Goal: Task Accomplishment & Management: Use online tool/utility

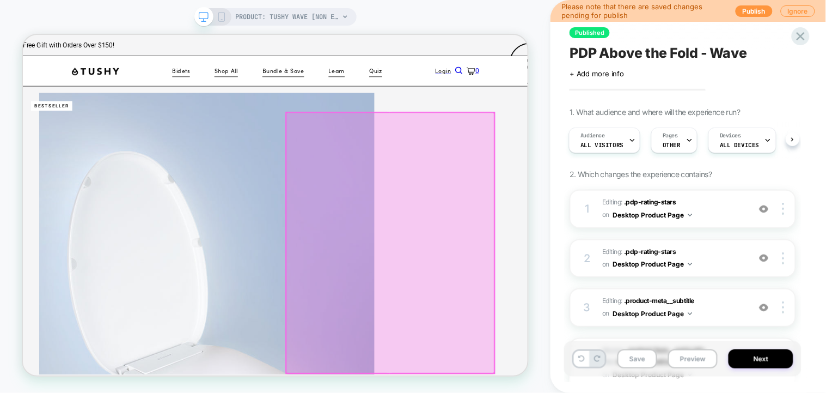
click at [635, 146] on div at bounding box center [513, 311] width 278 height 347
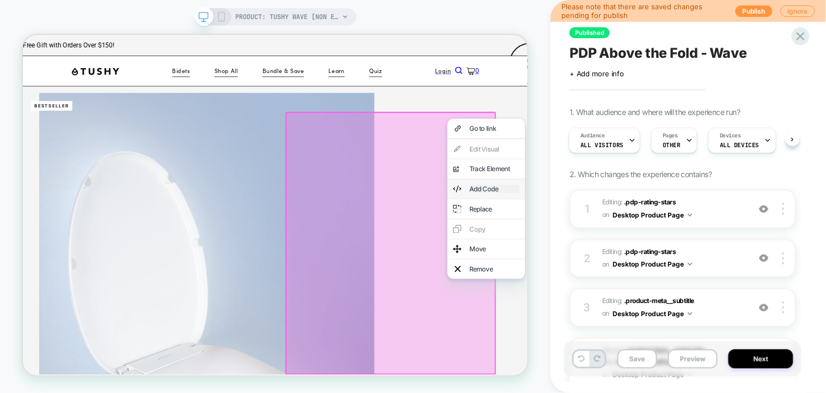
click at [658, 245] on div "Add Code" at bounding box center [651, 239] width 66 height 11
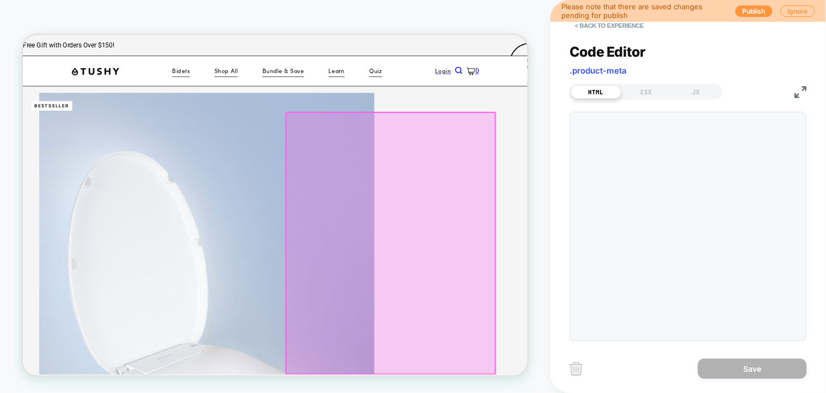
scroll to position [49, 19]
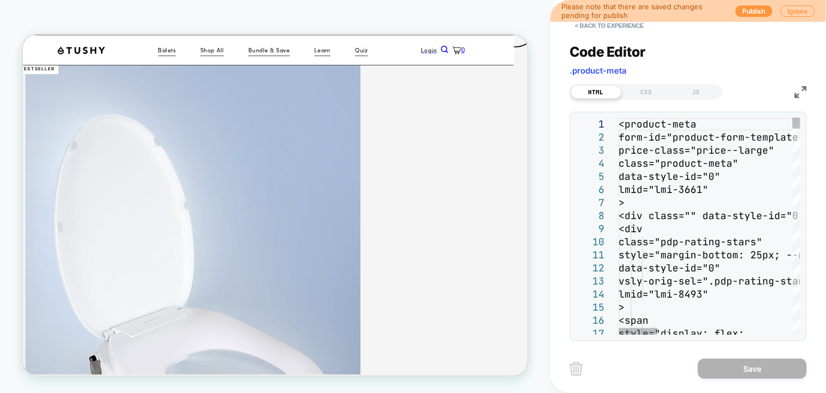
type textarea "**********"
click at [613, 70] on span ".product-meta" at bounding box center [598, 70] width 57 height 10
click at [604, 29] on button "< Back to experience" at bounding box center [609, 25] width 79 height 17
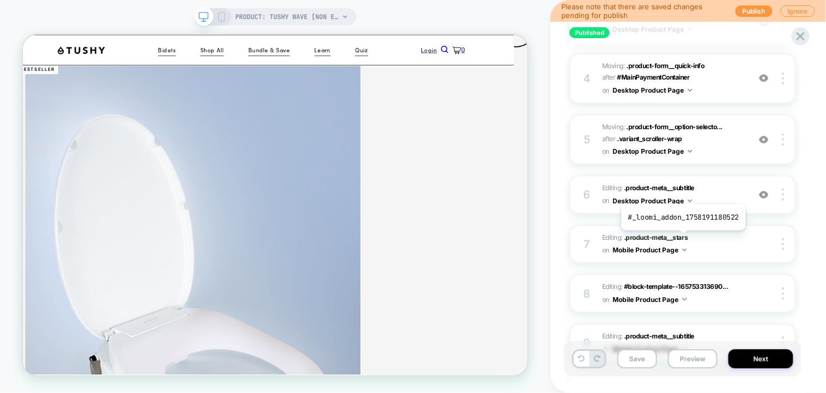
scroll to position [1429, 0]
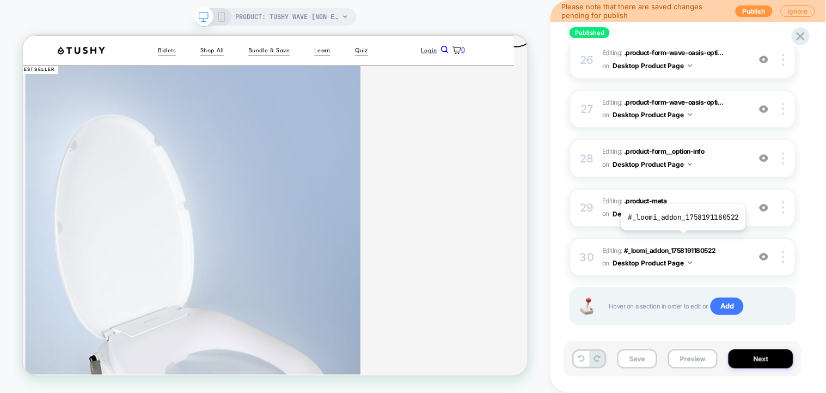
click at [682, 246] on span "#_loomi_addon_1758191180522" at bounding box center [670, 250] width 92 height 8
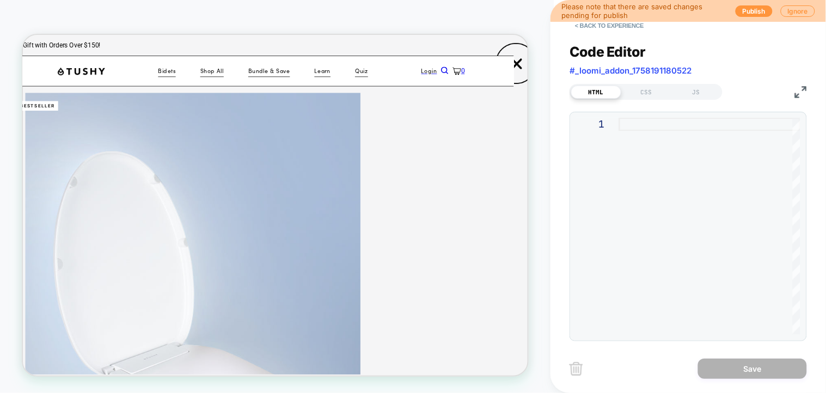
click at [663, 164] on div at bounding box center [709, 226] width 181 height 217
click at [649, 92] on div "CSS" at bounding box center [646, 91] width 50 height 13
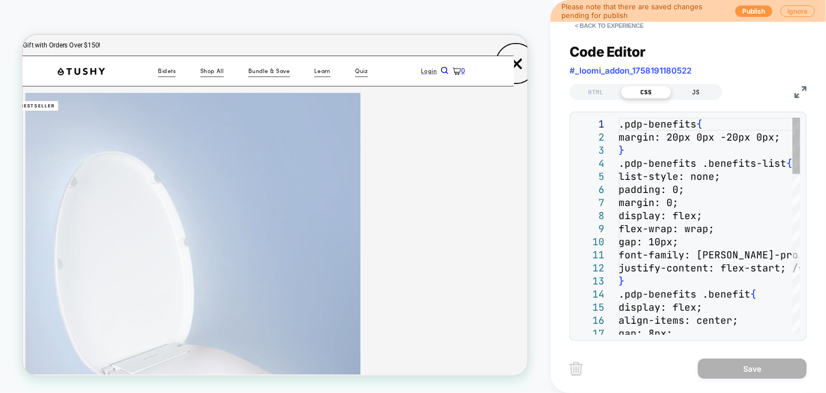
click at [692, 92] on div "JS" at bounding box center [696, 91] width 50 height 13
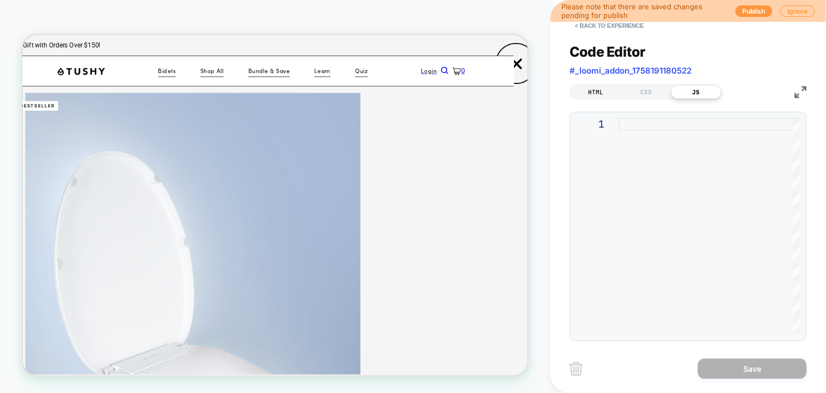
click at [611, 90] on div "HTML" at bounding box center [596, 91] width 50 height 13
click at [644, 93] on div "CSS" at bounding box center [646, 91] width 50 height 13
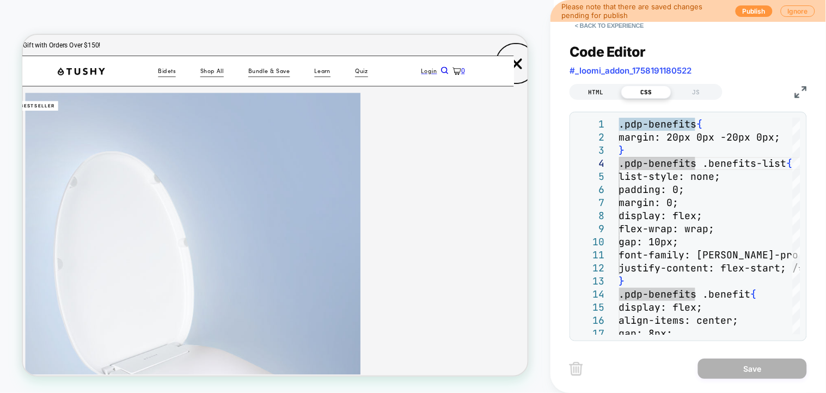
click at [605, 94] on div "HTML" at bounding box center [596, 91] width 50 height 13
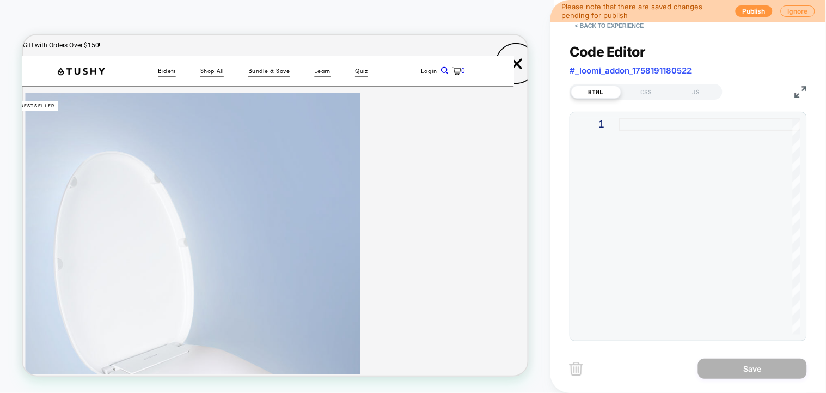
click at [646, 138] on div at bounding box center [709, 226] width 181 height 217
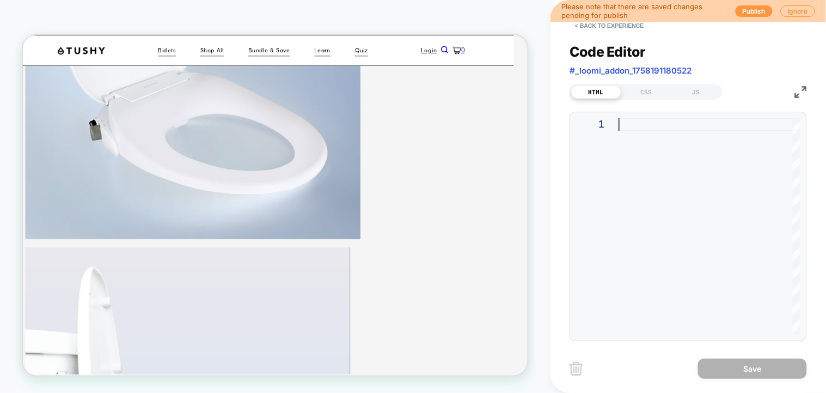
click at [615, 29] on button "< Back to experience" at bounding box center [609, 25] width 79 height 17
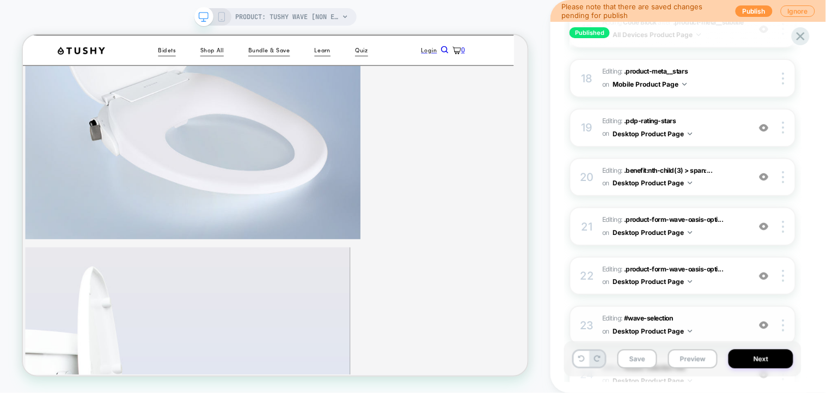
scroll to position [1429, 0]
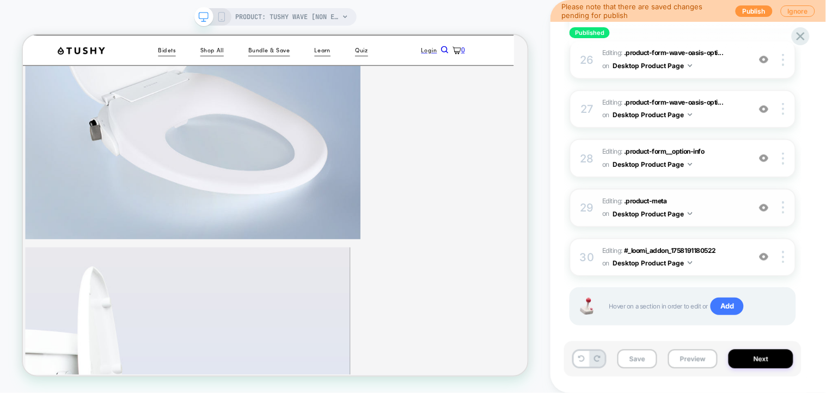
click at [711, 195] on span "Editing : .product-meta .product-meta on Desktop Product Page" at bounding box center [673, 208] width 142 height 26
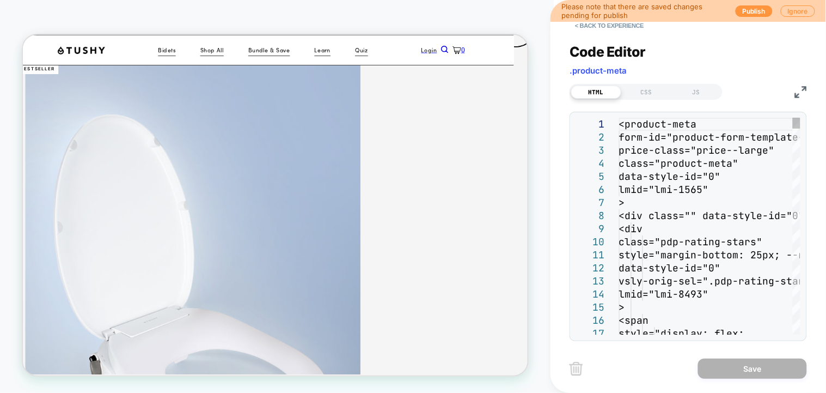
scroll to position [0, 19]
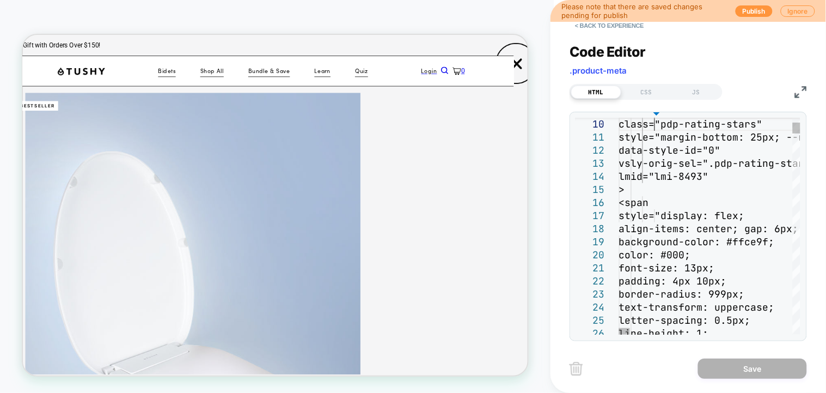
scroll to position [130, 0]
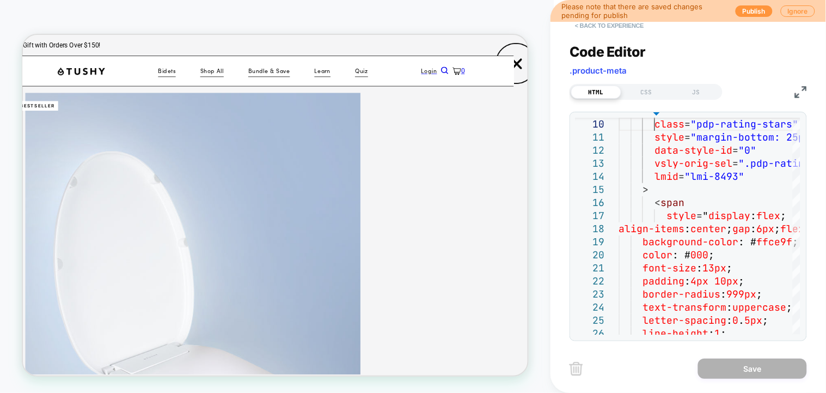
type textarea "**********"
click at [589, 28] on button "< Back to experience" at bounding box center [609, 25] width 79 height 17
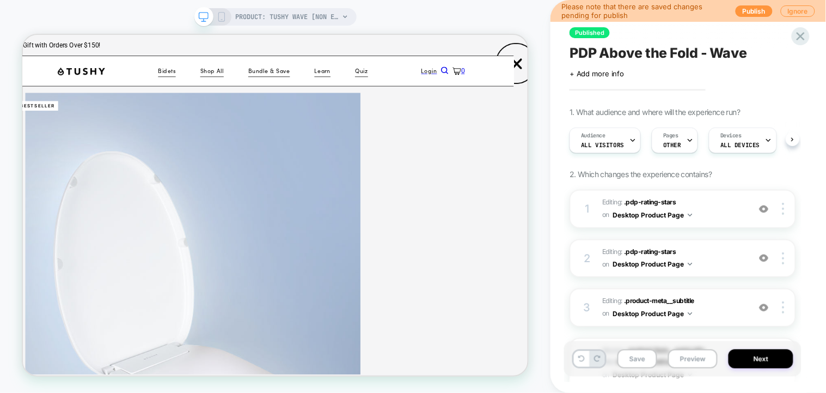
scroll to position [0, 1]
click at [764, 138] on icon at bounding box center [767, 140] width 7 height 7
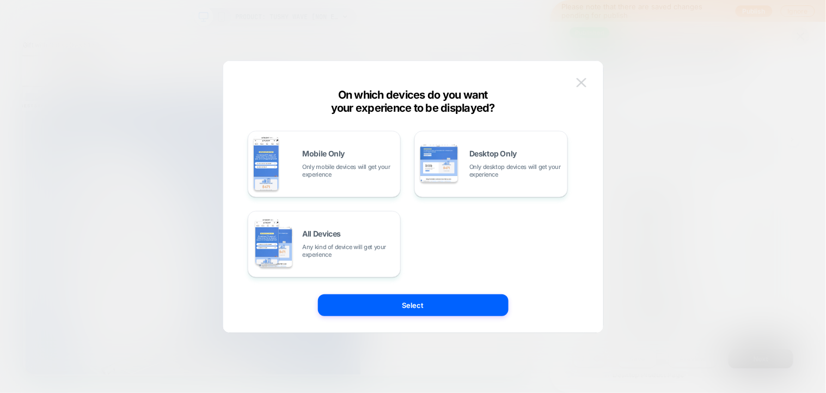
click at [582, 77] on button at bounding box center [581, 83] width 16 height 16
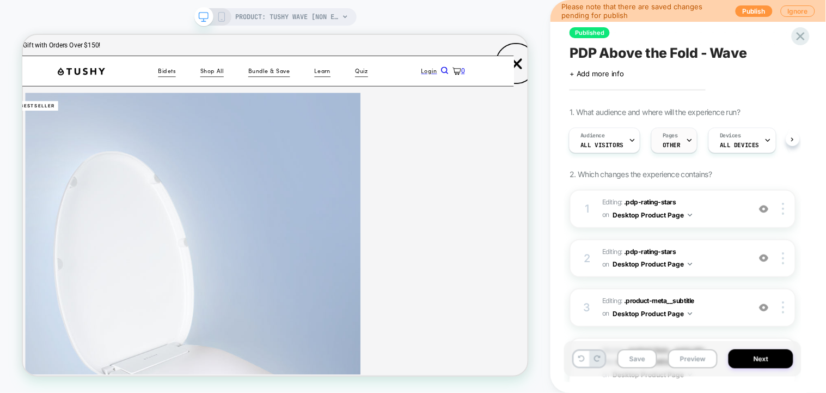
click at [671, 138] on span "Pages" at bounding box center [670, 136] width 15 height 8
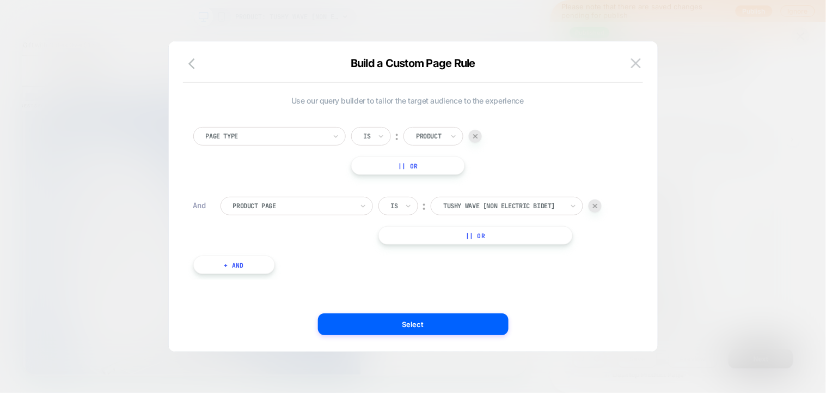
click at [748, 57] on div at bounding box center [413, 196] width 826 height 393
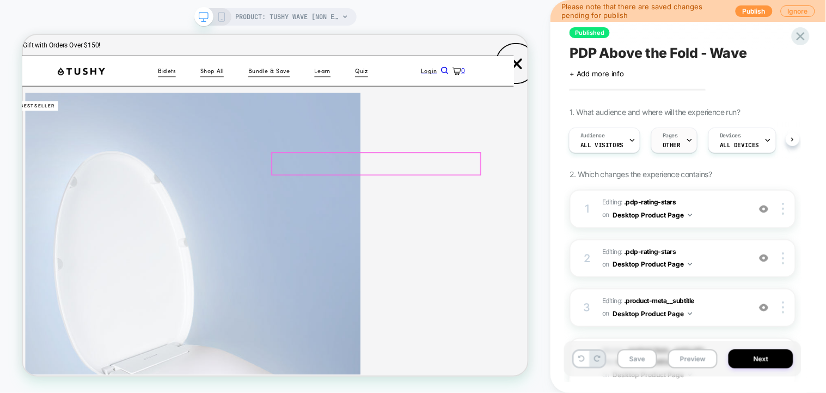
click at [690, 138] on div "Pages OTHER" at bounding box center [674, 140] width 46 height 26
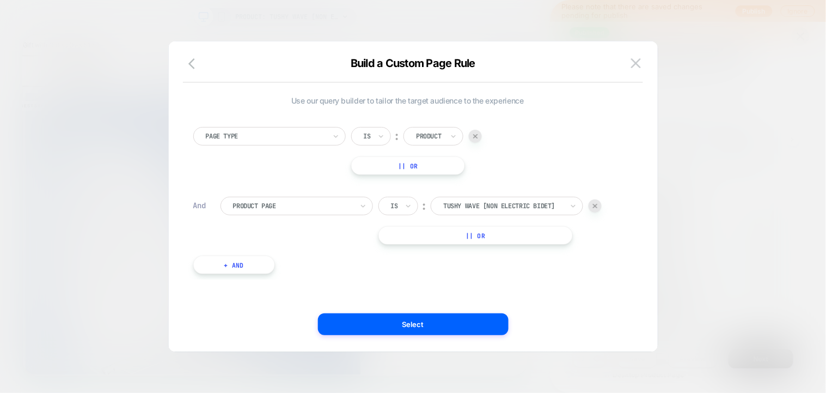
click at [634, 56] on button at bounding box center [636, 63] width 16 height 16
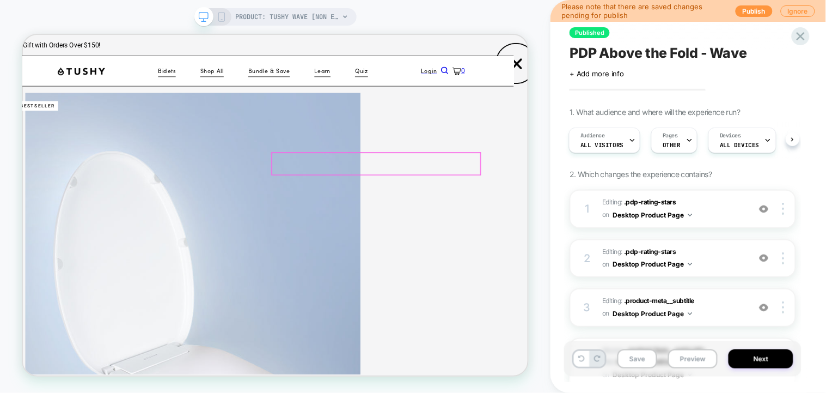
scroll to position [145, 19]
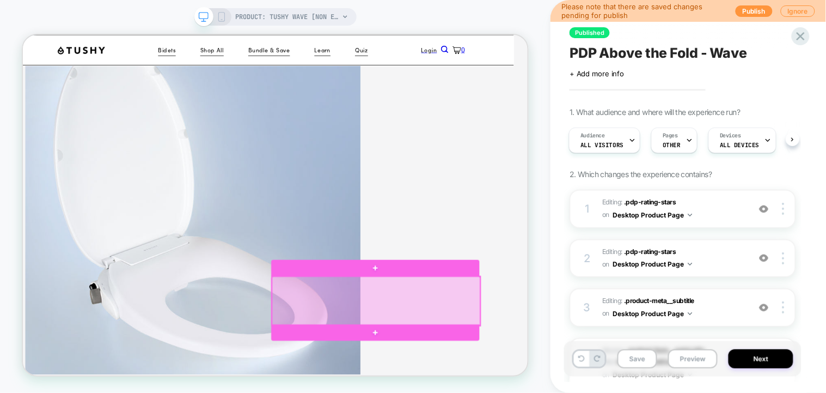
click at [600, 363] on div at bounding box center [494, 388] width 278 height 65
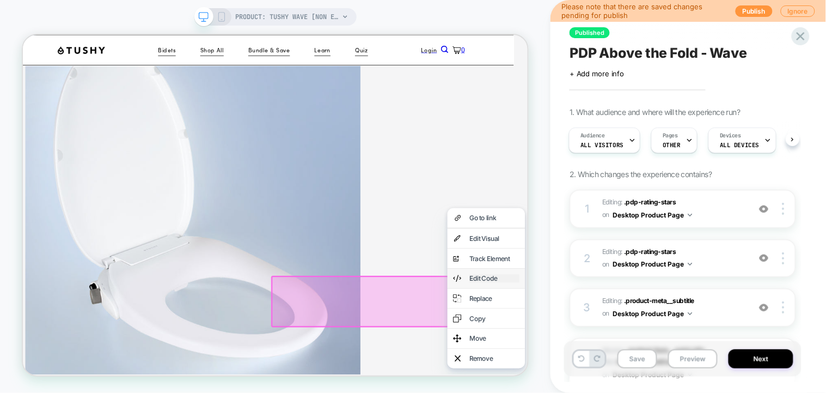
click at [656, 364] on div "Edit Code" at bounding box center [651, 358] width 66 height 11
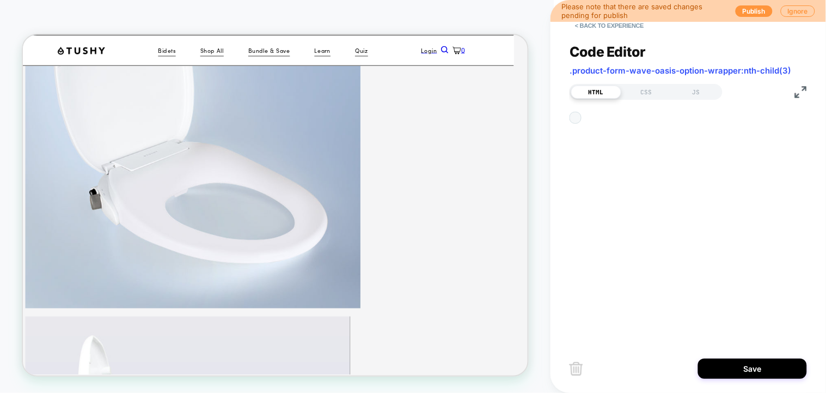
scroll to position [64, 0]
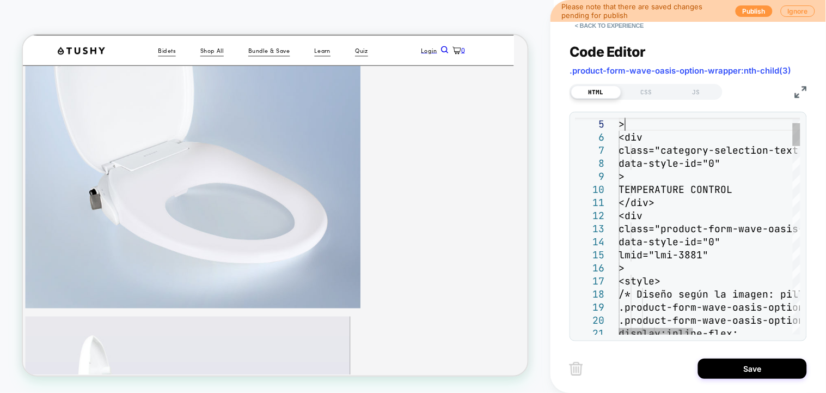
click at [805, 92] on img at bounding box center [801, 92] width 12 height 12
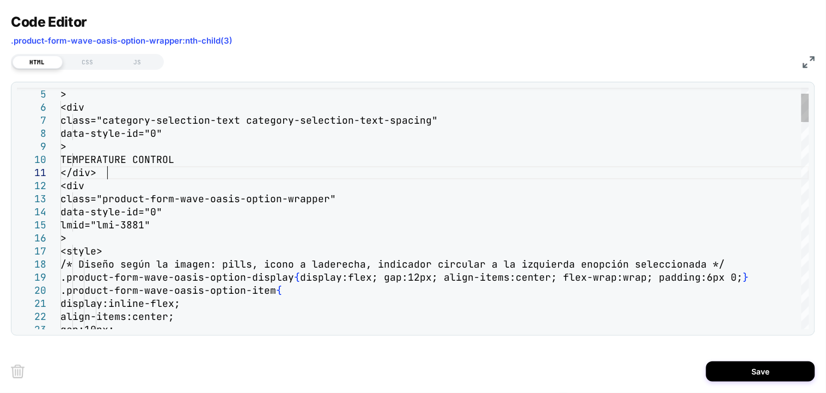
scroll to position [64, 4]
drag, startPoint x: 116, startPoint y: 173, endPoint x: 83, endPoint y: 150, distance: 39.6
click at [54, 109] on div at bounding box center [54, 107] width 14 height 13
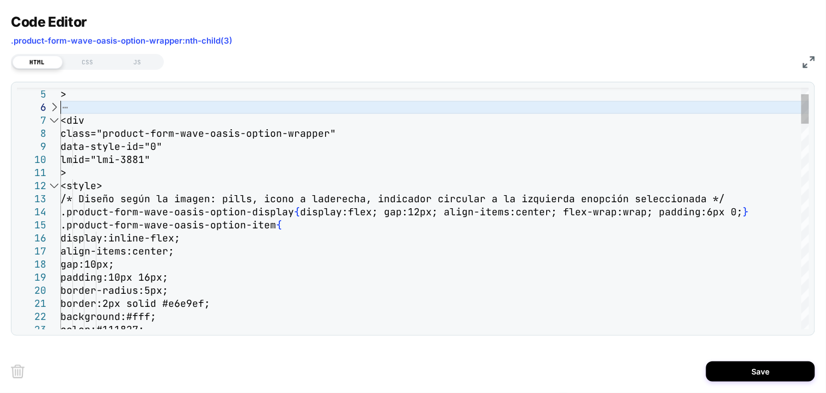
type textarea "**********"
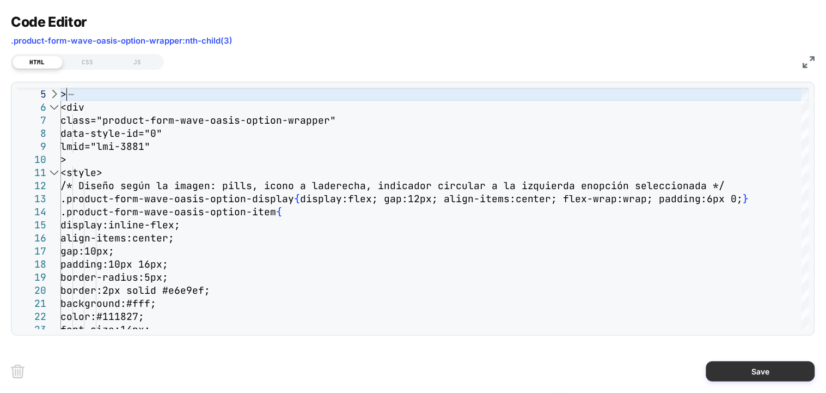
click at [769, 367] on button "Save" at bounding box center [760, 371] width 109 height 20
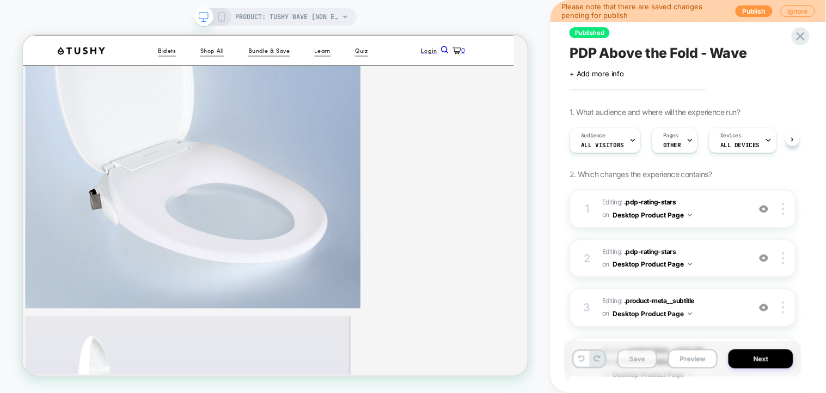
click at [645, 358] on button "Save" at bounding box center [637, 358] width 40 height 19
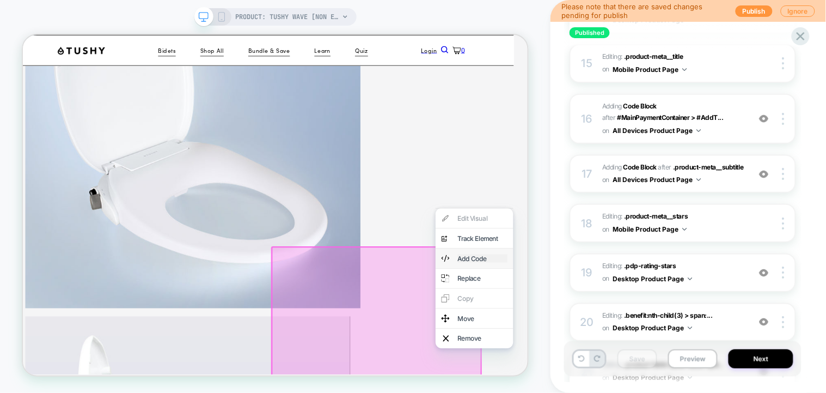
click at [638, 338] on div "Add Code" at bounding box center [635, 332] width 66 height 11
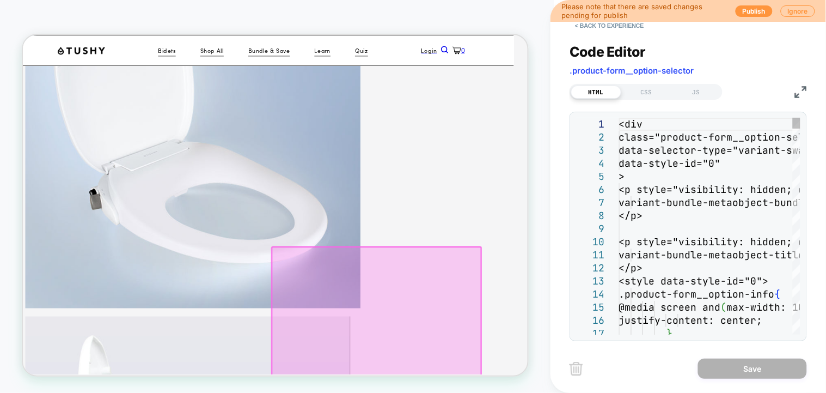
scroll to position [413, 19]
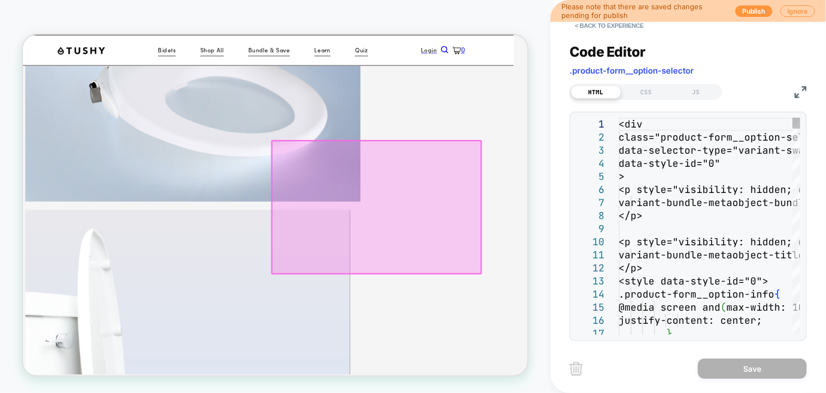
click at [618, 123] on div at bounding box center [598, 124] width 44 height 13
drag, startPoint x: 619, startPoint y: 123, endPoint x: 627, endPoint y: 123, distance: 8.2
click at [621, 123] on div "**********" at bounding box center [688, 226] width 225 height 217
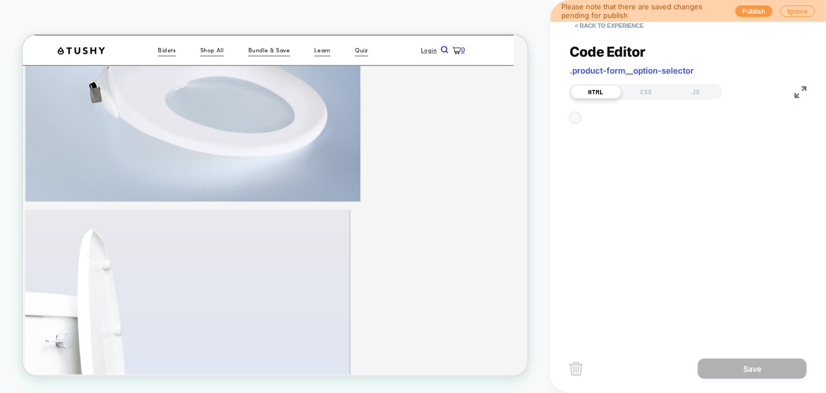
click at [577, 113] on div at bounding box center [580, 108] width 9 height 9
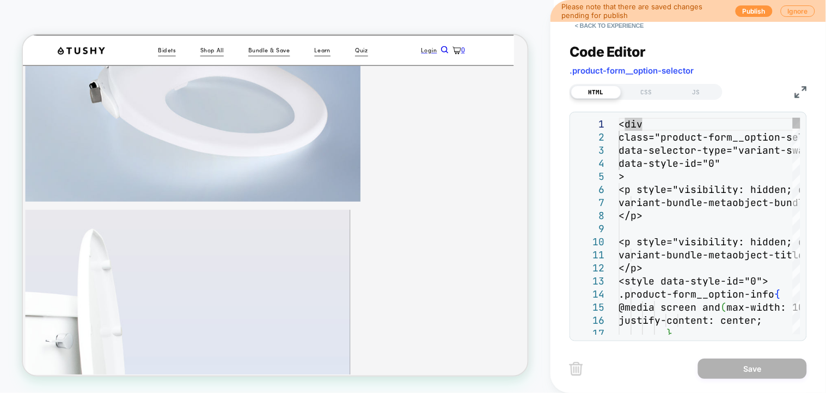
click at [804, 92] on img at bounding box center [801, 92] width 12 height 12
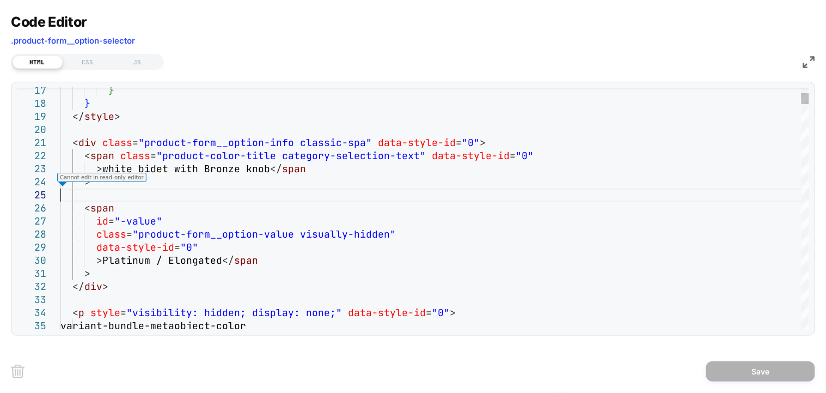
scroll to position [143, 0]
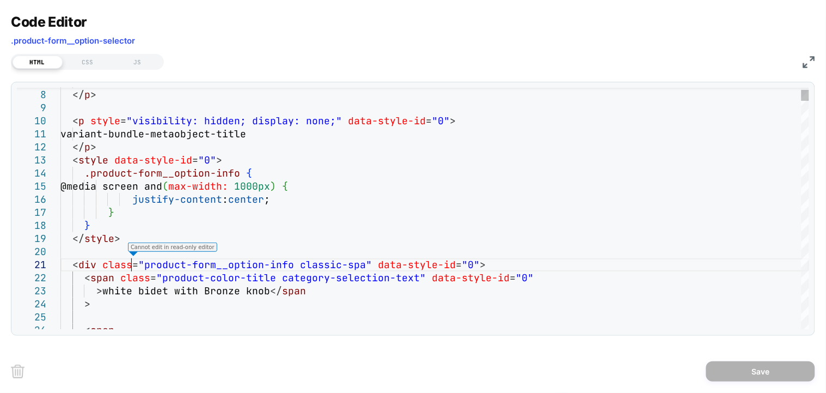
scroll to position [64, 0]
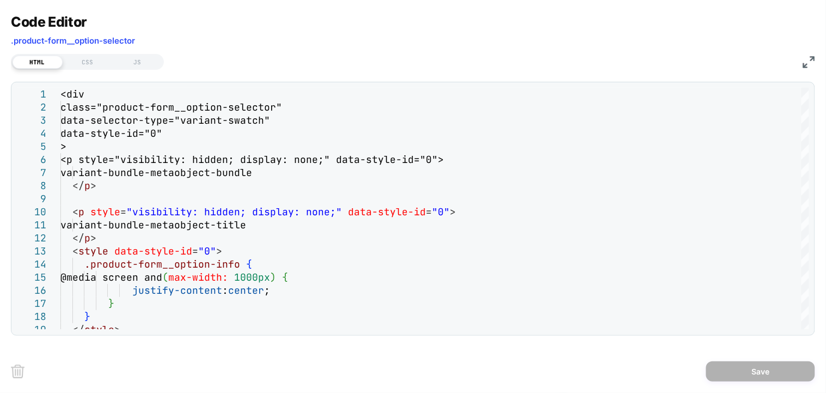
click at [806, 64] on img at bounding box center [809, 62] width 12 height 12
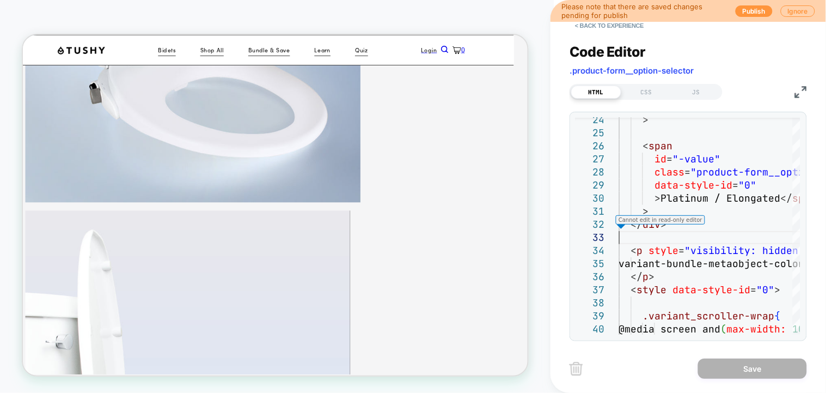
scroll to position [123, 19]
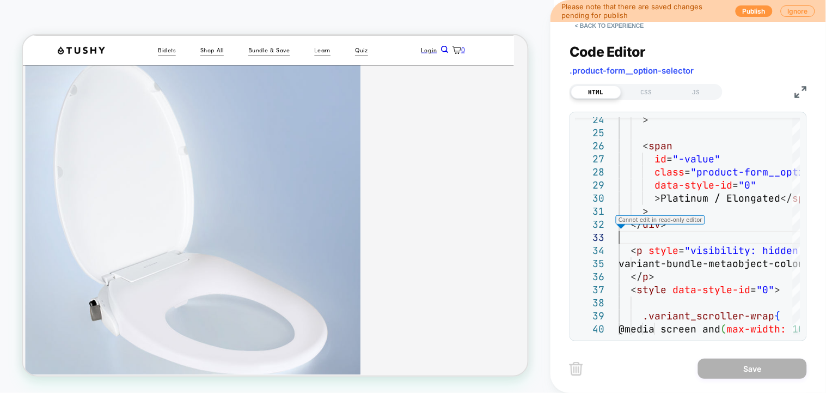
type textarea "**********"
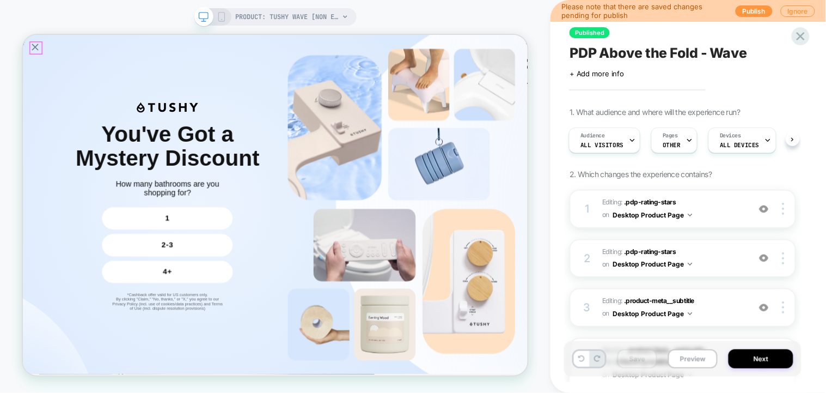
click at [40, 47] on icon "Close popup" at bounding box center [38, 50] width 15 height 15
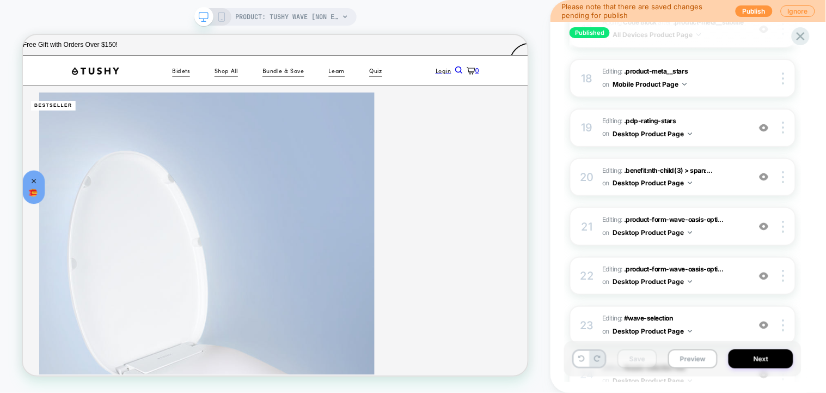
scroll to position [1429, 0]
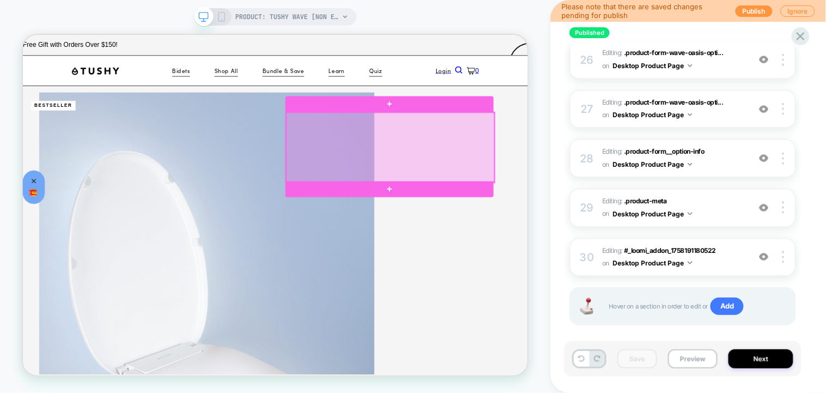
click at [535, 209] on div at bounding box center [513, 184] width 278 height 93
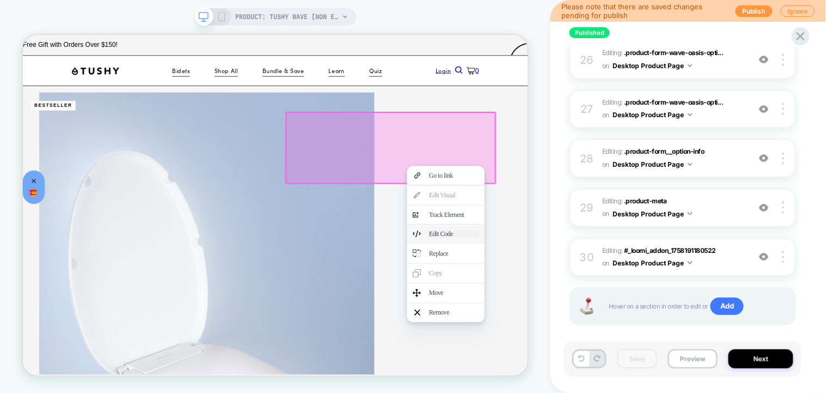
click at [589, 304] on div "Edit Code" at bounding box center [597, 300] width 66 height 10
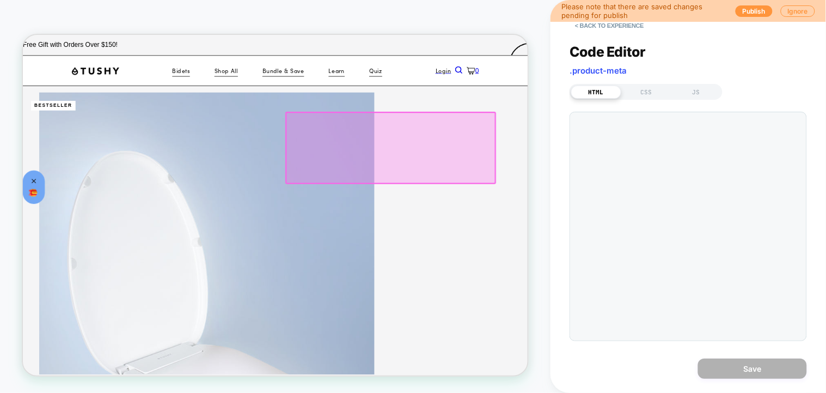
scroll to position [0, 19]
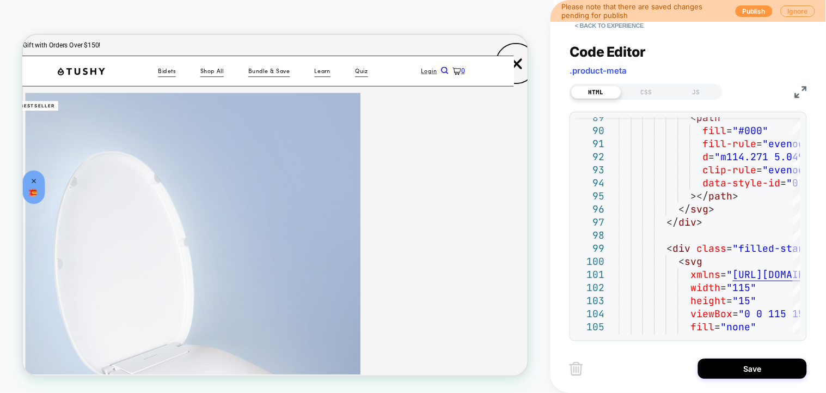
click at [803, 91] on img at bounding box center [801, 92] width 12 height 12
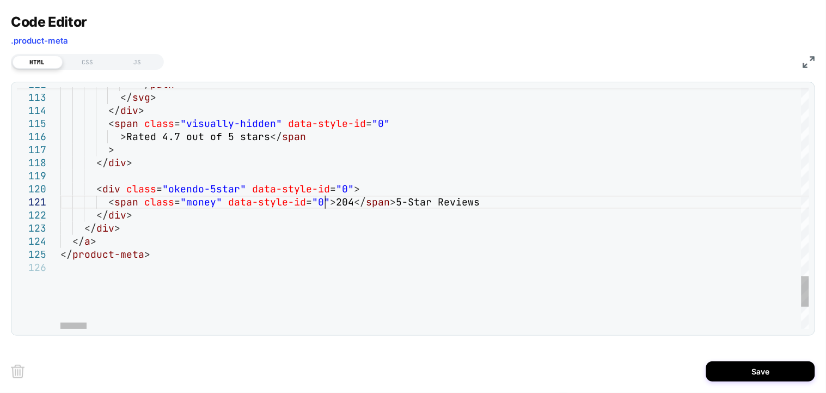
type textarea "**********"
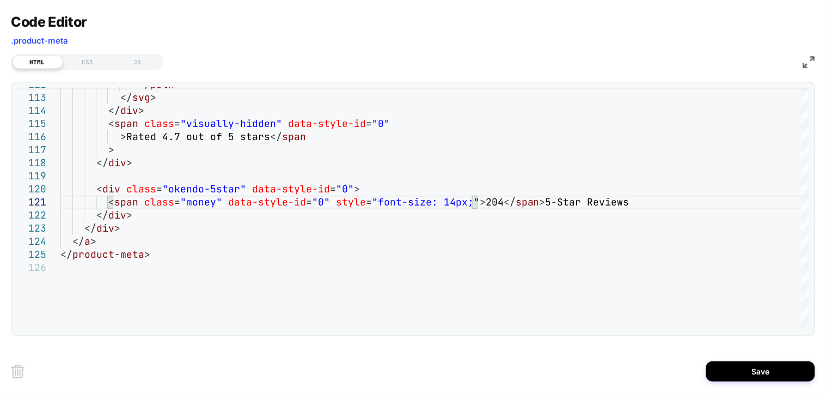
click at [807, 60] on img at bounding box center [809, 62] width 12 height 12
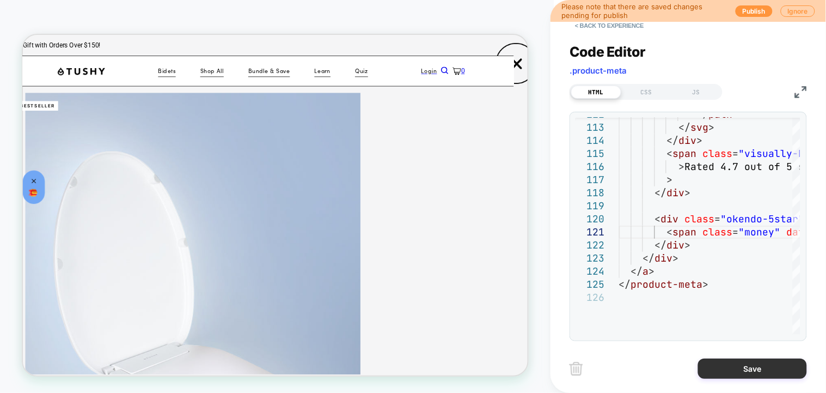
click at [747, 365] on button "Save" at bounding box center [752, 368] width 109 height 20
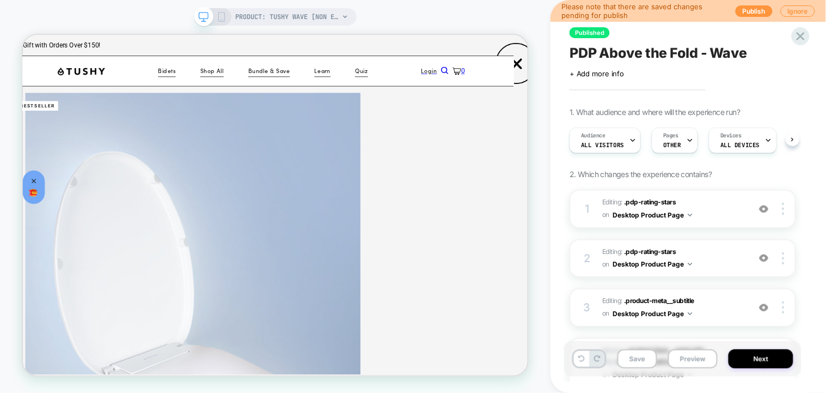
scroll to position [0, 1]
click at [629, 356] on button "Save" at bounding box center [637, 358] width 40 height 19
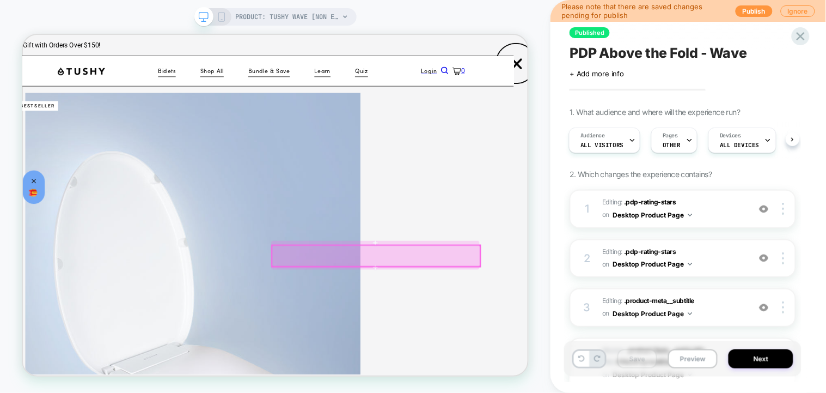
click at [586, 322] on div at bounding box center [494, 329] width 278 height 28
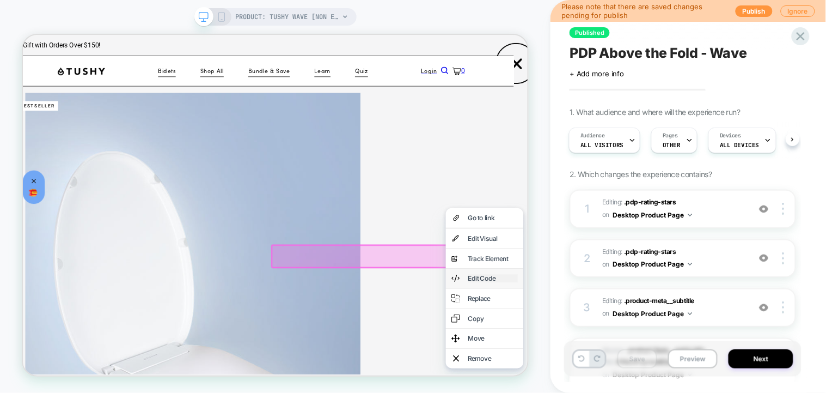
click at [666, 364] on div "Edit Code" at bounding box center [649, 358] width 66 height 11
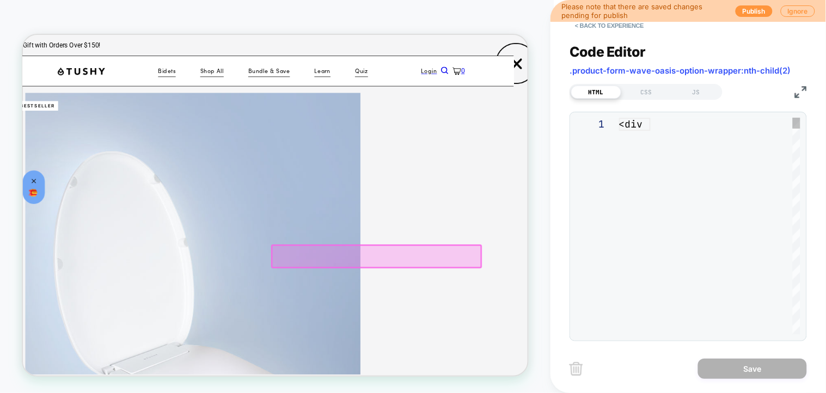
scroll to position [66, 19]
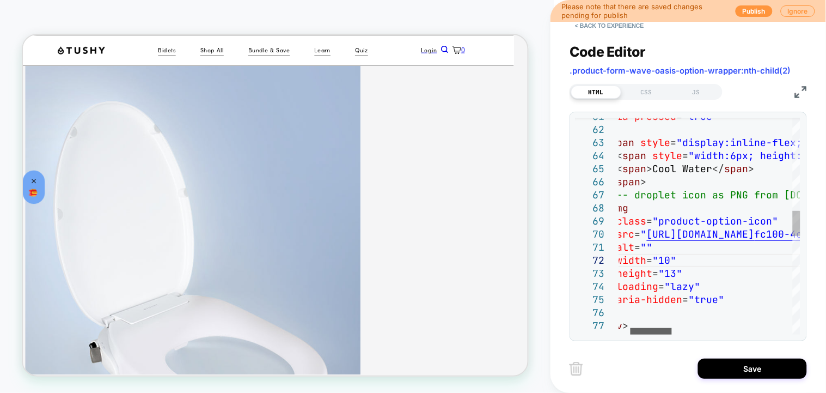
click at [660, 330] on div at bounding box center [651, 331] width 41 height 7
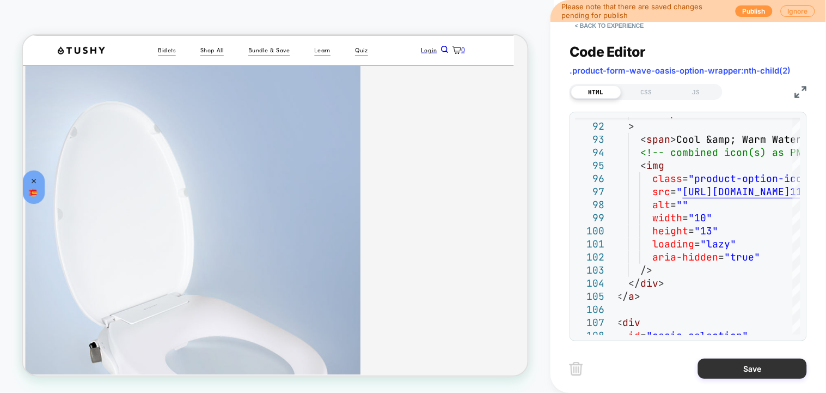
type textarea "**********"
click at [748, 366] on button "Save" at bounding box center [752, 368] width 109 height 20
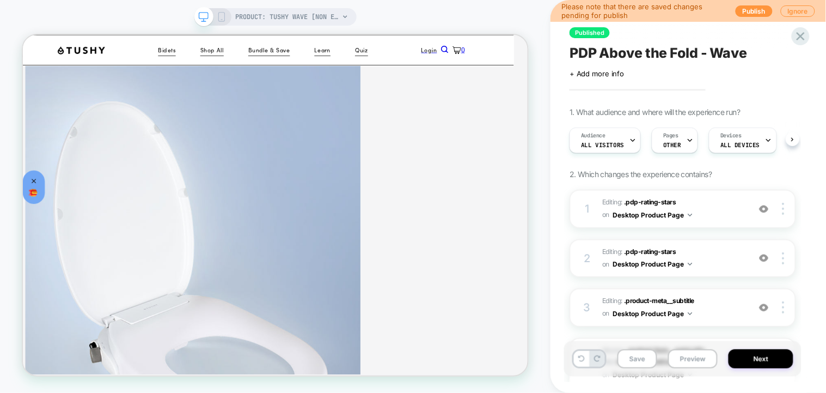
scroll to position [0, 1]
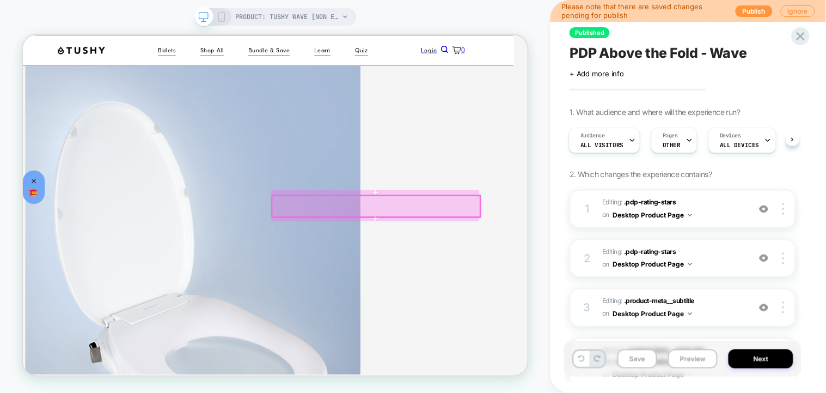
click at [569, 256] on div at bounding box center [494, 262] width 278 height 28
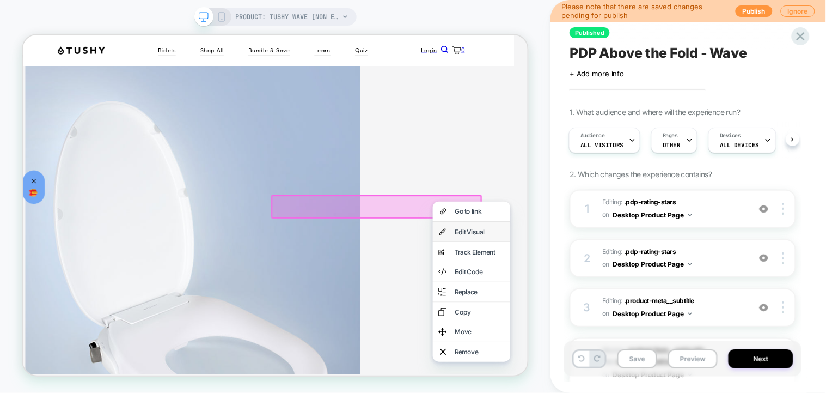
click at [624, 290] on div "Edit Visual" at bounding box center [620, 297] width 103 height 26
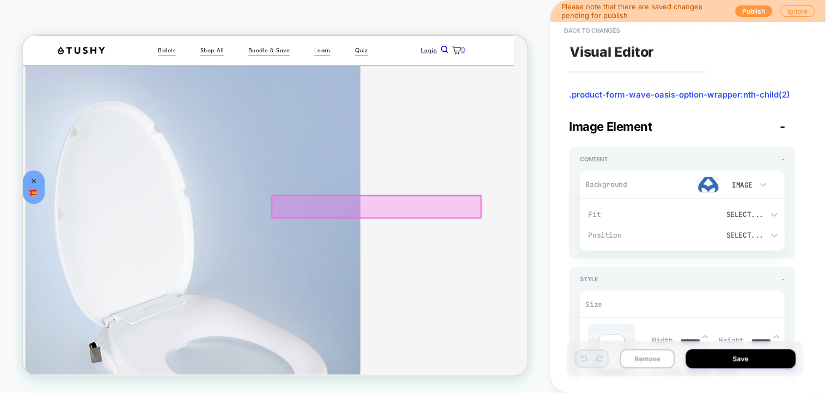
type textarea "*"
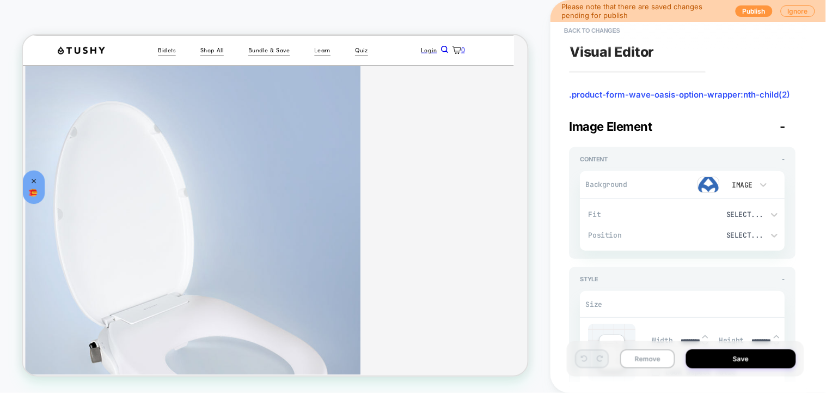
scroll to position [72, 0]
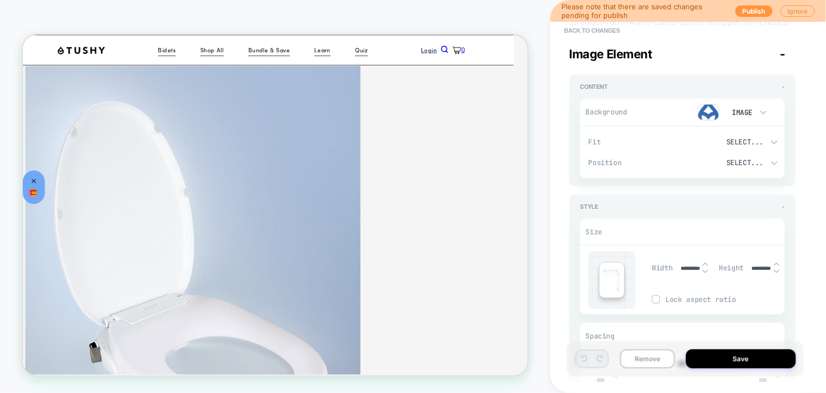
click at [692, 268] on input "*********" at bounding box center [690, 268] width 25 height 7
drag, startPoint x: 699, startPoint y: 266, endPoint x: 659, endPoint y: 268, distance: 39.8
click at [659, 268] on div "Width *********" at bounding box center [683, 267] width 62 height 22
type input "****"
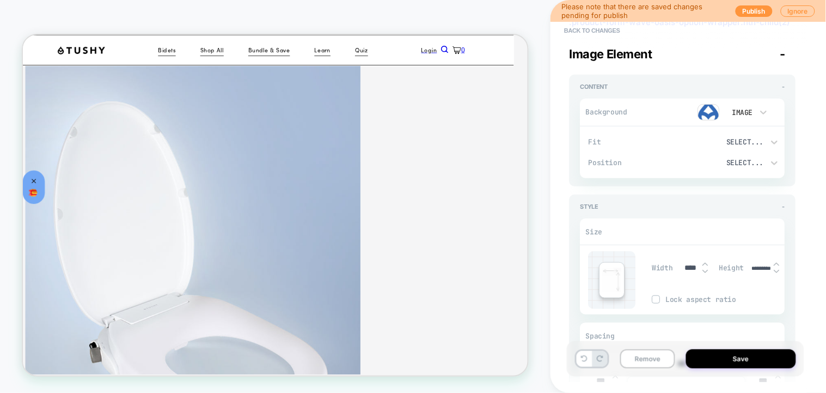
type textarea "*"
type input "***"
type textarea "*"
type input "****"
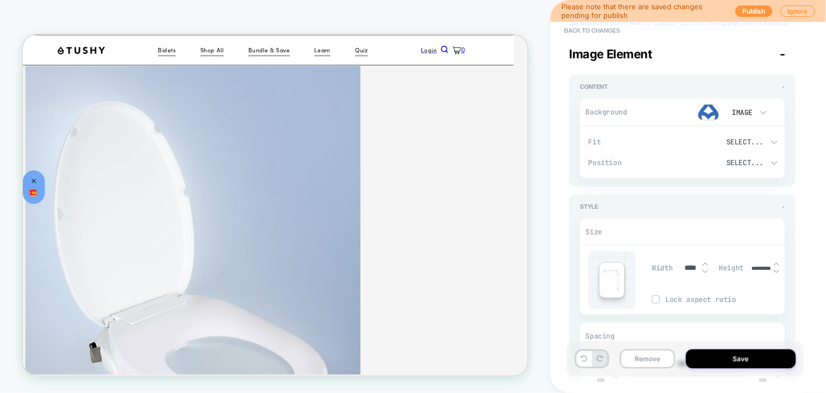
type textarea "*"
type input "****"
click at [762, 267] on input "*********" at bounding box center [762, 268] width 25 height 7
click at [707, 267] on div at bounding box center [705, 267] width 5 height 11
click at [707, 269] on img at bounding box center [705, 271] width 5 height 4
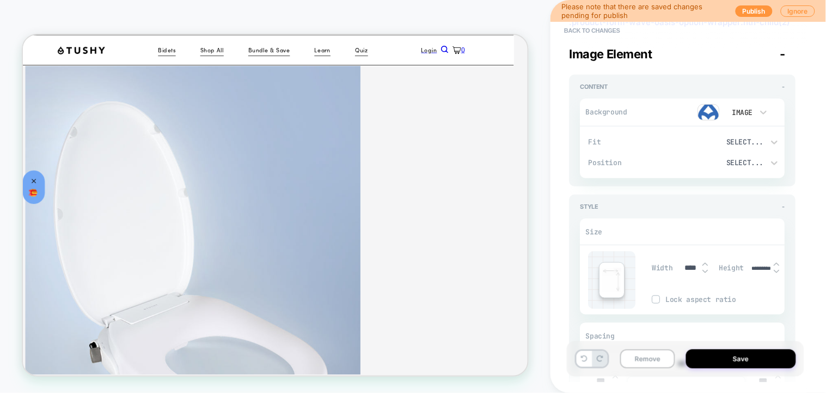
type textarea "*"
type input "****"
click at [707, 269] on img at bounding box center [705, 271] width 5 height 4
type textarea "*"
type input "****"
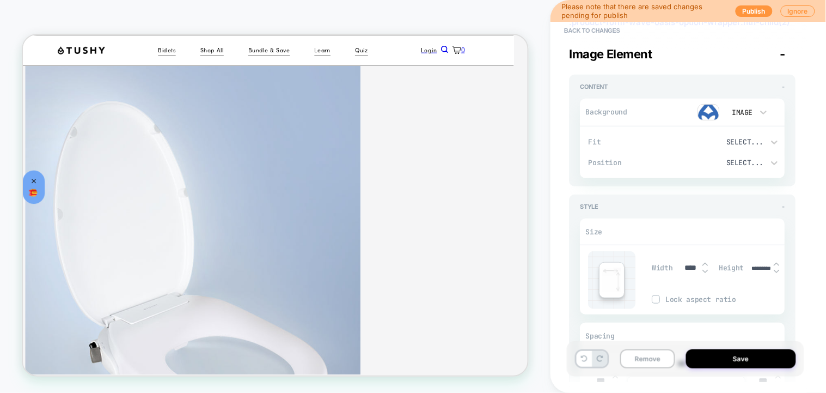
click at [703, 267] on div at bounding box center [705, 267] width 5 height 11
click at [706, 269] on img at bounding box center [705, 271] width 5 height 4
type textarea "*"
type input "****"
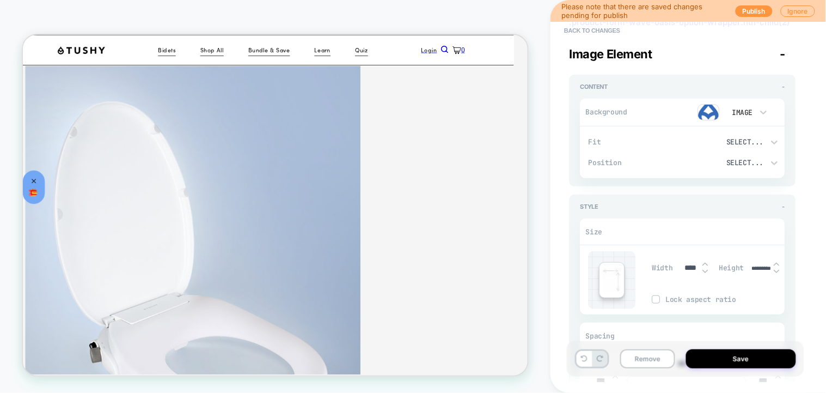
drag, startPoint x: 751, startPoint y: 264, endPoint x: 796, endPoint y: 271, distance: 45.2
click at [796, 271] on div "Style - Size Width **** Height ********* Lock aspect ratio Spacing *** *** *** …" at bounding box center [683, 363] width 227 height 339
type textarea "*"
type input "***"
type textarea "*"
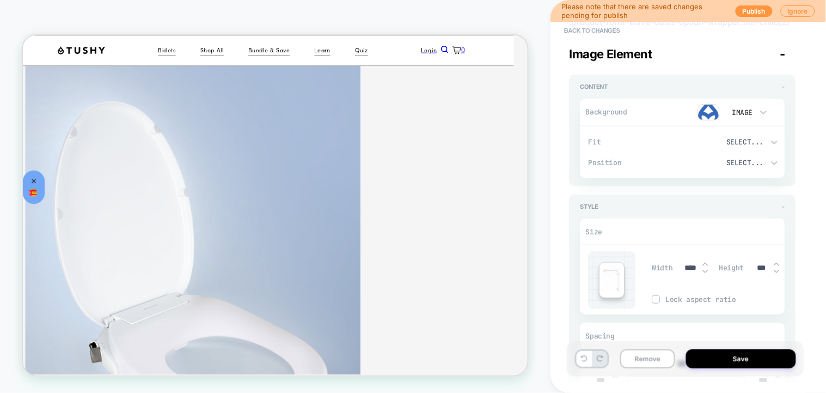
type input "****"
type textarea "*"
type input "****"
drag, startPoint x: 738, startPoint y: 356, endPoint x: 733, endPoint y: 354, distance: 5.7
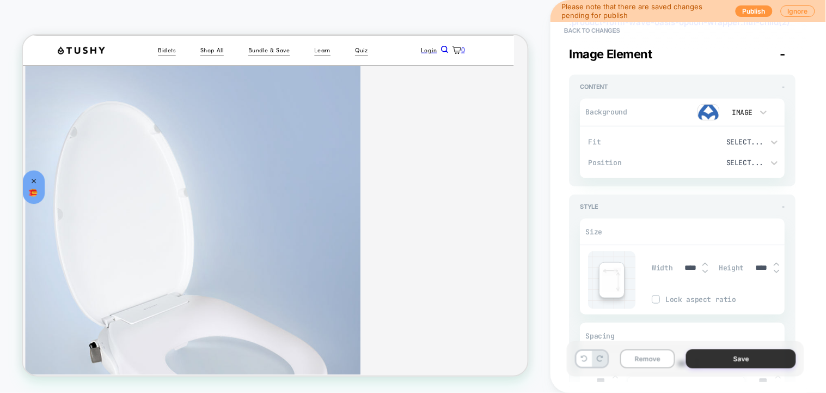
click at [737, 356] on button "Save" at bounding box center [741, 358] width 110 height 19
type textarea "*"
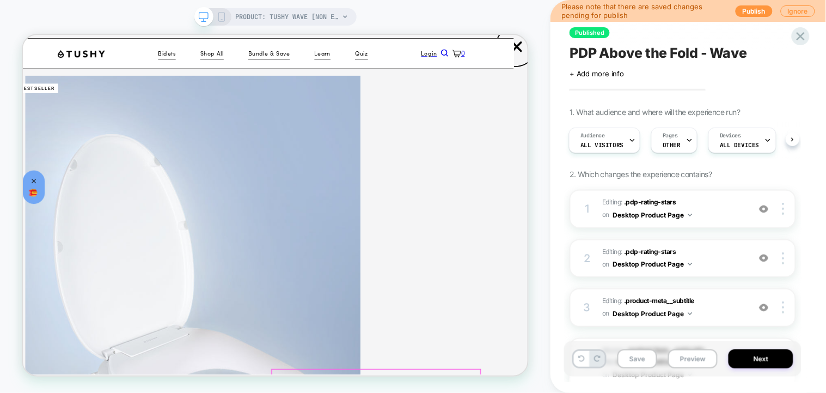
scroll to position [0, 19]
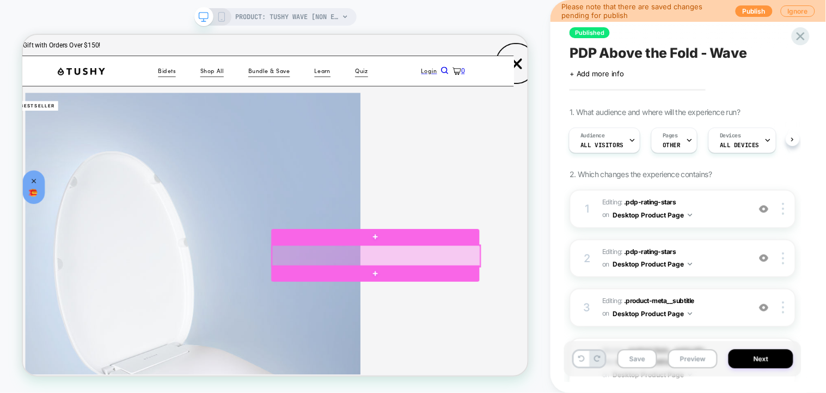
click at [566, 330] on div at bounding box center [494, 329] width 278 height 28
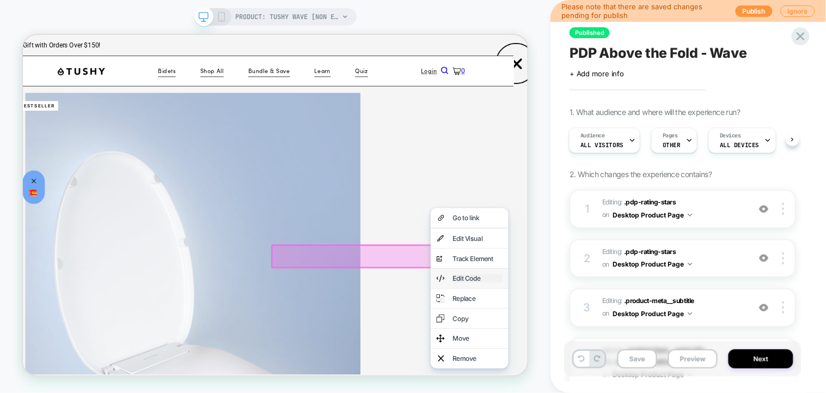
click at [618, 364] on div "Edit Code" at bounding box center [629, 358] width 66 height 11
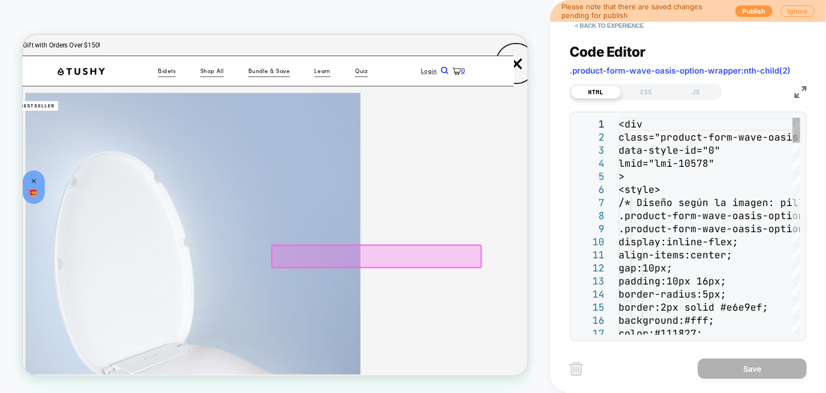
scroll to position [66, 19]
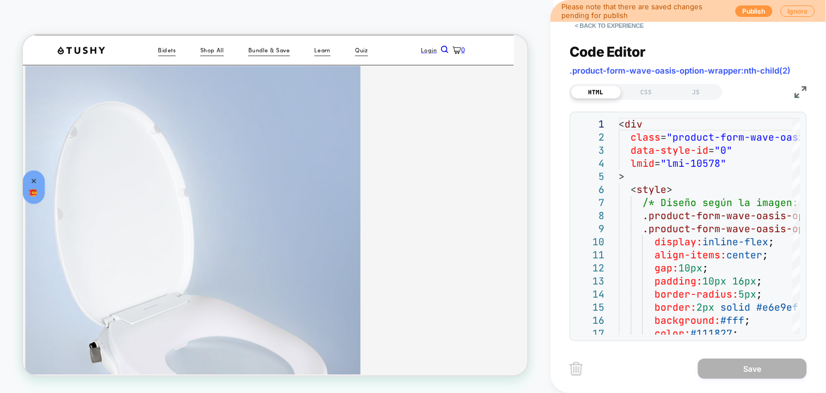
click at [803, 84] on div "HTML CSS JS" at bounding box center [688, 90] width 237 height 19
click at [803, 90] on img at bounding box center [801, 92] width 12 height 12
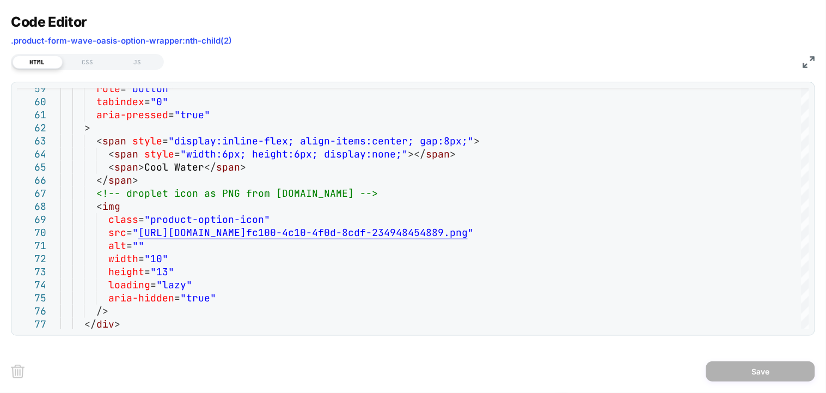
click at [813, 59] on img at bounding box center [809, 62] width 12 height 12
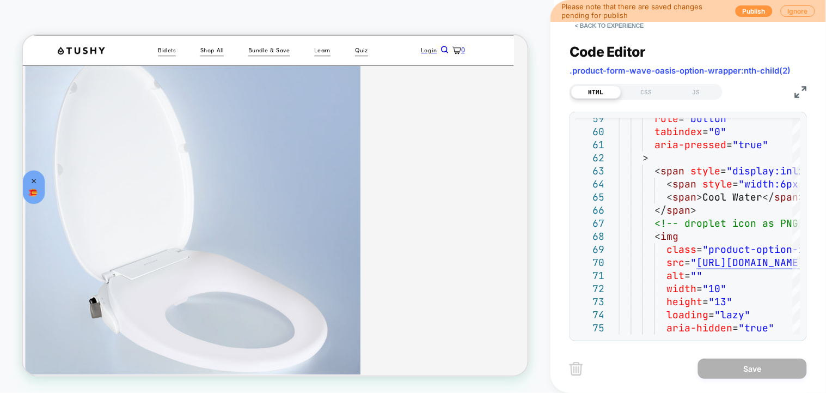
scroll to position [145, 19]
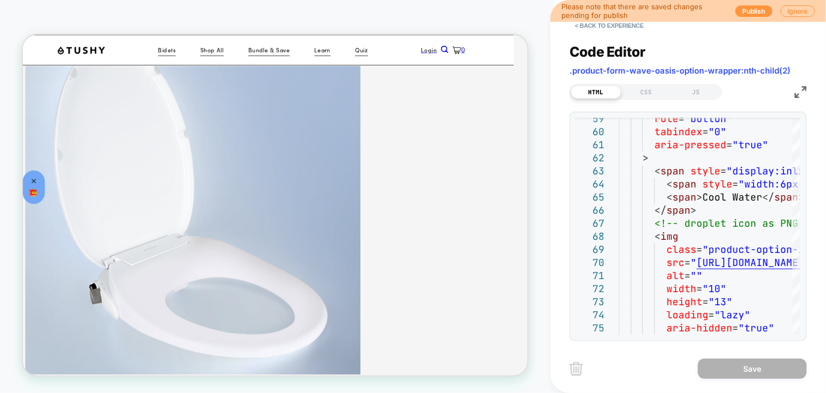
click at [595, 21] on div "Please note that there are saved changes pending for publish Publish Ignore" at bounding box center [688, 11] width 276 height 22
click at [596, 23] on button "< Back to experience" at bounding box center [609, 25] width 79 height 17
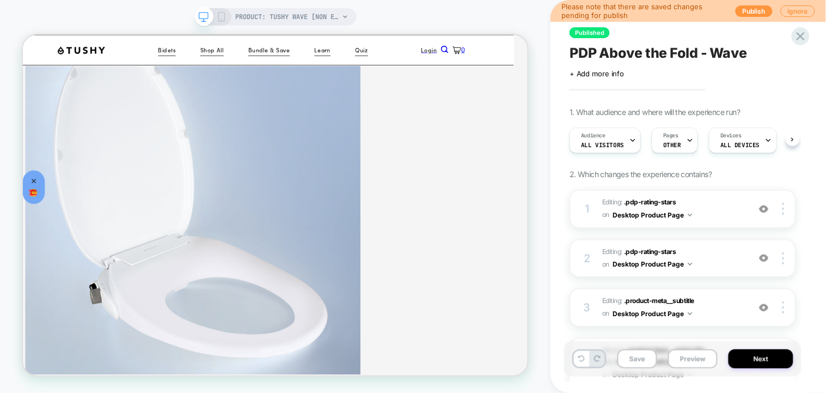
scroll to position [0, 1]
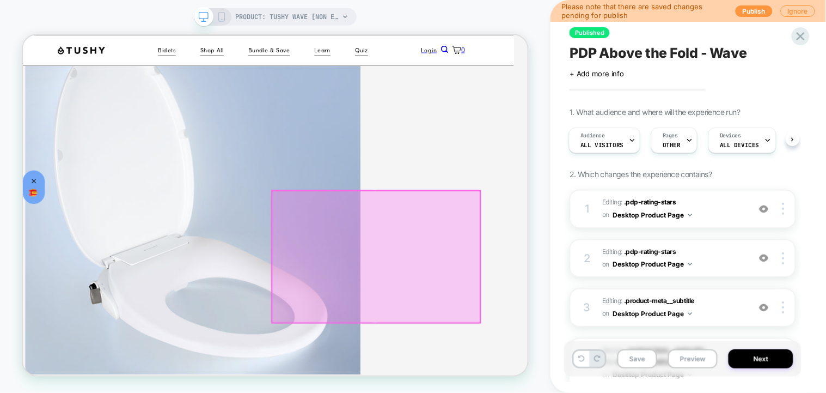
click at [557, 249] on div at bounding box center [494, 329] width 278 height 175
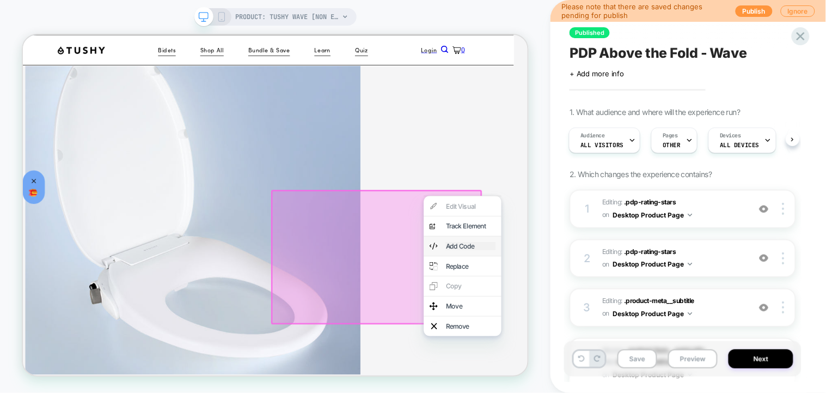
click at [634, 321] on div "Add Code" at bounding box center [619, 315] width 66 height 11
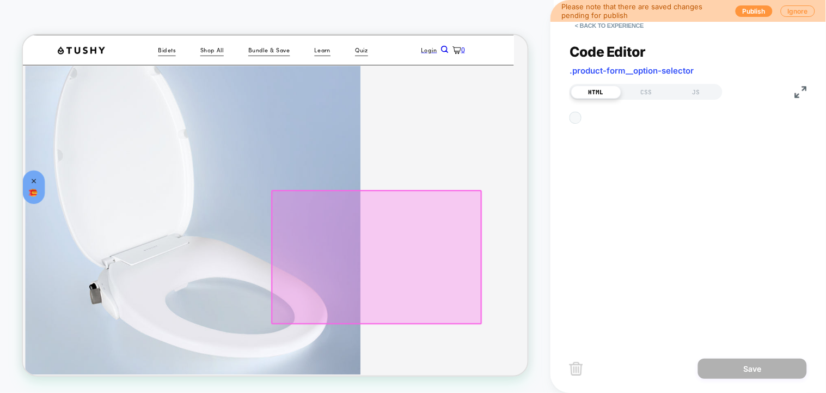
scroll to position [211, 19]
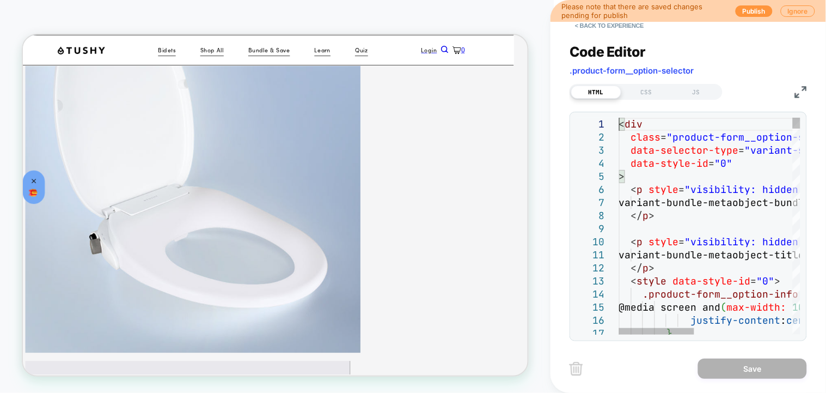
click at [804, 82] on div "HTML CSS JS" at bounding box center [688, 90] width 237 height 19
click at [801, 93] on img at bounding box center [801, 92] width 12 height 12
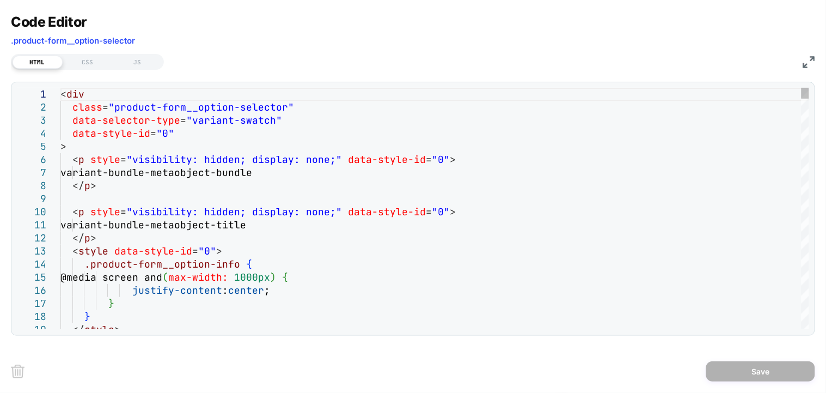
click at [808, 68] on div "HTML CSS JS" at bounding box center [413, 60] width 804 height 19
type textarea "**********"
click at [811, 59] on img at bounding box center [809, 62] width 12 height 12
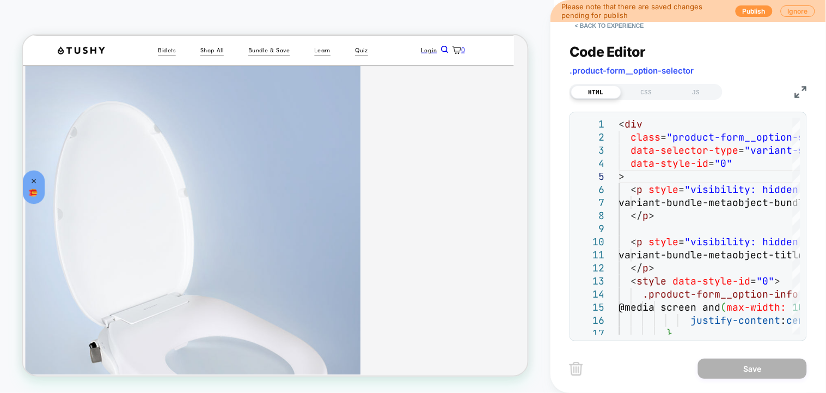
scroll to position [0, 19]
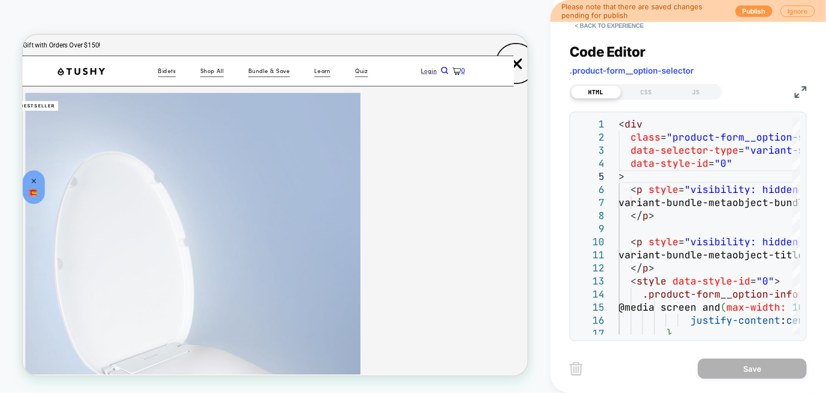
click at [599, 21] on div "Please note that there are saved changes pending for publish Publish Ignore" at bounding box center [688, 11] width 276 height 22
click at [603, 24] on button "< Back to experience" at bounding box center [609, 25] width 79 height 17
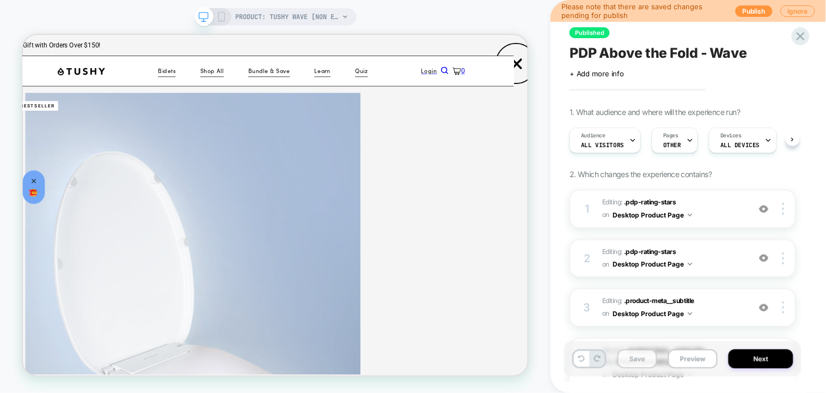
click at [634, 364] on button "Save" at bounding box center [637, 358] width 40 height 19
click at [693, 366] on button "Preview" at bounding box center [693, 358] width 50 height 19
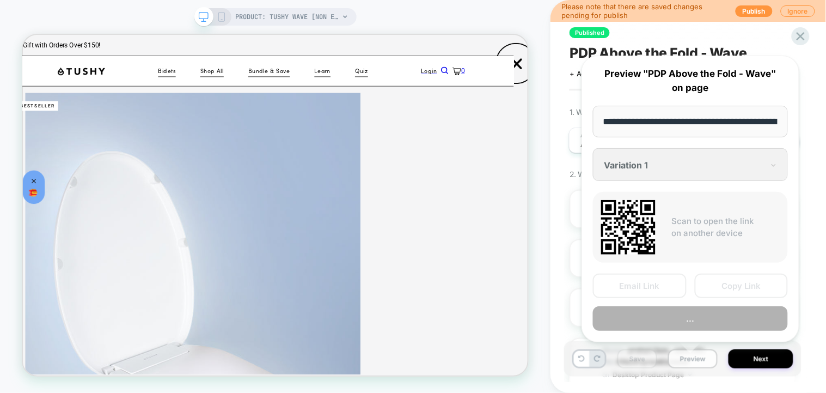
scroll to position [0, 128]
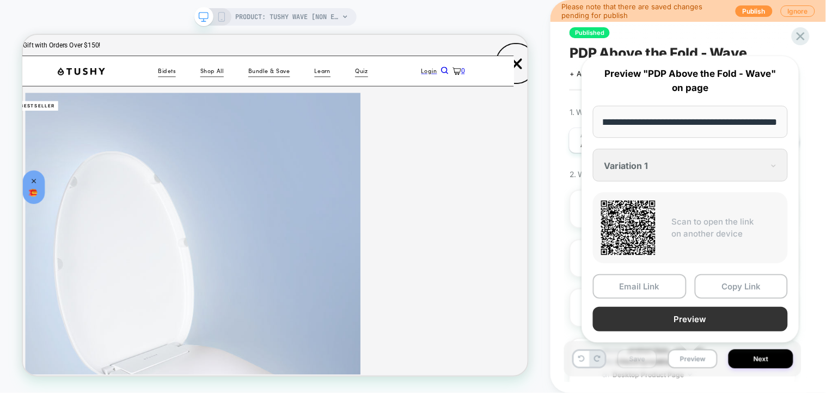
click at [705, 314] on button "Preview" at bounding box center [690, 319] width 195 height 25
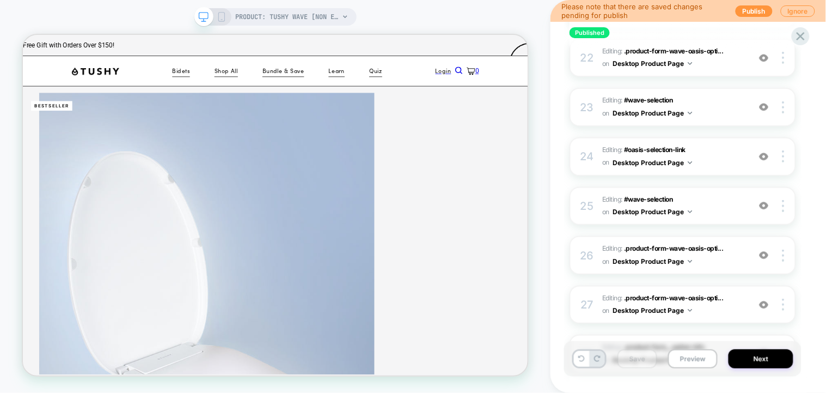
scroll to position [1379, 0]
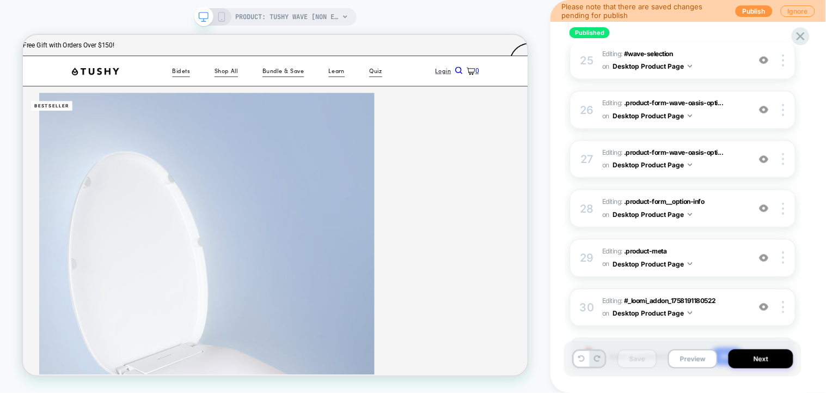
click at [767, 302] on img at bounding box center [764, 306] width 9 height 9
click at [769, 253] on img at bounding box center [764, 257] width 9 height 9
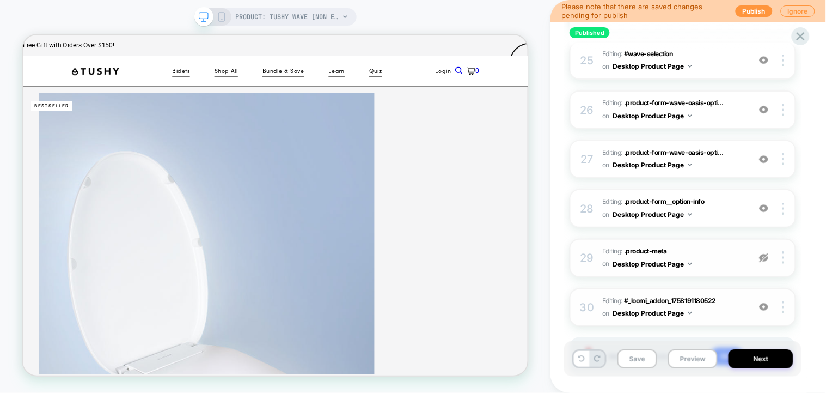
click at [769, 253] on img at bounding box center [764, 257] width 9 height 9
click at [740, 245] on span "Editing : .product-meta .product-meta on Desktop Product Page" at bounding box center [673, 258] width 142 height 26
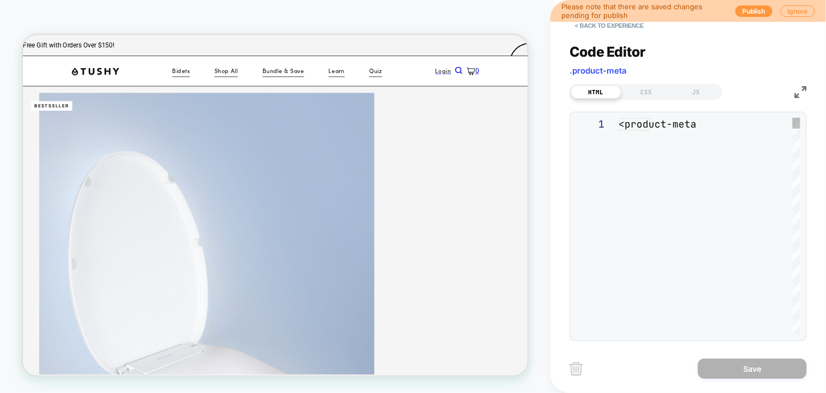
scroll to position [0, 19]
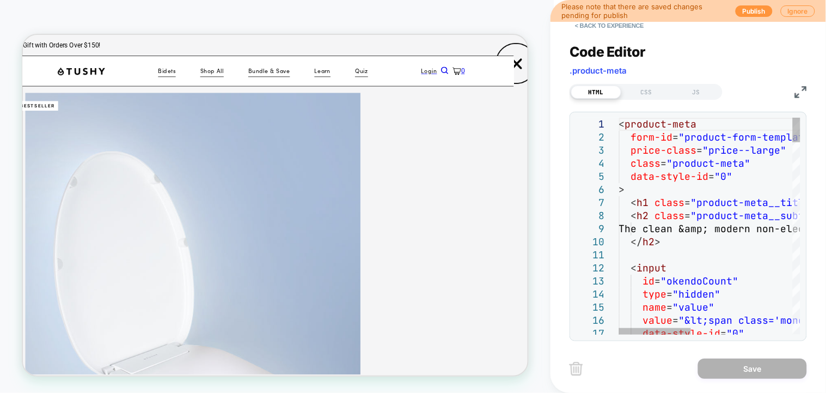
click at [821, 93] on div "< Back to experience Code Editor .product-meta HTML CSS JS 5 6 7 8 9 10 11 12 1…" at bounding box center [688, 196] width 276 height 393
click at [804, 90] on img at bounding box center [801, 92] width 12 height 12
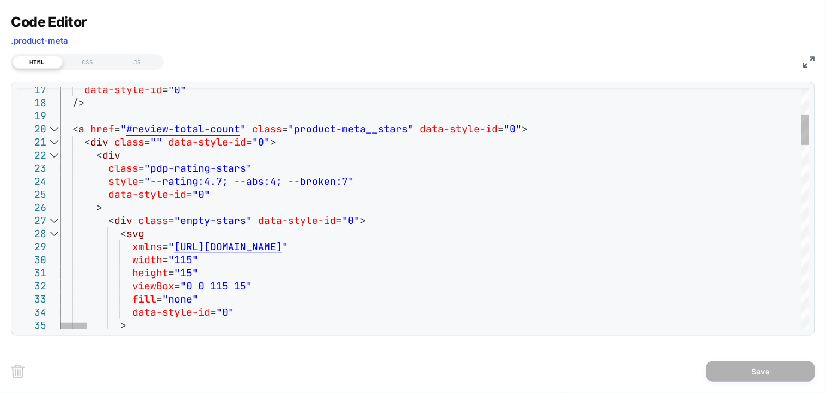
click at [54, 131] on div at bounding box center [54, 129] width 14 height 13
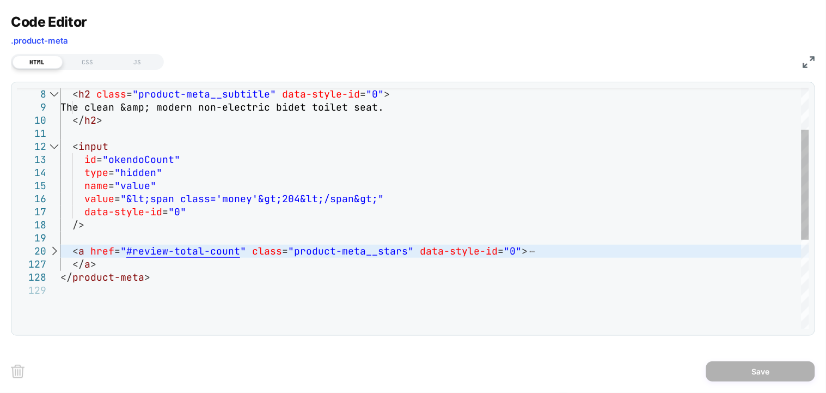
click at [51, 248] on div at bounding box center [54, 250] width 14 height 13
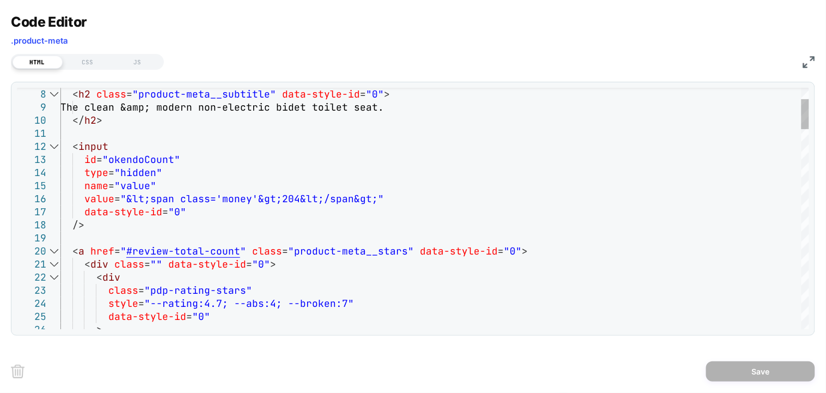
click at [54, 272] on div at bounding box center [54, 277] width 14 height 13
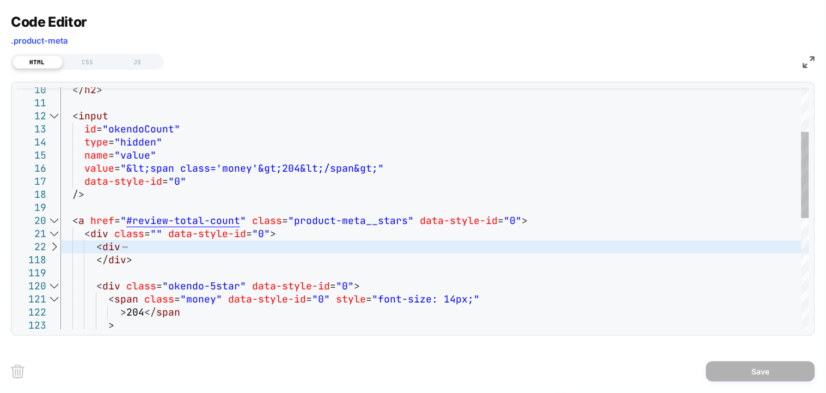
click at [55, 283] on div at bounding box center [54, 285] width 14 height 13
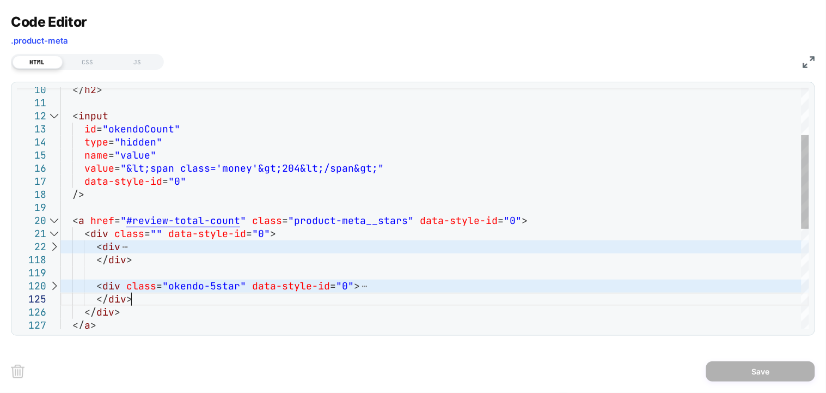
scroll to position [0, 4]
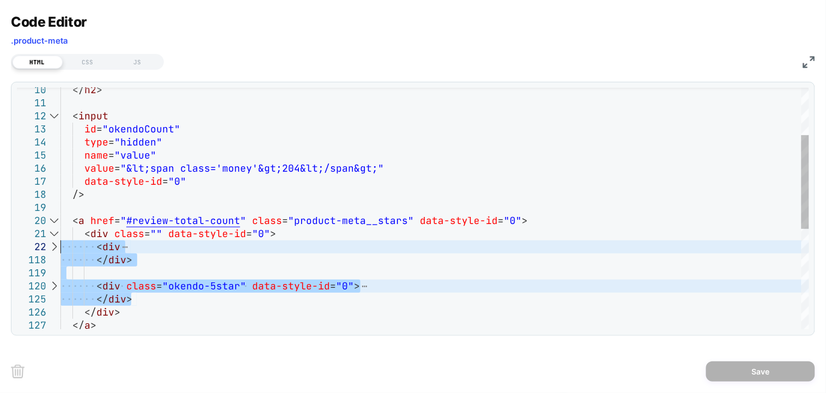
drag, startPoint x: 139, startPoint y: 293, endPoint x: 60, endPoint y: 248, distance: 91.4
click at [60, 248] on div "</ h2 > < input id = "okendoCount" type = "hidden" name = "value" value = "&lt;…" at bounding box center [434, 276] width 749 height 620
click at [53, 246] on div at bounding box center [54, 246] width 14 height 13
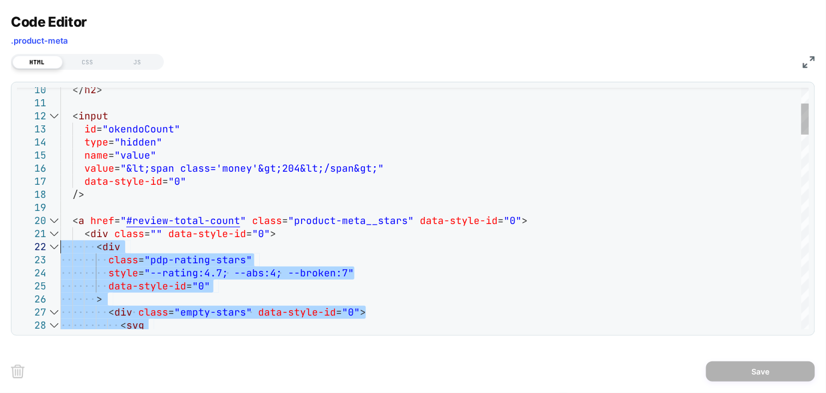
click at [53, 246] on div at bounding box center [54, 246] width 14 height 13
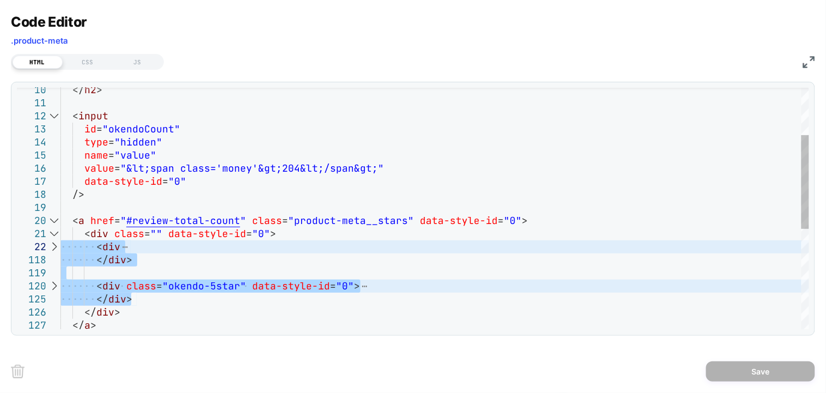
click at [57, 247] on div at bounding box center [54, 246] width 14 height 13
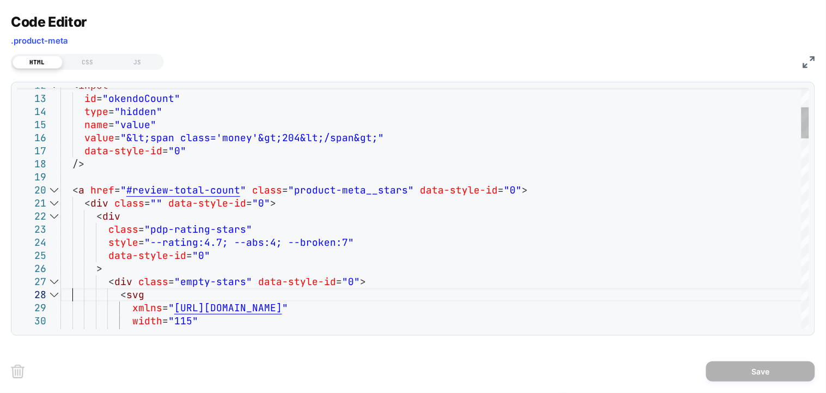
click at [57, 283] on div at bounding box center [54, 281] width 14 height 13
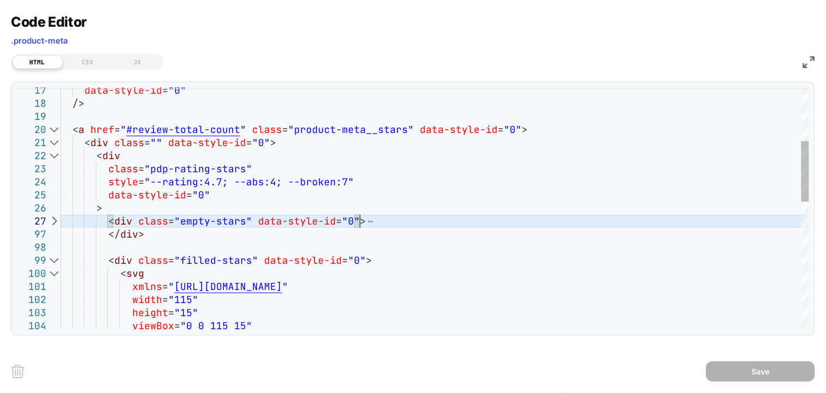
click at [54, 259] on div at bounding box center [54, 260] width 14 height 13
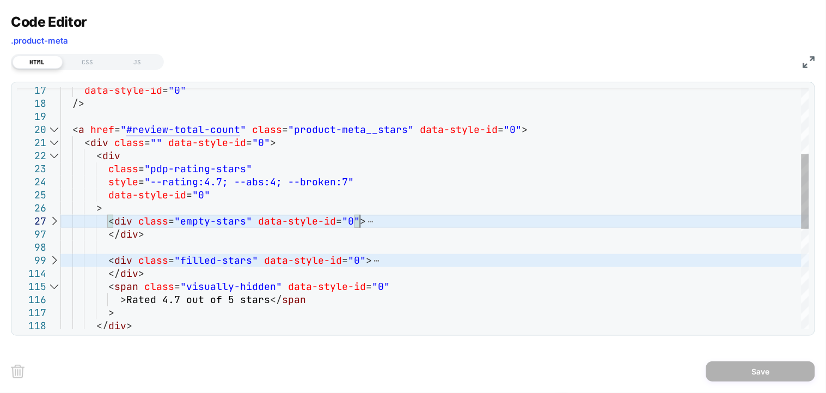
click at [54, 282] on div at bounding box center [54, 286] width 14 height 13
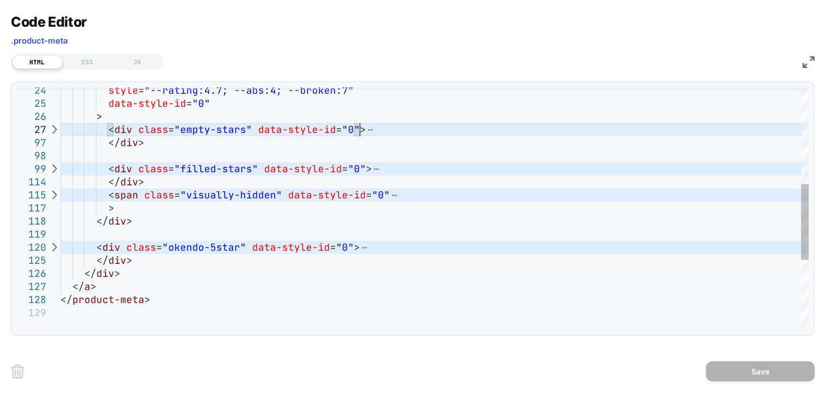
click at [53, 200] on div at bounding box center [54, 194] width 14 height 13
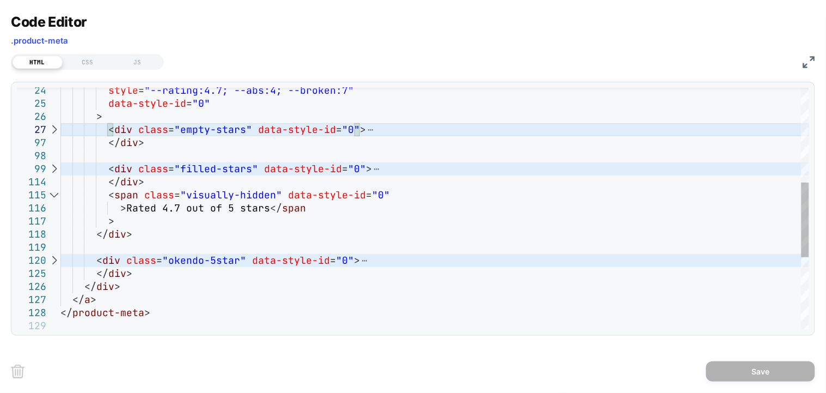
click at [57, 200] on div at bounding box center [54, 194] width 14 height 13
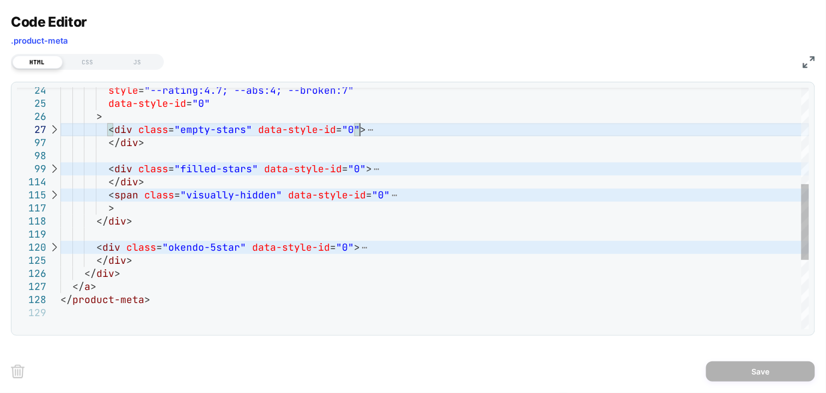
click at [54, 243] on div at bounding box center [54, 247] width 14 height 13
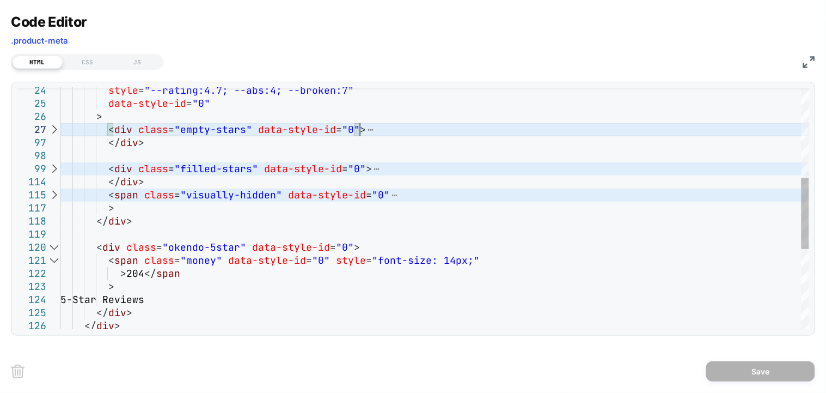
click at [54, 244] on div at bounding box center [54, 247] width 14 height 13
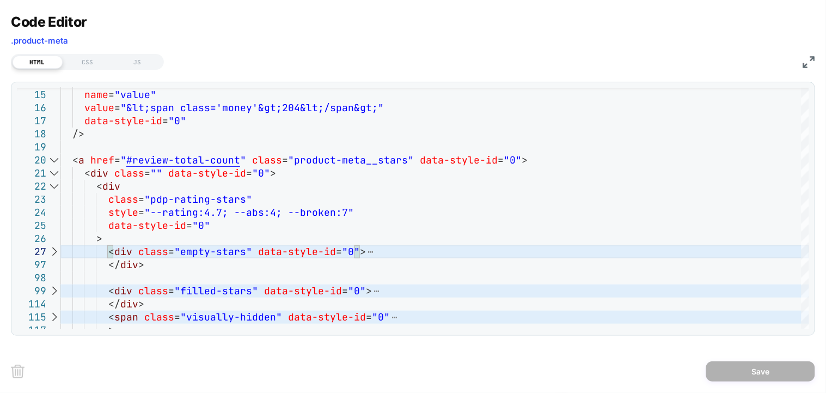
click at [807, 66] on img at bounding box center [809, 62] width 12 height 12
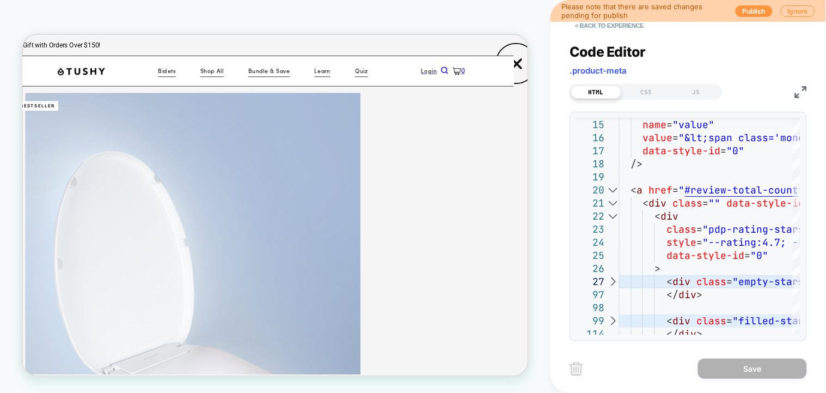
click at [803, 94] on img at bounding box center [801, 92] width 12 height 12
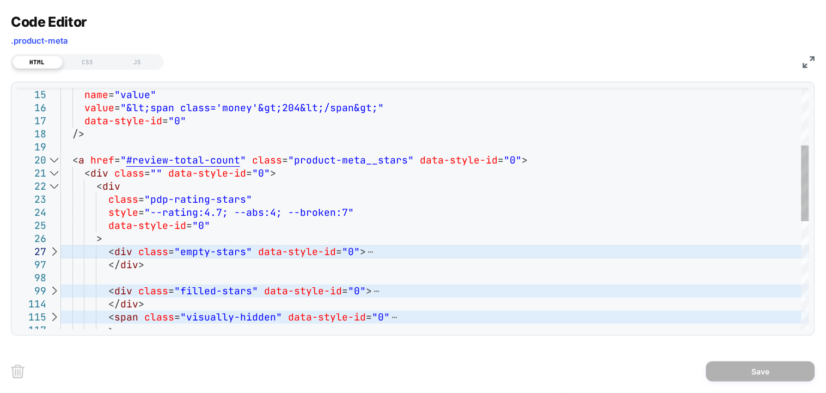
click at [56, 187] on div at bounding box center [54, 186] width 14 height 13
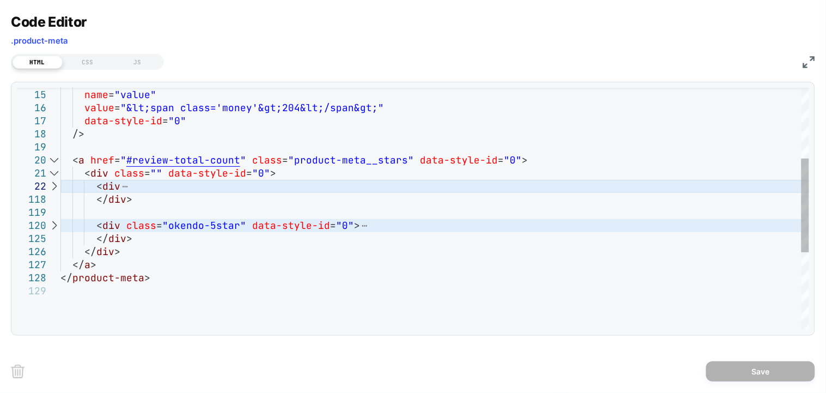
click at [56, 187] on div at bounding box center [54, 186] width 14 height 13
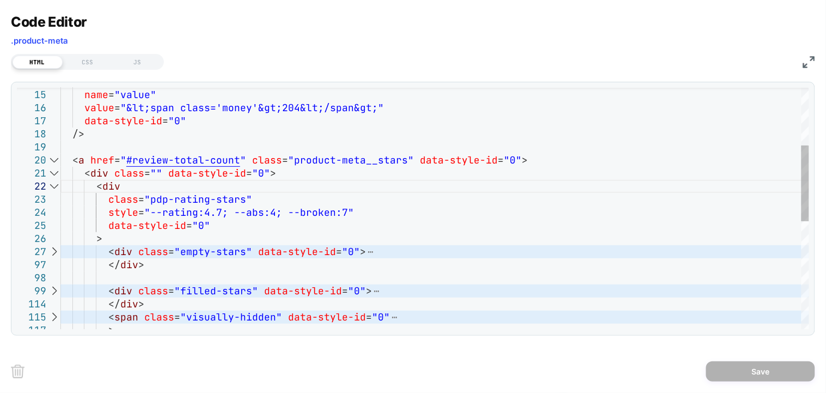
click at [54, 247] on div at bounding box center [54, 251] width 14 height 13
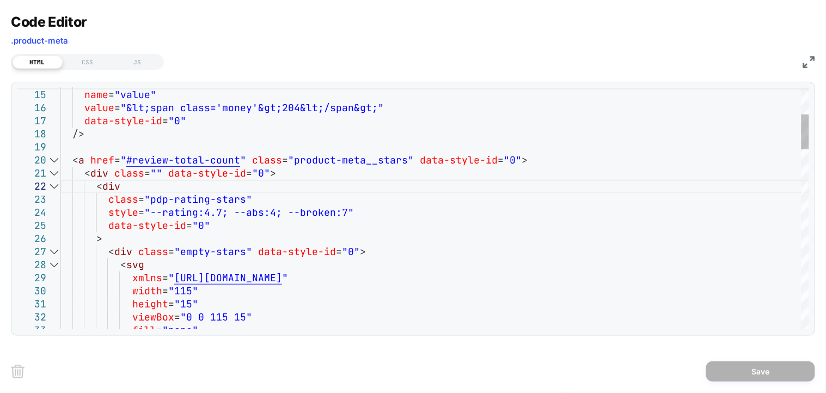
click at [54, 248] on div at bounding box center [54, 251] width 14 height 13
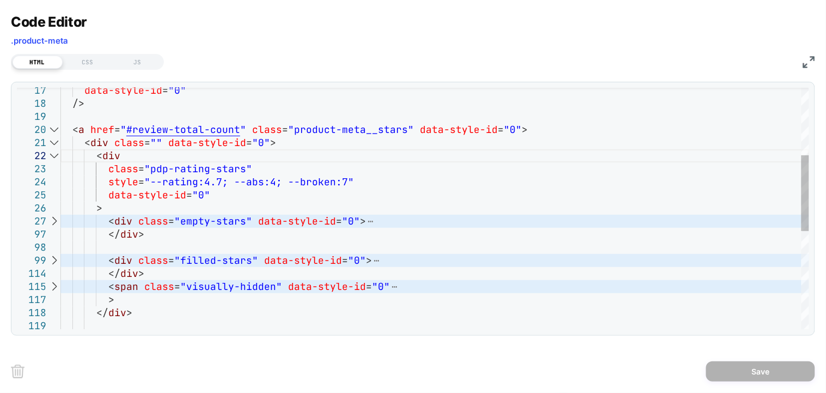
click at [56, 289] on div at bounding box center [54, 286] width 14 height 13
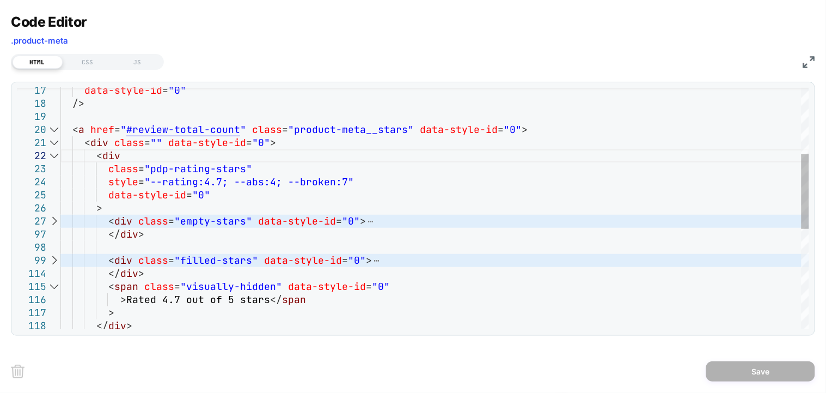
click at [56, 289] on div at bounding box center [54, 286] width 14 height 13
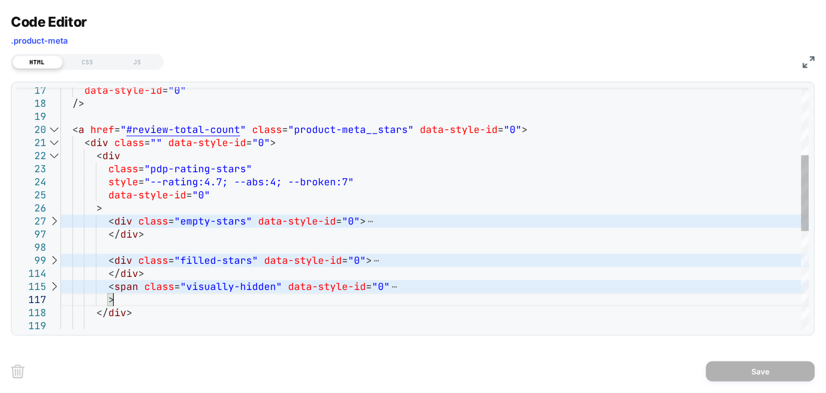
scroll to position [0, 58]
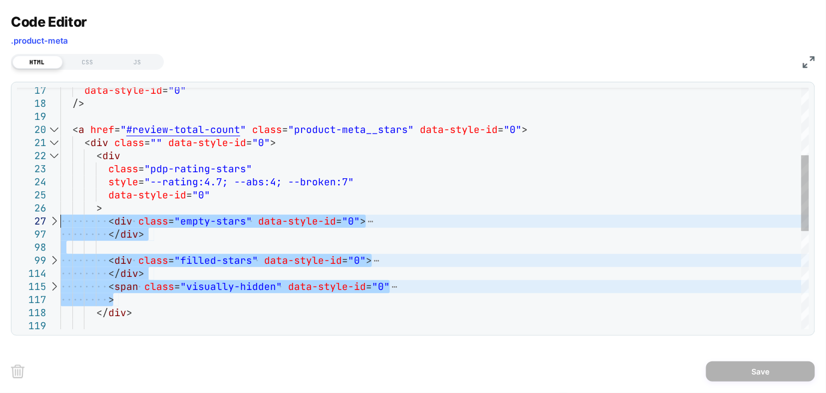
drag, startPoint x: 120, startPoint y: 298, endPoint x: 39, endPoint y: 225, distance: 108.7
click at [60, 225] on div "data-style-id = "0" /> < a href = " #review-total-count " class = "product-meta…" at bounding box center [434, 257] width 749 height 764
click at [164, 264] on div "data-style-id = "0" /> < a href = " #review-total-count " class = "product-meta…" at bounding box center [434, 257] width 749 height 764
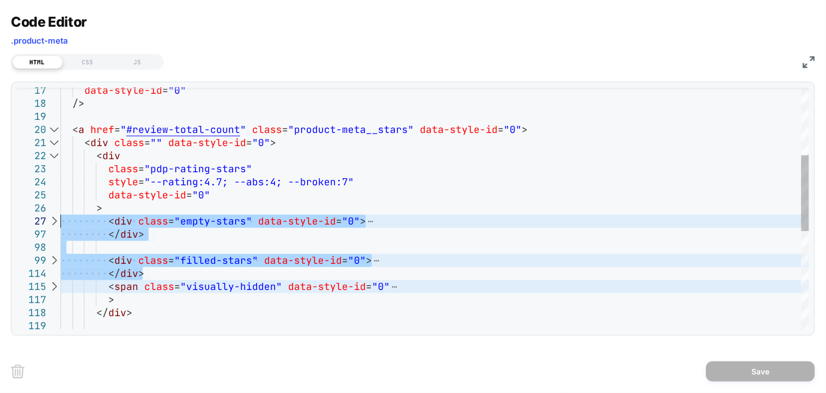
drag, startPoint x: 147, startPoint y: 274, endPoint x: 48, endPoint y: 224, distance: 110.6
click at [60, 224] on div "data-style-id = "0" /> < a href = " #review-total-count " class = "product-meta…" at bounding box center [434, 257] width 749 height 764
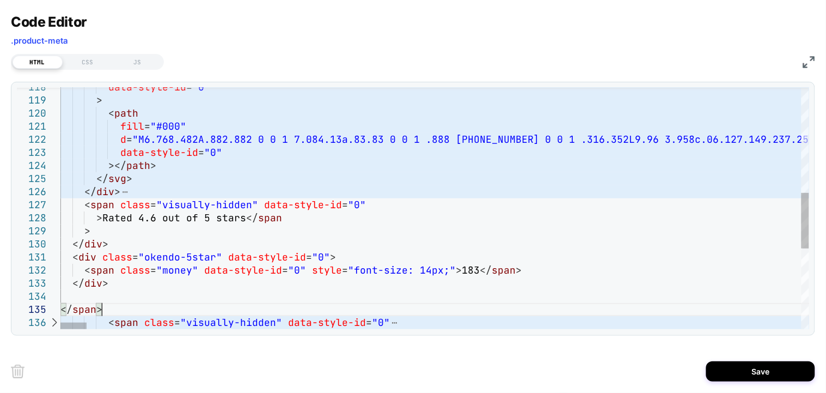
type textarea "**********"
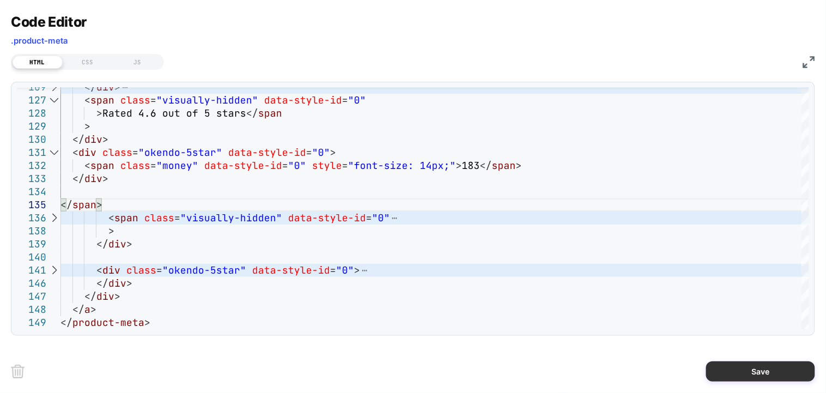
click at [723, 373] on button "Save" at bounding box center [760, 371] width 109 height 20
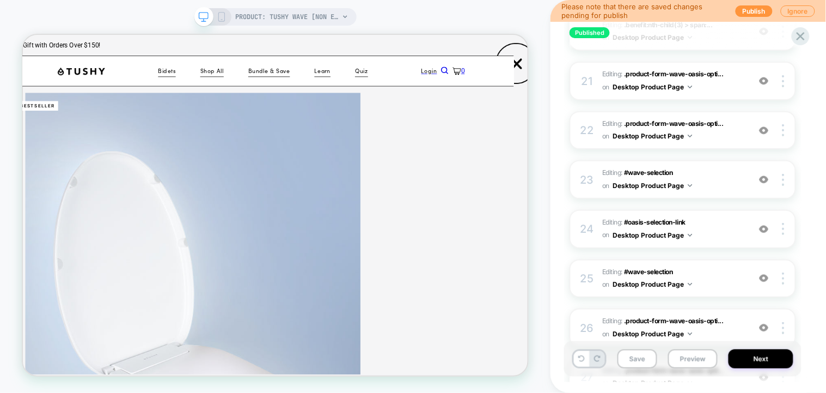
scroll to position [1429, 0]
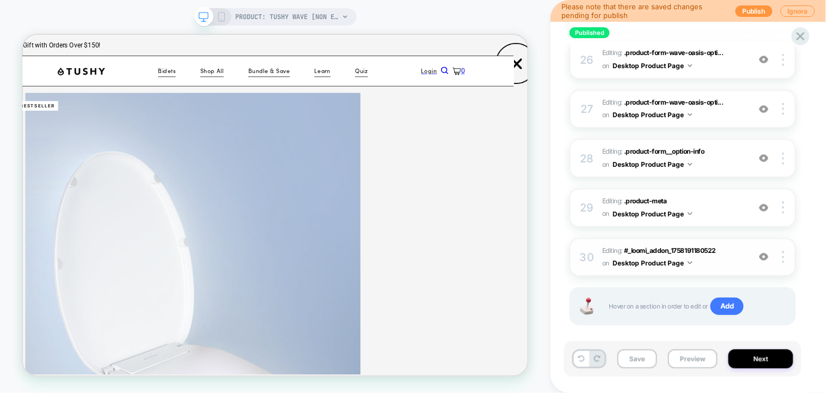
click at [752, 238] on div "30 Editing : #_loomi_addon_1758191180522 #_loomi_addon_1758191180522 on Desktop…" at bounding box center [683, 257] width 227 height 39
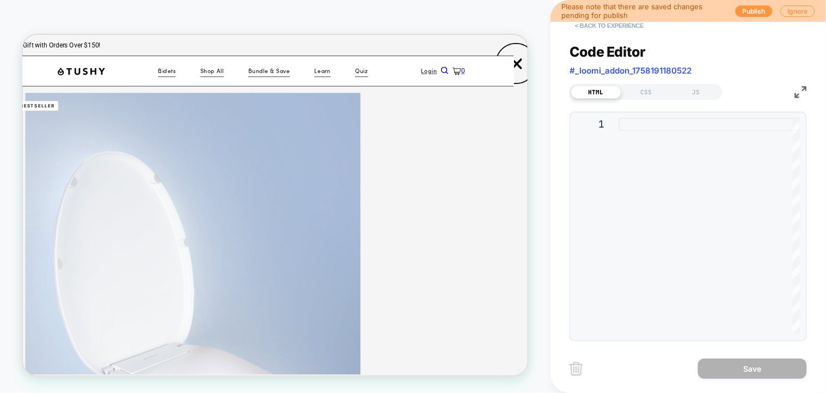
click at [584, 25] on button "< Back to experience" at bounding box center [609, 25] width 79 height 17
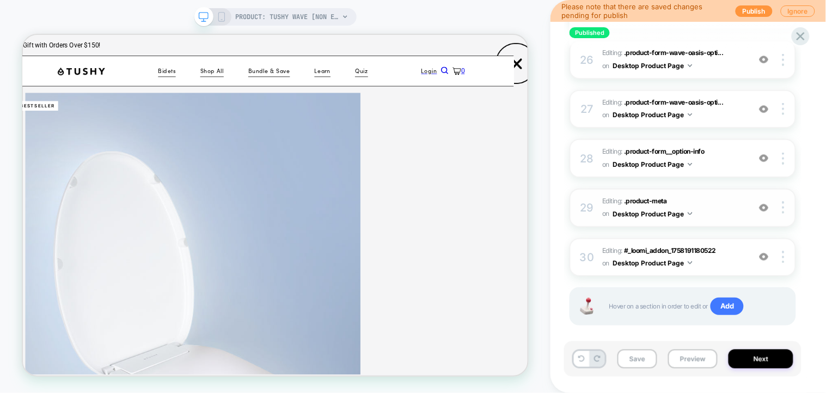
click at [772, 201] on div at bounding box center [764, 207] width 21 height 12
click at [733, 195] on span "Editing : .product-meta .product-meta on Desktop Product Page" at bounding box center [673, 208] width 142 height 26
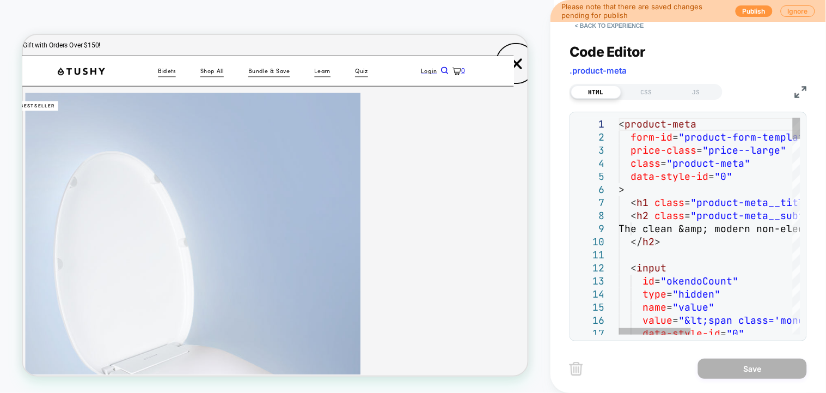
click at [800, 86] on img at bounding box center [801, 92] width 12 height 12
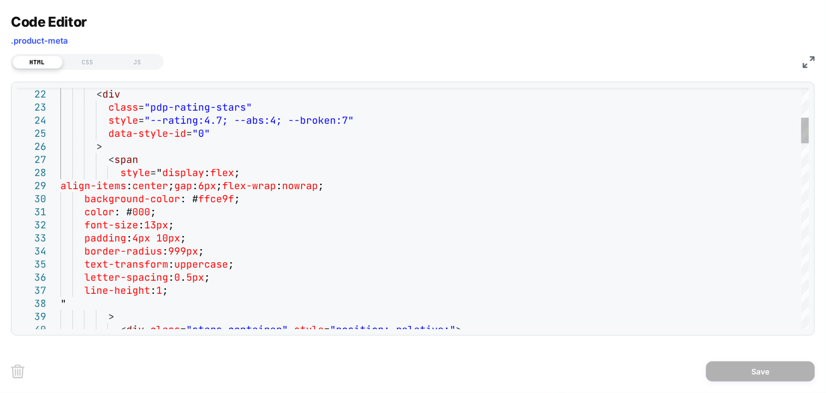
type textarea "**********"
click at [818, 61] on div "Code Editor .product-meta HTML CSS JS 24 25 26 27 28 29 30 31 32 33 34 35 36 37…" at bounding box center [413, 196] width 826 height 393
click at [811, 61] on img at bounding box center [809, 62] width 12 height 12
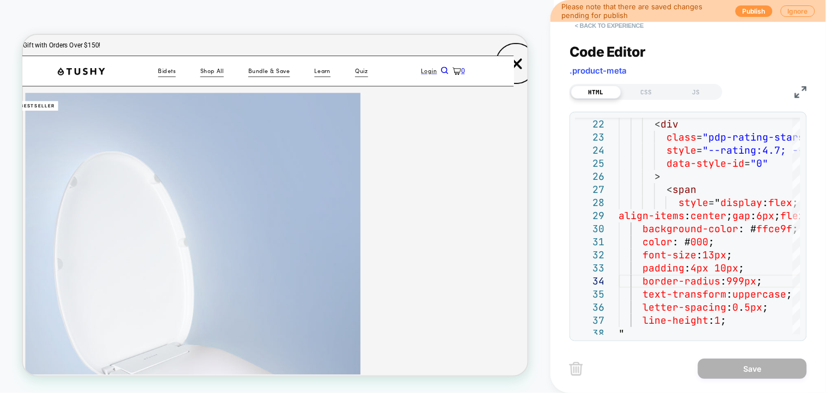
click at [628, 27] on button "< Back to experience" at bounding box center [609, 25] width 79 height 17
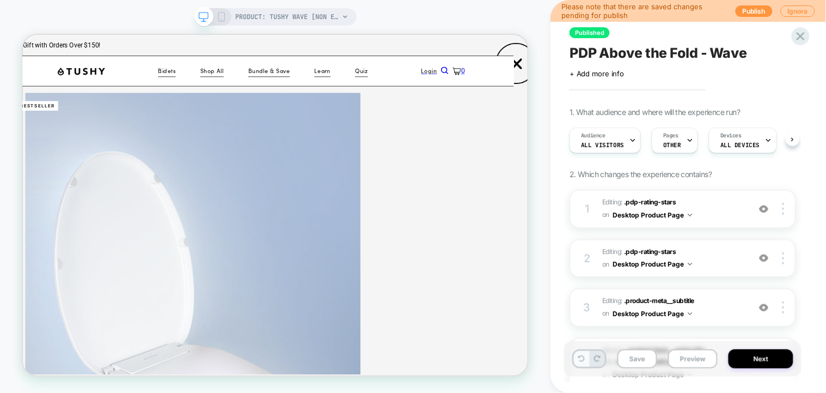
scroll to position [0, 1]
click at [581, 359] on icon at bounding box center [581, 358] width 7 height 7
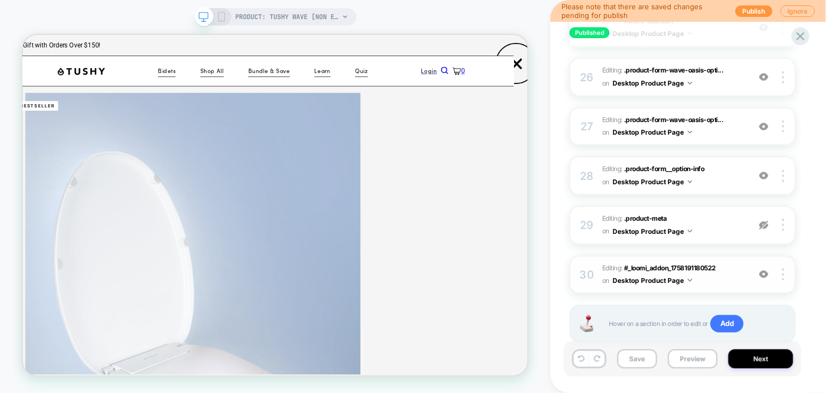
scroll to position [1429, 0]
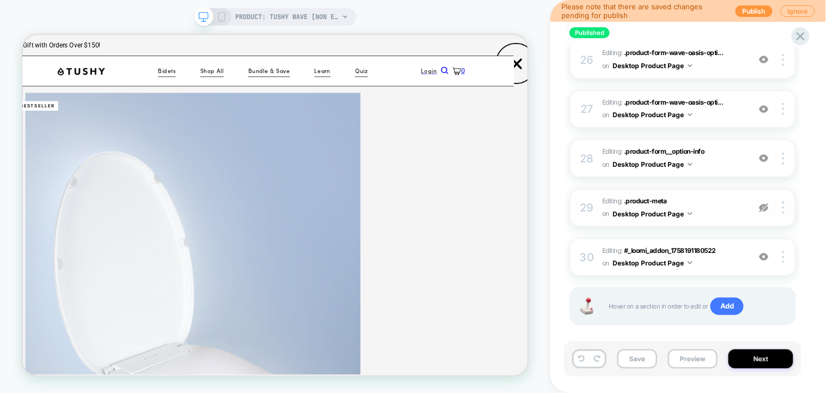
click at [751, 188] on div "29 Editing : .product-meta .product-meta on Desktop Product Page Copy CSS Selec…" at bounding box center [683, 207] width 227 height 39
click at [774, 201] on div at bounding box center [764, 207] width 21 height 12
click at [581, 357] on icon at bounding box center [581, 358] width 7 height 7
click at [627, 362] on button "Save" at bounding box center [637, 358] width 40 height 19
click at [769, 203] on img at bounding box center [764, 207] width 9 height 9
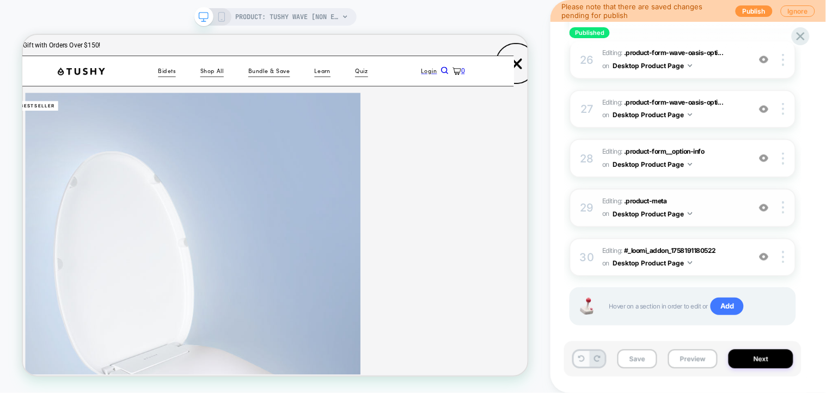
click at [589, 353] on span at bounding box center [589, 359] width 1 height 16
click at [579, 357] on icon at bounding box center [582, 358] width 7 height 7
click at [644, 364] on button "Save" at bounding box center [637, 358] width 40 height 19
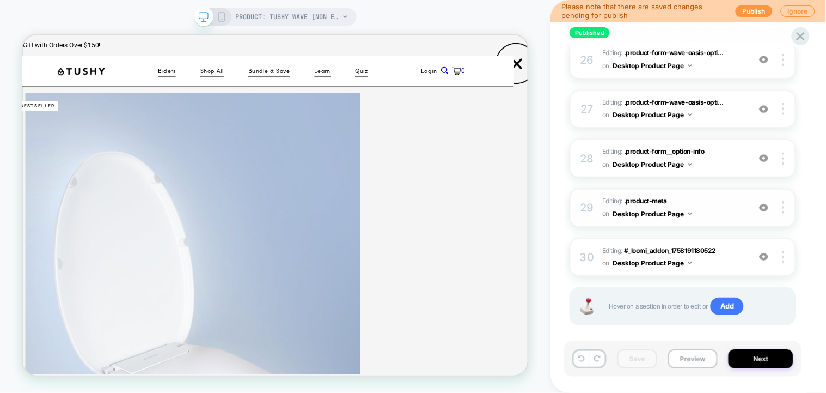
click at [728, 195] on span "Editing : .product-meta .product-meta on Desktop Product Page" at bounding box center [673, 208] width 142 height 26
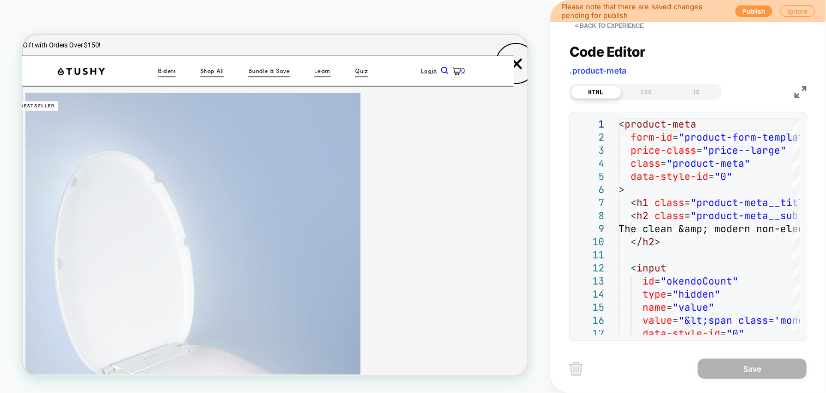
click at [796, 93] on img at bounding box center [801, 92] width 12 height 12
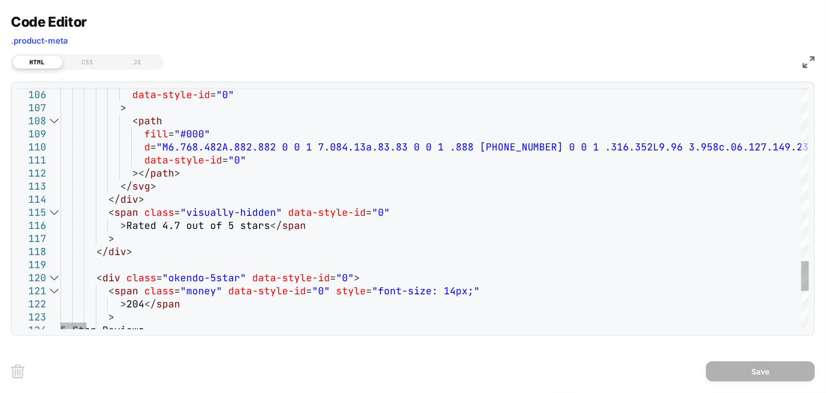
click at [55, 279] on div at bounding box center [54, 277] width 14 height 13
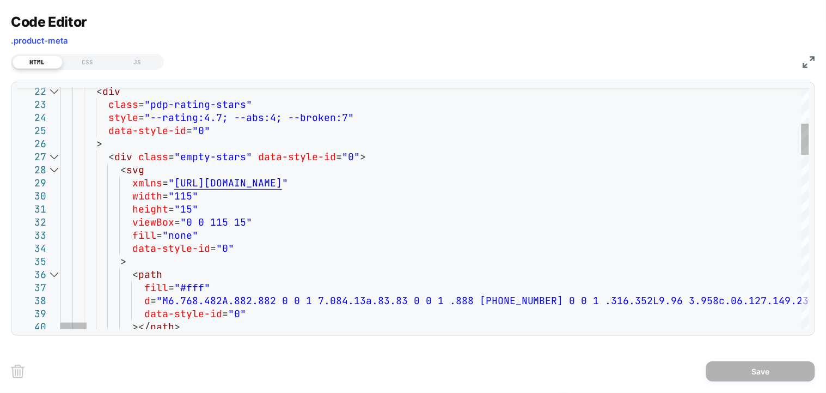
click at [53, 159] on div at bounding box center [54, 156] width 14 height 13
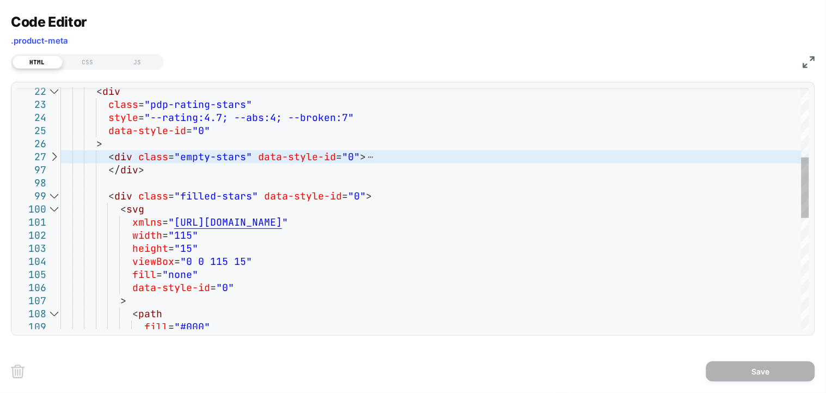
click at [52, 193] on div at bounding box center [54, 195] width 14 height 13
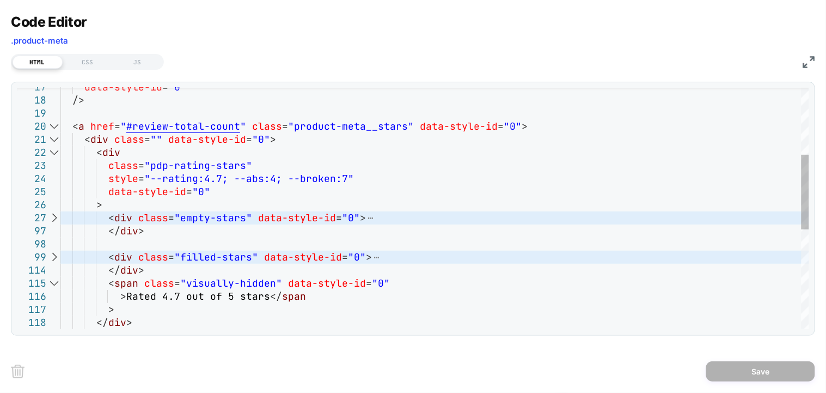
click at [55, 216] on div at bounding box center [54, 217] width 14 height 13
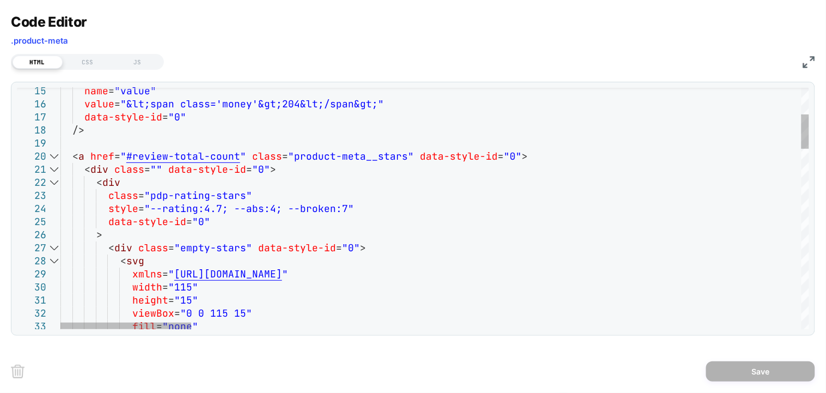
click at [54, 158] on div at bounding box center [54, 156] width 14 height 13
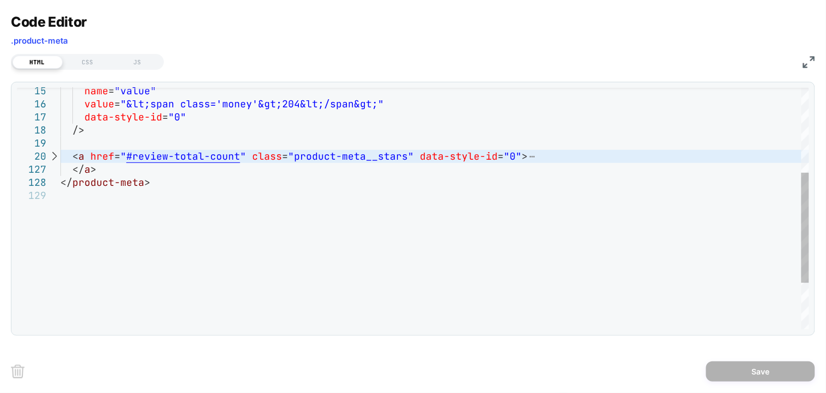
scroll to position [0, 0]
type textarea "**********"
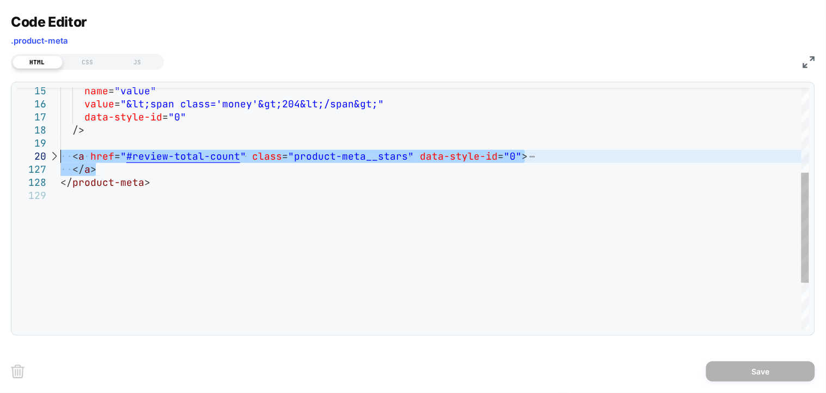
drag, startPoint x: 102, startPoint y: 168, endPoint x: 32, endPoint y: 155, distance: 71.4
click at [60, 155] on div "name = "value" value = "&lt;span class='money'&gt;204&lt;/span&gt;" data-style-…" at bounding box center [434, 165] width 749 height 529
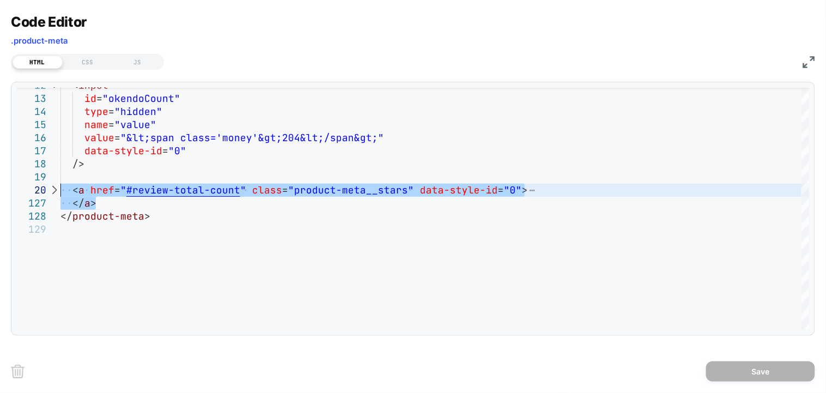
click at [812, 57] on img at bounding box center [809, 62] width 12 height 12
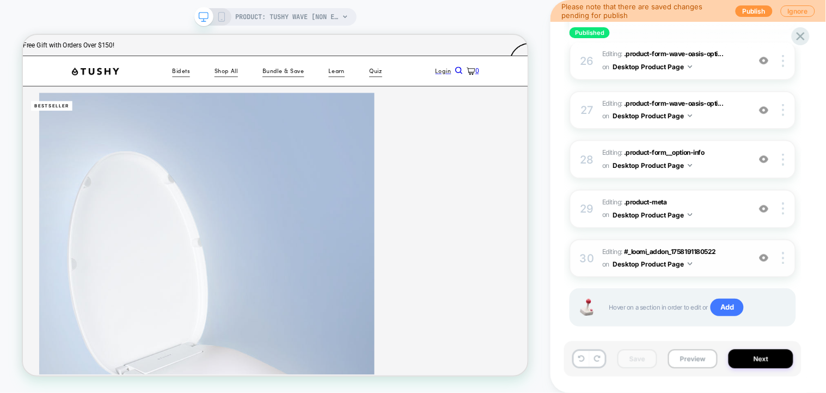
scroll to position [1429, 0]
click at [683, 195] on span "Editing : .product-meta .product-meta on Desktop Product Page" at bounding box center [673, 208] width 142 height 26
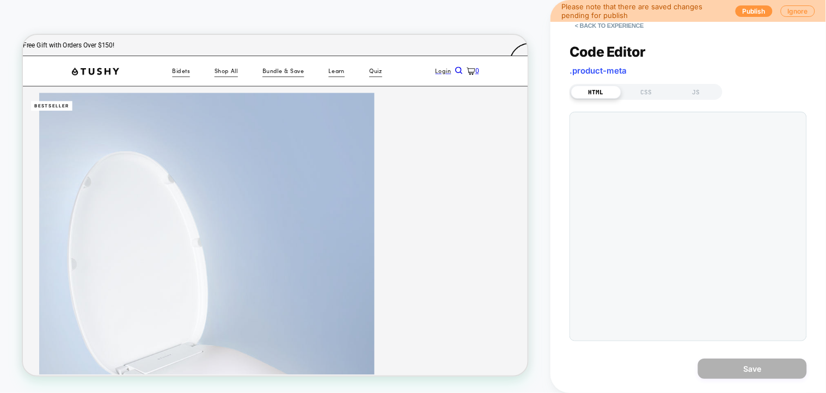
scroll to position [0, 19]
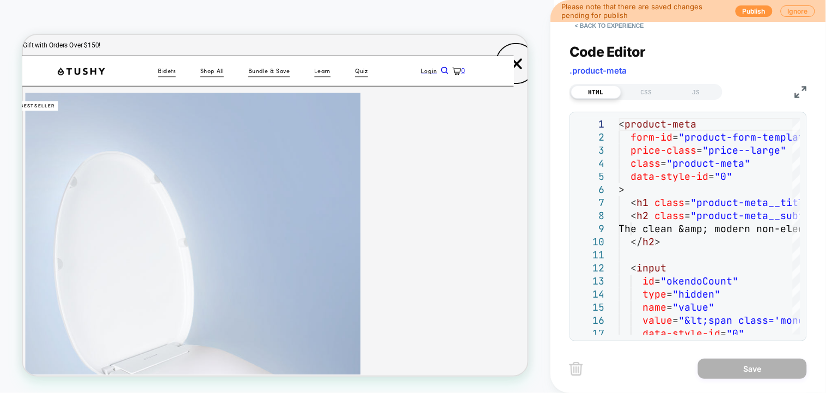
click at [799, 92] on img at bounding box center [801, 92] width 12 height 12
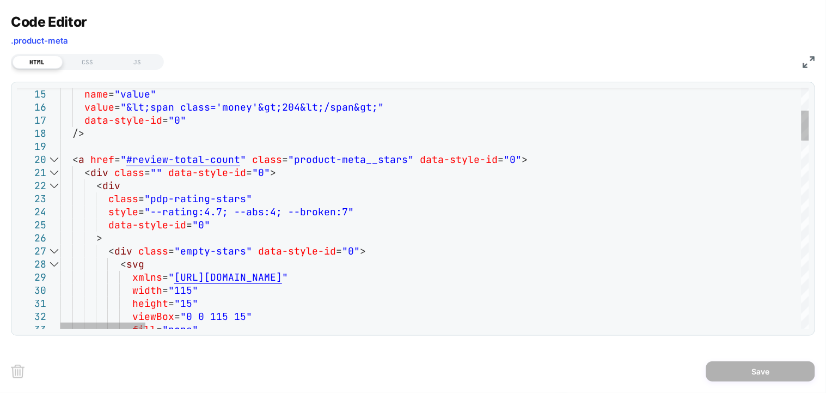
click at [58, 181] on div at bounding box center [54, 185] width 14 height 13
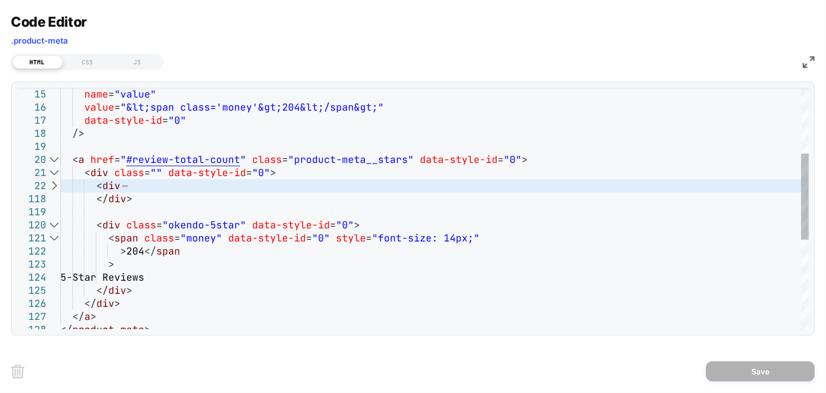
click at [52, 226] on div at bounding box center [54, 224] width 14 height 13
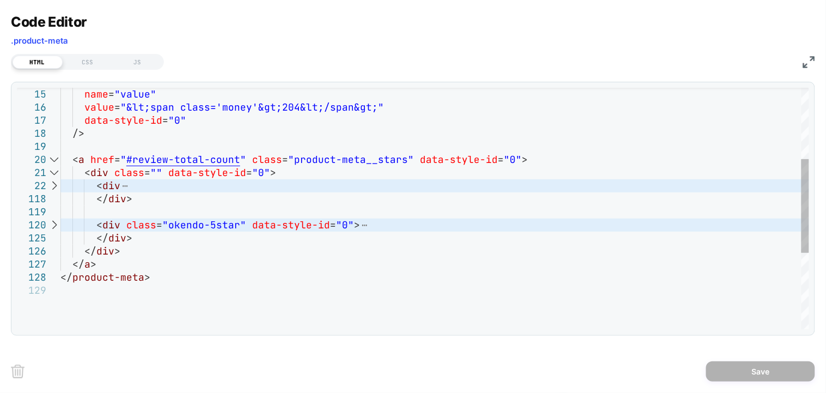
click at [51, 173] on div at bounding box center [54, 172] width 14 height 13
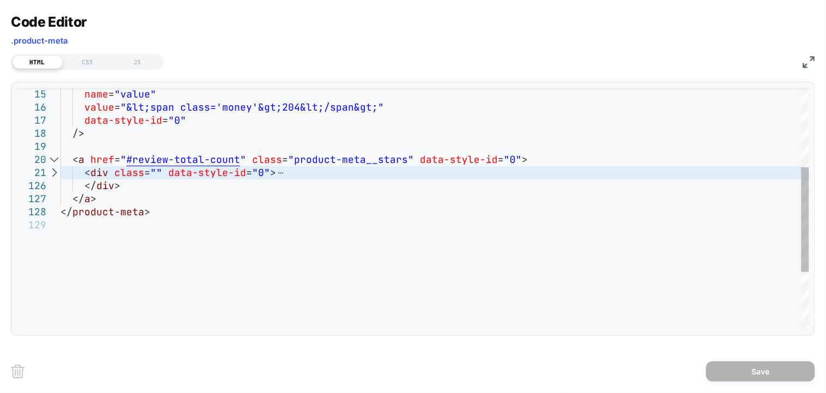
click at [51, 173] on div at bounding box center [54, 172] width 14 height 13
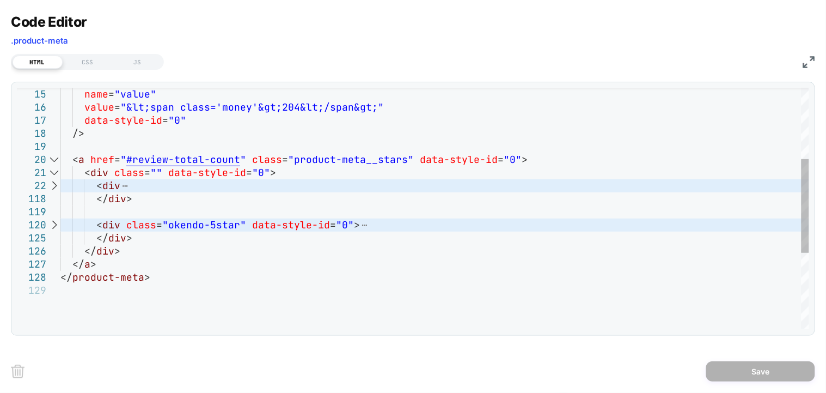
click at [59, 186] on div at bounding box center [54, 185] width 14 height 13
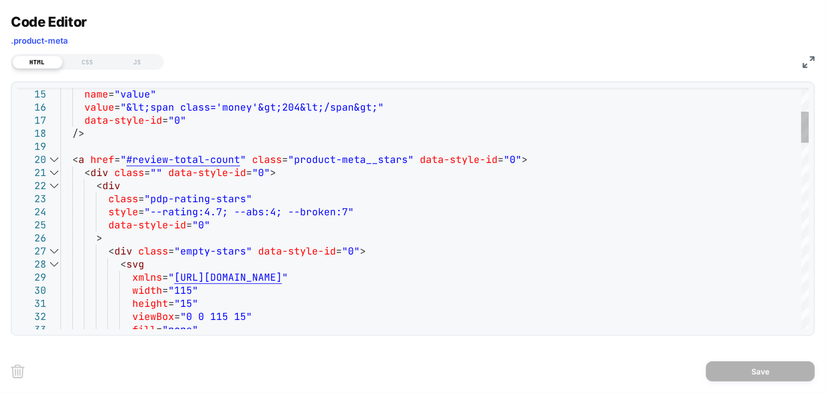
click at [59, 186] on div at bounding box center [54, 185] width 14 height 13
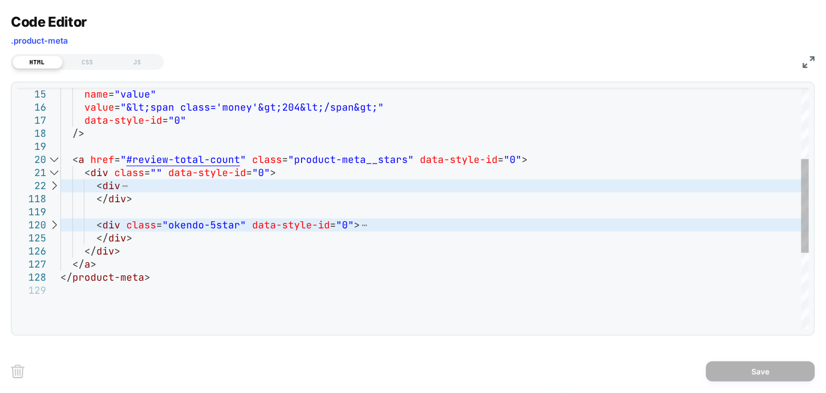
click at [192, 207] on div "name = "value" value = "&lt;span class='money'&gt;204&lt;/span&gt;" data-style-…" at bounding box center [434, 215] width 749 height 620
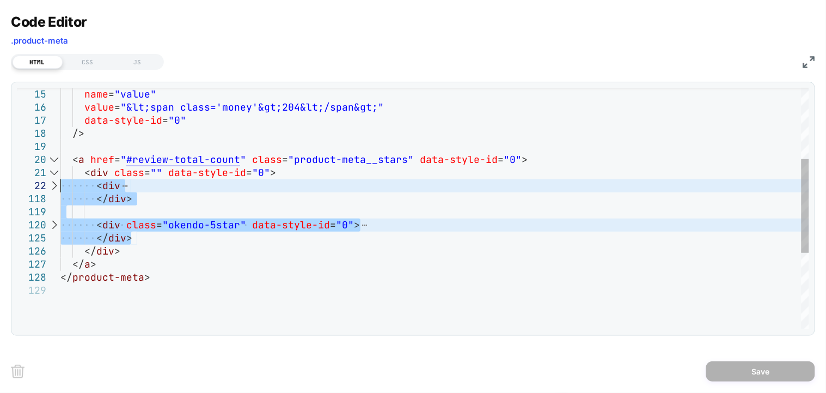
drag, startPoint x: 140, startPoint y: 236, endPoint x: 55, endPoint y: 183, distance: 100.2
click at [60, 183] on div "name = "value" value = "&lt;span class='money'&gt;204&lt;/span&gt;" data-style-…" at bounding box center [434, 215] width 749 height 620
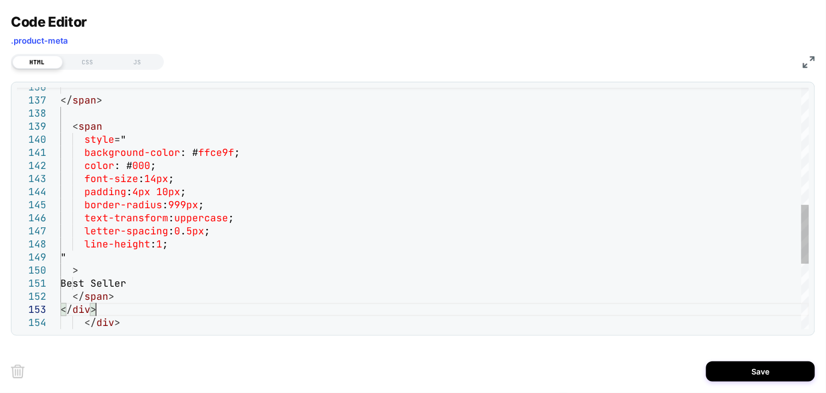
type textarea "**********"
click at [759, 375] on button "Save" at bounding box center [760, 371] width 109 height 20
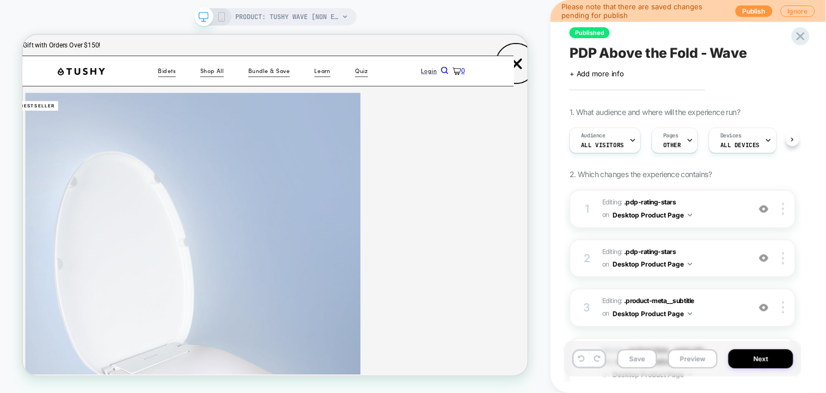
scroll to position [0, 1]
click at [638, 364] on button "Save" at bounding box center [637, 358] width 40 height 19
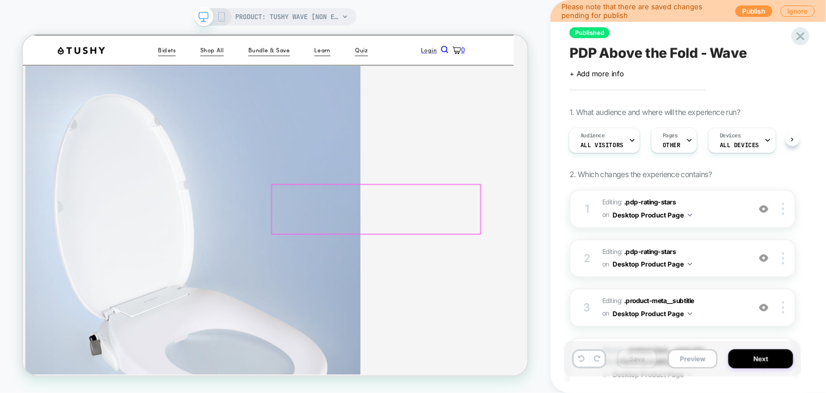
scroll to position [72, 19]
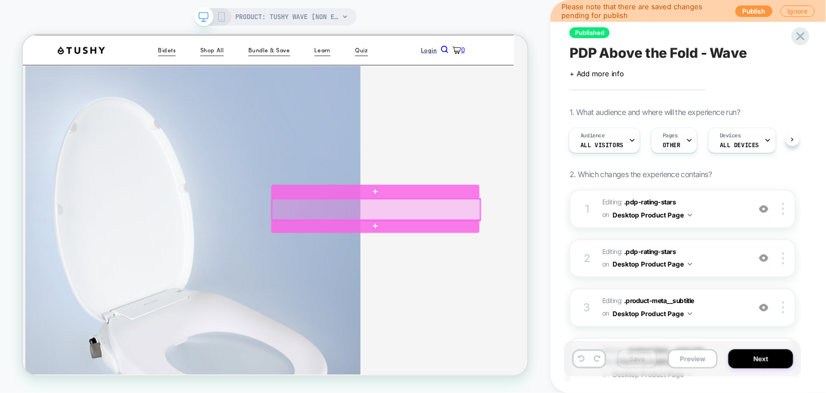
click at [596, 271] on div at bounding box center [494, 267] width 278 height 28
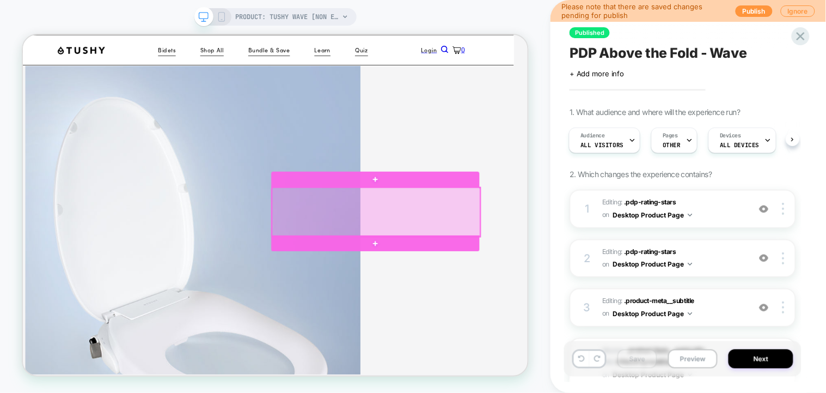
click at [618, 248] on div at bounding box center [494, 270] width 278 height 65
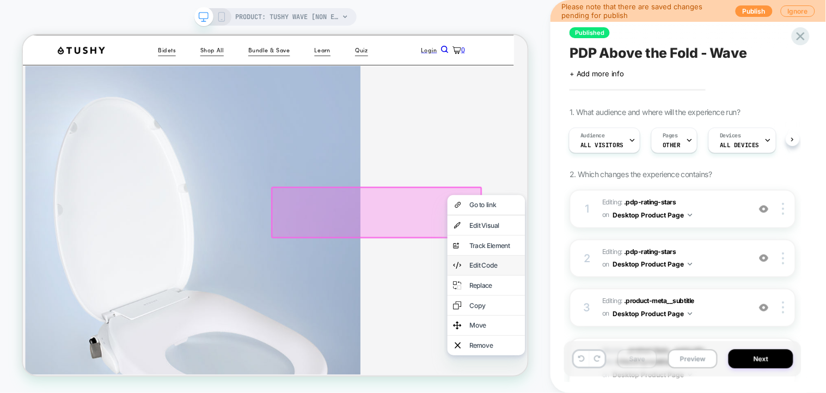
click at [645, 342] on div "Edit Code" at bounding box center [640, 341] width 103 height 26
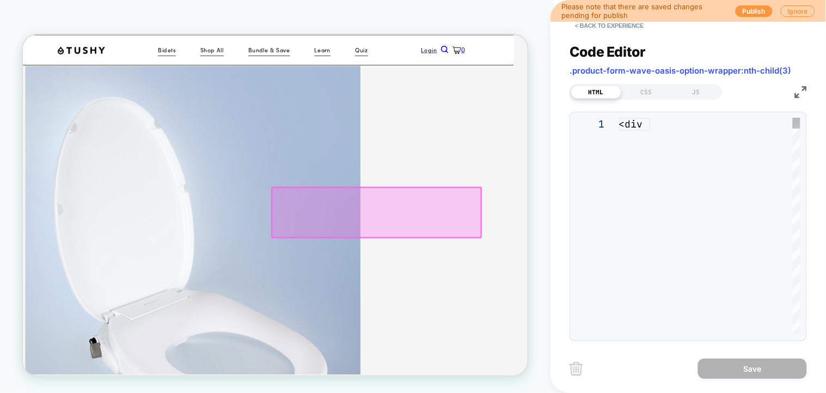
scroll to position [80, 19]
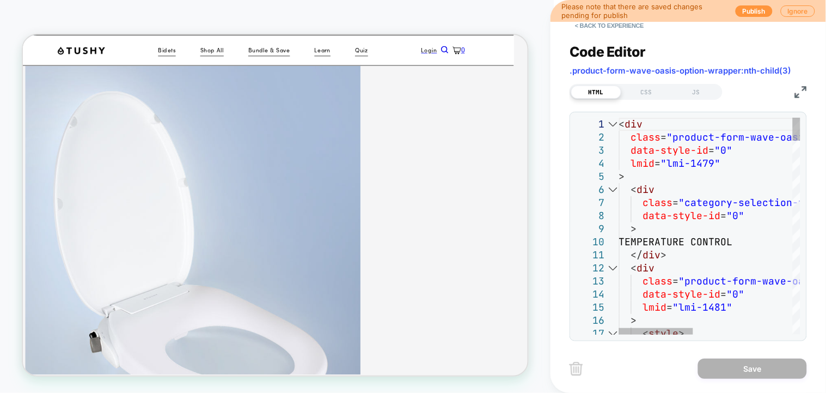
click at [611, 124] on div at bounding box center [613, 124] width 14 height 13
type textarea "**********"
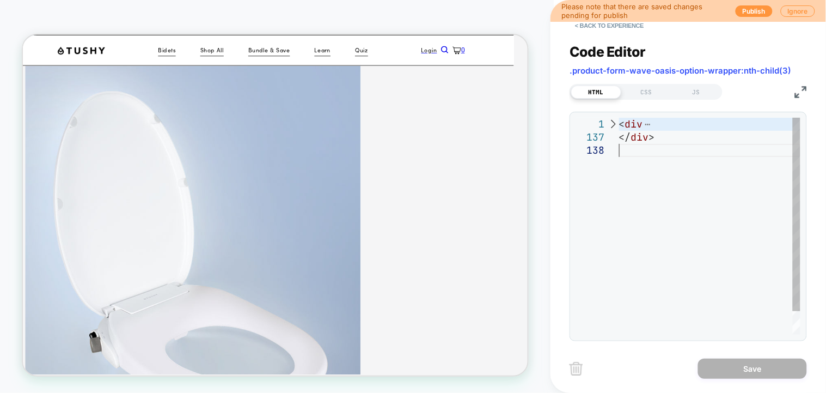
scroll to position [0, 0]
type textarea "**********"
drag, startPoint x: 687, startPoint y: 152, endPoint x: 619, endPoint y: 120, distance: 75.8
click at [619, 120] on div "< div </ div >" at bounding box center [709, 239] width 181 height 243
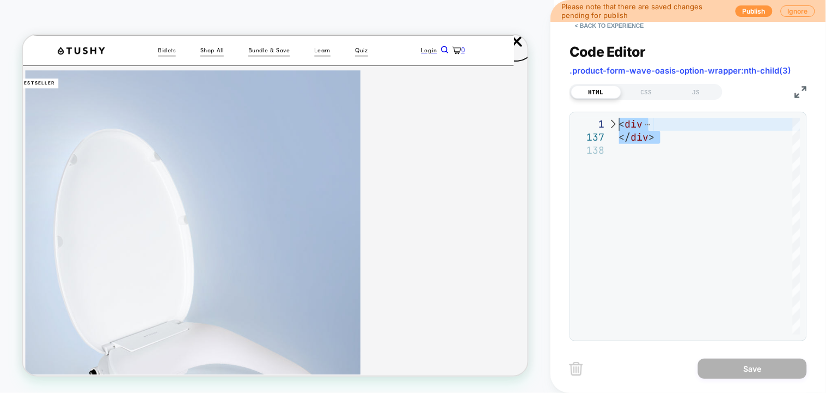
scroll to position [8, 19]
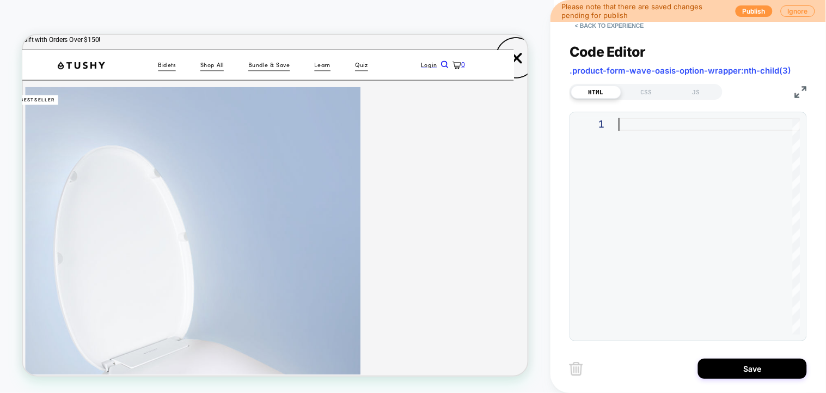
type textarea "**********"
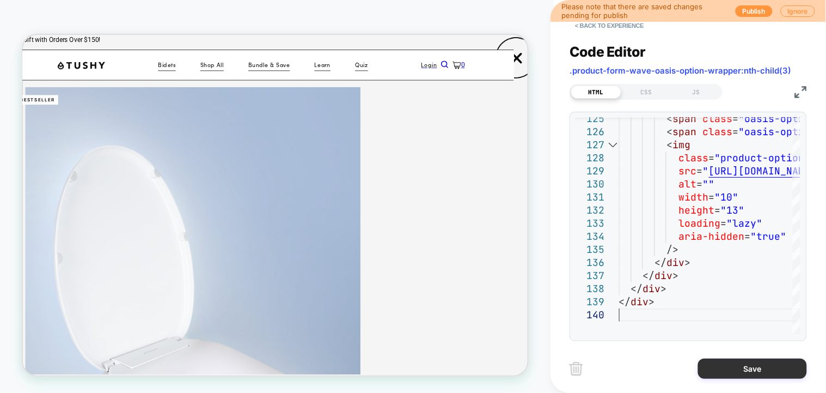
click at [759, 368] on button "Save" at bounding box center [752, 368] width 109 height 20
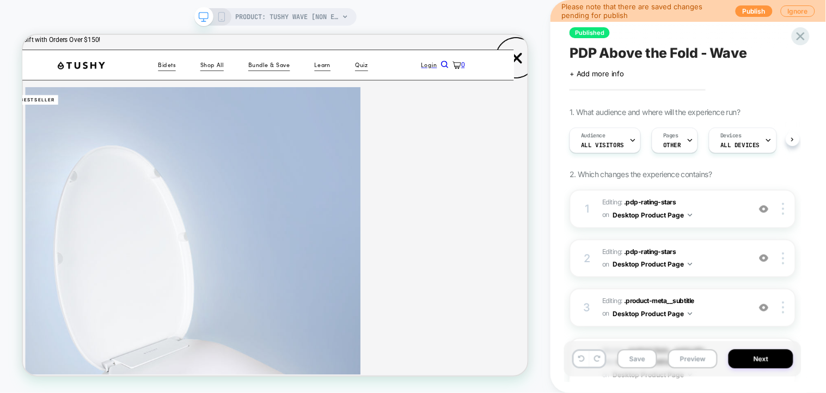
scroll to position [0, 1]
click at [640, 360] on button "Save" at bounding box center [637, 358] width 40 height 19
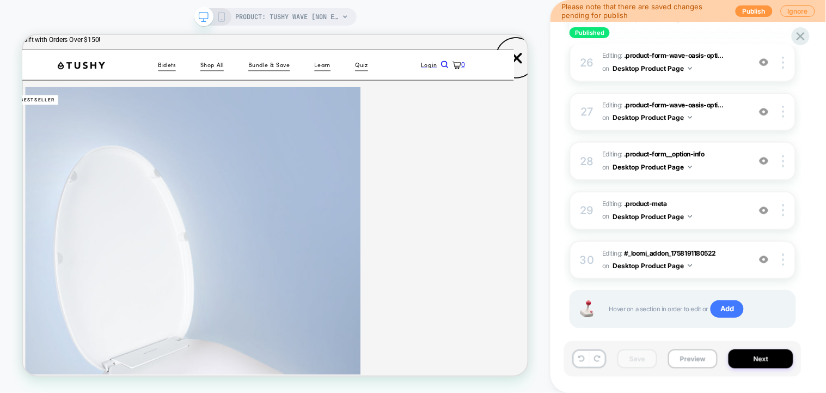
scroll to position [1429, 0]
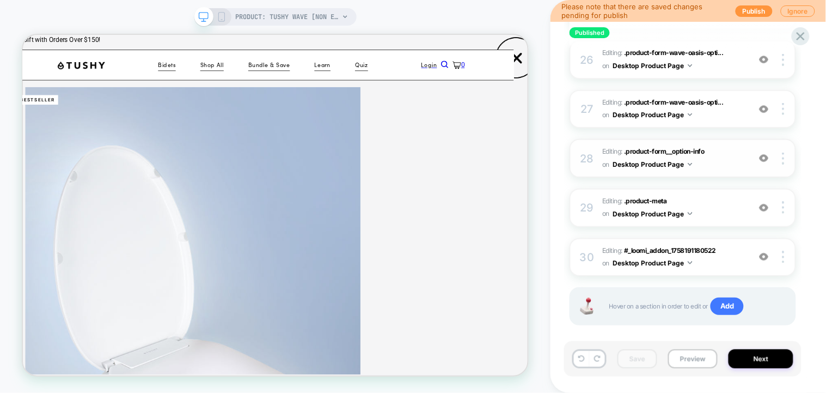
click at [772, 152] on div at bounding box center [764, 158] width 21 height 12
click at [769, 154] on img at bounding box center [764, 158] width 9 height 9
click at [771, 104] on div "27 Editing : .product-form-wave-oasis-opti... .product-form-wave-oasis-option-w…" at bounding box center [683, 109] width 227 height 39
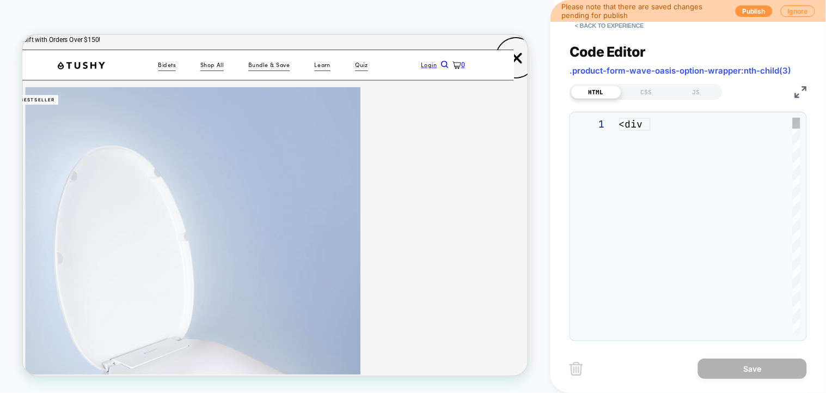
scroll to position [80, 19]
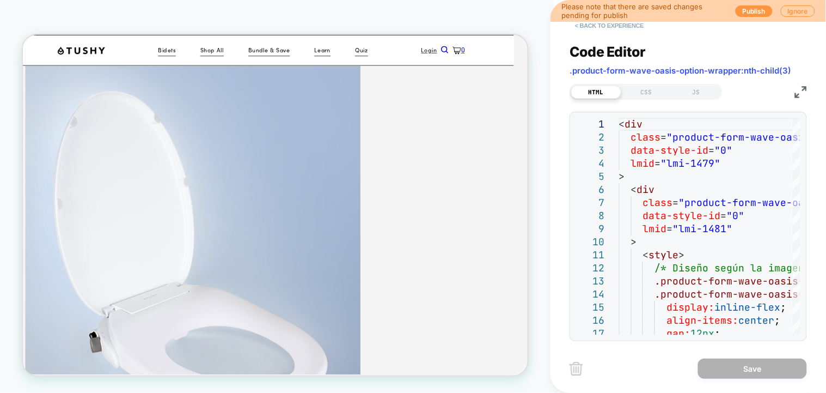
click at [585, 27] on button "< Back to experience" at bounding box center [609, 25] width 79 height 17
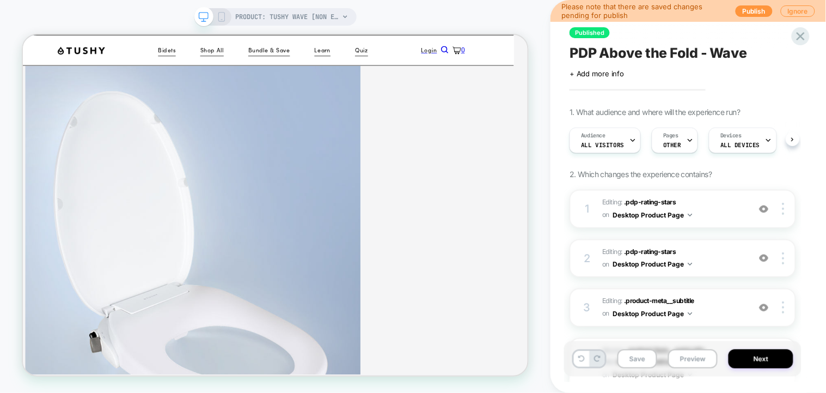
scroll to position [0, 1]
click at [762, 207] on img at bounding box center [764, 208] width 9 height 9
click at [764, 256] on img at bounding box center [764, 257] width 9 height 9
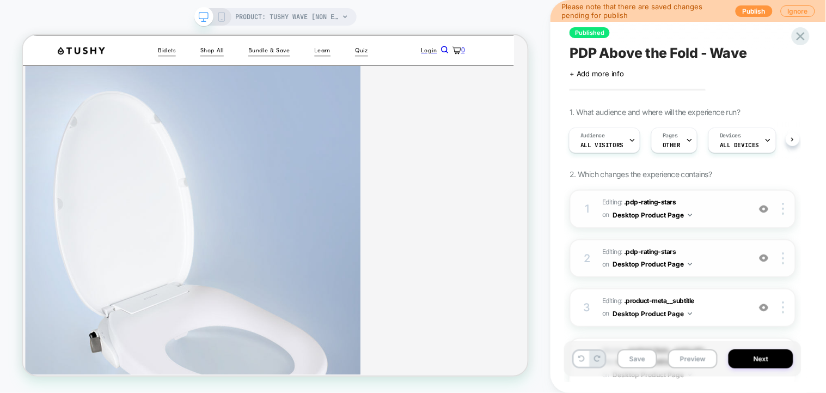
click at [633, 369] on div "Save Preview Next" at bounding box center [682, 358] width 237 height 35
click at [642, 356] on button "Save" at bounding box center [637, 358] width 40 height 19
click at [683, 359] on button "Preview" at bounding box center [693, 358] width 50 height 19
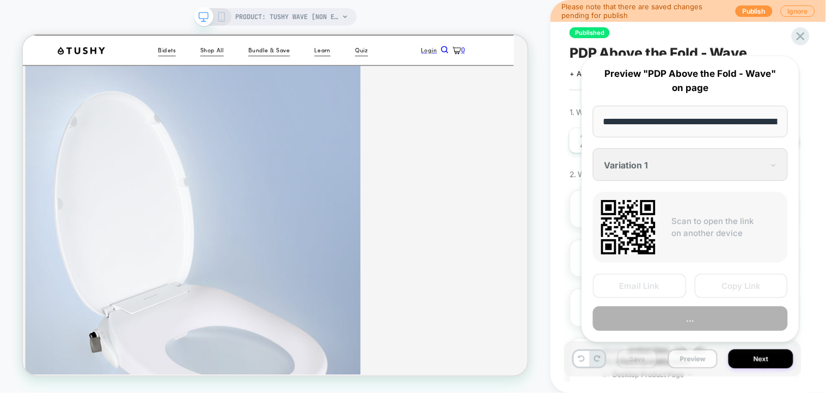
scroll to position [0, 128]
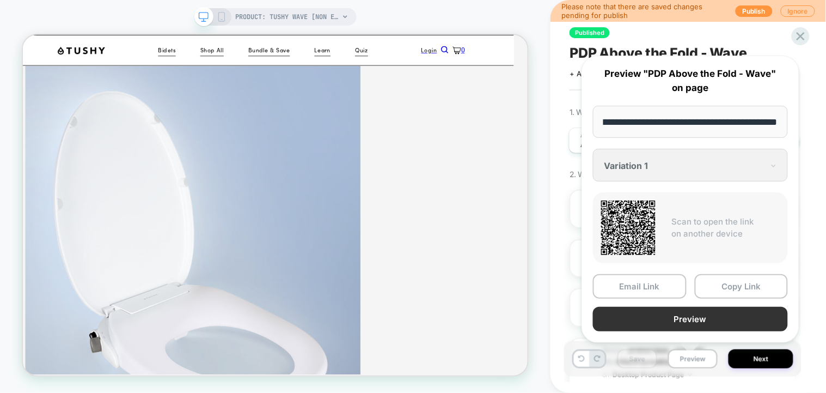
click at [681, 316] on button "Preview" at bounding box center [690, 319] width 195 height 25
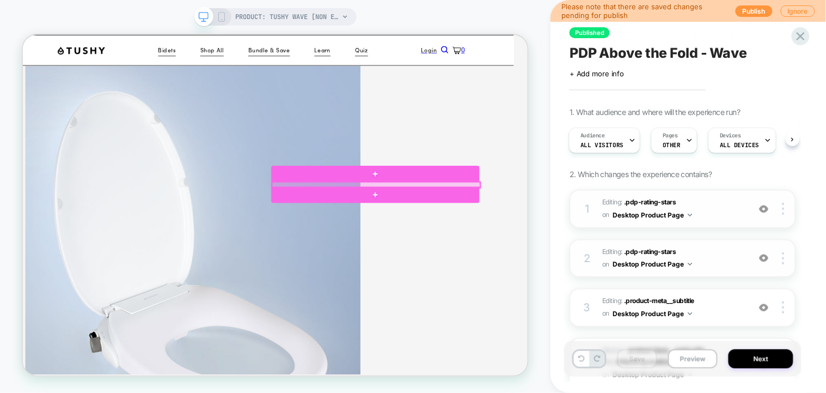
click at [602, 234] on div at bounding box center [494, 234] width 278 height 8
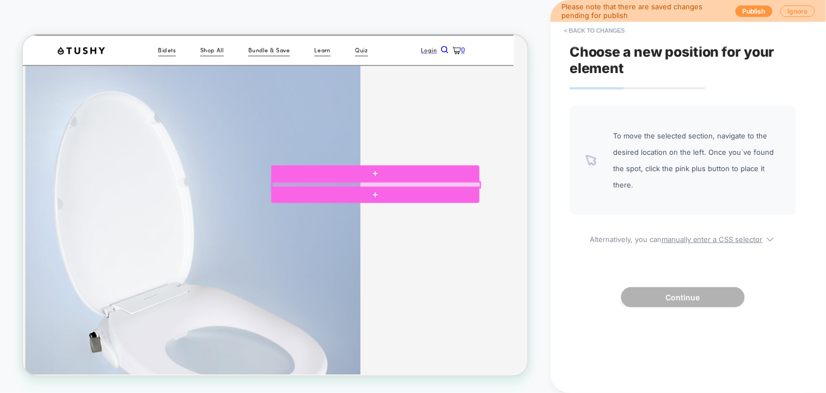
click at [450, 230] on div at bounding box center [494, 234] width 278 height 8
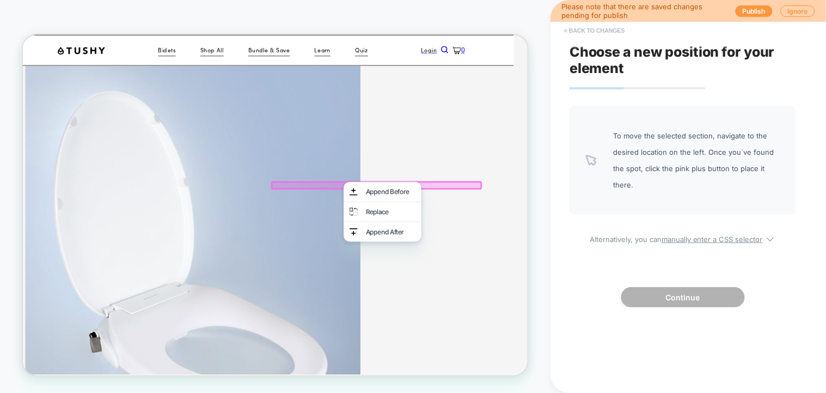
click at [610, 28] on button "< Back to changes" at bounding box center [595, 30] width 72 height 17
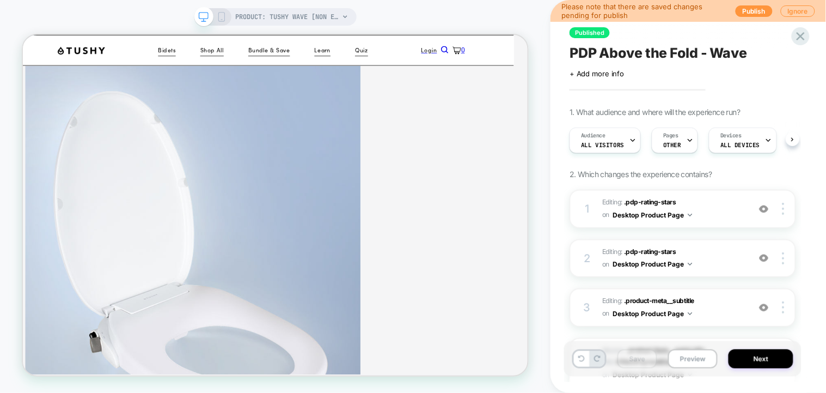
scroll to position [0, 1]
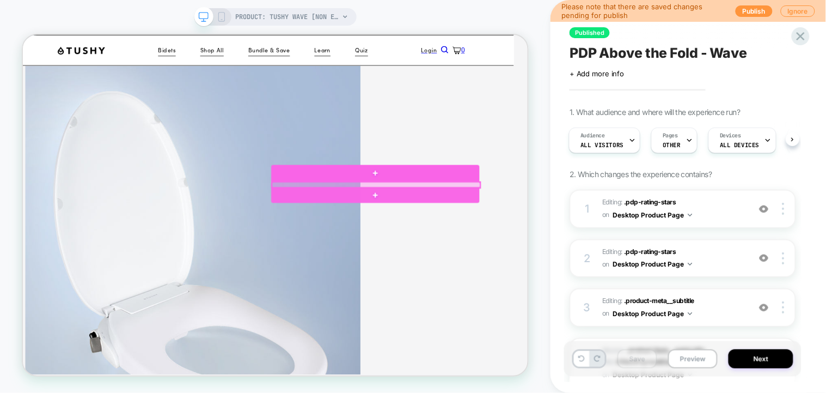
click at [469, 230] on div at bounding box center [494, 234] width 278 height 8
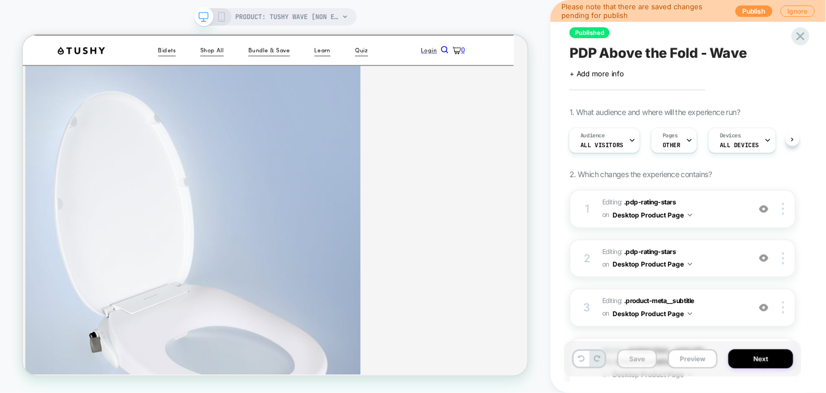
click at [632, 358] on button "Save" at bounding box center [637, 358] width 40 height 19
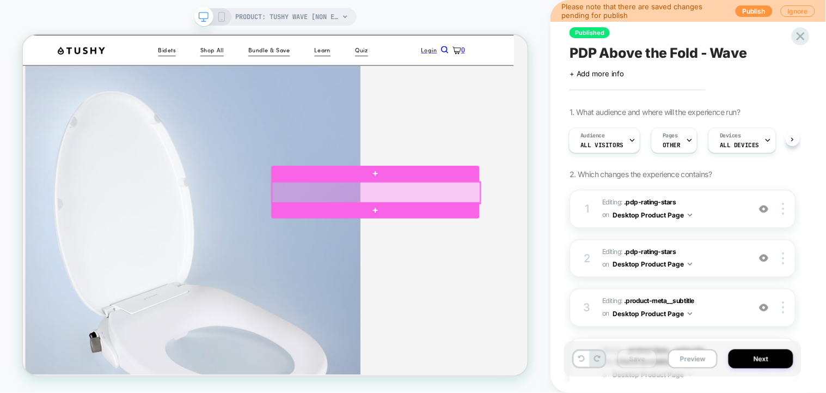
click at [574, 248] on div at bounding box center [494, 244] width 278 height 28
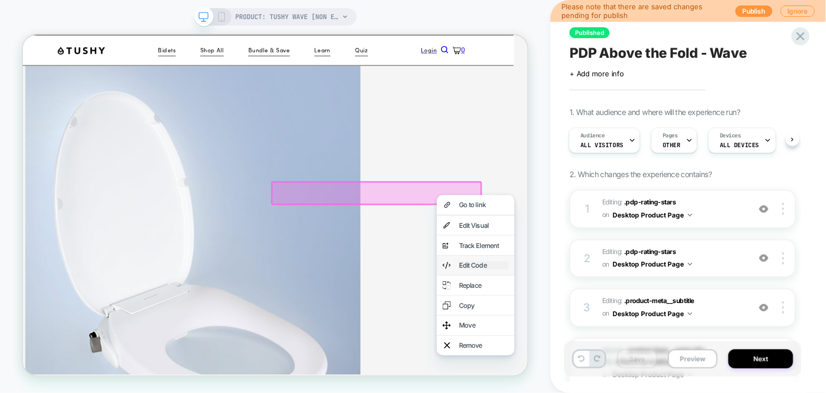
click at [639, 347] on div "Edit Code" at bounding box center [637, 341] width 66 height 11
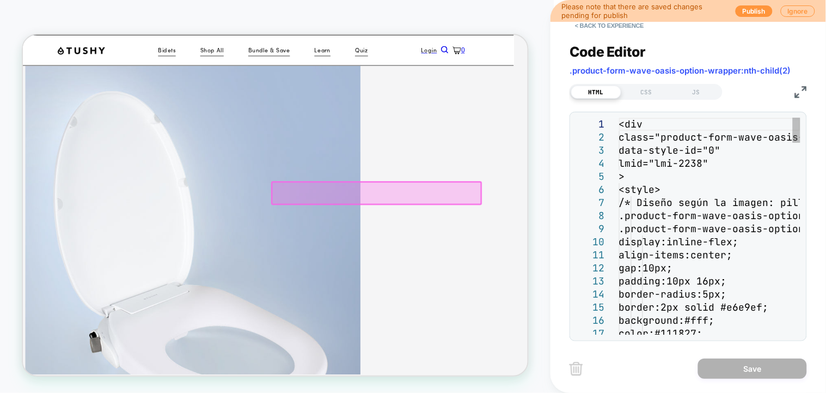
scroll to position [62, 19]
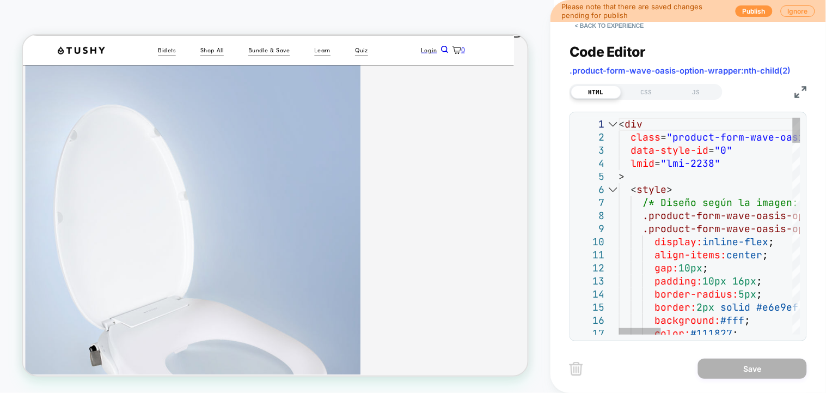
click at [616, 124] on div at bounding box center [613, 124] width 14 height 13
type textarea "**********"
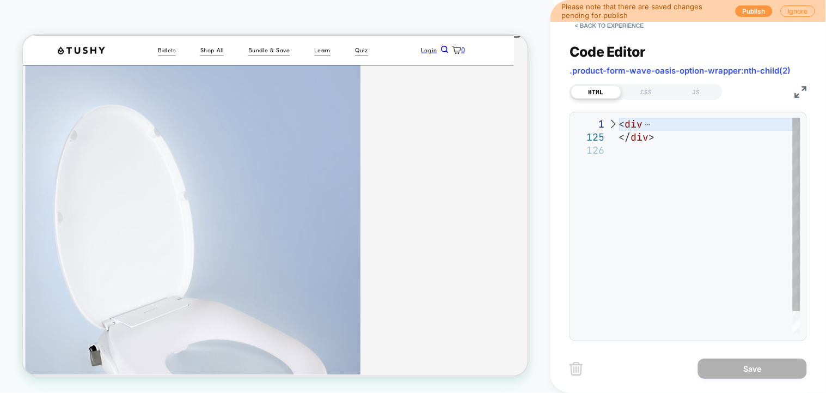
scroll to position [0, 0]
drag, startPoint x: 664, startPoint y: 154, endPoint x: 593, endPoint y: 107, distance: 85.3
click at [619, 118] on div "< div </ div >" at bounding box center [709, 239] width 181 height 243
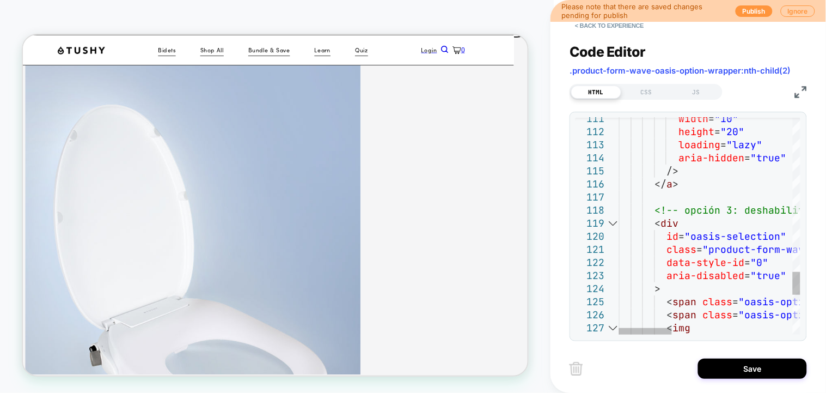
click at [614, 218] on div at bounding box center [613, 223] width 14 height 13
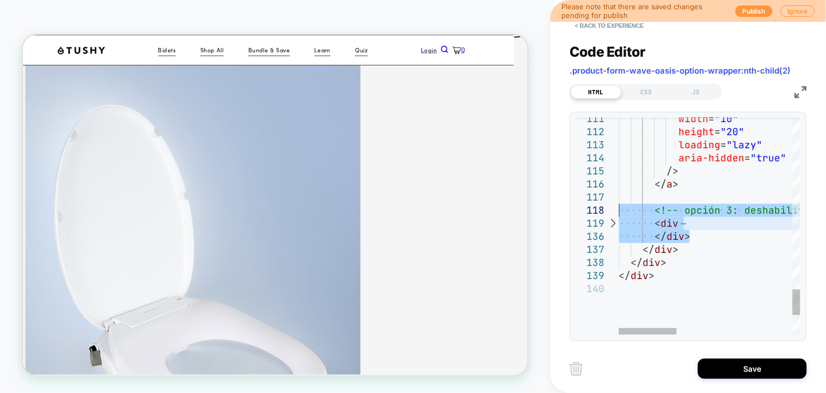
drag, startPoint x: 699, startPoint y: 235, endPoint x: 568, endPoint y: 207, distance: 133.6
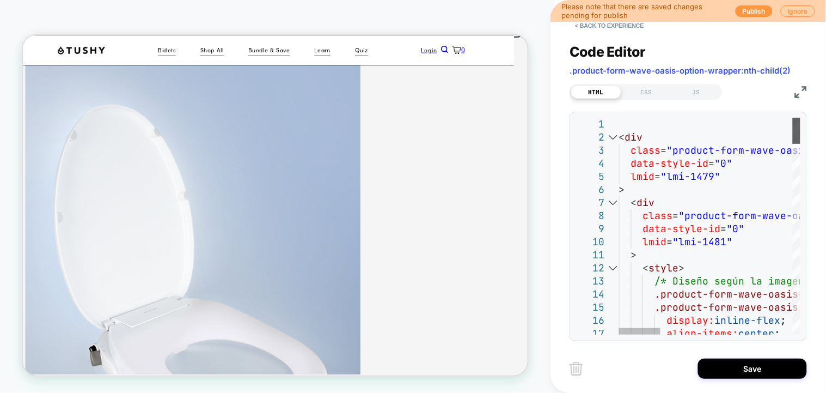
click at [793, 118] on div at bounding box center [797, 131] width 8 height 26
type textarea "**********"
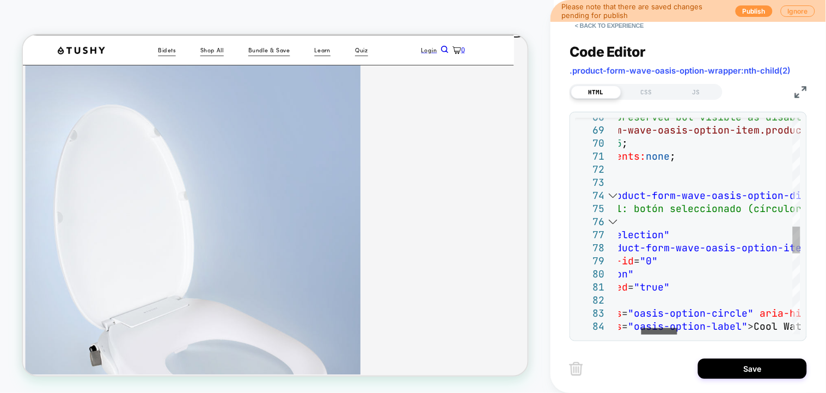
click at [641, 328] on div at bounding box center [659, 331] width 36 height 7
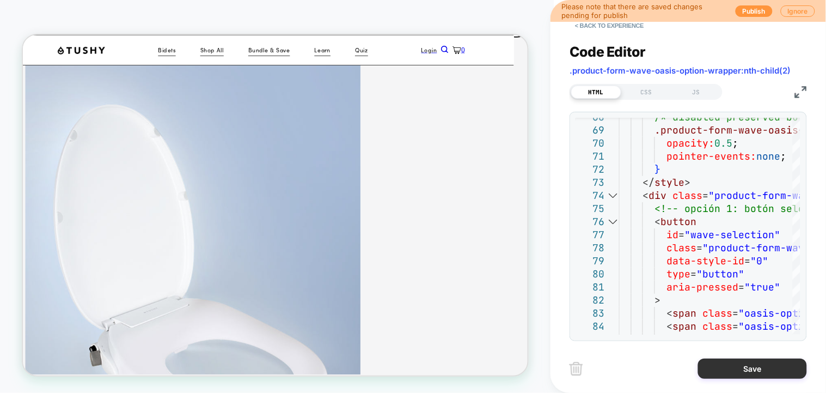
click at [756, 369] on button "Save" at bounding box center [752, 368] width 109 height 20
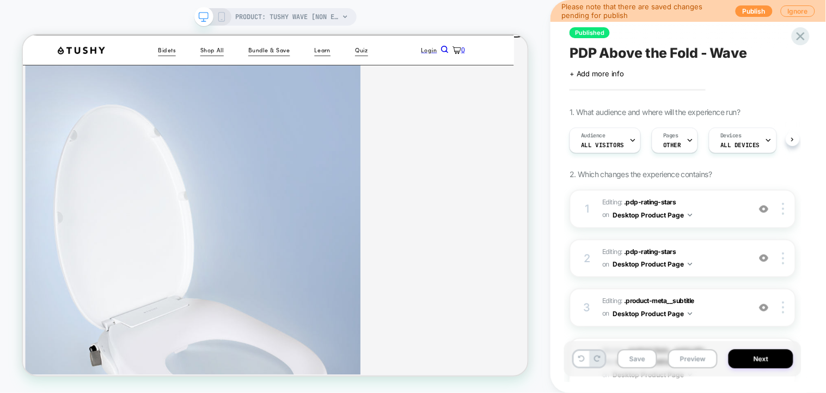
scroll to position [0, 1]
click at [630, 362] on button "Save" at bounding box center [637, 358] width 40 height 19
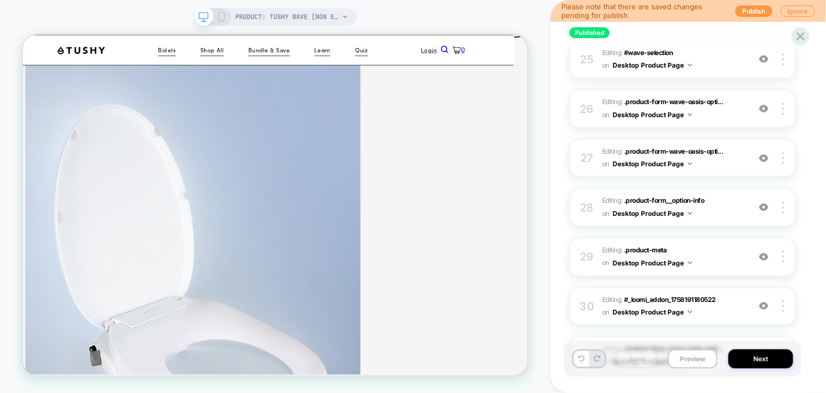
scroll to position [1478, 0]
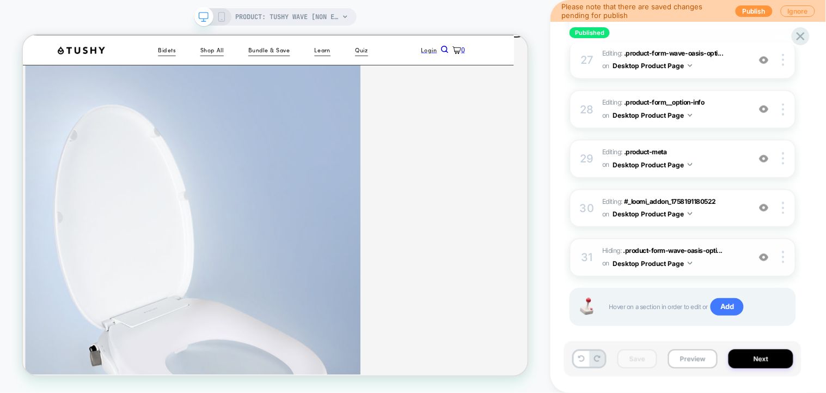
click at [741, 244] on span "Hiding : .product-form-wave-oasis-opti... .product-form-wave-oasis-option-wrapp…" at bounding box center [673, 257] width 142 height 26
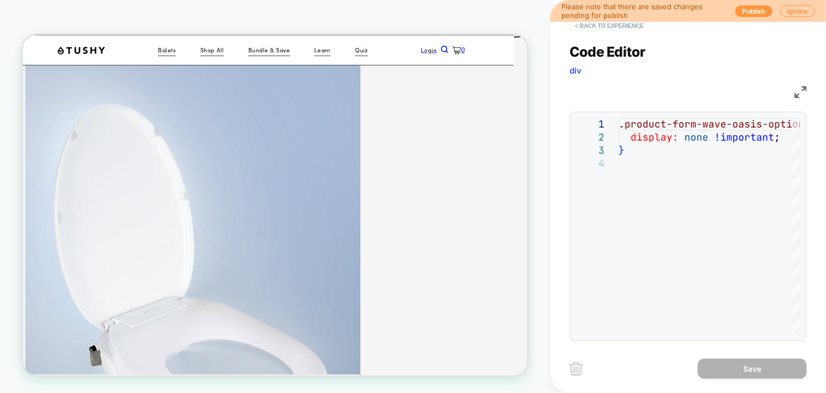
click at [583, 22] on button "< Back to experience" at bounding box center [609, 25] width 79 height 17
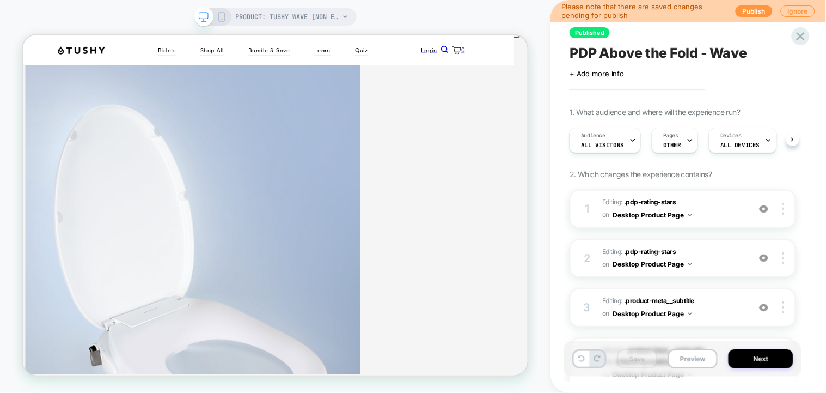
scroll to position [0, 1]
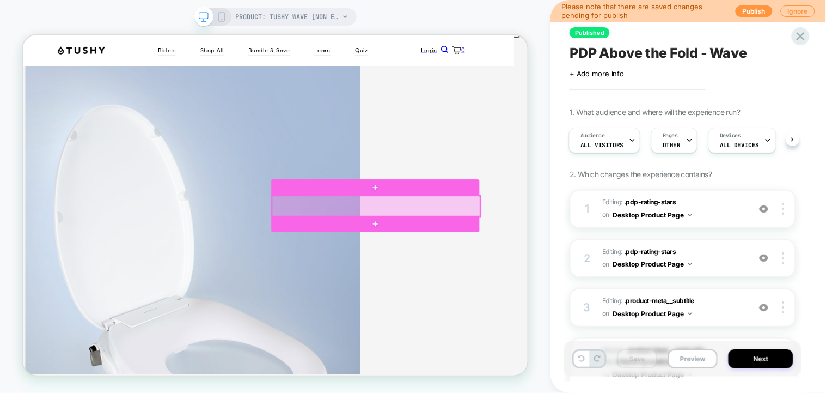
click at [580, 259] on div at bounding box center [494, 262] width 278 height 28
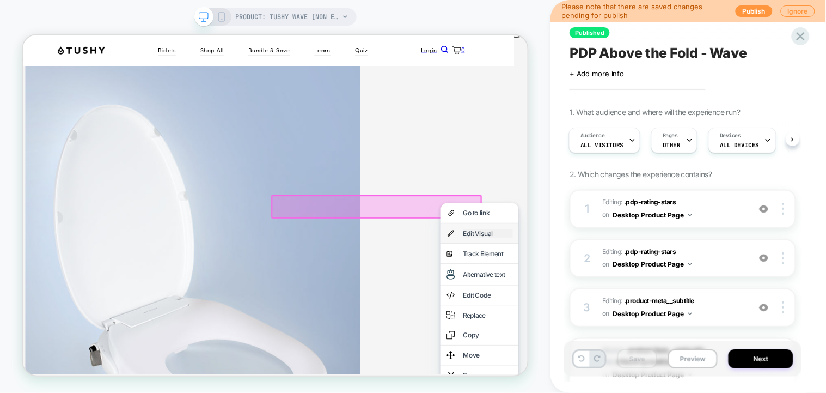
click at [623, 299] on div "Edit Visual" at bounding box center [642, 298] width 66 height 11
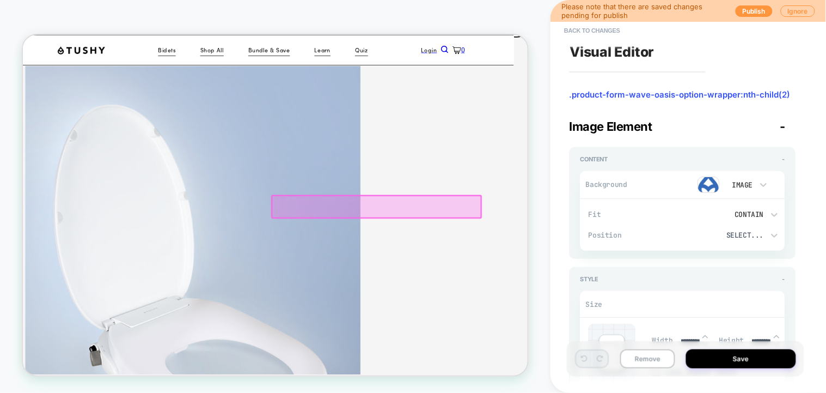
type textarea "*"
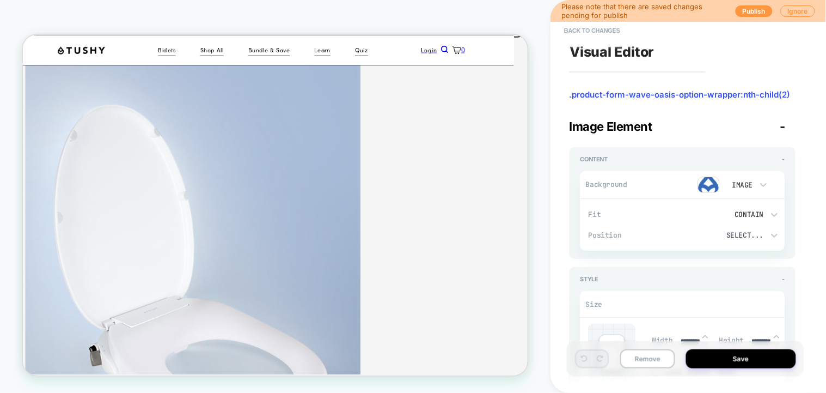
click at [590, 28] on button "Back to changes" at bounding box center [592, 30] width 67 height 17
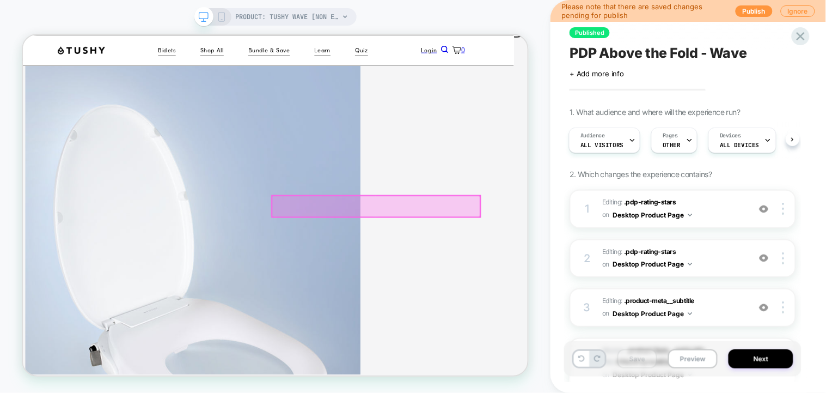
click at [566, 267] on div at bounding box center [494, 262] width 278 height 28
click at [612, 392] on div "Edit Code" at bounding box center [629, 389] width 66 height 11
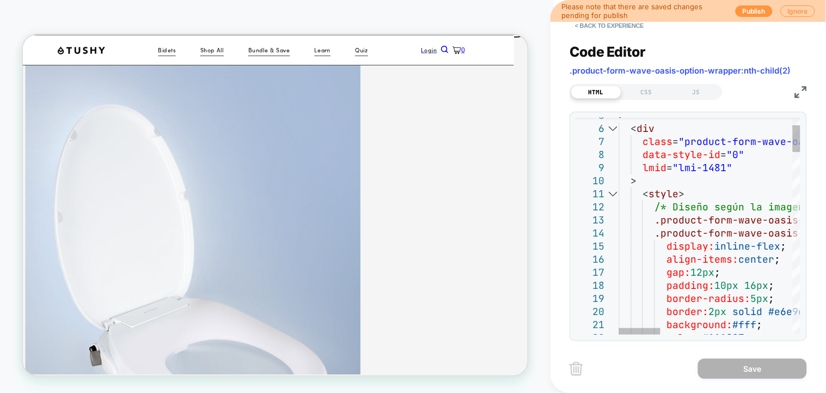
click at [614, 193] on div at bounding box center [613, 193] width 14 height 13
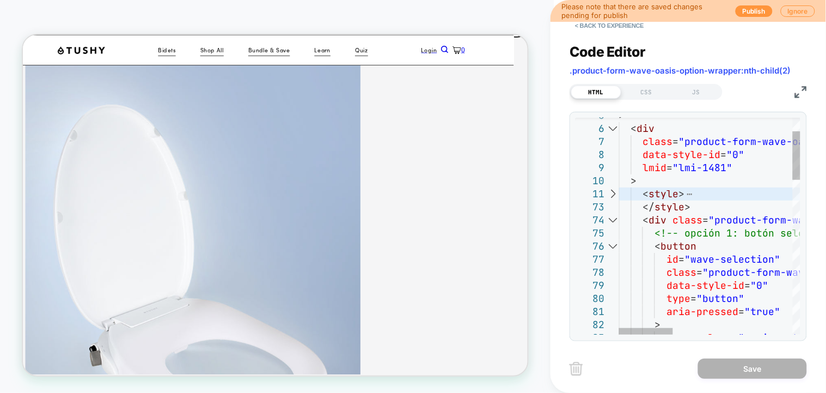
scroll to position [0, 0]
drag, startPoint x: 696, startPoint y: 207, endPoint x: 603, endPoint y: 200, distance: 92.8
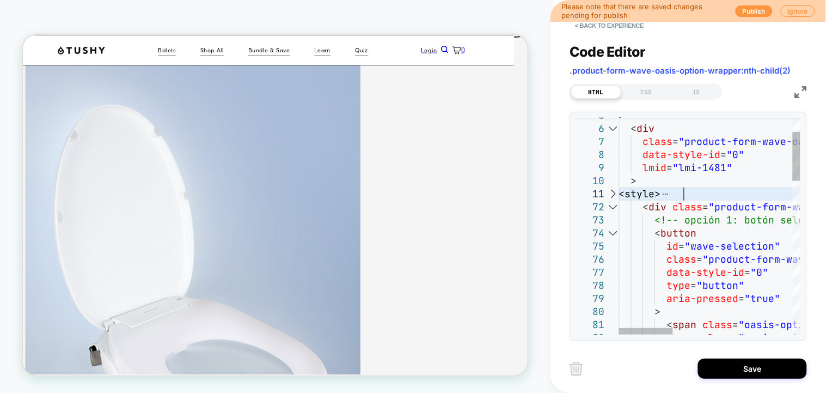
type textarea "**********"
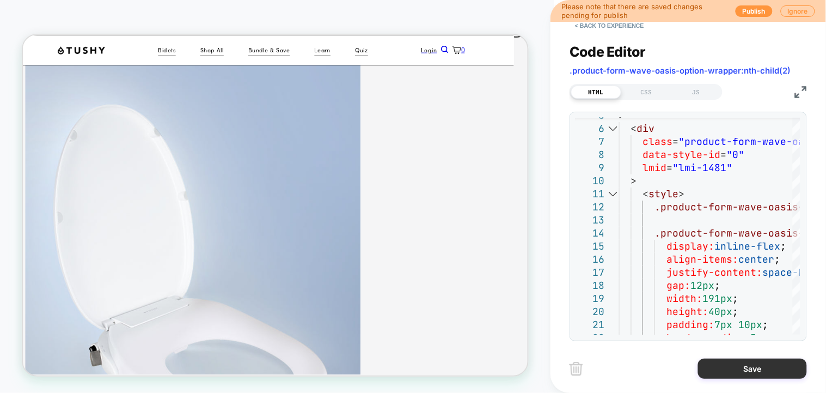
click at [716, 371] on button "Save" at bounding box center [752, 368] width 109 height 20
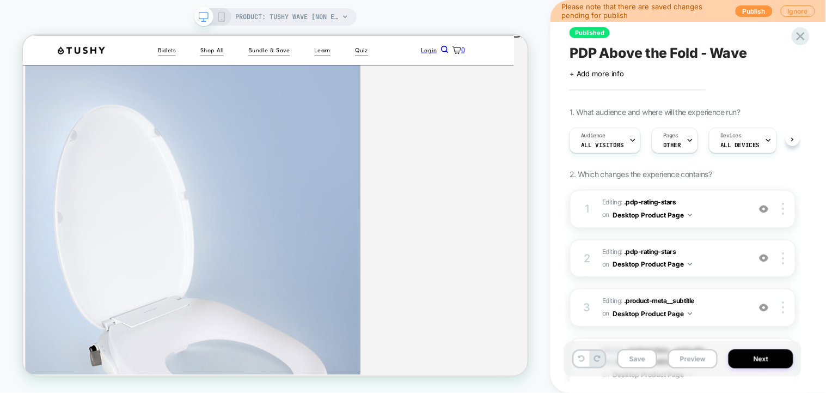
scroll to position [0, 1]
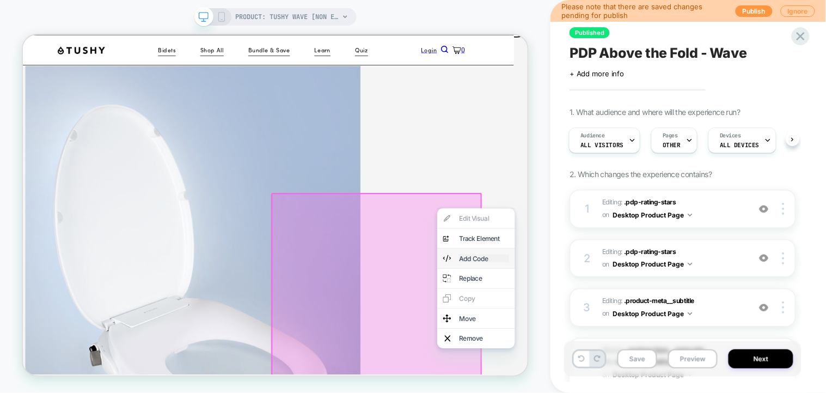
click at [629, 338] on div "Add Code" at bounding box center [637, 332] width 66 height 11
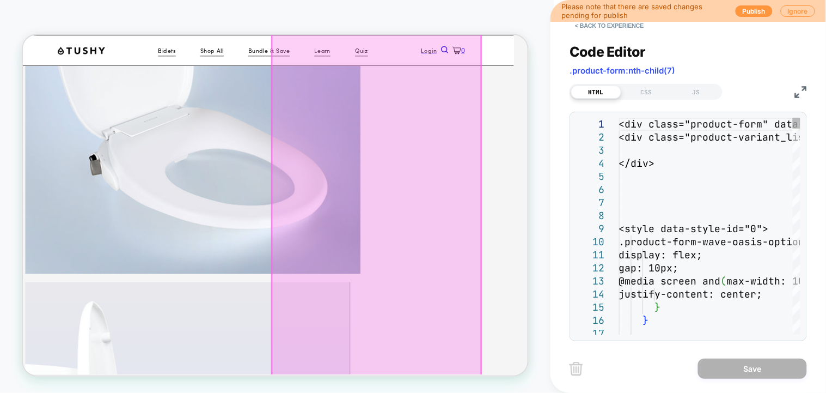
scroll to position [530, 19]
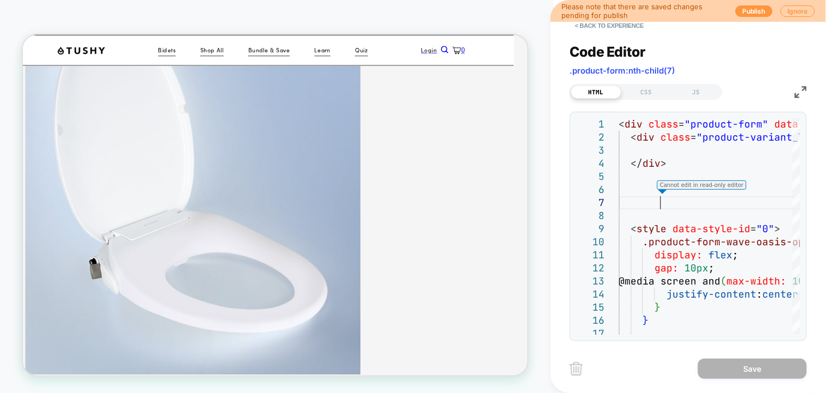
scroll to position [167, 19]
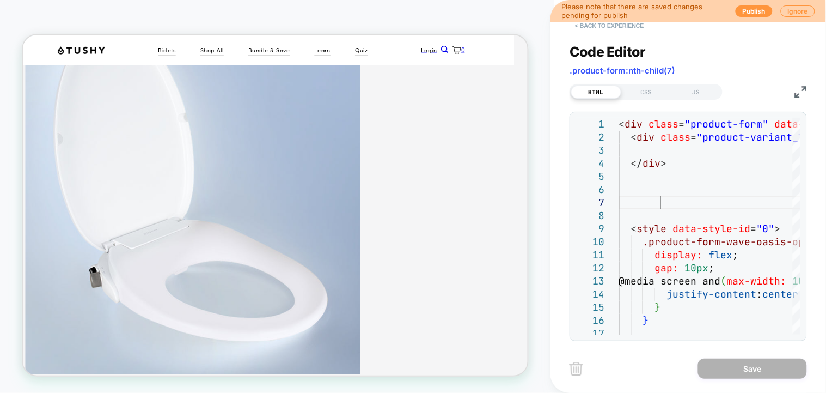
click at [588, 25] on button "< Back to experience" at bounding box center [609, 25] width 79 height 17
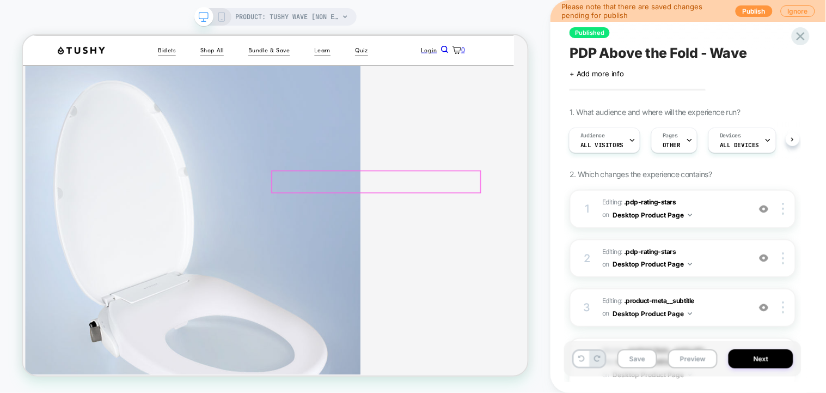
scroll to position [0, 19]
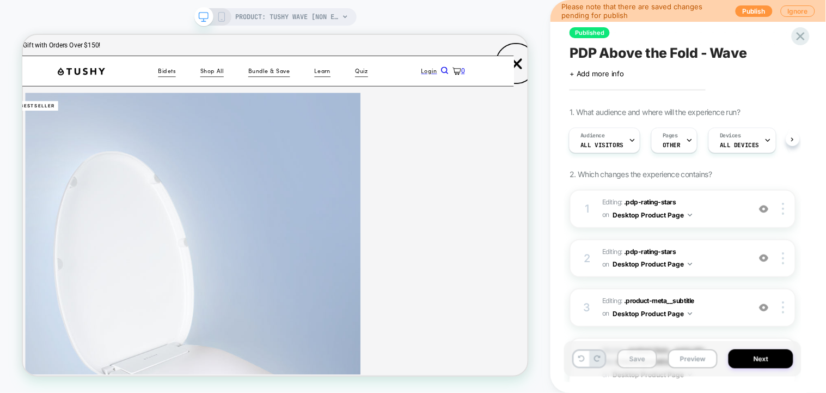
click at [639, 359] on button "Save" at bounding box center [637, 358] width 40 height 19
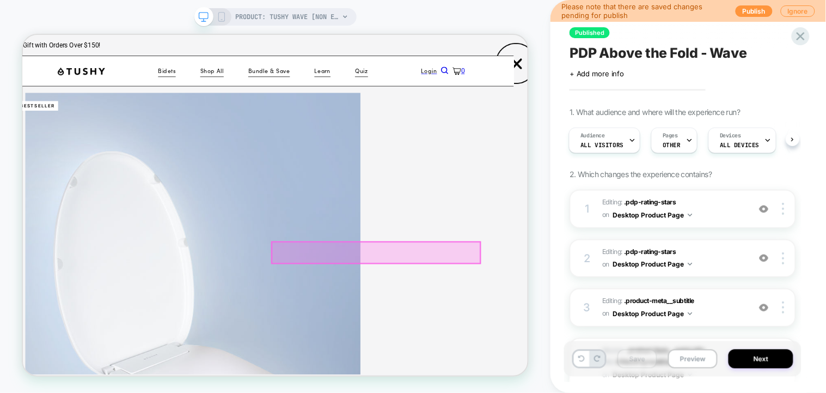
click at [598, 326] on div at bounding box center [494, 324] width 278 height 28
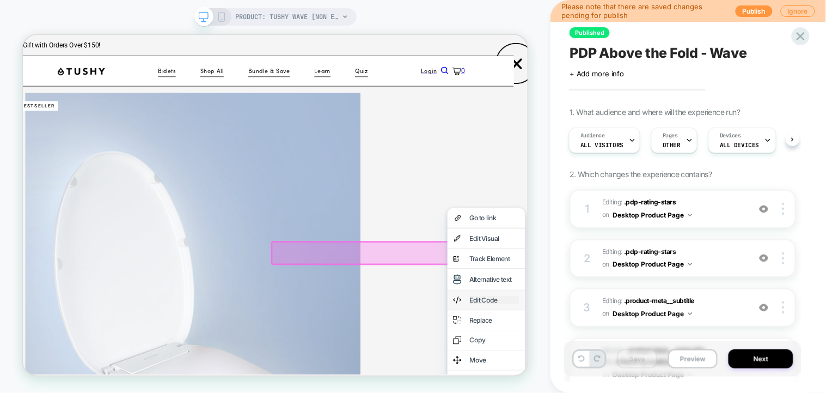
drag, startPoint x: 566, startPoint y: 290, endPoint x: 659, endPoint y: 402, distance: 145.4
click at [659, 392] on div "Edit Code" at bounding box center [651, 387] width 66 height 11
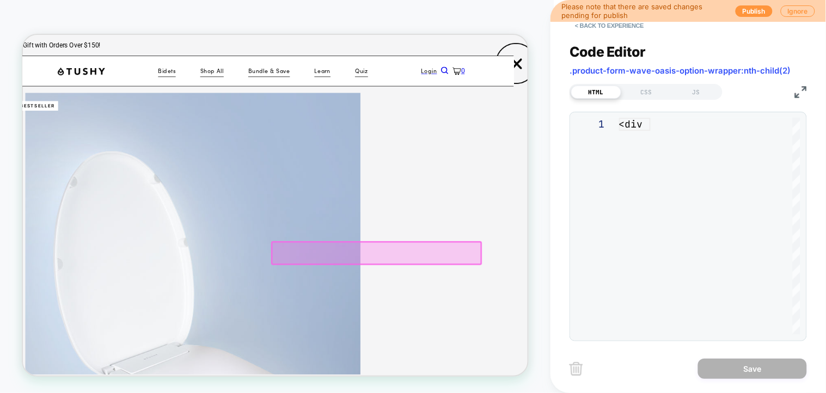
scroll to position [62, 19]
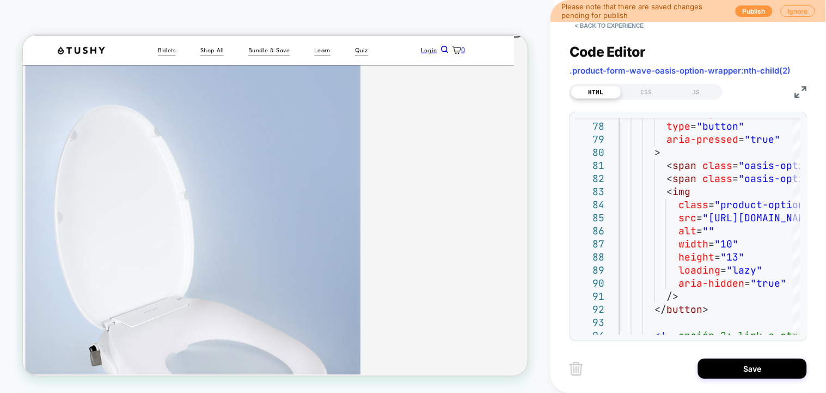
click at [797, 95] on img at bounding box center [801, 92] width 12 height 12
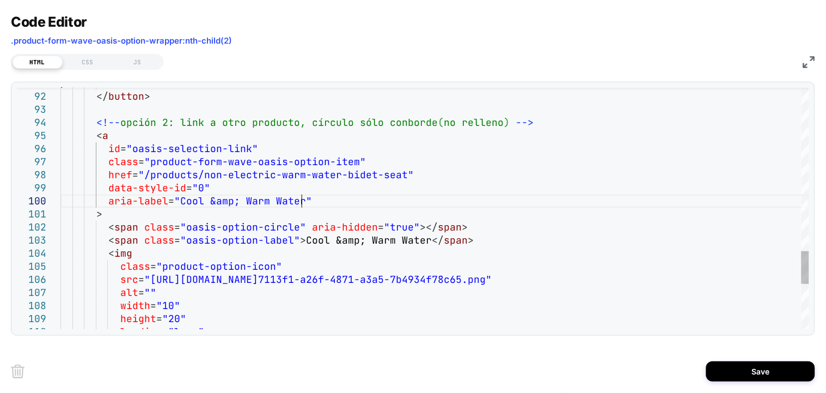
scroll to position [0, 4]
drag, startPoint x: 302, startPoint y: 201, endPoint x: 180, endPoint y: 203, distance: 122.0
drag, startPoint x: 425, startPoint y: 240, endPoint x: 302, endPoint y: 241, distance: 123.6
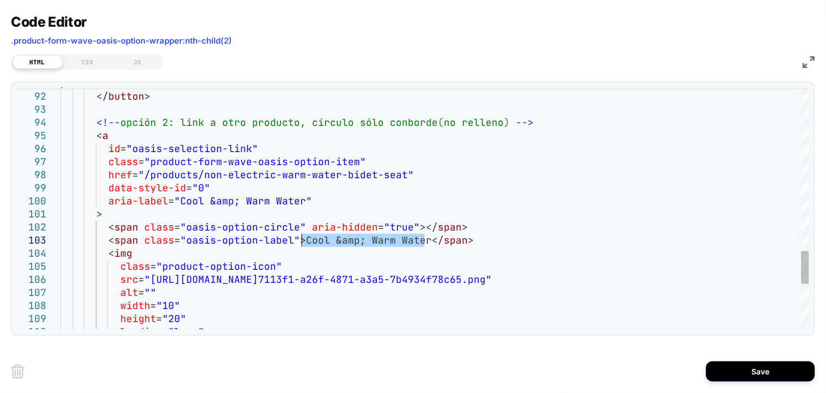
type textarea "**********"
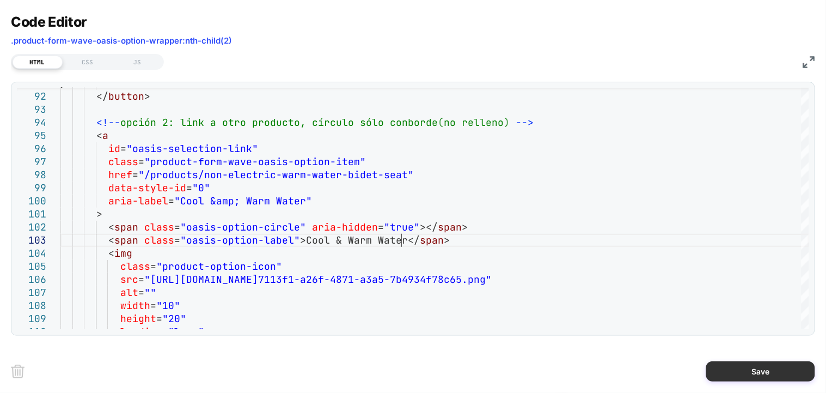
click at [743, 372] on button "Save" at bounding box center [760, 371] width 109 height 20
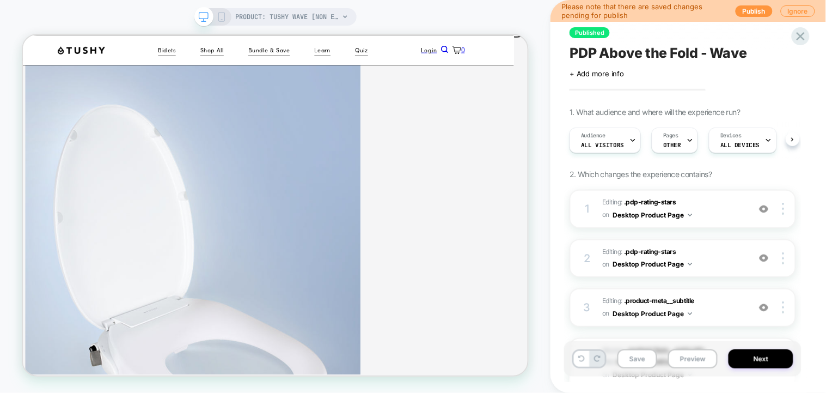
scroll to position [0, 1]
click at [643, 357] on button "Save" at bounding box center [637, 358] width 40 height 19
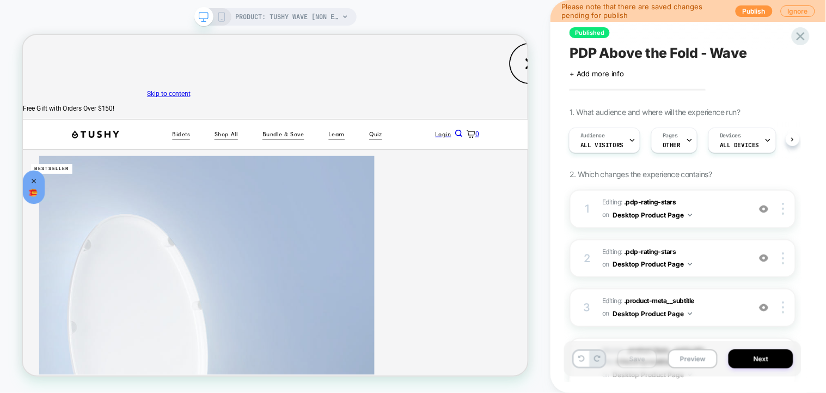
scroll to position [0, 1]
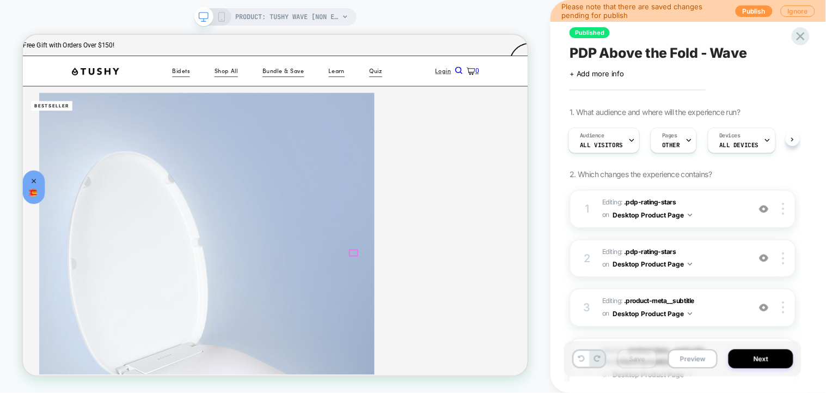
click at [612, 322] on div at bounding box center [513, 324] width 278 height 28
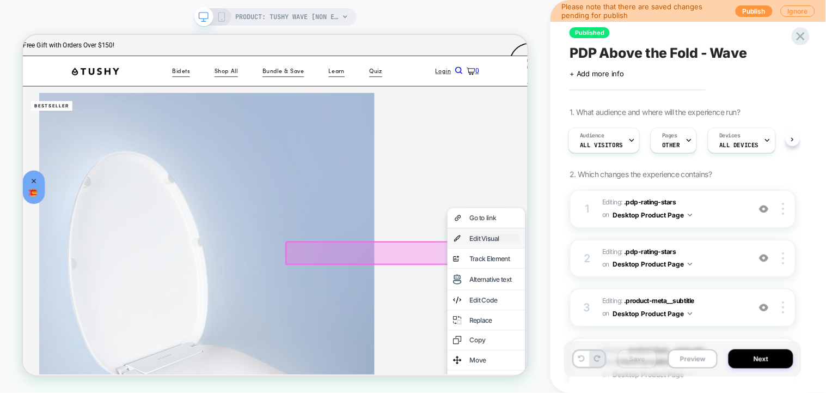
click at [666, 305] on div "Edit Visual" at bounding box center [651, 305] width 66 height 11
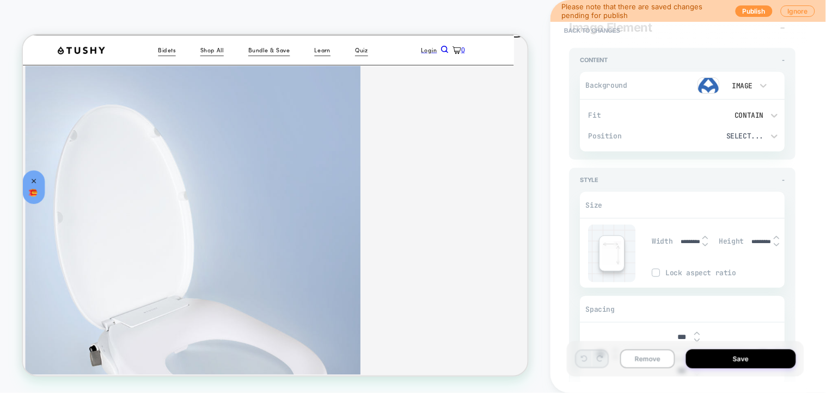
scroll to position [145, 0]
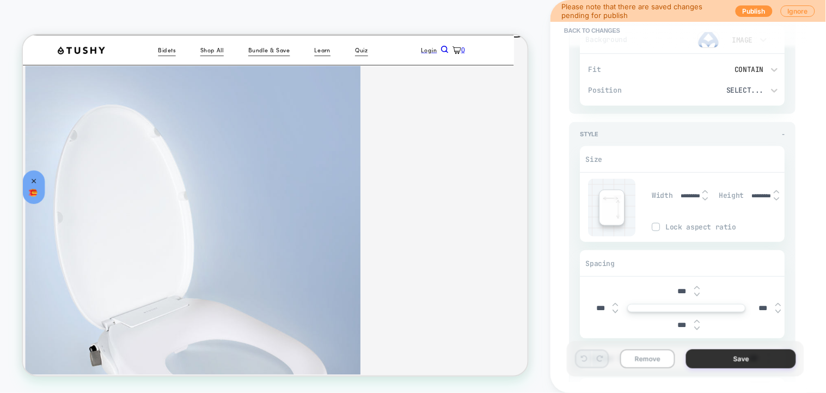
click at [740, 356] on button "Save" at bounding box center [741, 358] width 110 height 19
type textarea "*"
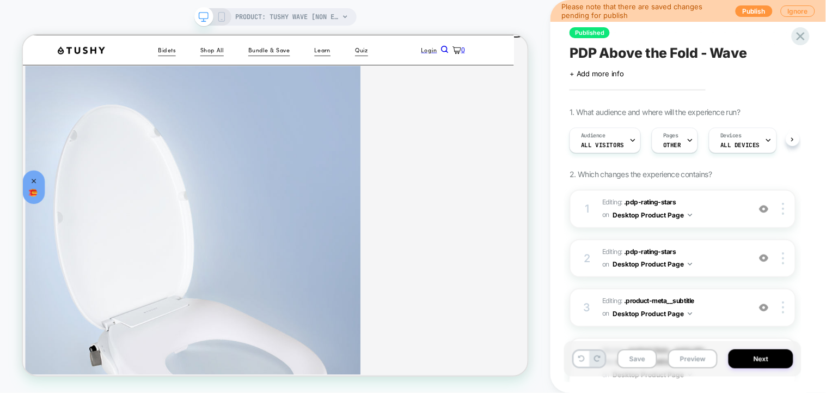
scroll to position [0, 1]
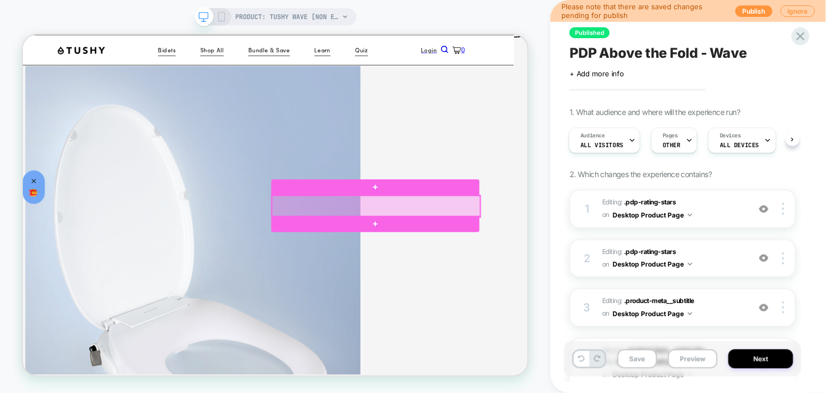
click at [587, 258] on div at bounding box center [494, 262] width 278 height 28
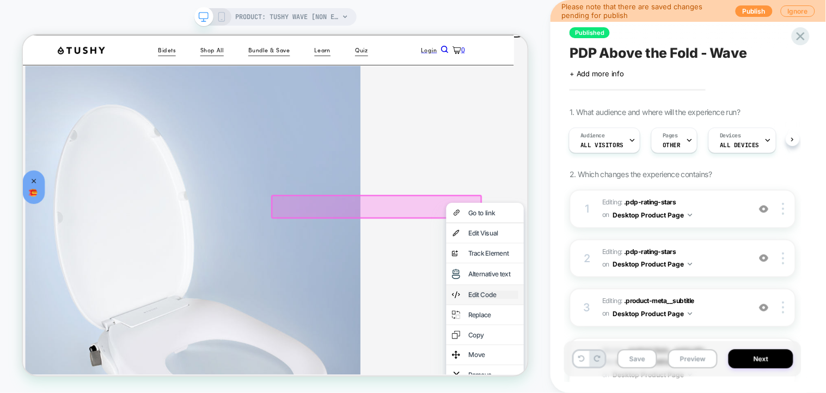
click at [656, 386] on div "Edit Code" at bounding box center [649, 380] width 66 height 11
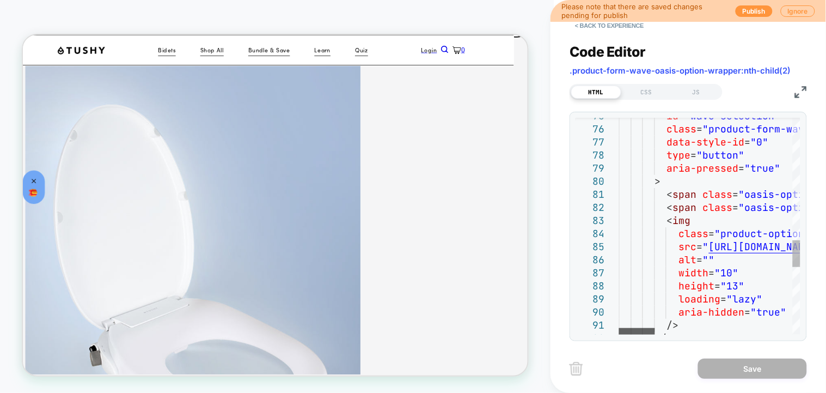
click at [635, 328] on div at bounding box center [637, 331] width 36 height 7
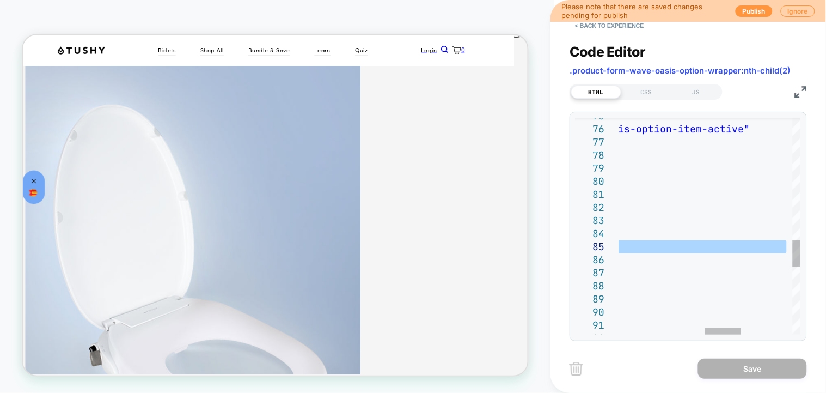
drag, startPoint x: 706, startPoint y: 242, endPoint x: 787, endPoint y: 249, distance: 80.9
click at [787, 249] on div "id = "wave-selection" class = "product-form-wave-oasis-option-item product-form…" at bounding box center [622, 8] width 871 height 1733
type textarea "**********"
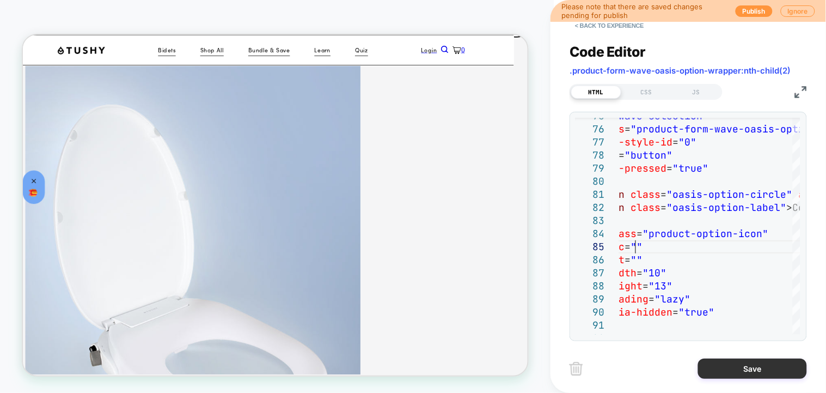
click at [751, 365] on button "Save" at bounding box center [752, 368] width 109 height 20
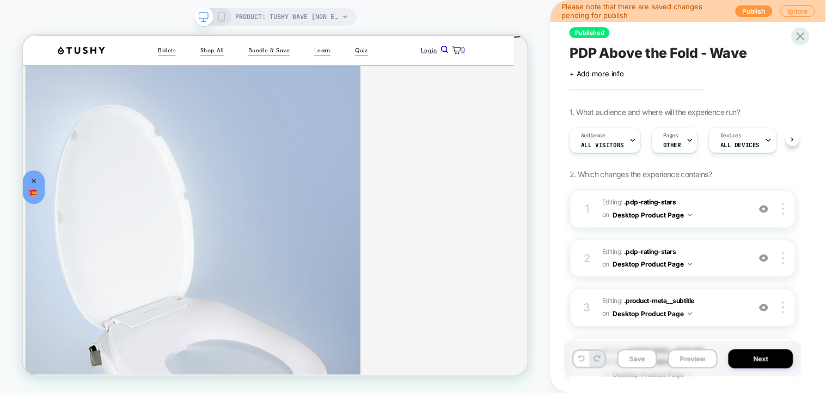
scroll to position [0, 1]
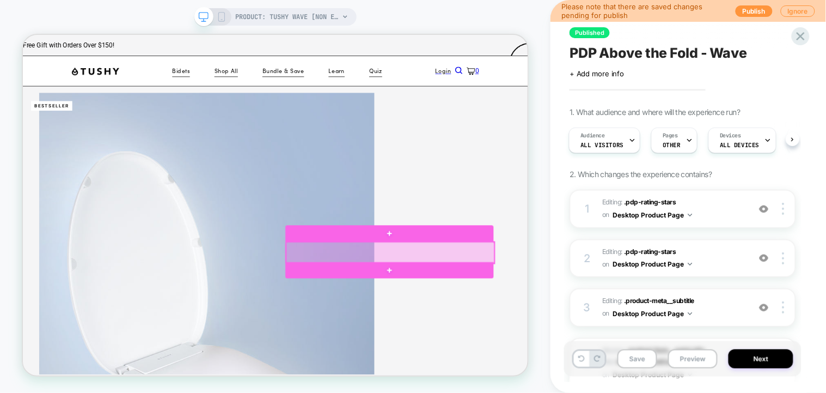
click at [609, 321] on div at bounding box center [513, 324] width 278 height 28
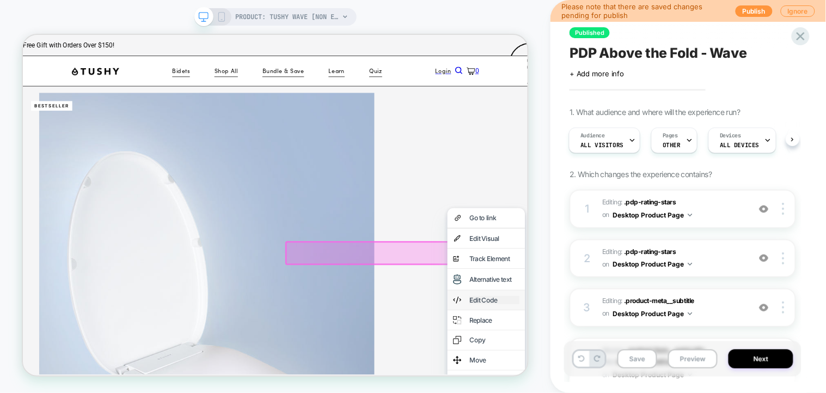
click at [653, 392] on div "Edit Code" at bounding box center [651, 387] width 66 height 11
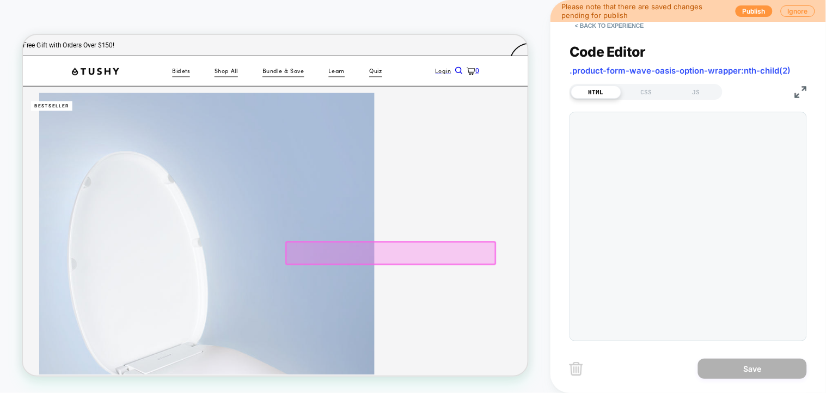
scroll to position [62, 19]
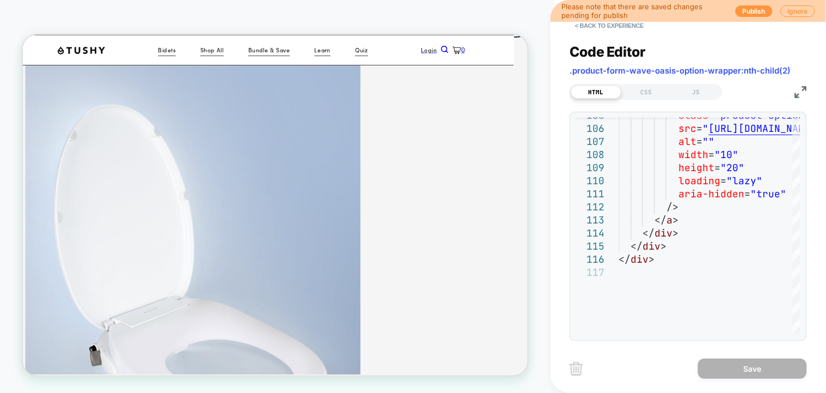
click at [799, 91] on img at bounding box center [801, 92] width 12 height 12
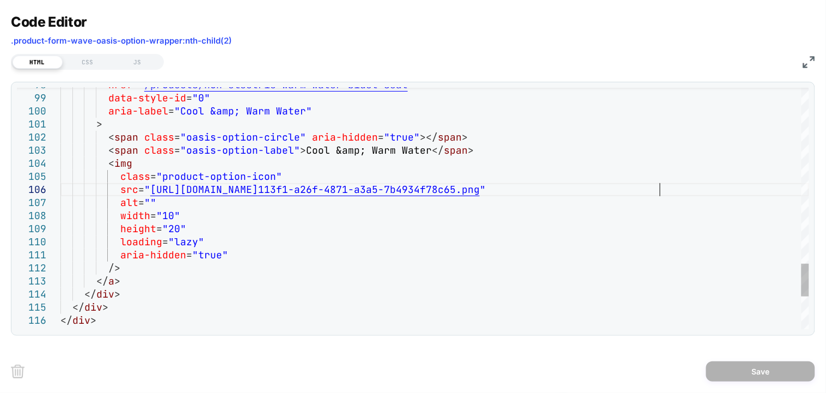
scroll to position [0, 0]
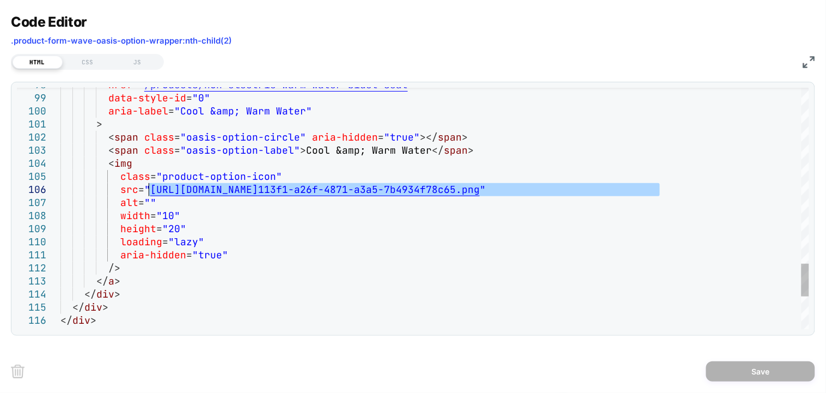
drag, startPoint x: 659, startPoint y: 188, endPoint x: 150, endPoint y: 186, distance: 509.1
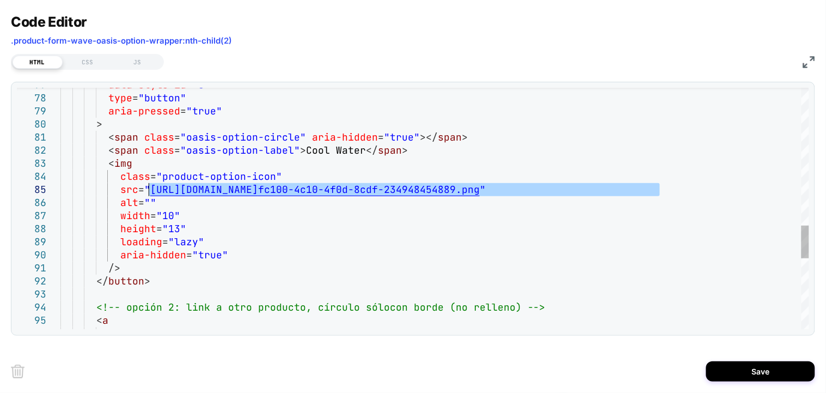
drag, startPoint x: 634, startPoint y: 190, endPoint x: 147, endPoint y: 189, distance: 486.8
type textarea "**********"
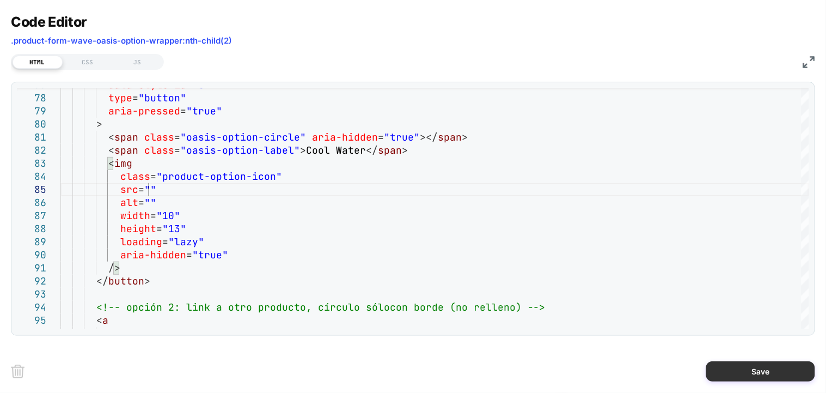
click at [766, 374] on button "Save" at bounding box center [760, 371] width 109 height 20
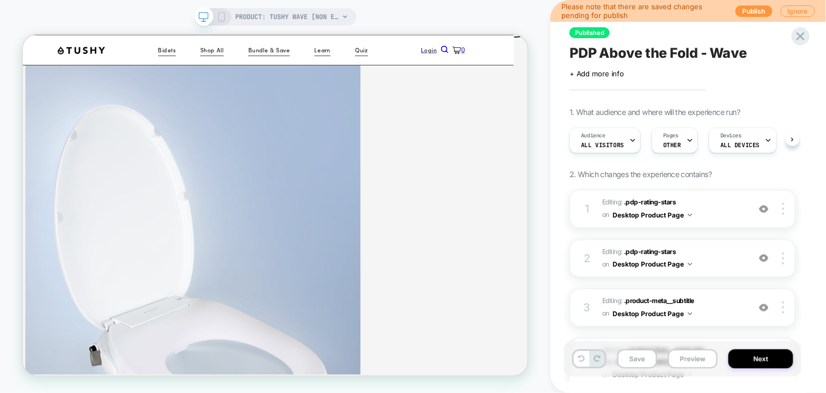
scroll to position [0, 1]
click at [633, 353] on button "Save" at bounding box center [637, 358] width 40 height 19
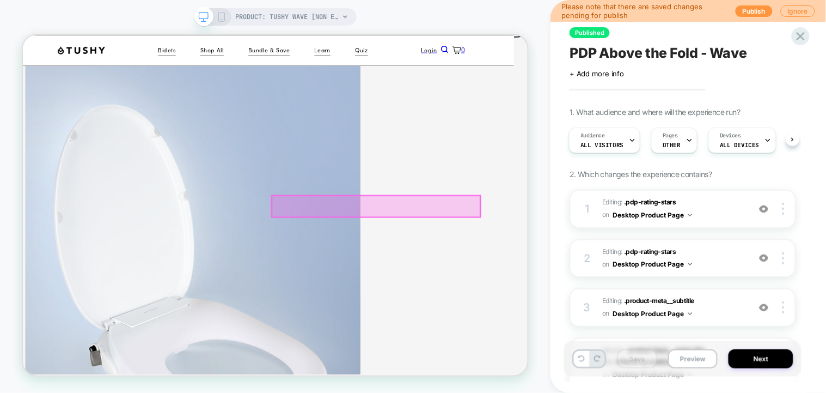
click at [583, 262] on div at bounding box center [494, 262] width 278 height 28
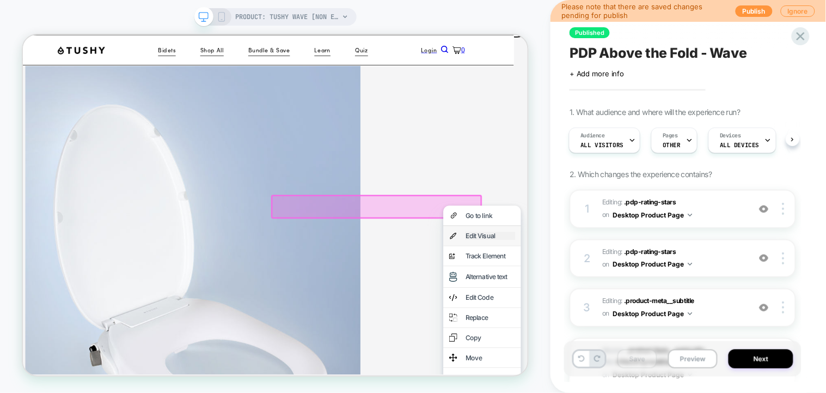
click at [658, 308] on div "Edit Visual" at bounding box center [646, 302] width 66 height 11
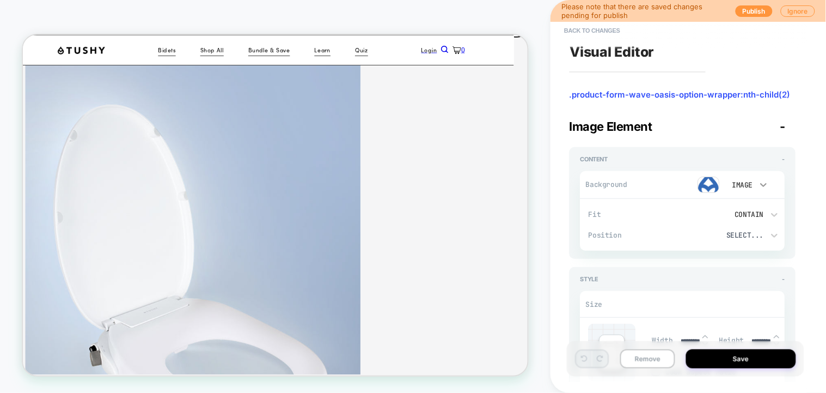
click at [763, 182] on icon at bounding box center [764, 184] width 11 height 11
click at [746, 234] on div "Color" at bounding box center [748, 235] width 46 height 23
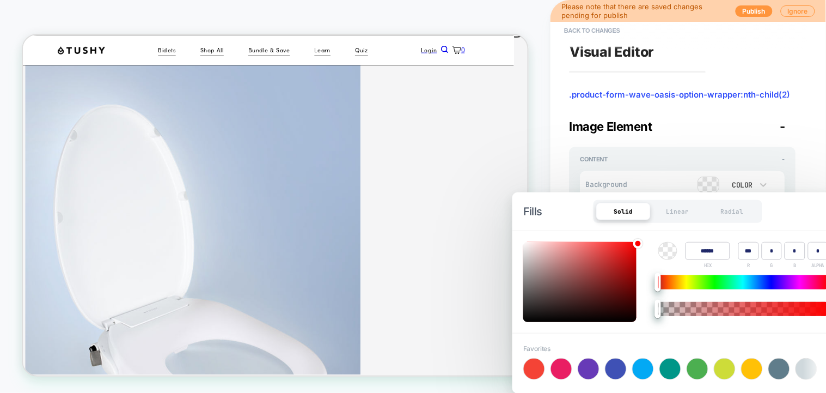
type textarea "*"
click at [602, 250] on div at bounding box center [579, 282] width 113 height 80
type input "******"
type input "***"
type input "**"
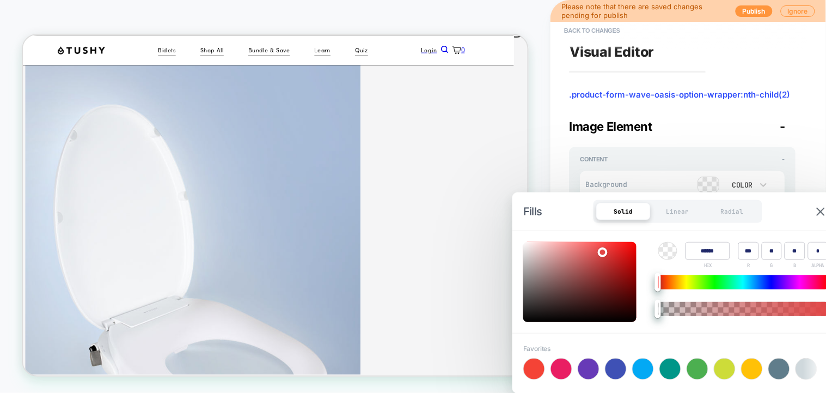
type input "**"
type textarea "*"
type input "******"
type input "***"
type input "**"
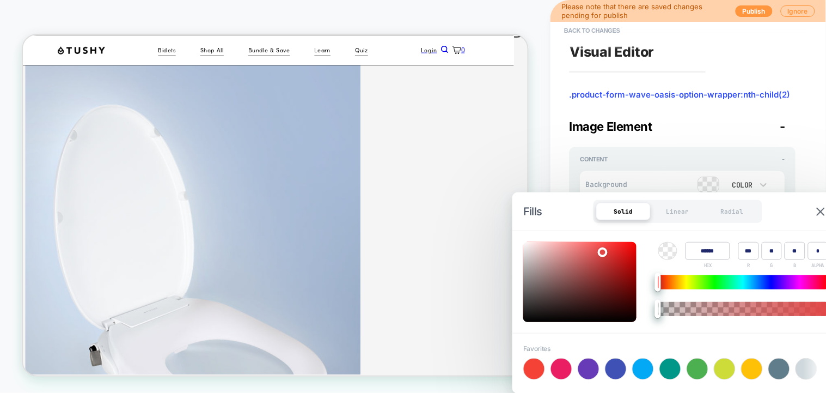
type input "**"
drag, startPoint x: 579, startPoint y: 285, endPoint x: 558, endPoint y: 292, distance: 22.6
click at [578, 285] on div at bounding box center [579, 282] width 113 height 80
type input "******"
type input "**"
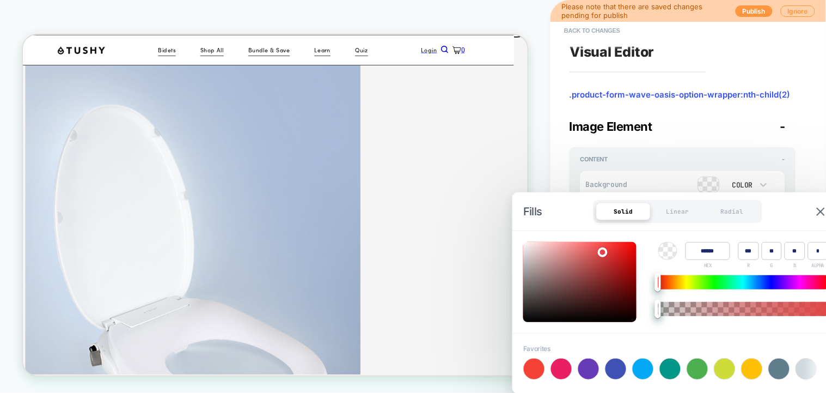
type input "**"
type textarea "*"
type input "******"
type input "**"
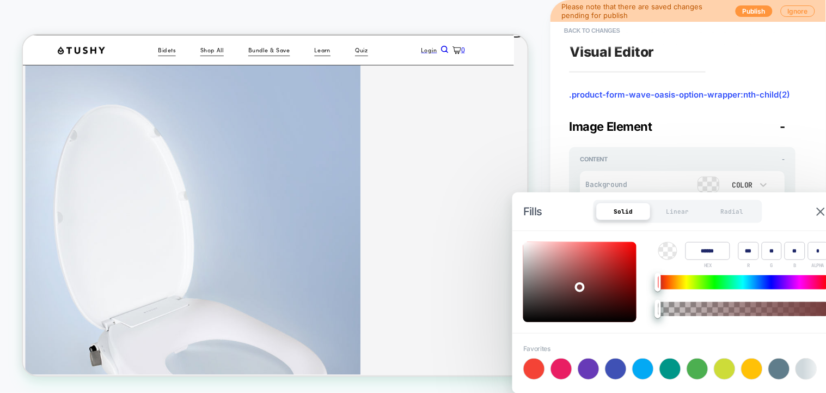
type input "**"
click at [556, 295] on div at bounding box center [579, 282] width 113 height 80
type input "******"
type input "**"
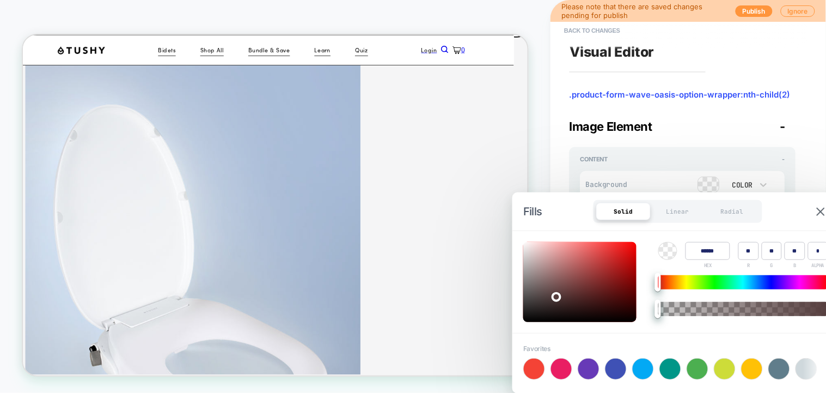
click at [797, 151] on div "**********" at bounding box center [682, 196] width 237 height 371
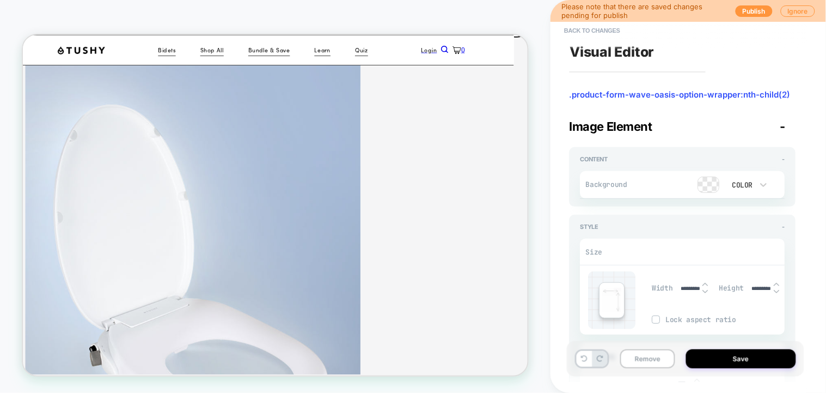
click at [763, 191] on div at bounding box center [764, 185] width 11 height 18
click at [742, 258] on div "Image" at bounding box center [748, 258] width 46 height 23
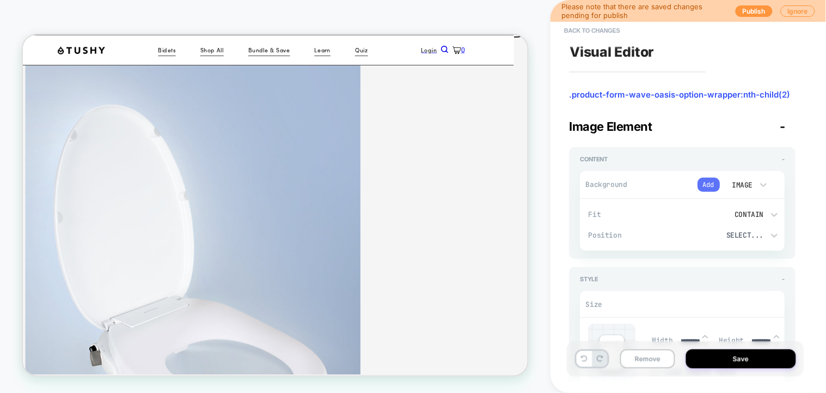
click at [705, 185] on button "Add" at bounding box center [709, 185] width 22 height 14
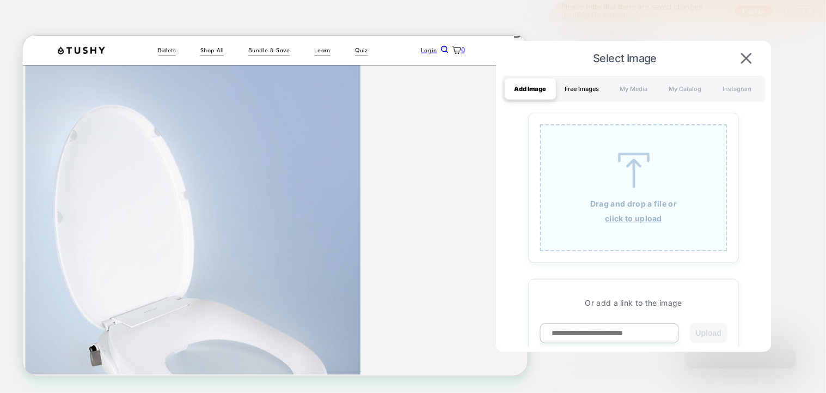
click at [588, 83] on div "Free Images" at bounding box center [582, 89] width 52 height 22
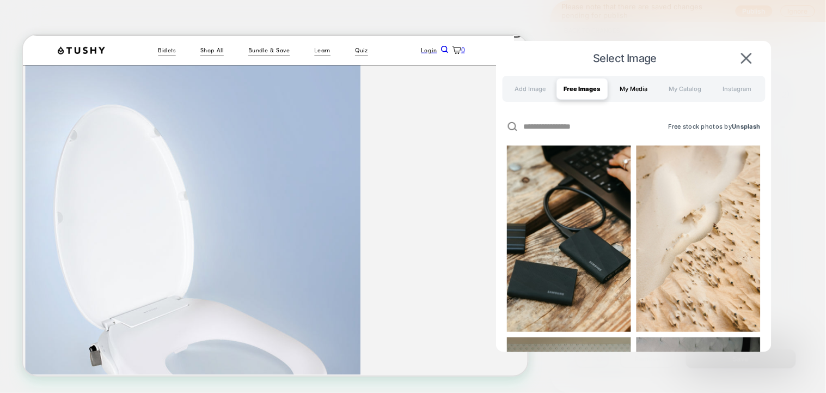
click at [623, 82] on div "My Media" at bounding box center [634, 89] width 52 height 22
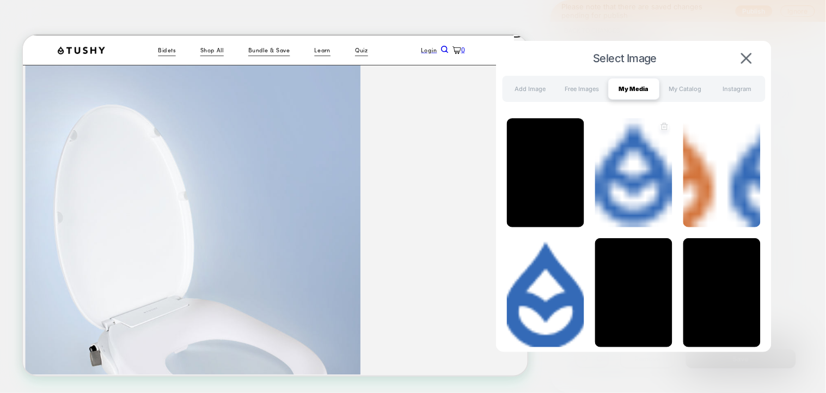
click at [661, 125] on icon at bounding box center [663, 126] width 7 height 7
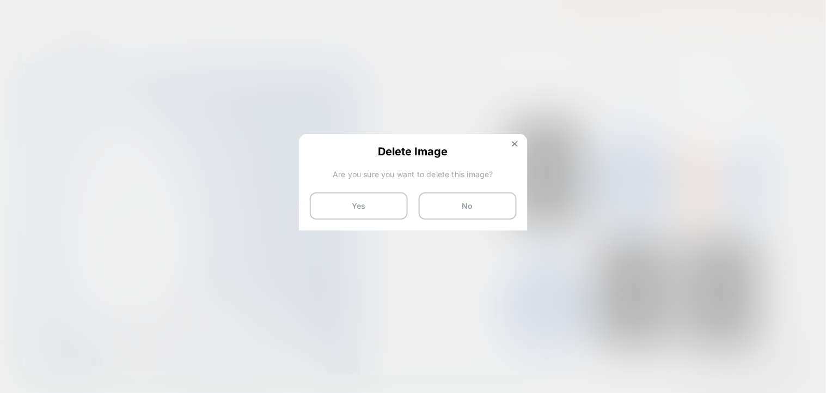
click at [377, 225] on div "Delete Image Are you sure you want to delete this image? Yes No" at bounding box center [413, 182] width 229 height 96
click at [378, 217] on button "Yes" at bounding box center [359, 205] width 98 height 27
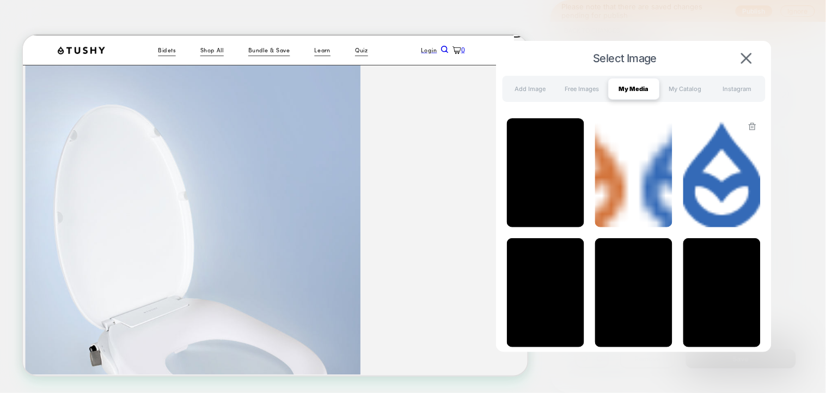
click at [720, 174] on img at bounding box center [721, 172] width 77 height 109
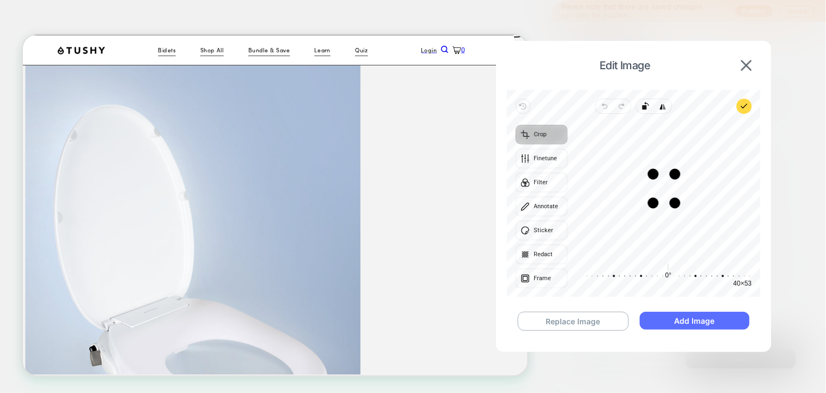
click at [695, 323] on button "Add Image" at bounding box center [695, 320] width 110 height 18
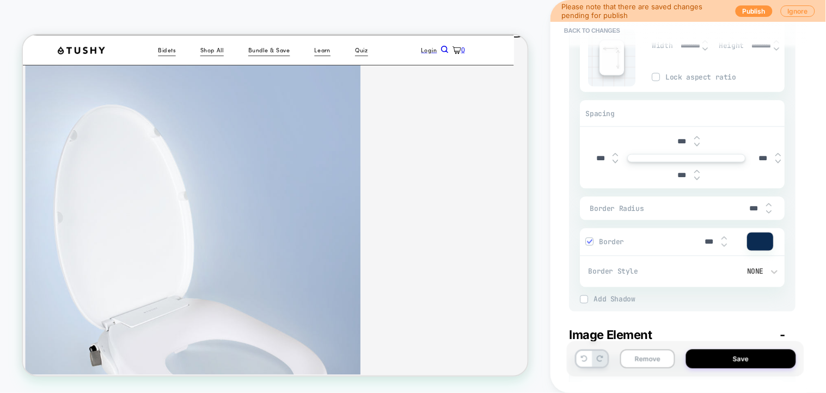
scroll to position [436, 0]
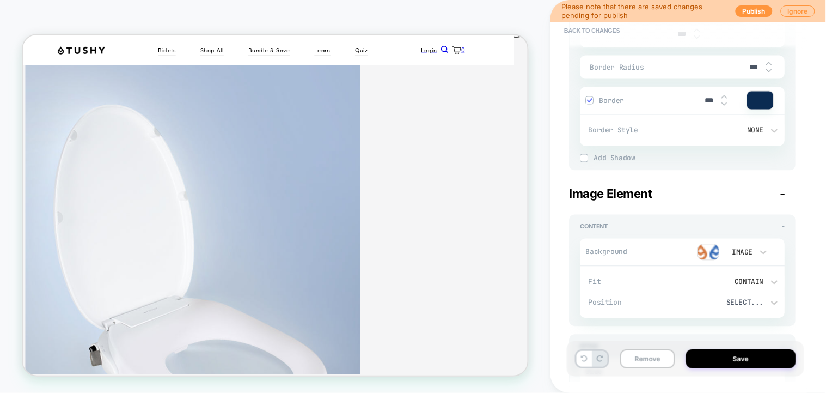
click at [713, 250] on img at bounding box center [709, 252] width 22 height 16
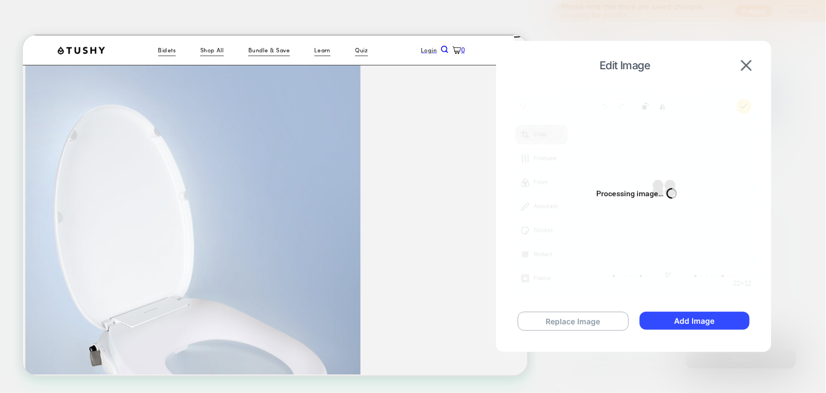
click at [745, 71] on div "Edit Image" at bounding box center [634, 65] width 254 height 27
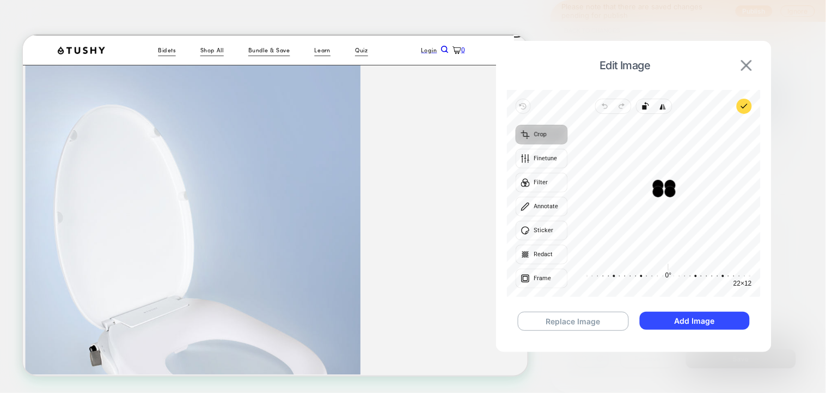
click at [746, 68] on img at bounding box center [746, 65] width 11 height 11
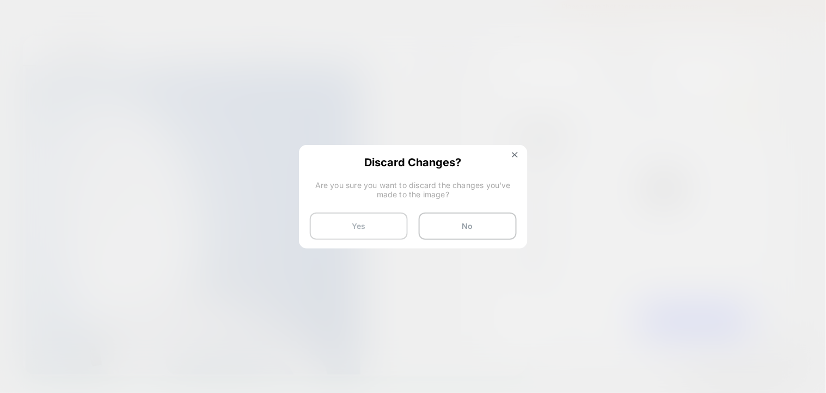
click at [350, 227] on button "Yes" at bounding box center [359, 225] width 98 height 27
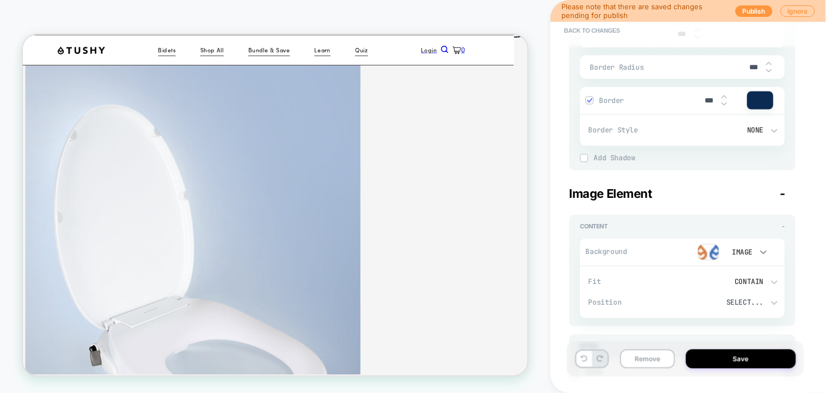
click at [760, 252] on icon at bounding box center [764, 252] width 11 height 11
click at [744, 176] on div "None" at bounding box center [748, 177] width 46 height 23
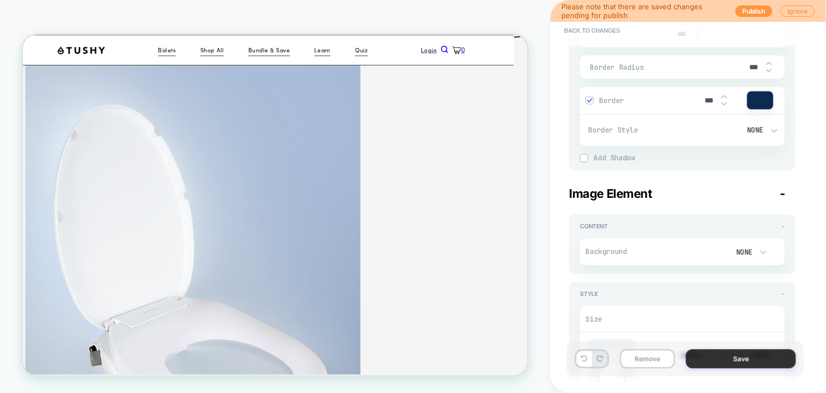
click at [725, 362] on button "Save" at bounding box center [741, 358] width 110 height 19
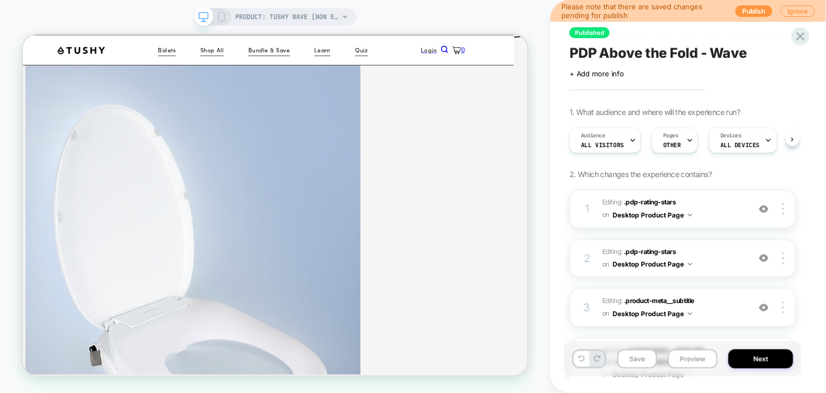
scroll to position [0, 1]
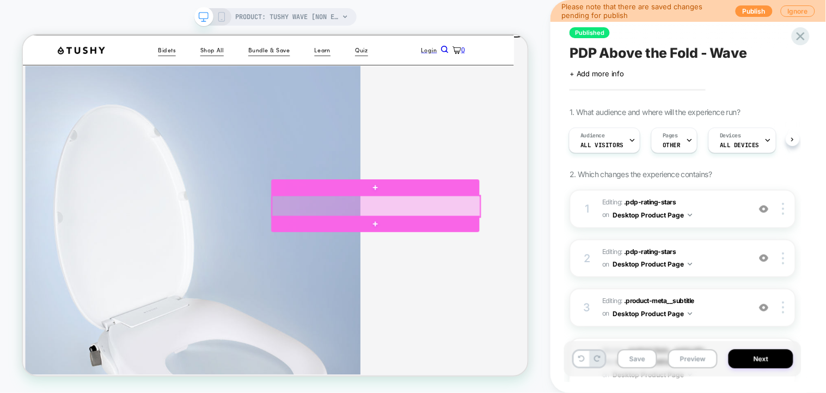
click at [583, 262] on div at bounding box center [494, 262] width 278 height 28
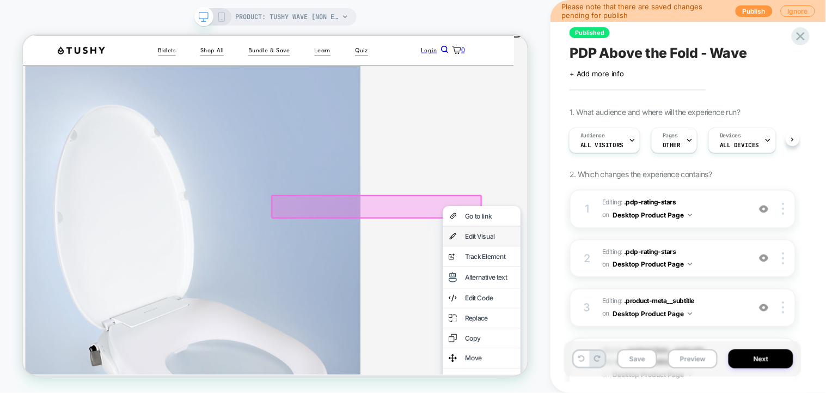
click at [625, 299] on div "Edit Visual" at bounding box center [634, 303] width 103 height 26
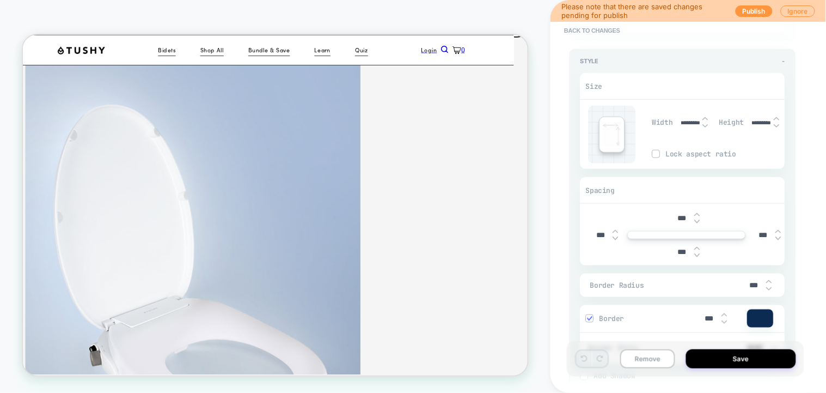
scroll to position [436, 0]
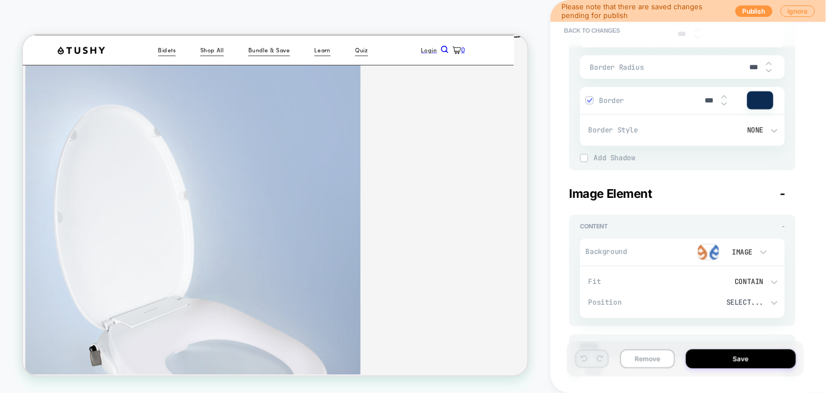
click at [753, 248] on div "Image" at bounding box center [741, 252] width 23 height 9
click at [744, 197] on div "Color" at bounding box center [748, 200] width 46 height 23
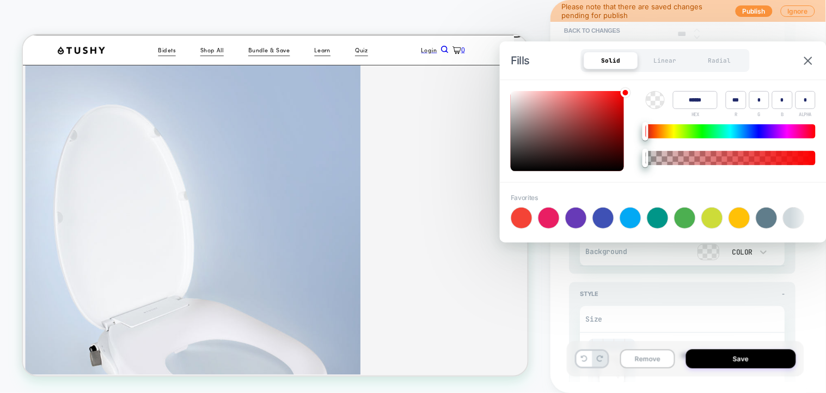
type textarea "*"
click at [559, 89] on div "Color ****** HEX *** R * G * B * ALPHA" at bounding box center [663, 131] width 327 height 102
click at [564, 102] on div at bounding box center [567, 131] width 113 height 80
type input "******"
type input "***"
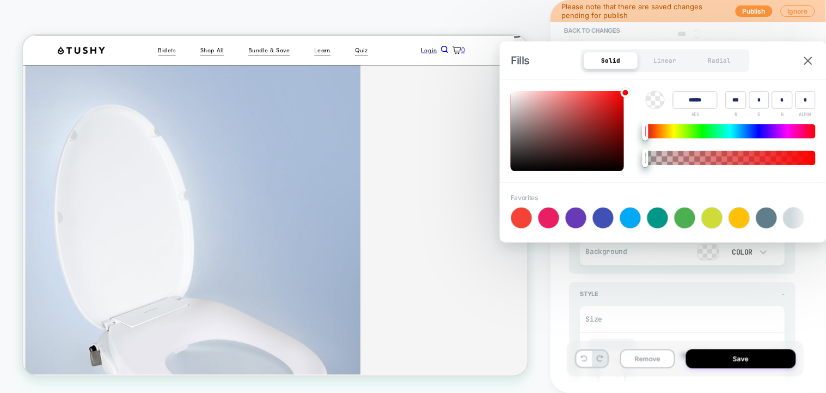
type input "***"
type textarea "*"
type input "******"
type input "***"
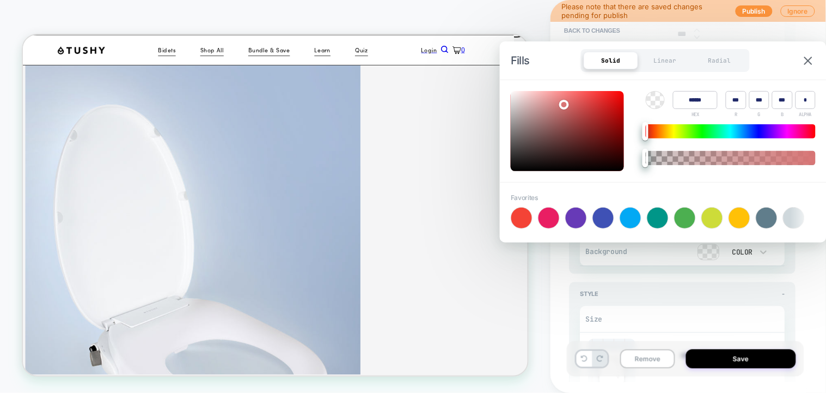
type input "**"
click at [585, 106] on div at bounding box center [567, 131] width 113 height 80
type textarea "*"
type input "******"
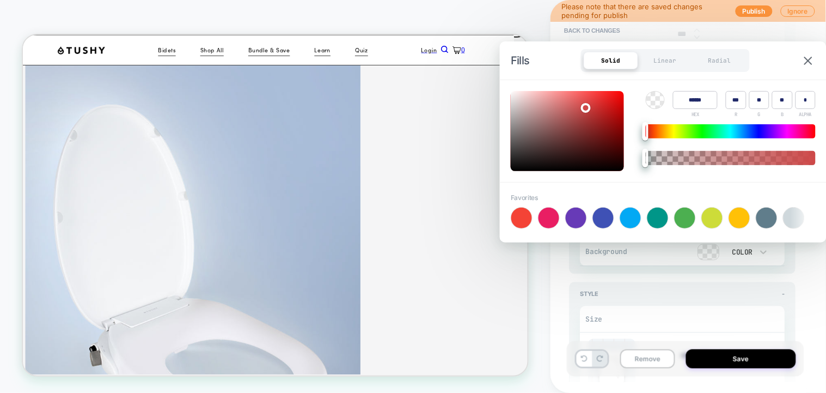
type input "***"
type input "**"
click at [591, 123] on div at bounding box center [567, 131] width 113 height 80
type textarea "*"
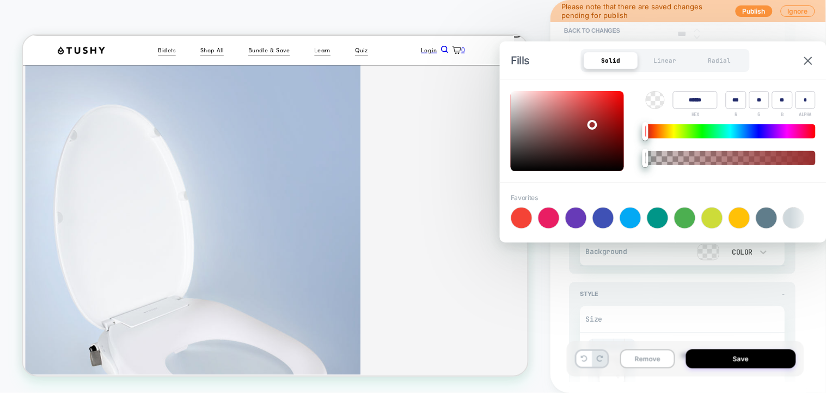
type input "******"
type input "***"
type input "**"
click at [589, 137] on div at bounding box center [567, 131] width 113 height 80
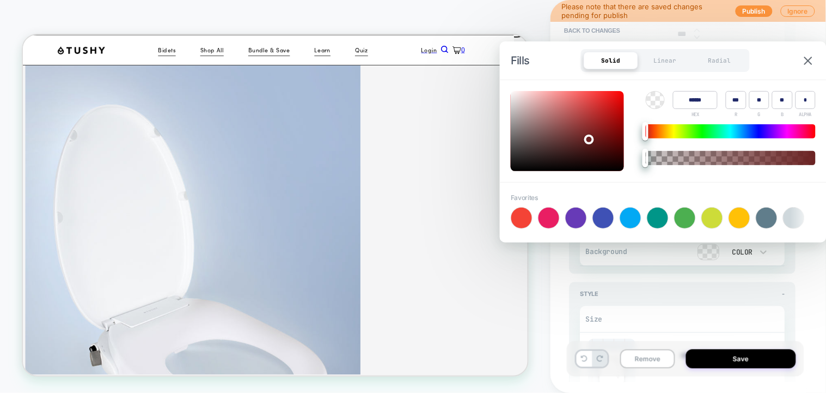
type textarea "*"
type input "******"
type input "**"
type input "******"
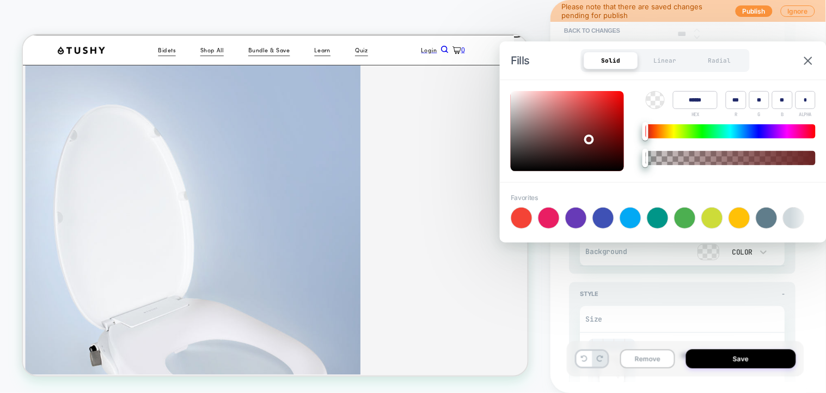
type input "**"
type input "******"
type input "**"
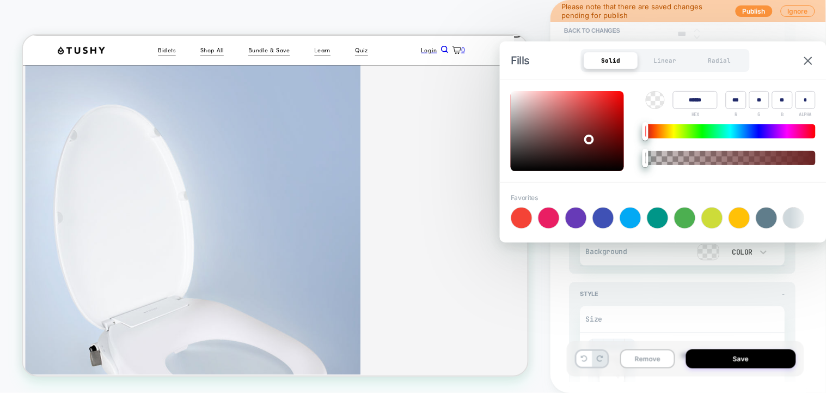
type input "**"
type input "******"
type input "**"
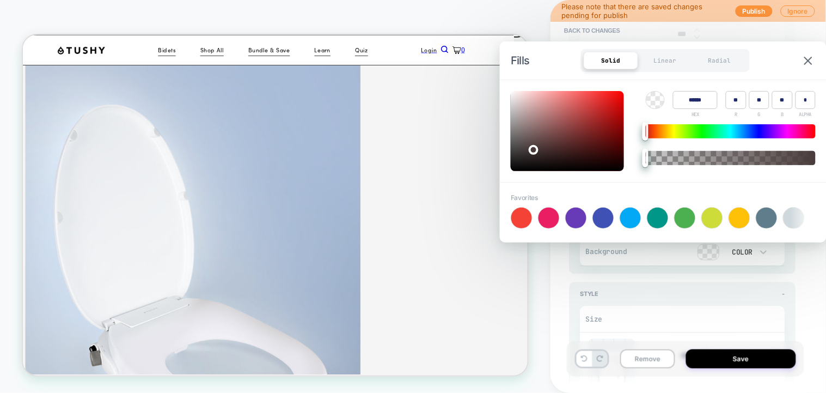
type input "******"
type input "**"
type input "******"
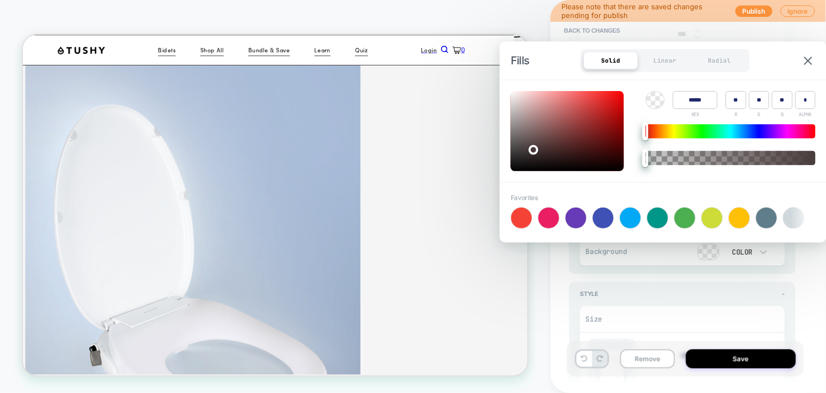
type input "**"
type input "******"
type input "**"
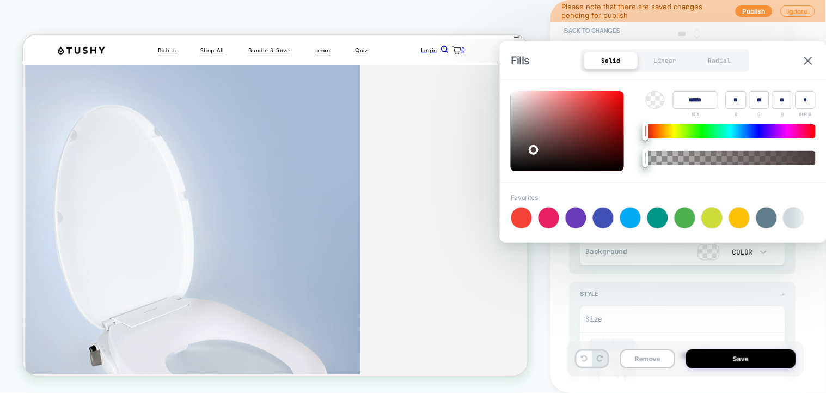
type input "**"
type input "******"
type input "**"
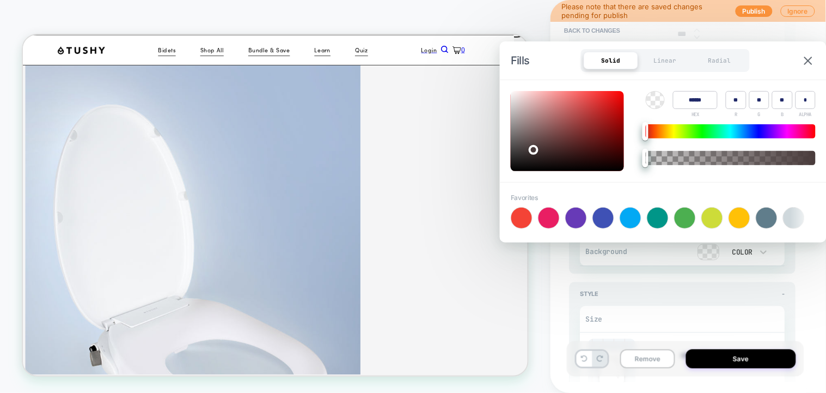
type input "**"
drag, startPoint x: 535, startPoint y: 147, endPoint x: 512, endPoint y: 164, distance: 28.8
click at [529, 155] on div at bounding box center [534, 150] width 10 height 10
type input "******"
type input "**"
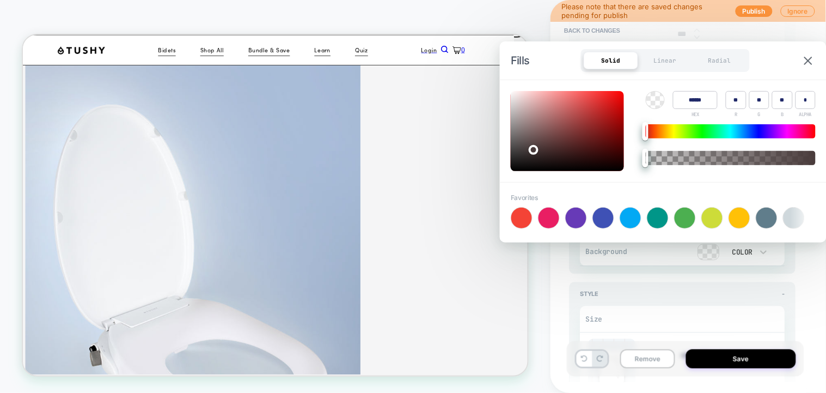
type input "**"
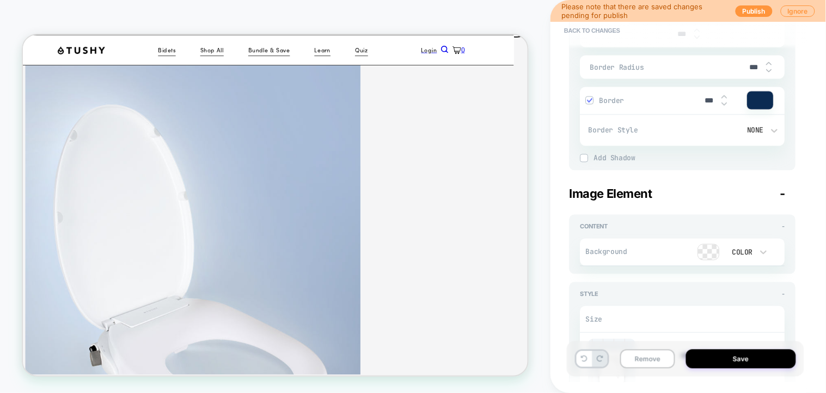
click at [719, 250] on div at bounding box center [709, 251] width 21 height 15
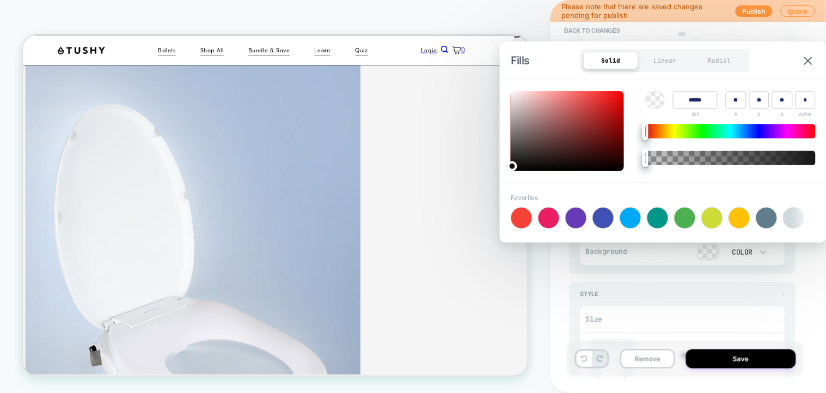
click at [763, 263] on div "Background Color" at bounding box center [682, 252] width 205 height 28
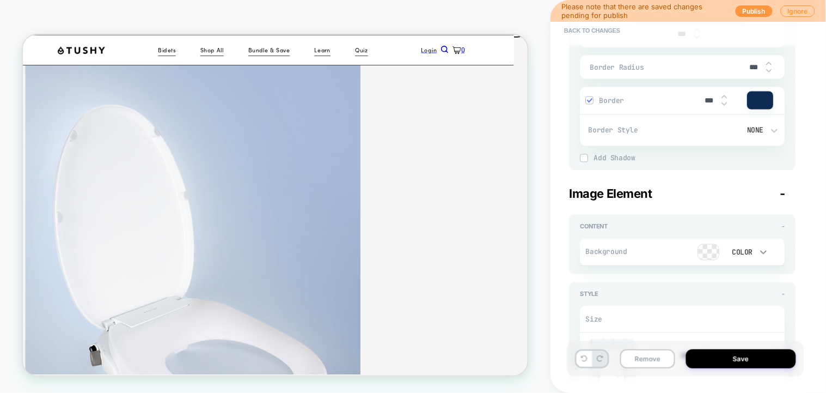
click at [763, 249] on icon at bounding box center [764, 252] width 11 height 11
click at [746, 216] on div "Image" at bounding box center [748, 223] width 46 height 23
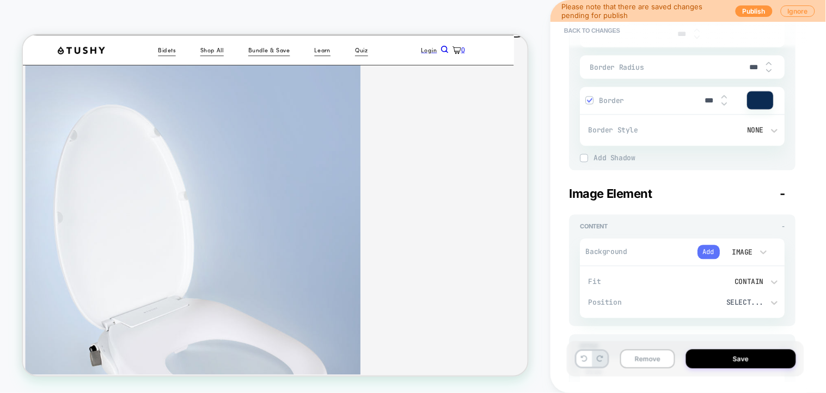
click at [706, 256] on button "Add" at bounding box center [709, 252] width 22 height 14
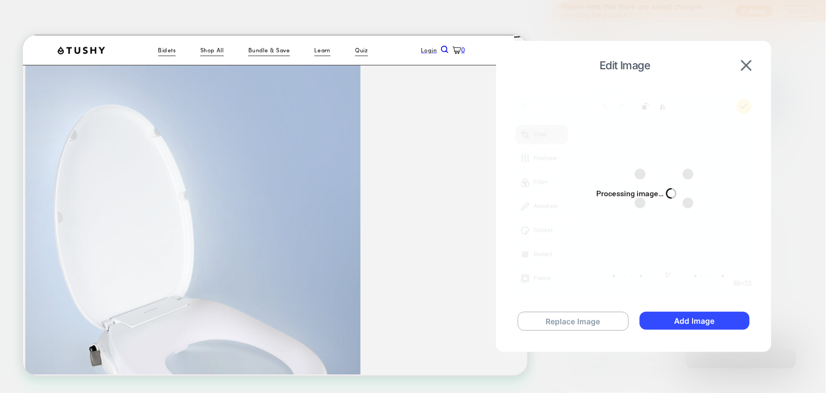
click at [755, 338] on div "Replace Image Add Image" at bounding box center [634, 321] width 254 height 41
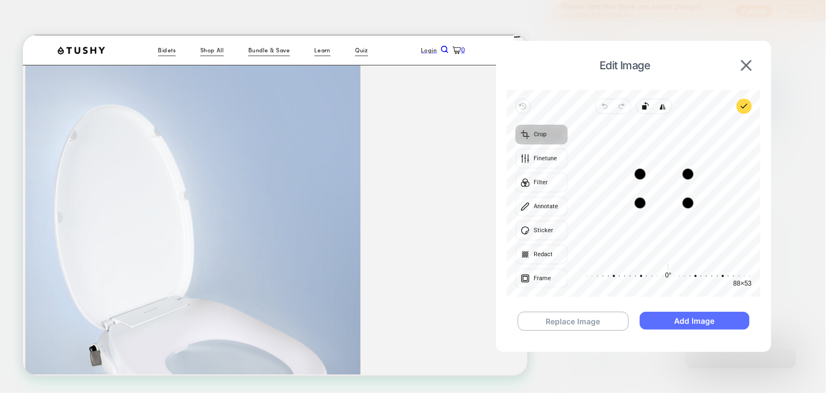
click at [714, 321] on button "Add Image" at bounding box center [695, 320] width 110 height 18
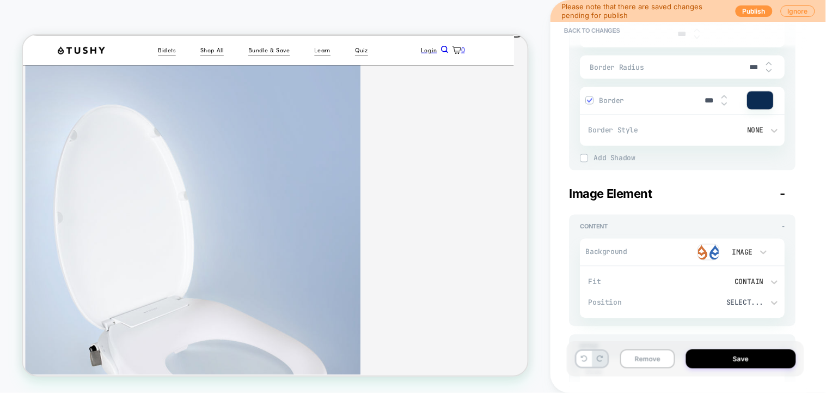
click at [733, 349] on div "Remove Save" at bounding box center [685, 358] width 237 height 35
click at [737, 355] on button "Save" at bounding box center [741, 358] width 110 height 19
type textarea "*"
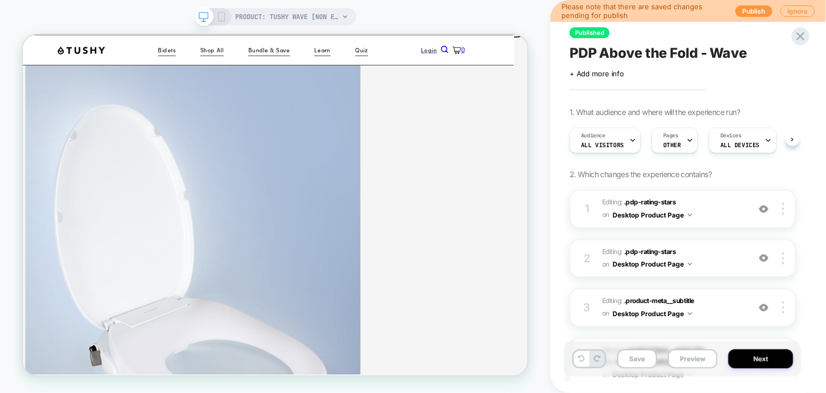
scroll to position [0, 1]
click at [640, 359] on button "Save" at bounding box center [637, 358] width 40 height 19
click at [687, 361] on button "Preview" at bounding box center [693, 358] width 50 height 19
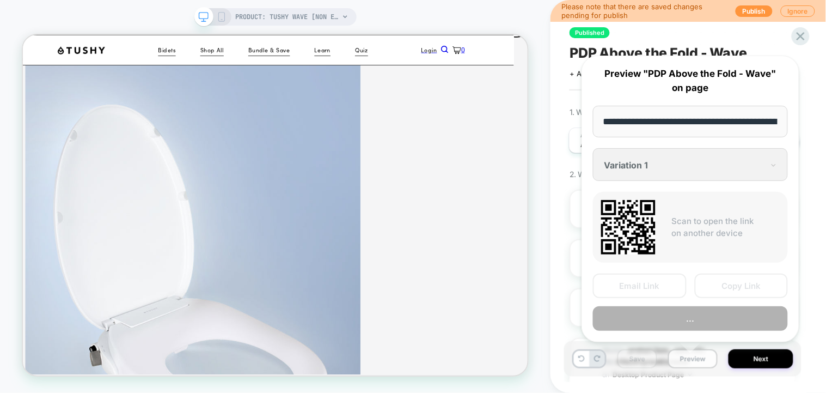
scroll to position [0, 128]
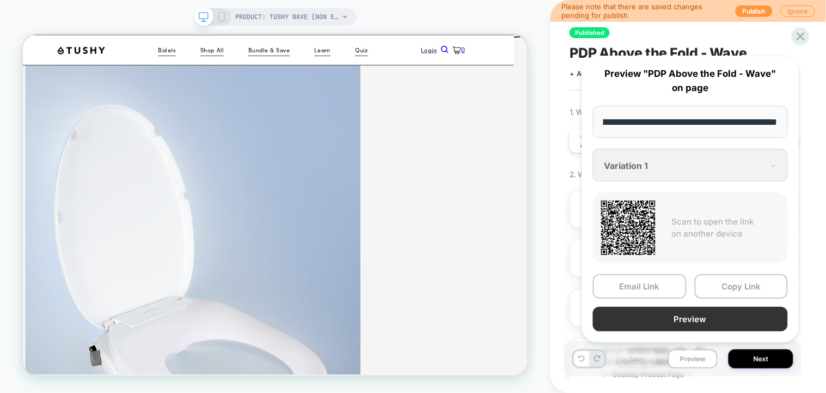
click at [689, 309] on button "Preview" at bounding box center [690, 319] width 195 height 25
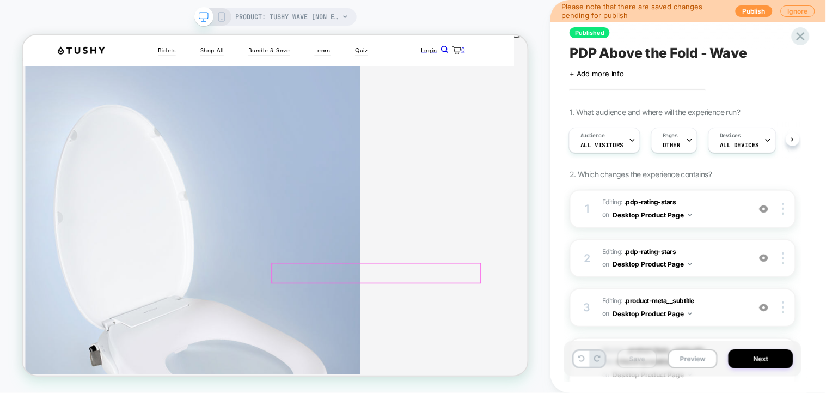
scroll to position [280, 19]
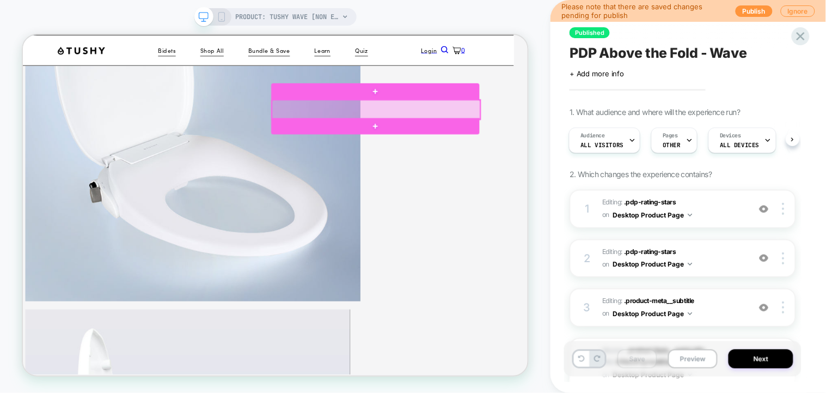
click at [573, 132] on div at bounding box center [494, 133] width 278 height 25
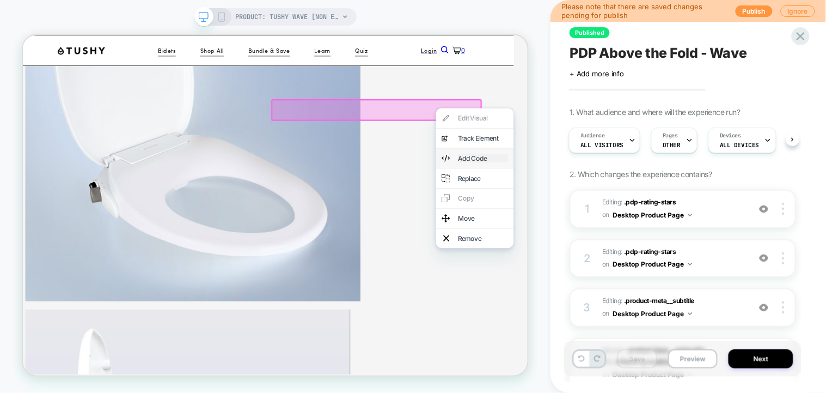
click at [629, 201] on div "Add Code" at bounding box center [636, 198] width 66 height 11
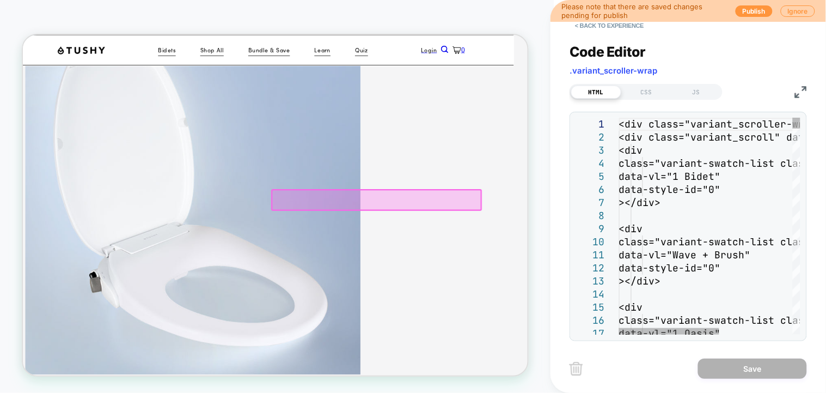
scroll to position [151, 19]
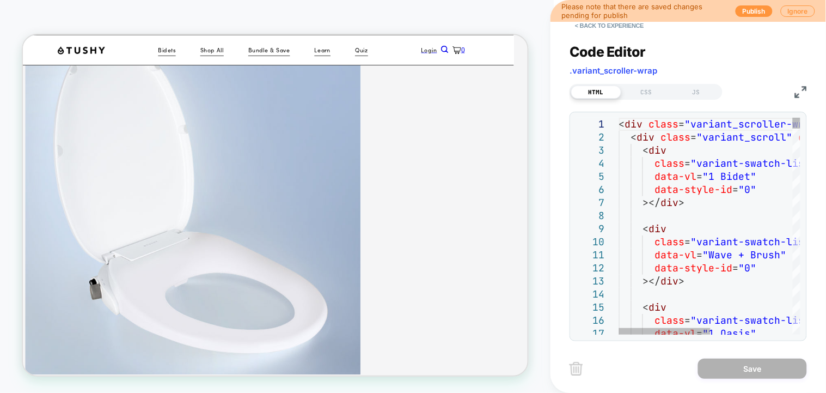
type textarea "**********"
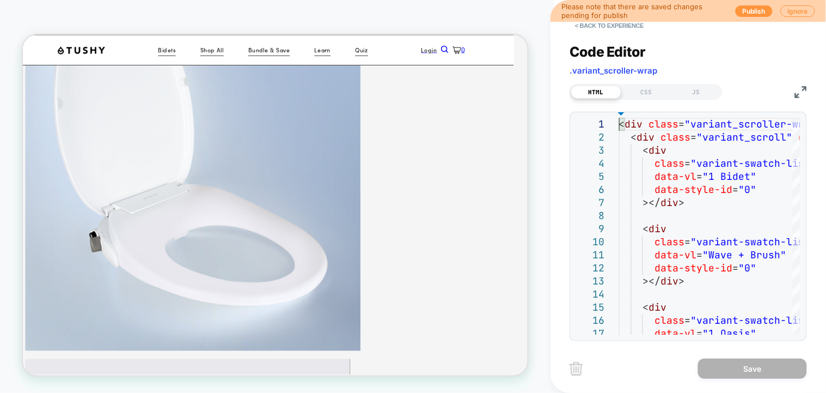
scroll to position [296, 19]
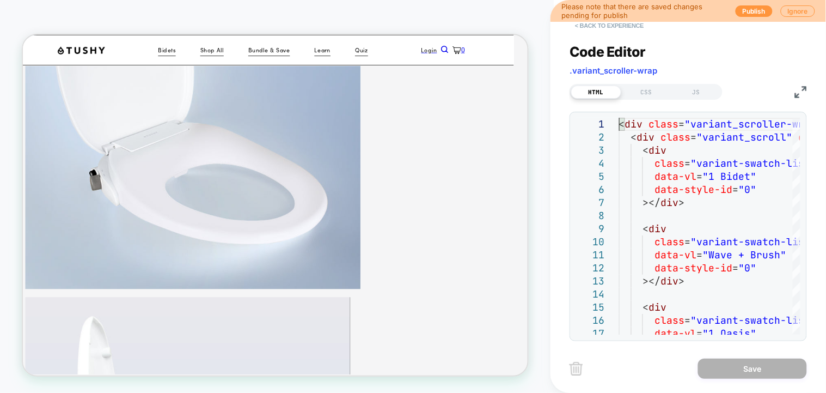
click at [594, 29] on button "< Back to experience" at bounding box center [609, 25] width 79 height 17
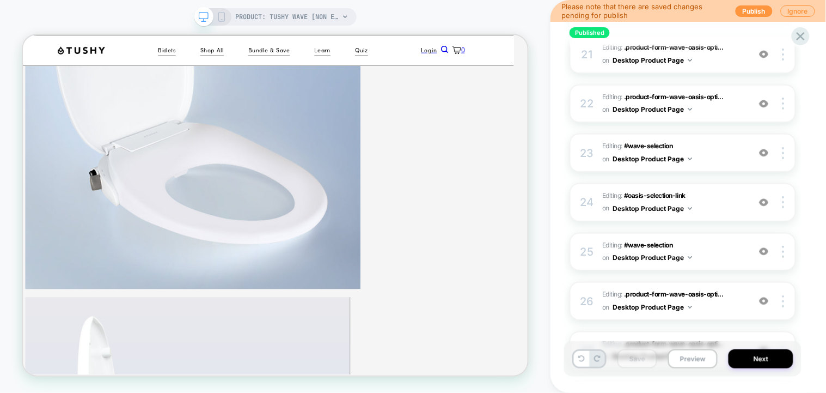
scroll to position [970, 0]
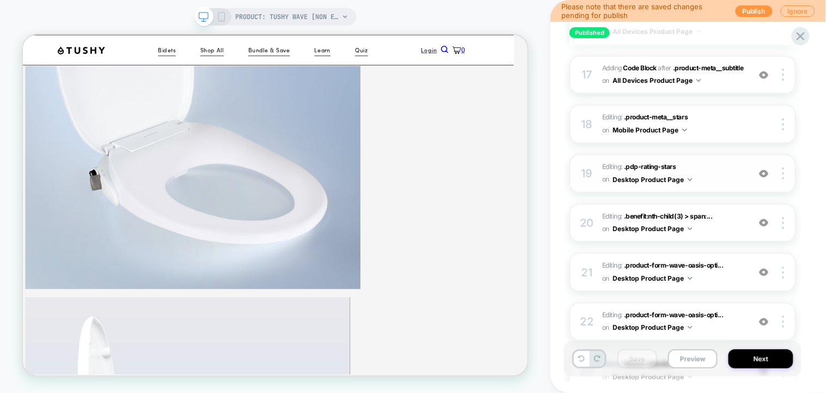
click at [766, 169] on img at bounding box center [764, 173] width 9 height 9
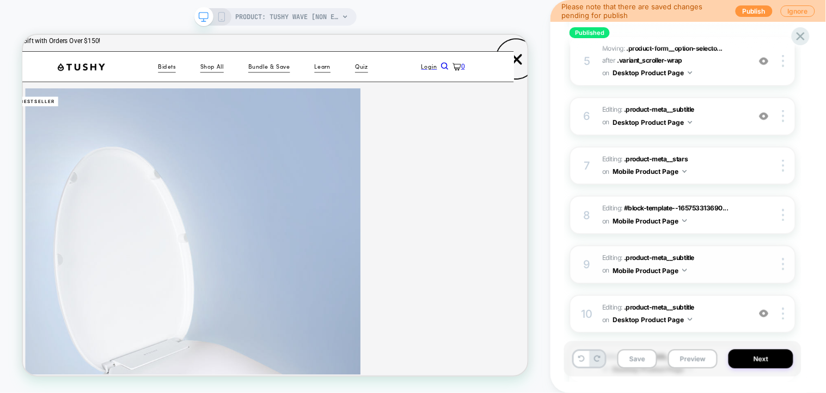
scroll to position [508, 0]
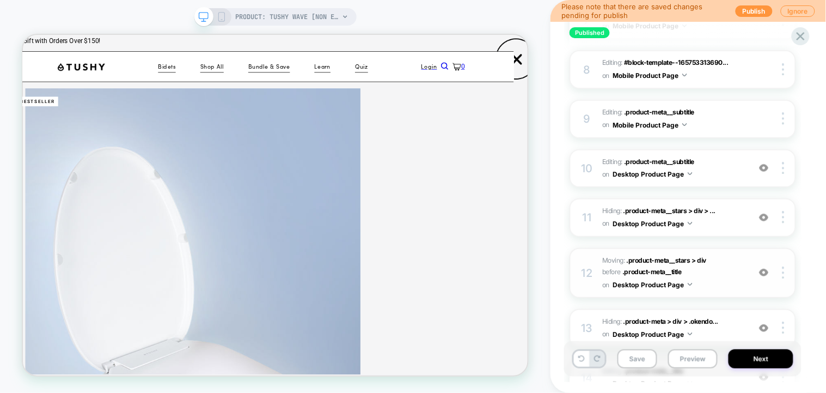
click at [767, 268] on img at bounding box center [764, 272] width 9 height 9
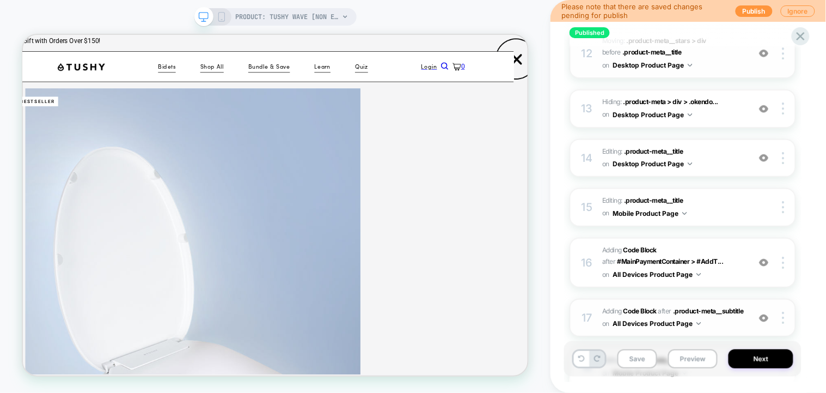
scroll to position [798, 0]
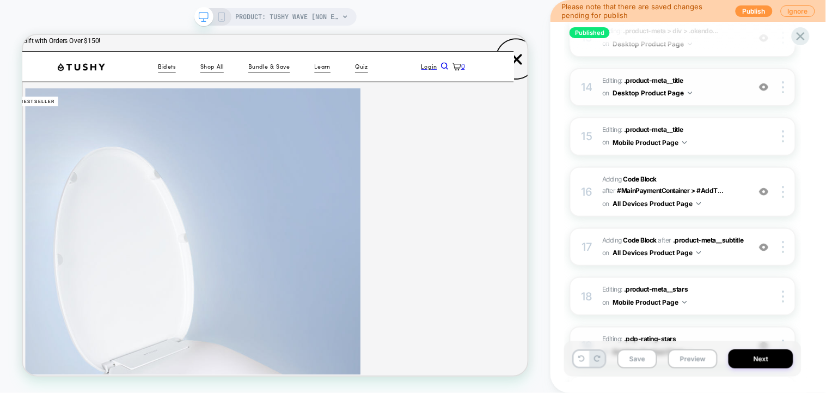
click at [763, 85] on div "14 Editing : .product-meta__title .product-meta__title on Desktop Product Page …" at bounding box center [683, 87] width 227 height 39
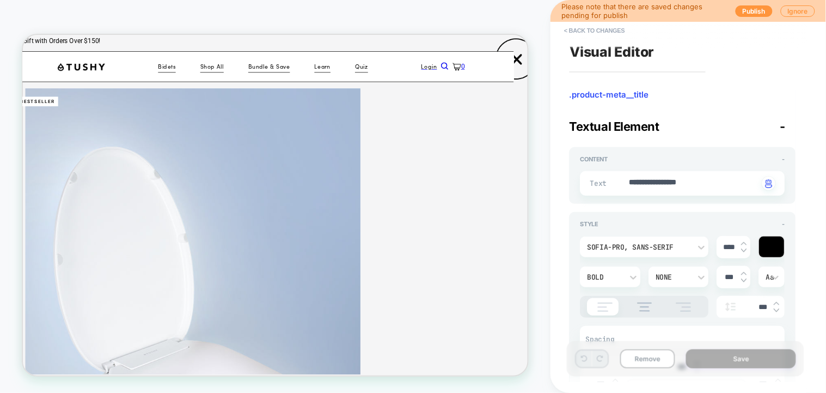
scroll to position [0, 19]
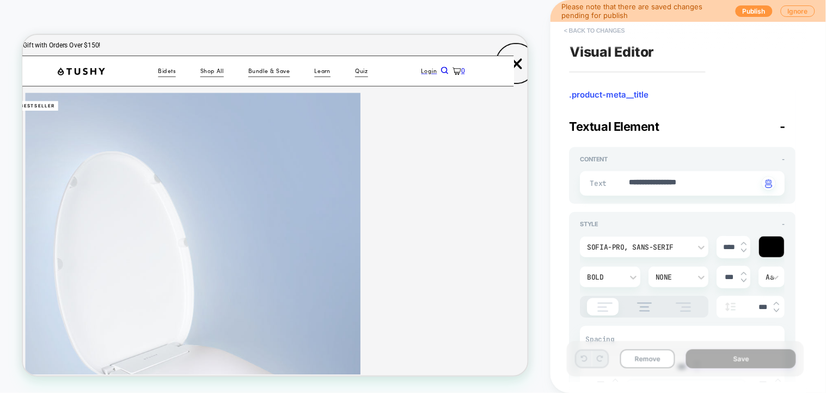
click at [575, 28] on button "< Back to changes" at bounding box center [595, 30] width 72 height 17
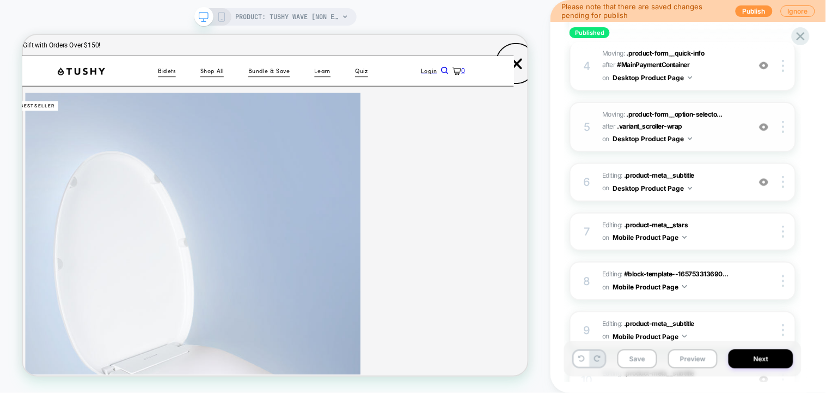
scroll to position [363, 0]
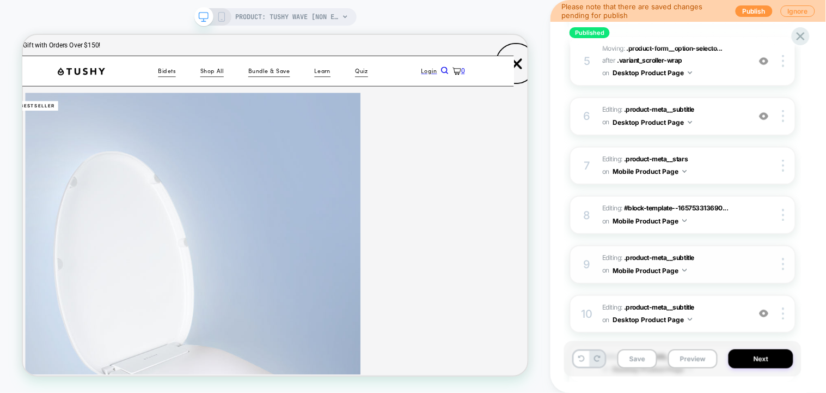
click at [756, 262] on div at bounding box center [774, 264] width 41 height 12
click at [764, 309] on img at bounding box center [764, 313] width 9 height 9
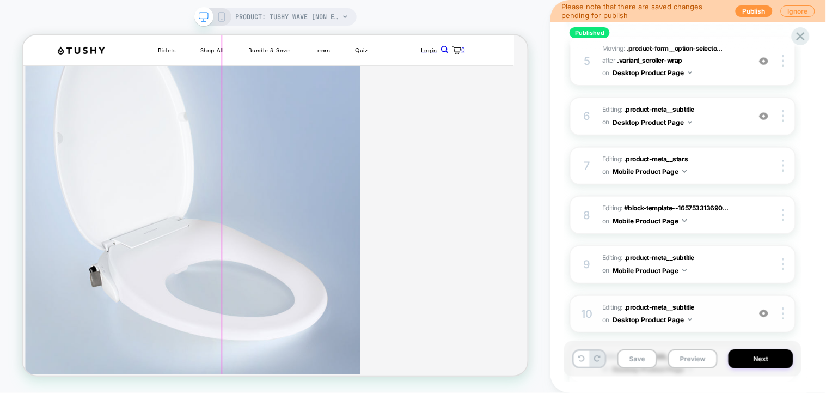
scroll to position [218, 19]
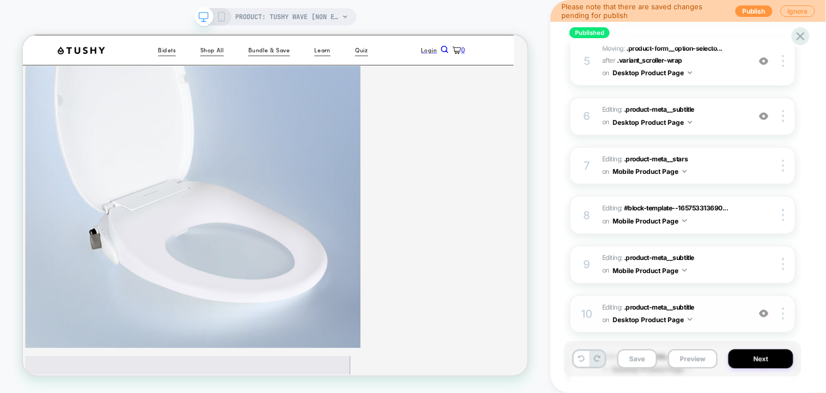
click at [762, 309] on img at bounding box center [764, 313] width 9 height 9
click at [680, 305] on span "Editing : .product-meta__subtitle .product-meta__subtitle on Desktop Product Pa…" at bounding box center [673, 314] width 142 height 26
click at [708, 308] on span "Editing : .product-meta__subtitle .product-meta__subtitle on Desktop Product Pa…" at bounding box center [673, 314] width 142 height 26
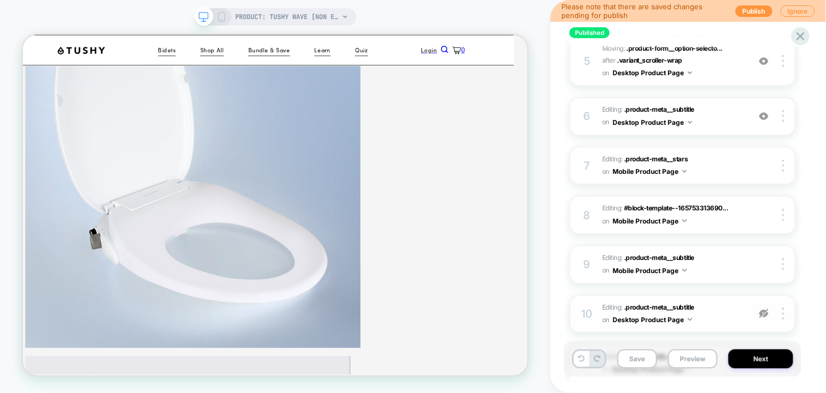
click at [708, 308] on span "Editing : .product-meta__subtitle .product-meta__subtitle on Desktop Product Pa…" at bounding box center [673, 314] width 142 height 26
click at [738, 308] on span "Editing : .product-meta__subtitle .product-meta__subtitle on Desktop Product Pa…" at bounding box center [673, 314] width 142 height 26
click at [772, 310] on div at bounding box center [764, 314] width 21 height 12
click at [739, 310] on span "Editing : .product-meta__subtitle .product-meta__subtitle on Desktop Product Pa…" at bounding box center [673, 314] width 142 height 26
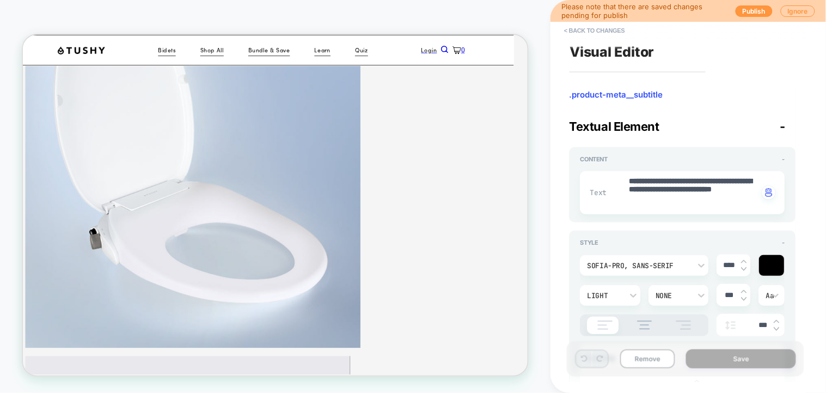
type textarea "*"
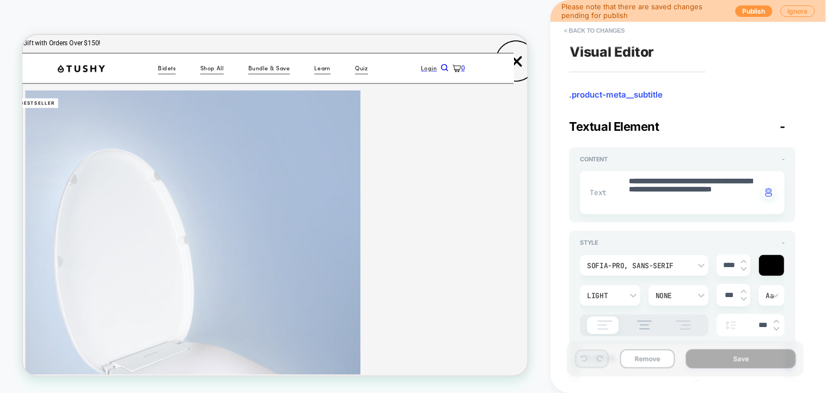
scroll to position [0, 19]
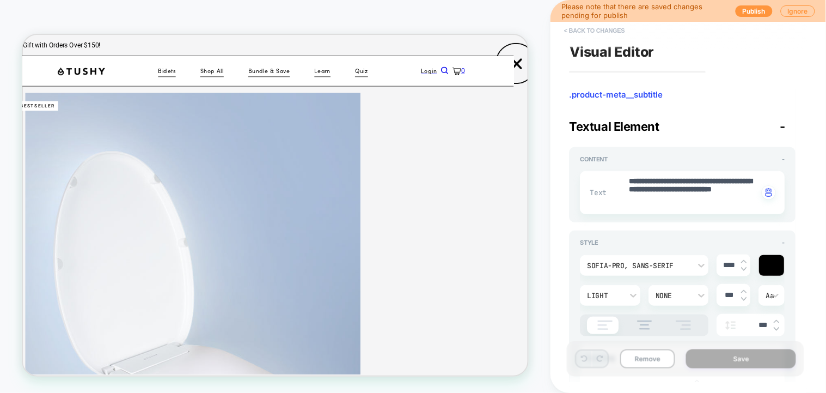
click at [577, 31] on button "< Back to changes" at bounding box center [595, 30] width 72 height 17
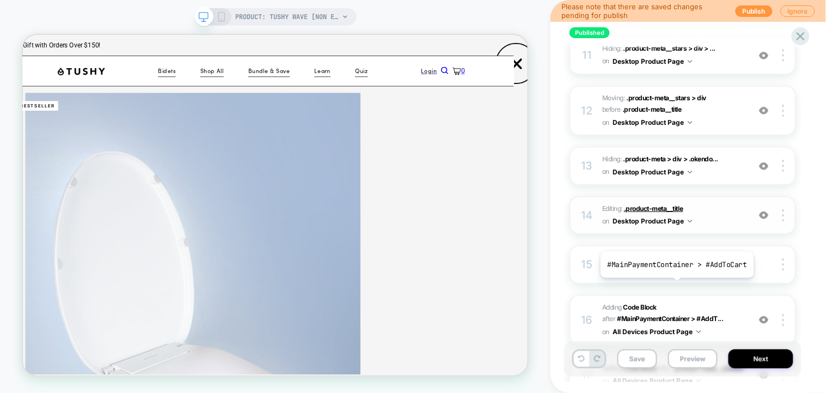
scroll to position [726, 0]
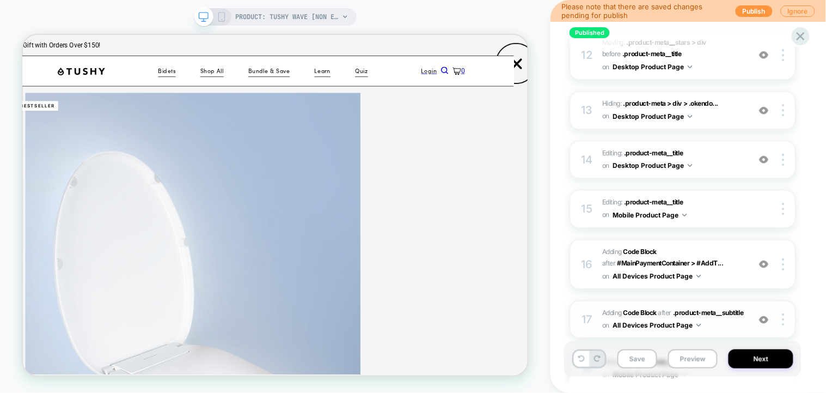
click at [712, 316] on span "Adding Code Block AFTER .product-meta__subtitle .product-meta__subtitle on All …" at bounding box center [673, 320] width 142 height 26
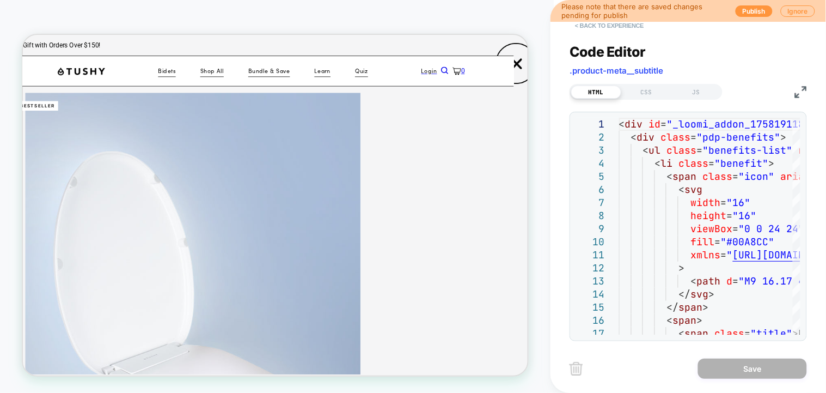
click at [578, 28] on button "< Back to experience" at bounding box center [609, 25] width 79 height 17
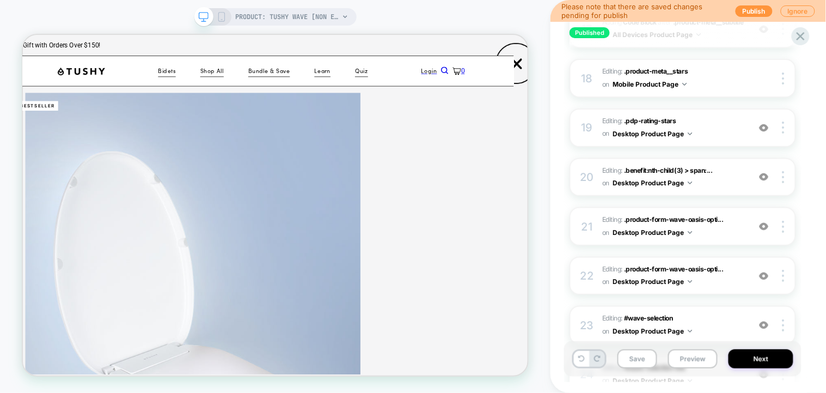
scroll to position [1234, 0]
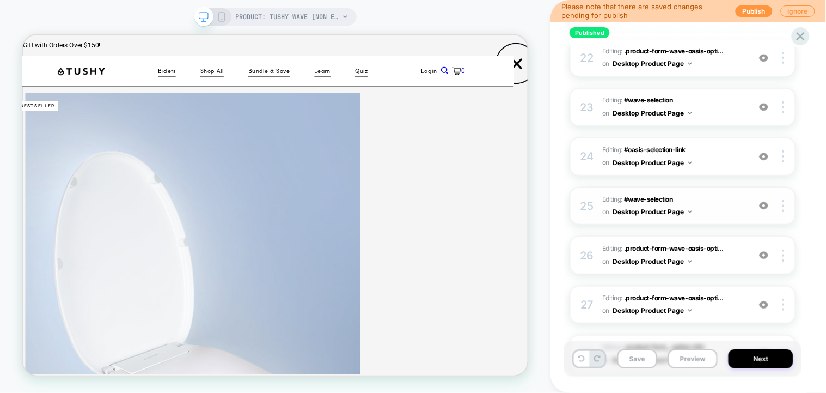
click at [768, 201] on img at bounding box center [764, 205] width 9 height 9
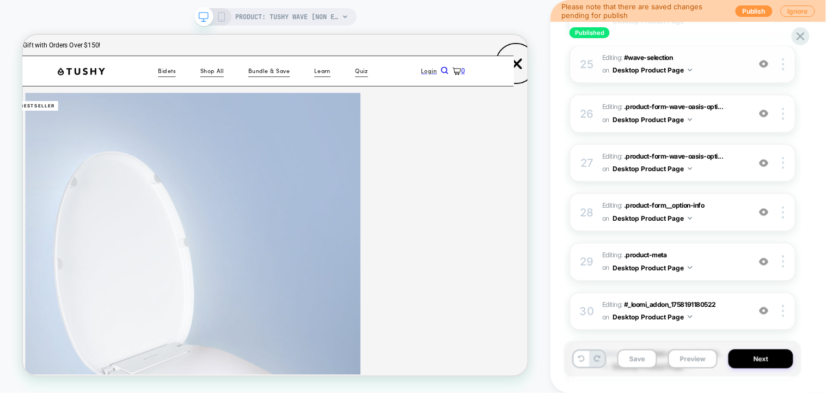
scroll to position [1379, 0]
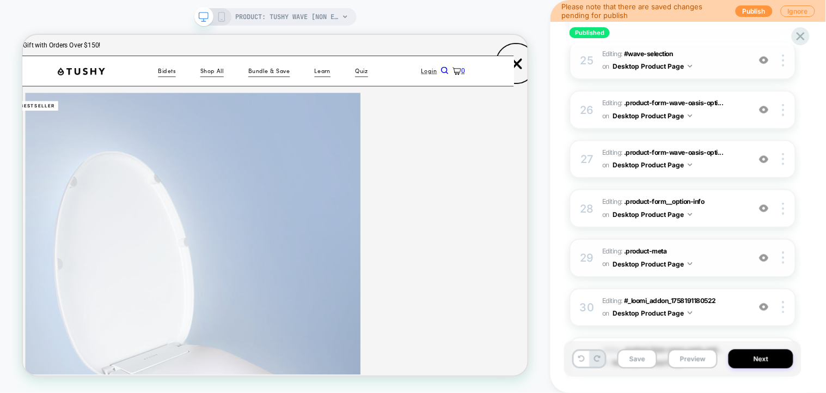
click at [763, 253] on img at bounding box center [764, 257] width 9 height 9
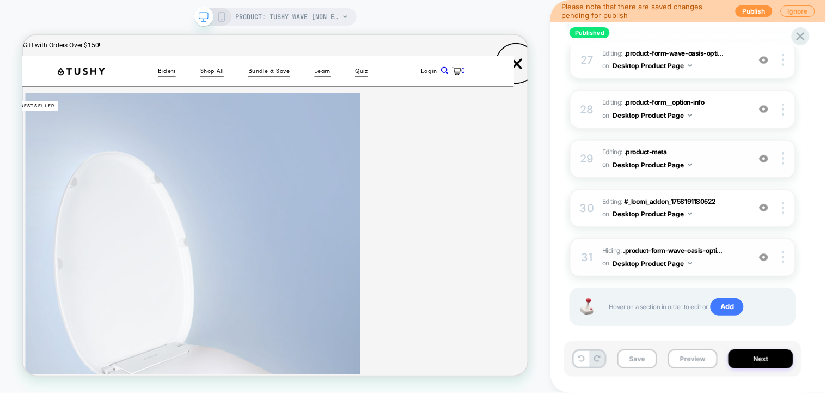
click at [763, 253] on img at bounding box center [764, 257] width 9 height 9
click at [723, 298] on span "Add" at bounding box center [727, 306] width 33 height 17
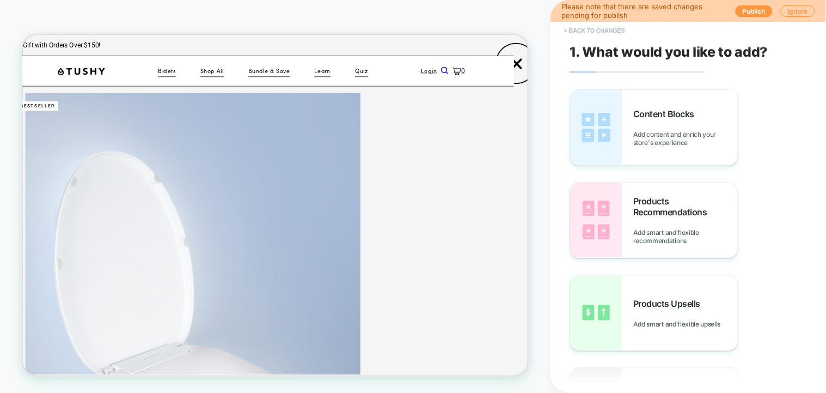
click at [580, 33] on button "< Back to changes" at bounding box center [595, 30] width 72 height 17
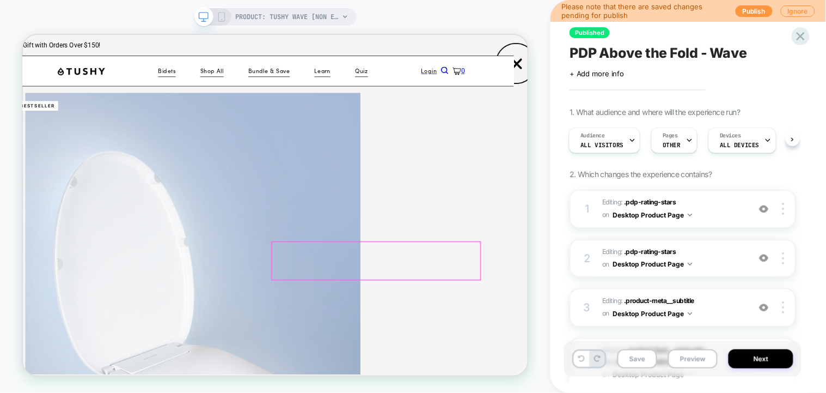
scroll to position [218, 19]
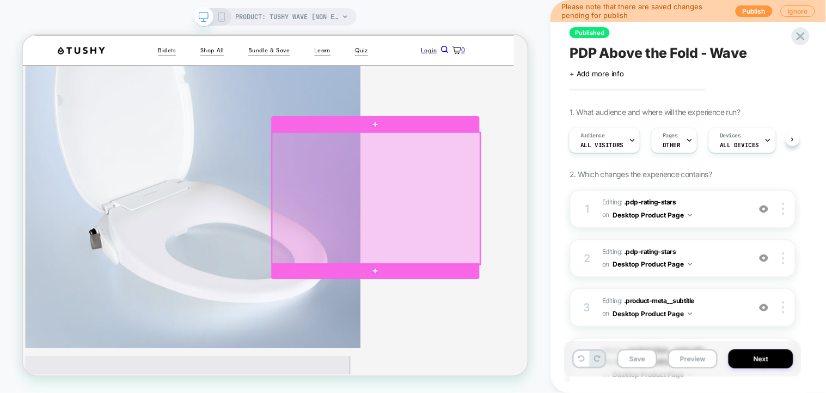
click at [556, 221] on div at bounding box center [494, 251] width 278 height 175
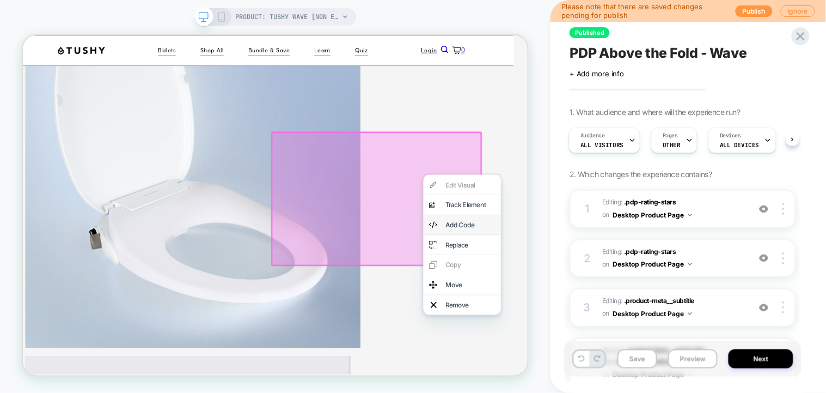
click at [625, 288] on div "Add Code" at bounding box center [607, 287] width 103 height 26
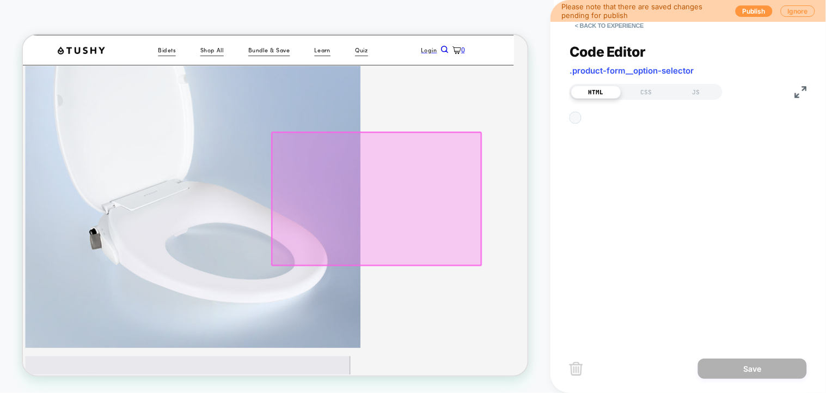
scroll to position [207, 19]
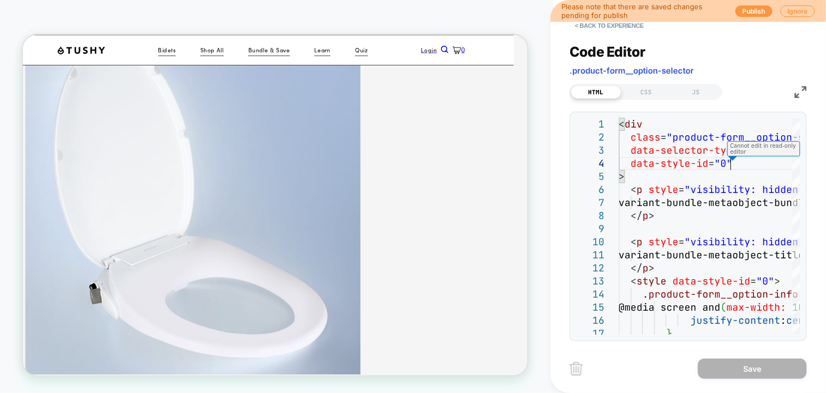
scroll to position [218, 19]
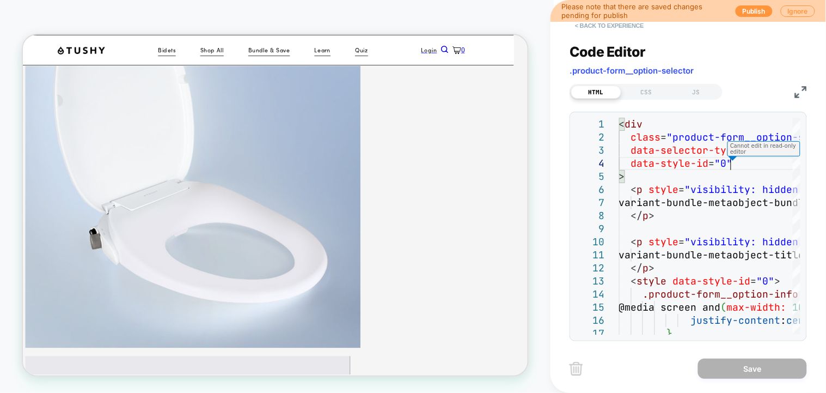
type textarea "**********"
click at [592, 26] on button "< Back to experience" at bounding box center [609, 25] width 79 height 17
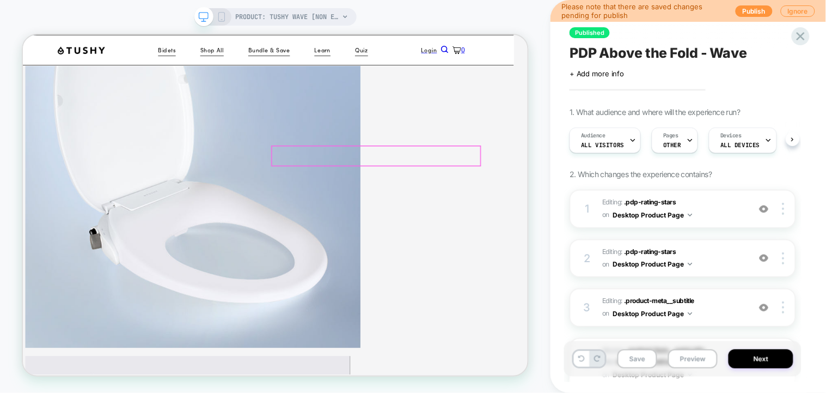
scroll to position [0, 1]
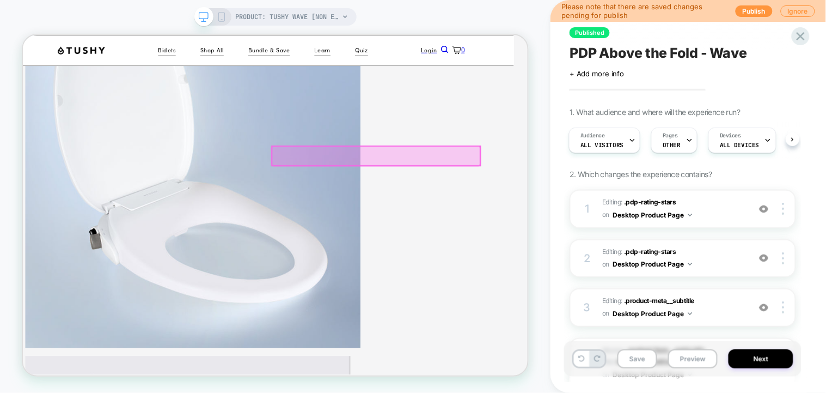
click at [454, 190] on div at bounding box center [494, 195] width 278 height 25
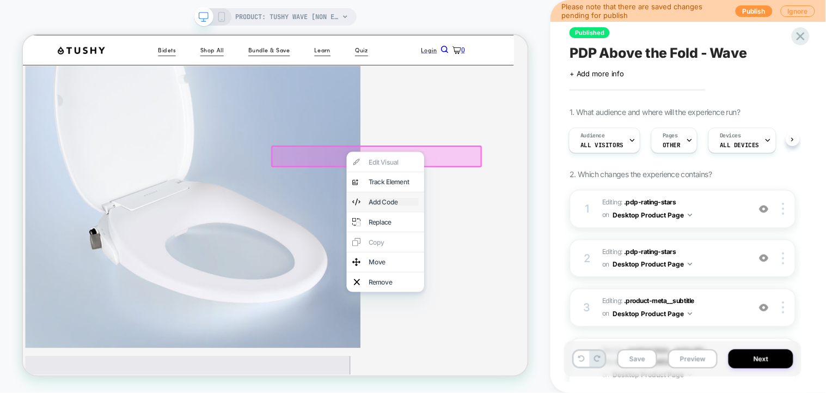
click at [531, 262] on div "Add Code" at bounding box center [517, 257] width 66 height 11
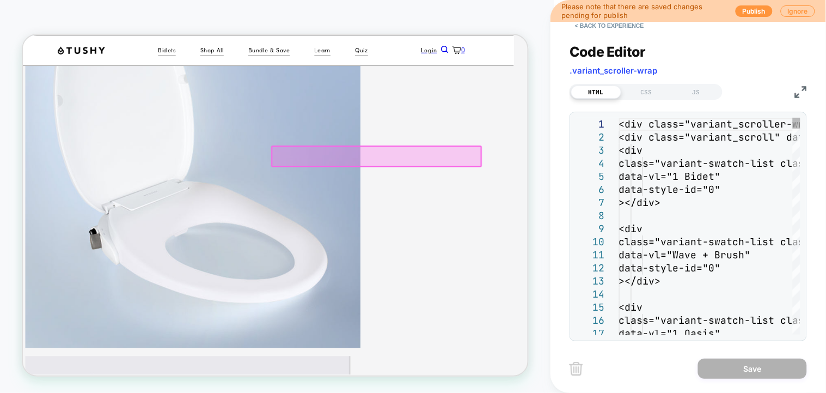
scroll to position [151, 19]
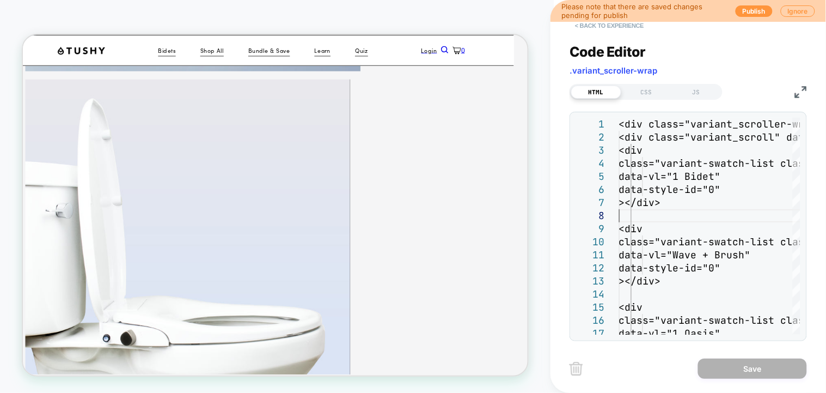
type textarea "**********"
click at [573, 25] on button "< Back to experience" at bounding box center [609, 25] width 79 height 17
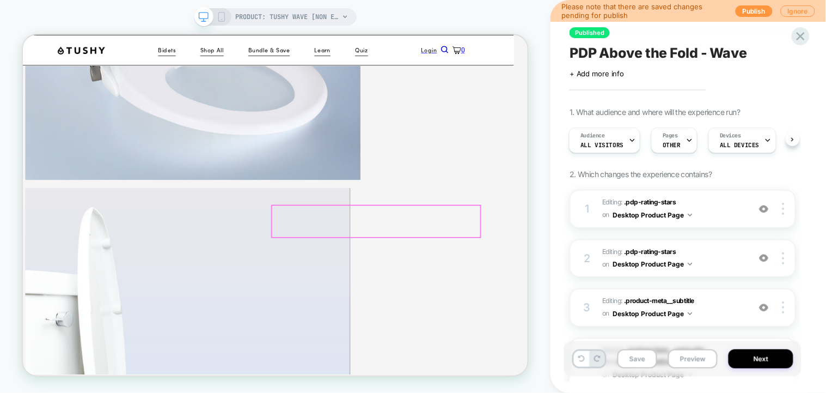
scroll to position [296, 19]
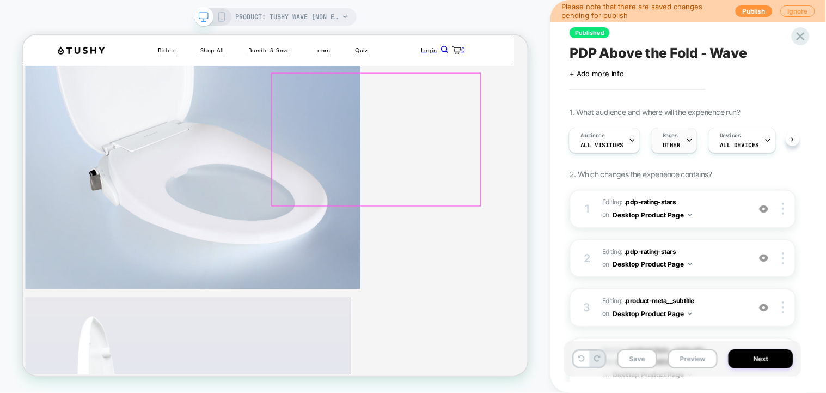
click at [671, 143] on span "OTHER" at bounding box center [672, 145] width 18 height 8
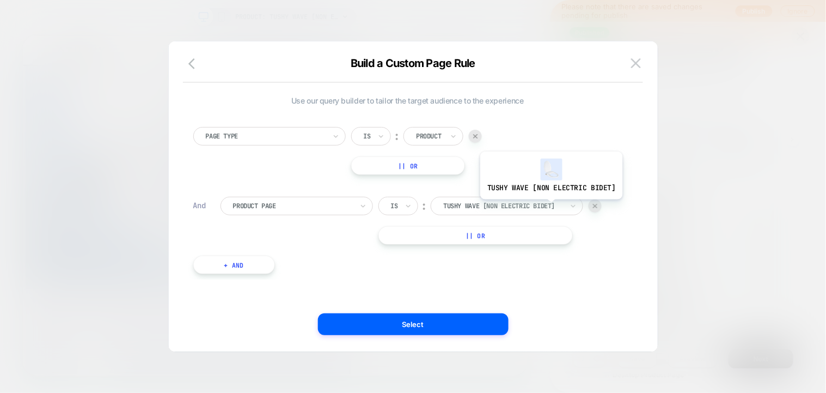
click at [550, 207] on div at bounding box center [503, 206] width 120 height 10
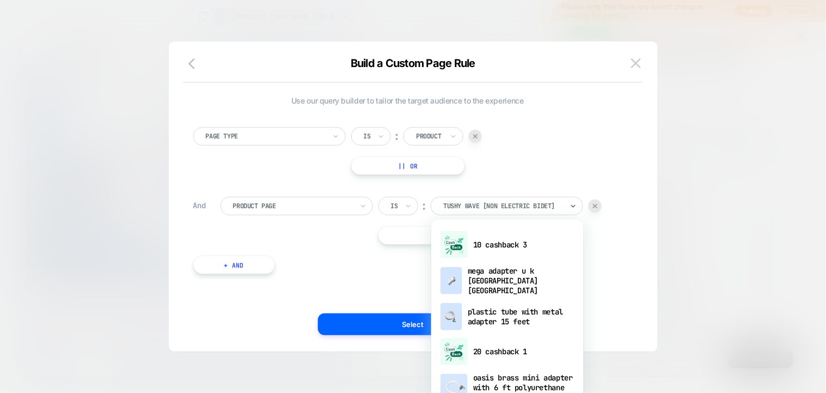
click at [617, 277] on div "Page Type Is ︰ Product || Or And Product Page Is ︰ option 10 cashback 3 focused…" at bounding box center [408, 195] width 440 height 169
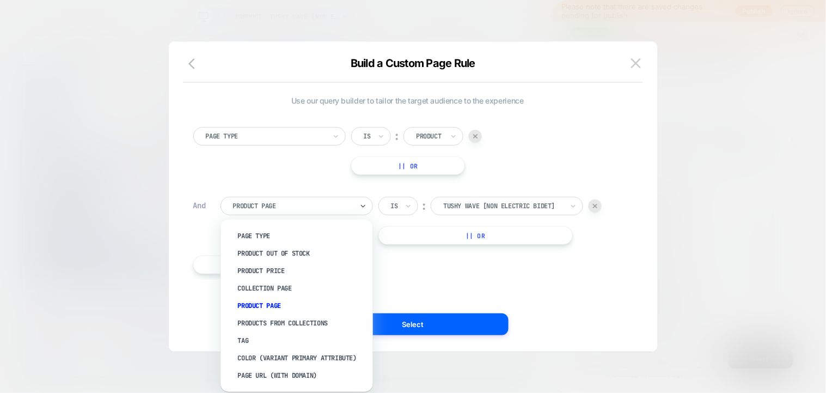
click at [307, 206] on div at bounding box center [293, 206] width 120 height 10
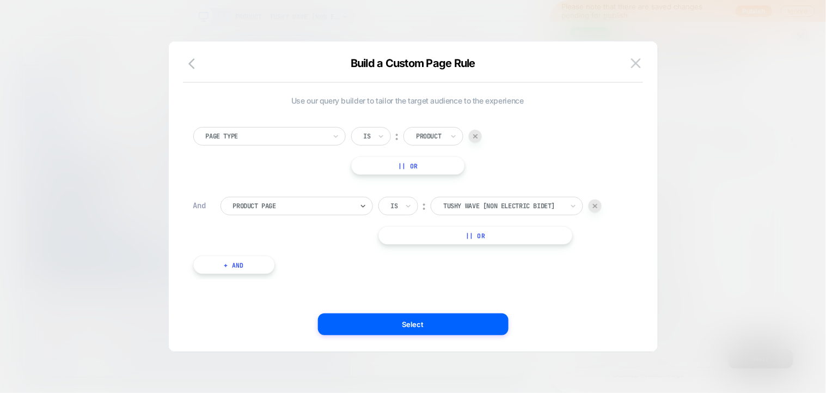
click at [438, 135] on div at bounding box center [429, 136] width 27 height 10
click at [302, 139] on div at bounding box center [266, 136] width 120 height 10
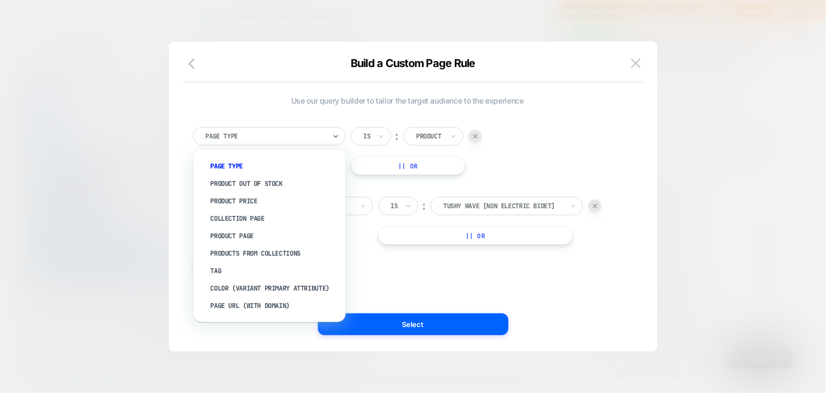
click at [249, 77] on div "Build a Custom Page Rule" at bounding box center [413, 70] width 489 height 26
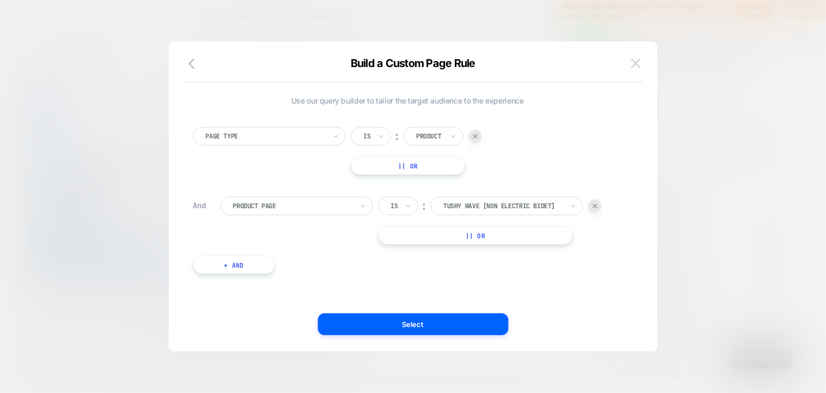
click at [632, 64] on img at bounding box center [636, 62] width 10 height 9
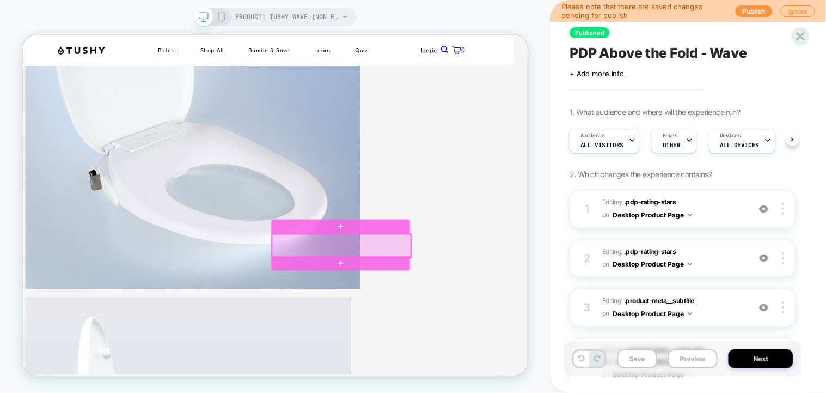
click at [531, 302] on div at bounding box center [447, 315] width 185 height 31
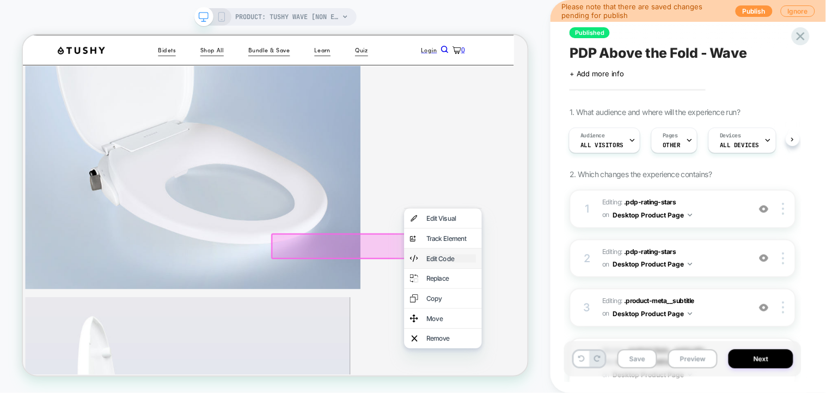
click at [592, 338] on div "Edit Code" at bounding box center [593, 332] width 66 height 11
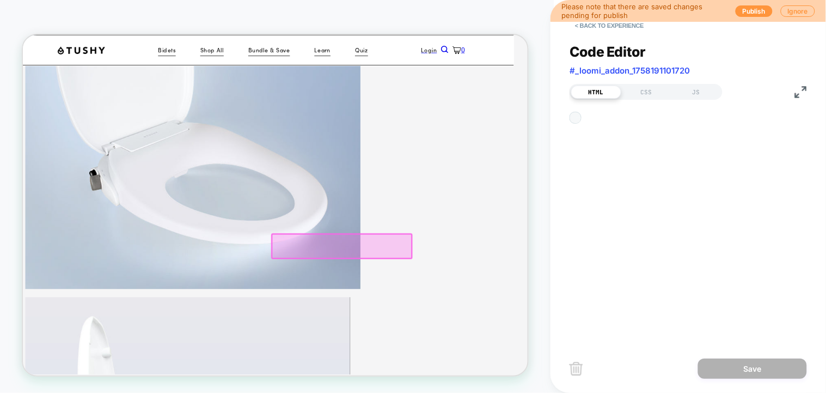
scroll to position [349, 19]
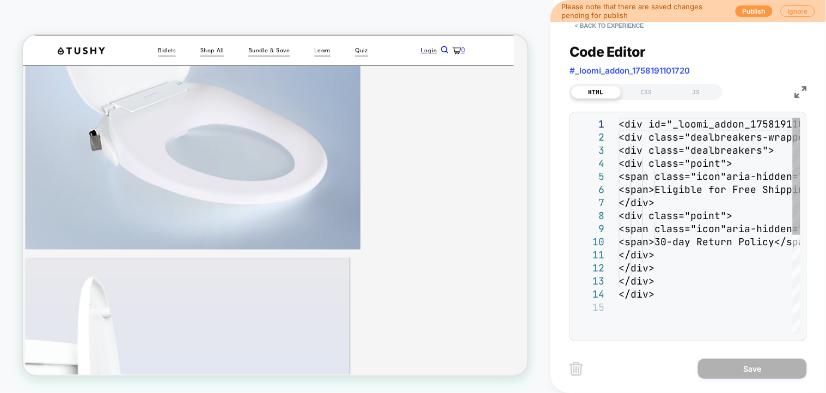
click at [665, 299] on div "<div id="_loomi_addon_1758191101720" lmid="lmi-529 4"> <div class="dealbreakers…" at bounding box center [709, 318] width 181 height 400
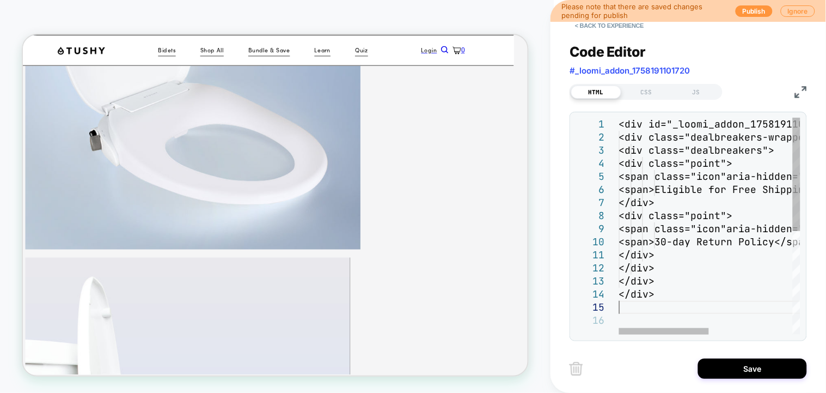
scroll to position [51, 0]
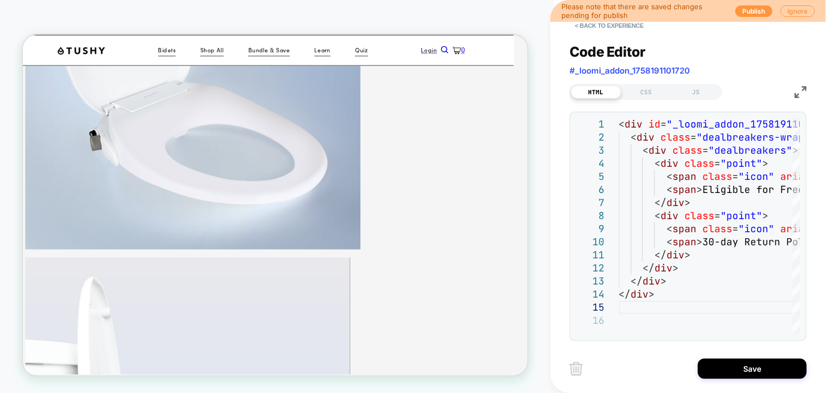
type textarea "**********"
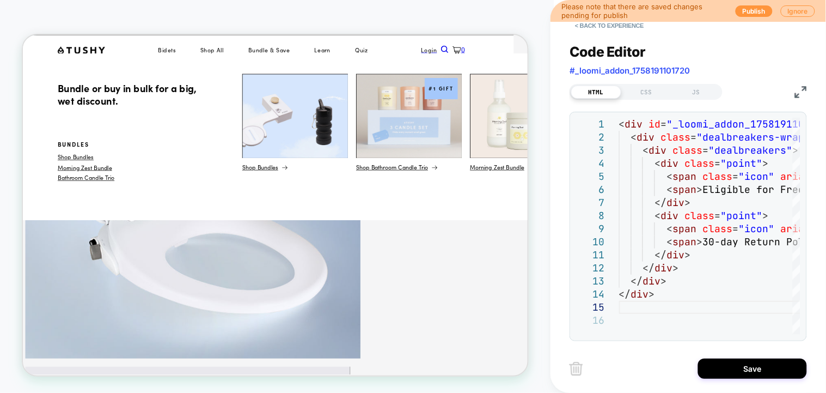
scroll to position [276, 19]
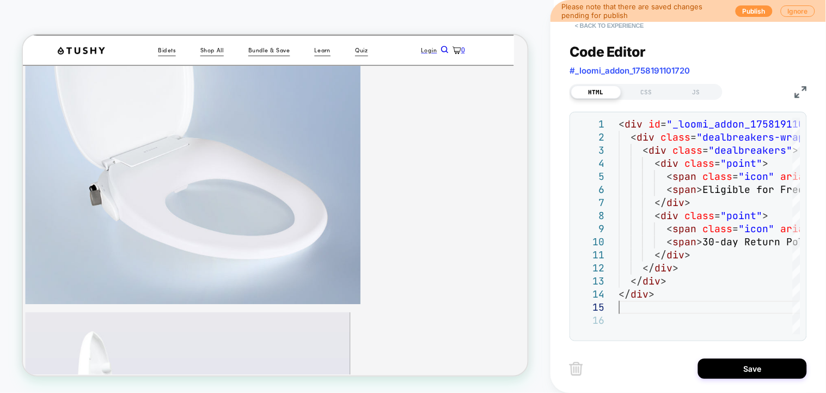
click at [633, 26] on button "< Back to experience" at bounding box center [609, 25] width 79 height 17
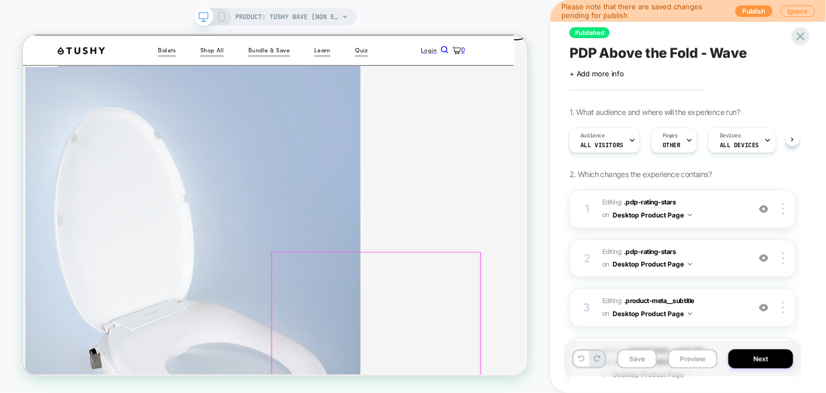
scroll to position [349, 19]
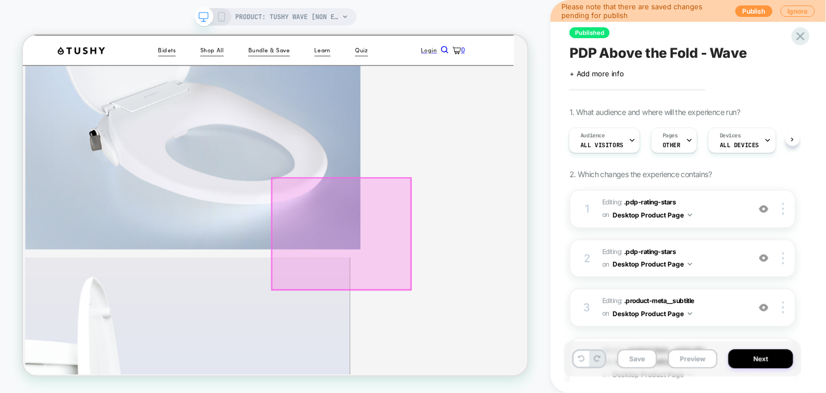
click at [532, 228] on div at bounding box center [447, 299] width 185 height 149
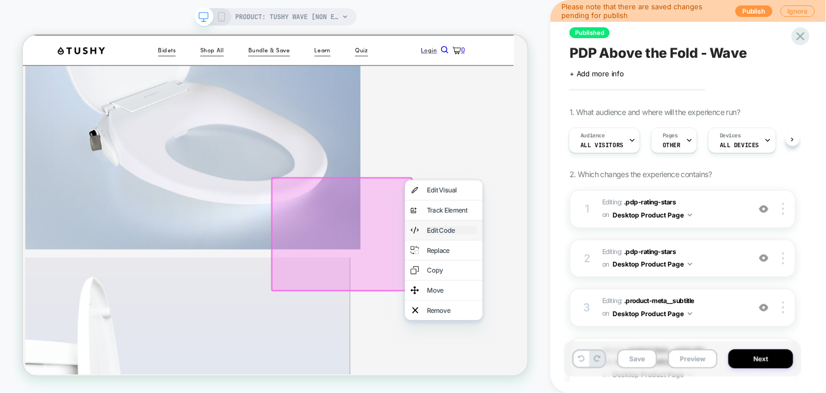
click at [616, 300] on div "Edit Code" at bounding box center [594, 294] width 66 height 11
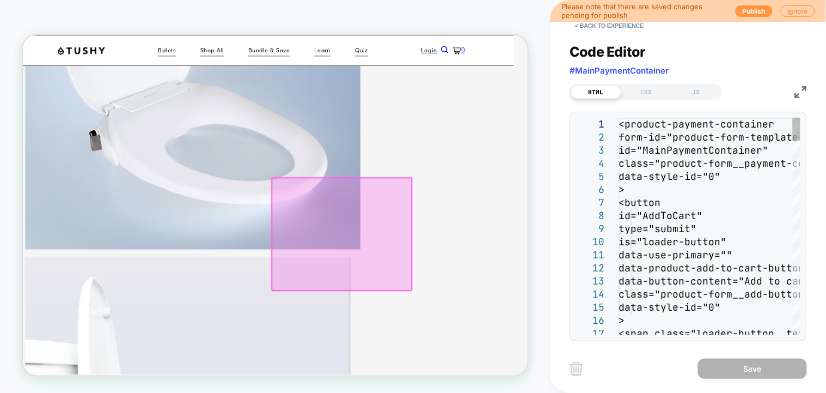
scroll to position [386, 19]
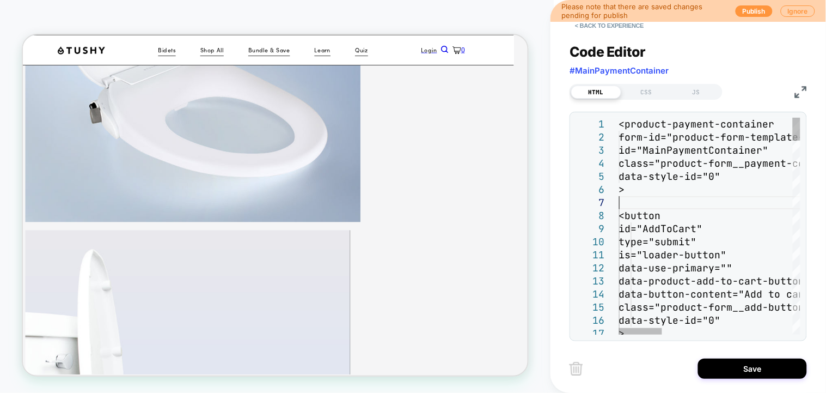
scroll to position [78, 0]
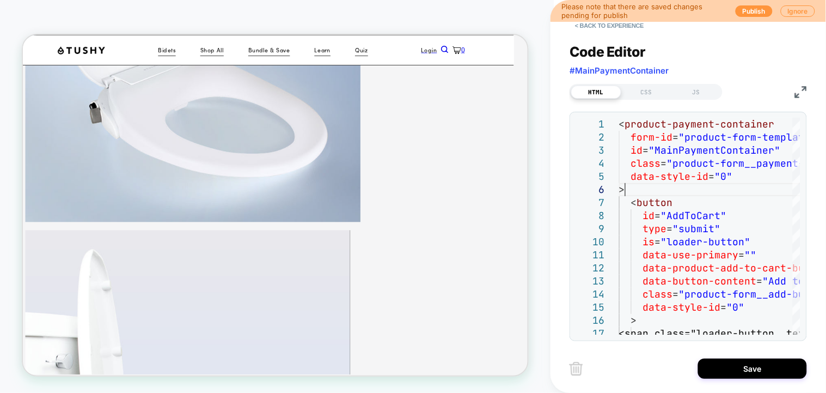
click at [805, 88] on img at bounding box center [801, 92] width 12 height 12
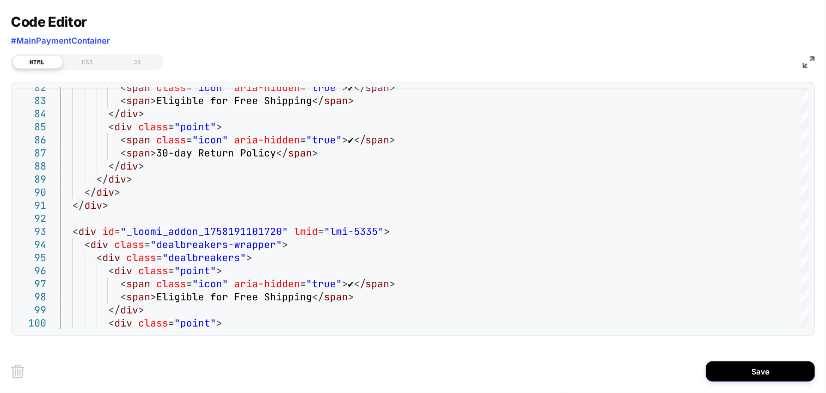
click at [808, 59] on img at bounding box center [809, 62] width 12 height 12
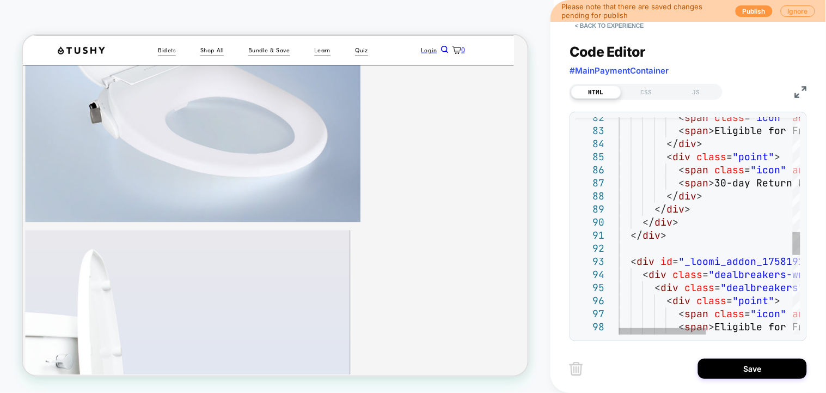
click at [798, 93] on img at bounding box center [801, 92] width 12 height 12
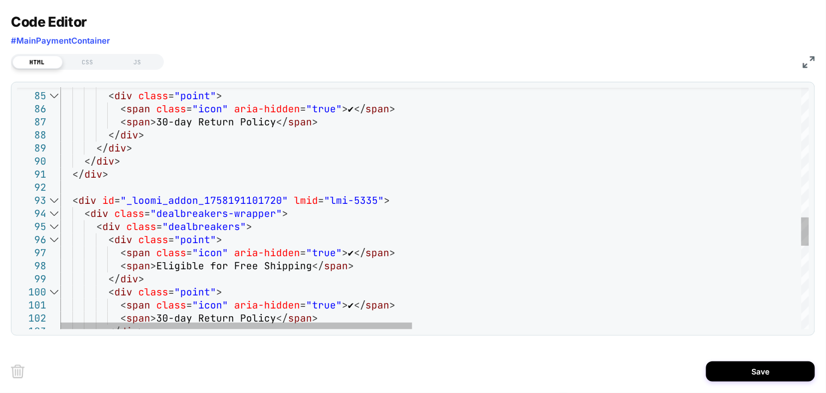
click at [56, 200] on div at bounding box center [54, 200] width 14 height 13
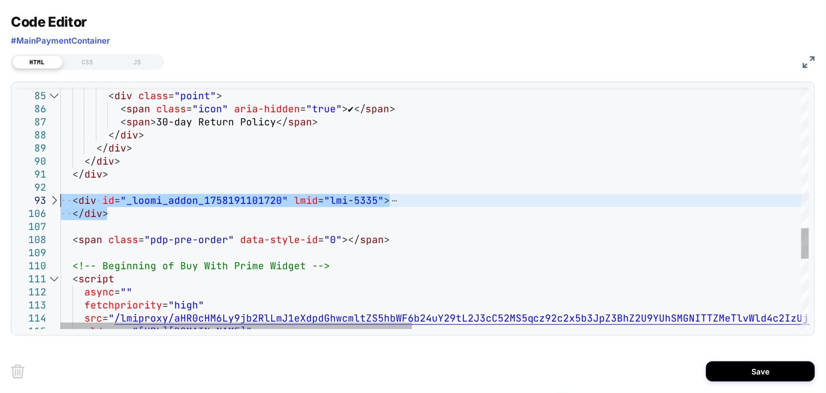
scroll to position [78, 4]
drag, startPoint x: 117, startPoint y: 213, endPoint x: 26, endPoint y: 197, distance: 92.4
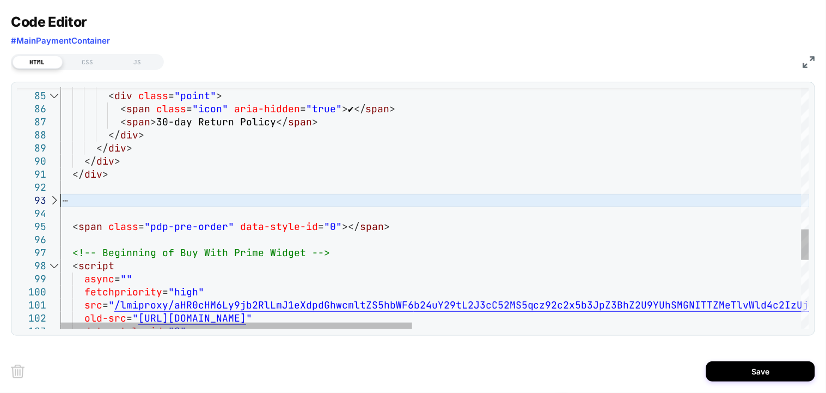
type textarea "**********"
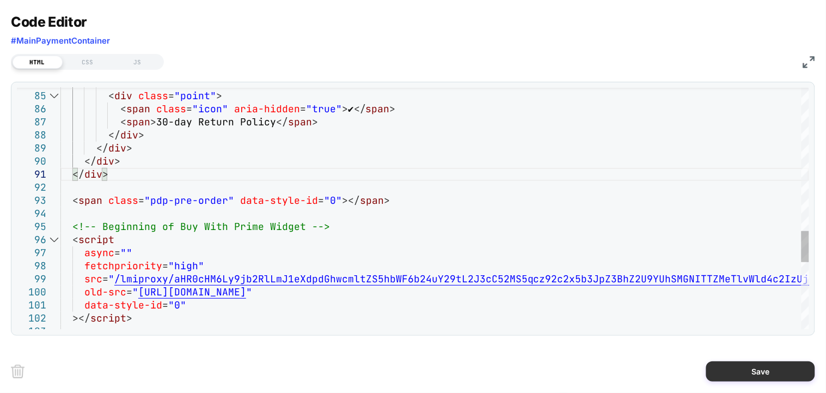
click at [753, 370] on button "Save" at bounding box center [760, 371] width 109 height 20
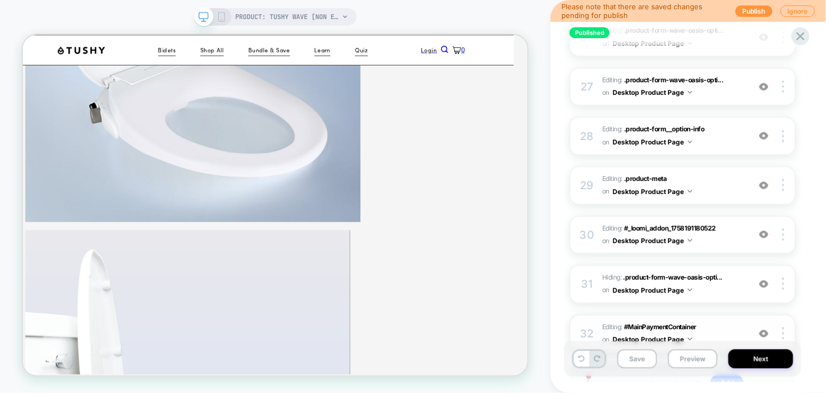
scroll to position [1527, 0]
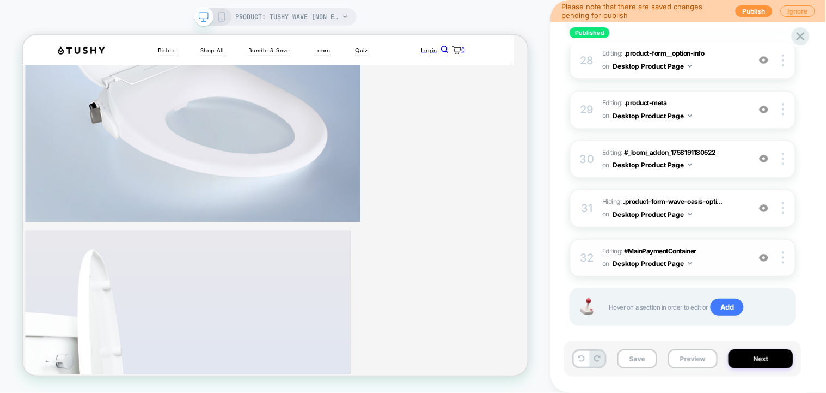
click at [727, 245] on span "Editing : #MainPaymentContainer #MainPaymentContainer on Desktop Product Page" at bounding box center [673, 258] width 142 height 26
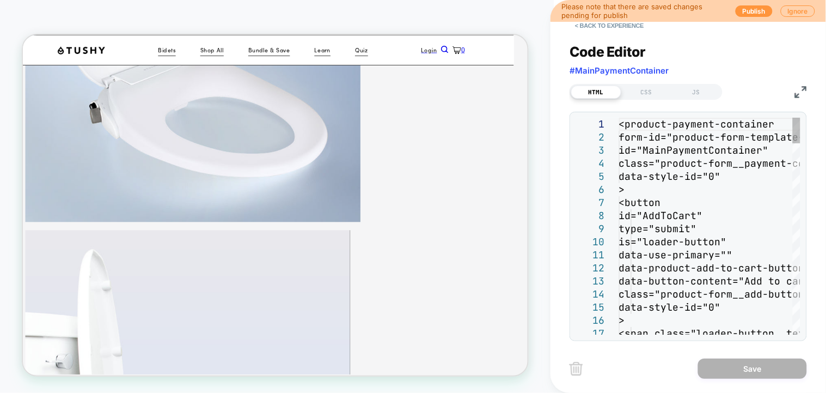
click at [798, 89] on img at bounding box center [801, 92] width 12 height 12
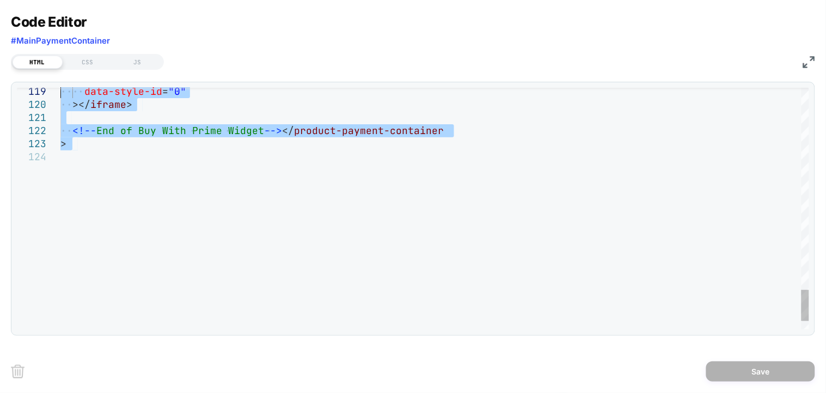
scroll to position [0, 0]
drag, startPoint x: 105, startPoint y: 202, endPoint x: 31, endPoint y: -72, distance: 284.1
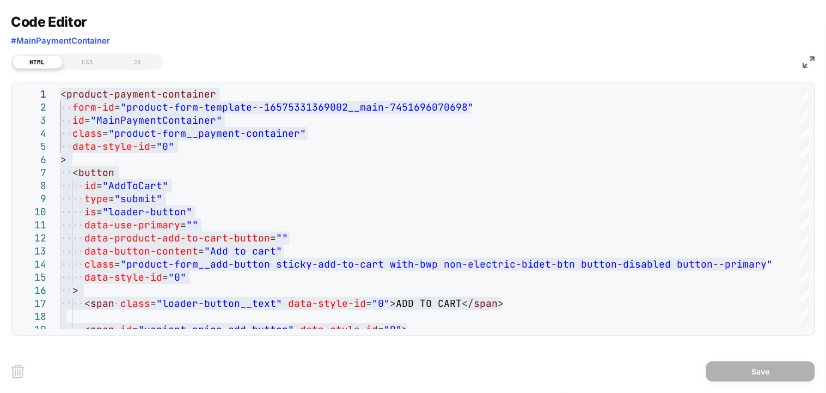
click at [412, 15] on div "Code Editor #MainPaymentContainer" at bounding box center [413, 33] width 804 height 38
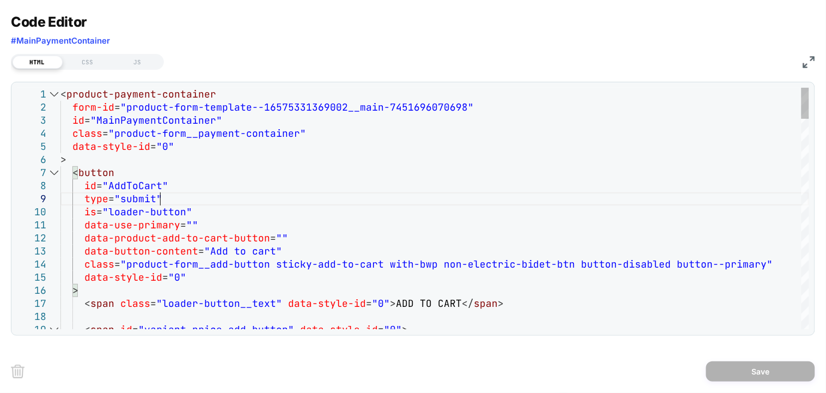
click at [58, 173] on div at bounding box center [54, 172] width 14 height 13
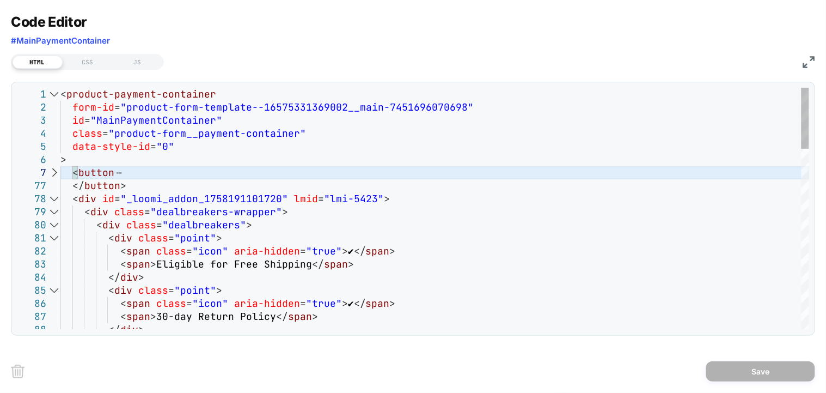
click at [58, 197] on div at bounding box center [54, 198] width 14 height 13
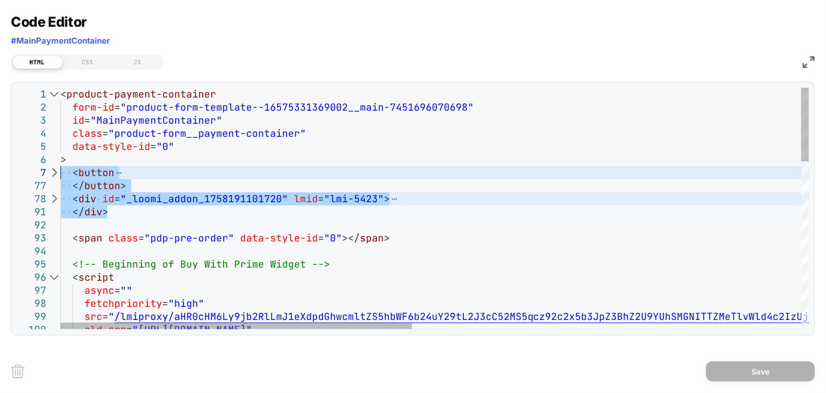
drag, startPoint x: 121, startPoint y: 210, endPoint x: 56, endPoint y: 175, distance: 74.1
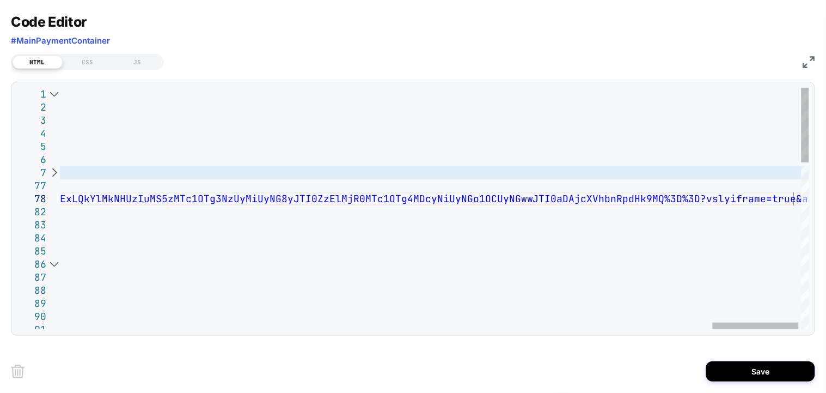
type textarea "**********"
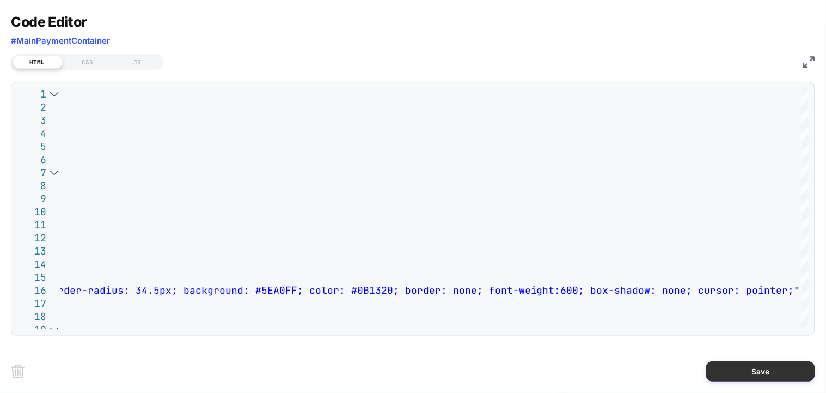
click at [747, 369] on button "Save" at bounding box center [760, 371] width 109 height 20
click at [812, 63] on div "Code Editor #MainPaymentContainer HTML CSS JS 1 2 3 4 5 6 7 8 9 10 11 12 13 14 …" at bounding box center [688, 196] width 276 height 393
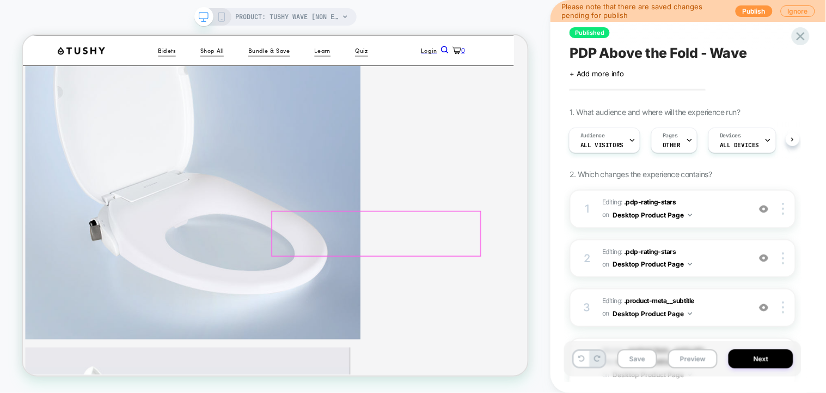
scroll to position [241, 19]
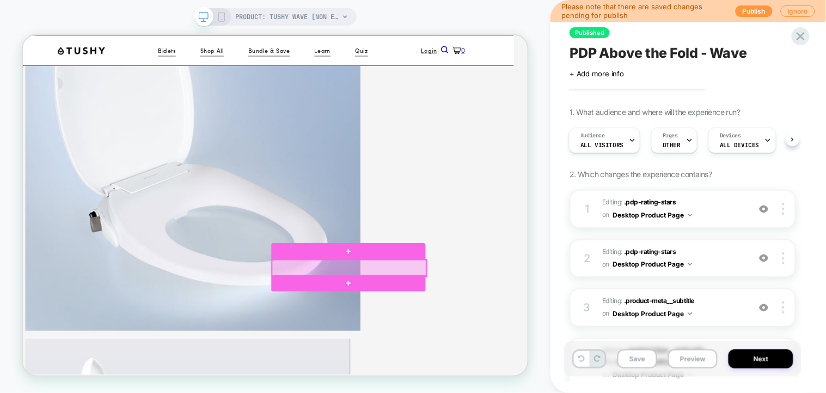
click at [471, 345] on div at bounding box center [458, 345] width 206 height 22
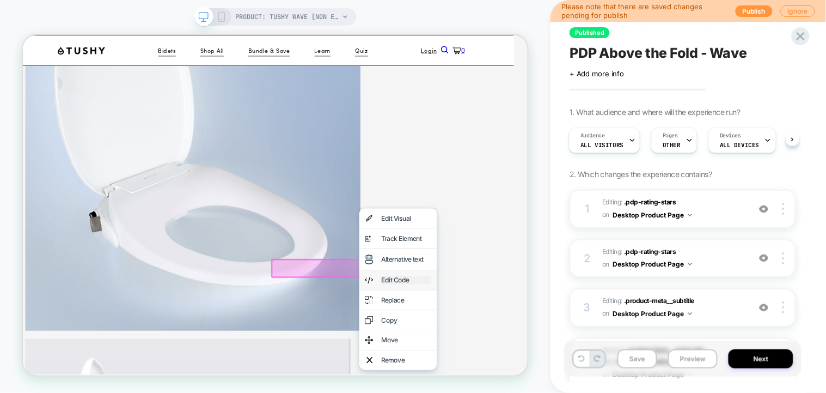
click at [530, 366] on div "Edit Code" at bounding box center [533, 361] width 66 height 11
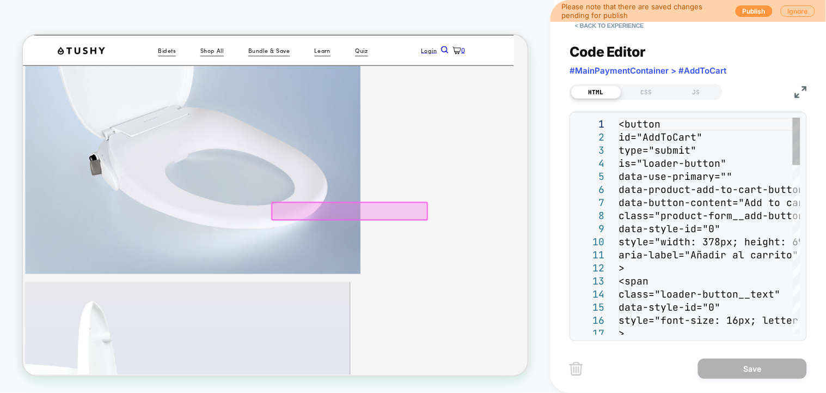
scroll to position [322, 19]
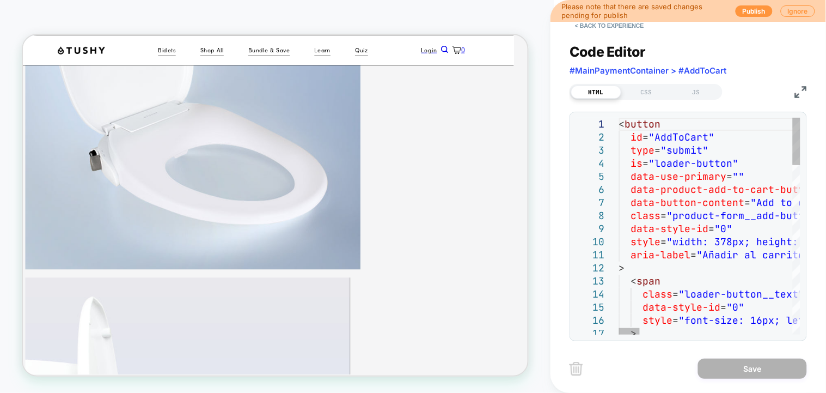
type textarea "**********"
click at [619, 25] on button "< Back to experience" at bounding box center [609, 25] width 79 height 17
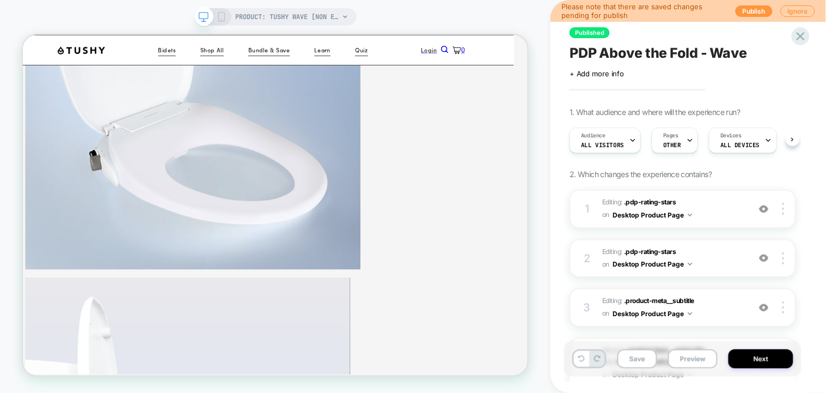
scroll to position [0, 1]
click at [577, 360] on button at bounding box center [581, 359] width 15 height 16
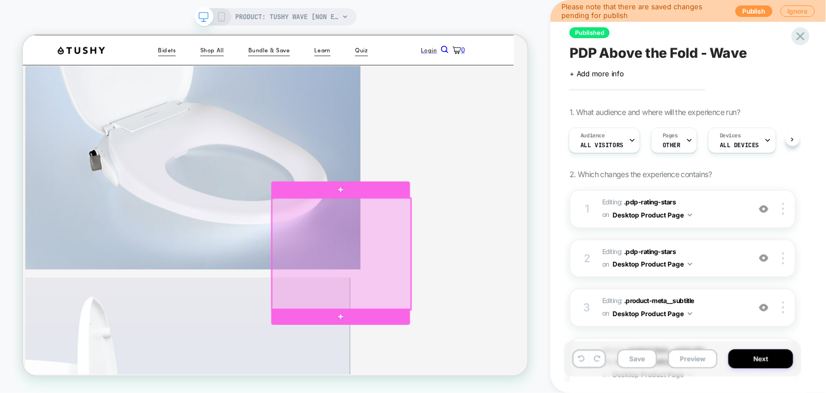
click at [535, 258] on div at bounding box center [447, 326] width 185 height 149
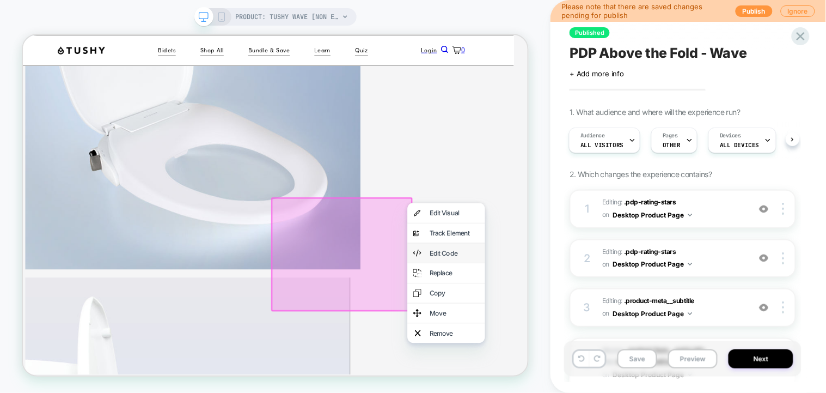
click at [607, 326] on div "Edit Code" at bounding box center [586, 325] width 103 height 26
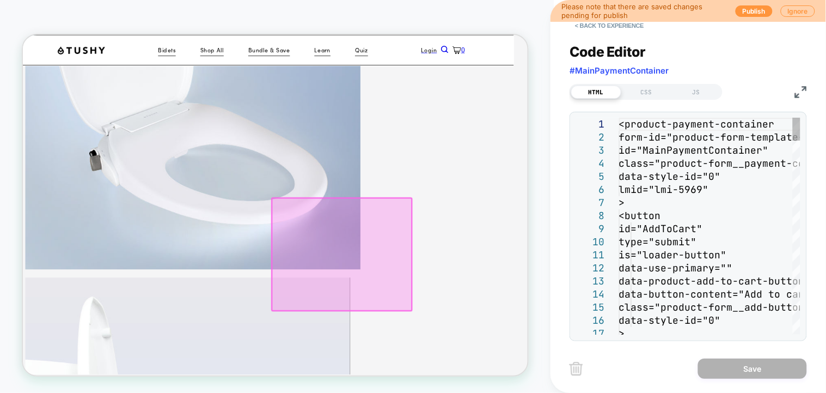
scroll to position [386, 19]
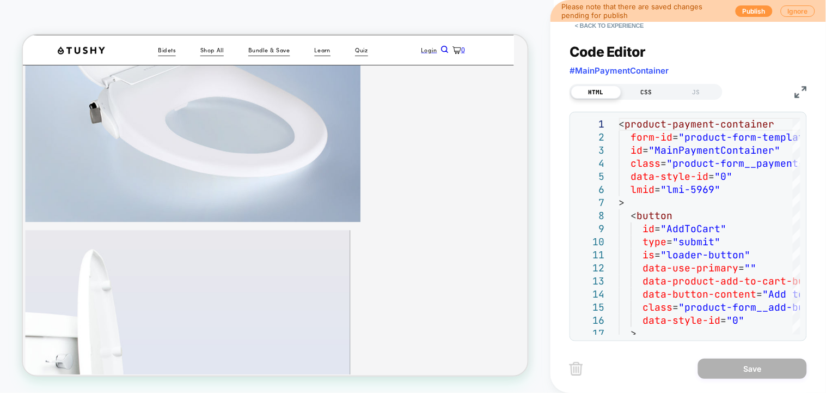
click at [638, 91] on div "CSS" at bounding box center [646, 91] width 50 height 13
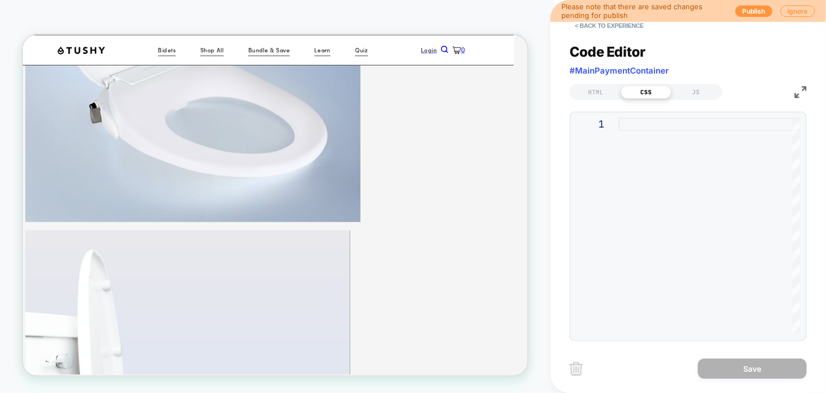
click at [641, 144] on div at bounding box center [709, 226] width 181 height 217
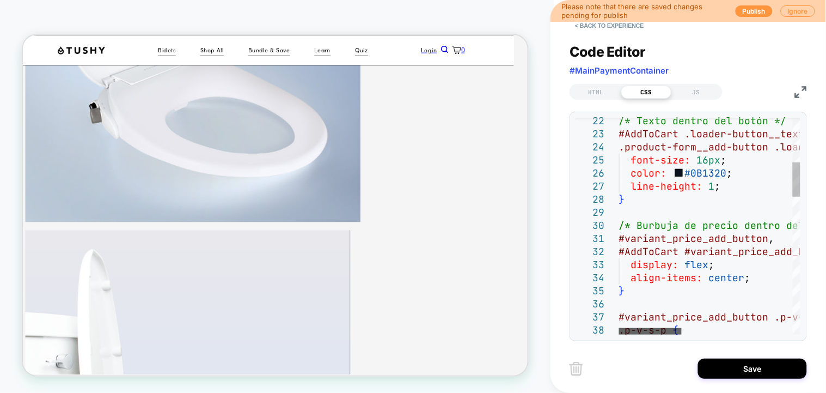
click at [657, 334] on div at bounding box center [650, 331] width 63 height 7
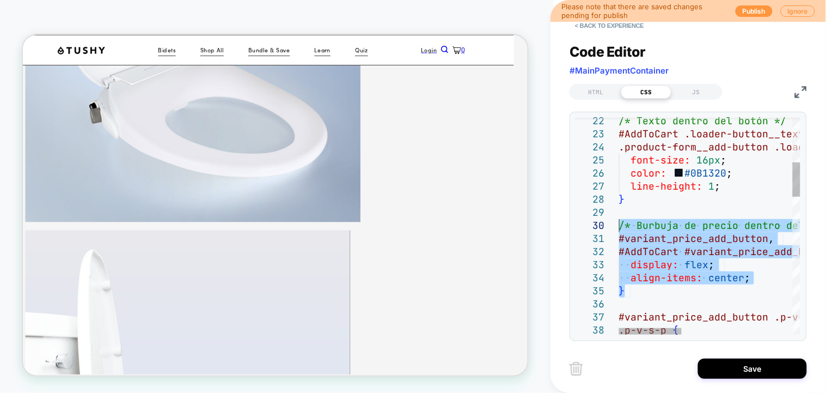
drag, startPoint x: 632, startPoint y: 292, endPoint x: 610, endPoint y: 225, distance: 70.8
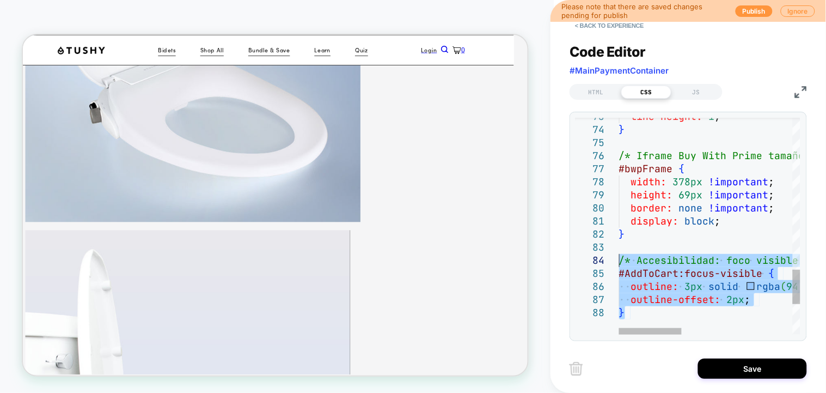
drag, startPoint x: 635, startPoint y: 317, endPoint x: 598, endPoint y: 264, distance: 65.3
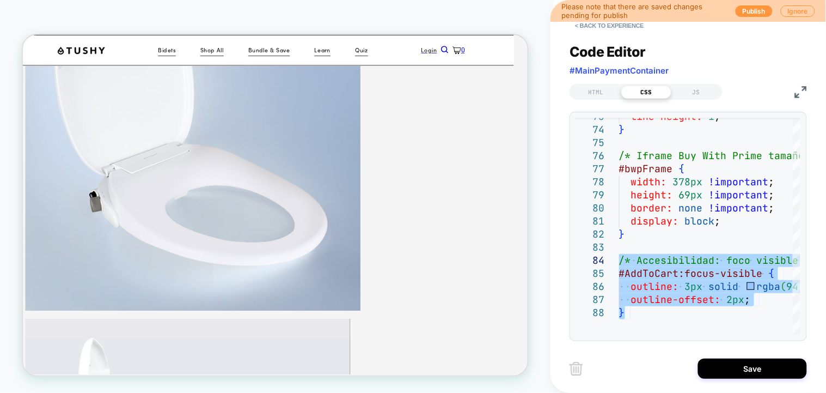
scroll to position [313, 19]
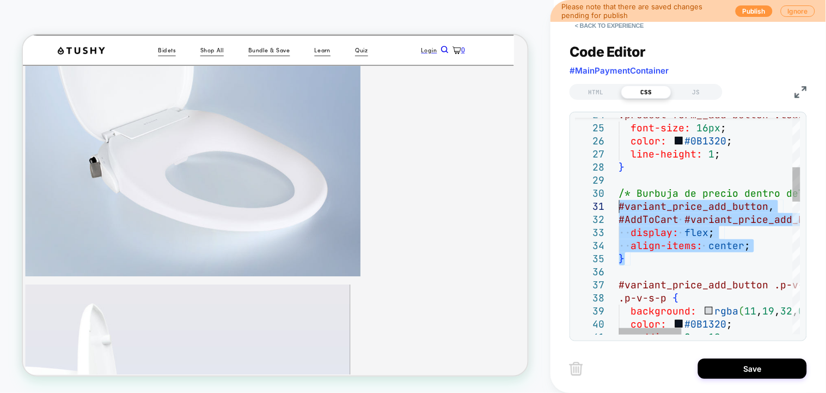
drag, startPoint x: 631, startPoint y: 259, endPoint x: 602, endPoint y: 192, distance: 72.4
type textarea "**********"
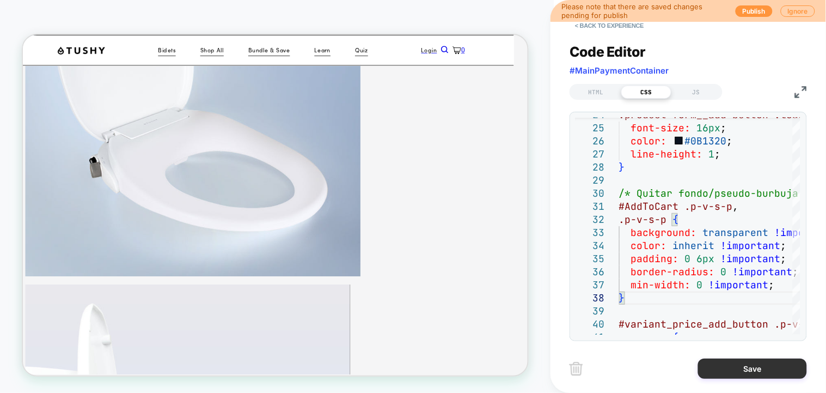
click at [743, 364] on button "Save" at bounding box center [752, 368] width 109 height 20
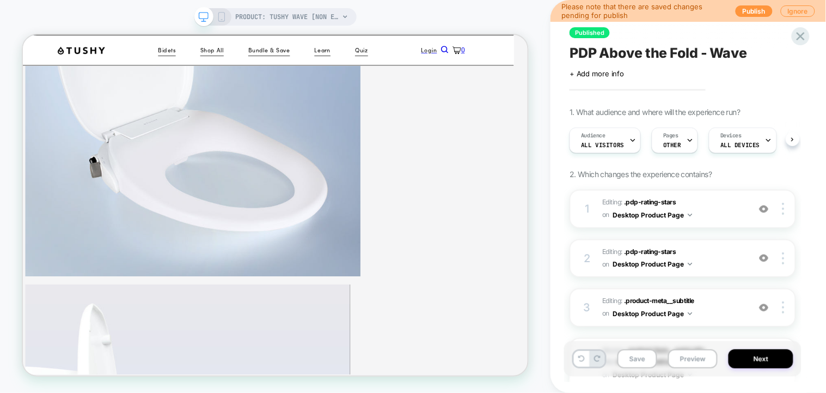
scroll to position [0, 1]
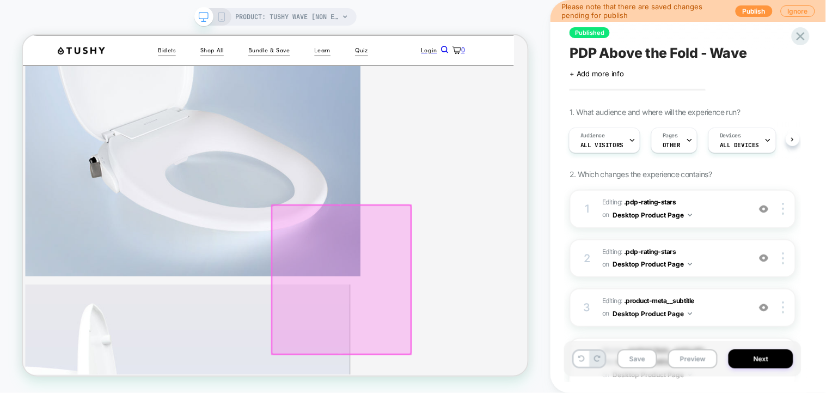
click at [517, 266] on div at bounding box center [447, 360] width 185 height 198
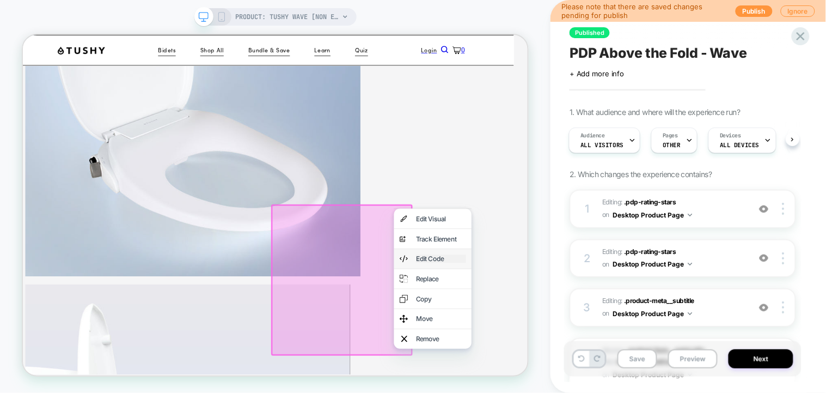
click at [588, 338] on div "Edit Code" at bounding box center [580, 332] width 66 height 11
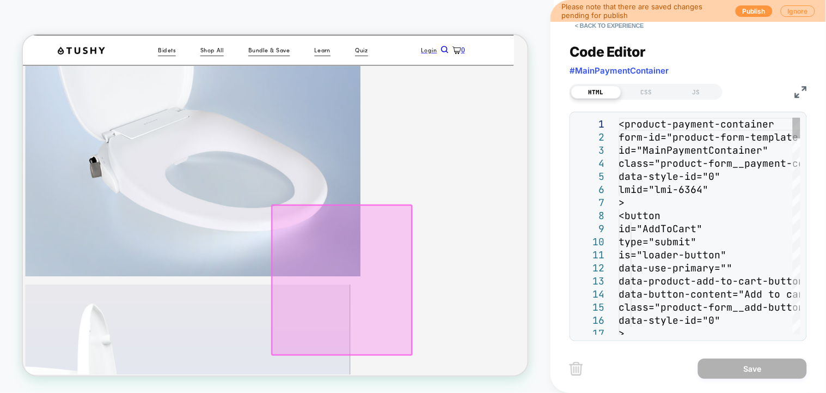
scroll to position [411, 19]
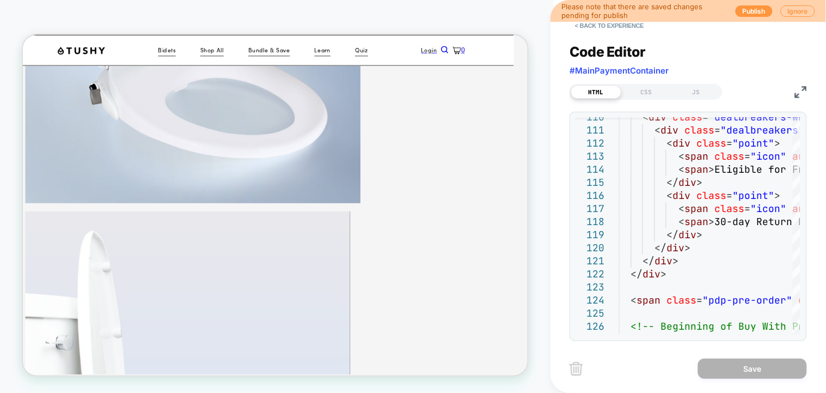
click at [800, 90] on img at bounding box center [801, 92] width 12 height 12
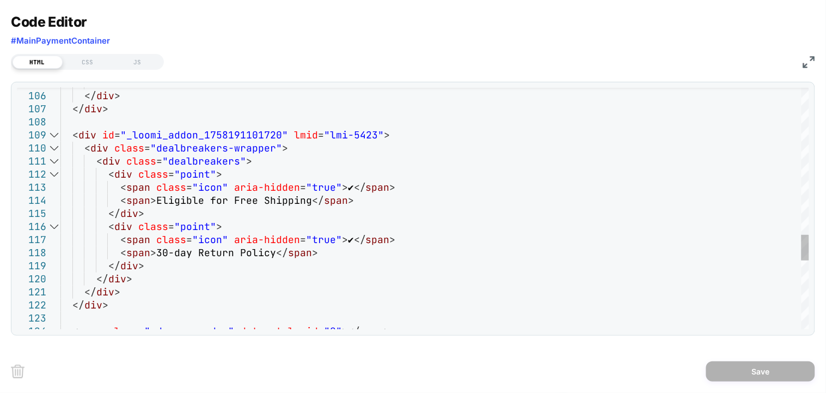
click at [51, 136] on div at bounding box center [54, 135] width 14 height 13
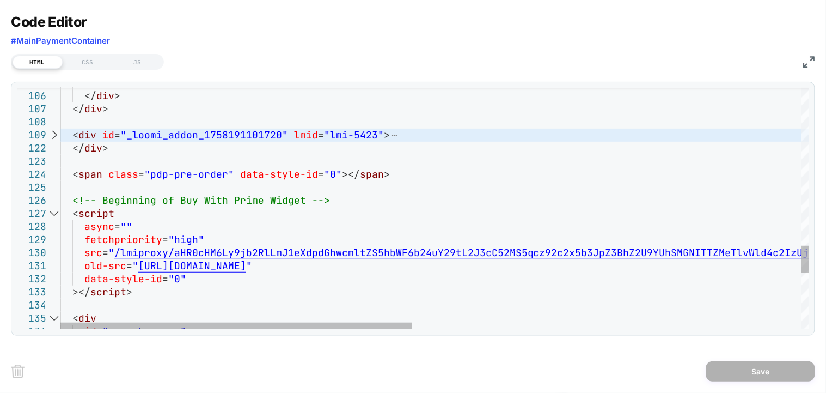
scroll to position [0, 0]
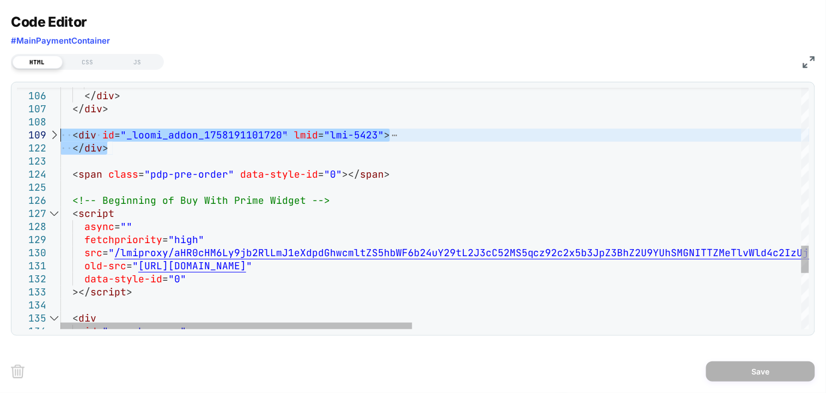
drag, startPoint x: 121, startPoint y: 151, endPoint x: 21, endPoint y: 133, distance: 102.2
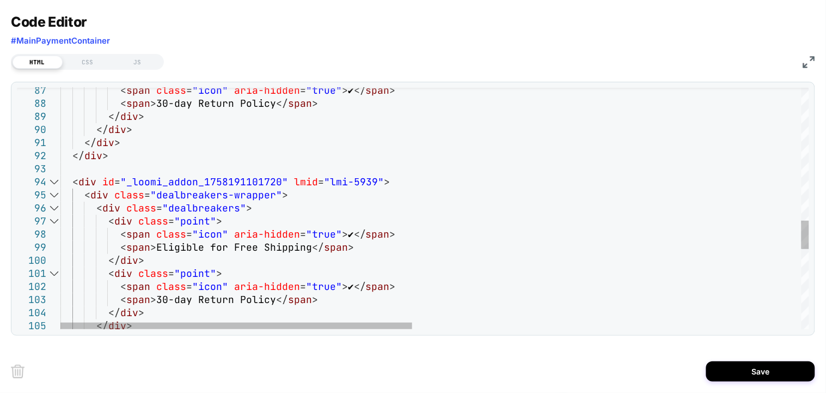
click at [56, 182] on div at bounding box center [54, 181] width 14 height 13
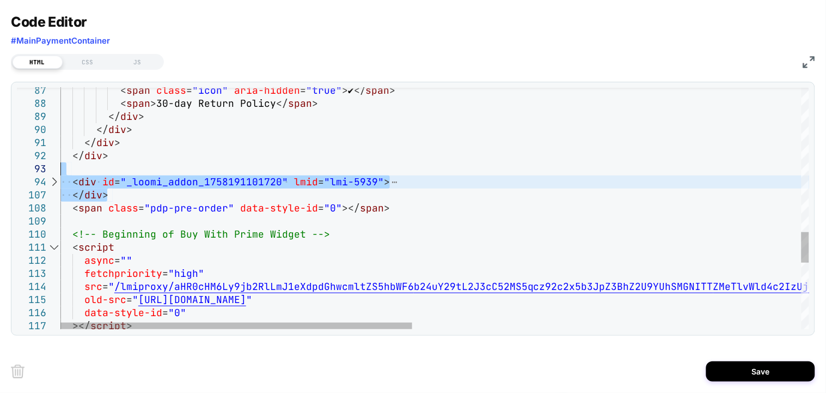
drag, startPoint x: 137, startPoint y: 194, endPoint x: 25, endPoint y: 172, distance: 113.8
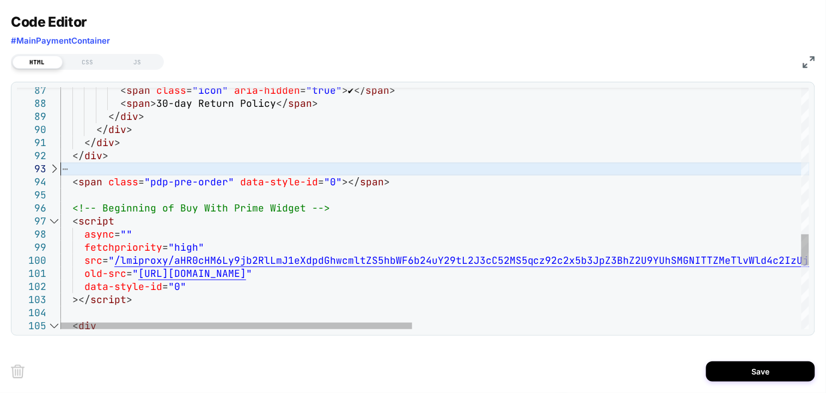
type textarea "**********"
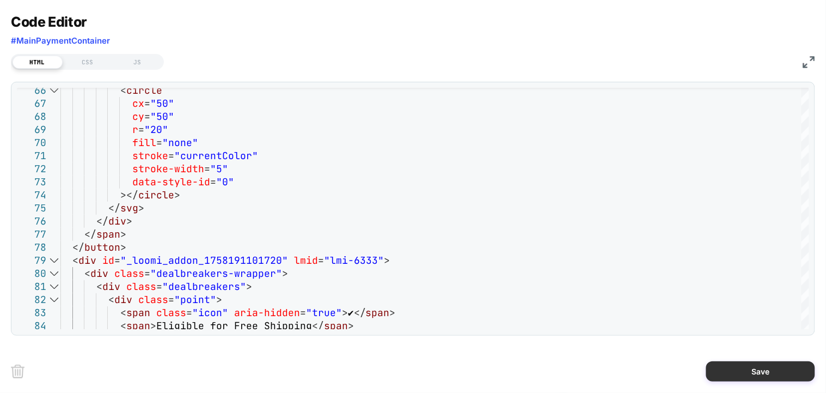
click at [748, 362] on button "Save" at bounding box center [760, 371] width 109 height 20
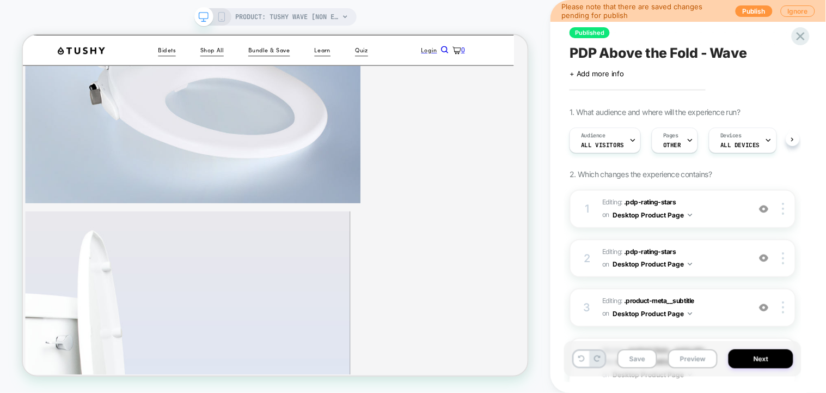
scroll to position [0, 1]
click at [644, 354] on button "Save" at bounding box center [637, 358] width 40 height 19
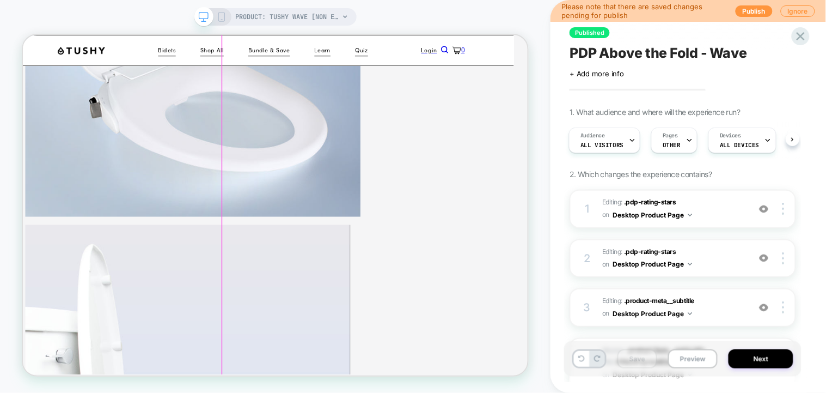
scroll to position [338, 19]
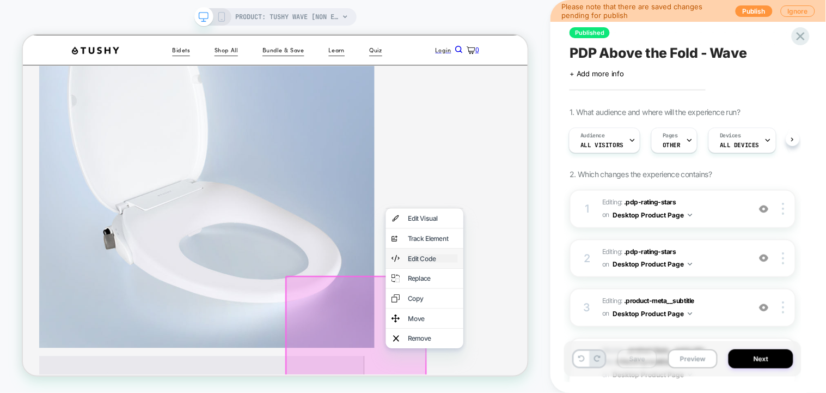
click at [556, 338] on div "Edit Code" at bounding box center [569, 332] width 66 height 11
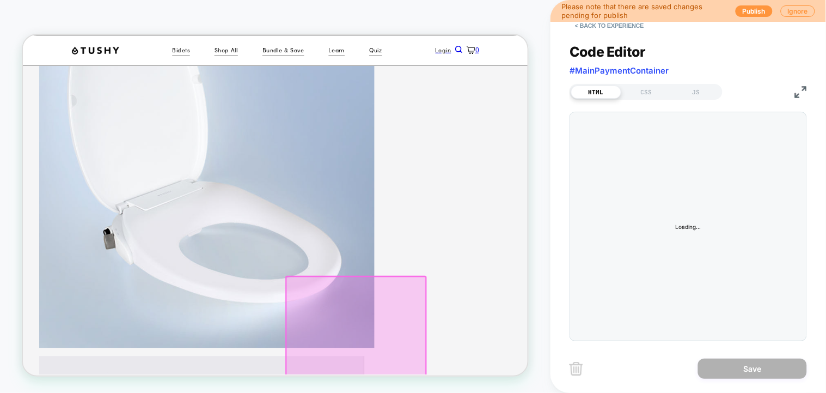
scroll to position [393, 19]
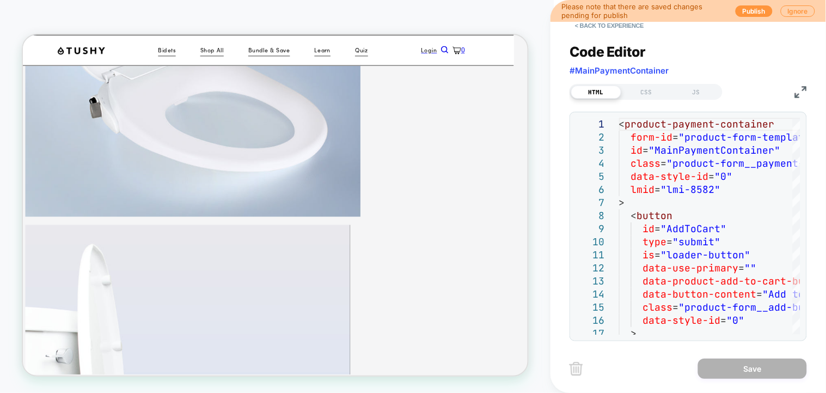
click at [798, 88] on img at bounding box center [801, 92] width 12 height 12
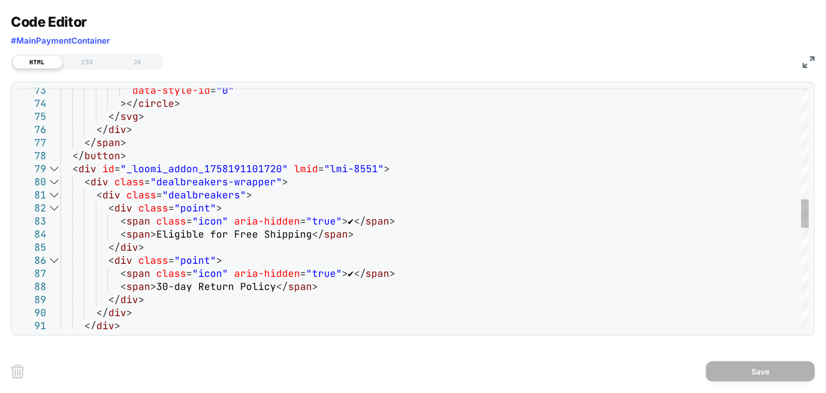
click at [57, 170] on div at bounding box center [54, 168] width 14 height 13
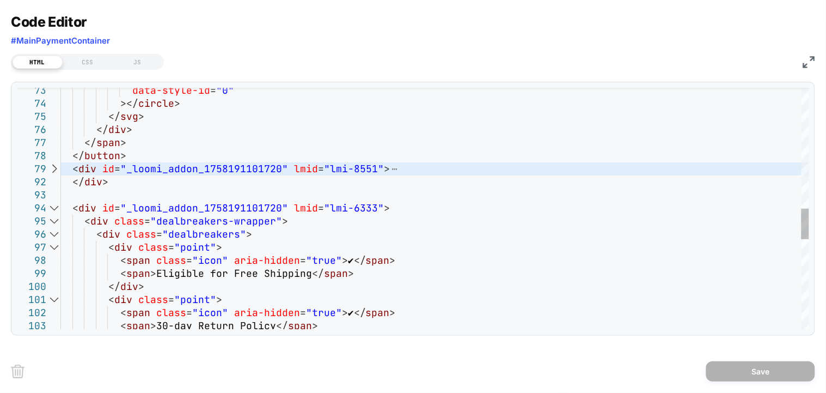
click at [56, 205] on div at bounding box center [54, 207] width 14 height 13
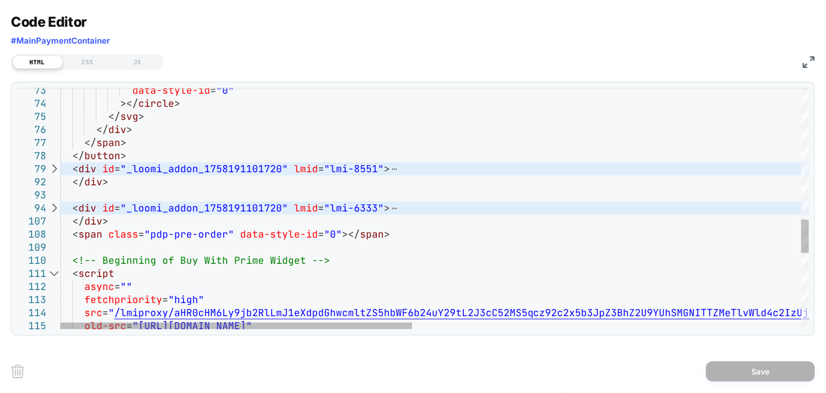
click at [55, 169] on div at bounding box center [54, 168] width 14 height 13
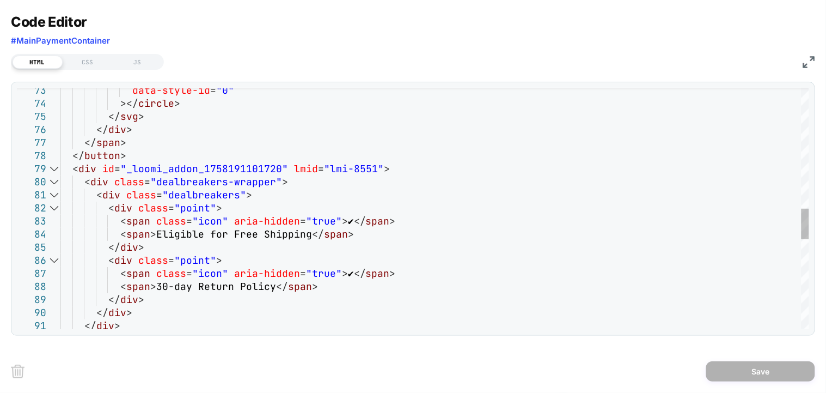
click at [55, 169] on div at bounding box center [54, 168] width 14 height 13
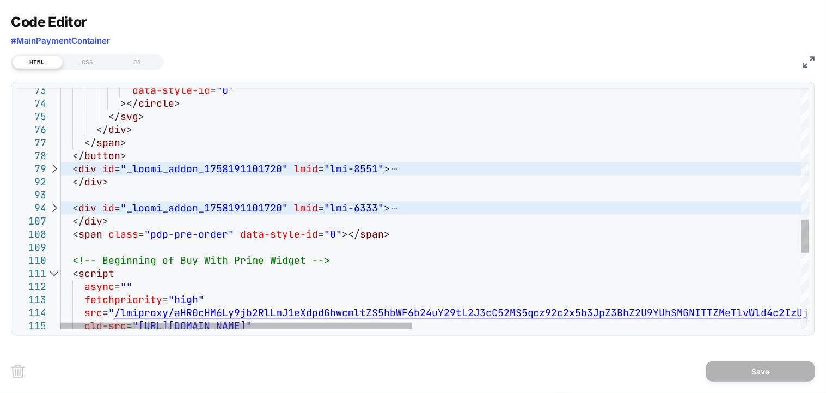
click at [54, 206] on div at bounding box center [54, 207] width 14 height 13
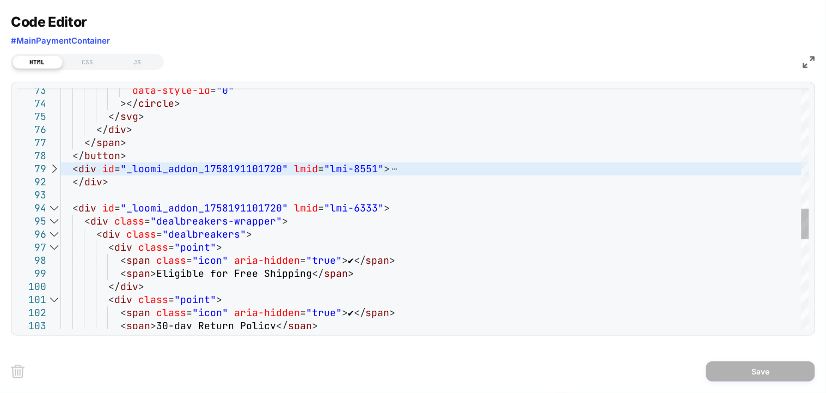
click at [54, 206] on div at bounding box center [54, 207] width 14 height 13
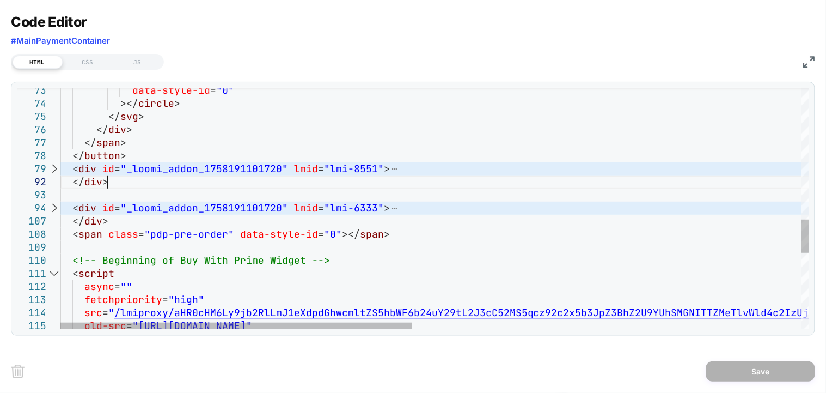
scroll to position [0, 0]
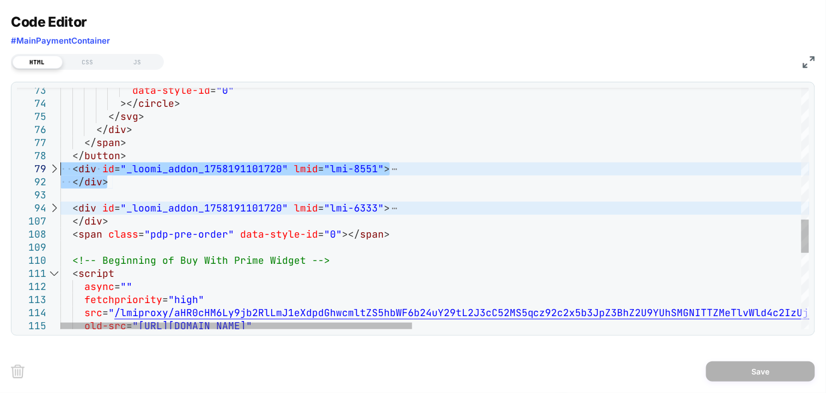
drag, startPoint x: 118, startPoint y: 187, endPoint x: 22, endPoint y: 181, distance: 96.0
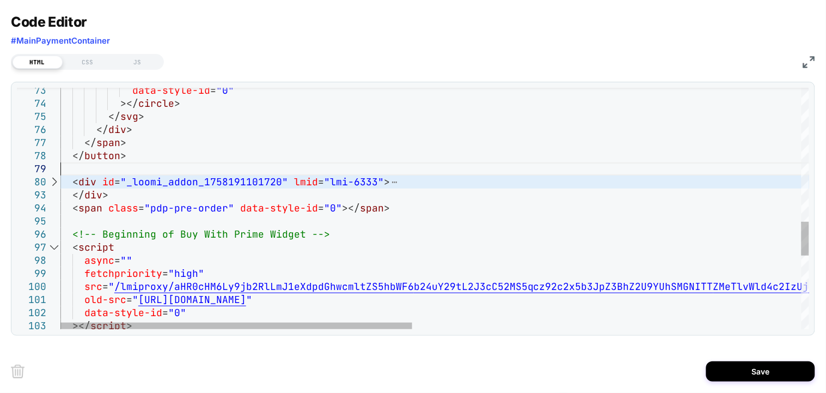
type textarea "**********"
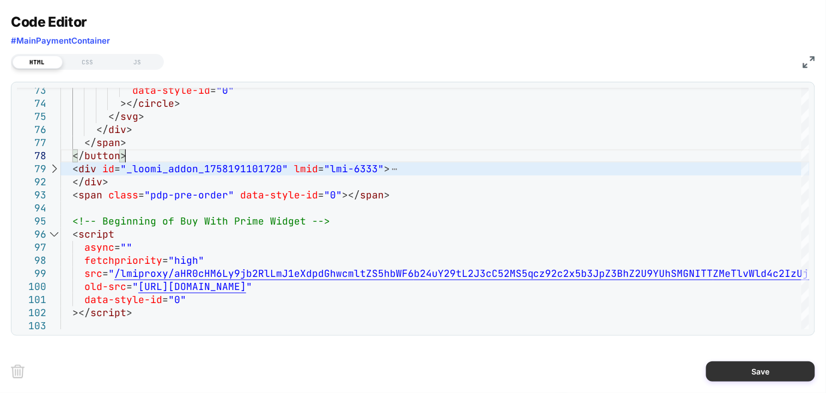
click at [763, 364] on button "Save" at bounding box center [760, 371] width 109 height 20
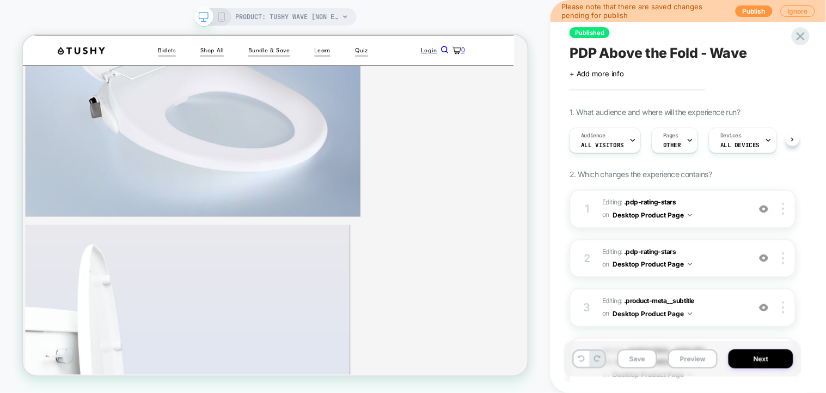
scroll to position [0, 1]
click at [644, 361] on button "Save" at bounding box center [637, 358] width 40 height 19
click at [694, 365] on button "Preview" at bounding box center [693, 358] width 50 height 19
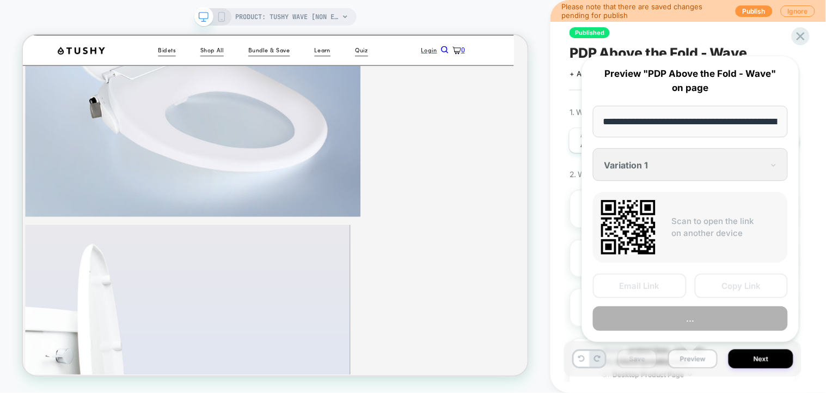
scroll to position [0, 128]
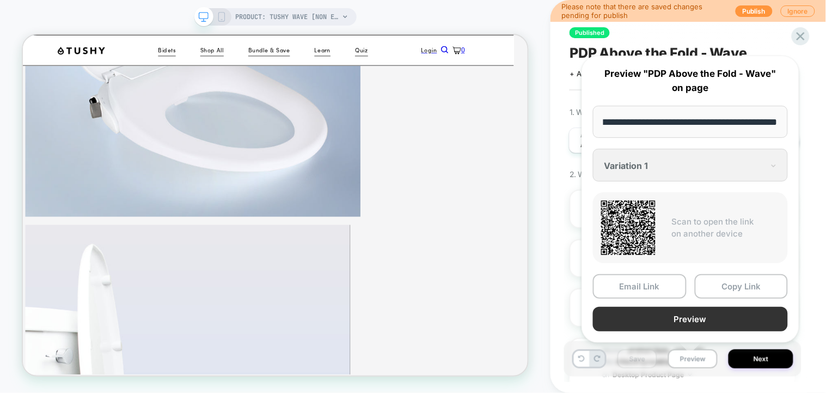
click at [684, 323] on button "Preview" at bounding box center [690, 319] width 195 height 25
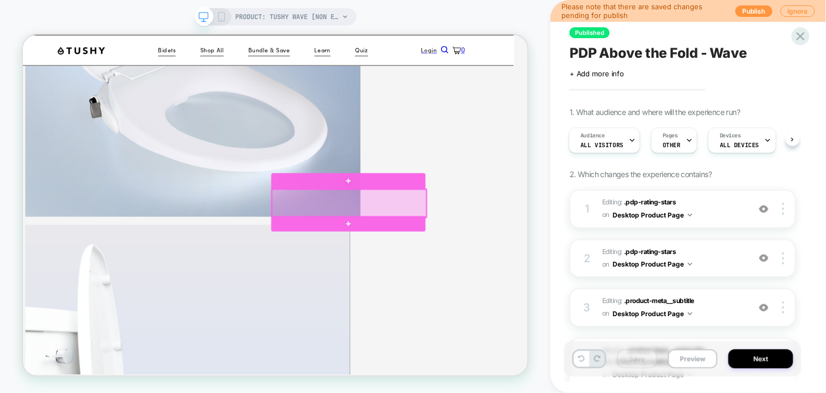
click at [531, 242] on div at bounding box center [458, 259] width 206 height 37
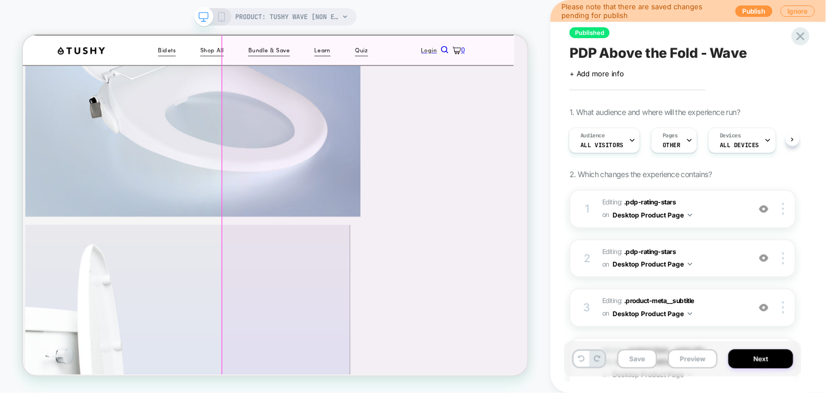
click at [638, 359] on button "Save" at bounding box center [637, 358] width 40 height 19
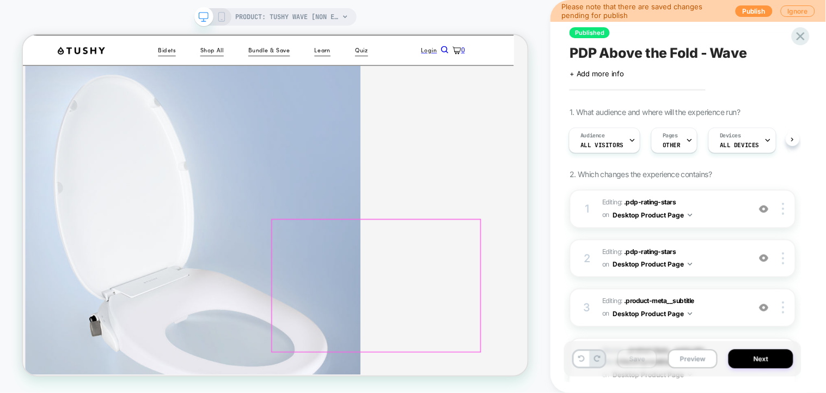
scroll to position [175, 19]
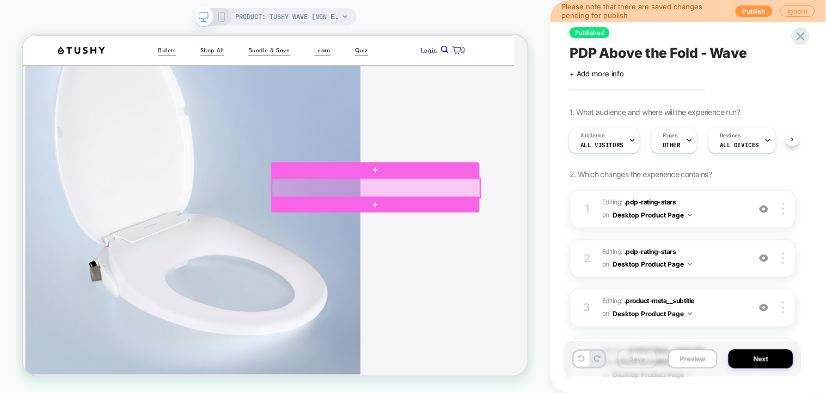
click at [536, 240] on div at bounding box center [494, 238] width 278 height 25
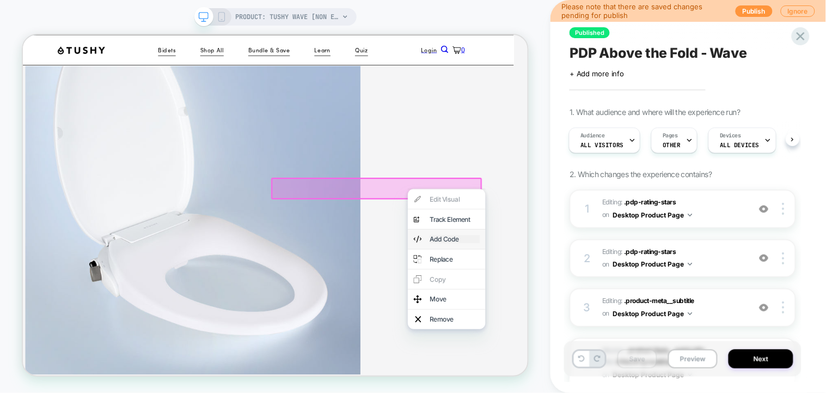
click at [611, 312] on div "Add Code" at bounding box center [598, 306] width 66 height 11
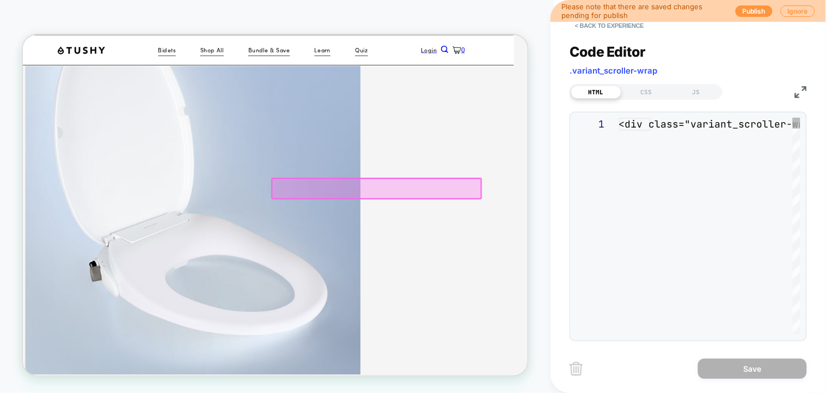
scroll to position [151, 19]
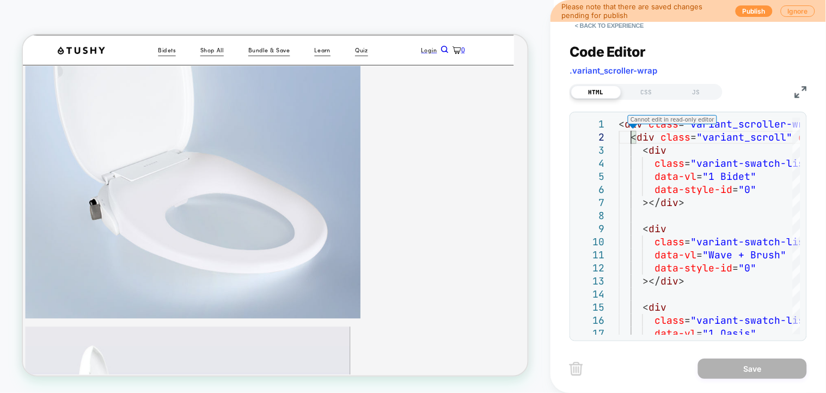
scroll to position [296, 19]
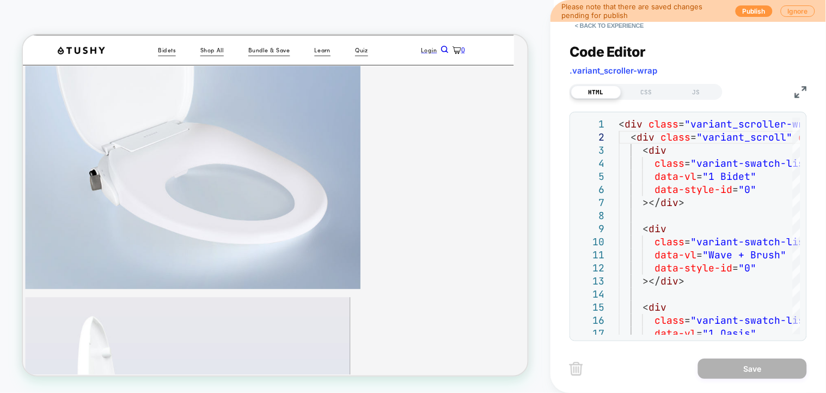
type textarea "**********"
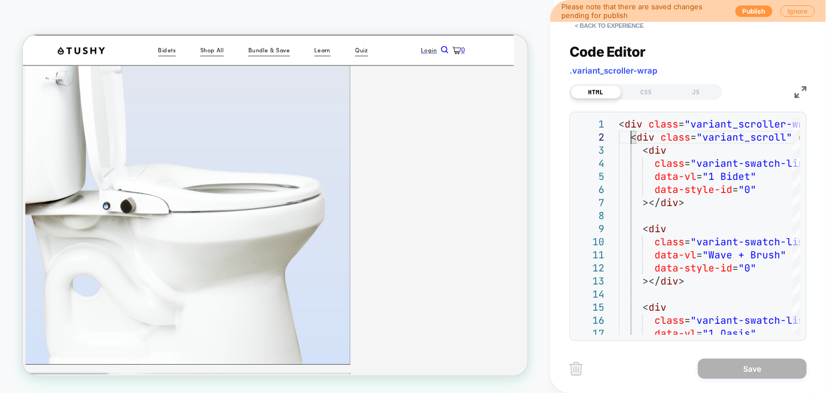
scroll to position [732, 19]
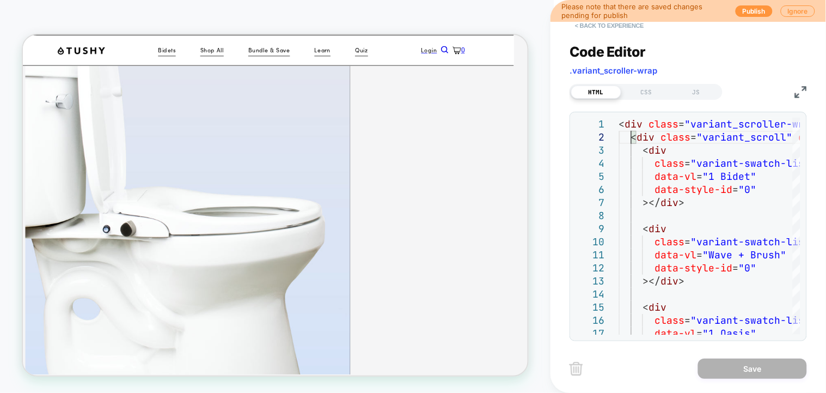
click at [595, 22] on button "< Back to experience" at bounding box center [609, 25] width 79 height 17
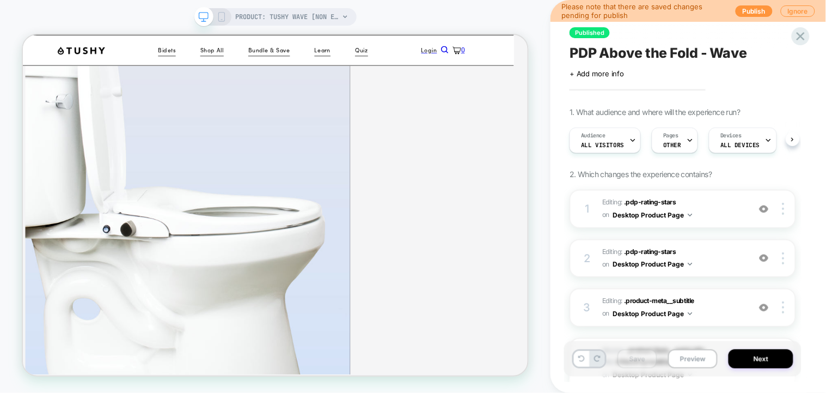
scroll to position [0, 1]
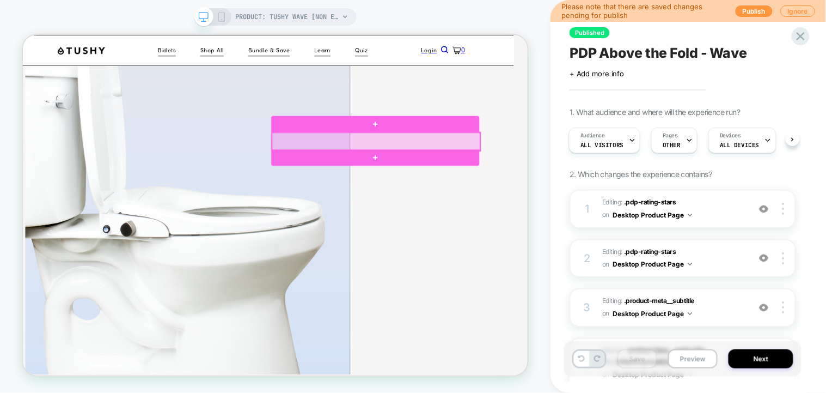
click at [443, 186] on div at bounding box center [494, 177] width 278 height 24
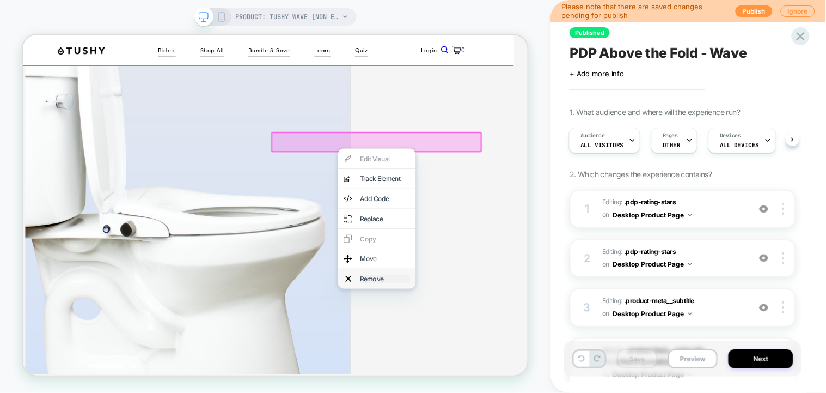
click at [479, 365] on div "Remove" at bounding box center [505, 359] width 66 height 11
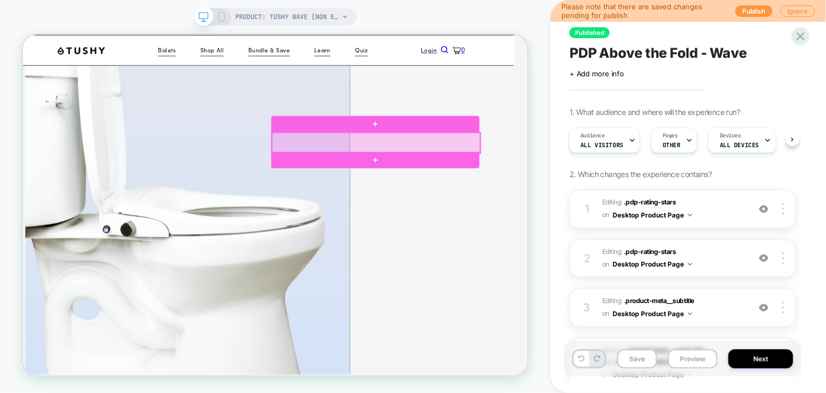
click at [540, 169] on div at bounding box center [494, 178] width 278 height 27
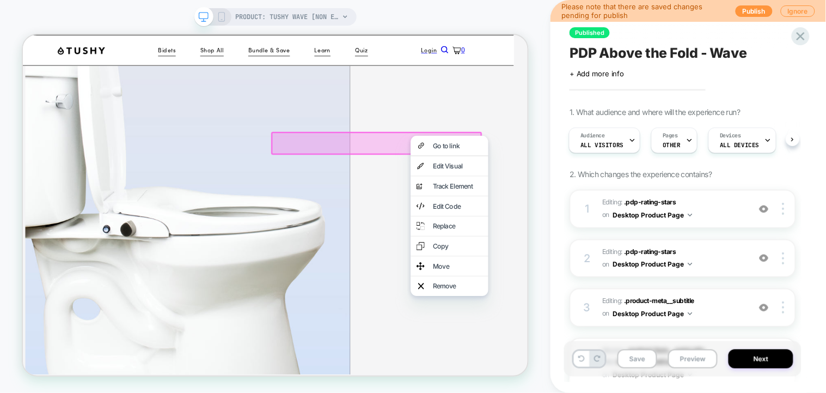
click at [515, 168] on div at bounding box center [494, 179] width 281 height 30
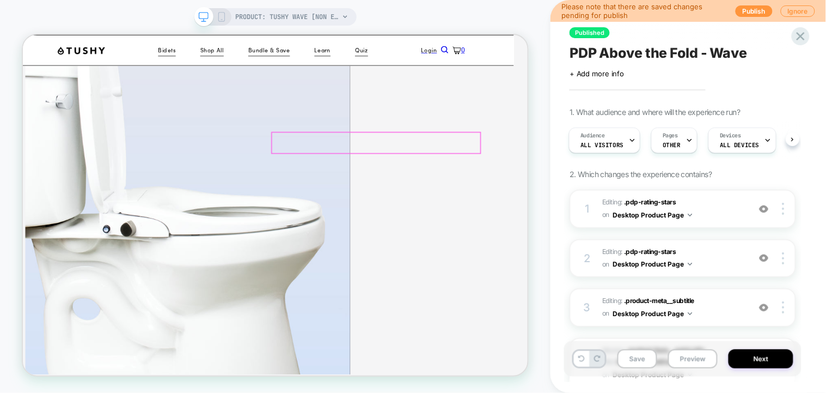
click at [515, 182] on div at bounding box center [494, 178] width 278 height 27
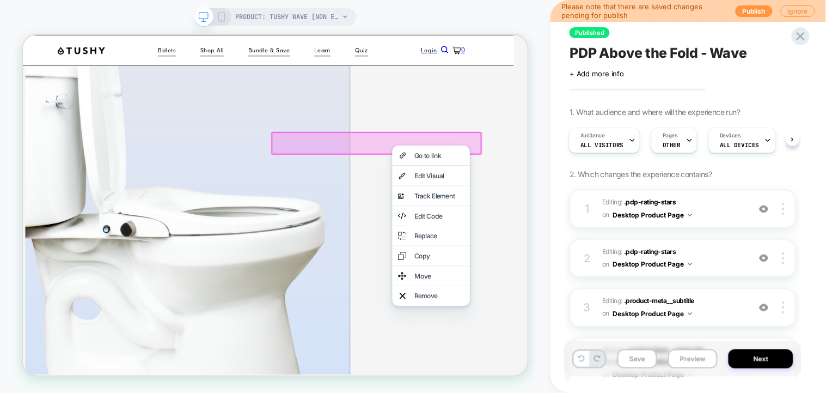
click at [626, 177] on div at bounding box center [494, 179] width 281 height 30
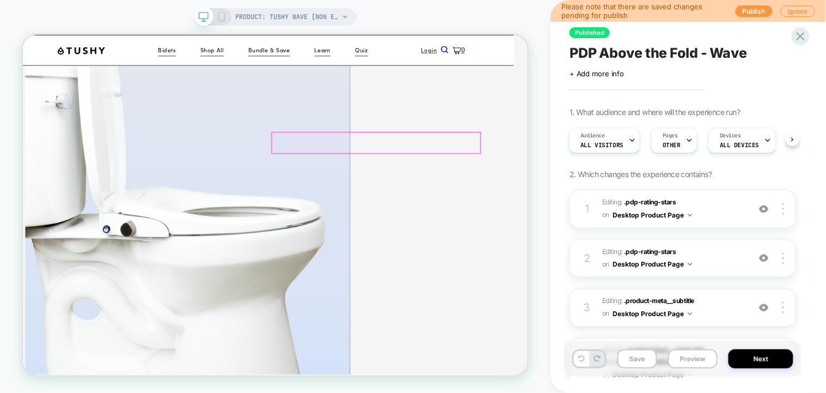
click at [628, 177] on div at bounding box center [494, 178] width 278 height 27
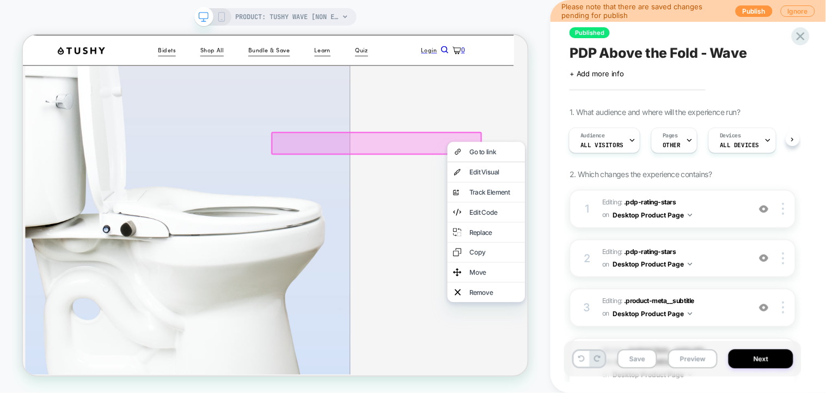
click at [630, 177] on div "Go to link" at bounding box center [640, 190] width 103 height 26
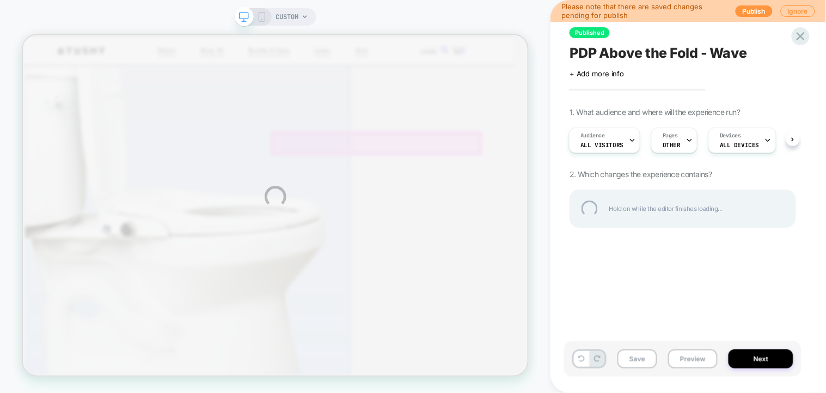
click at [478, 141] on div "CUSTOM Please note that there are saved changes pending for publish Publish Ign…" at bounding box center [413, 196] width 826 height 393
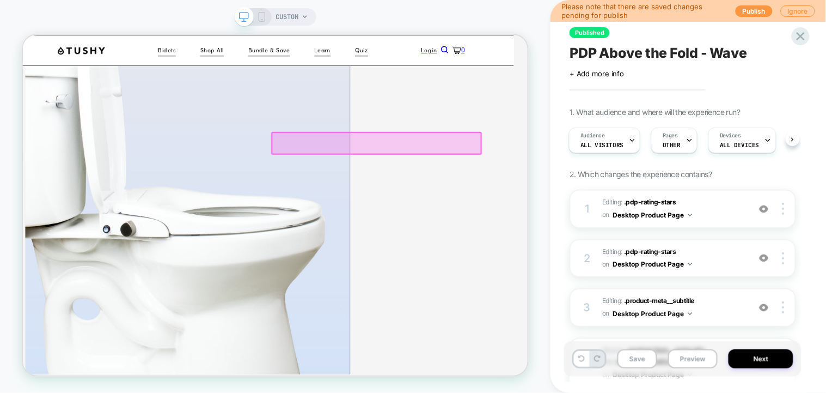
scroll to position [0, 1]
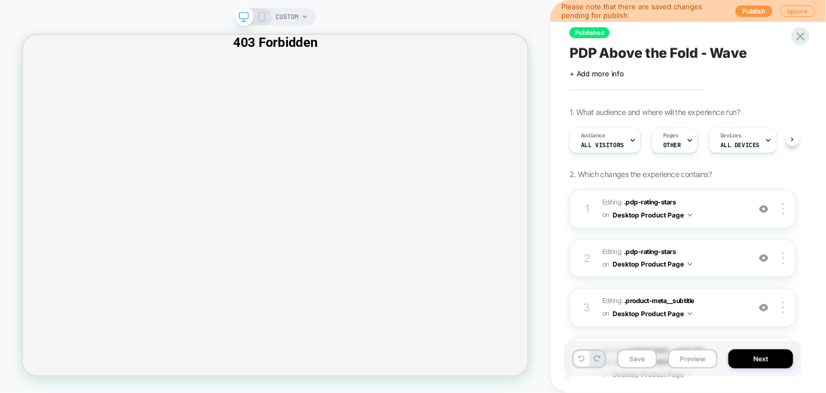
scroll to position [0, 1]
click at [805, 40] on icon at bounding box center [800, 36] width 15 height 15
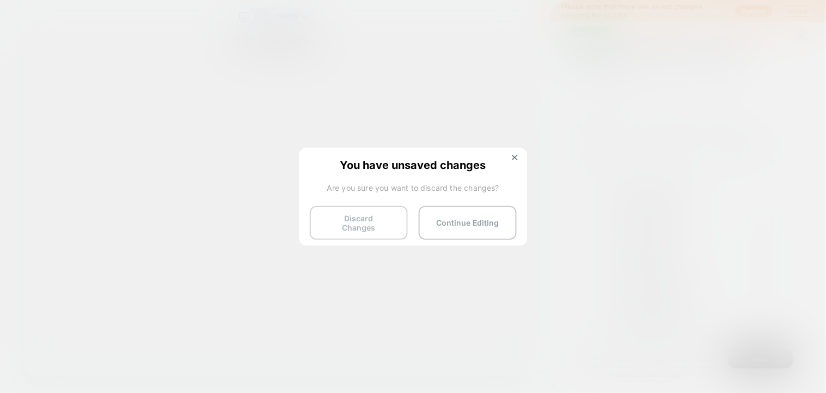
click at [363, 219] on button "Discard Changes" at bounding box center [359, 223] width 98 height 34
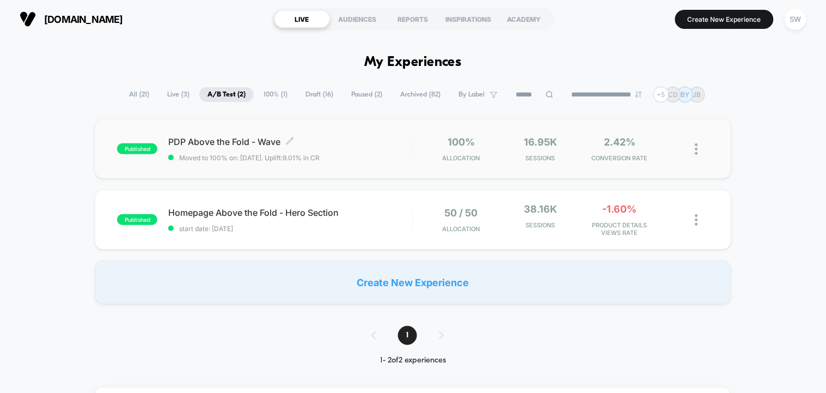
click at [377, 143] on span "PDP Above the Fold - Wave Click to edit experience details" at bounding box center [290, 141] width 244 height 11
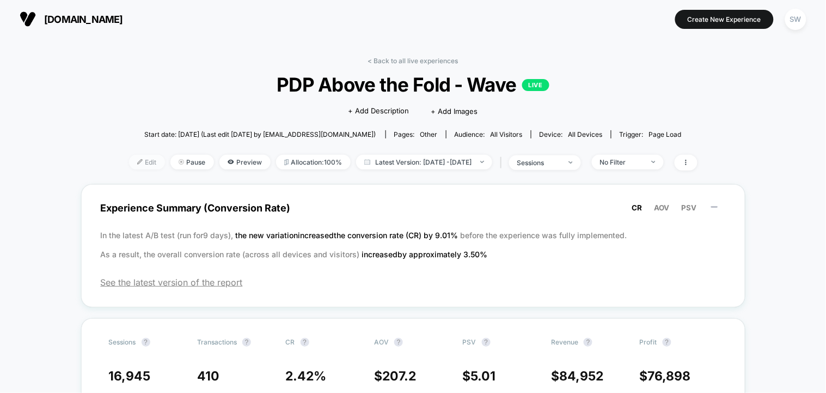
click at [134, 162] on span "Edit" at bounding box center [147, 162] width 36 height 15
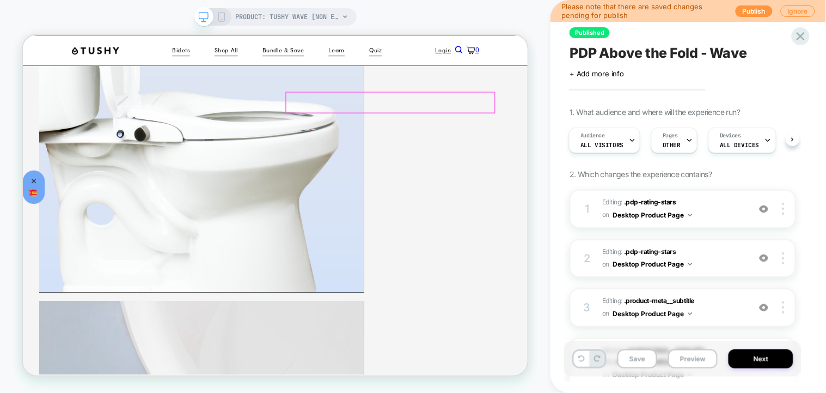
scroll to position [864, 0]
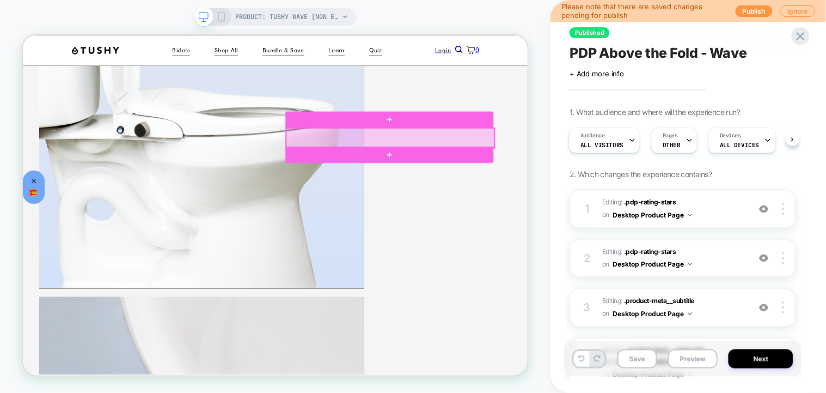
click at [493, 169] on div at bounding box center [513, 172] width 278 height 26
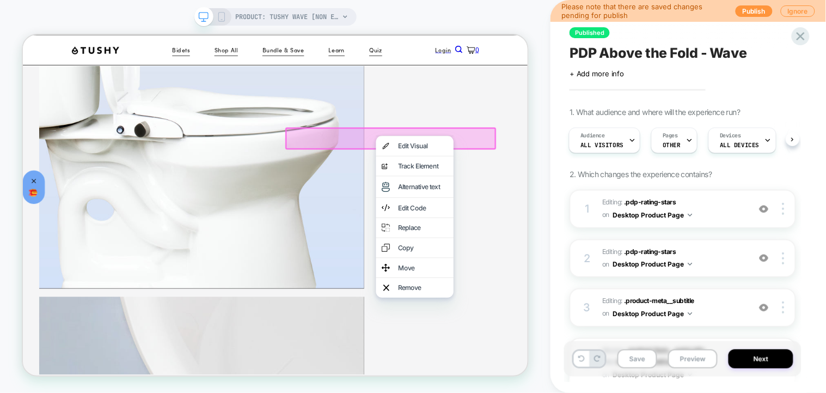
click at [644, 172] on div at bounding box center [512, 172] width 281 height 29
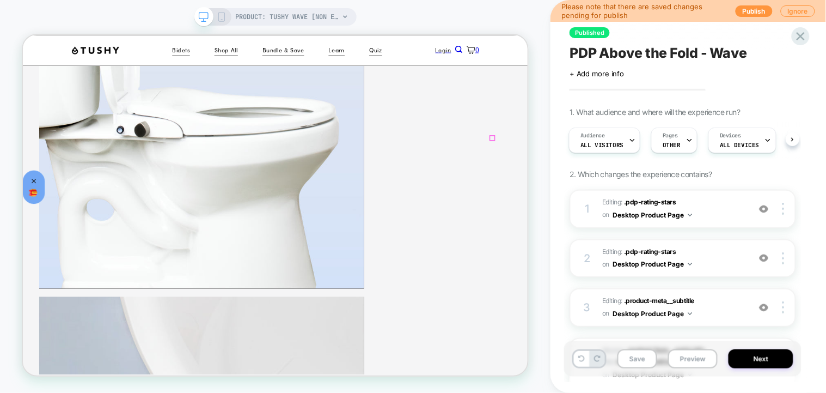
click at [648, 168] on div at bounding box center [647, 152] width 5 height 33
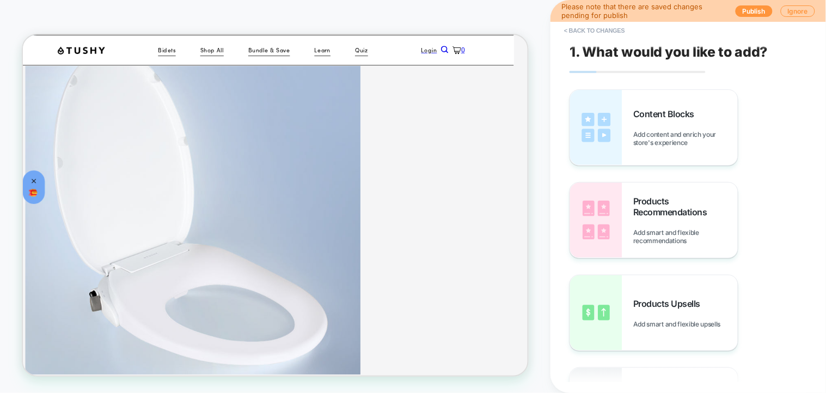
scroll to position [63, 19]
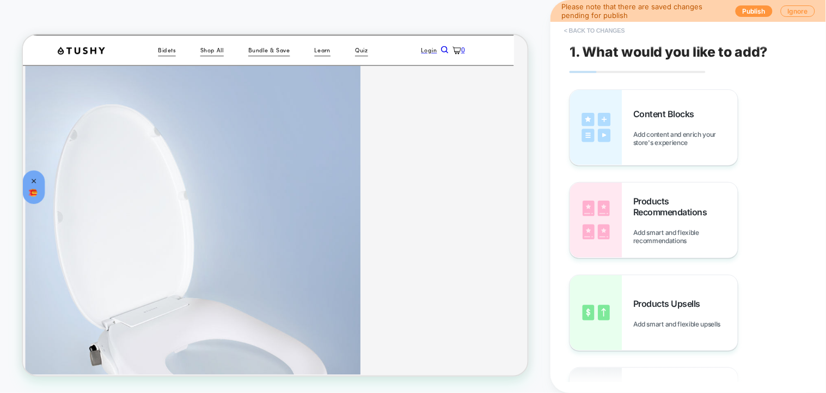
click at [574, 26] on button "< Back to changes" at bounding box center [595, 30] width 72 height 17
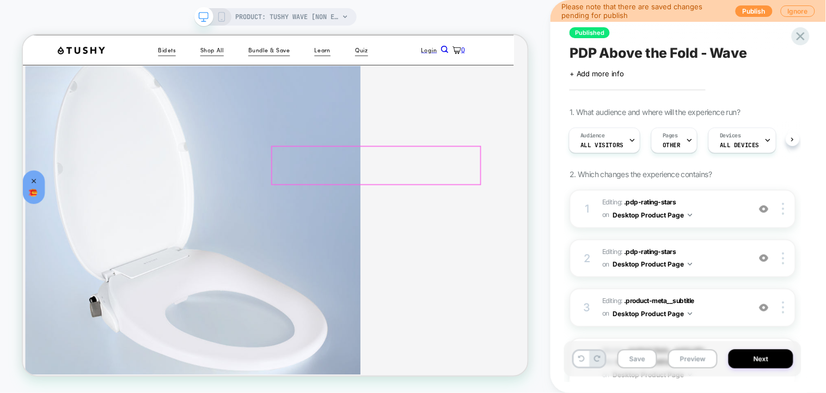
scroll to position [208, 19]
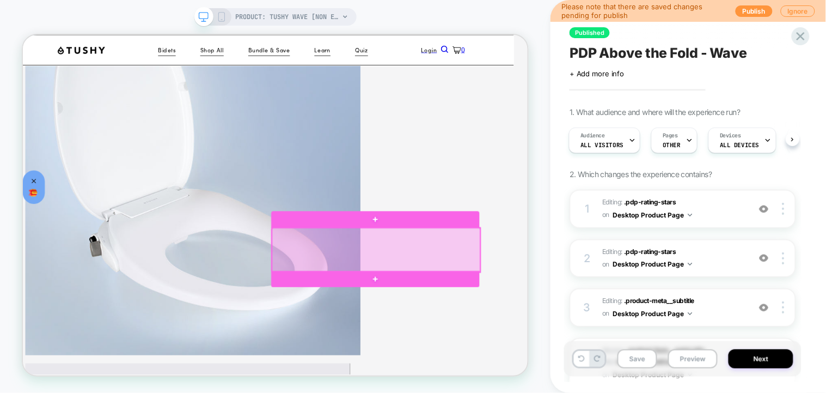
click at [551, 310] on div at bounding box center [494, 320] width 278 height 59
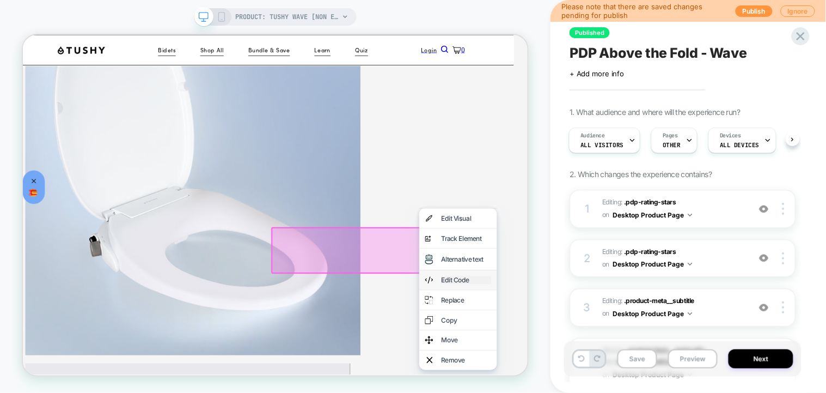
click at [588, 366] on div "Edit Code" at bounding box center [613, 361] width 66 height 11
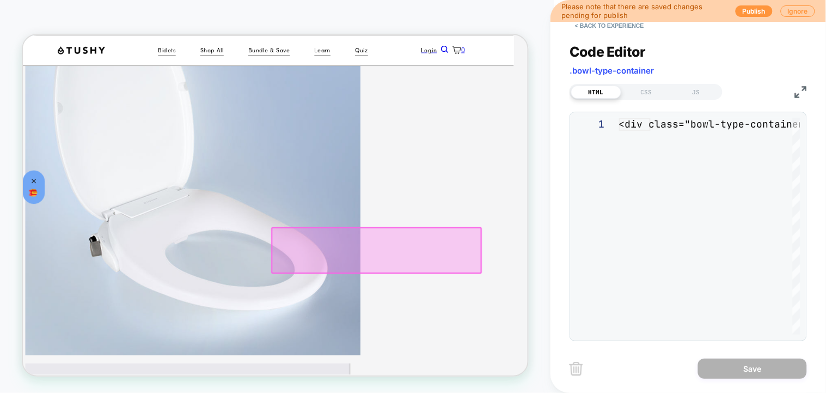
scroll to position [266, 19]
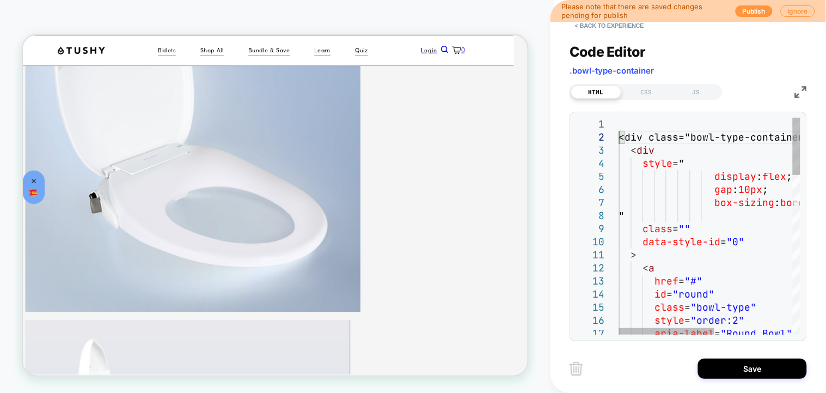
scroll to position [13, 0]
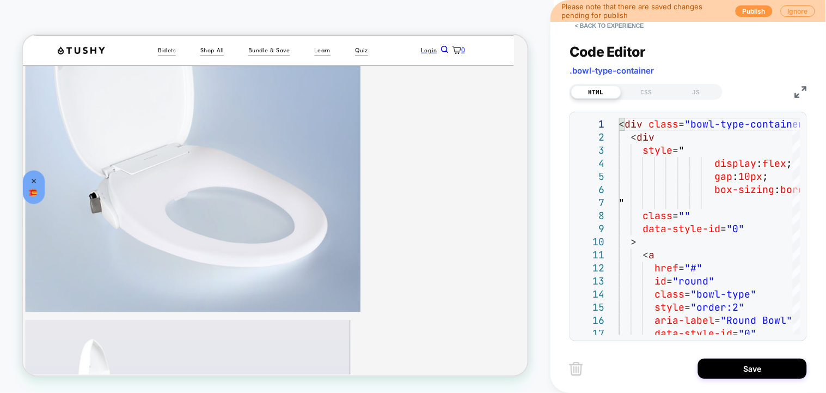
click at [613, 125] on div at bounding box center [613, 124] width 14 height 13
type textarea "**********"
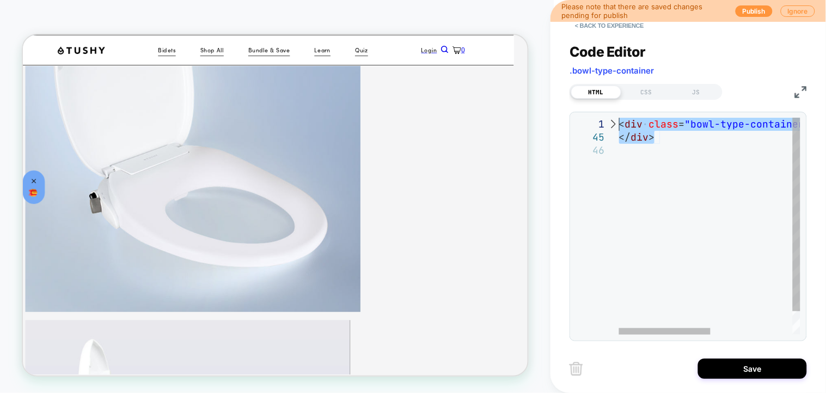
drag, startPoint x: 658, startPoint y: 137, endPoint x: 614, endPoint y: 122, distance: 46.7
click at [619, 122] on div "< div class = "bowl-type-container" data-style-id = "0" > </ div >" at bounding box center [790, 239] width 343 height 243
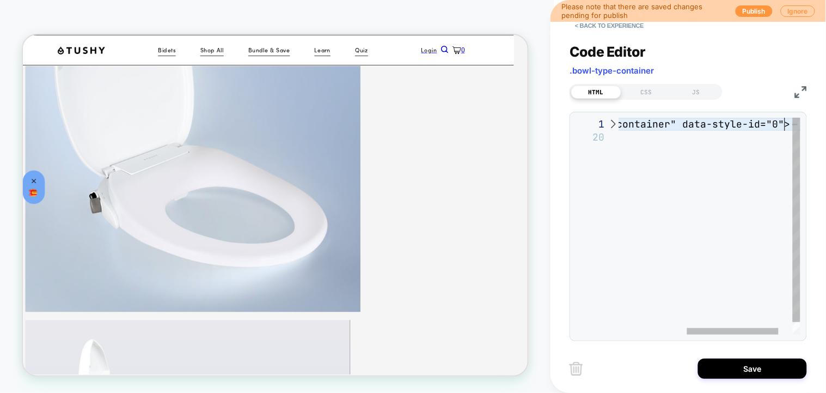
type textarea "**********"
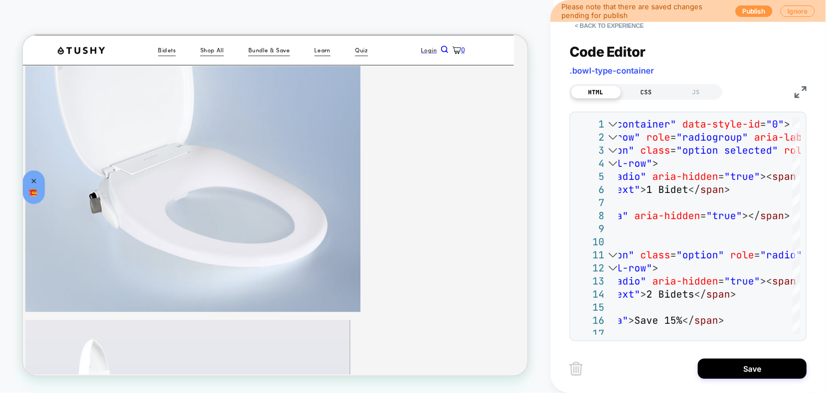
click at [641, 95] on div "CSS" at bounding box center [646, 91] width 50 height 13
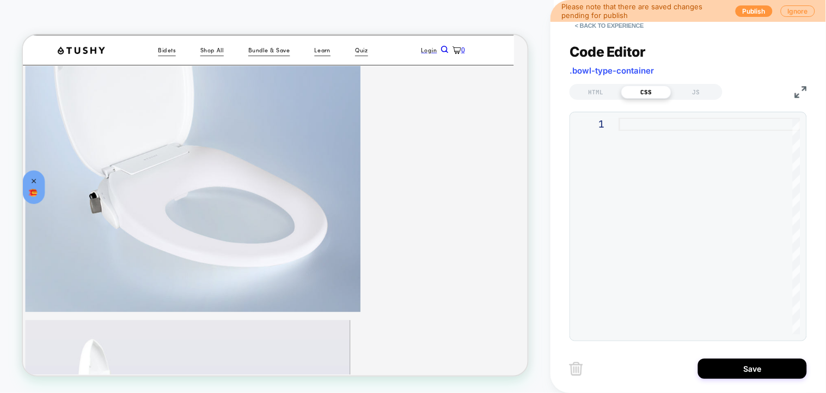
click at [634, 125] on div at bounding box center [709, 226] width 181 height 217
type textarea "**********"
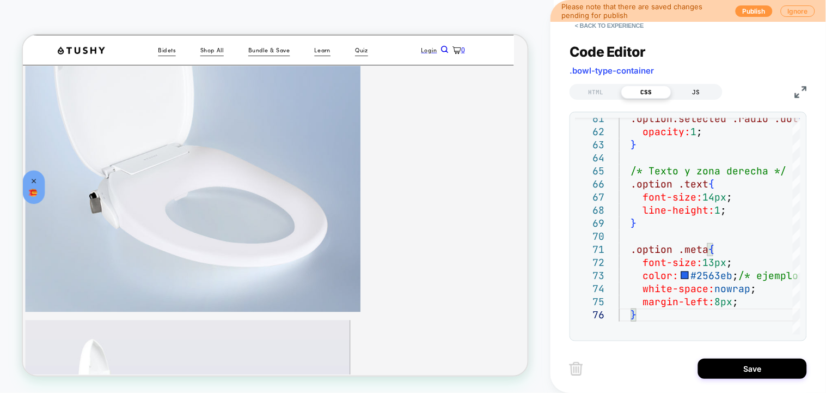
click at [706, 91] on div "JS" at bounding box center [696, 91] width 50 height 13
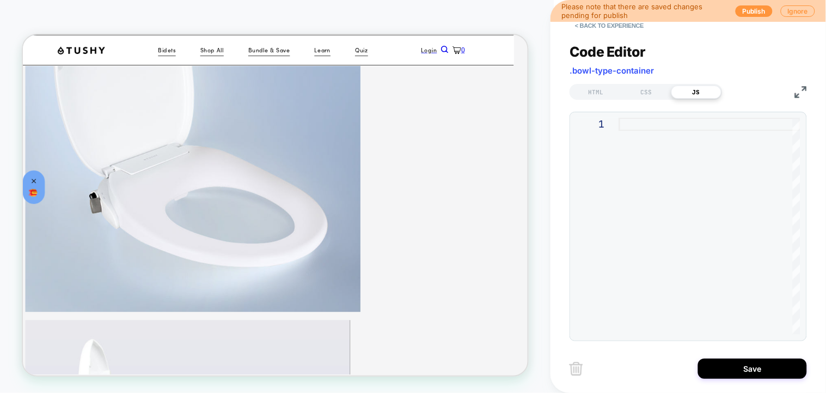
click at [678, 134] on div at bounding box center [709, 226] width 181 height 217
type textarea "*** ******* *******"
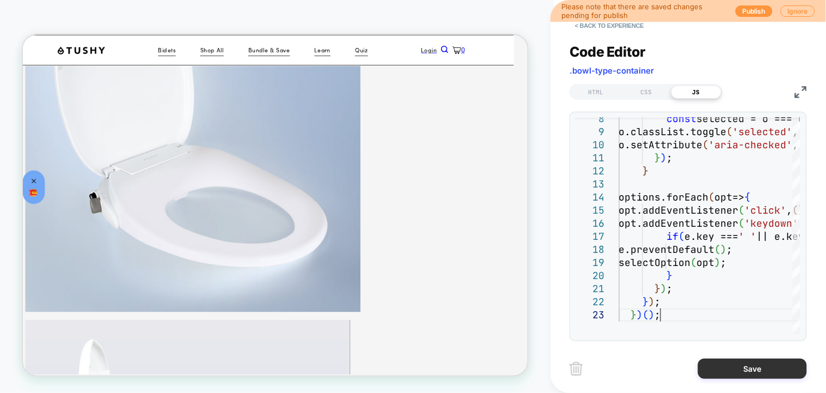
click at [752, 373] on button "Save" at bounding box center [752, 368] width 109 height 20
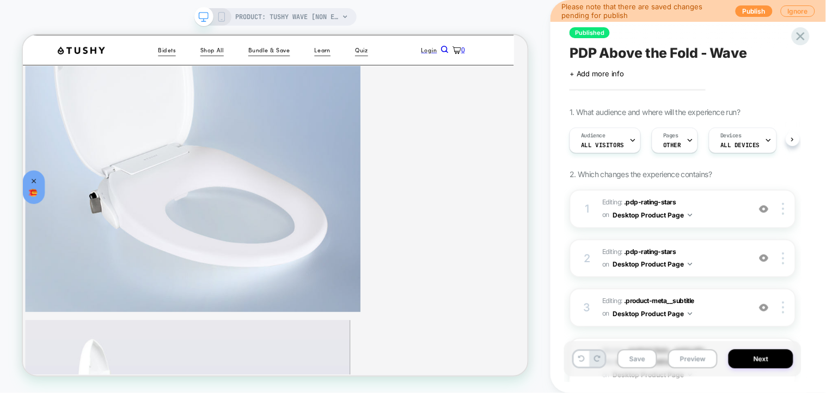
scroll to position [0, 1]
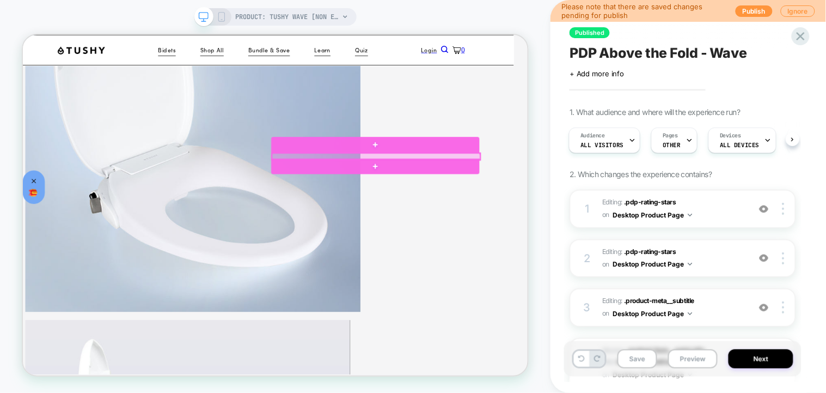
click at [460, 195] on div at bounding box center [494, 196] width 278 height 9
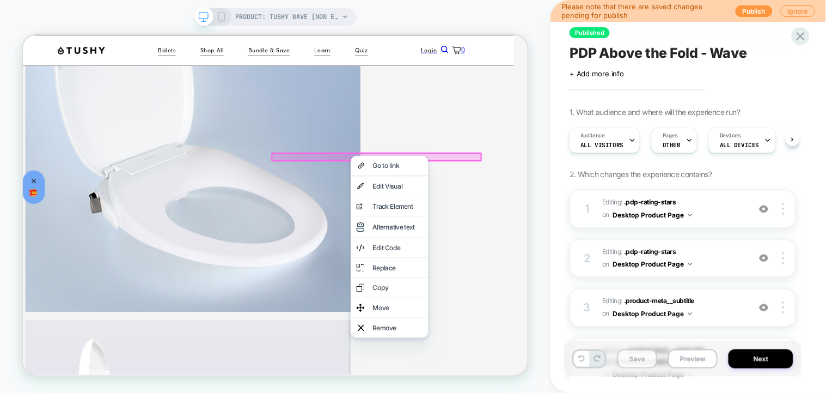
click at [639, 359] on button "Save" at bounding box center [637, 358] width 40 height 19
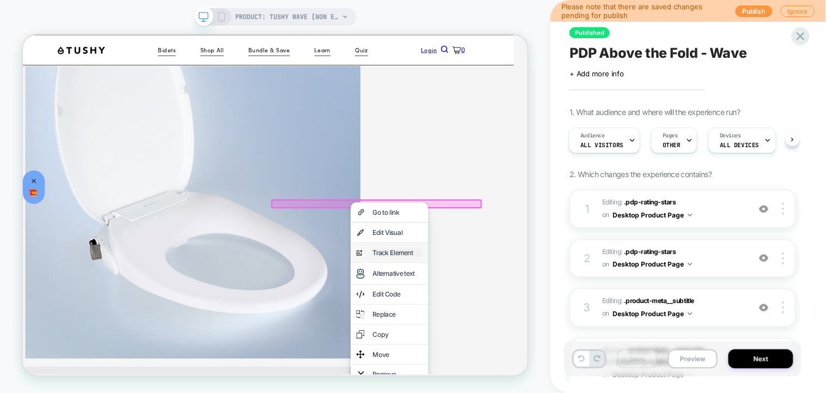
scroll to position [218, 19]
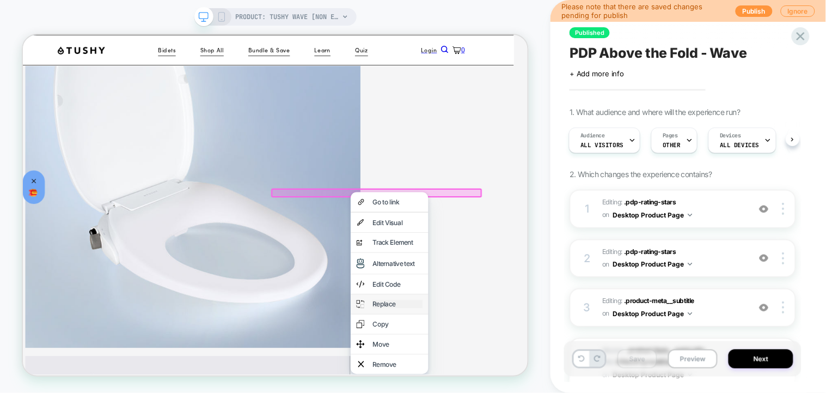
click at [533, 392] on div "Replace" at bounding box center [522, 393] width 66 height 11
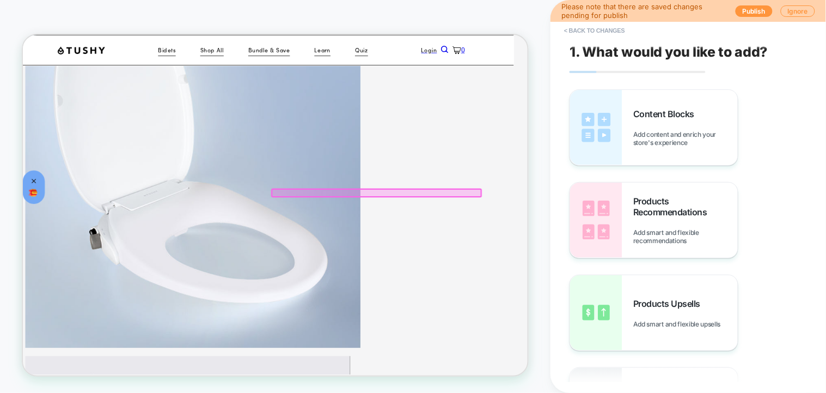
scroll to position [210, 19]
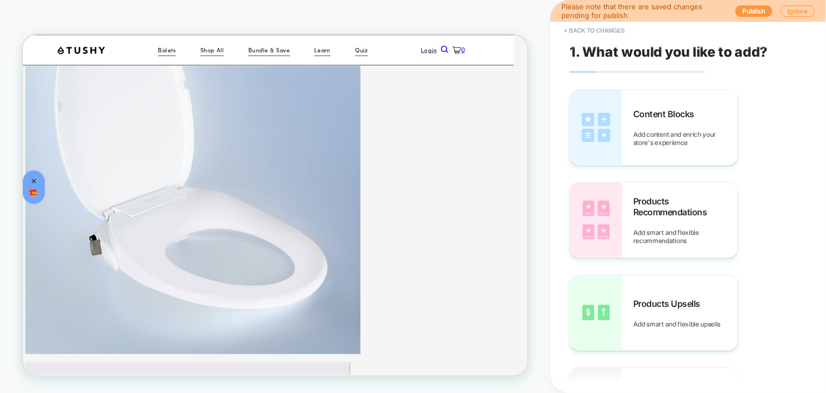
click at [591, 29] on button "< Back to changes" at bounding box center [595, 30] width 72 height 17
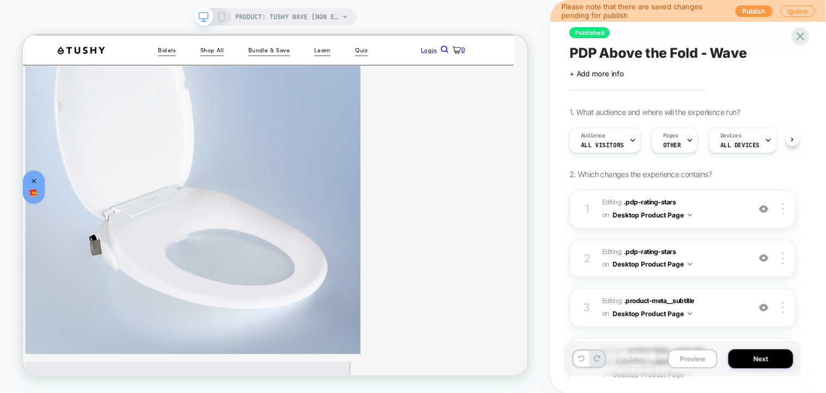
scroll to position [0, 1]
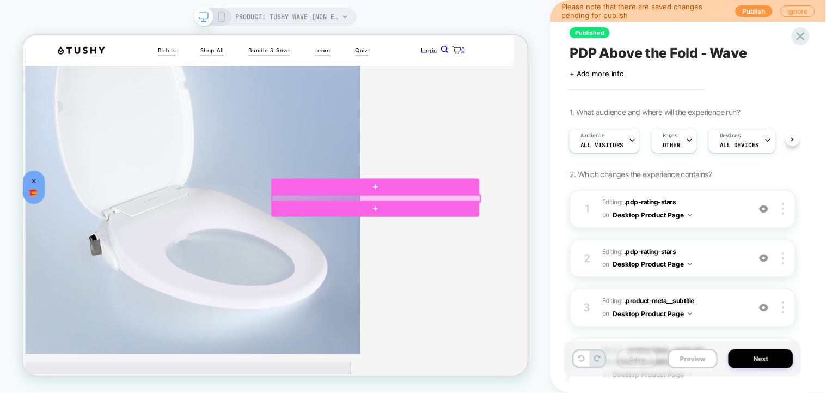
click at [459, 252] on div at bounding box center [494, 252] width 278 height 9
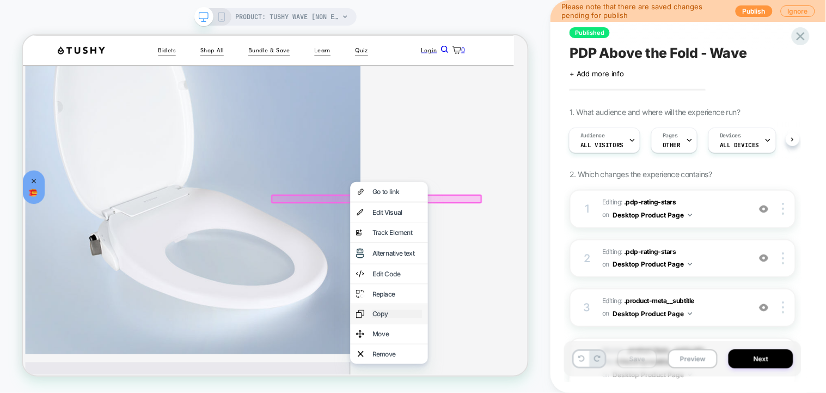
scroll to position [355, 19]
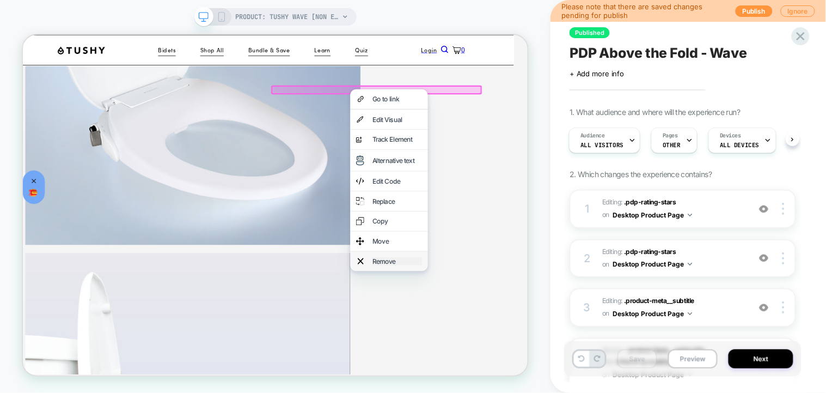
click at [517, 341] on div "Remove" at bounding box center [521, 336] width 66 height 11
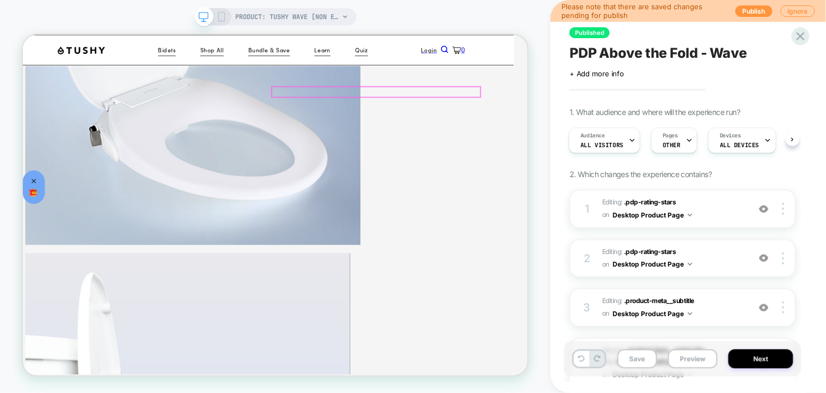
click at [484, 111] on div at bounding box center [494, 110] width 278 height 13
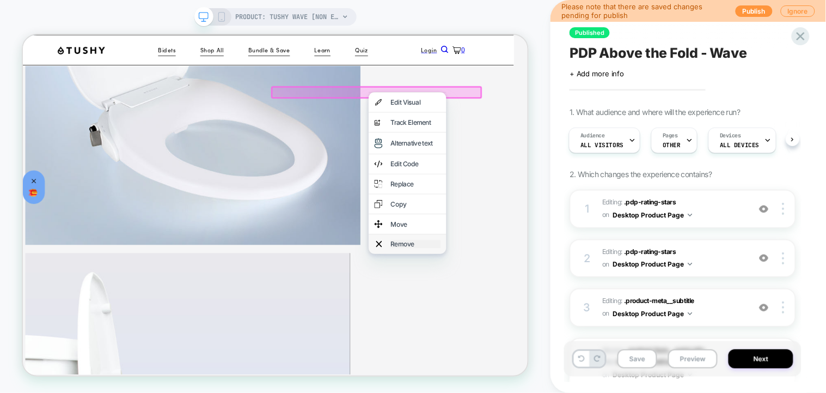
click at [513, 319] on div "Remove" at bounding box center [546, 313] width 66 height 11
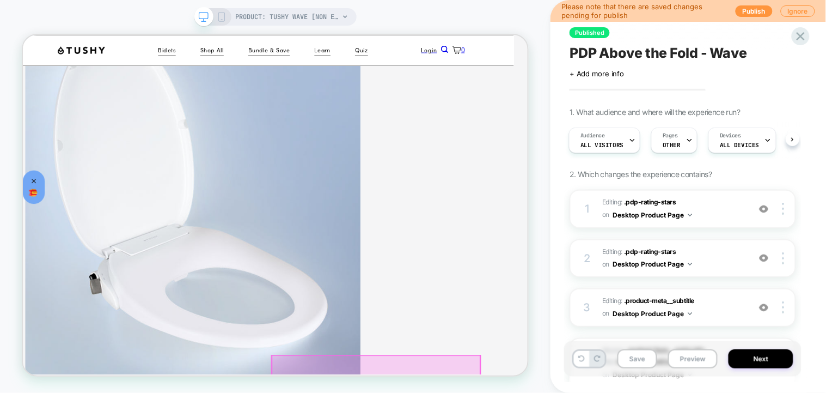
scroll to position [137, 19]
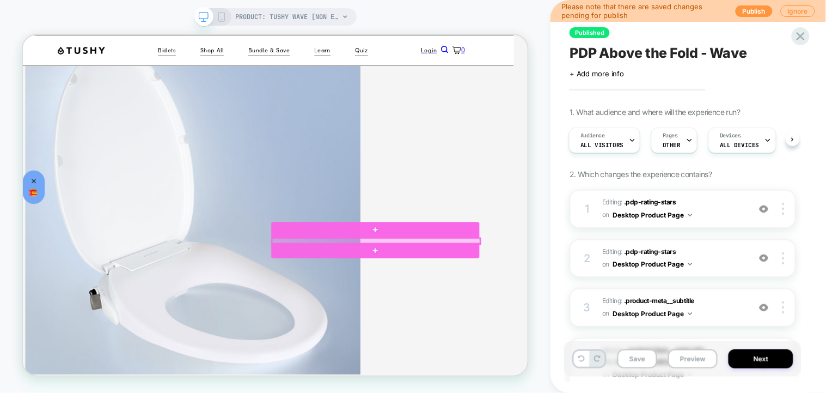
click at [430, 308] on div at bounding box center [494, 309] width 278 height 8
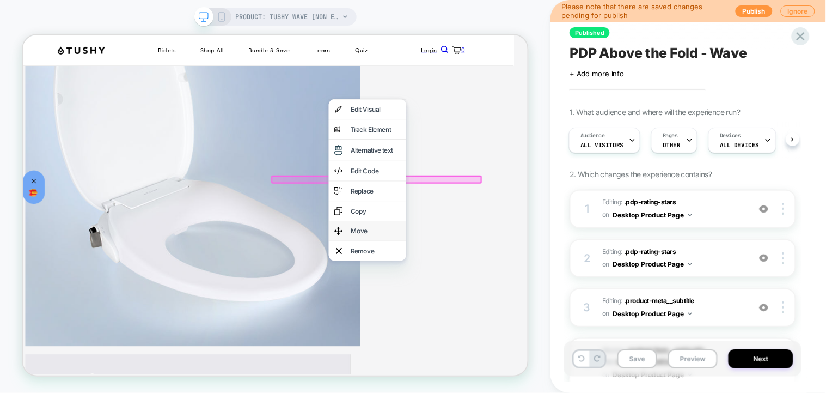
scroll to position [282, 19]
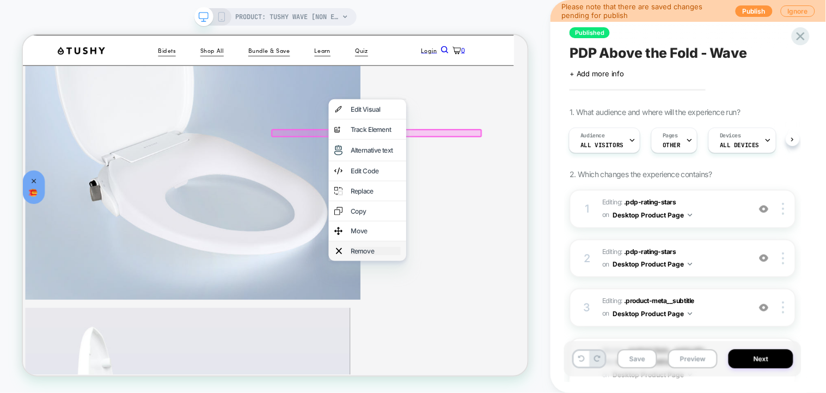
click at [477, 328] on div "Remove" at bounding box center [493, 322] width 66 height 11
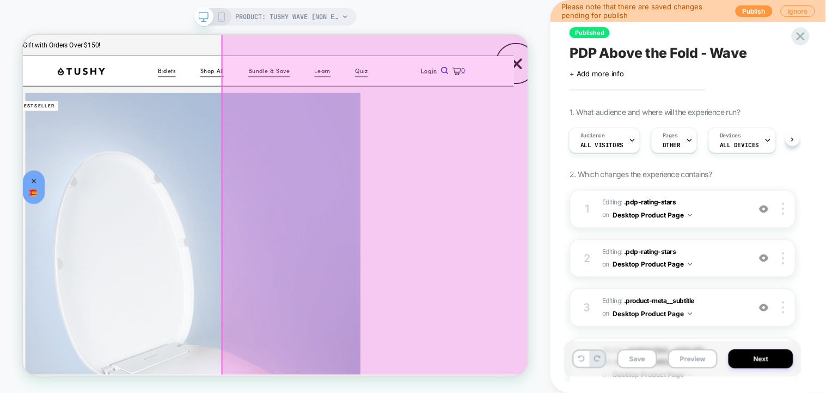
scroll to position [72, 19]
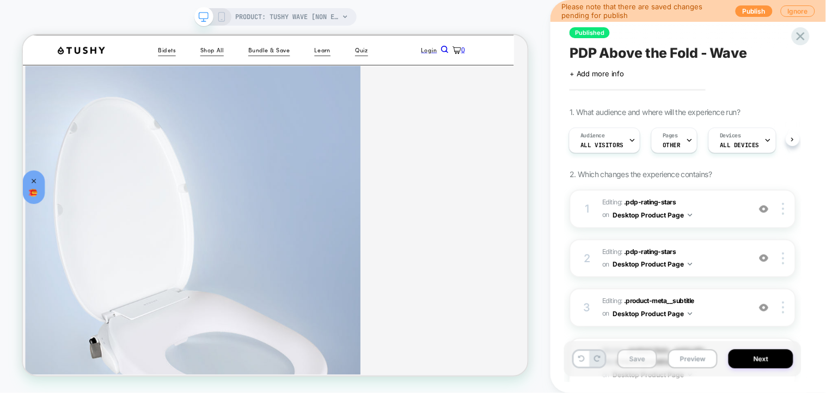
click at [646, 356] on button "Save" at bounding box center [637, 358] width 40 height 19
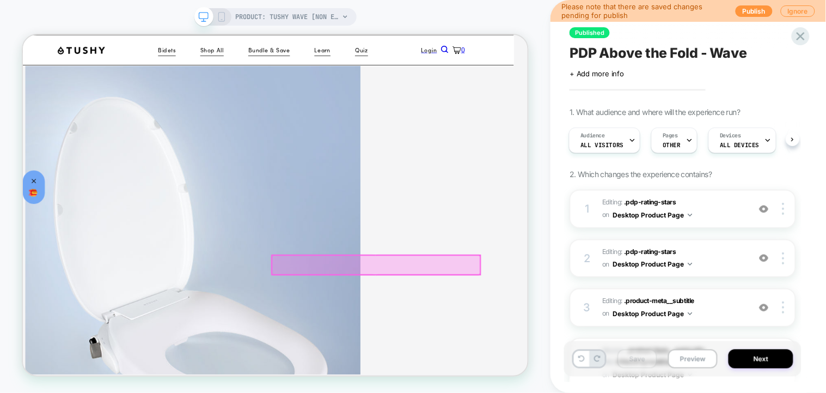
click at [493, 340] on div at bounding box center [494, 340] width 278 height 25
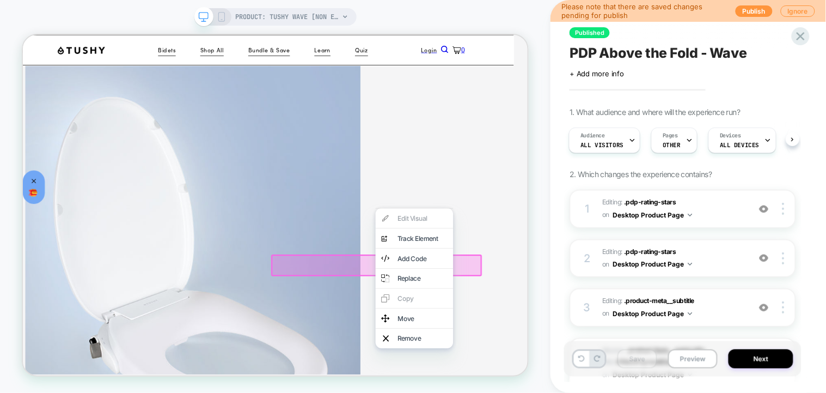
click at [542, 188] on div "PRODUCT: TUSHY Wave [non electric bidet] PRODUCT: TUSHY Wave [non electric bide…" at bounding box center [275, 196] width 550 height 371
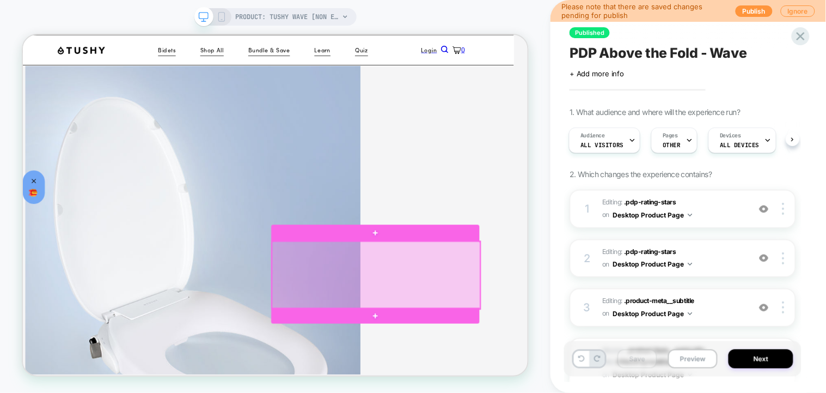
click at [546, 323] on div at bounding box center [494, 354] width 278 height 89
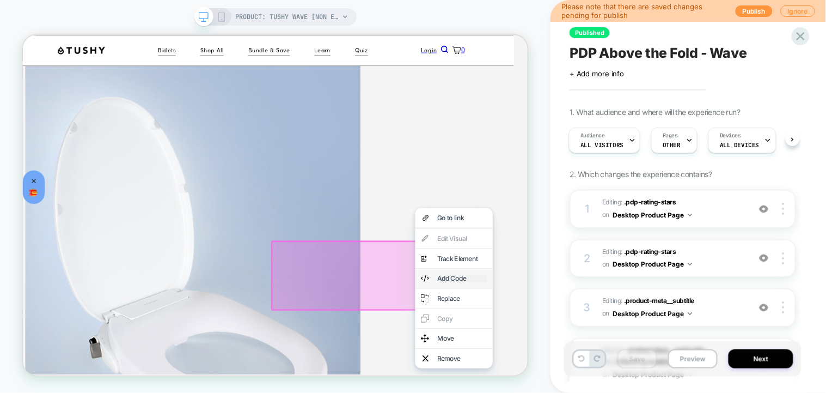
click at [595, 364] on div "Add Code" at bounding box center [608, 358] width 66 height 11
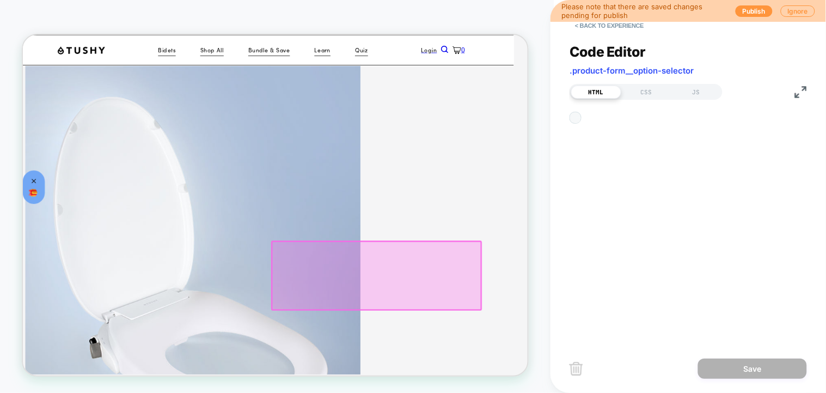
scroll to position [164, 19]
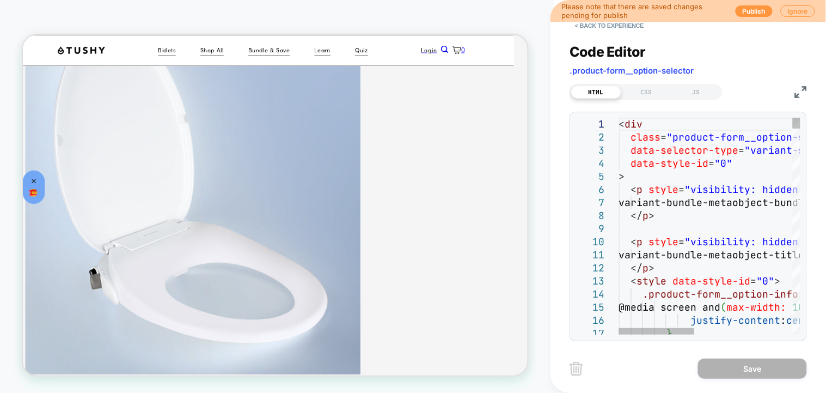
type textarea "**********"
click at [596, 24] on button "< Back to experience" at bounding box center [609, 25] width 79 height 17
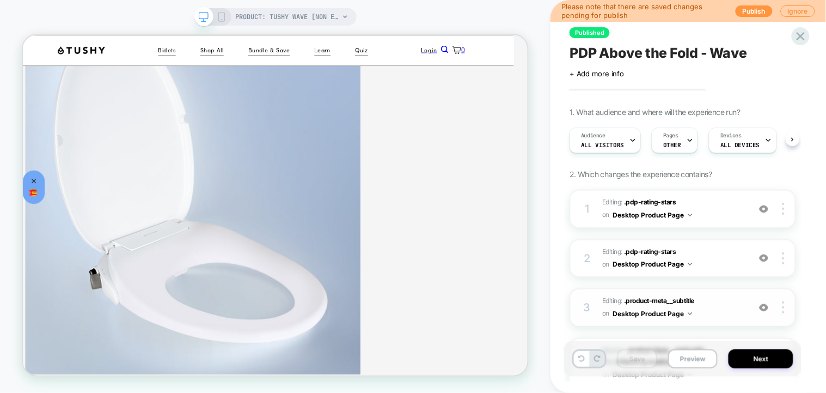
scroll to position [0, 1]
click at [682, 358] on button "Preview" at bounding box center [693, 358] width 50 height 19
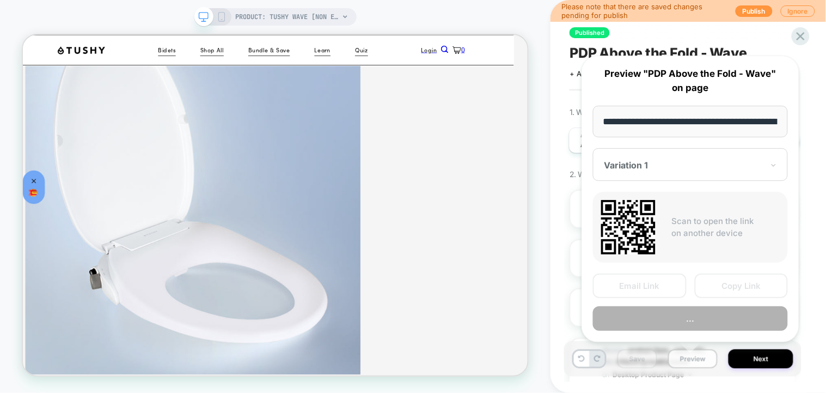
scroll to position [0, 128]
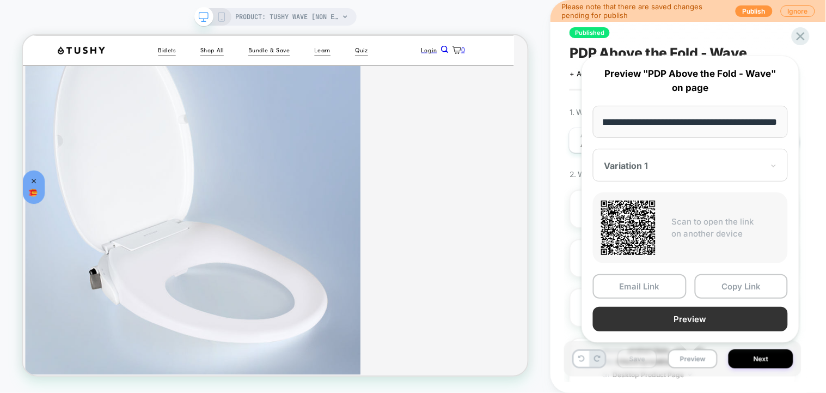
click at [675, 317] on button "Preview" at bounding box center [690, 319] width 195 height 25
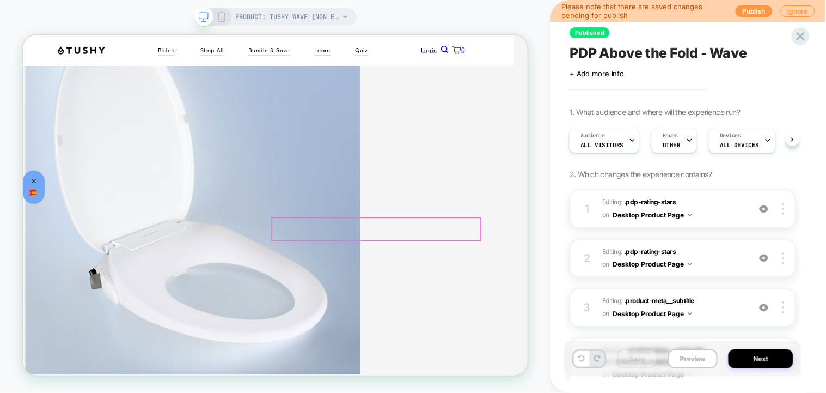
click at [586, 293] on div at bounding box center [494, 292] width 278 height 29
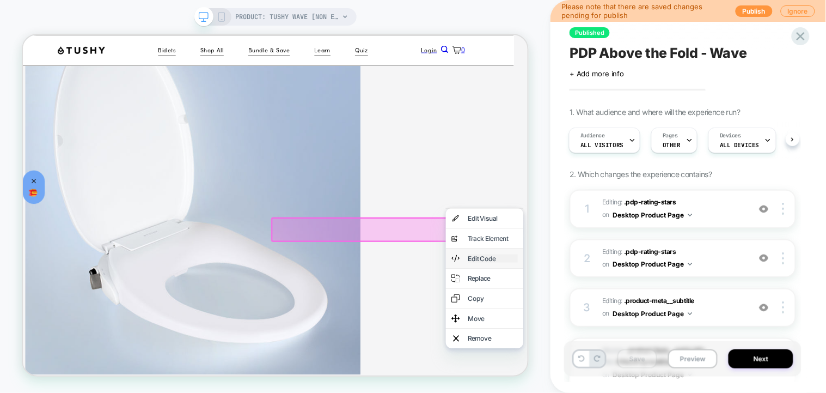
click at [651, 338] on div "Edit Code" at bounding box center [649, 332] width 66 height 11
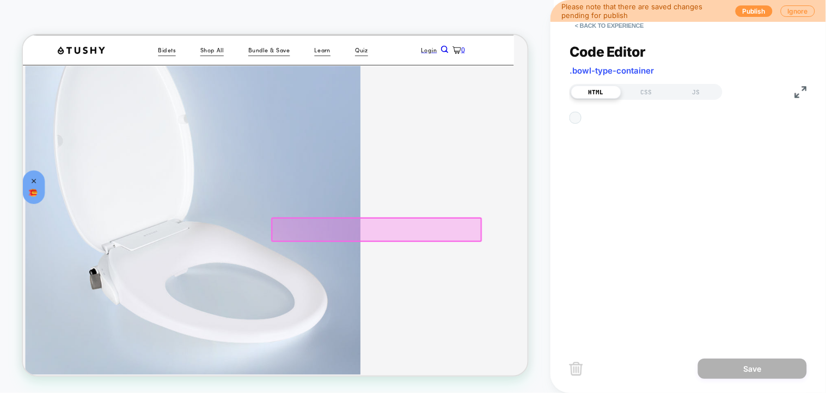
scroll to position [194, 19]
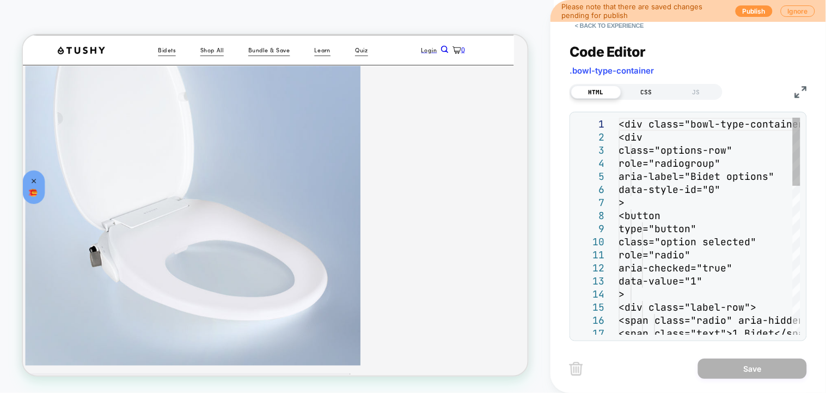
click at [642, 95] on div "CSS" at bounding box center [646, 91] width 50 height 13
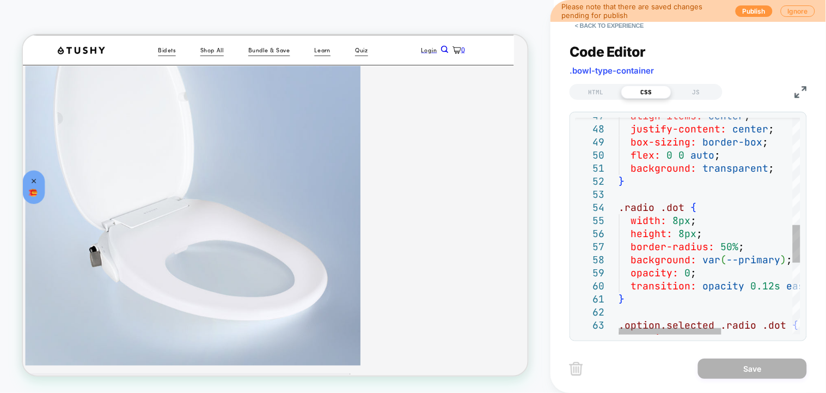
click at [676, 221] on div "align-items: center ; justify-content: center ; box-sizing: border-box ; flex: …" at bounding box center [772, 126] width 307 height 1236
click at [683, 219] on div "align-items: center ; justify-content: center ; box-sizing: border-box ; flex: …" at bounding box center [772, 126] width 307 height 1236
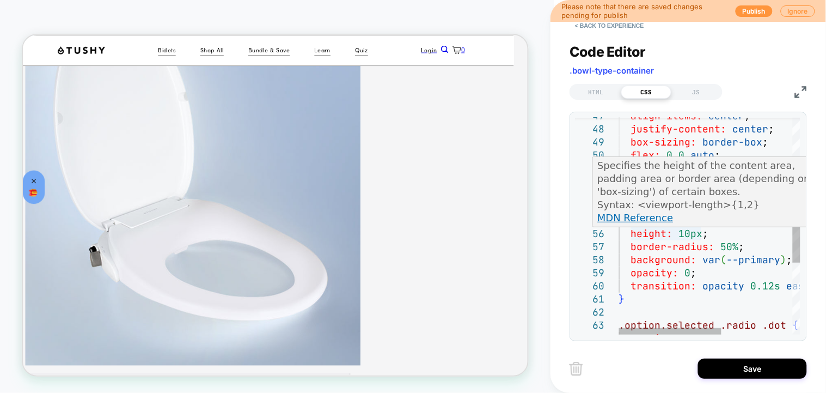
click at [689, 233] on div "align-items: center ; justify-content: center ; box-sizing: border-box ; flex: …" at bounding box center [772, 126] width 307 height 1236
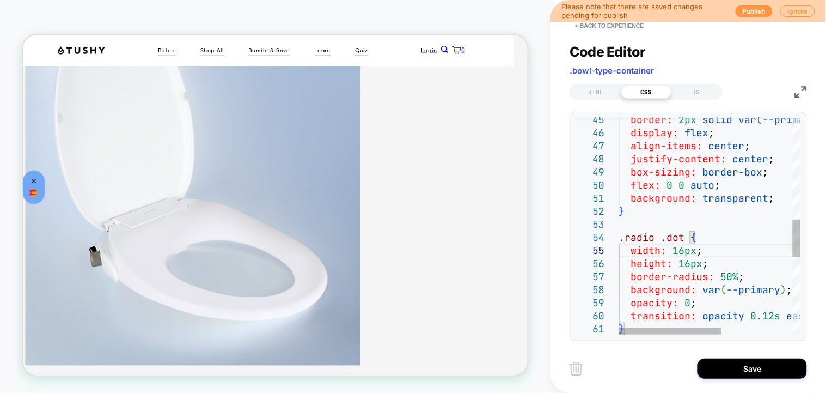
click at [686, 249] on div "box-sizing: border-box ; flex: 0 0 auto ; border: 2px solid var ( --primary ) ;…" at bounding box center [772, 156] width 307 height 1236
drag, startPoint x: 686, startPoint y: 249, endPoint x: 673, endPoint y: 249, distance: 12.5
click at [673, 249] on div "box-sizing: border-box ; flex: 0 0 auto ; border: 2px solid var ( --primary ) ;…" at bounding box center [772, 156] width 307 height 1236
click at [677, 250] on div "box-sizing: border-box ; flex: 0 0 auto ; border: 2px solid var ( --primary ) ;…" at bounding box center [772, 156] width 307 height 1236
click at [684, 250] on div "box-sizing: border-box ; flex: 0 0 auto ; border: 2px solid var ( --primary ) ;…" at bounding box center [772, 156] width 307 height 1236
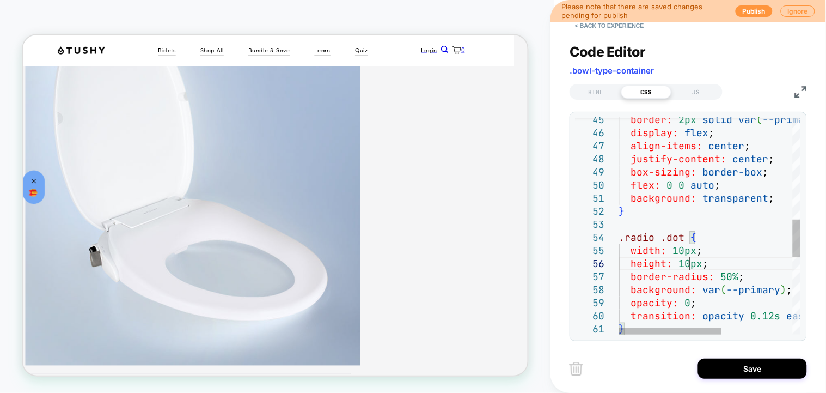
scroll to position [64, 70]
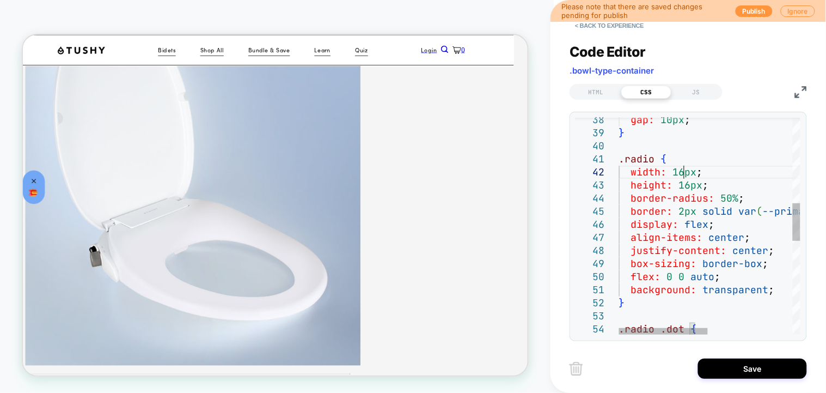
click at [687, 172] on div ".radio .dot { } flex: 0 0 auto ; background: transparent ; align-items: center …" at bounding box center [796, 248] width 354 height 1236
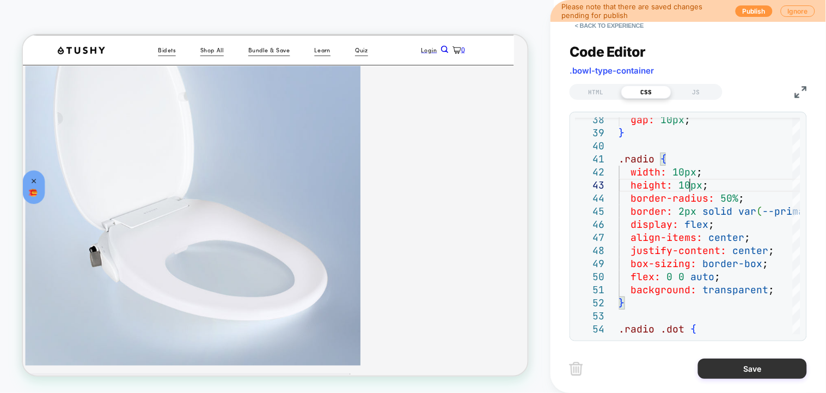
type textarea "**********"
click at [722, 366] on button "Save" at bounding box center [752, 368] width 109 height 20
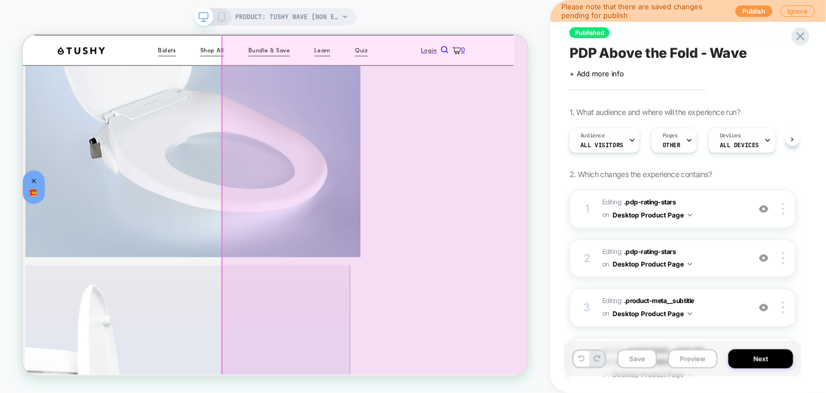
scroll to position [194, 19]
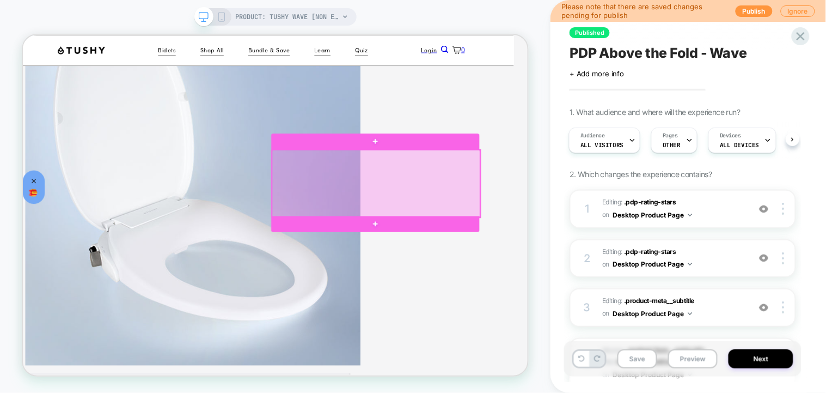
click at [628, 198] on div at bounding box center [494, 232] width 278 height 89
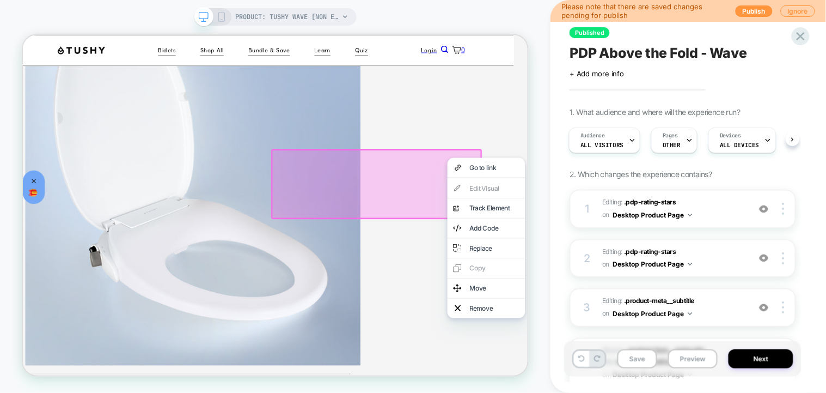
click at [491, 228] on div at bounding box center [494, 233] width 281 height 93
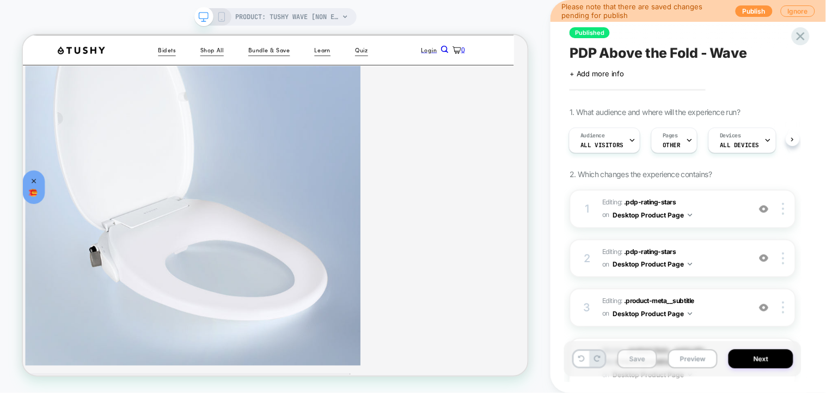
click at [639, 366] on button "Save" at bounding box center [637, 358] width 40 height 19
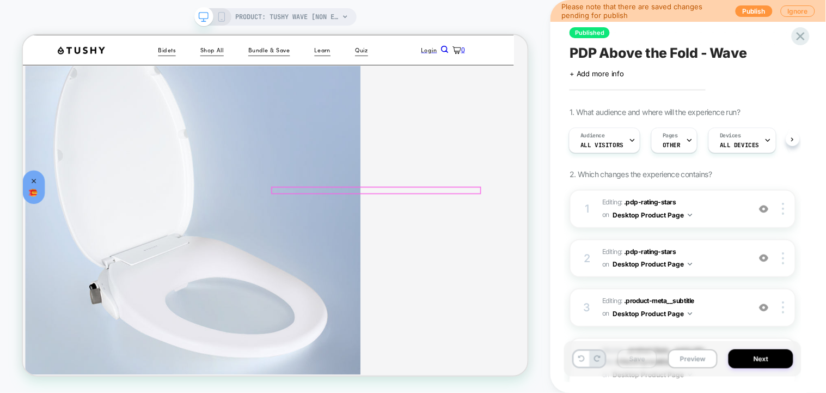
scroll to position [290, 19]
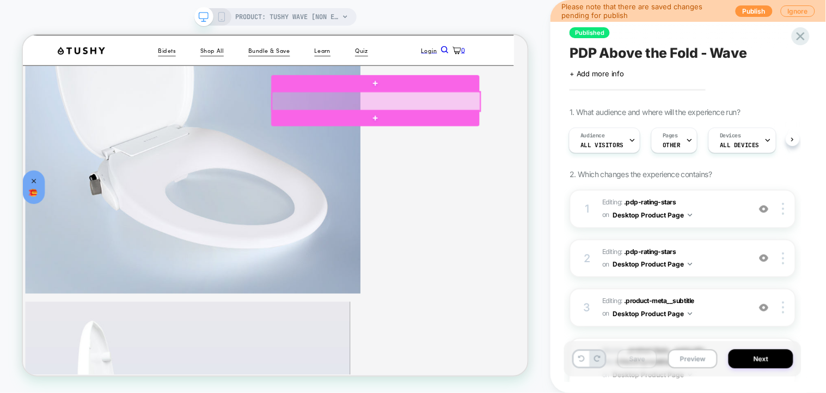
click at [412, 114] on div at bounding box center [494, 123] width 278 height 25
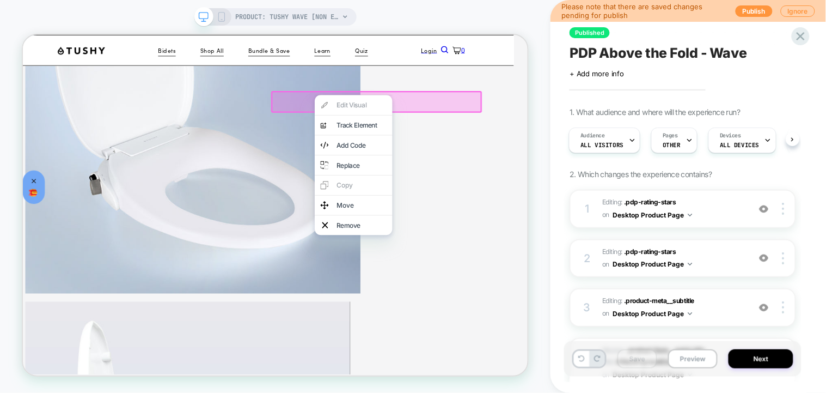
click at [475, 126] on div "Edit Visual analytics-plus-line-svgrepo-com Track Element Add Code Replace Copy…" at bounding box center [463, 207] width 103 height 187
click at [465, 187] on div "Add Code" at bounding box center [474, 181] width 66 height 11
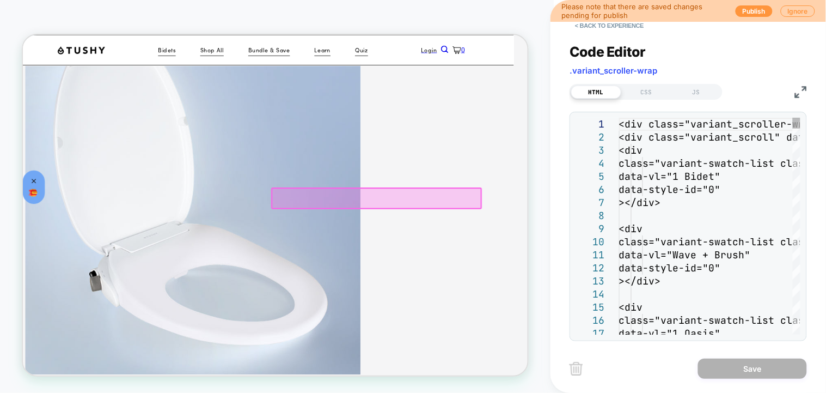
scroll to position [151, 19]
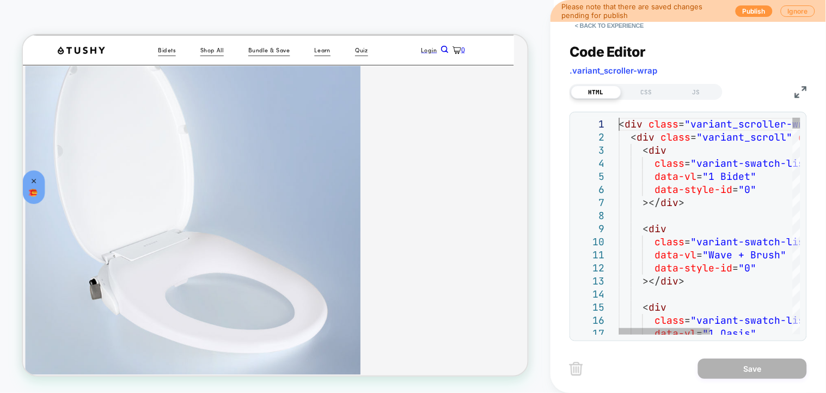
type textarea "**********"
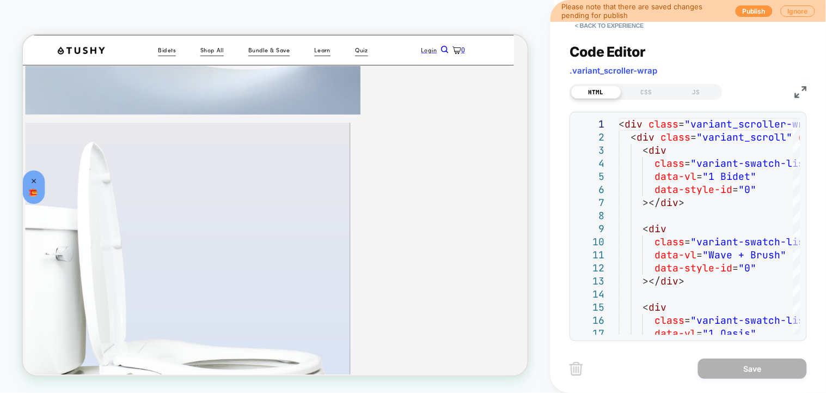
scroll to position [442, 19]
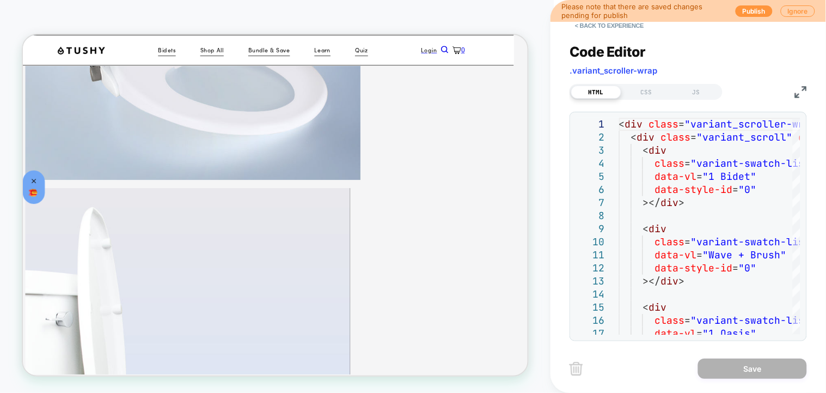
click at [22, 34] on tolstoy-carousel "Check Compatibility! Bidet Upgrade Wave Features Apple Wash" at bounding box center [22, 34] width 0 height 0
click at [596, 27] on button "< Back to experience" at bounding box center [609, 25] width 79 height 17
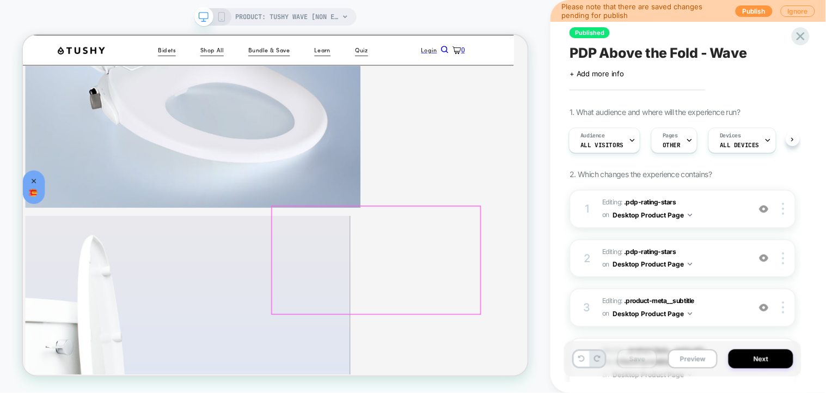
scroll to position [369, 19]
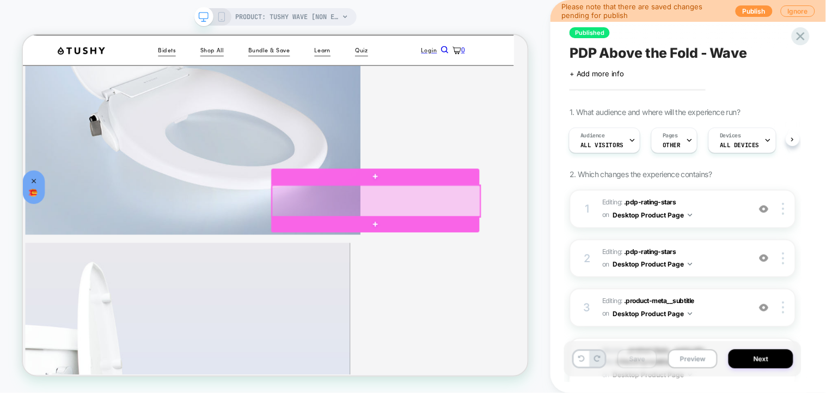
click at [580, 249] on div at bounding box center [494, 256] width 278 height 42
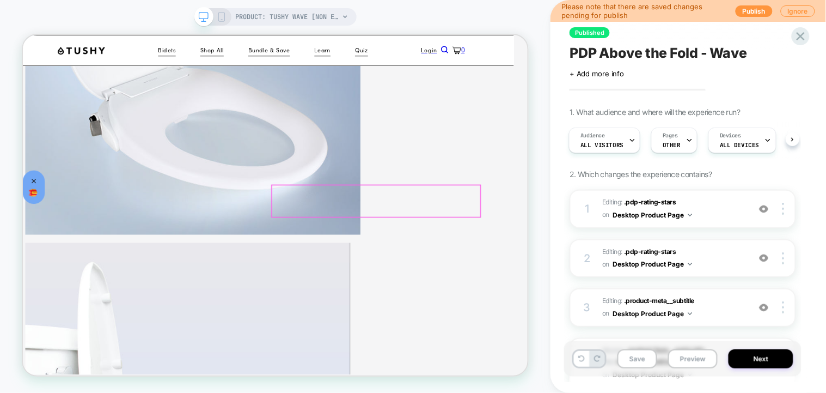
scroll to position [369, 3]
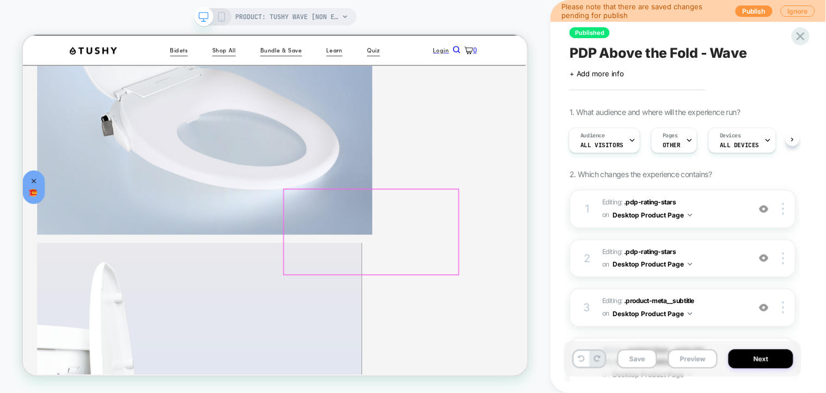
click at [22, 34] on div "Check Compatibility! Bidet Upgrade Wave Features Apple Wash" at bounding box center [22, 34] width 0 height 0
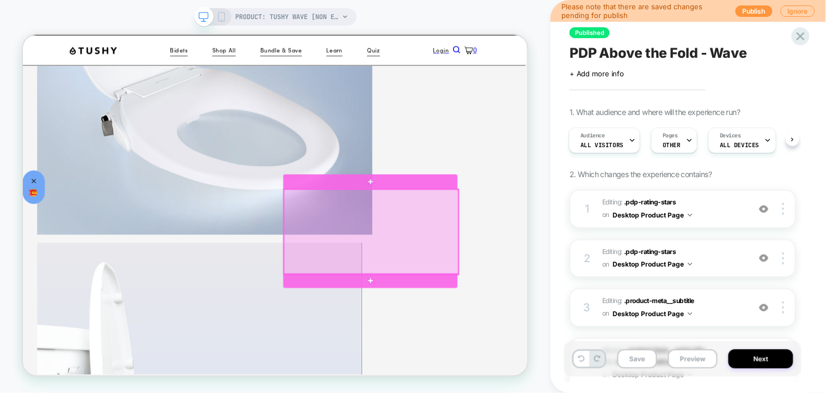
click at [575, 283] on div at bounding box center [487, 297] width 233 height 113
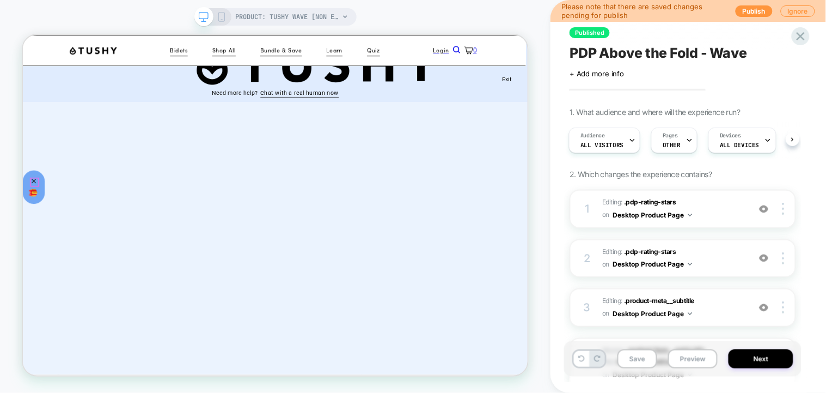
click at [33, 224] on icon "button" at bounding box center [37, 229] width 10 height 10
click at [39, 227] on icon "button" at bounding box center [37, 230] width 6 height 6
click at [39, 227] on div at bounding box center [38, 231] width 10 height 10
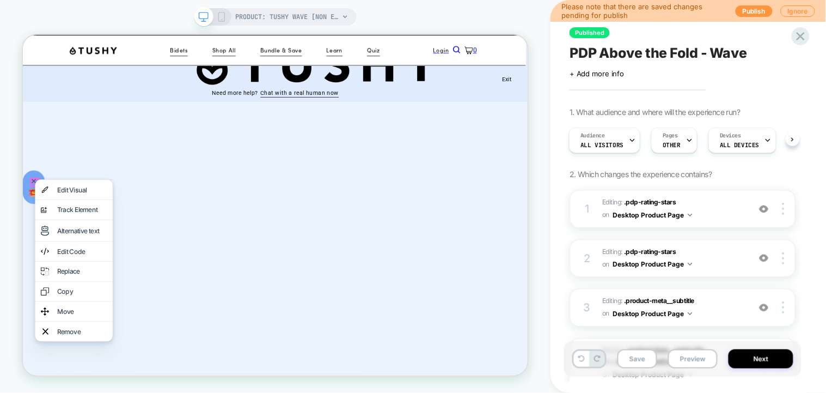
click at [133, 21] on div "PRODUCT: TUSHY Wave [non electric bidet] PRODUCT: TUSHY Wave [non electric bide…" at bounding box center [275, 196] width 550 height 371
click at [798, 35] on icon at bounding box center [800, 36] width 15 height 15
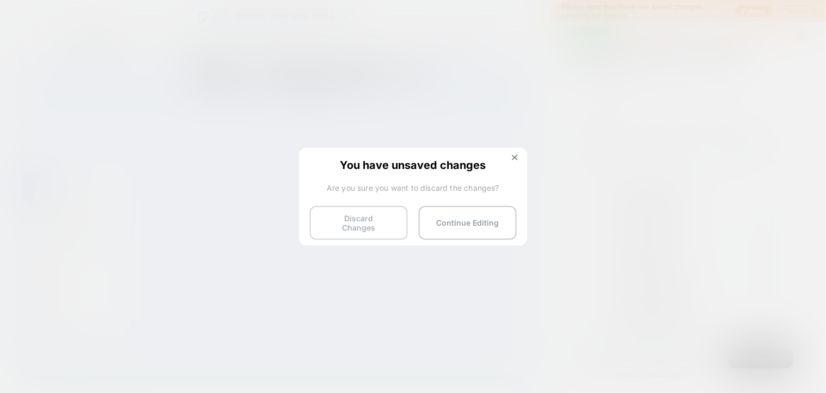
click at [381, 223] on button "Discard Changes" at bounding box center [359, 223] width 98 height 34
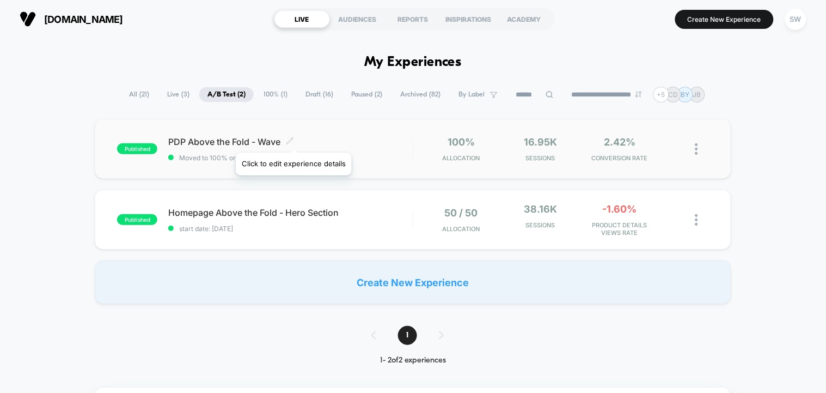
click at [293, 139] on icon at bounding box center [290, 140] width 7 height 7
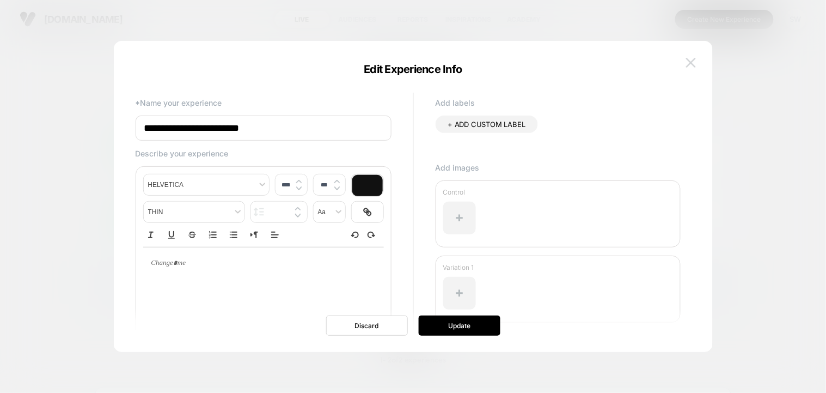
click at [695, 64] on img at bounding box center [691, 62] width 10 height 9
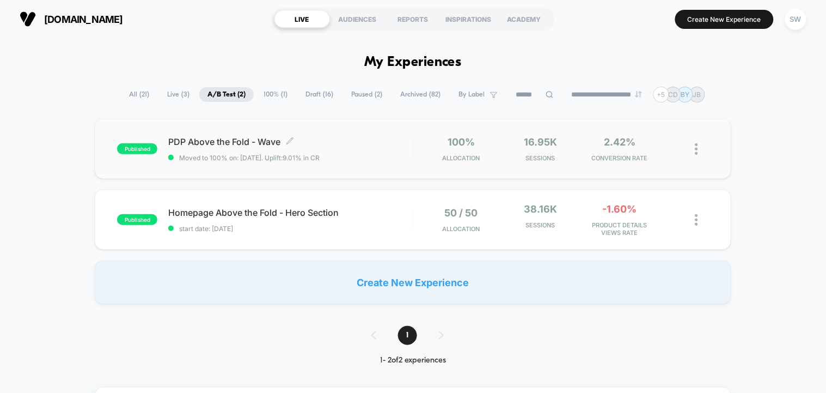
click at [696, 145] on img at bounding box center [696, 148] width 3 height 11
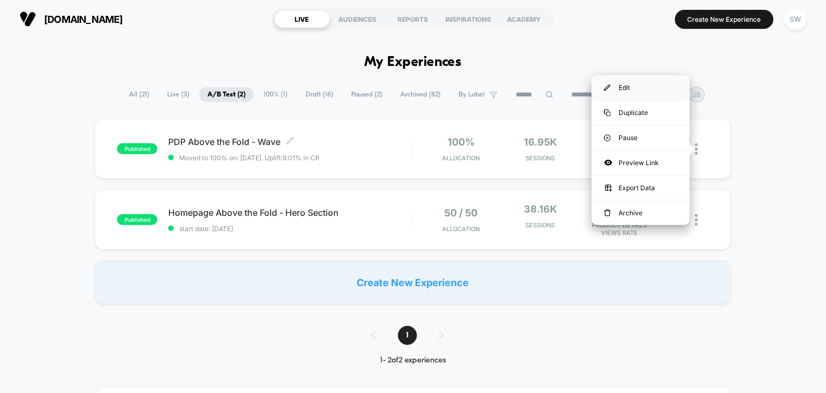
click at [640, 83] on div "Edit" at bounding box center [641, 87] width 98 height 25
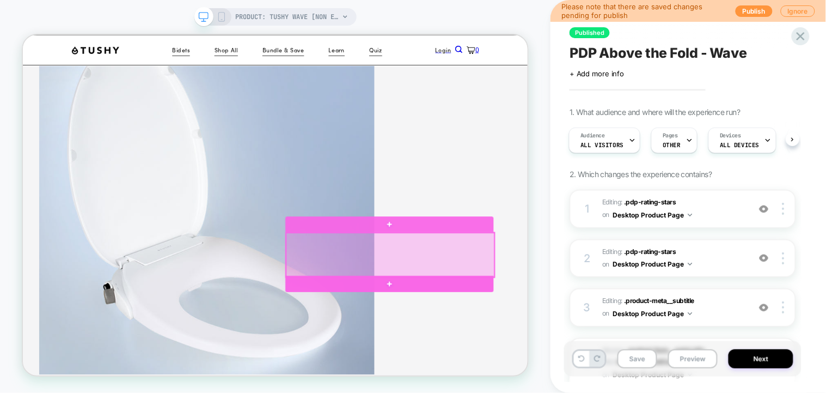
scroll to position [290, 0]
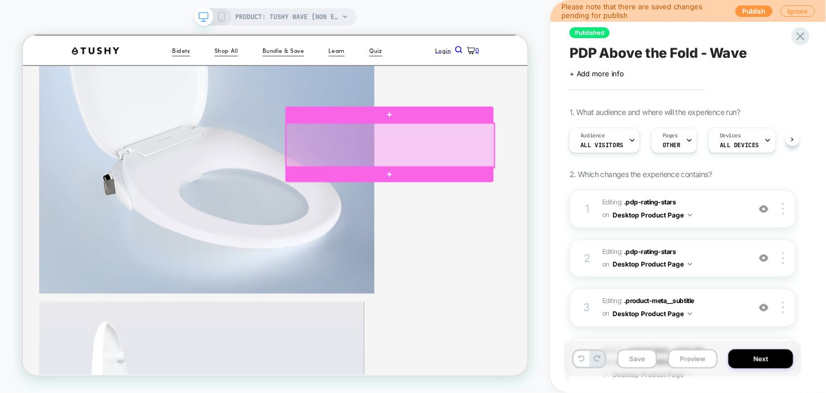
click at [589, 189] on div at bounding box center [513, 181] width 278 height 59
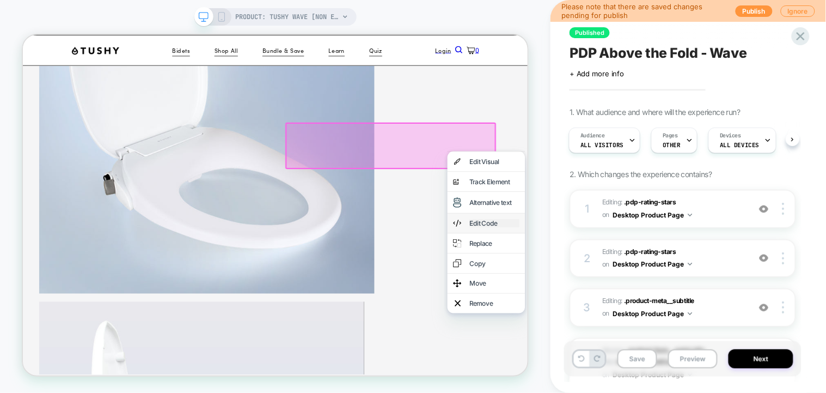
click at [646, 291] on div "Edit Code" at bounding box center [651, 285] width 66 height 11
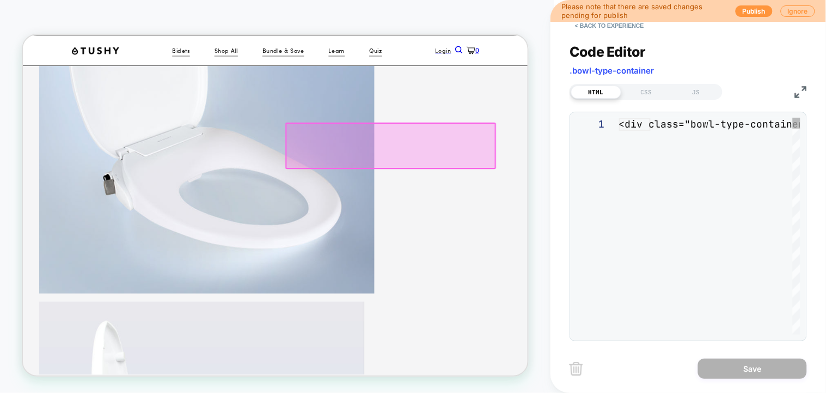
scroll to position [209, 19]
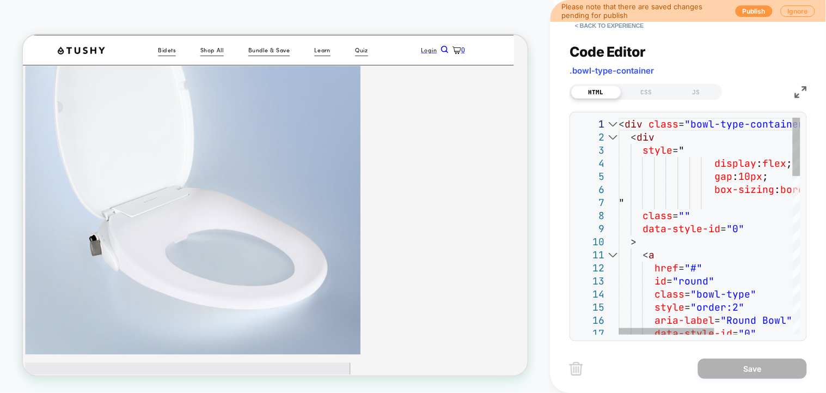
click at [612, 121] on div at bounding box center [613, 124] width 14 height 13
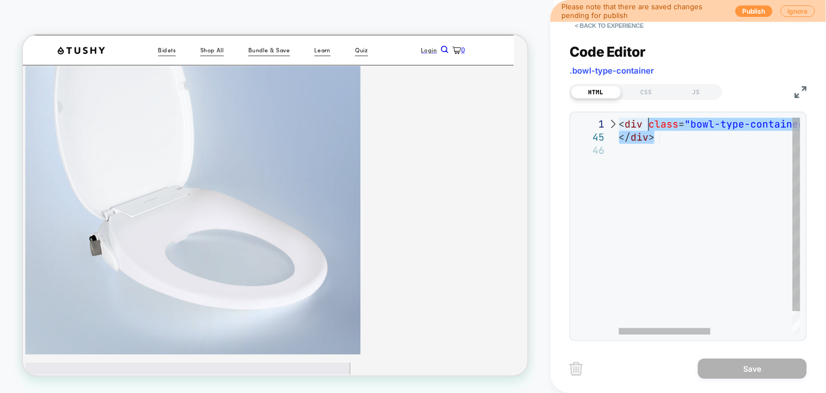
scroll to position [0, 0]
drag, startPoint x: 646, startPoint y: 129, endPoint x: 613, endPoint y: 119, distance: 34.5
click at [619, 119] on div "< div class = "bowl-type-container" data-style-id = "0" > </ div >" at bounding box center [790, 239] width 343 height 243
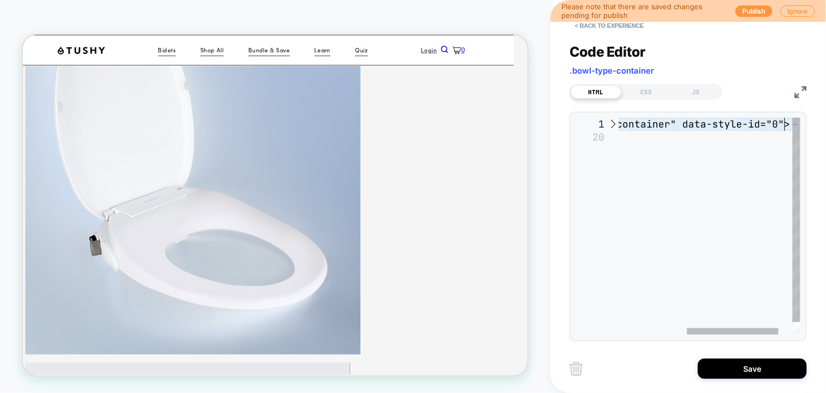
type textarea "**********"
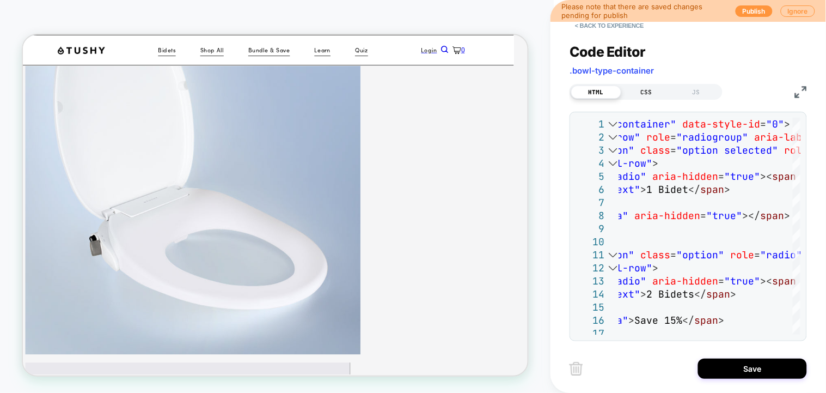
click at [643, 87] on div "CSS" at bounding box center [646, 91] width 50 height 13
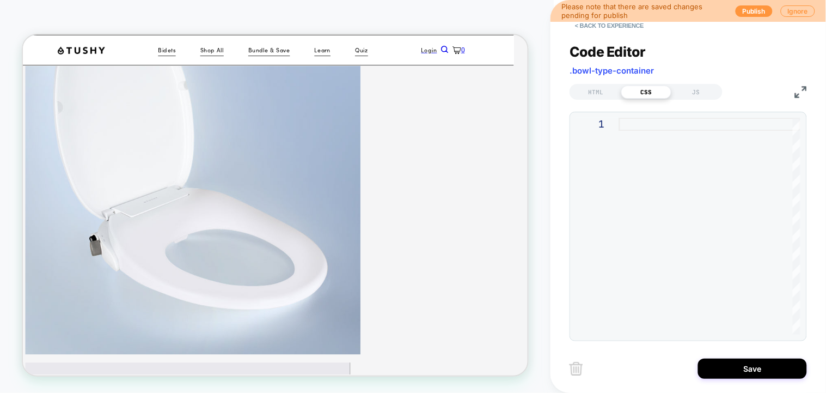
click at [643, 131] on div at bounding box center [709, 226] width 181 height 217
type textarea "**********"
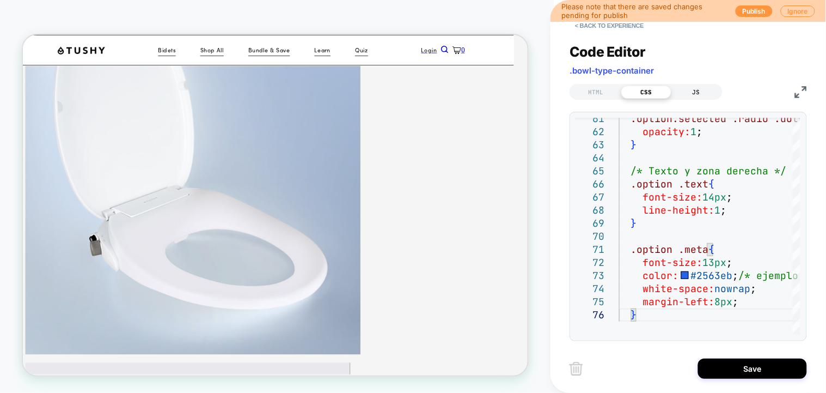
click at [698, 90] on div "JS" at bounding box center [696, 91] width 50 height 13
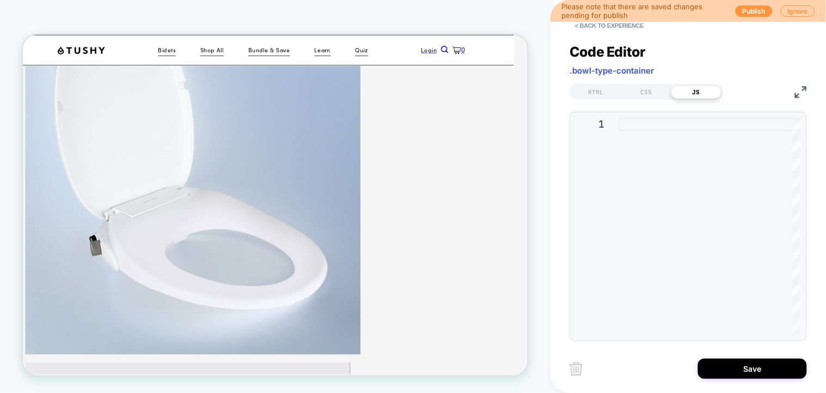
click at [637, 132] on div at bounding box center [709, 226] width 181 height 217
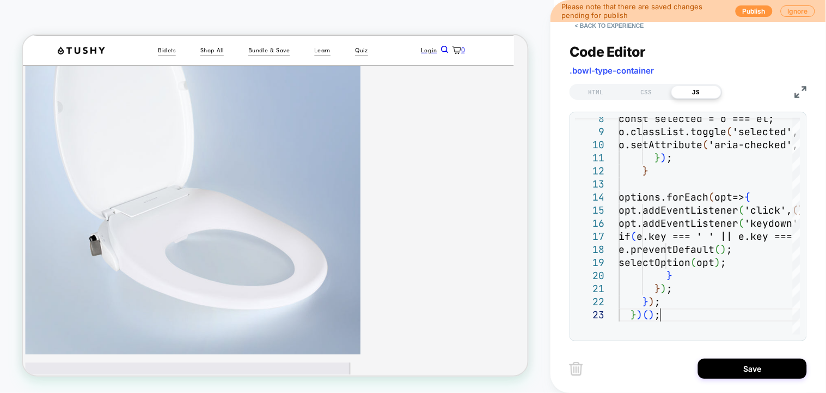
type textarea "*** ******* *******"
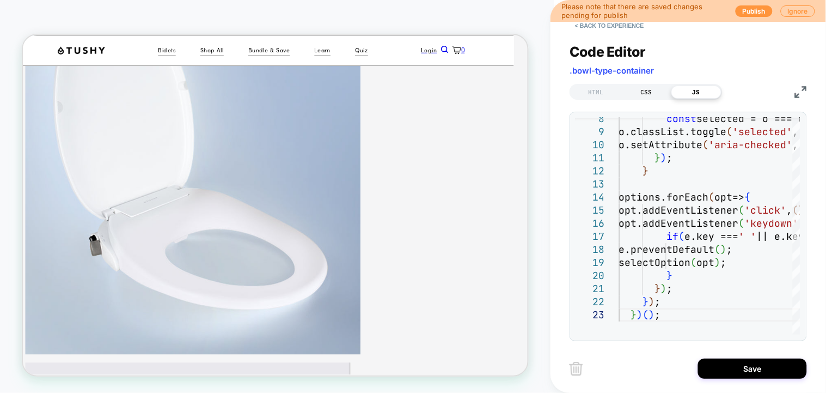
click at [646, 93] on div "CSS" at bounding box center [646, 91] width 50 height 13
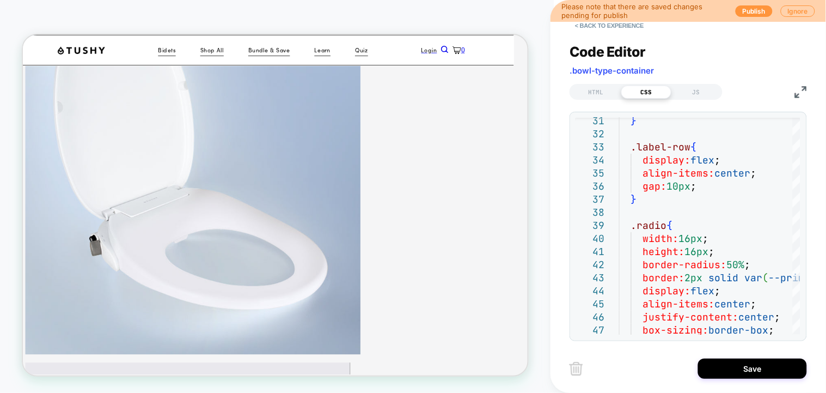
click at [753, 325] on div "} .label-row { display: flex ; align-items: center ; gap: 10px ; } .radio { wid…" at bounding box center [767, 320] width 296 height 1197
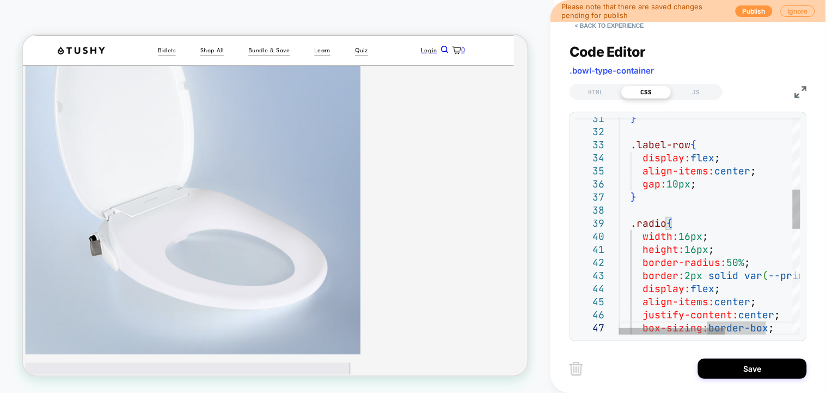
click at [687, 237] on div "} .label-row { display: flex ; align-items: center ; gap: 10px ; } .radio { wid…" at bounding box center [767, 318] width 296 height 1197
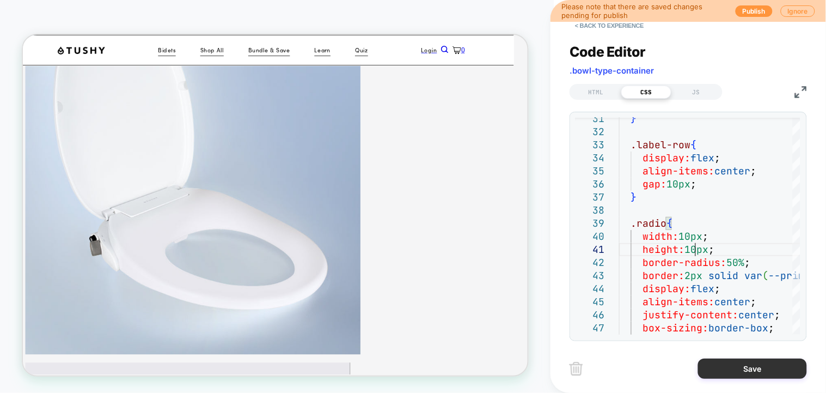
type textarea "**********"
click at [739, 366] on button "Save" at bounding box center [752, 368] width 109 height 20
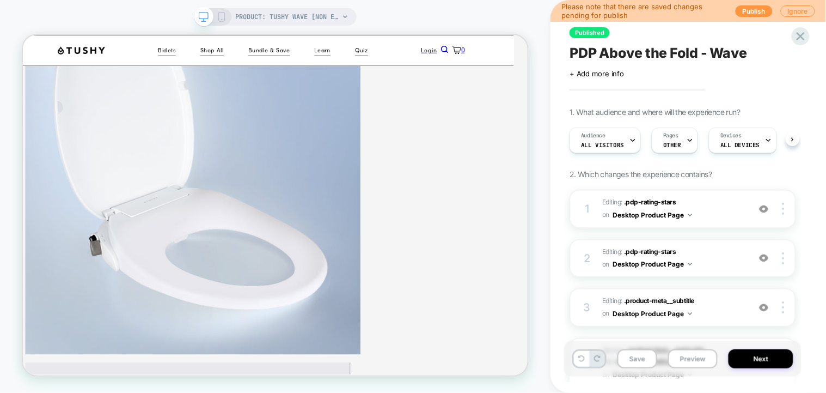
scroll to position [0, 1]
click at [638, 351] on button "Save" at bounding box center [637, 358] width 40 height 19
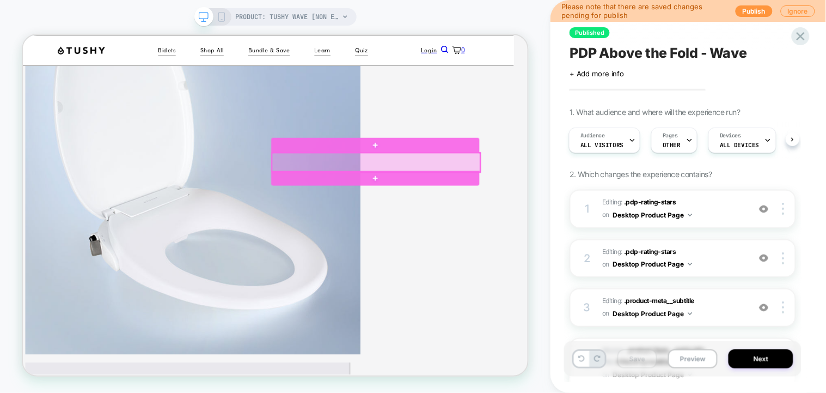
click at [597, 203] on div at bounding box center [494, 204] width 278 height 25
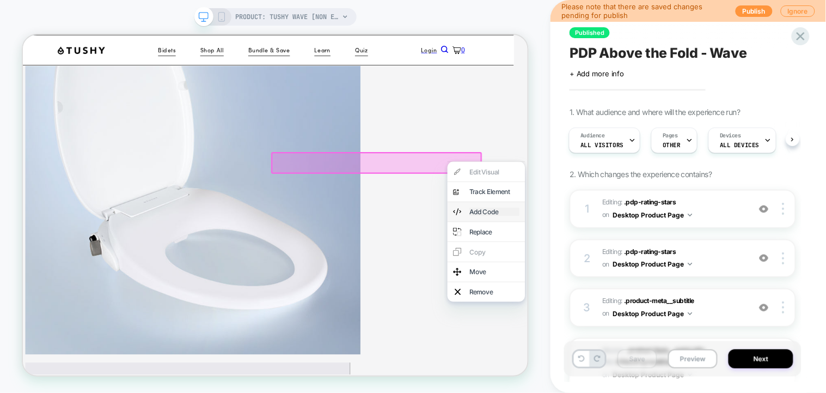
click at [668, 276] on div "Add Code" at bounding box center [651, 270] width 66 height 11
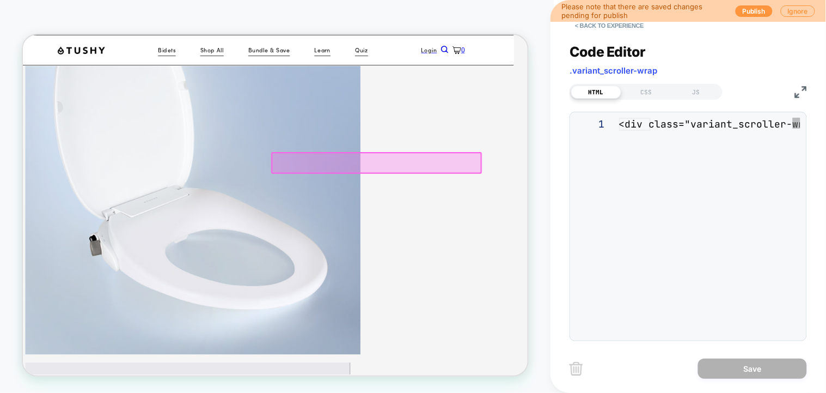
scroll to position [151, 19]
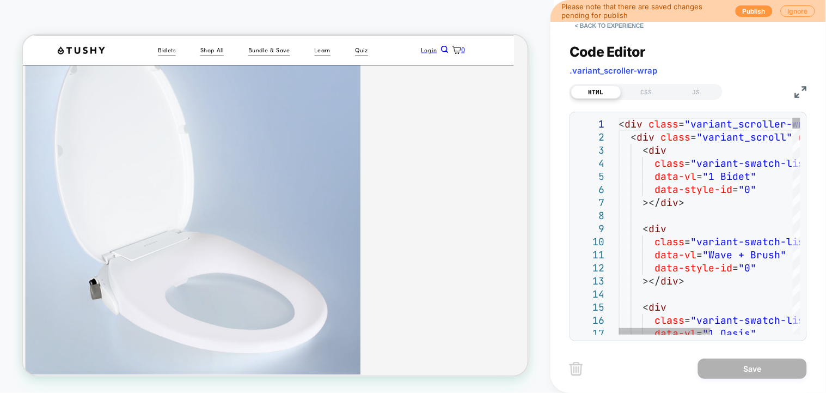
type textarea "**********"
click at [590, 22] on button "< Back to experience" at bounding box center [609, 25] width 79 height 17
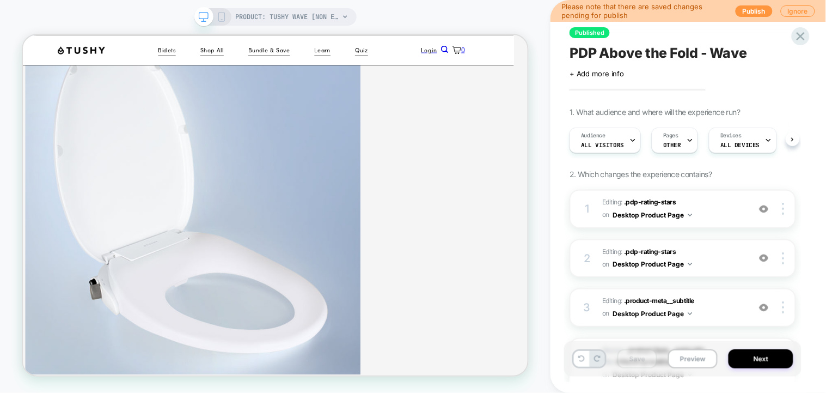
scroll to position [0, 1]
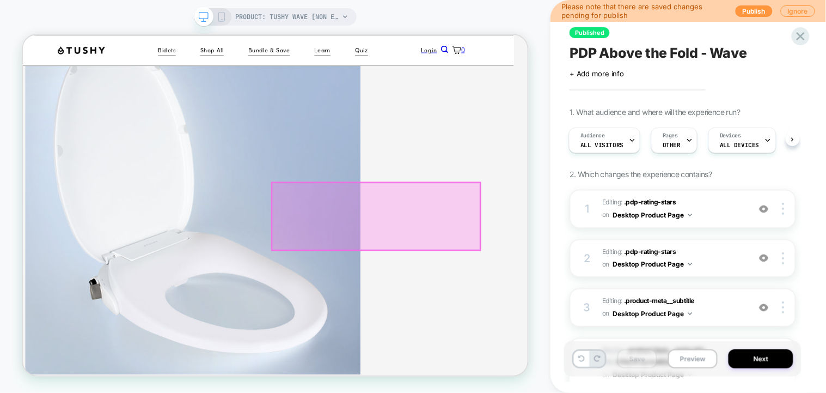
click at [628, 245] on div at bounding box center [494, 275] width 278 height 89
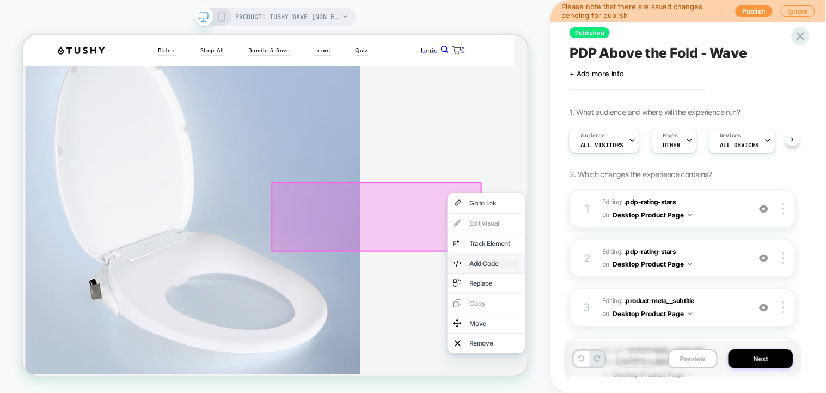
click at [665, 344] on div "Add Code" at bounding box center [651, 338] width 66 height 11
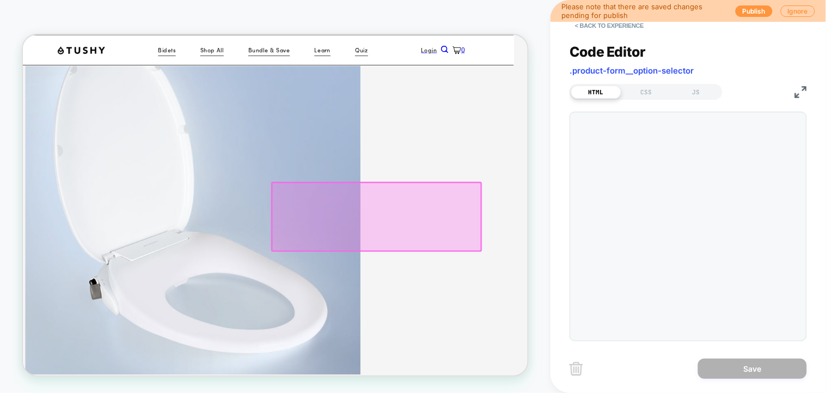
scroll to position [164, 19]
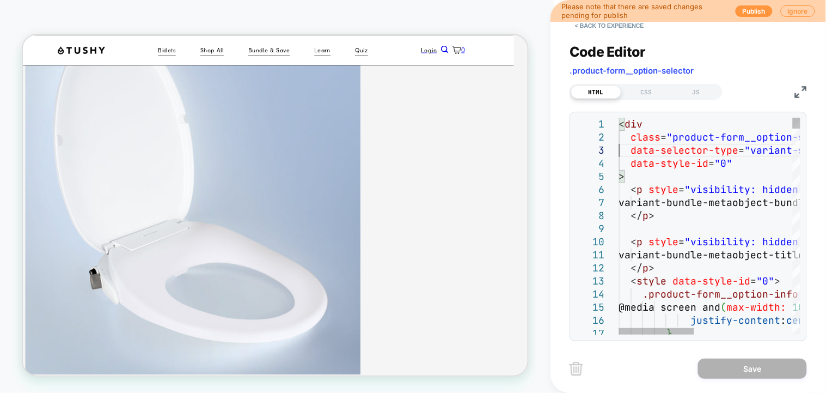
scroll to position [25, 5]
type textarea "**********"
click at [586, 29] on button "< Back to experience" at bounding box center [609, 25] width 79 height 17
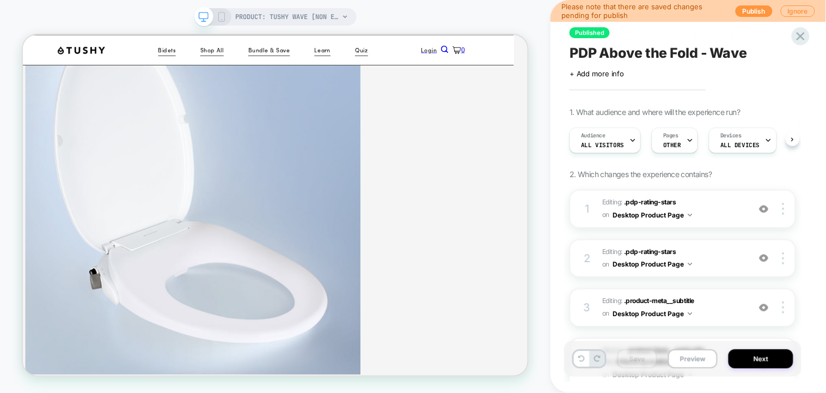
scroll to position [0, 1]
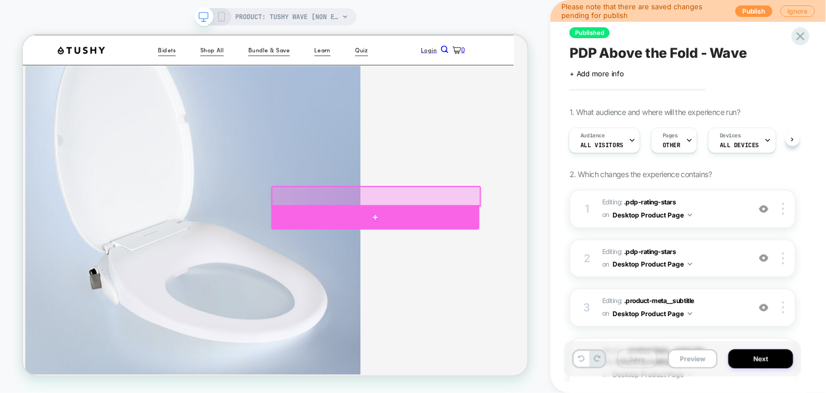
click at [548, 261] on div at bounding box center [493, 277] width 278 height 33
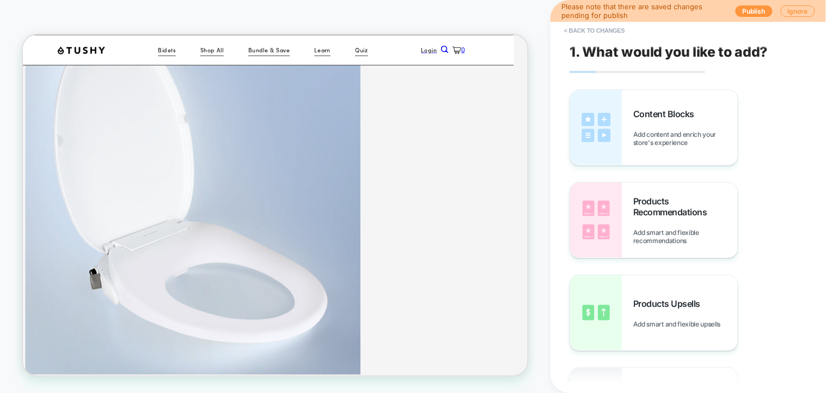
scroll to position [194, 19]
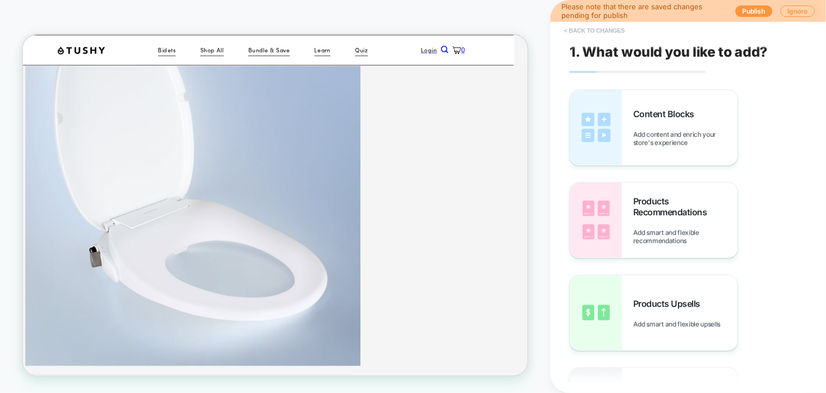
click at [589, 26] on button "< Back to changes" at bounding box center [595, 30] width 72 height 17
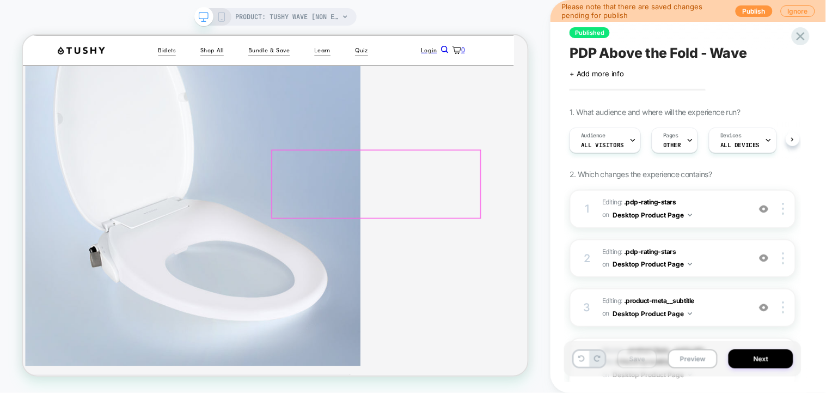
scroll to position [0, 1]
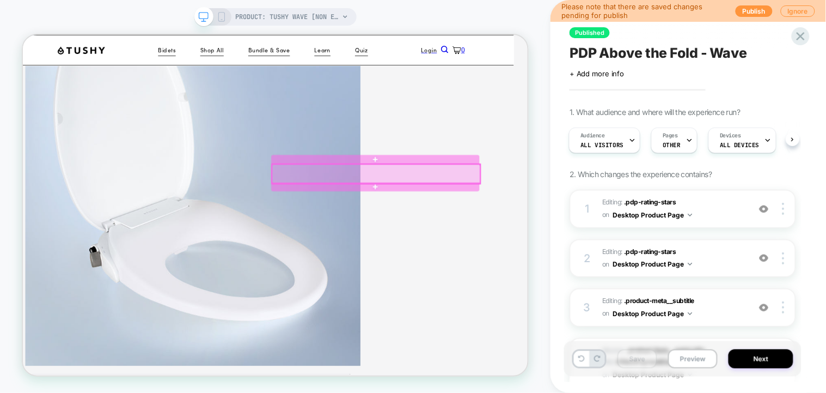
click at [491, 223] on div at bounding box center [494, 219] width 278 height 25
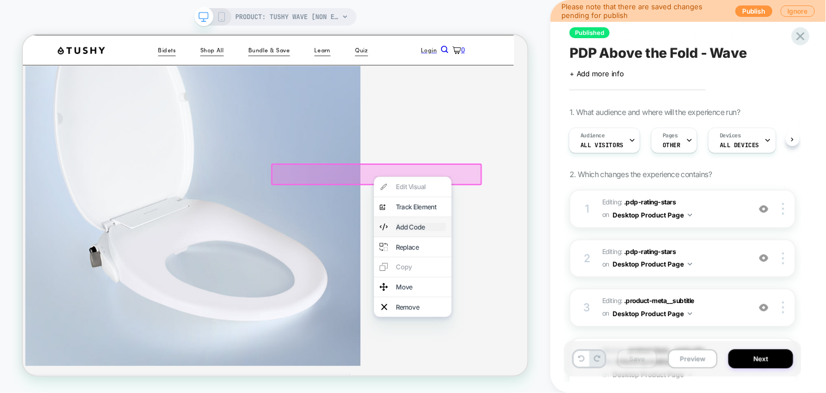
click at [548, 296] on div "Add Code" at bounding box center [553, 290] width 66 height 11
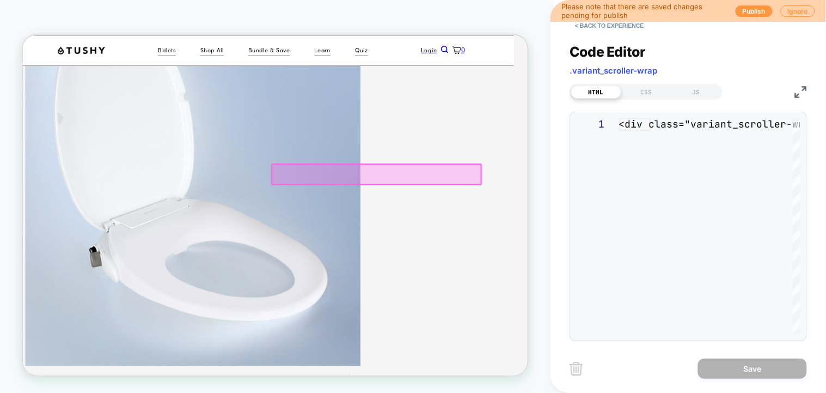
scroll to position [151, 19]
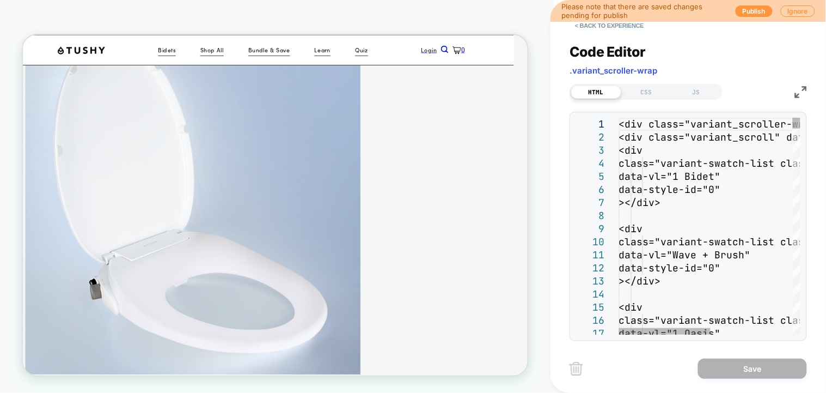
type textarea "**********"
click at [582, 31] on button "< Back to experience" at bounding box center [609, 25] width 79 height 17
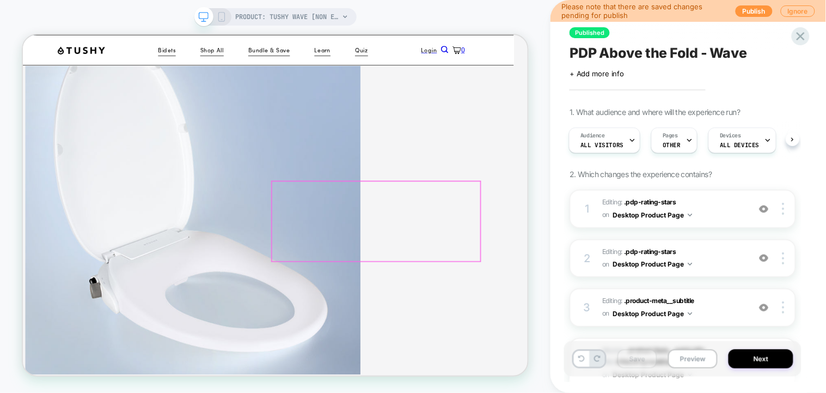
scroll to position [296, 19]
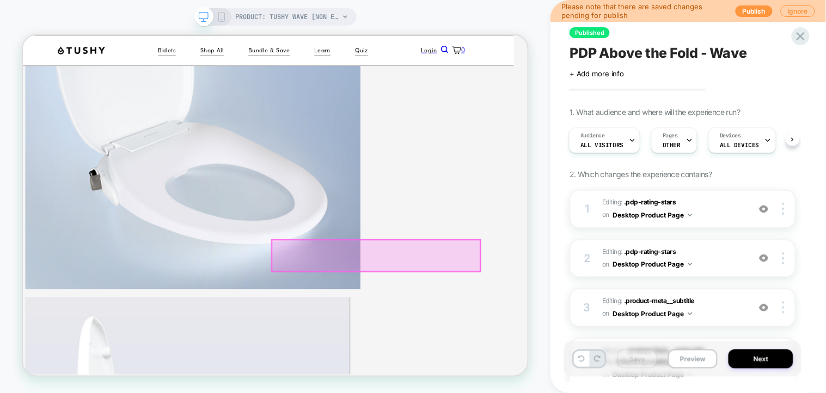
click at [560, 327] on div at bounding box center [494, 329] width 278 height 42
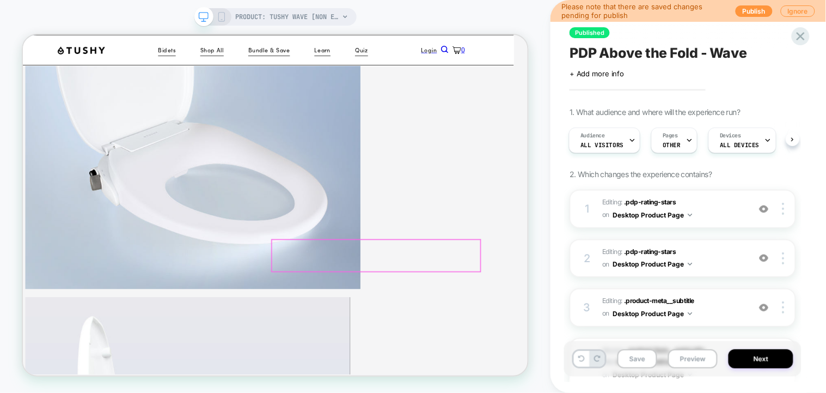
scroll to position [296, 3]
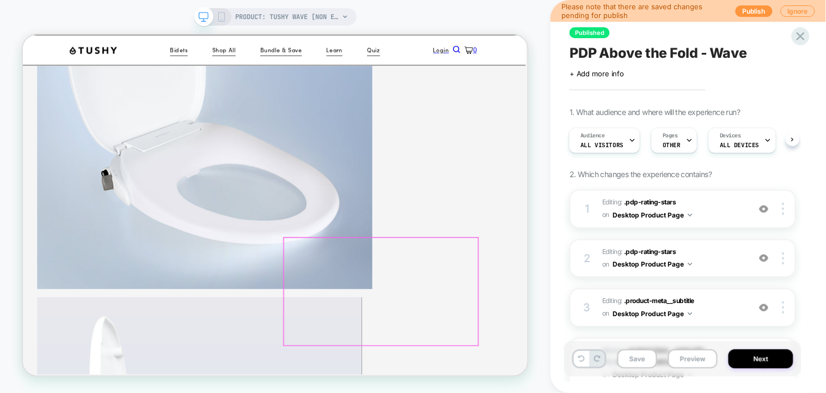
click at [22, 34] on tolstoy-carousel "Apple Wash Bidet Upgrade Check Compatibility! Wave Features" at bounding box center [22, 34] width 0 height 0
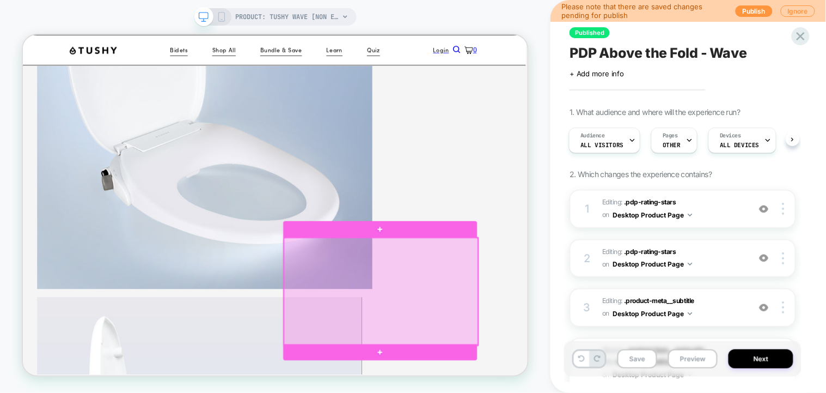
click at [607, 349] on div at bounding box center [500, 376] width 259 height 143
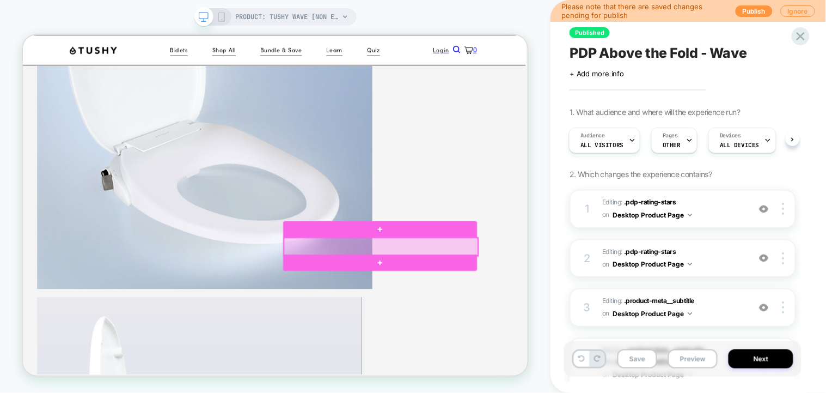
click at [603, 320] on div at bounding box center [500, 317] width 259 height 24
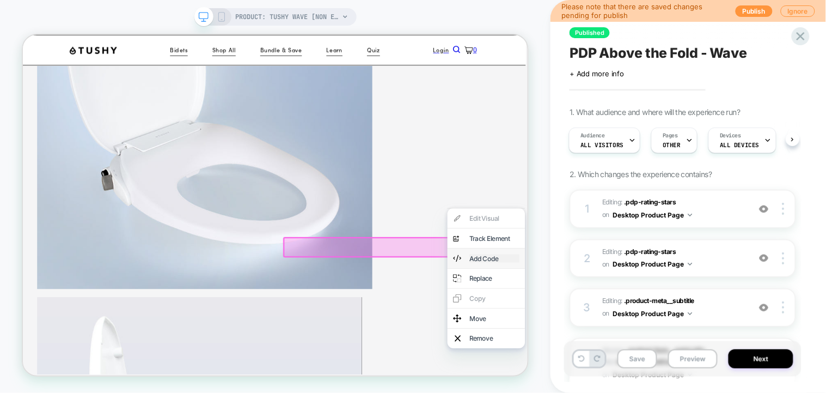
click at [647, 338] on div "Add Code" at bounding box center [651, 332] width 66 height 11
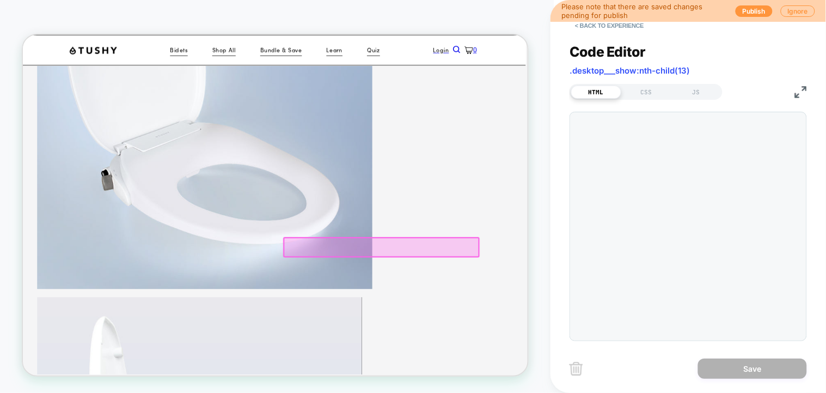
scroll to position [351, 3]
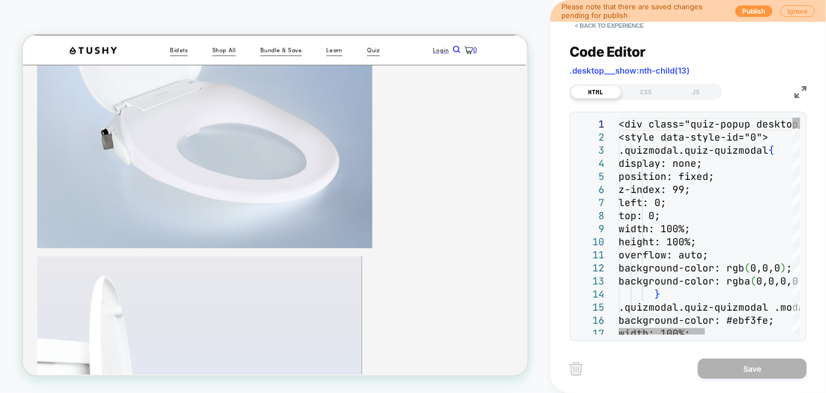
type textarea "**********"
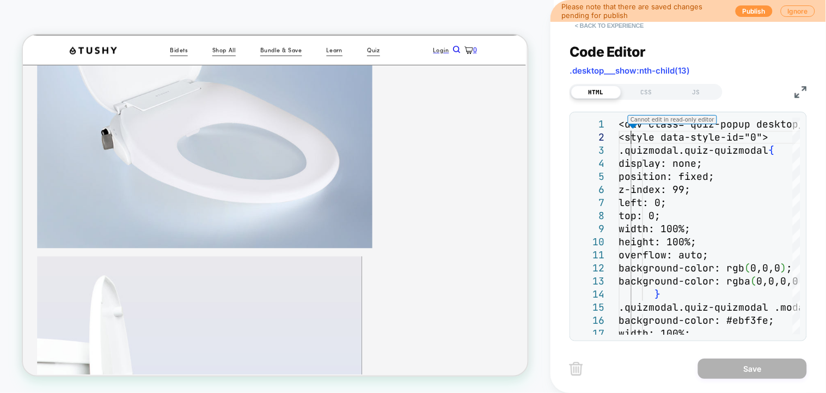
click at [589, 30] on button "< Back to experience" at bounding box center [609, 25] width 79 height 17
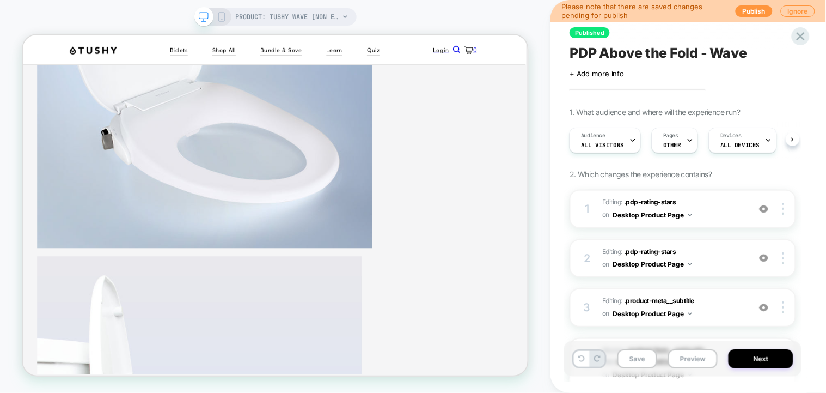
scroll to position [0, 1]
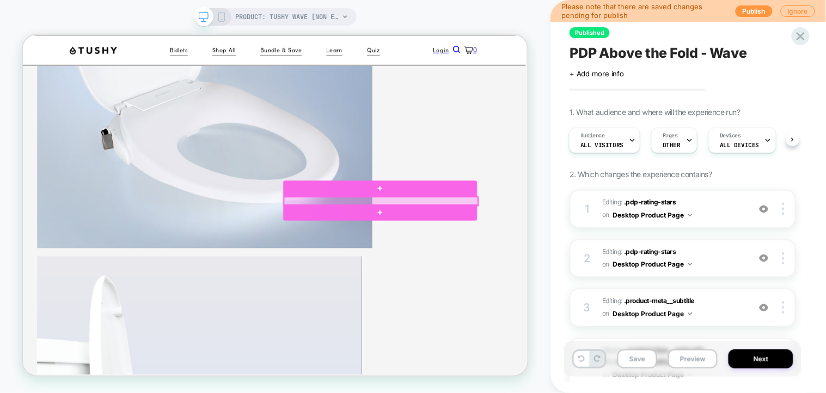
click at [576, 253] on div at bounding box center [500, 255] width 259 height 11
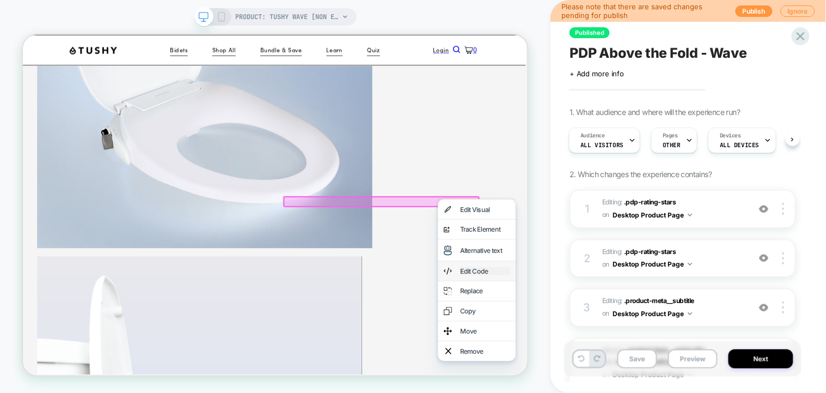
click at [629, 354] on div "Edit Code" at bounding box center [638, 349] width 66 height 11
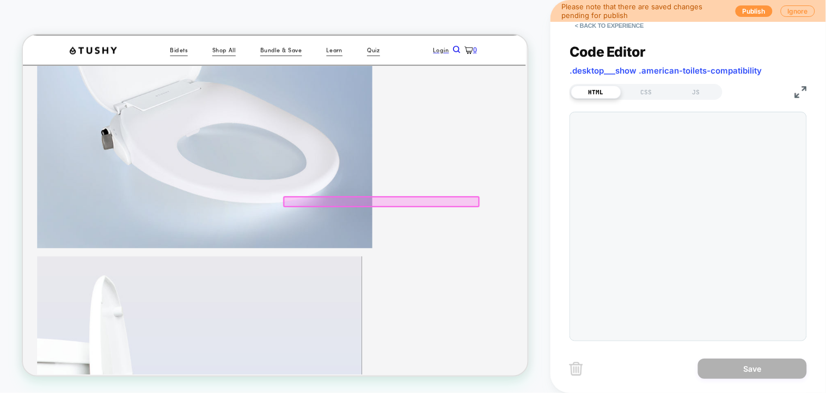
scroll to position [344, 3]
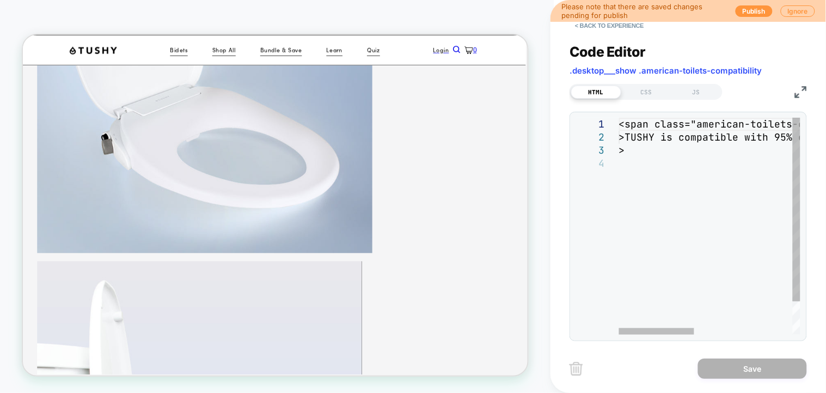
click at [652, 150] on div "<span class="american-toilets-compatibility" data- style-id="0" >TUSHY is compa…" at bounding box center [828, 246] width 419 height 256
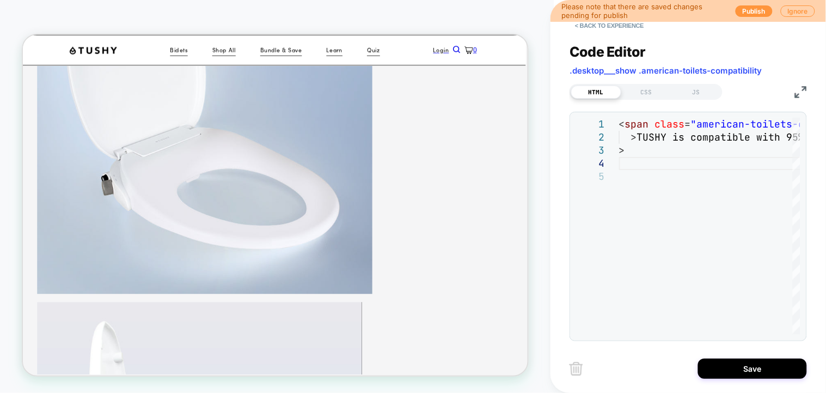
scroll to position [290, 3]
type textarea "**********"
click at [590, 29] on button "< Back to experience" at bounding box center [609, 25] width 79 height 17
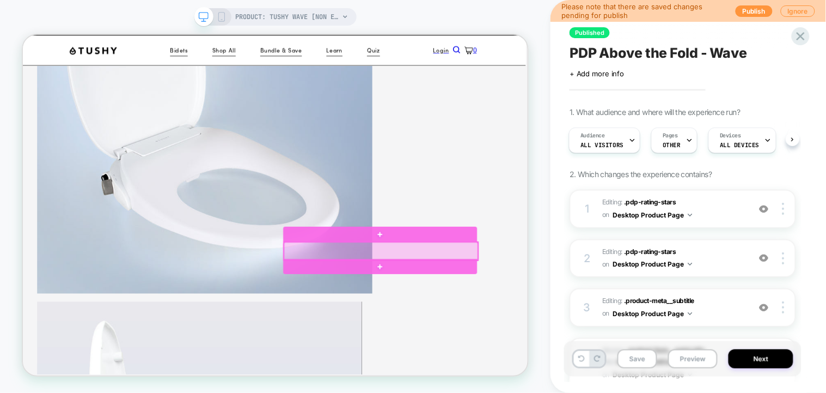
click at [452, 322] on div at bounding box center [500, 323] width 259 height 24
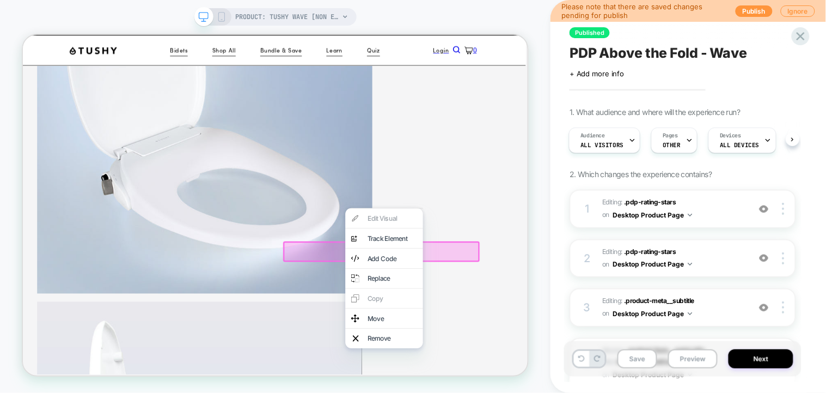
drag, startPoint x: 498, startPoint y: 350, endPoint x: 510, endPoint y: 335, distance: 18.5
click at [499, 338] on div "Add Code" at bounding box center [515, 332] width 66 height 11
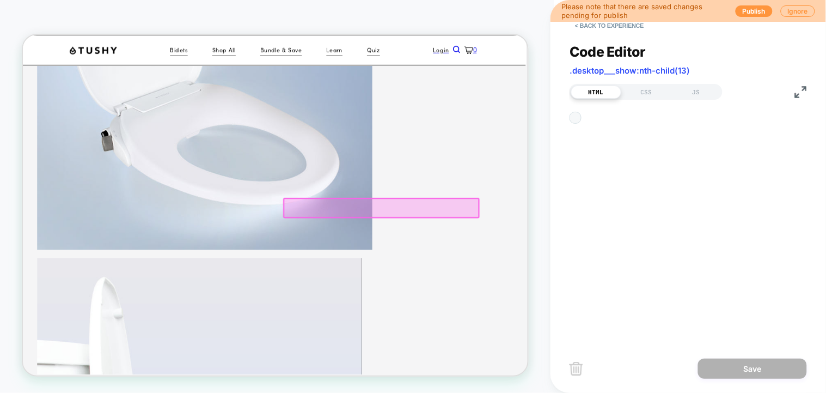
scroll to position [351, 3]
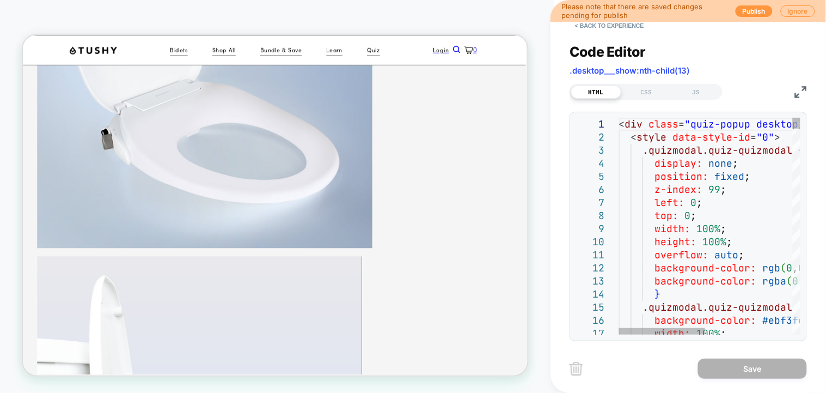
type textarea "**********"
click at [584, 22] on button "< Back to experience" at bounding box center [609, 25] width 79 height 17
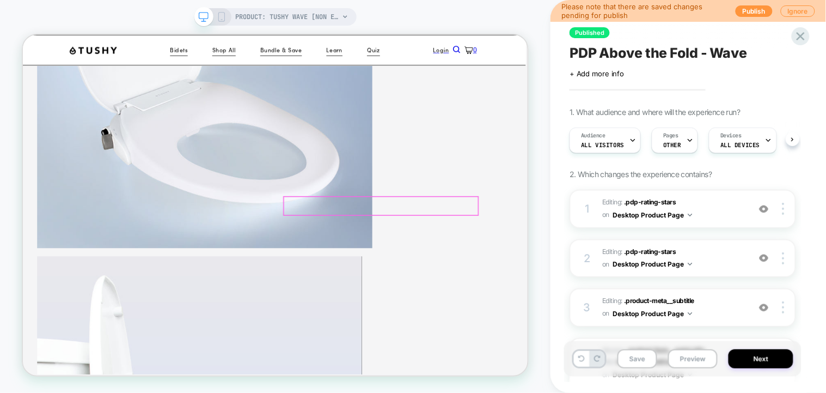
scroll to position [0, 1]
click at [419, 264] on div at bounding box center [408, 268] width 74 height 11
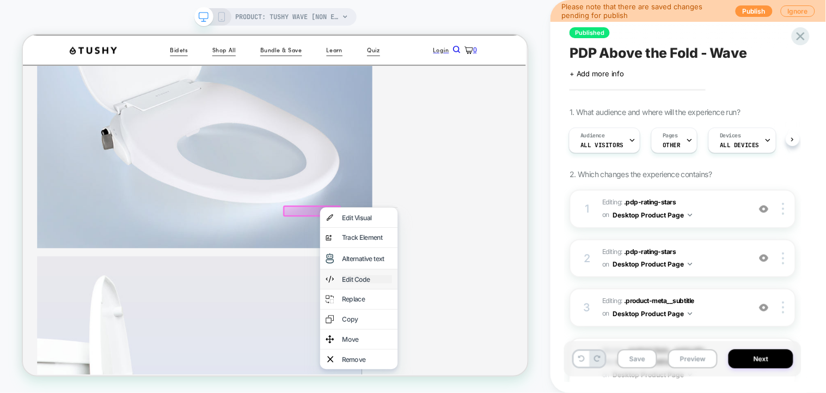
click at [472, 365] on div "Edit Code" at bounding box center [481, 359] width 66 height 11
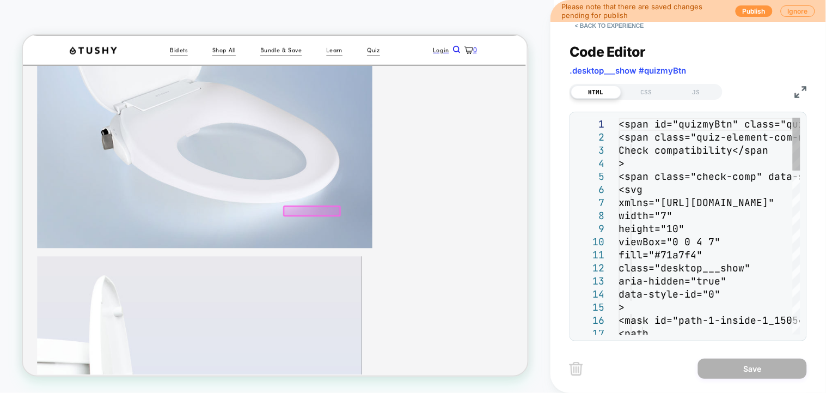
scroll to position [357, 3]
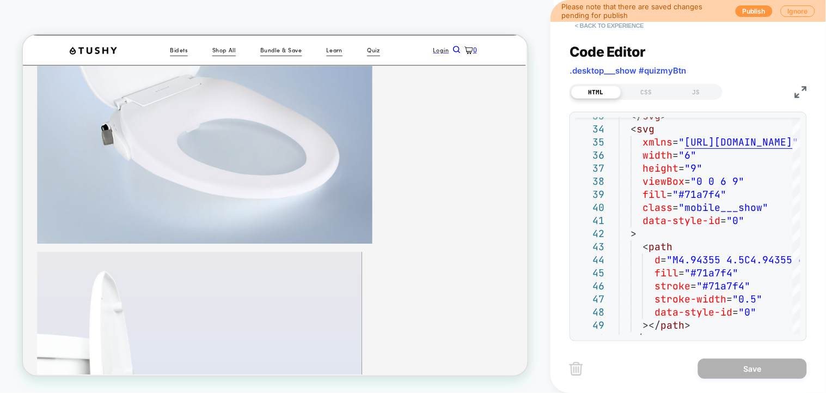
click at [608, 26] on button "< Back to experience" at bounding box center [609, 25] width 79 height 17
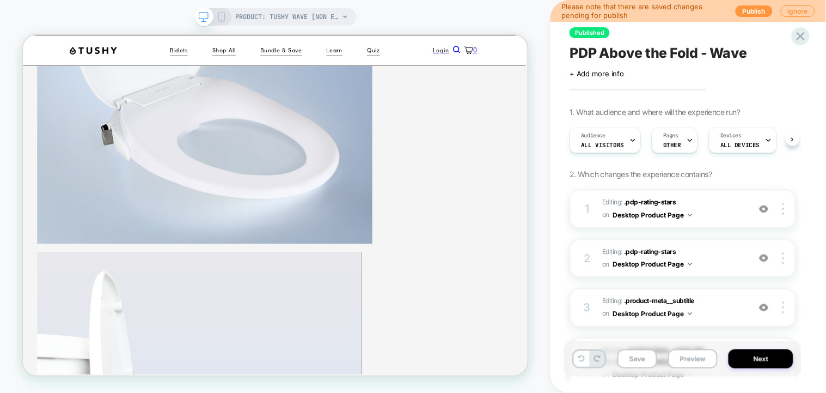
scroll to position [0, 1]
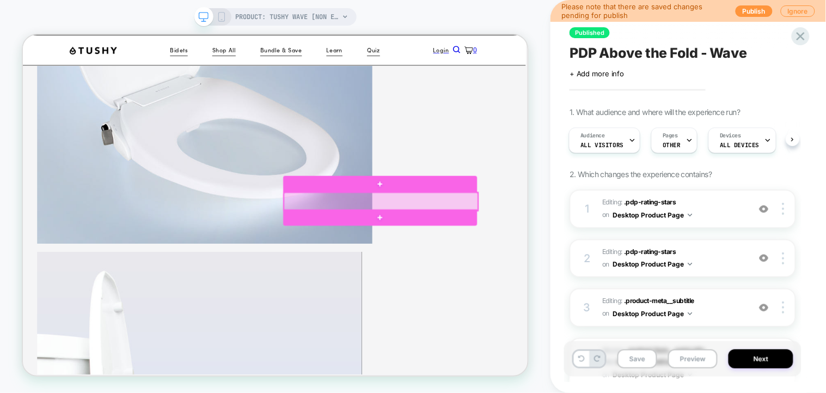
click at [580, 255] on div at bounding box center [500, 256] width 259 height 24
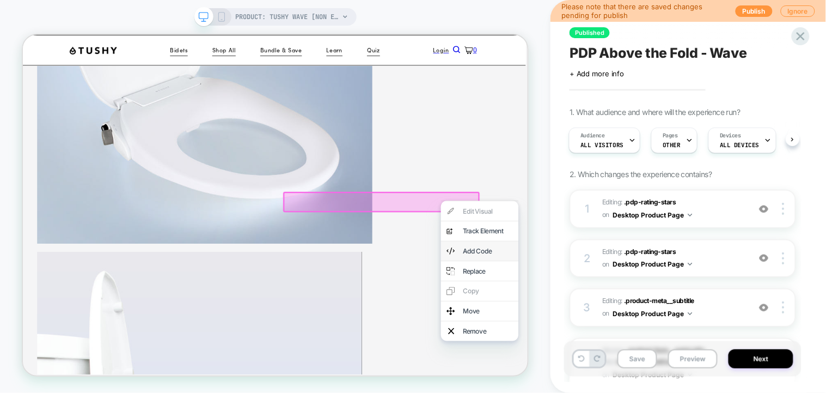
click at [650, 335] on div "Add Code" at bounding box center [631, 322] width 103 height 26
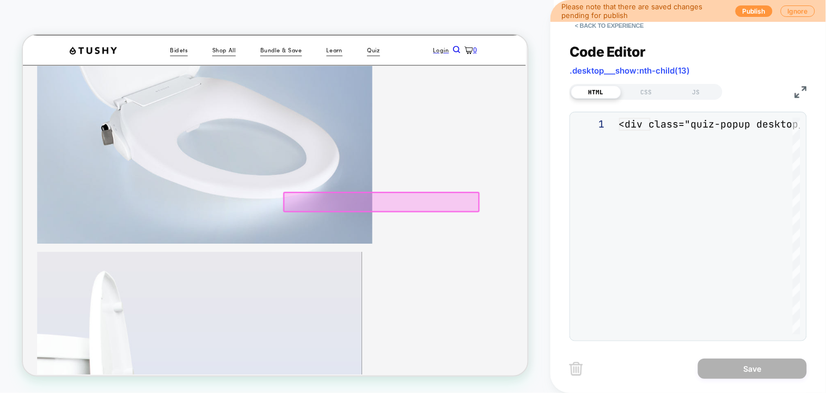
scroll to position [351, 3]
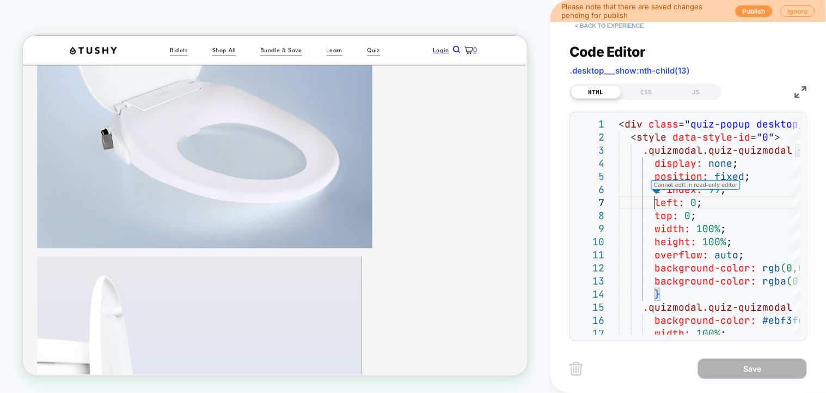
scroll to position [77, 46]
type textarea "**********"
click at [594, 24] on button "< Back to experience" at bounding box center [609, 25] width 79 height 17
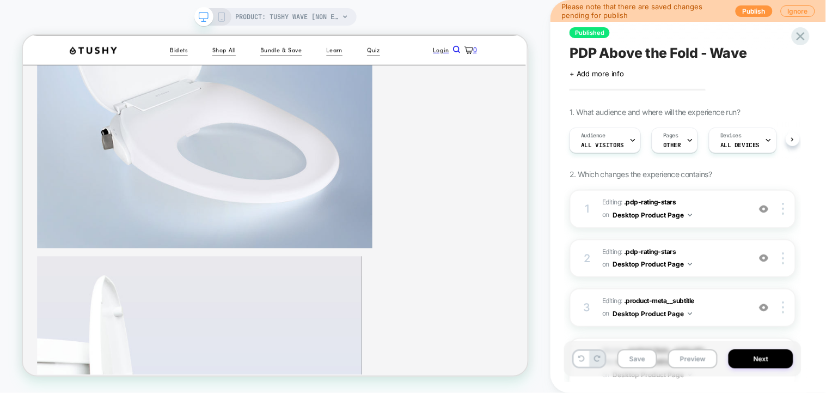
scroll to position [0, 1]
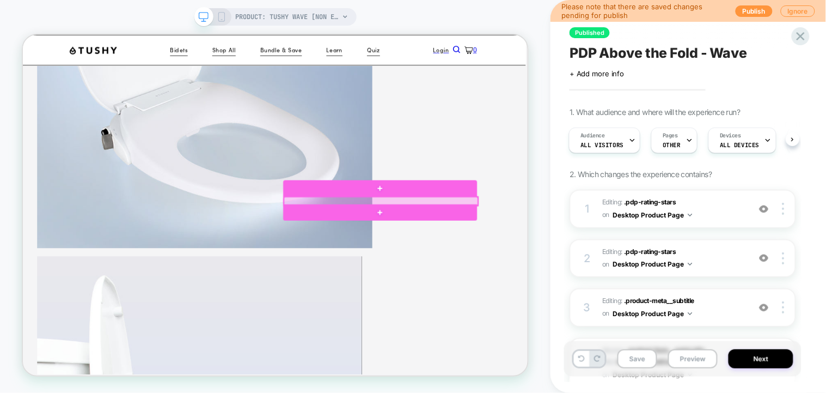
click at [507, 253] on div at bounding box center [500, 255] width 259 height 11
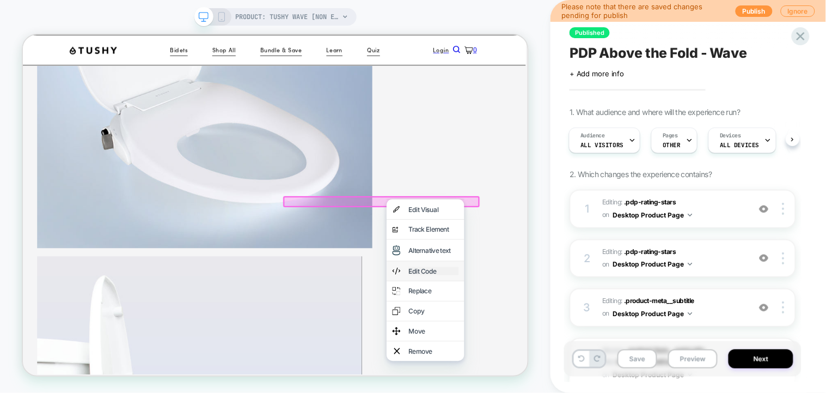
click at [576, 354] on div "Edit Code" at bounding box center [570, 349] width 66 height 11
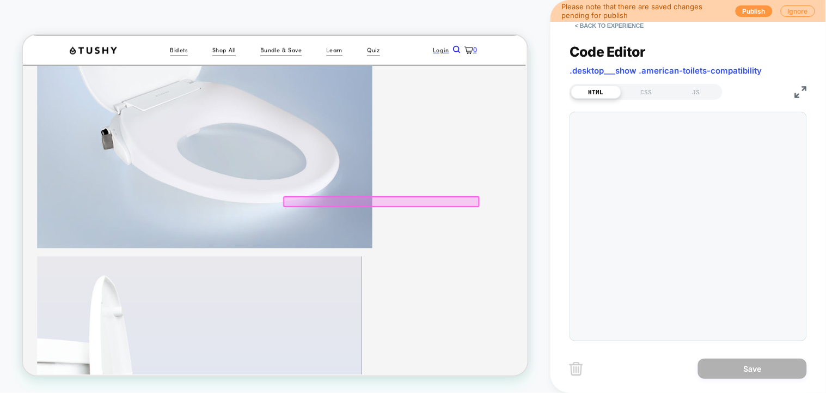
scroll to position [344, 3]
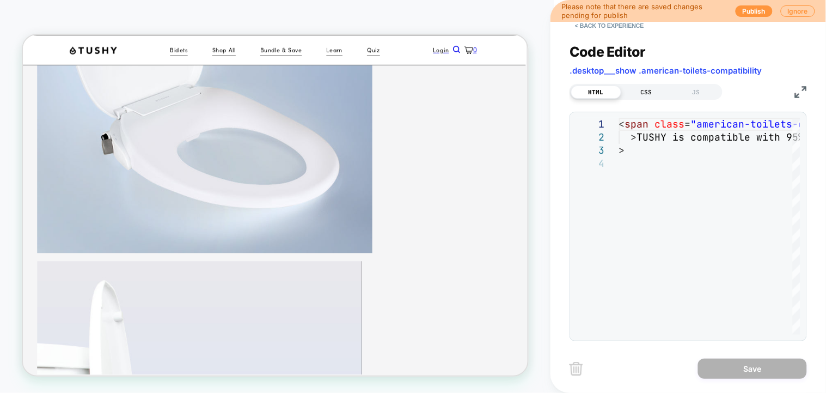
click at [644, 94] on div "CSS" at bounding box center [646, 91] width 50 height 13
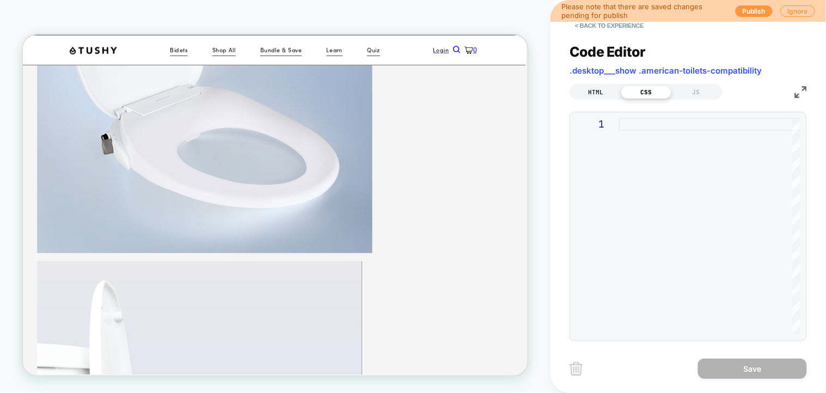
click at [605, 88] on div "HTML" at bounding box center [596, 91] width 50 height 13
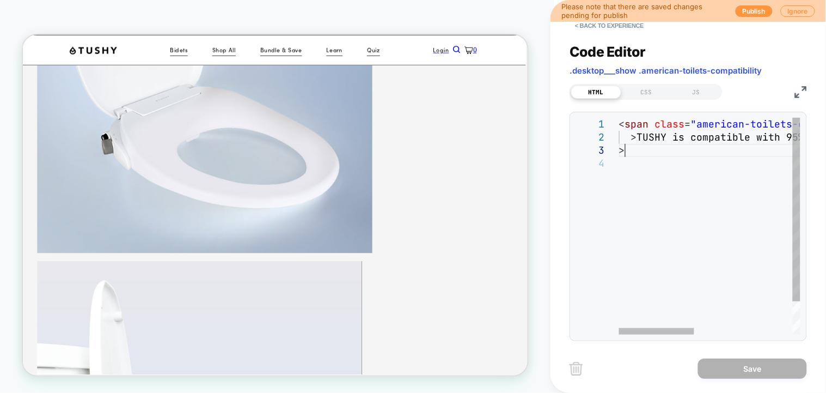
scroll to position [0, 0]
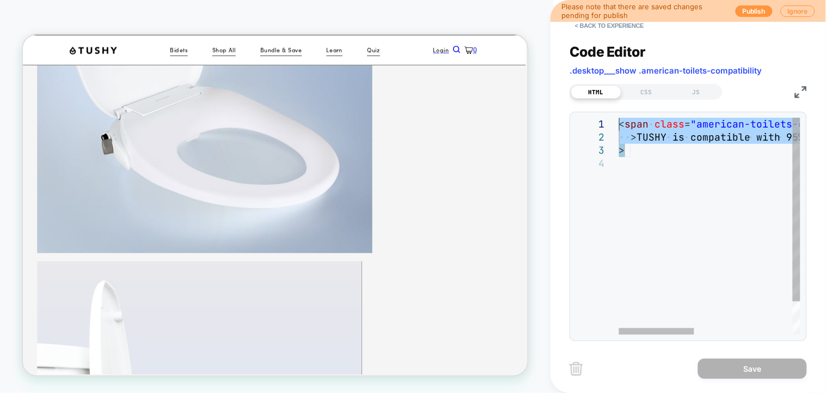
drag, startPoint x: 627, startPoint y: 145, endPoint x: 603, endPoint y: 112, distance: 41.1
click at [619, 118] on div "< span class = "american-toilets-compatibility" data-style-id = "0" > TUSHY is …" at bounding box center [828, 246] width 419 height 256
type textarea "**********"
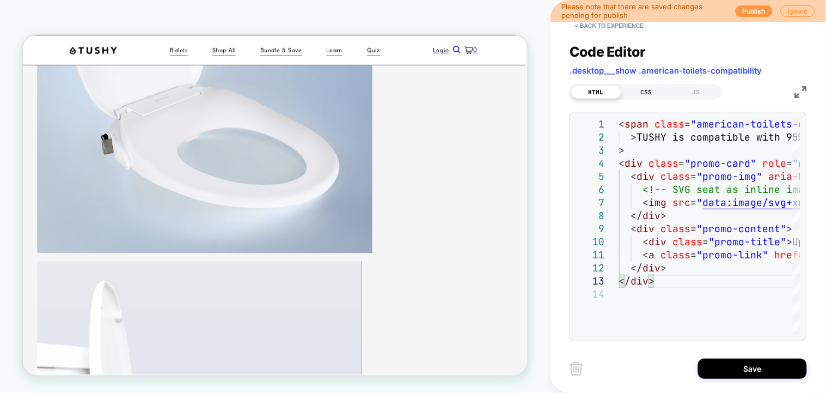
click at [649, 90] on div "CSS" at bounding box center [646, 91] width 50 height 13
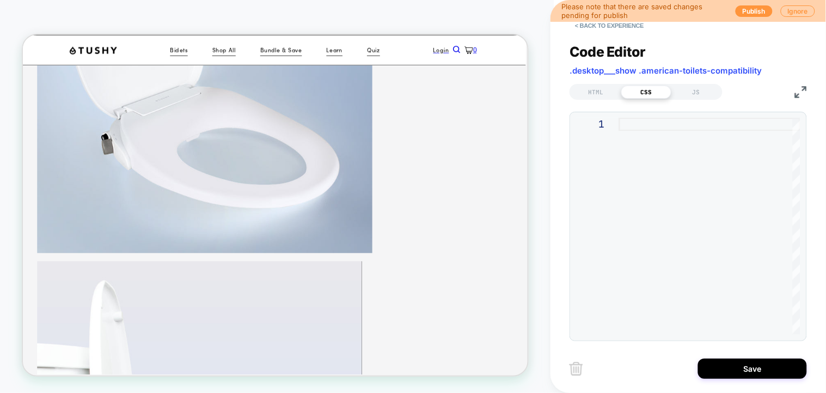
click at [643, 125] on div at bounding box center [709, 226] width 181 height 217
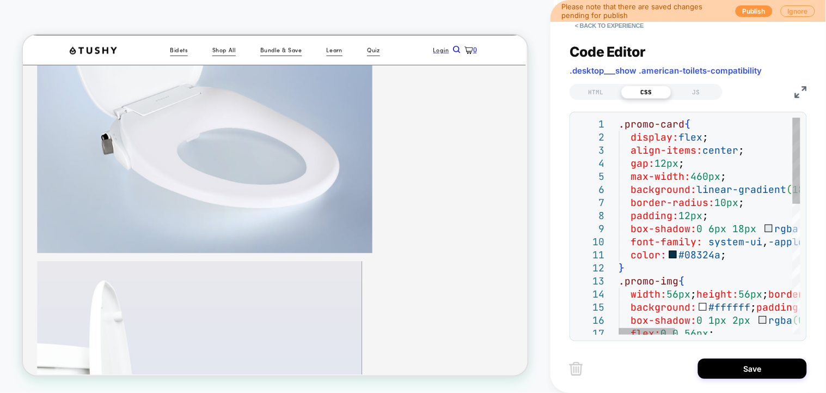
type textarea "**********"
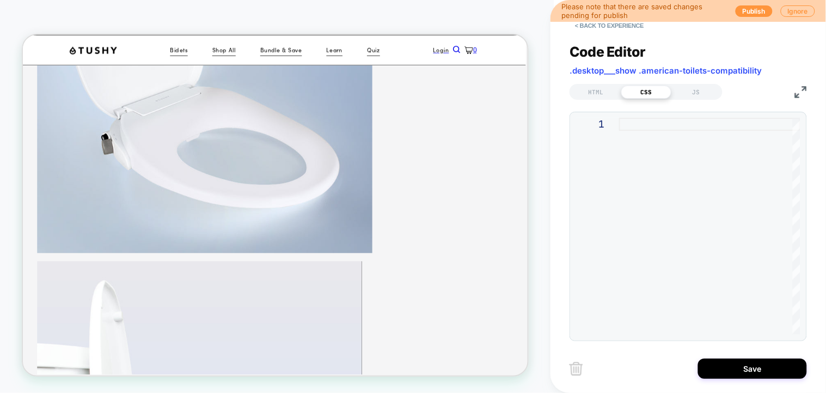
type textarea "**********"
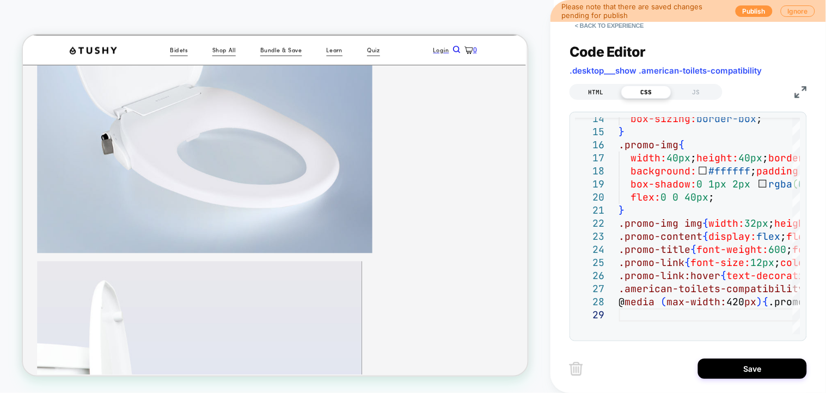
click at [595, 86] on div "HTML" at bounding box center [596, 91] width 50 height 13
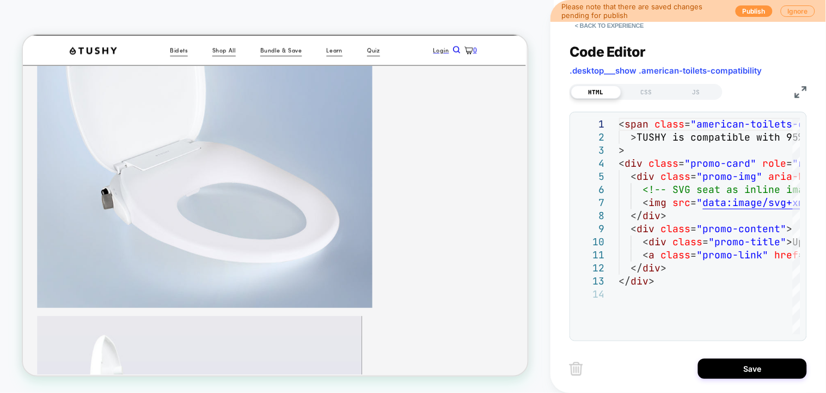
scroll to position [344, 3]
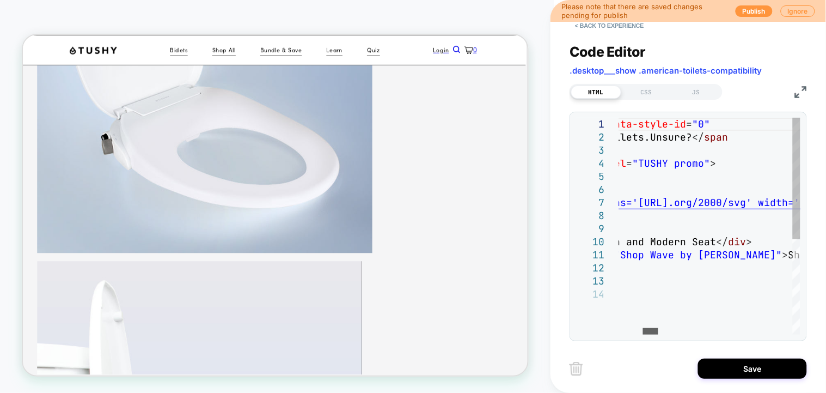
click at [647, 329] on div at bounding box center [650, 331] width 15 height 7
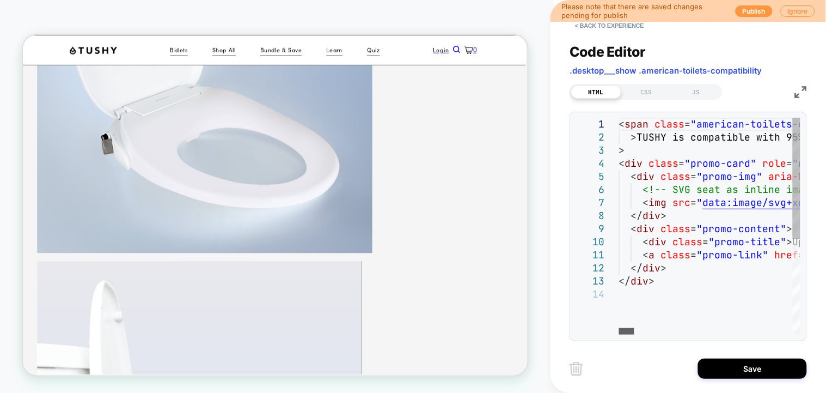
click at [619, 329] on div at bounding box center [626, 331] width 15 height 7
click at [647, 90] on div "CSS" at bounding box center [646, 91] width 50 height 13
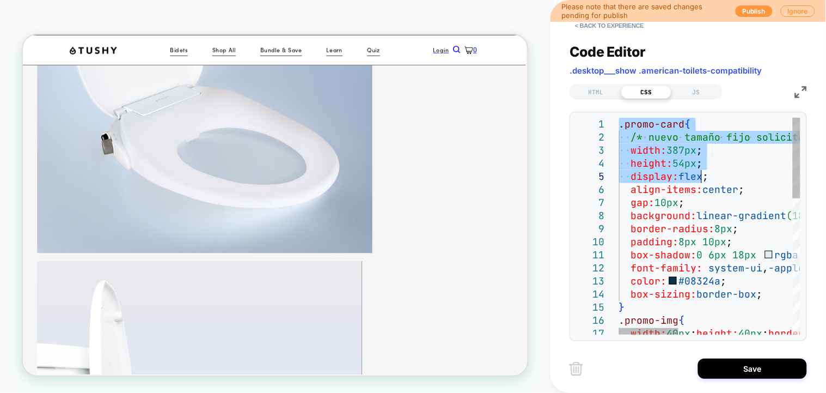
type textarea "**********"
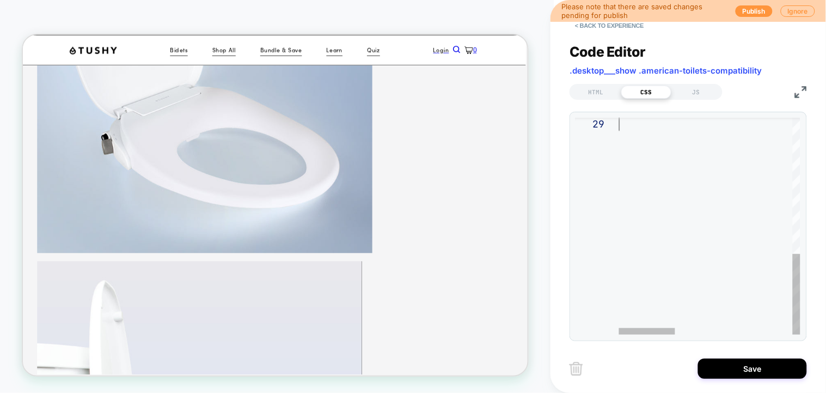
drag, startPoint x: 621, startPoint y: 127, endPoint x: 701, endPoint y: 392, distance: 276.6
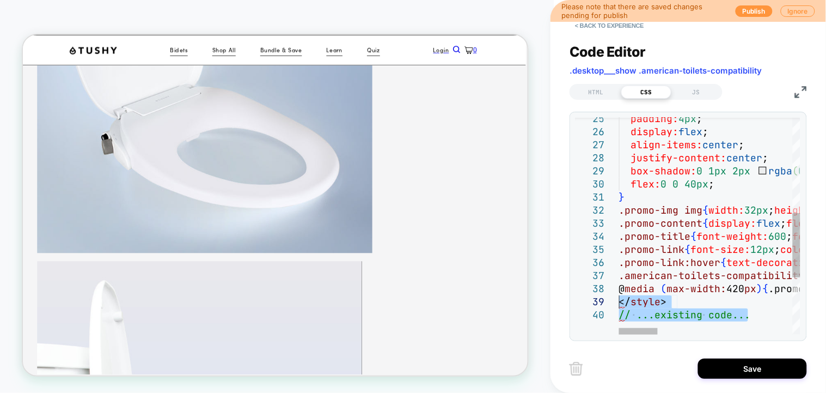
drag, startPoint x: 755, startPoint y: 314, endPoint x: 620, endPoint y: 304, distance: 135.4
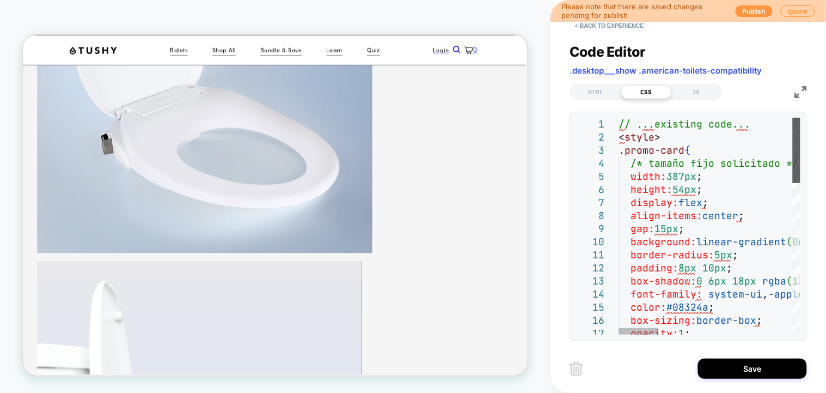
click at [797, 118] on div at bounding box center [797, 150] width 8 height 65
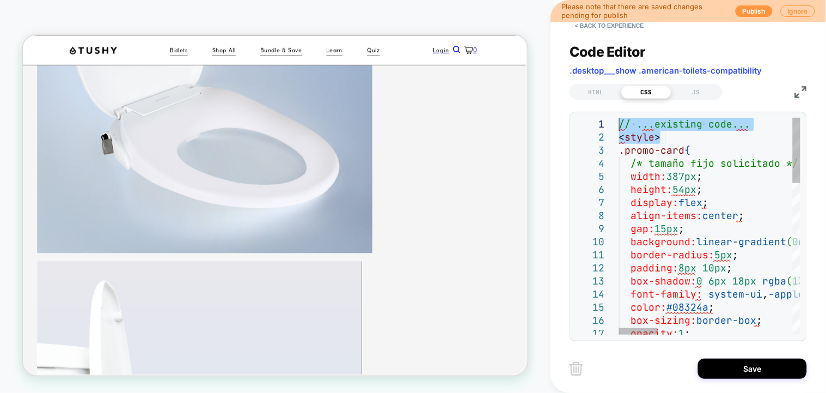
drag, startPoint x: 672, startPoint y: 135, endPoint x: 579, endPoint y: 127, distance: 93.4
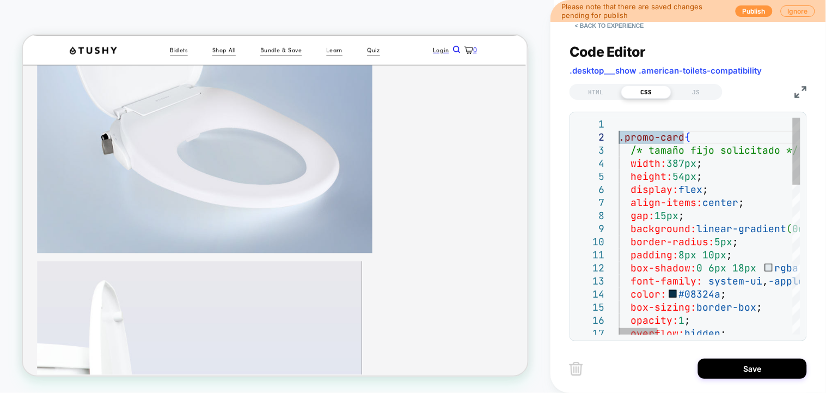
type textarea "**********"
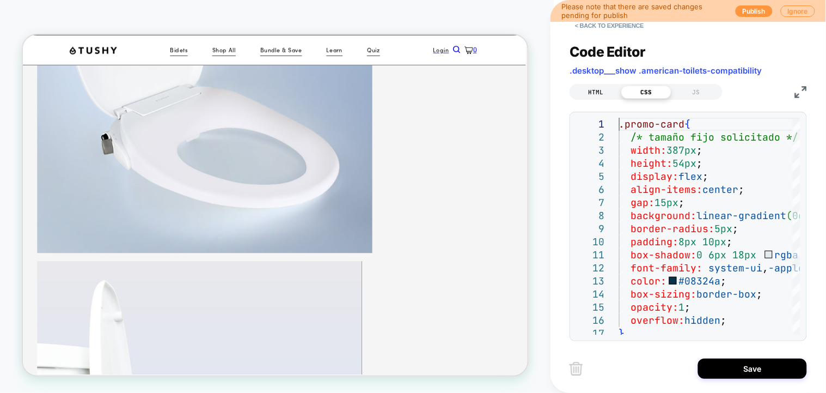
click at [588, 89] on div "HTML" at bounding box center [596, 91] width 50 height 13
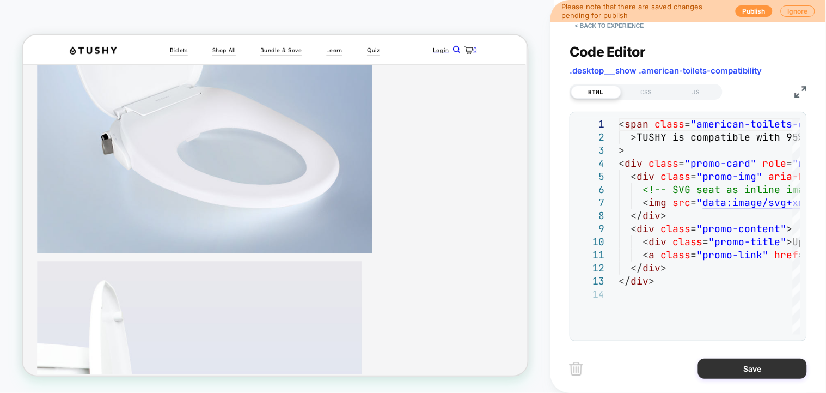
click at [741, 369] on button "Save" at bounding box center [752, 368] width 109 height 20
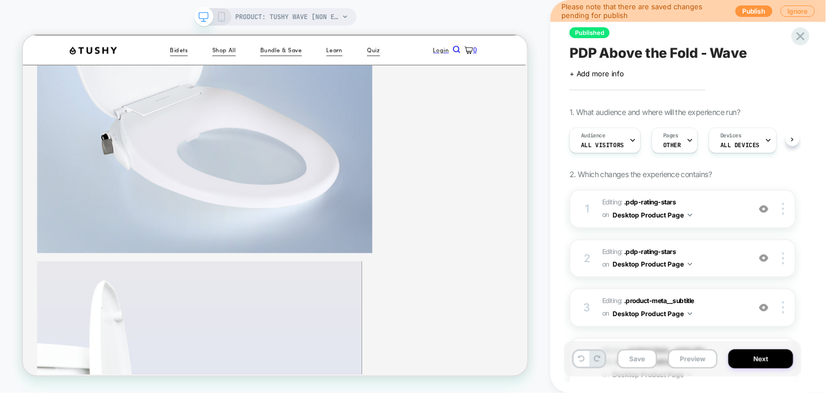
scroll to position [0, 1]
click at [632, 360] on button "Save" at bounding box center [637, 358] width 40 height 19
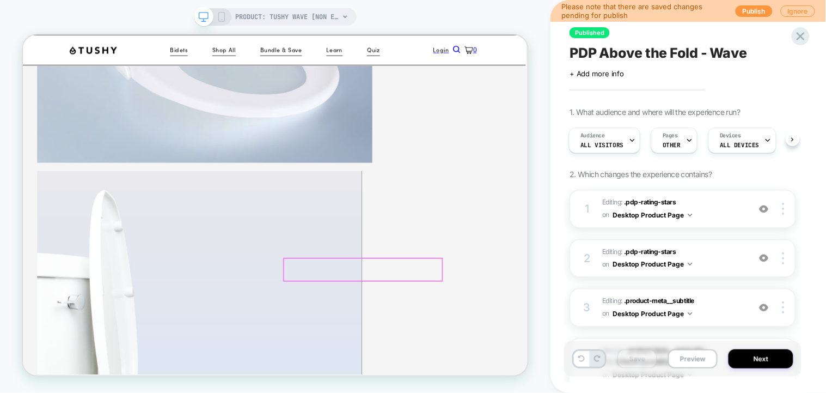
scroll to position [489, 3]
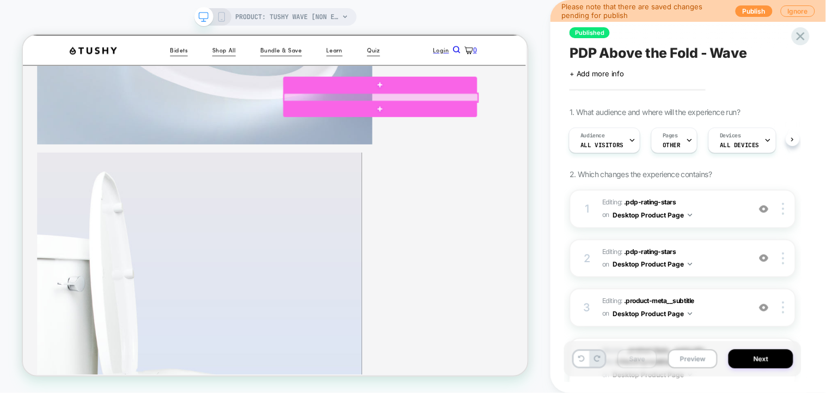
click at [557, 118] on div at bounding box center [500, 117] width 259 height 11
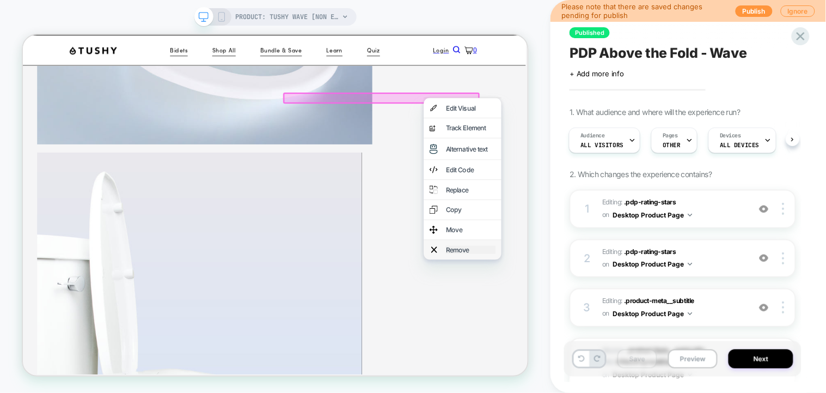
click at [623, 326] on div "Remove" at bounding box center [619, 320] width 66 height 11
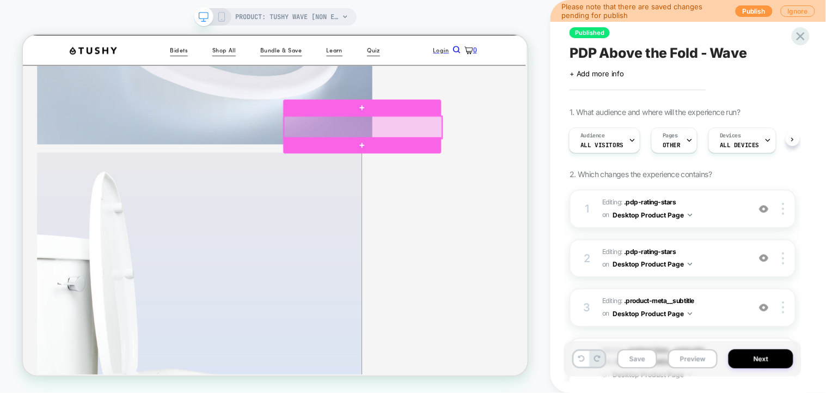
click at [531, 154] on div at bounding box center [476, 157] width 211 height 29
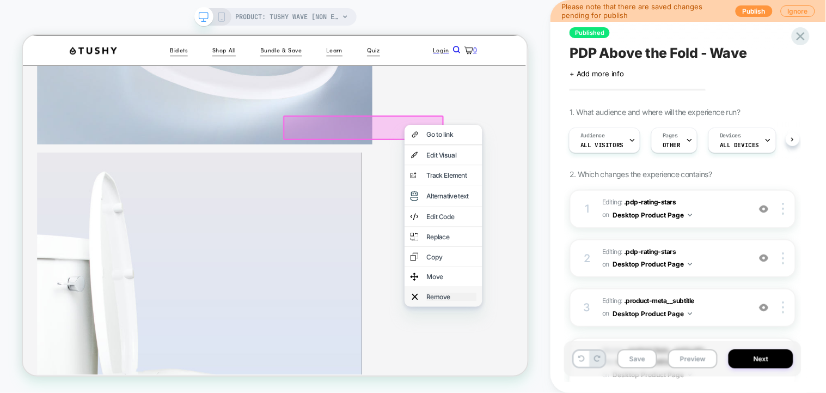
click at [578, 389] on div "Remove" at bounding box center [594, 383] width 66 height 11
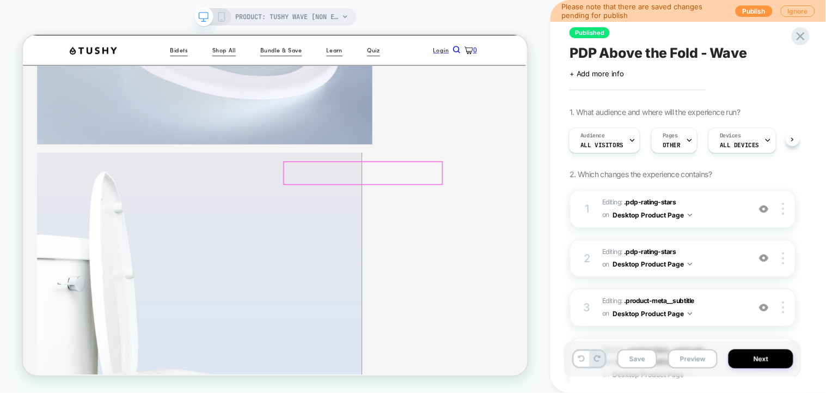
click at [539, 215] on div at bounding box center [476, 218] width 211 height 29
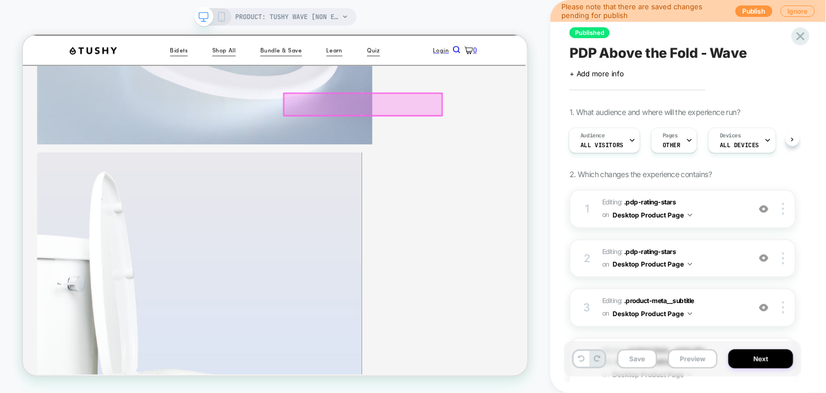
click at [564, 125] on div at bounding box center [476, 126] width 211 height 29
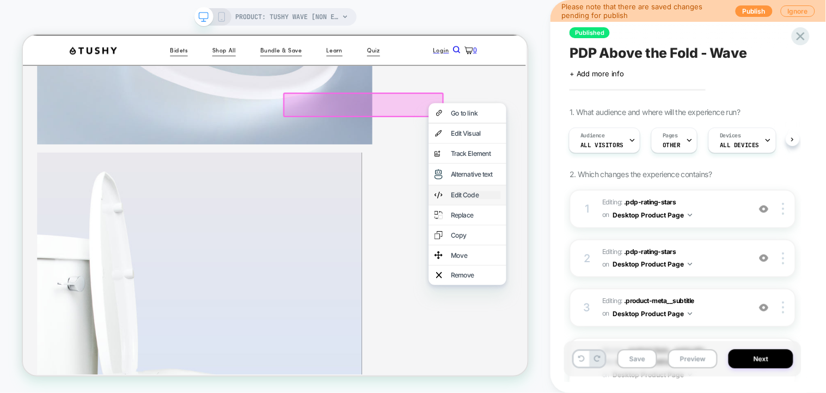
click at [625, 253] on div "Edit Code" at bounding box center [626, 247] width 66 height 11
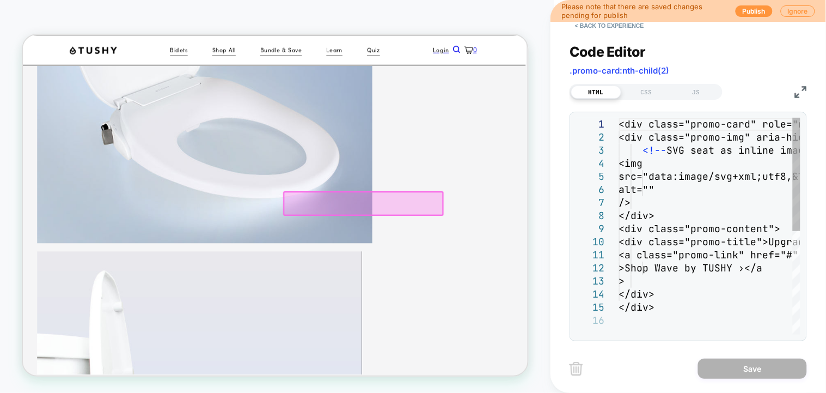
scroll to position [353, 3]
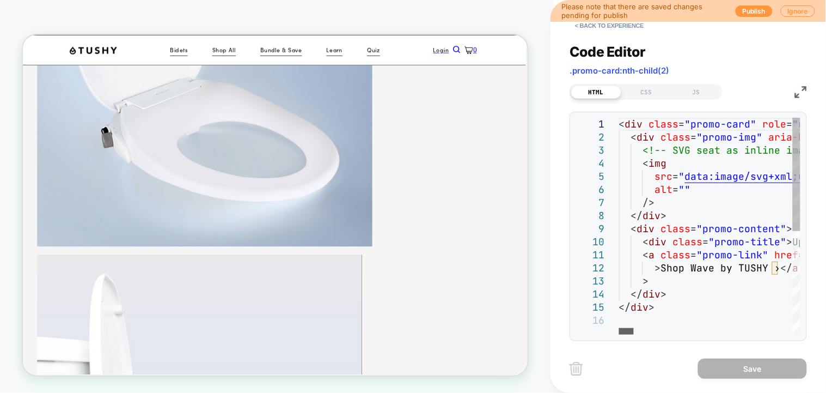
click at [627, 328] on div at bounding box center [626, 331] width 15 height 7
click at [648, 97] on div "CSS" at bounding box center [646, 91] width 50 height 13
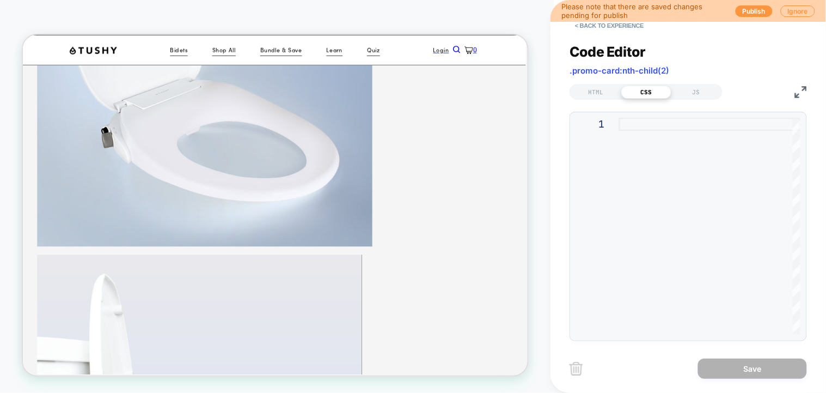
click at [653, 119] on div at bounding box center [709, 226] width 181 height 217
click at [595, 25] on button "< Back to experience" at bounding box center [609, 25] width 79 height 17
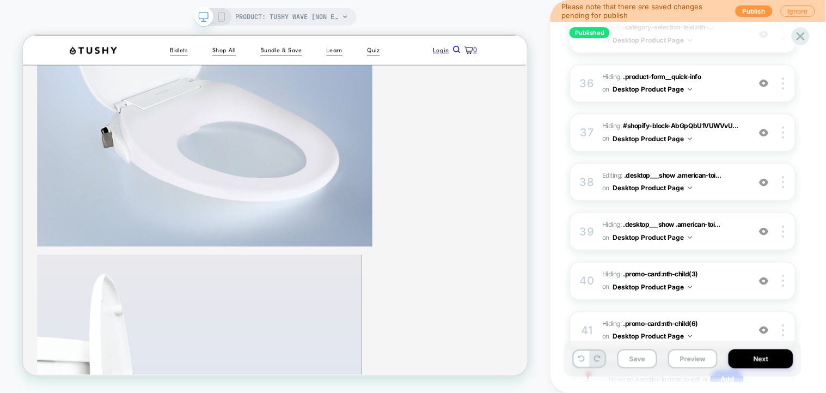
scroll to position [1958, 0]
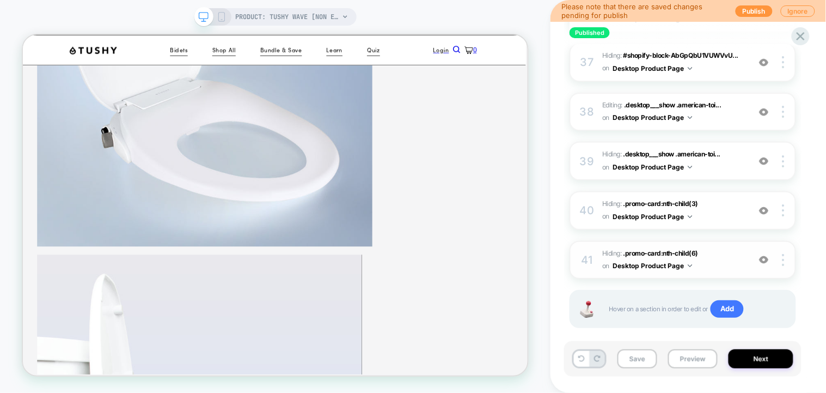
click at [726, 247] on span "Hiding : .promo-card:nth-child(6) .promo-card:nth-child(6) on Desktop Product P…" at bounding box center [673, 260] width 142 height 26
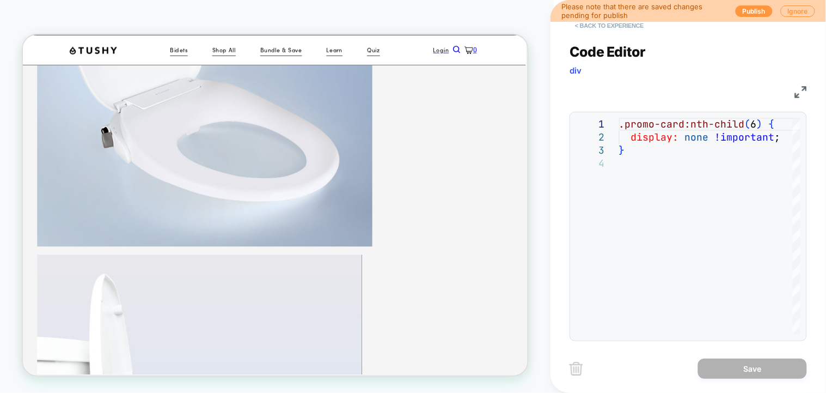
click at [588, 29] on button "< Back to experience" at bounding box center [609, 25] width 79 height 17
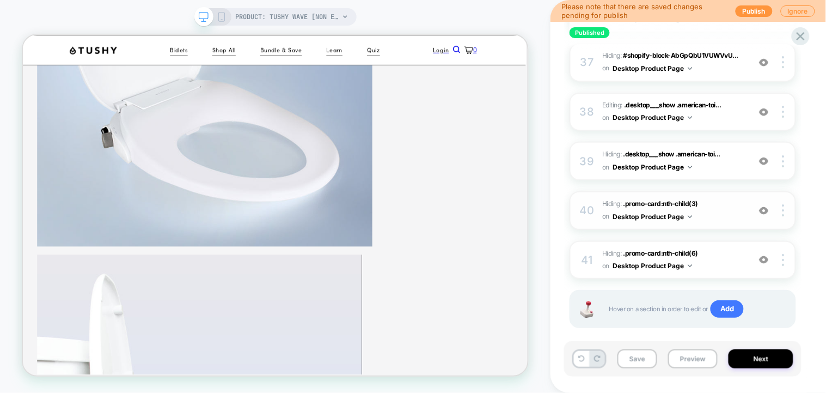
click at [735, 198] on span "Hiding : .promo-card:nth-child(3) .promo-card:nth-child(3) on Desktop Product P…" at bounding box center [673, 211] width 142 height 26
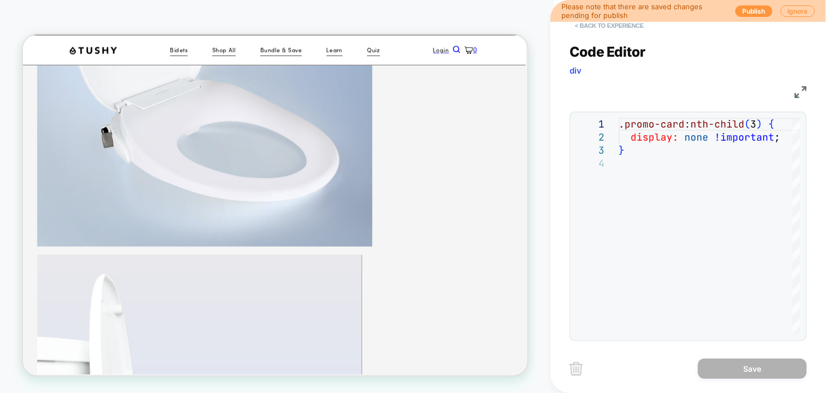
click at [595, 28] on button "< Back to experience" at bounding box center [609, 25] width 79 height 17
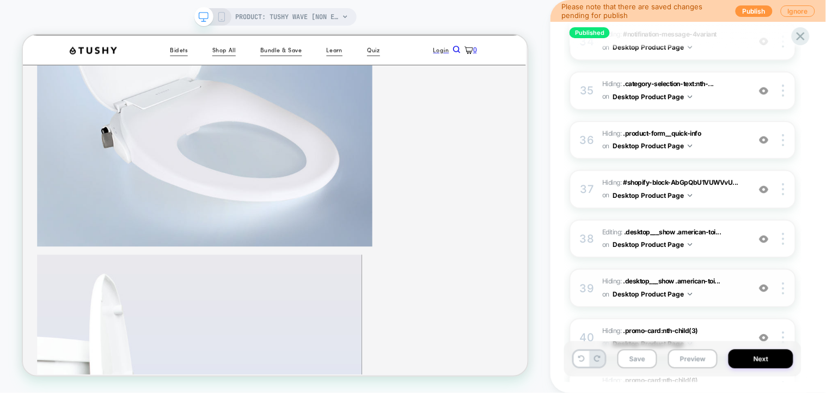
scroll to position [1812, 0]
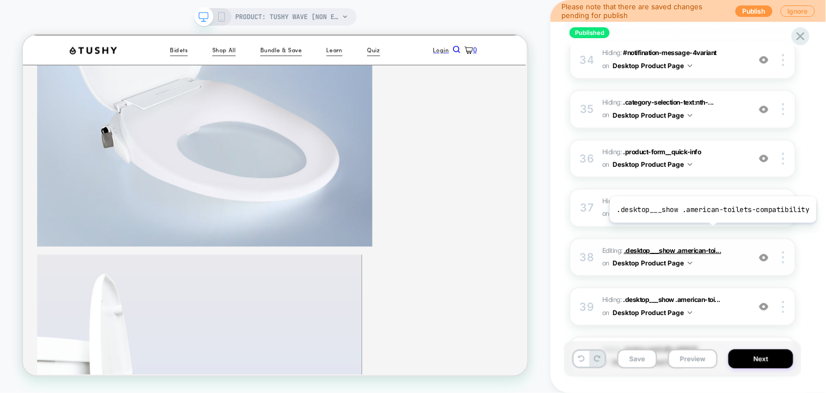
click at [711, 246] on span ".desktop___show .american-toi..." at bounding box center [672, 250] width 97 height 8
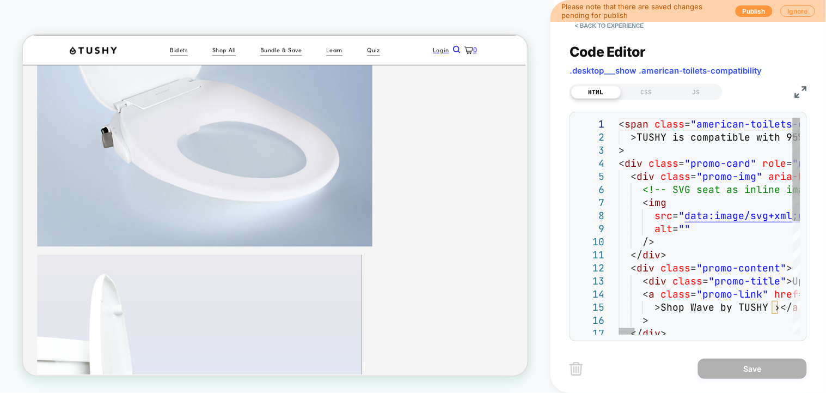
scroll to position [0, 1245]
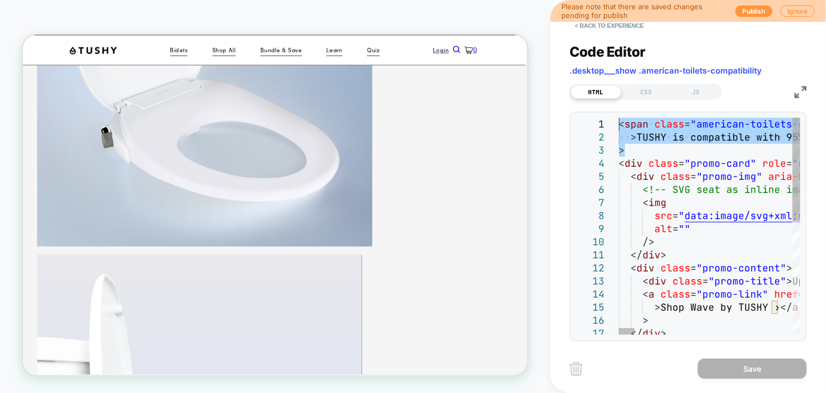
drag, startPoint x: 640, startPoint y: 150, endPoint x: 594, endPoint y: 128, distance: 50.7
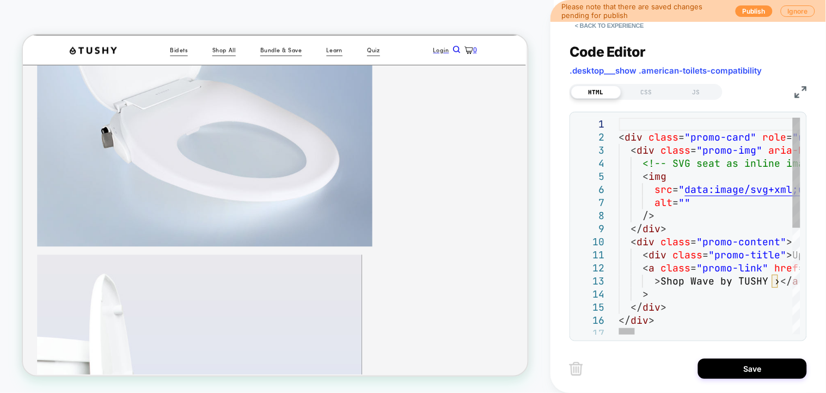
type textarea "**********"
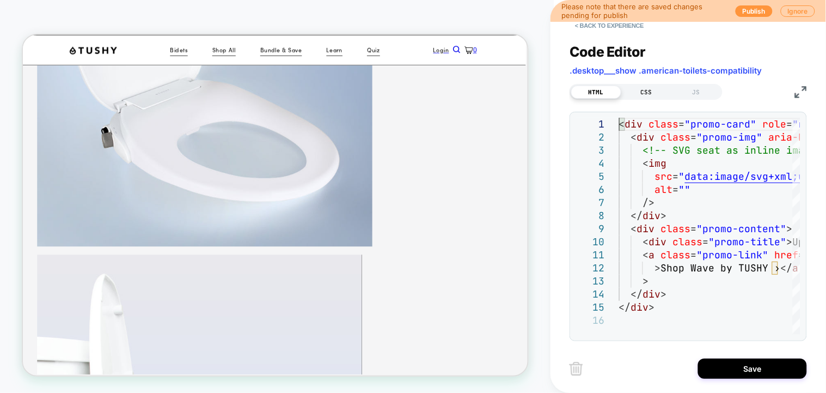
click at [649, 90] on div "CSS" at bounding box center [646, 91] width 50 height 13
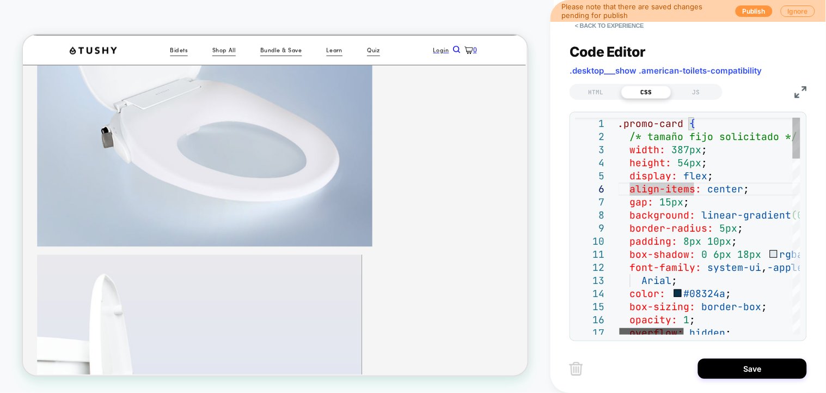
click at [676, 334] on div at bounding box center [652, 331] width 64 height 7
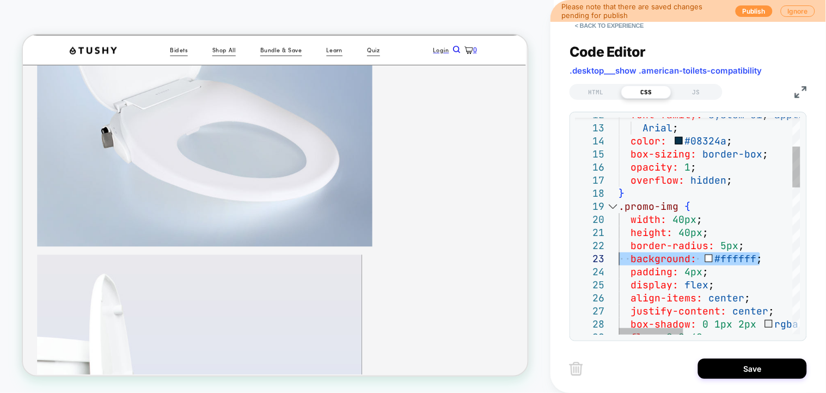
drag, startPoint x: 762, startPoint y: 263, endPoint x: 613, endPoint y: 265, distance: 149.2
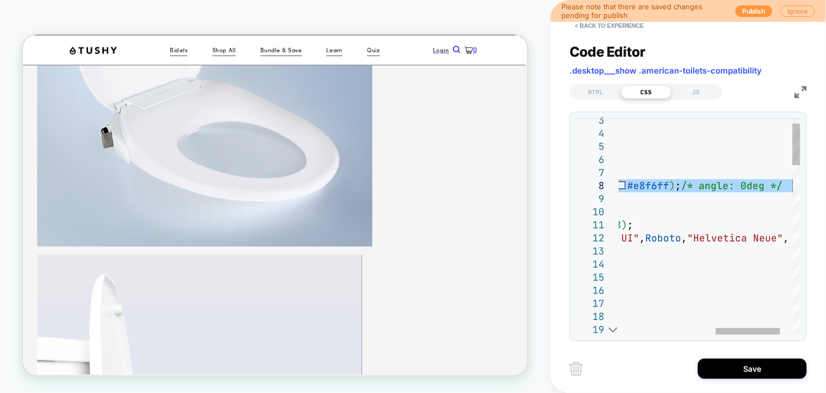
drag, startPoint x: 702, startPoint y: 184, endPoint x: 797, endPoint y: 183, distance: 94.7
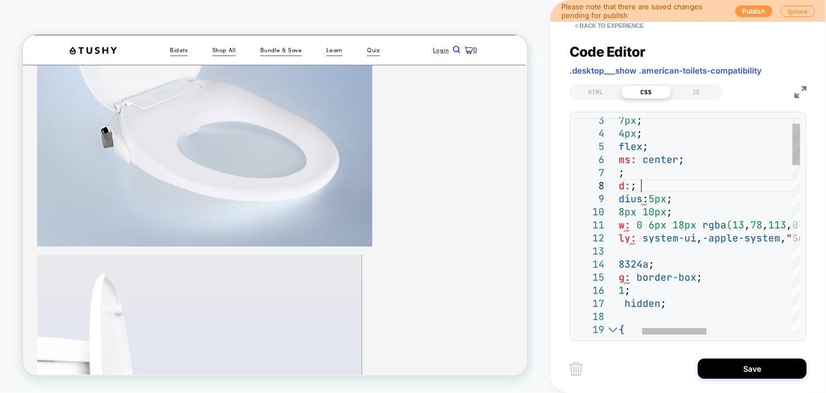
scroll to position [90, 87]
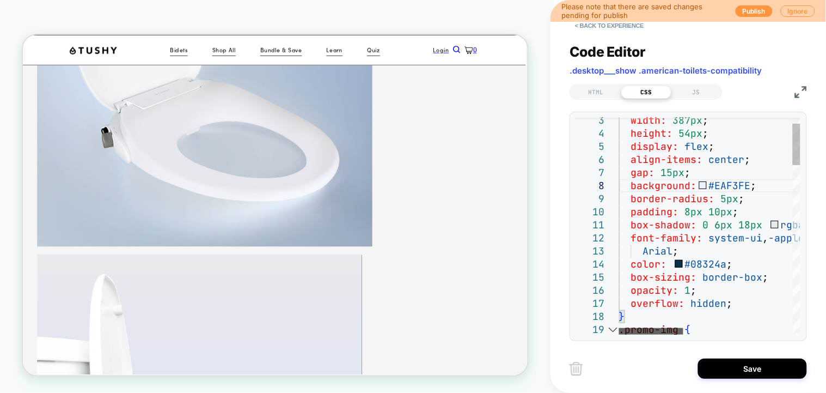
click at [635, 328] on div at bounding box center [651, 331] width 64 height 7
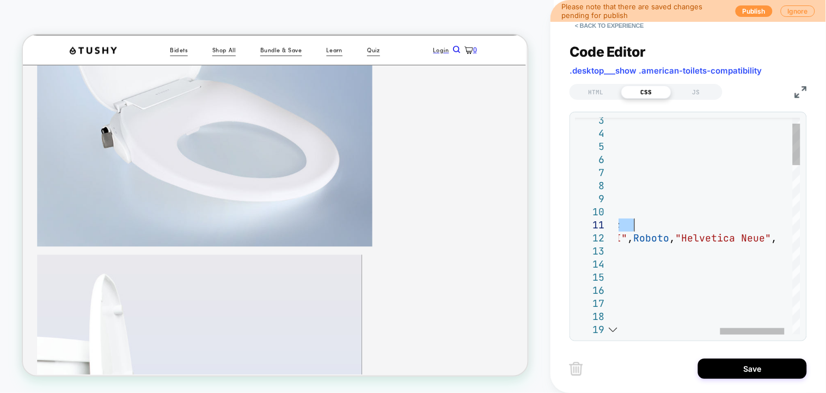
drag, startPoint x: 629, startPoint y: 225, endPoint x: 659, endPoint y: 221, distance: 30.8
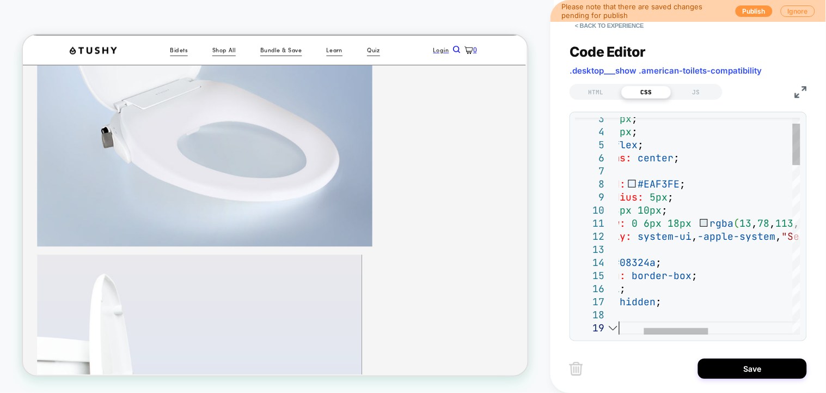
drag, startPoint x: 753, startPoint y: 327, endPoint x: 737, endPoint y: 329, distance: 16.0
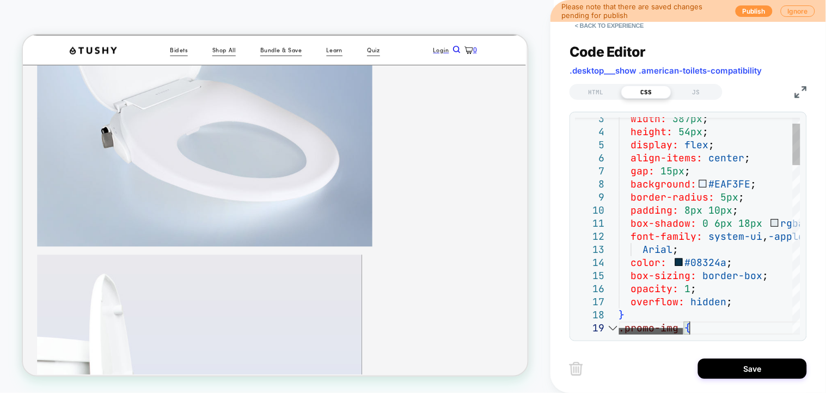
click at [619, 328] on div at bounding box center [651, 331] width 64 height 7
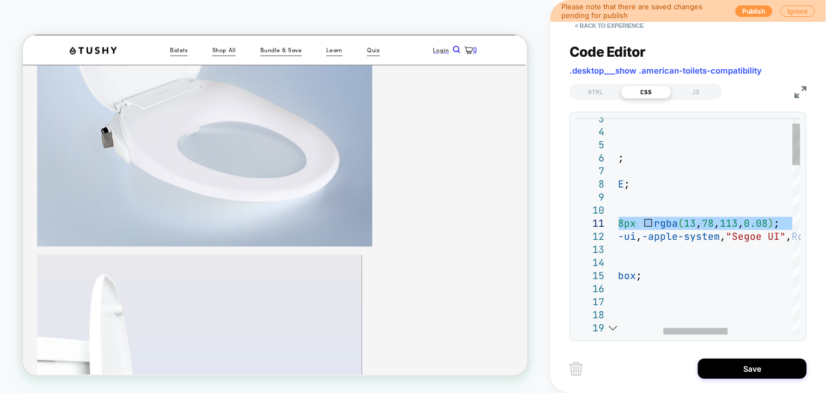
drag, startPoint x: 630, startPoint y: 225, endPoint x: 807, endPoint y: 227, distance: 177.0
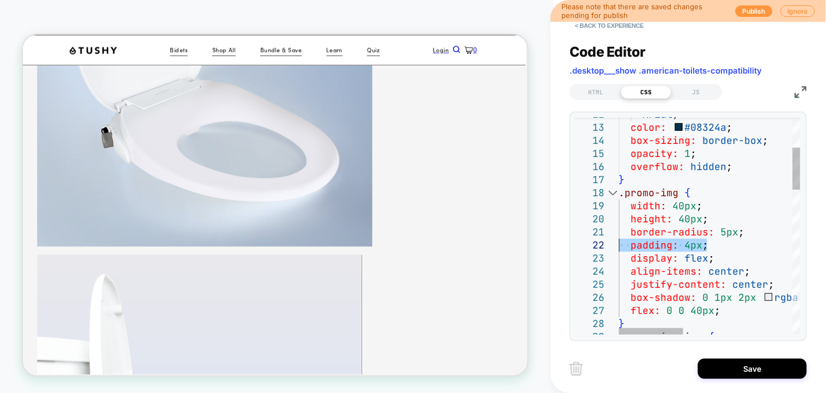
drag, startPoint x: 707, startPoint y: 246, endPoint x: 615, endPoint y: 251, distance: 92.7
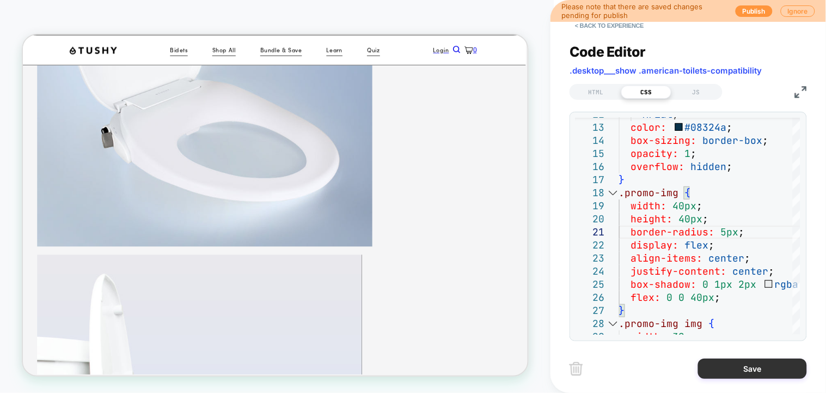
type textarea "**********"
click at [736, 368] on button "Save" at bounding box center [752, 368] width 109 height 20
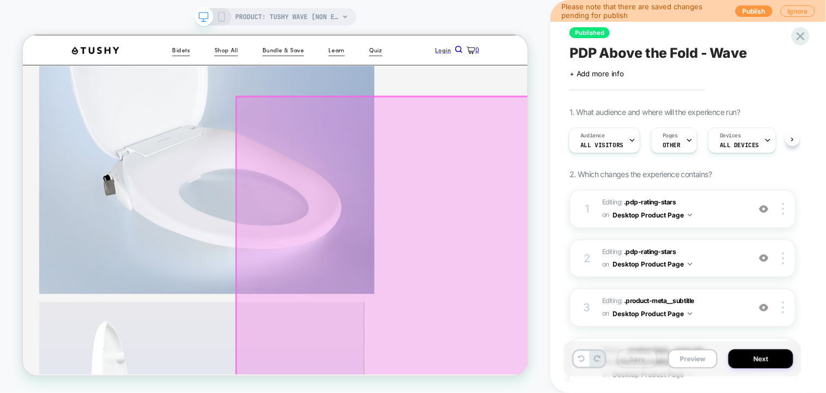
scroll to position [290, 0]
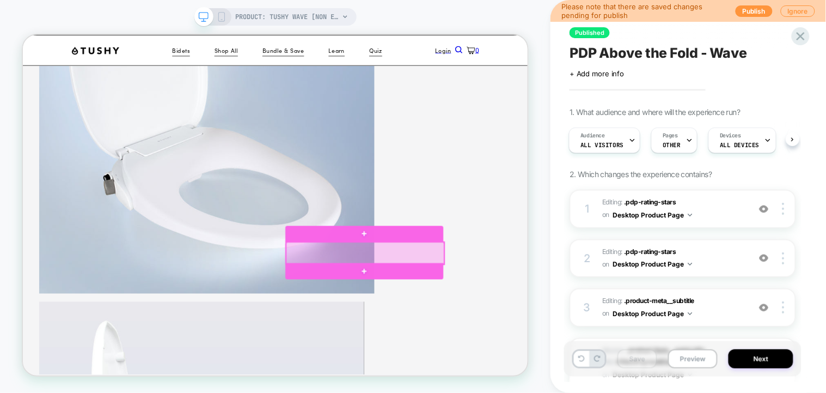
click at [569, 322] on div at bounding box center [479, 325] width 211 height 29
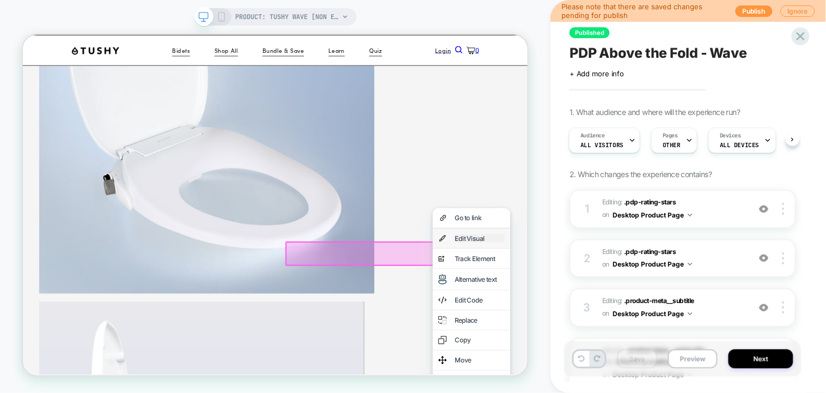
click at [623, 305] on div "Edit Visual" at bounding box center [631, 305] width 66 height 11
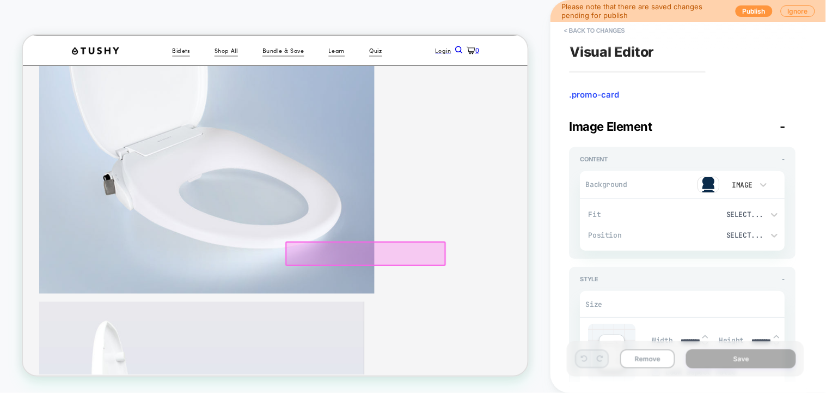
scroll to position [353, 3]
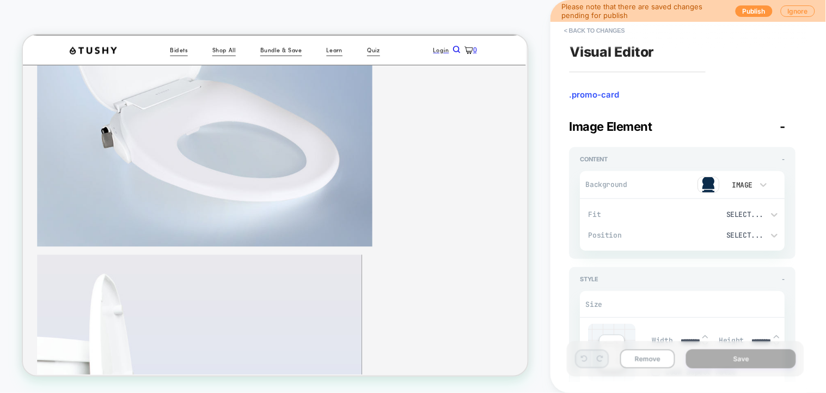
click at [747, 181] on div "Image" at bounding box center [741, 184] width 23 height 9
click at [743, 263] on div "Image" at bounding box center [748, 258] width 46 height 23
click at [707, 183] on img at bounding box center [709, 184] width 22 height 16
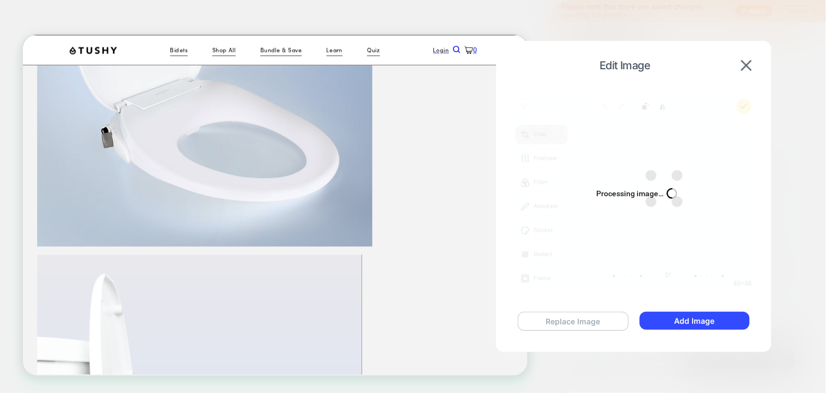
click at [584, 323] on button "Replace Image" at bounding box center [573, 320] width 111 height 19
click at [618, 339] on div "Replace Image Add Image" at bounding box center [634, 321] width 254 height 41
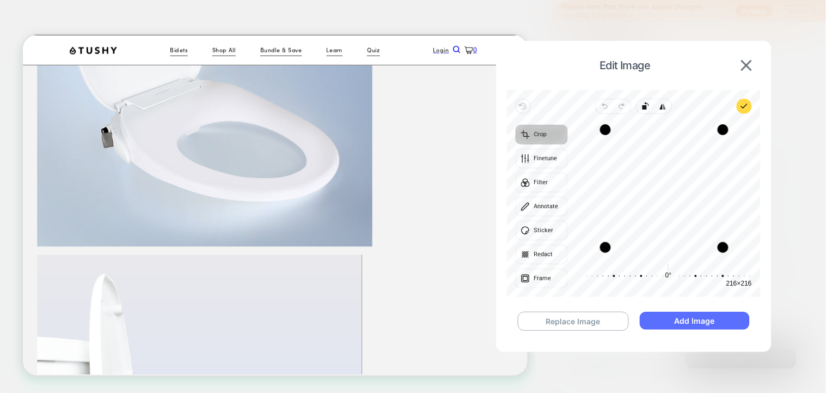
click at [706, 323] on button "Add Image" at bounding box center [695, 320] width 110 height 18
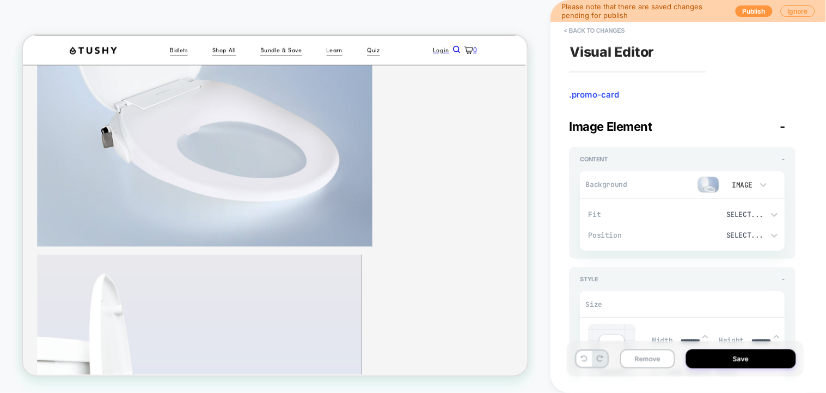
type textarea "*"
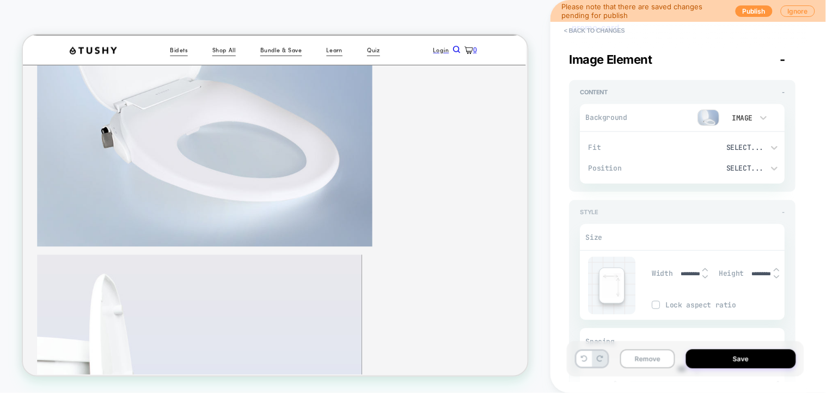
scroll to position [72, 0]
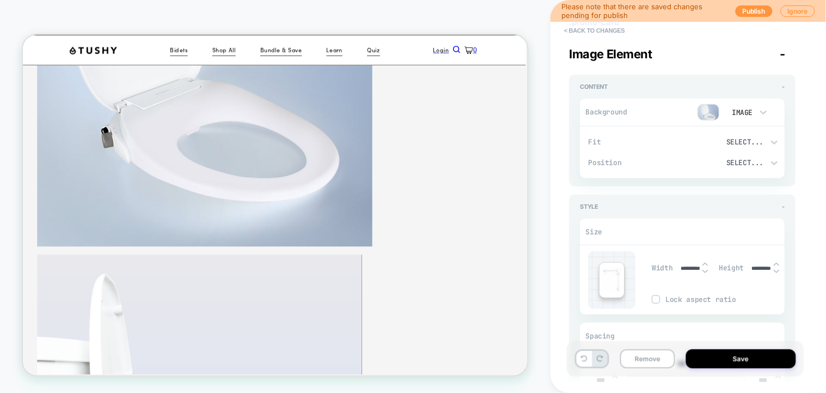
click at [690, 267] on input "*********" at bounding box center [690, 268] width 25 height 7
drag, startPoint x: 699, startPoint y: 266, endPoint x: 664, endPoint y: 259, distance: 36.1
click at [664, 259] on div "Width *********" at bounding box center [683, 267] width 62 height 22
type input "****"
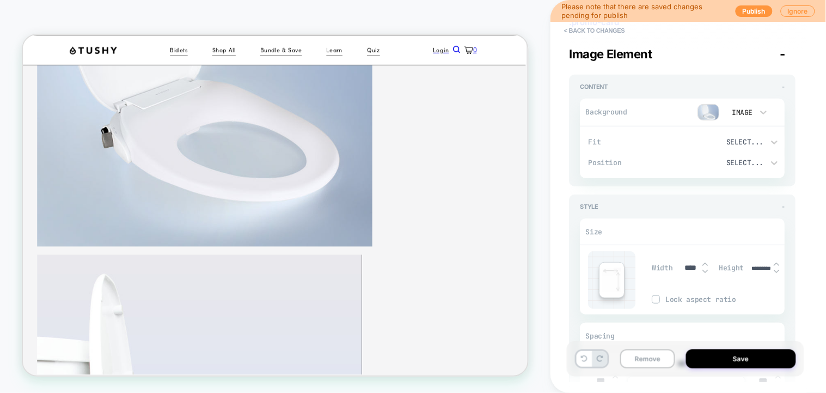
type textarea "*"
type input "****"
click at [769, 265] on input "*********" at bounding box center [762, 268] width 25 height 7
drag, startPoint x: 753, startPoint y: 266, endPoint x: 804, endPoint y: 262, distance: 51.9
click at [804, 262] on div "**********" at bounding box center [688, 196] width 237 height 393
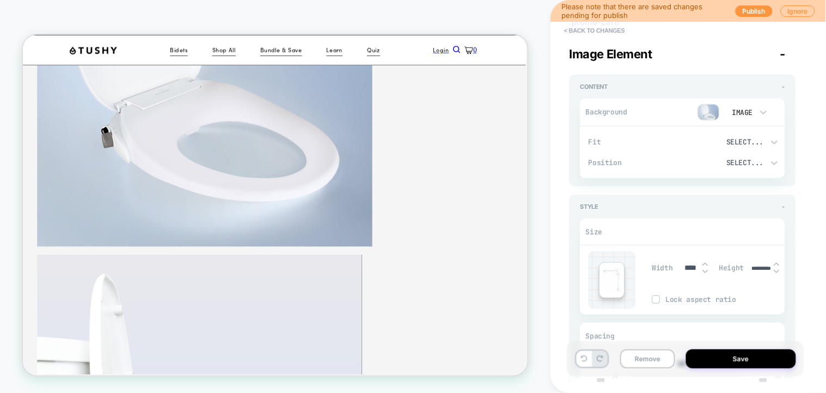
drag, startPoint x: 770, startPoint y: 265, endPoint x: 689, endPoint y: 272, distance: 81.4
click at [689, 272] on div "Width **** Height ********* Lock aspect ratio" at bounding box center [718, 280] width 133 height 58
type input "***"
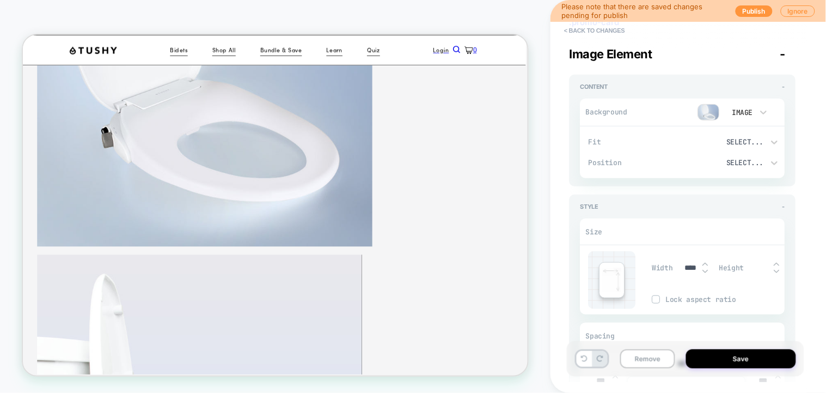
type textarea "*"
type input "****"
type textarea "*"
type input "****"
click at [736, 357] on button "Save" at bounding box center [741, 358] width 110 height 19
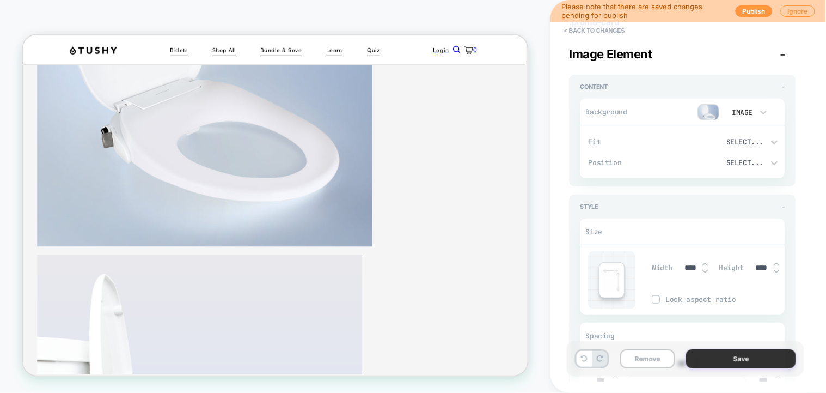
type textarea "*"
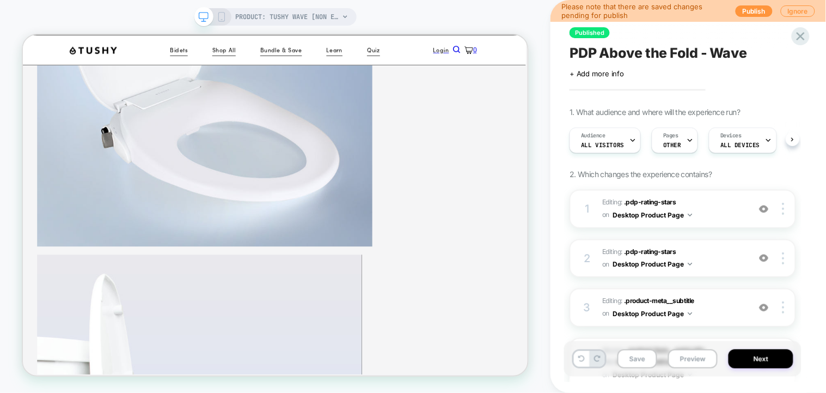
scroll to position [0, 1]
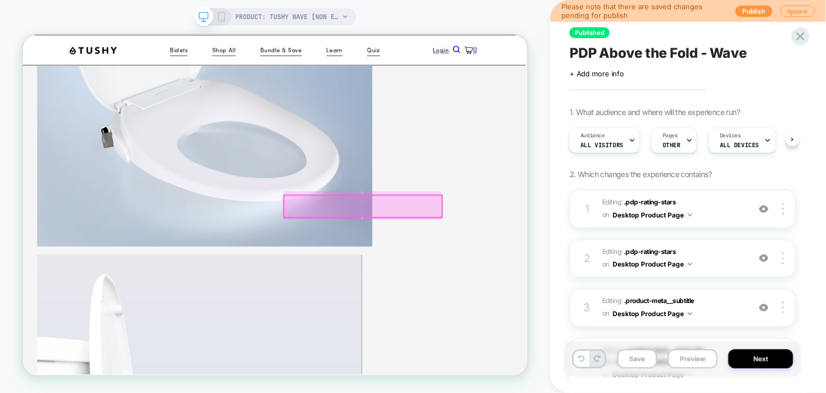
click at [568, 266] on div at bounding box center [476, 262] width 211 height 29
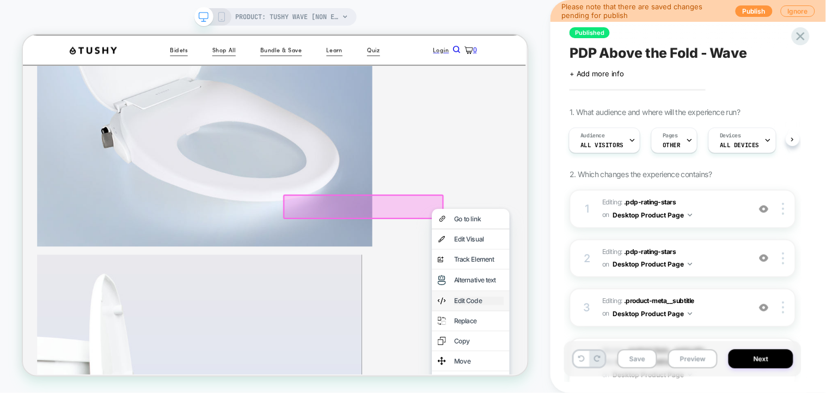
click at [632, 392] on div "Edit Code" at bounding box center [630, 388] width 66 height 11
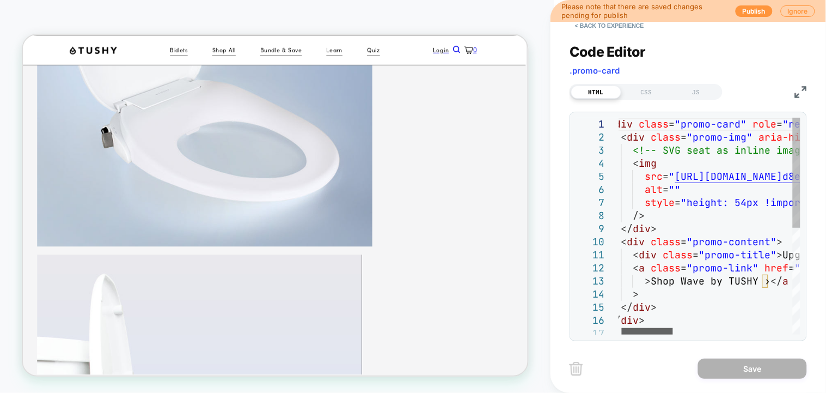
click at [652, 328] on div at bounding box center [647, 331] width 51 height 7
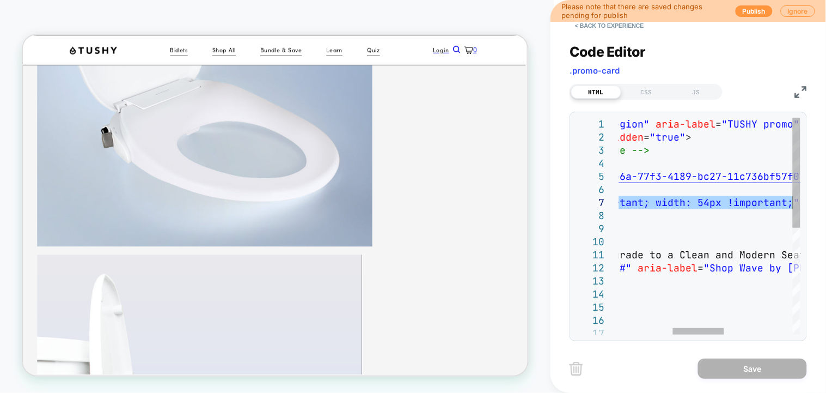
drag, startPoint x: 644, startPoint y: 203, endPoint x: 792, endPoint y: 204, distance: 147.6
click at [792, 204] on div "< div class = "promo-card" role = "region" aria-label = "TUSHY promo" lmid = "l…" at bounding box center [735, 331] width 613 height 426
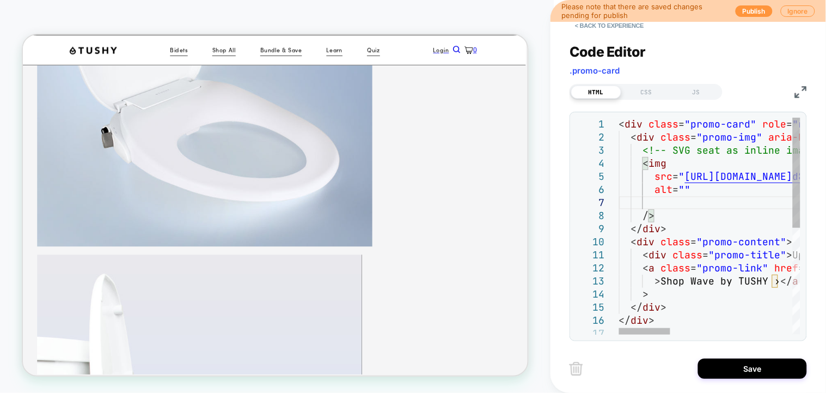
type textarea "**********"
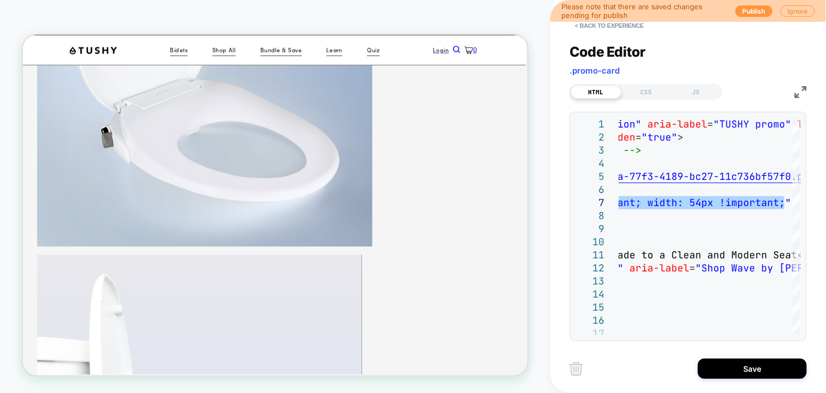
click at [641, 82] on div "HTML CSS JS" at bounding box center [688, 90] width 237 height 19
click at [643, 87] on div "CSS" at bounding box center [646, 91] width 50 height 13
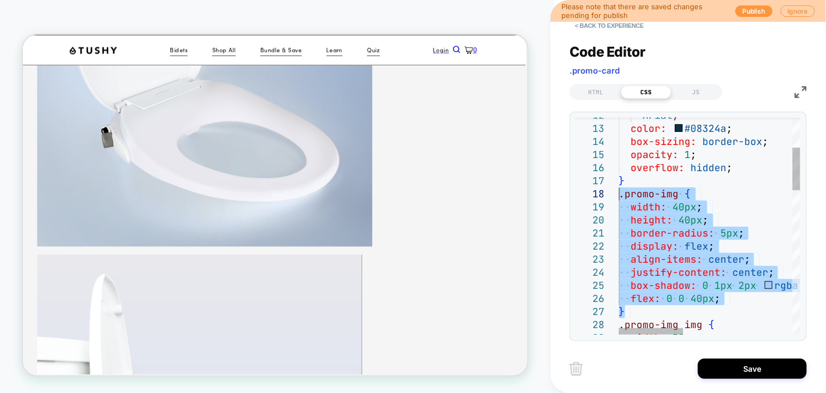
drag, startPoint x: 632, startPoint y: 309, endPoint x: 609, endPoint y: 198, distance: 112.8
type textarea "**********"
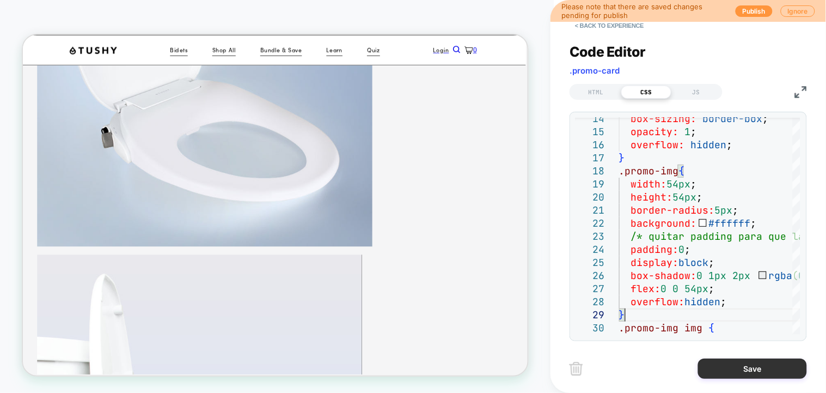
click at [753, 363] on button "Save" at bounding box center [752, 368] width 109 height 20
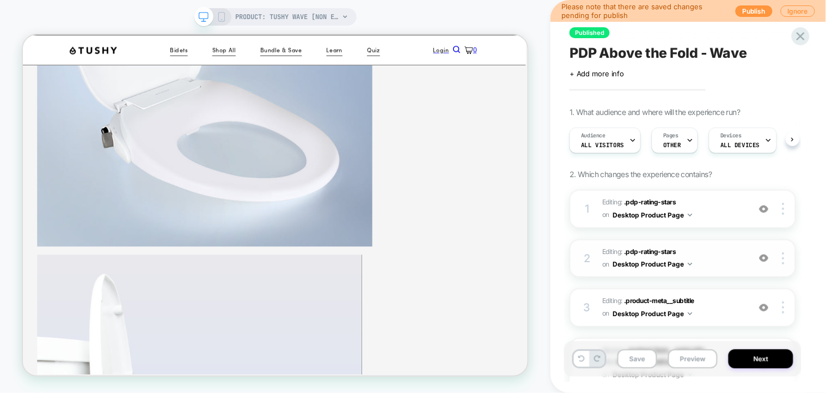
scroll to position [0, 1]
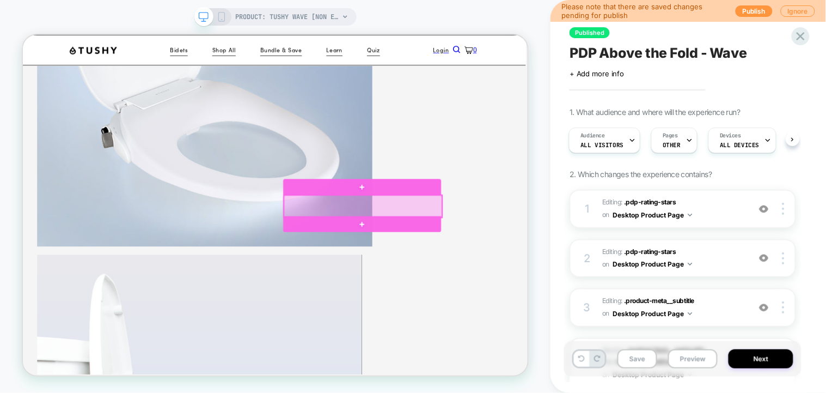
click at [568, 260] on div at bounding box center [476, 262] width 211 height 29
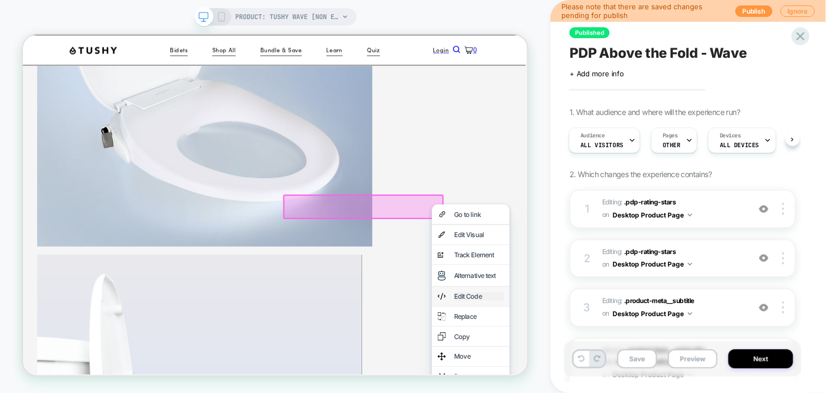
click at [647, 388] on div "Edit Code" at bounding box center [630, 382] width 66 height 11
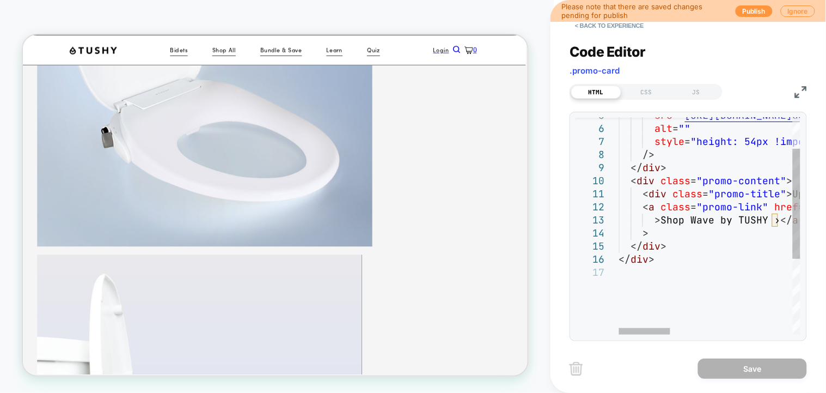
type textarea "**********"
drag, startPoint x: 646, startPoint y: 335, endPoint x: 675, endPoint y: 339, distance: 28.6
click at [675, 339] on div "**********" at bounding box center [688, 226] width 237 height 229
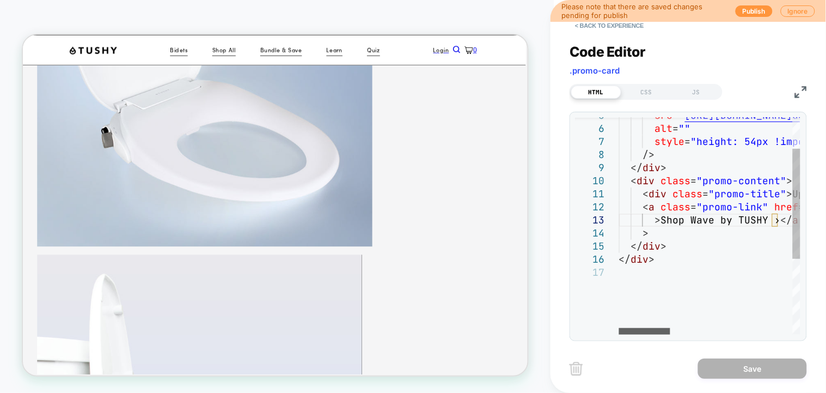
click at [619, 328] on div at bounding box center [644, 331] width 51 height 7
click at [652, 88] on div "CSS" at bounding box center [646, 91] width 50 height 13
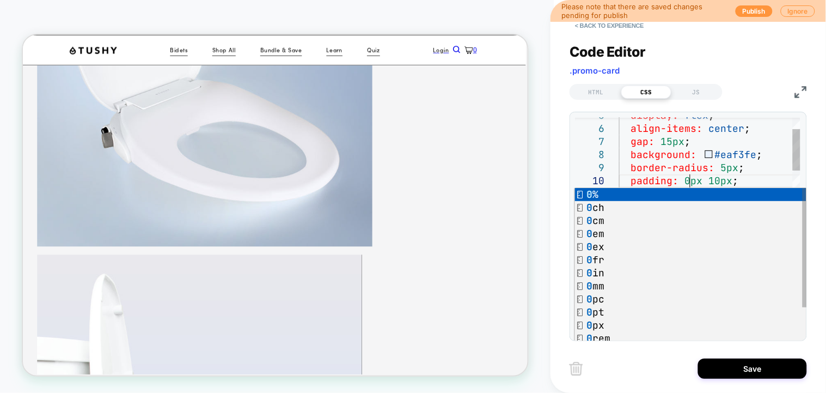
scroll to position [117, 70]
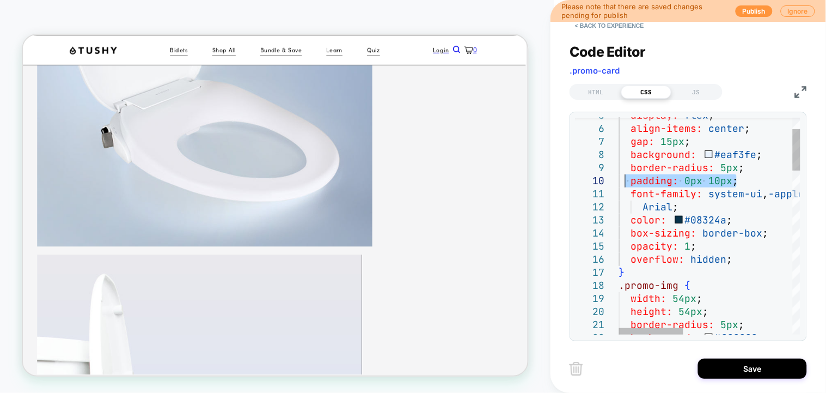
drag, startPoint x: 746, startPoint y: 181, endPoint x: 626, endPoint y: 182, distance: 119.8
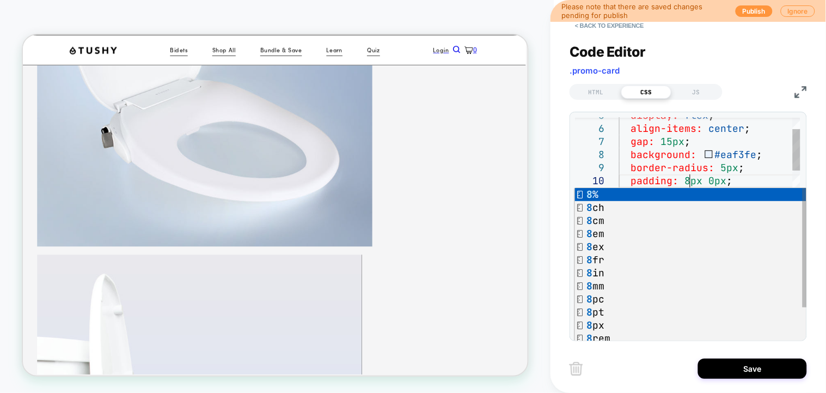
scroll to position [117, 71]
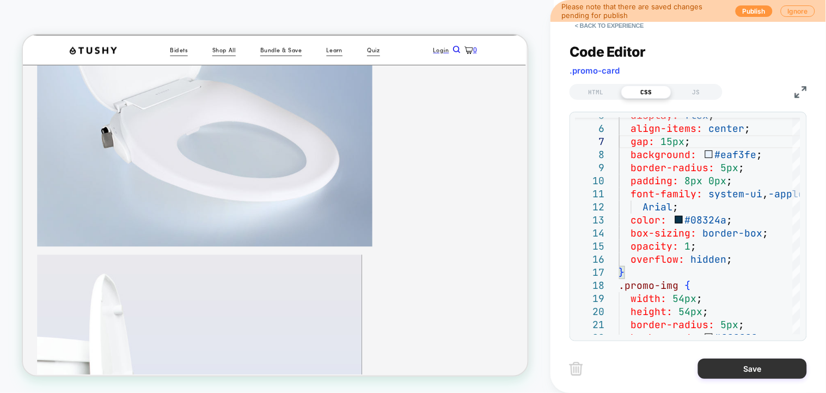
type textarea "**********"
drag, startPoint x: 769, startPoint y: 368, endPoint x: 763, endPoint y: 338, distance: 30.5
click at [768, 368] on button "Save" at bounding box center [752, 368] width 109 height 20
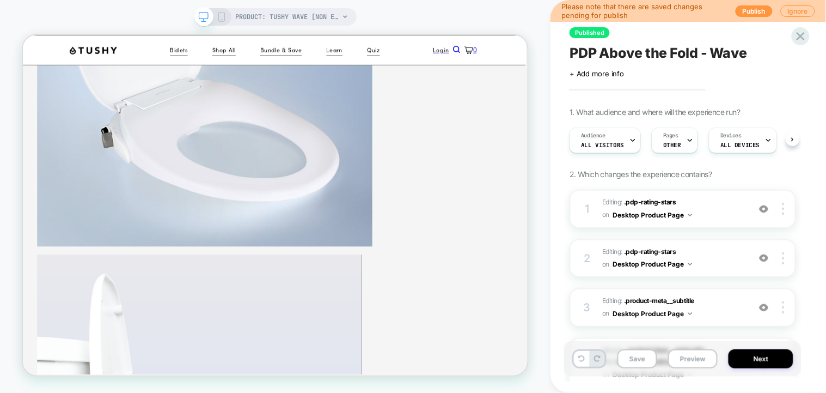
scroll to position [0, 1]
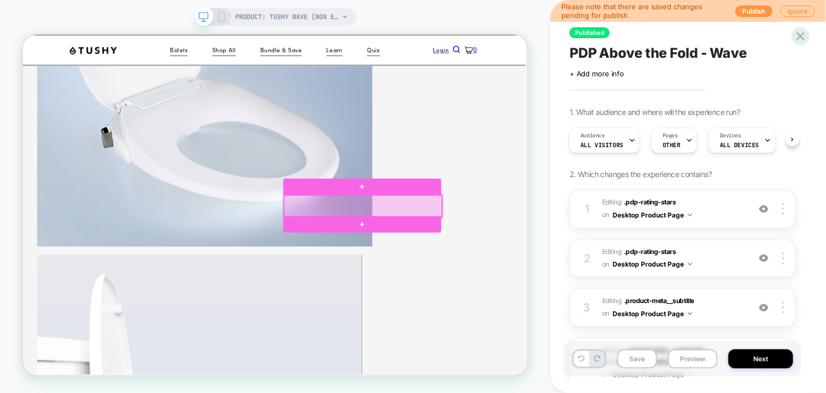
click at [571, 260] on div at bounding box center [476, 262] width 211 height 29
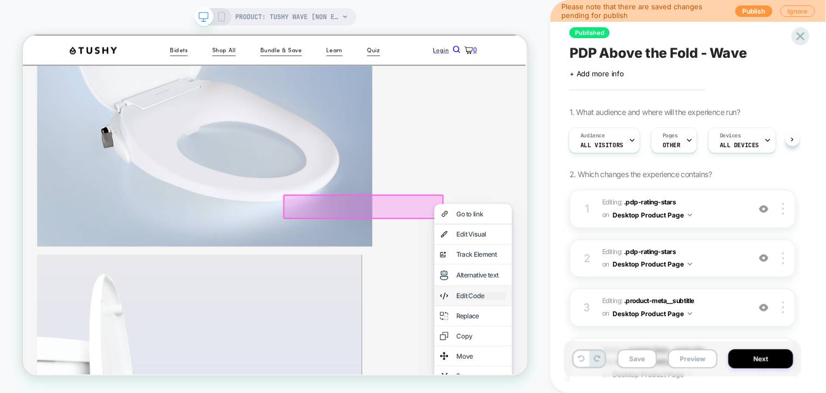
click at [623, 388] on div "Edit Code" at bounding box center [634, 382] width 66 height 11
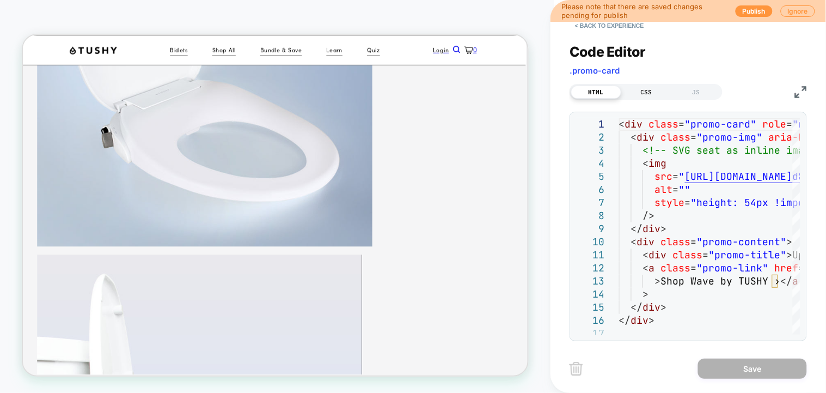
click at [644, 94] on div "CSS" at bounding box center [646, 91] width 50 height 13
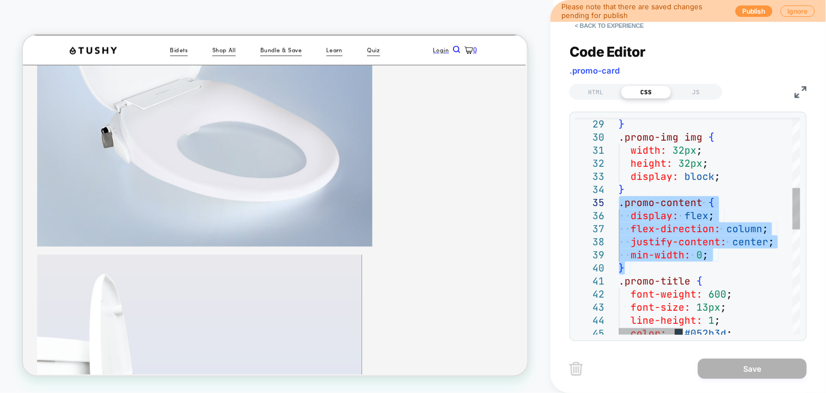
drag, startPoint x: 634, startPoint y: 267, endPoint x: 610, endPoint y: 207, distance: 65.0
type textarea "**********"
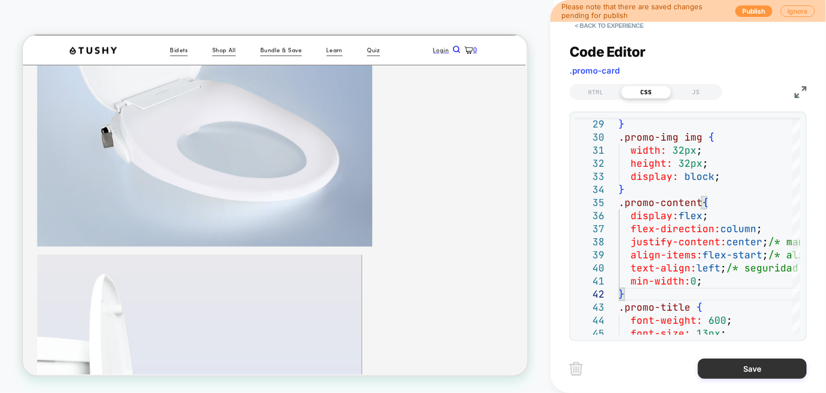
click at [740, 372] on button "Save" at bounding box center [752, 368] width 109 height 20
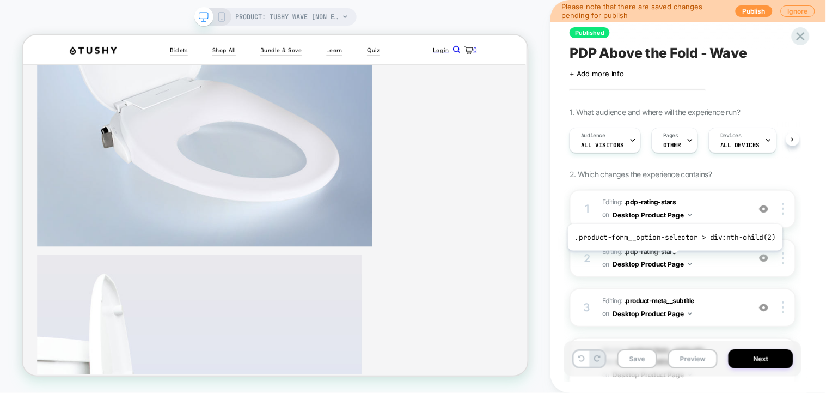
scroll to position [145, 0]
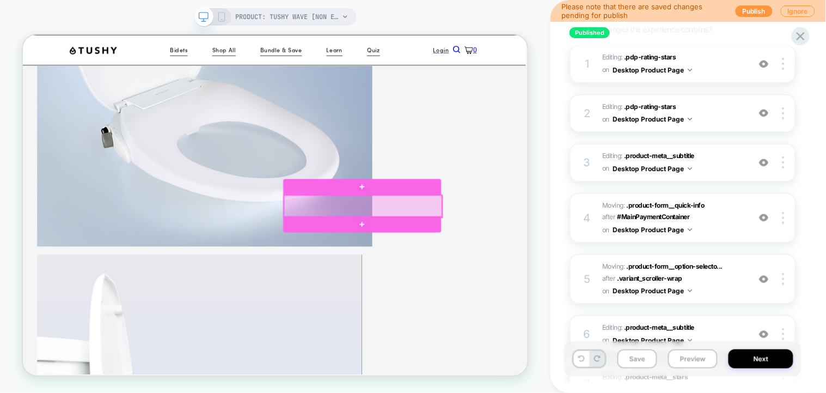
click at [573, 262] on div at bounding box center [476, 262] width 211 height 29
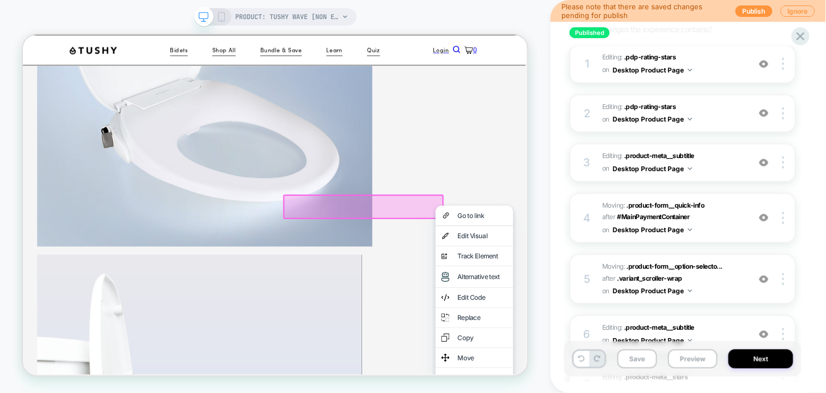
click at [623, 392] on div "Edit Code" at bounding box center [624, 384] width 103 height 26
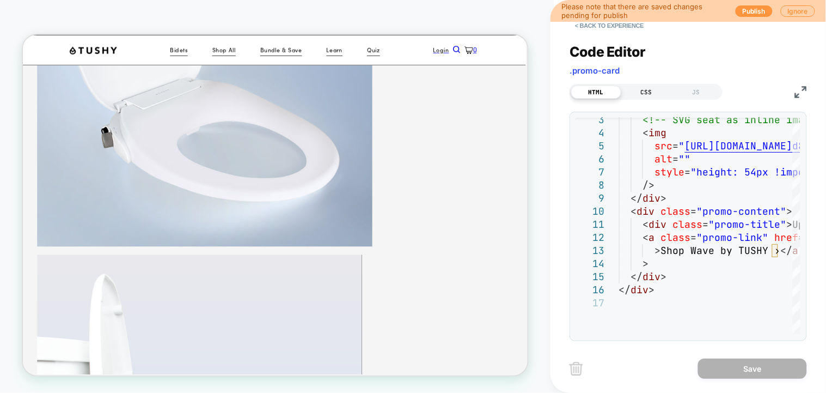
click at [640, 85] on div "CSS" at bounding box center [646, 91] width 50 height 13
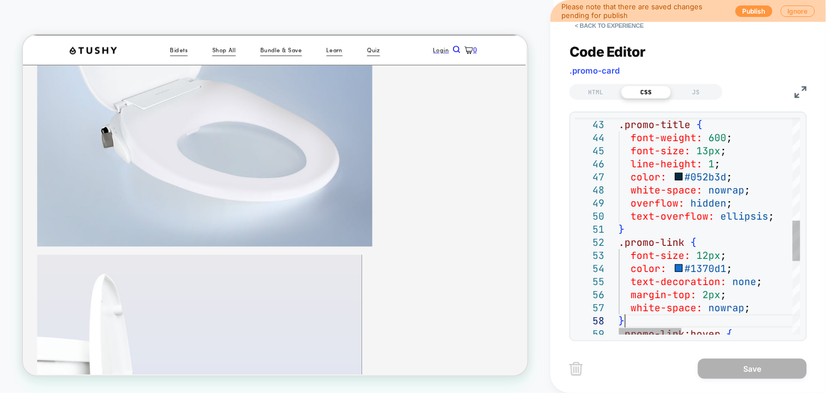
scroll to position [0, 0]
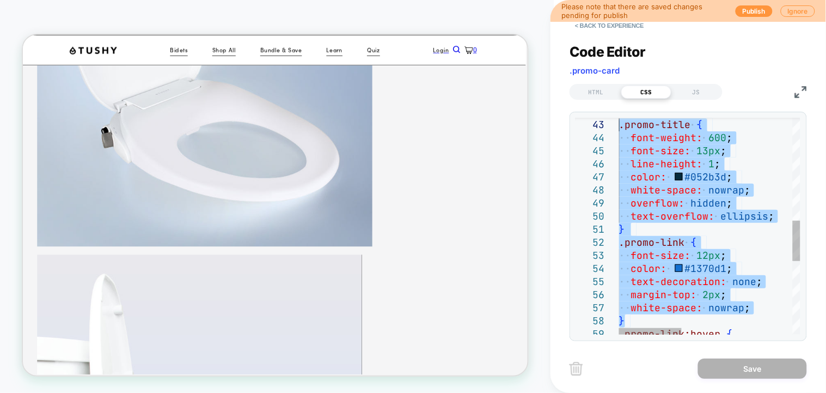
drag, startPoint x: 627, startPoint y: 315, endPoint x: 611, endPoint y: 129, distance: 187.5
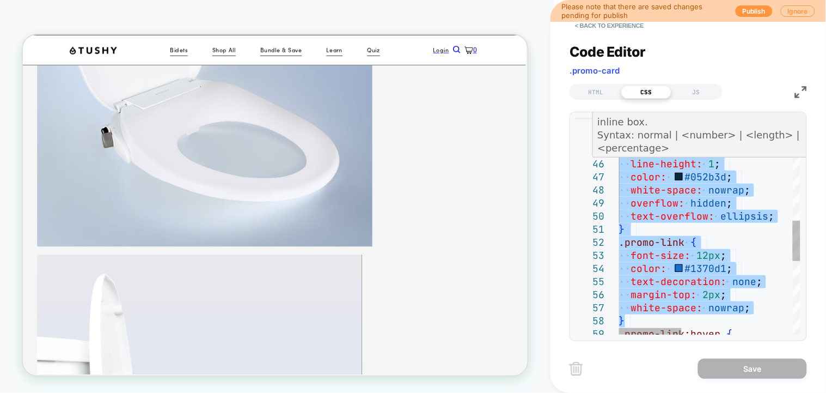
type textarea "**********"
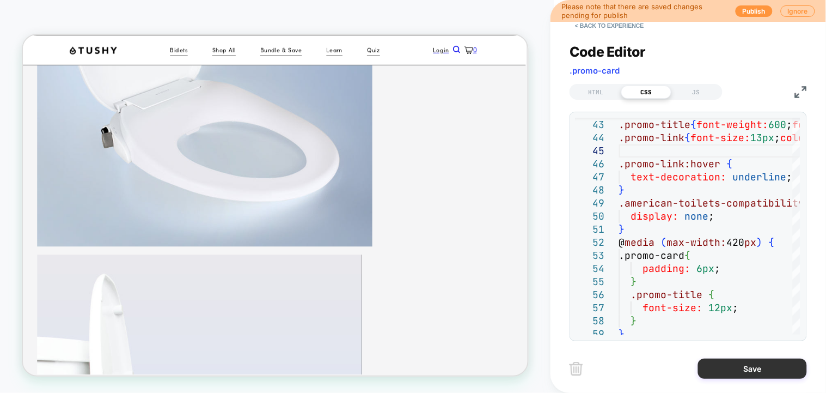
click at [744, 365] on button "Save" at bounding box center [752, 368] width 109 height 20
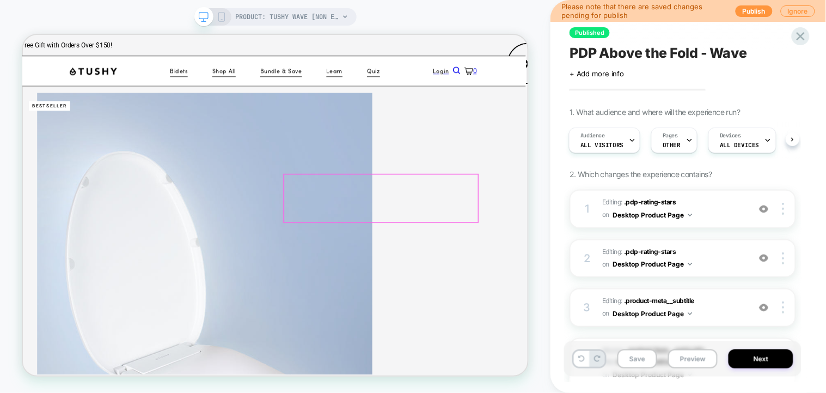
scroll to position [145, 3]
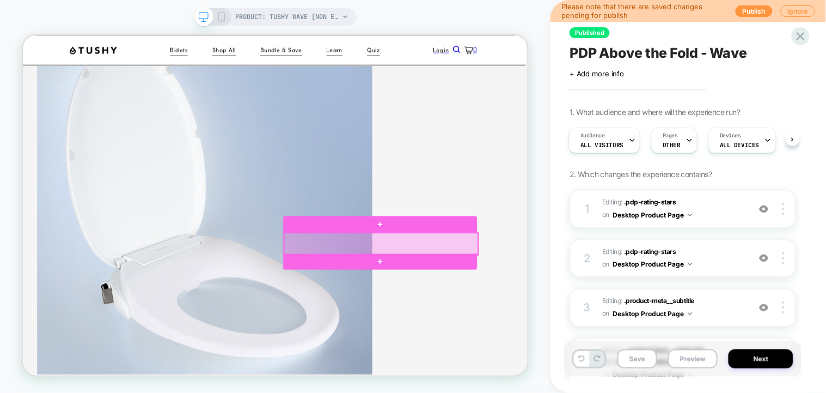
click at [614, 310] on div at bounding box center [500, 312] width 259 height 29
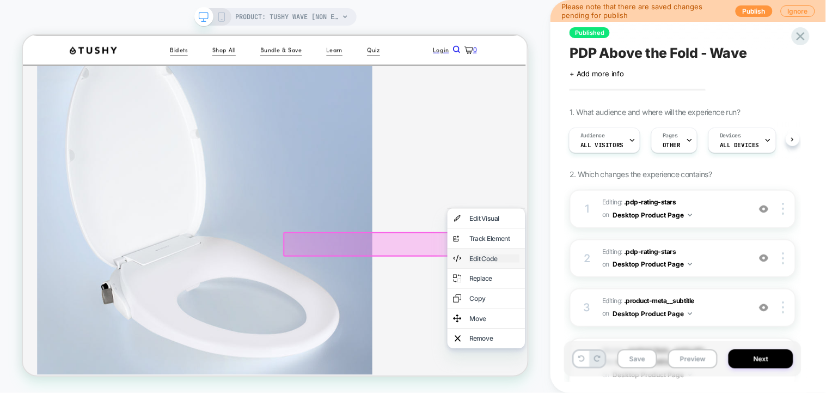
click at [654, 338] on div "Edit Code" at bounding box center [651, 332] width 66 height 11
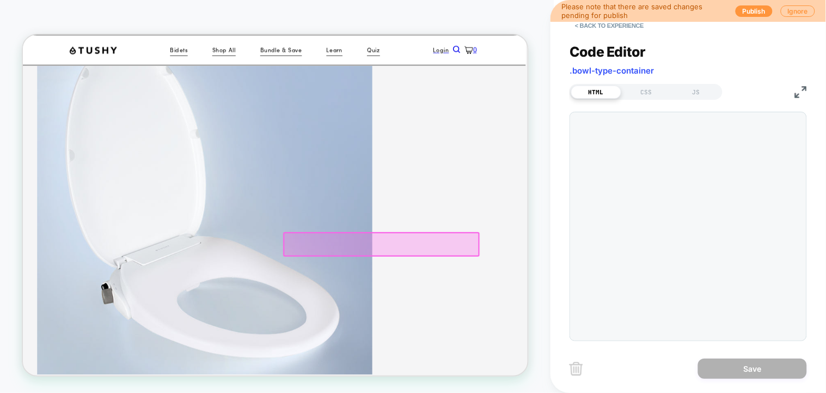
scroll to position [194, 3]
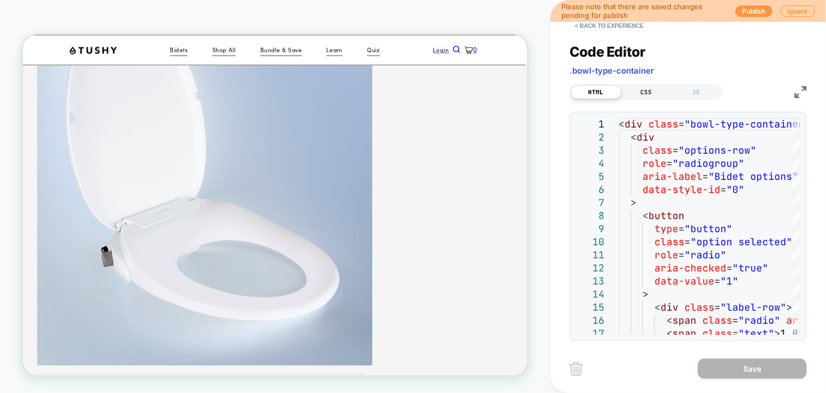
click at [653, 88] on div "CSS" at bounding box center [646, 91] width 50 height 13
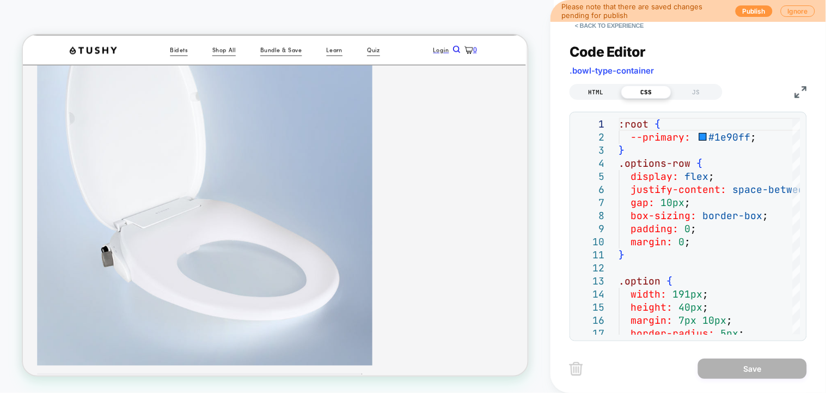
click at [604, 90] on div "HTML" at bounding box center [596, 91] width 50 height 13
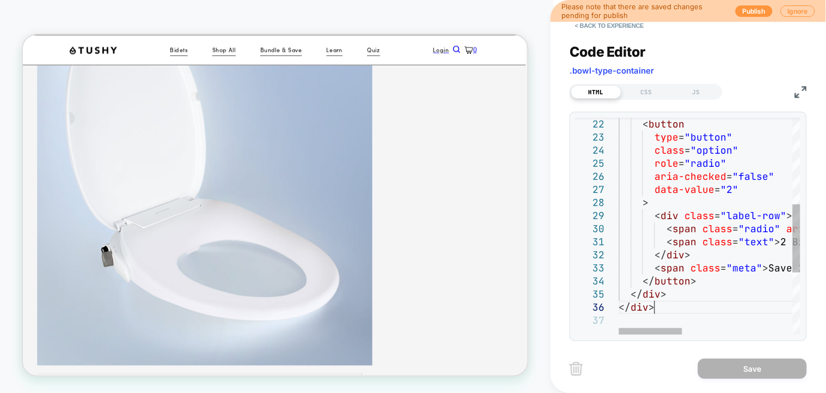
scroll to position [0, 0]
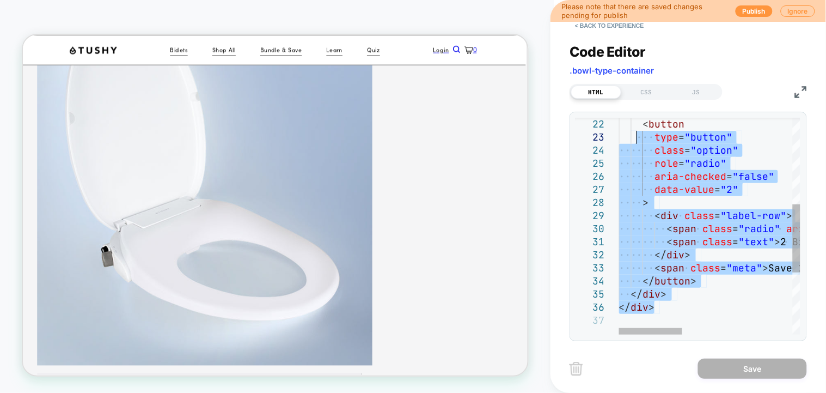
type textarea "**********"
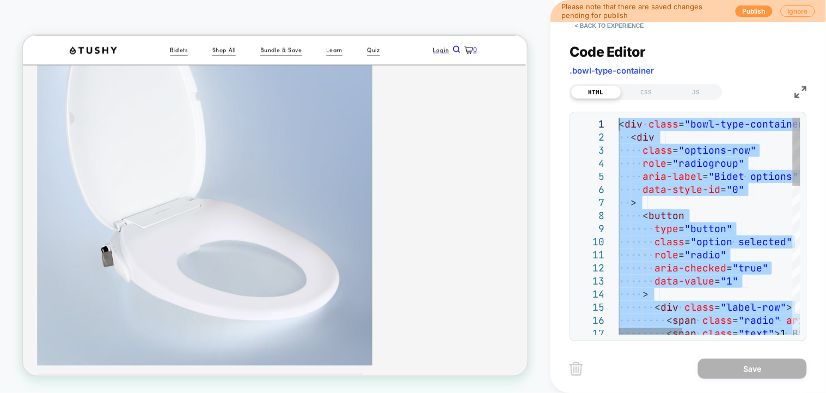
drag, startPoint x: 663, startPoint y: 314, endPoint x: 622, endPoint y: 70, distance: 247.3
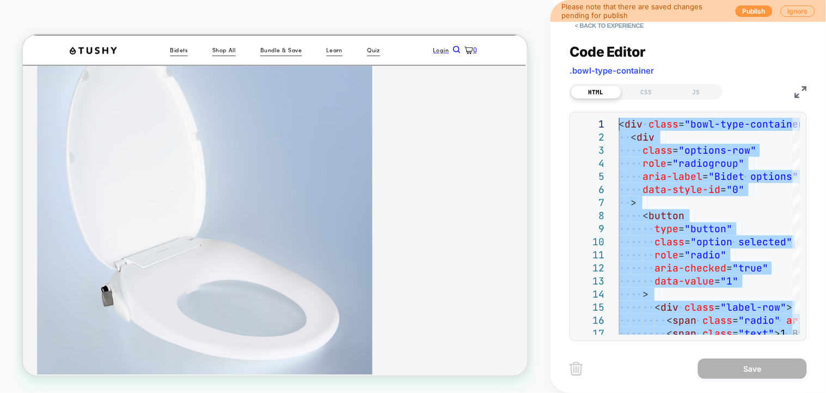
scroll to position [194, 3]
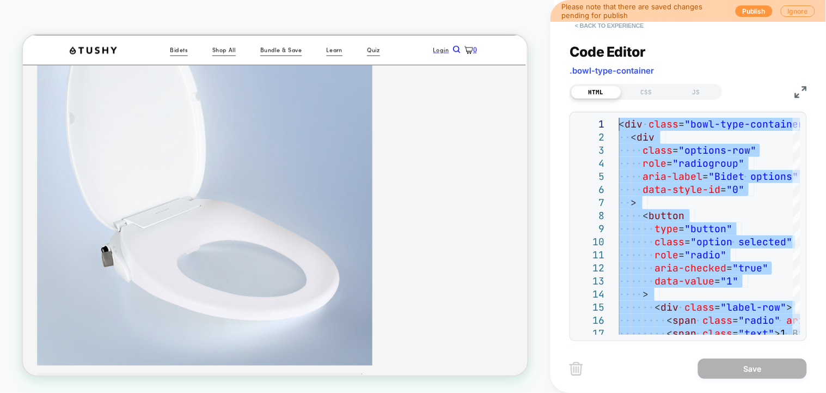
click at [610, 28] on button "< Back to experience" at bounding box center [609, 25] width 79 height 17
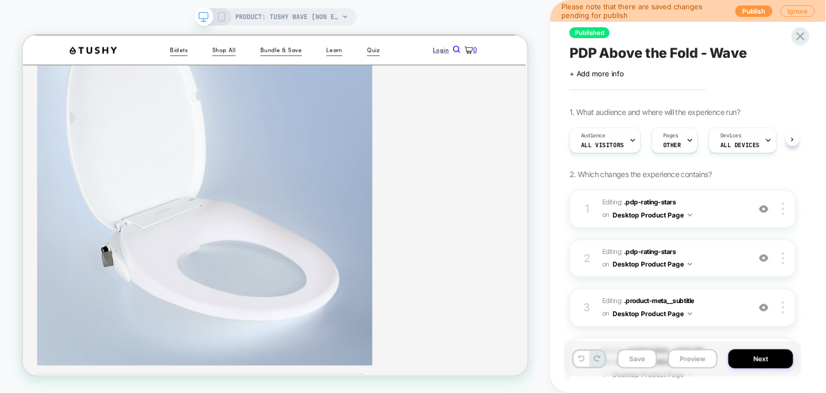
scroll to position [0, 1]
click at [641, 356] on button "Save" at bounding box center [637, 358] width 40 height 19
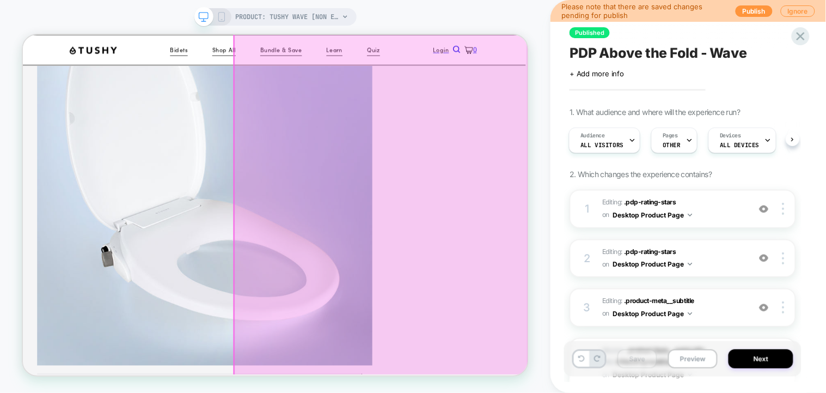
click at [474, 351] on div at bounding box center [500, 375] width 392 height 907
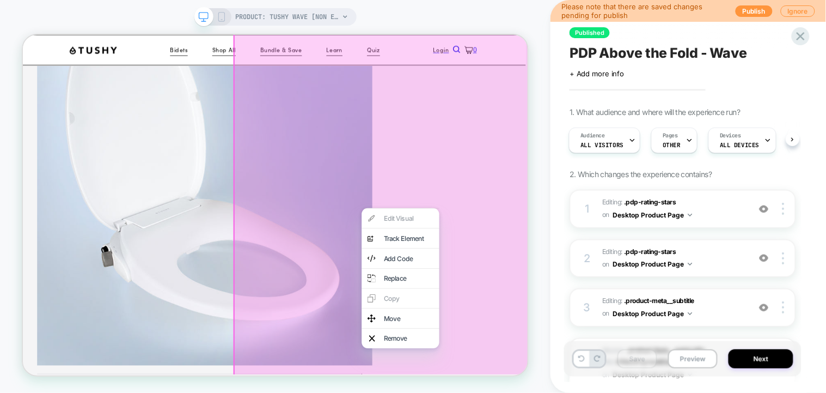
click at [648, 323] on div at bounding box center [500, 376] width 395 height 910
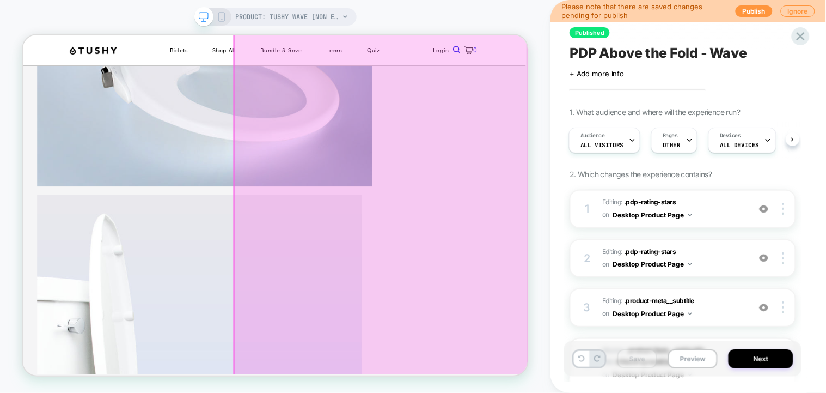
scroll to position [485, 3]
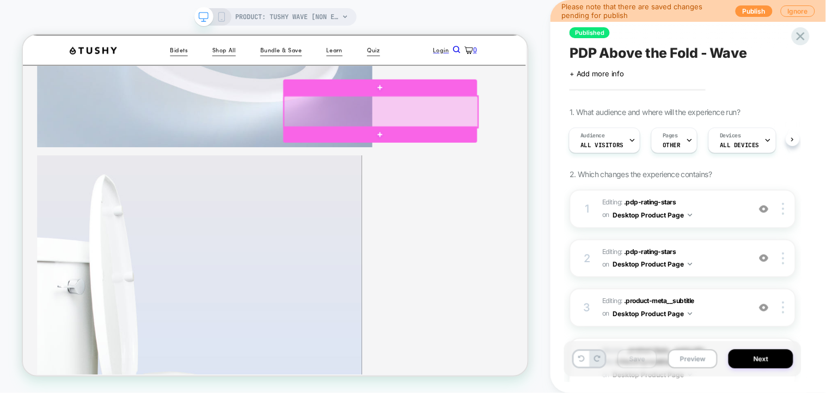
click at [425, 151] on div at bounding box center [500, 137] width 259 height 42
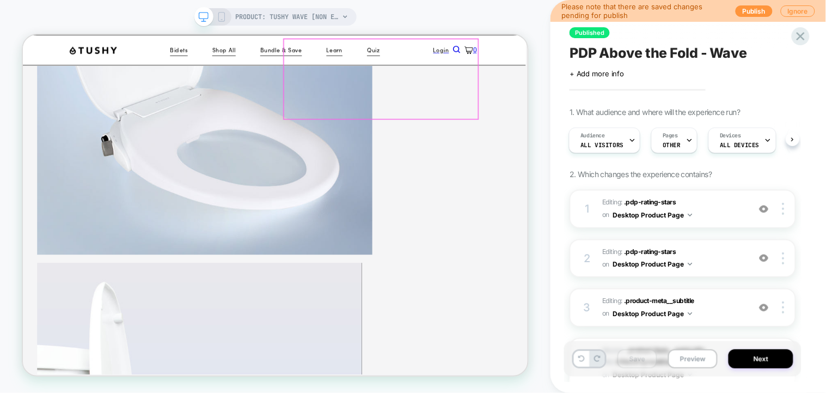
scroll to position [340, 3]
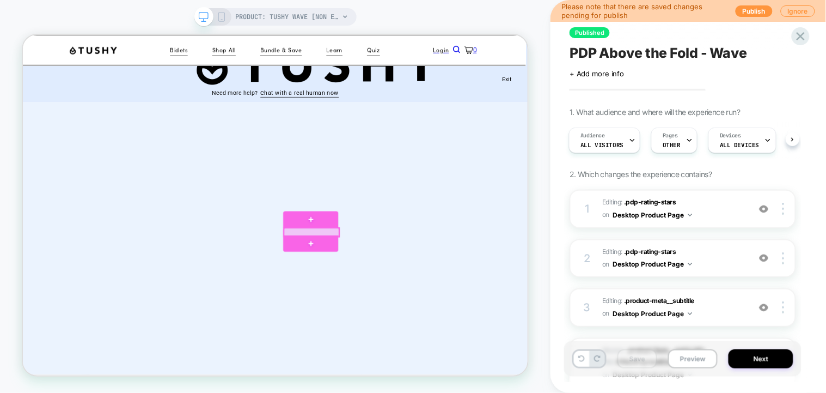
click at [423, 300] on div at bounding box center [408, 297] width 74 height 11
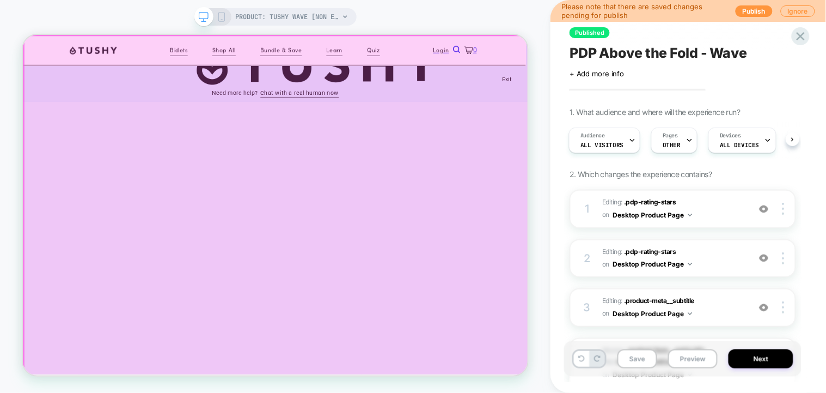
click at [666, 97] on div at bounding box center [361, 262] width 675 height 454
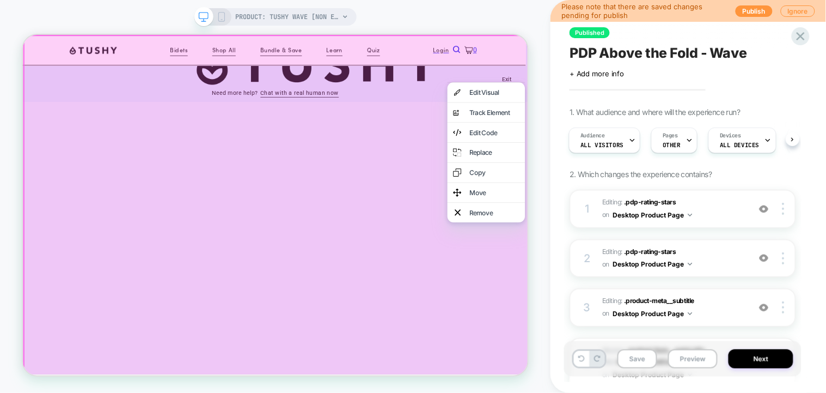
click at [666, 96] on div at bounding box center [362, 262] width 678 height 457
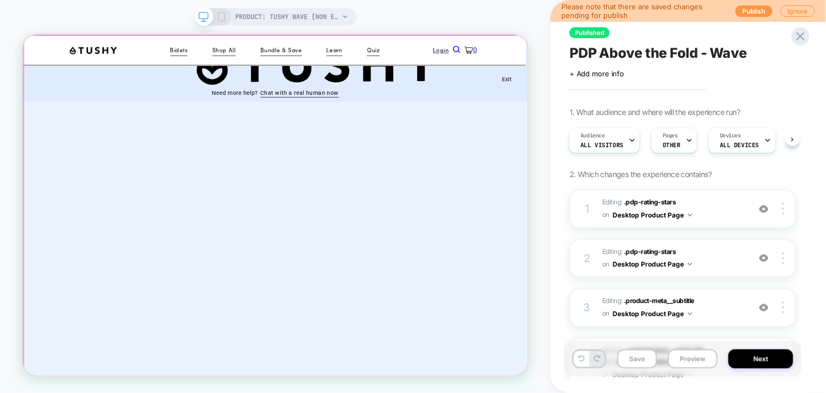
click at [666, 96] on div at bounding box center [361, 262] width 675 height 454
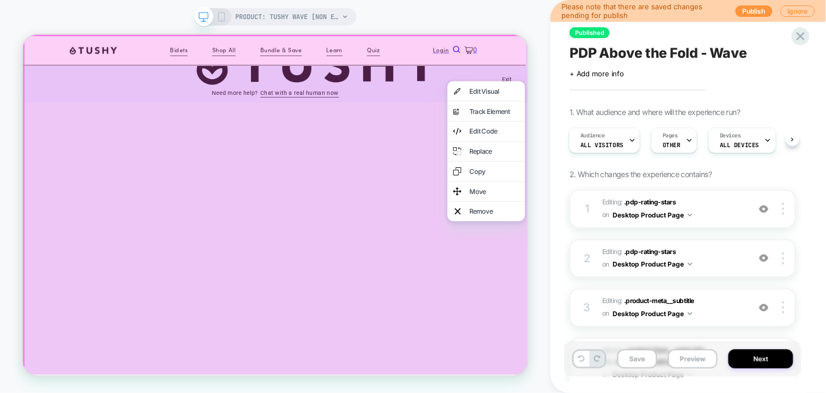
click at [666, 91] on div at bounding box center [362, 262] width 678 height 457
click at [666, 91] on div at bounding box center [640, 91] width 103 height 1
click at [541, 76] on div "PRODUCT: TUSHY Wave [non electric bidet] PRODUCT: TUSHY Wave [non electric bide…" at bounding box center [275, 196] width 550 height 371
click at [542, 283] on div "PRODUCT: TUSHY Wave [non electric bidet] PRODUCT: TUSHY Wave [non electric bide…" at bounding box center [275, 196] width 550 height 371
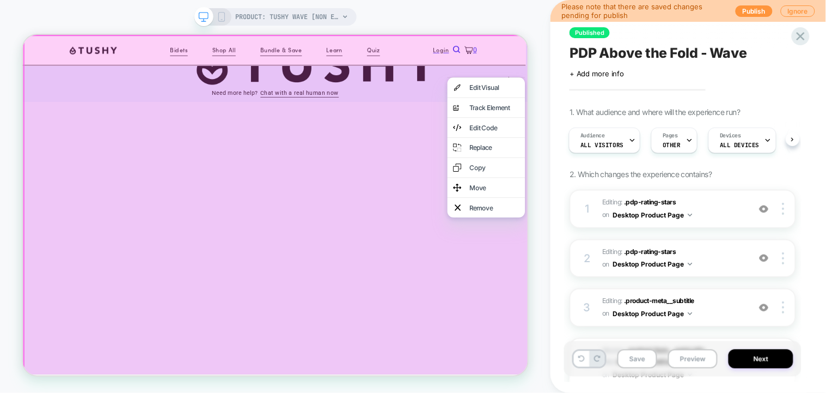
click at [532, 309] on div "PRODUCT: TUSHY Wave [non electric bidet] PRODUCT: TUSHY Wave [non electric bide…" at bounding box center [275, 196] width 550 height 371
click at [658, 392] on div at bounding box center [362, 262] width 678 height 457
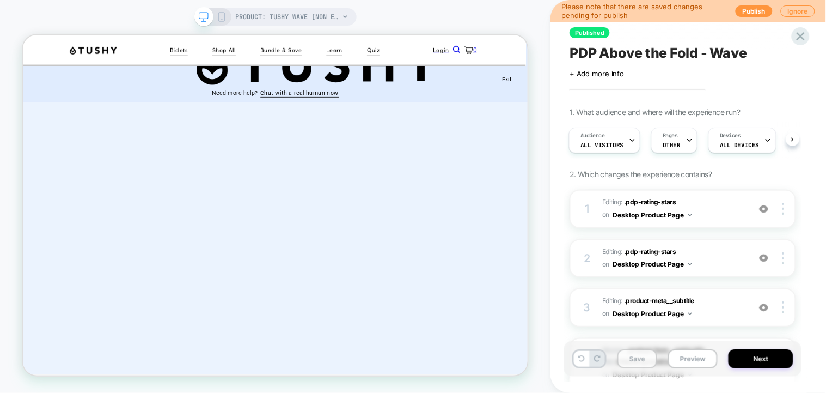
click at [632, 363] on button "Save" at bounding box center [637, 358] width 40 height 19
click at [670, 91] on span at bounding box center [668, 94] width 13 height 10
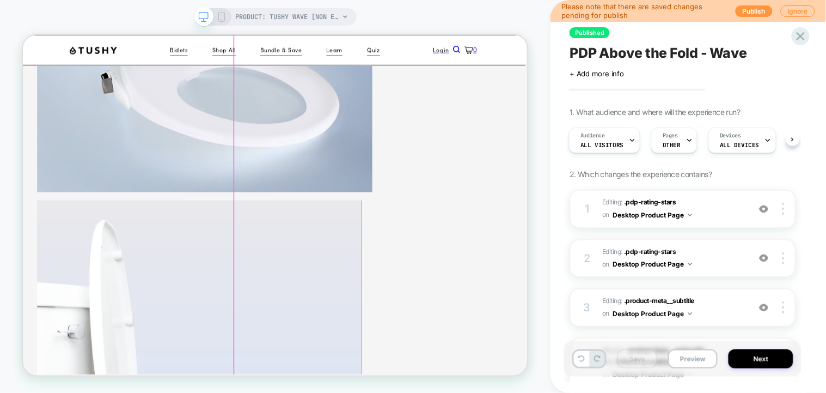
scroll to position [485, 3]
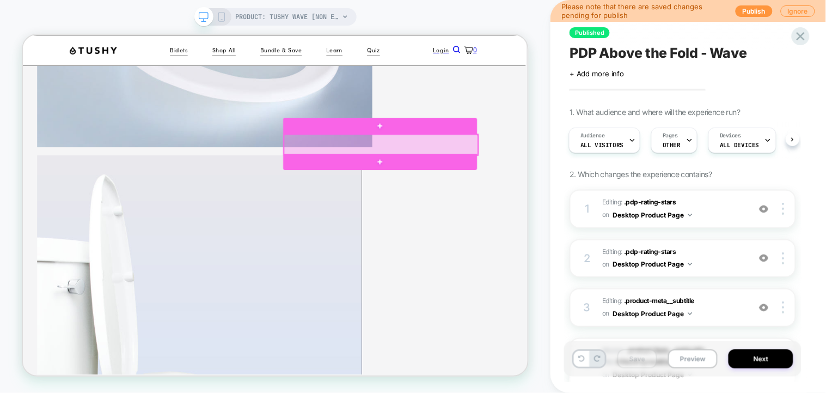
click at [456, 173] on div at bounding box center [500, 180] width 259 height 27
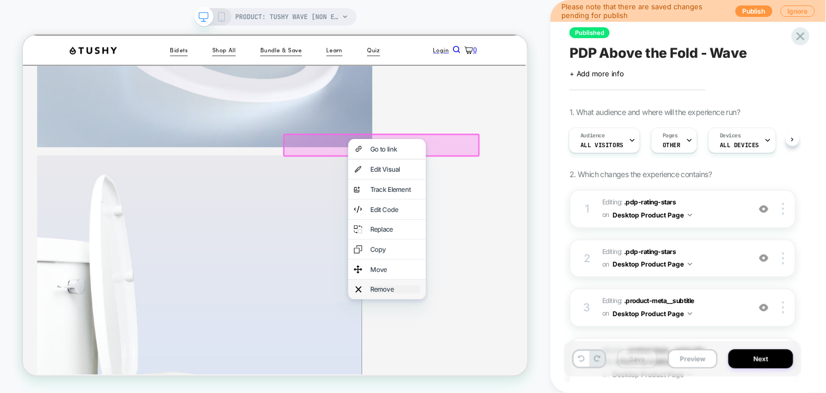
click at [505, 379] on div "Remove" at bounding box center [519, 373] width 66 height 11
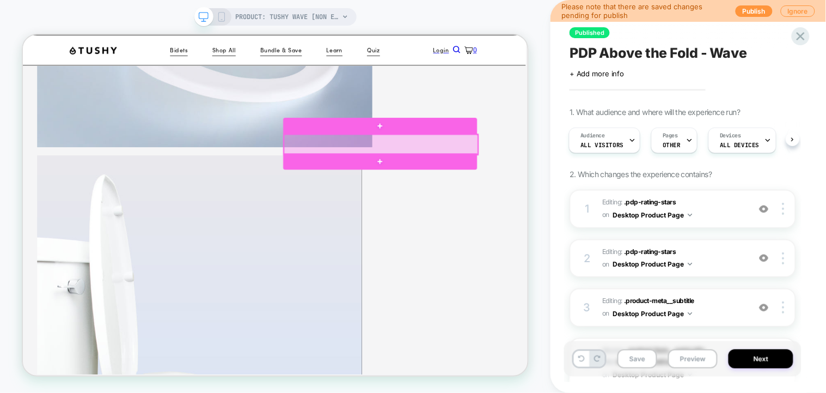
click at [515, 181] on div at bounding box center [500, 180] width 259 height 27
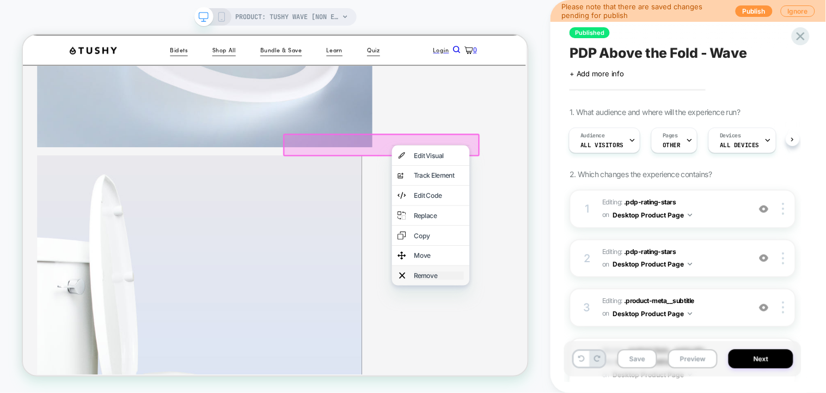
click at [558, 360] on div "Remove" at bounding box center [577, 355] width 66 height 11
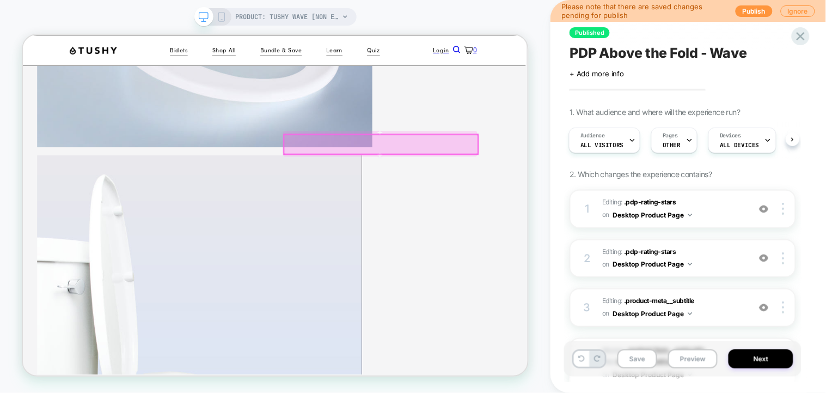
click at [513, 179] on div at bounding box center [500, 180] width 259 height 26
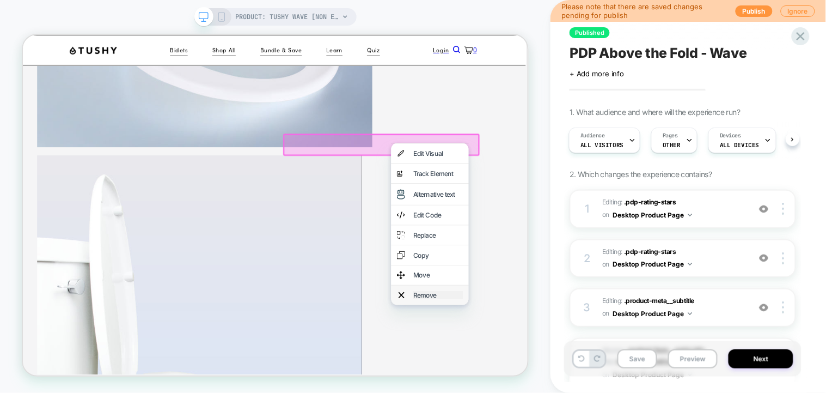
click at [552, 387] on div "Remove" at bounding box center [576, 381] width 66 height 11
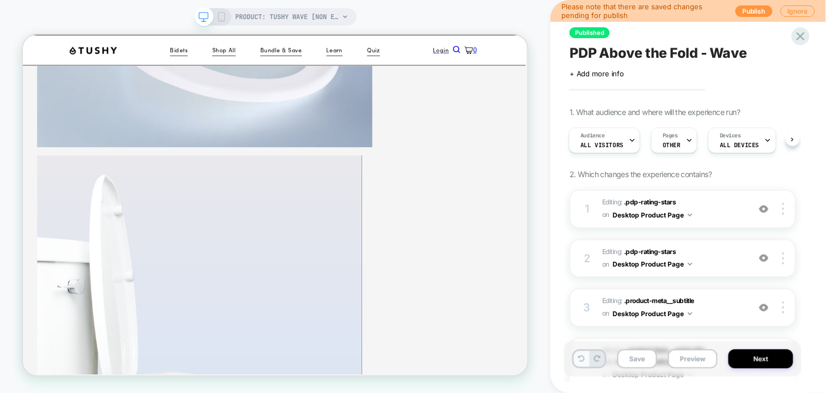
click at [581, 354] on button at bounding box center [581, 359] width 15 height 16
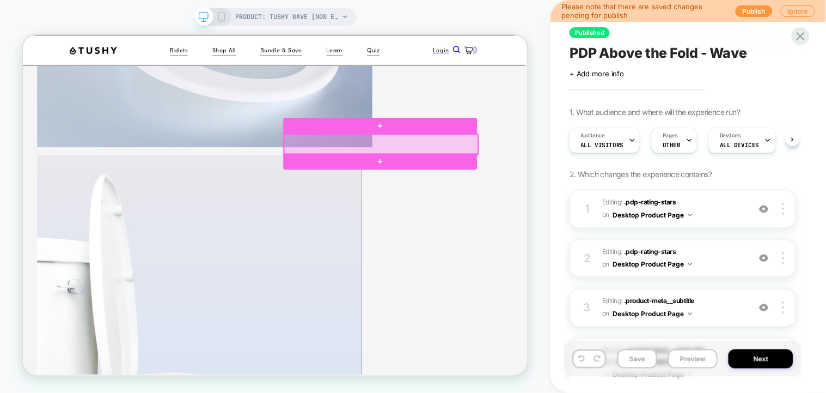
click at [513, 183] on div at bounding box center [500, 180] width 259 height 27
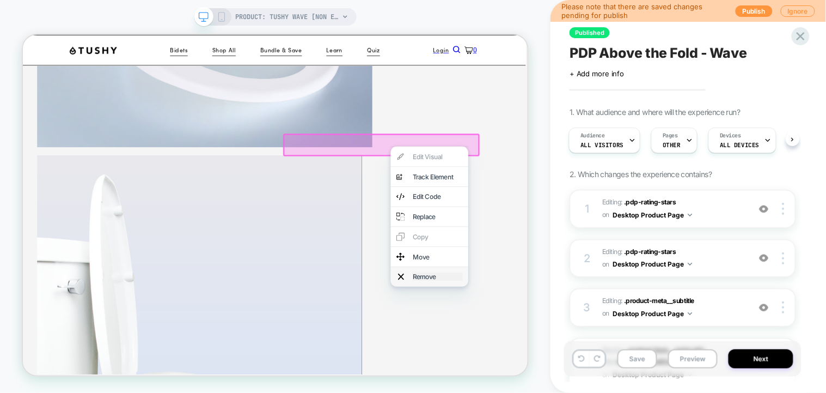
click at [556, 362] on div "Remove" at bounding box center [575, 356] width 66 height 11
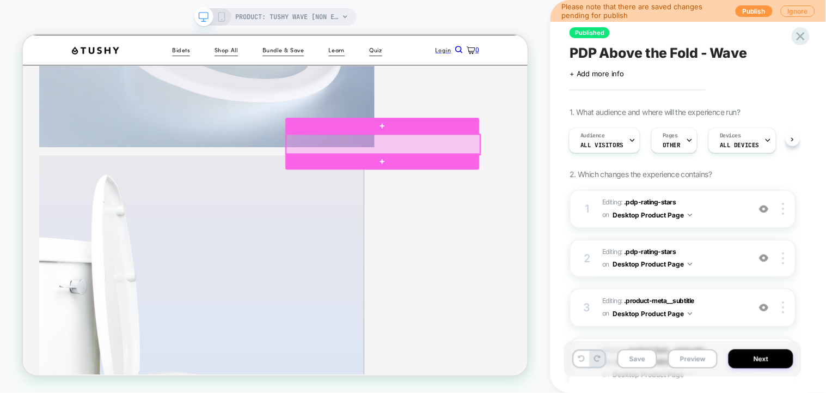
click at [479, 173] on div at bounding box center [503, 180] width 259 height 27
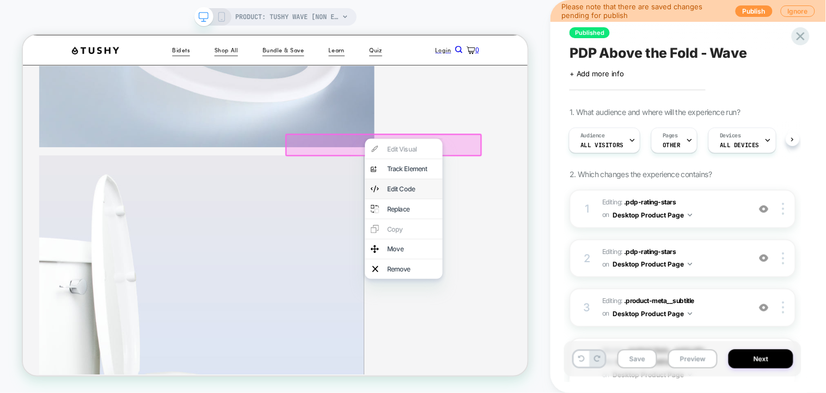
click at [527, 242] on div "Edit Code" at bounding box center [530, 240] width 103 height 26
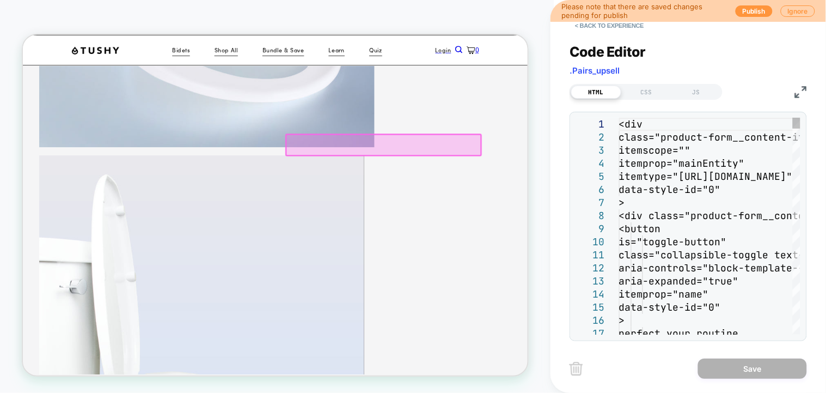
scroll to position [509, 3]
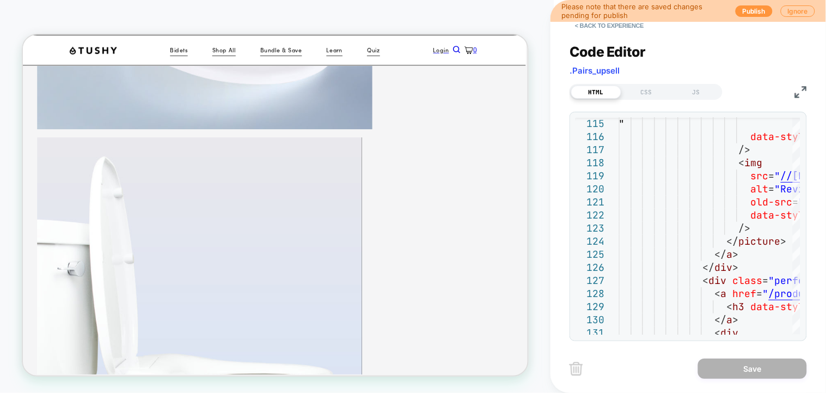
drag, startPoint x: 801, startPoint y: 172, endPoint x: 814, endPoint y: 267, distance: 95.6
click at [814, 267] on div "< Back to experience Code Editor .Pairs_upsell HTML CSS JS 115 116 117 118 119 …" at bounding box center [688, 196] width 276 height 393
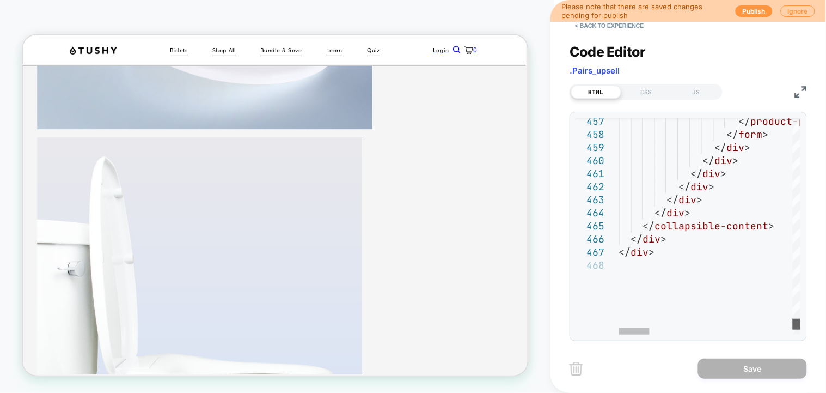
click at [800, 325] on div at bounding box center [797, 324] width 8 height 11
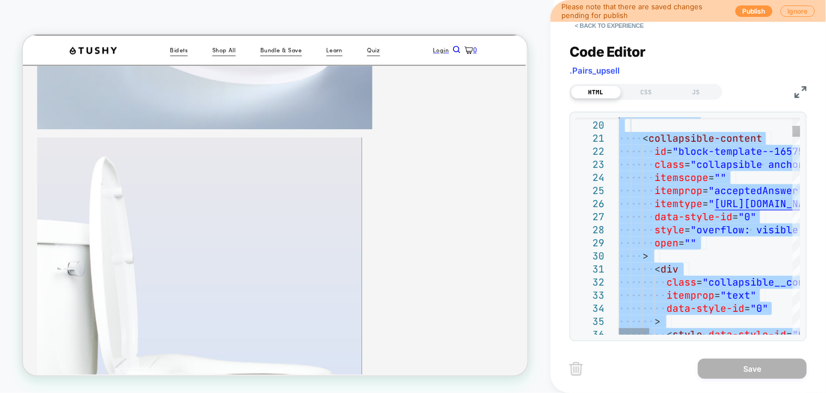
type textarea "**********"
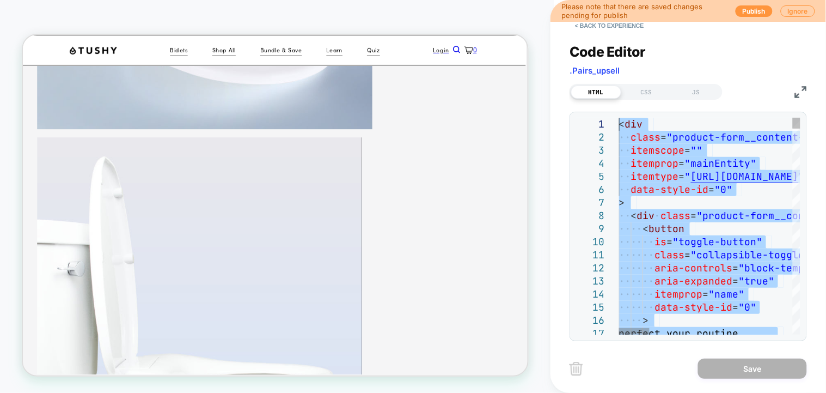
drag, startPoint x: 670, startPoint y: 295, endPoint x: 577, endPoint y: -72, distance: 378.6
click at [646, 91] on div "CSS" at bounding box center [646, 91] width 50 height 13
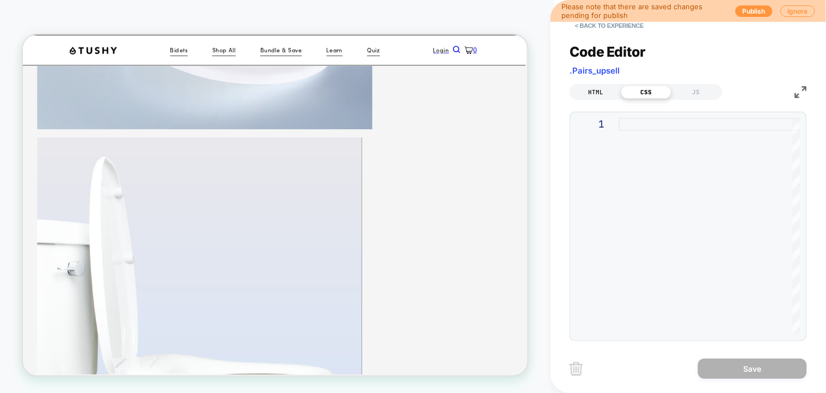
click at [586, 94] on div "HTML" at bounding box center [596, 91] width 50 height 13
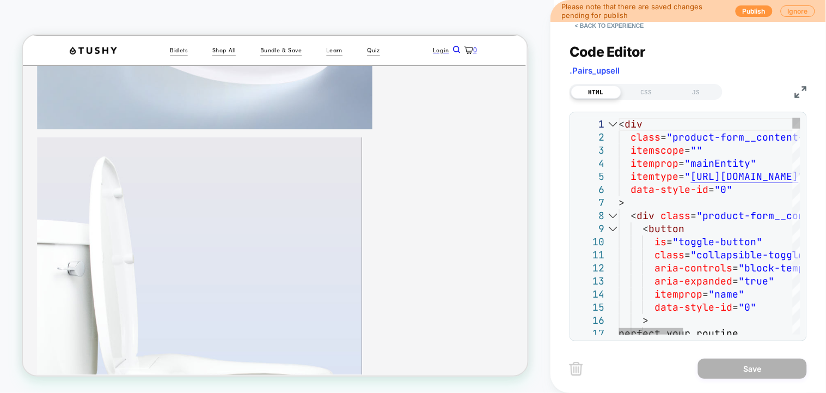
click at [610, 123] on div at bounding box center [613, 124] width 14 height 13
type textarea "**********"
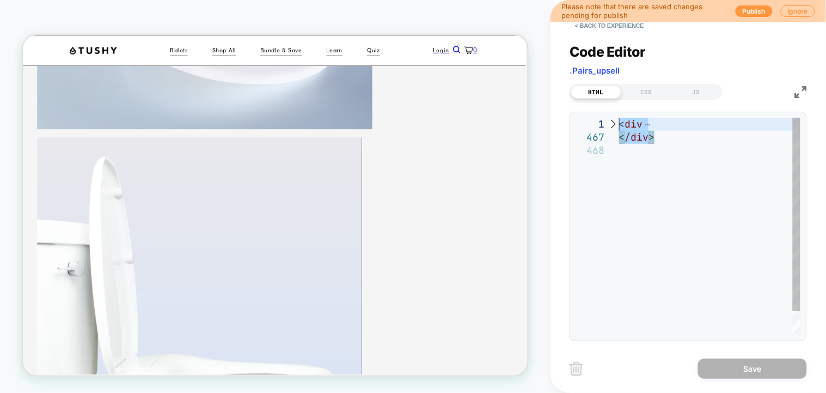
drag, startPoint x: 668, startPoint y: 142, endPoint x: 616, endPoint y: 123, distance: 55.1
click at [619, 123] on div "< div </ div >" at bounding box center [709, 239] width 181 height 243
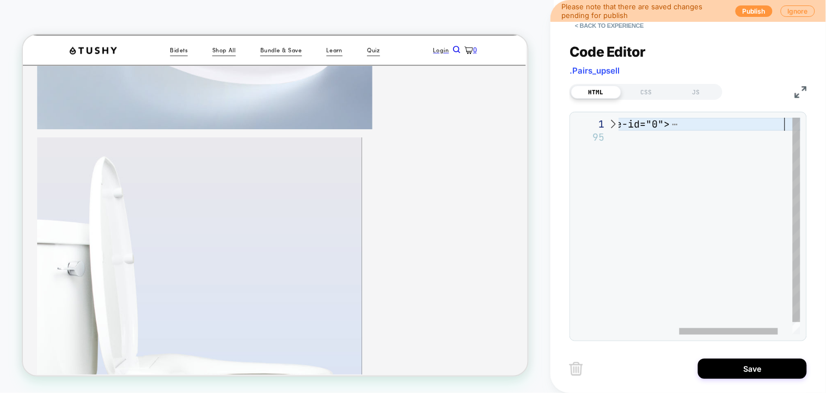
type textarea "**********"
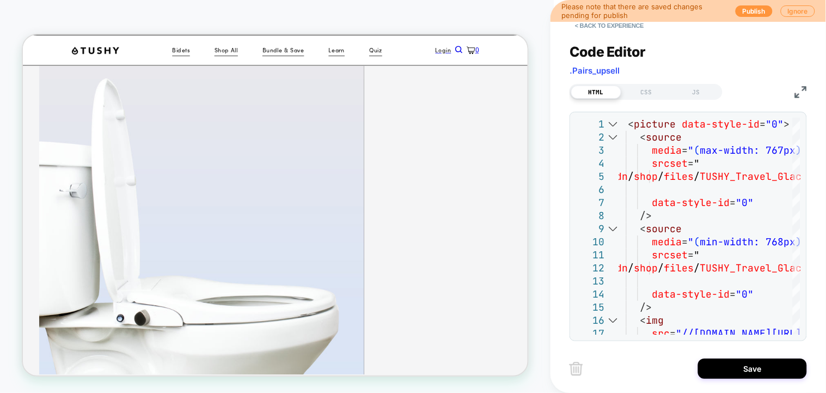
scroll to position [582, 0]
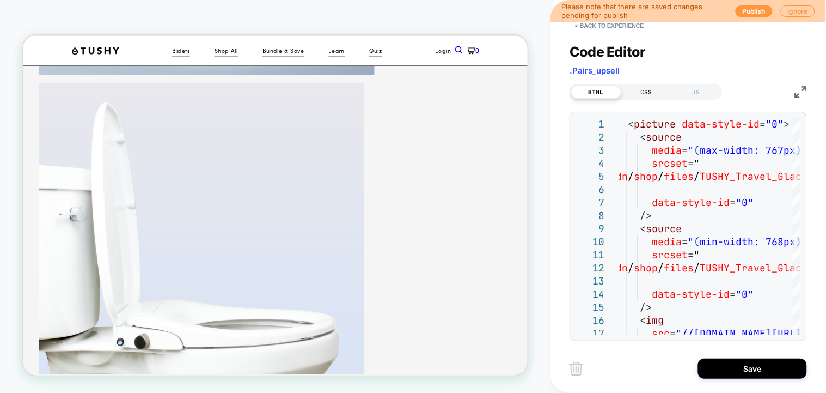
click at [642, 89] on div "CSS" at bounding box center [646, 91] width 50 height 13
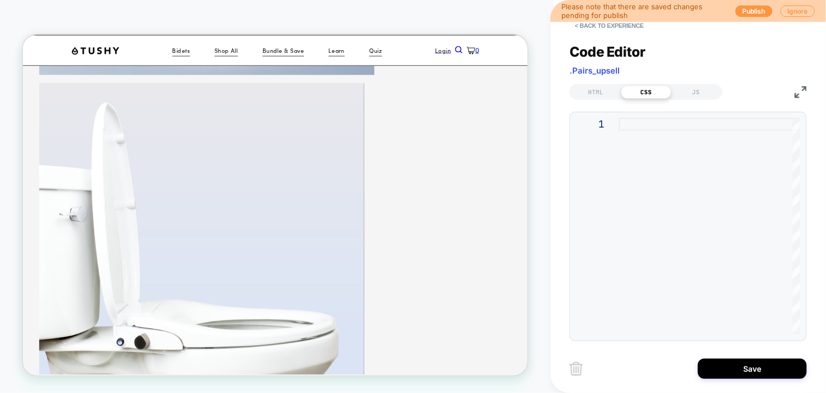
click at [644, 132] on div at bounding box center [709, 226] width 181 height 217
click at [658, 128] on div at bounding box center [709, 226] width 181 height 217
type textarea "*"
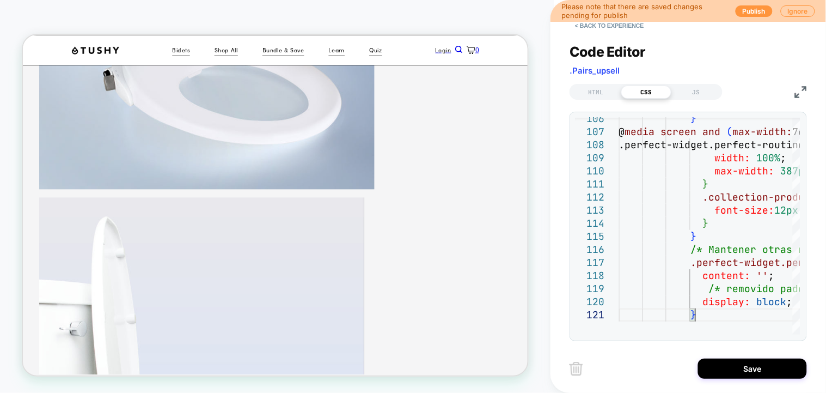
scroll to position [437, 0]
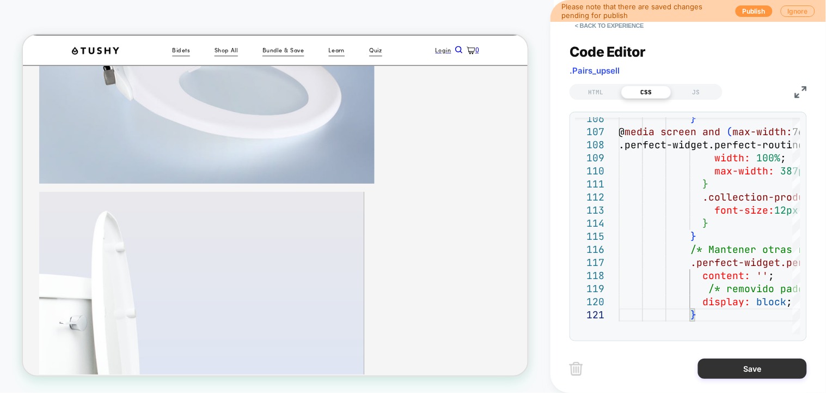
click at [749, 362] on button "Save" at bounding box center [752, 368] width 109 height 20
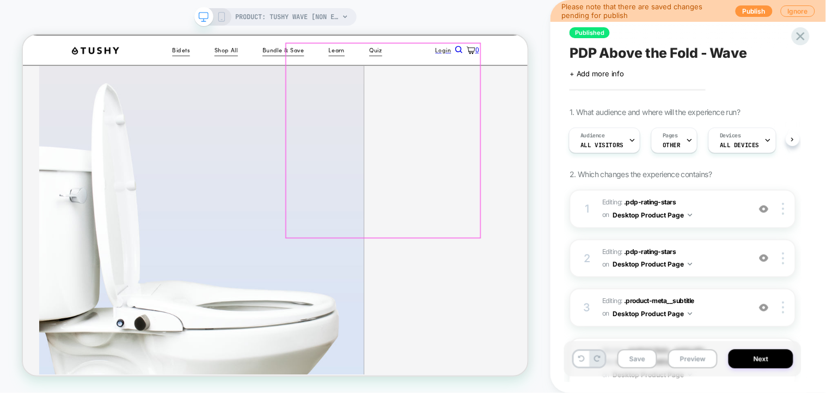
scroll to position [727, 0]
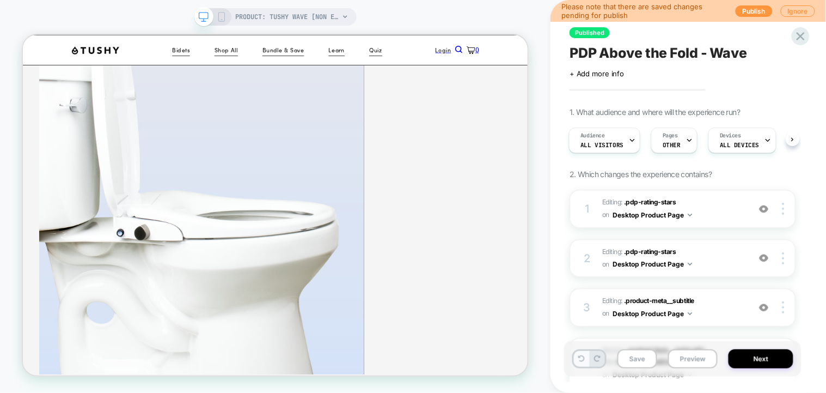
click at [584, 359] on icon at bounding box center [582, 358] width 7 height 7
click at [580, 360] on icon at bounding box center [581, 358] width 7 height 7
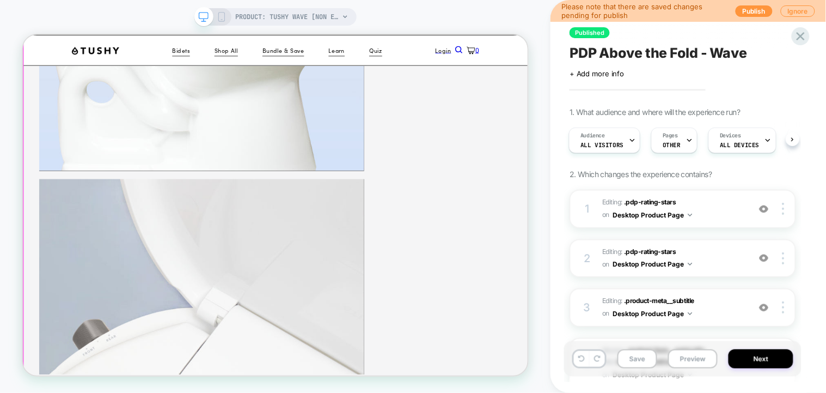
scroll to position [1017, 0]
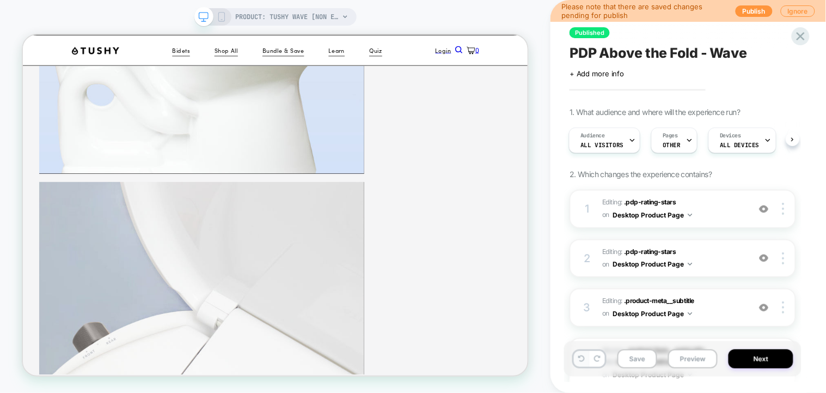
click at [583, 359] on icon at bounding box center [582, 358] width 7 height 7
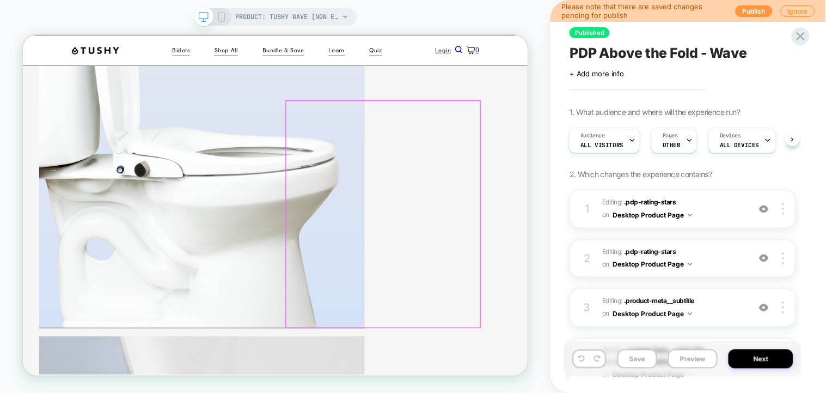
scroll to position [727, 0]
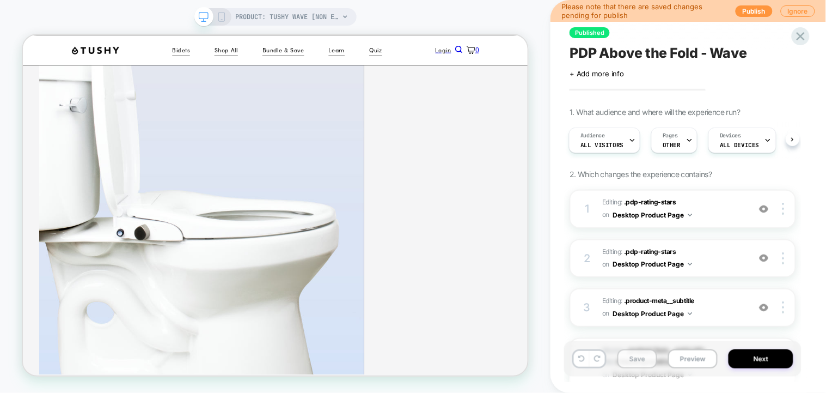
click at [629, 352] on button "Save" at bounding box center [637, 358] width 40 height 19
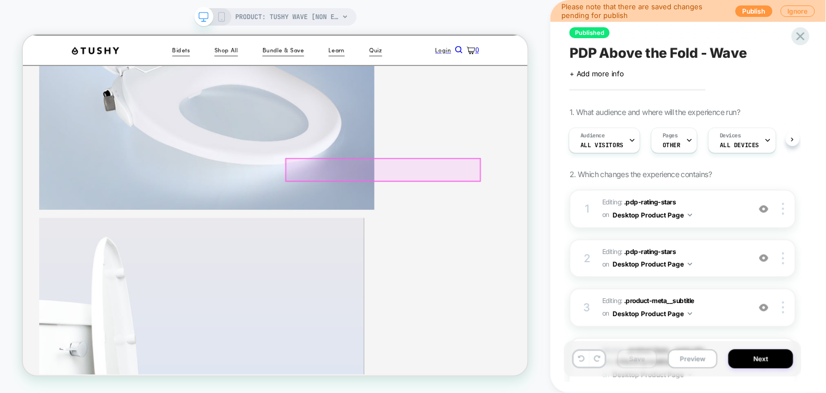
scroll to position [437, 0]
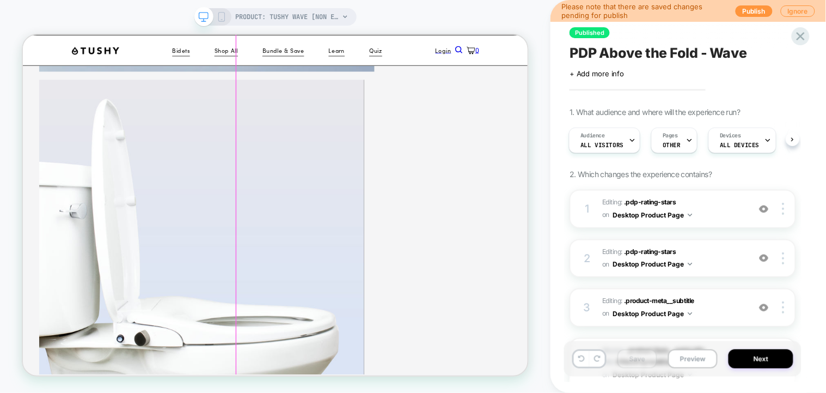
scroll to position [509, 0]
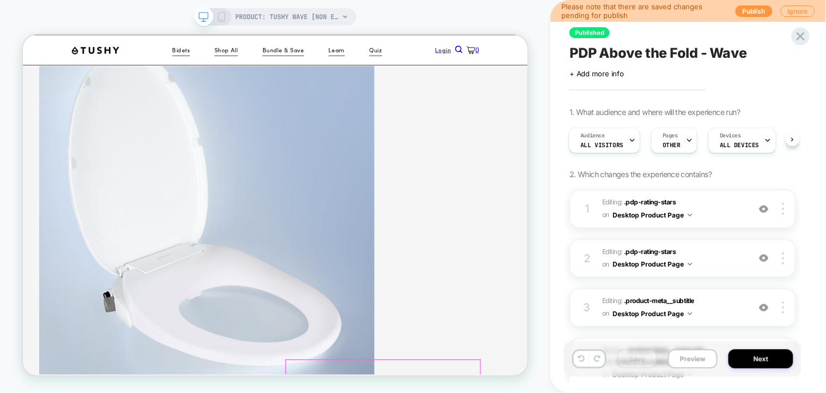
scroll to position [508, 0]
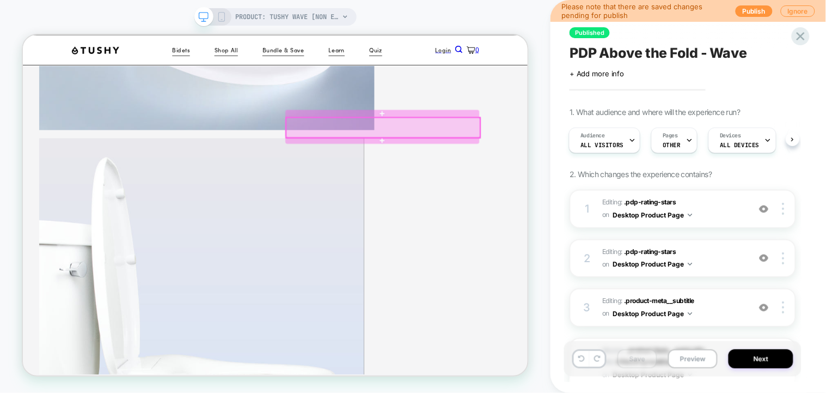
click at [595, 160] on div at bounding box center [503, 157] width 259 height 27
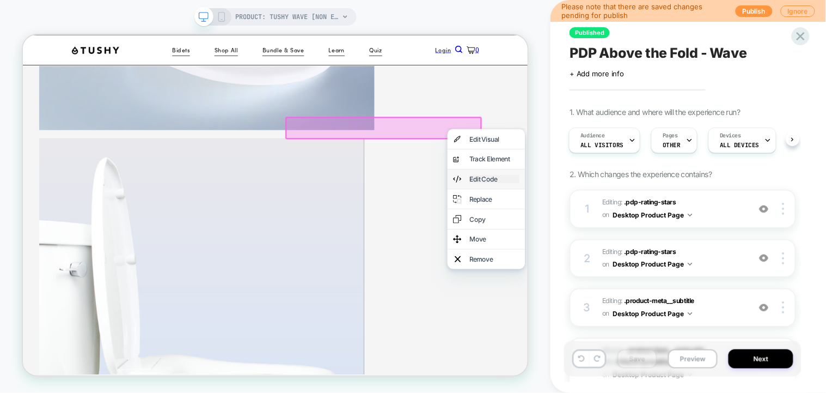
click at [642, 232] on div "Edit Code" at bounding box center [651, 226] width 66 height 11
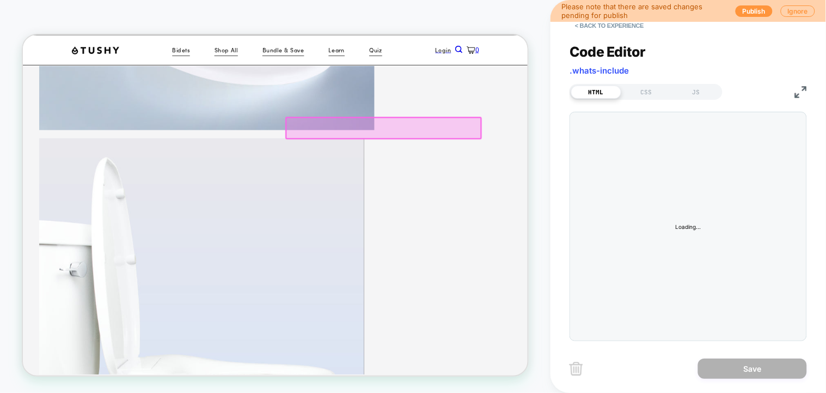
scroll to position [517, 3]
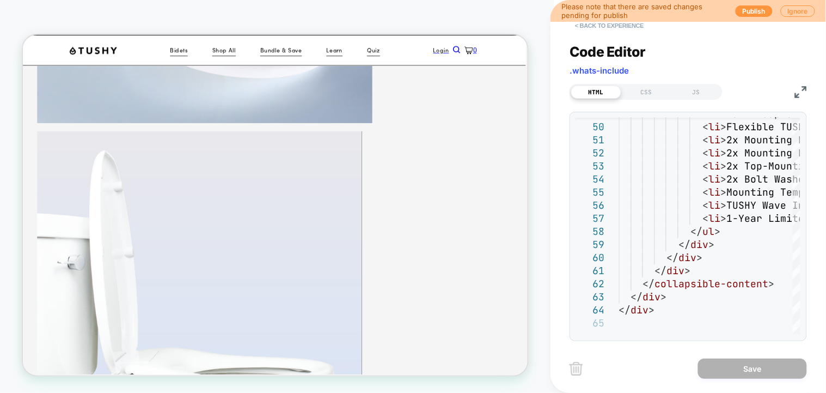
drag, startPoint x: 602, startPoint y: 29, endPoint x: 580, endPoint y: 83, distance: 58.4
click at [602, 29] on button "< Back to experience" at bounding box center [609, 25] width 79 height 17
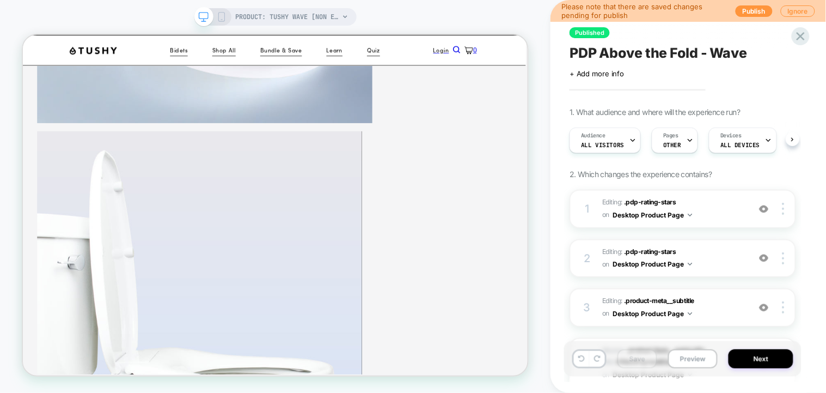
scroll to position [0, 1]
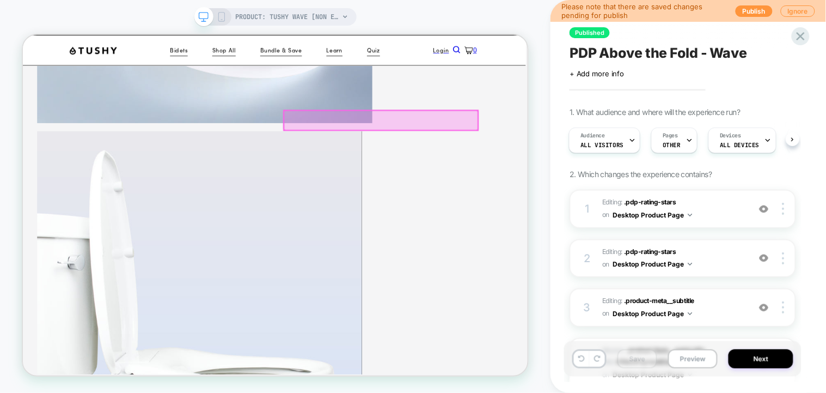
click at [505, 150] on div at bounding box center [500, 148] width 259 height 26
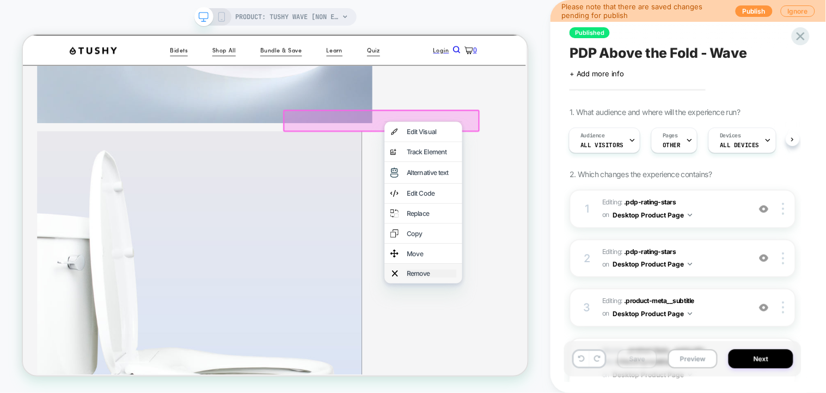
click at [543, 358] on div "Remove" at bounding box center [567, 352] width 66 height 11
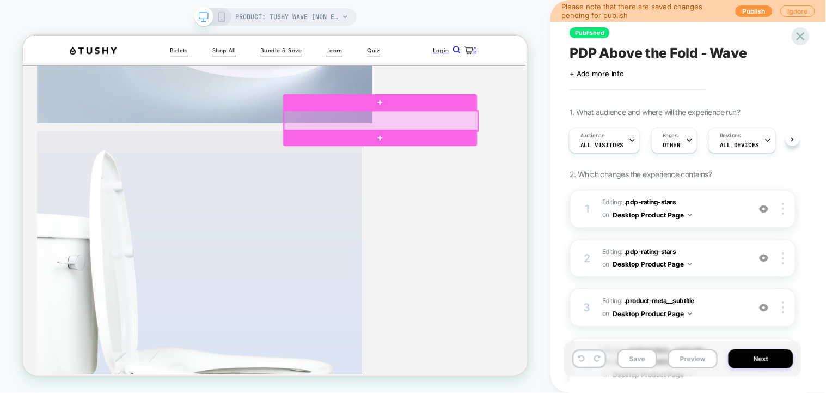
click at [480, 144] on div at bounding box center [500, 149] width 259 height 27
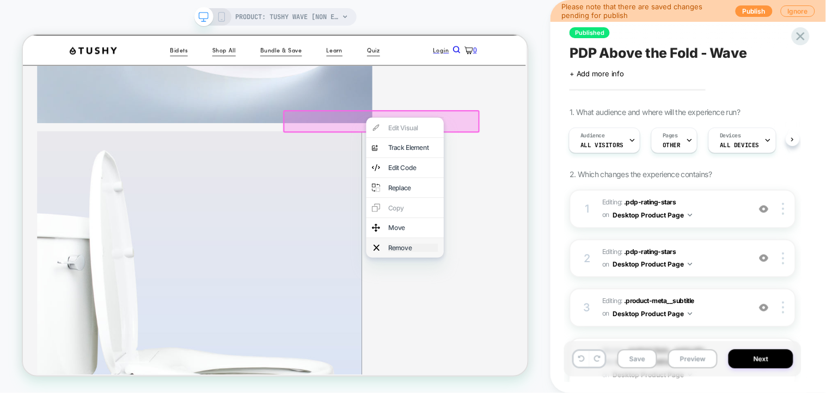
click at [525, 323] on div "Remove" at bounding box center [543, 318] width 66 height 11
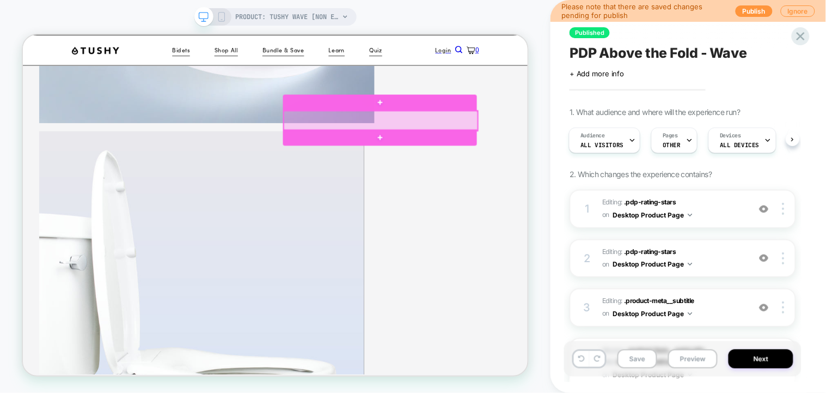
click at [528, 141] on div at bounding box center [499, 149] width 259 height 26
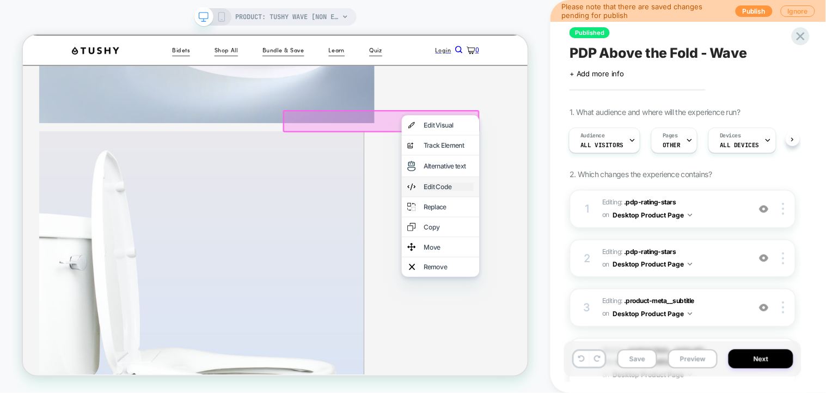
click at [603, 242] on div "Edit Code" at bounding box center [590, 236] width 66 height 11
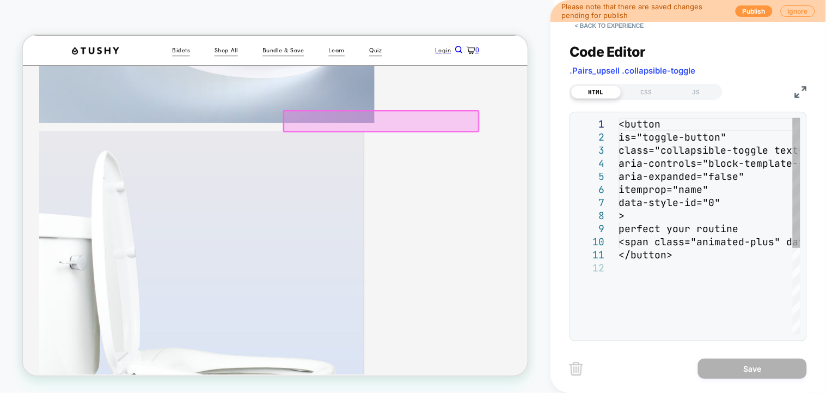
scroll to position [403, 0]
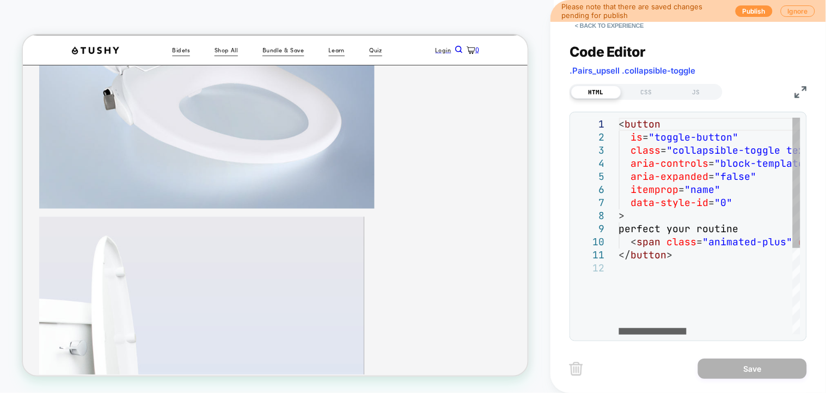
click at [619, 328] on div at bounding box center [653, 331] width 68 height 7
click at [603, 26] on button "< Back to experience" at bounding box center [609, 25] width 79 height 17
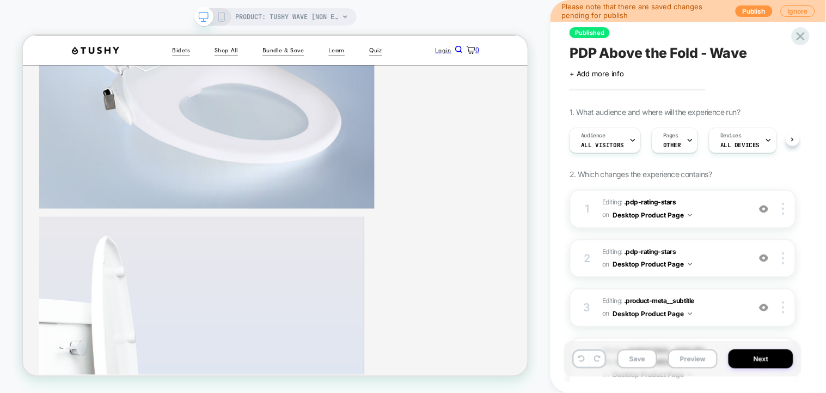
scroll to position [0, 1]
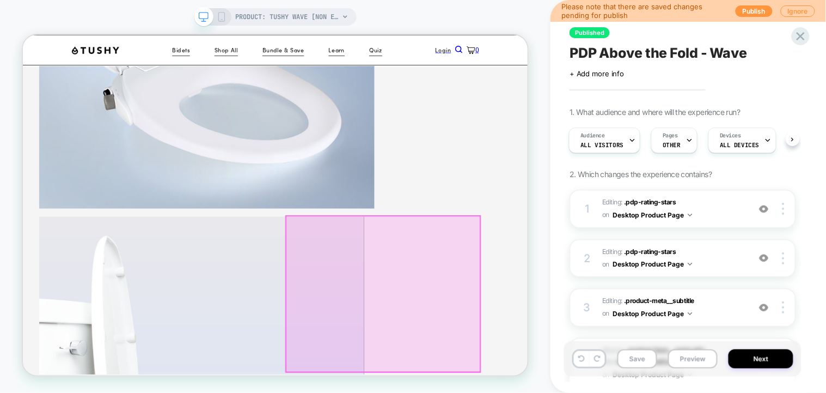
click at [628, 310] on div at bounding box center [503, 379] width 259 height 207
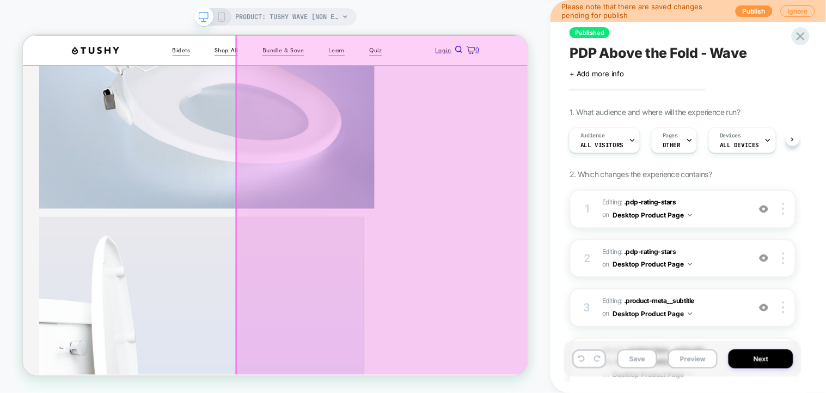
click at [600, 252] on div at bounding box center [503, 119] width 392 height 815
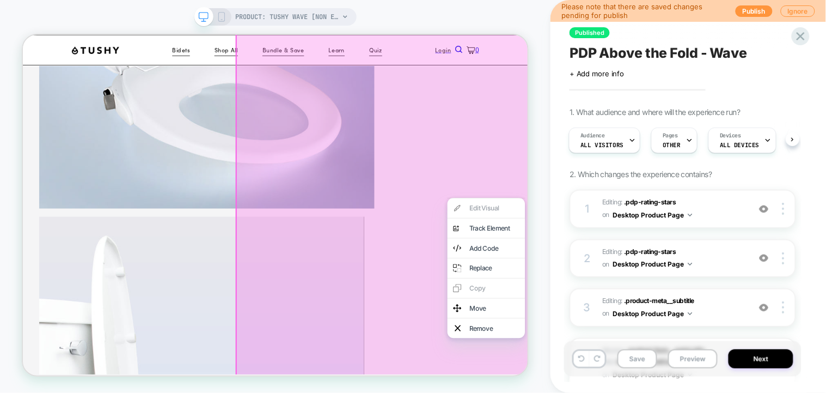
click at [631, 225] on div at bounding box center [503, 120] width 395 height 818
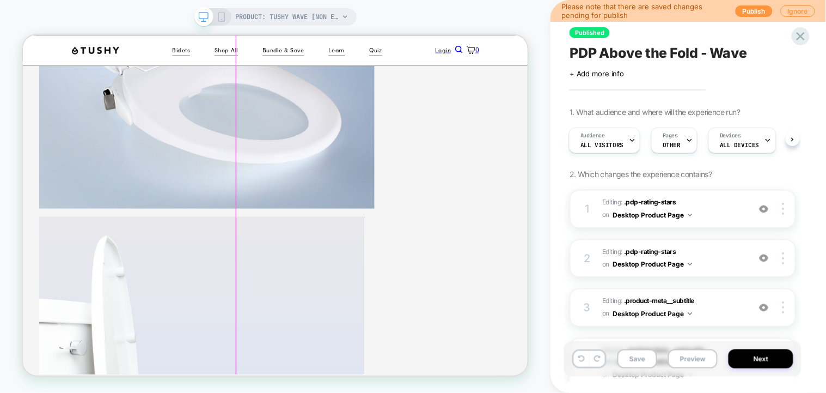
click at [627, 262] on div at bounding box center [503, 119] width 392 height 815
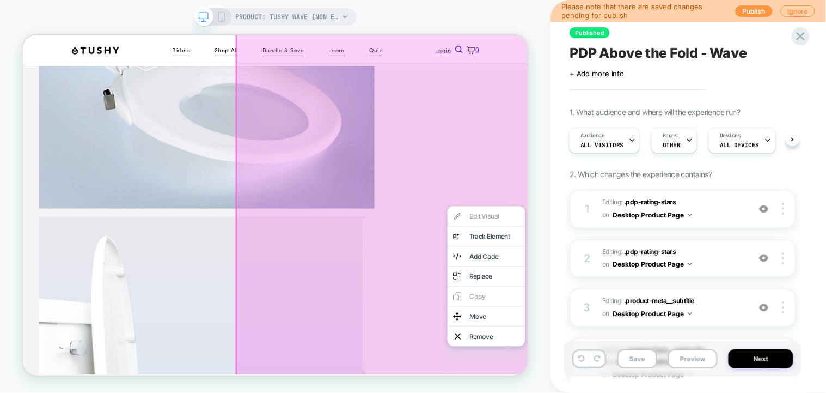
click at [654, 200] on div at bounding box center [503, 120] width 395 height 818
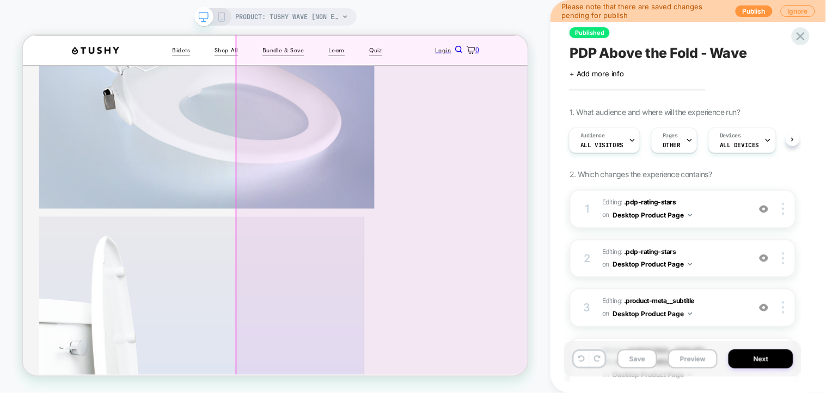
click at [497, 254] on div at bounding box center [503, 119] width 392 height 815
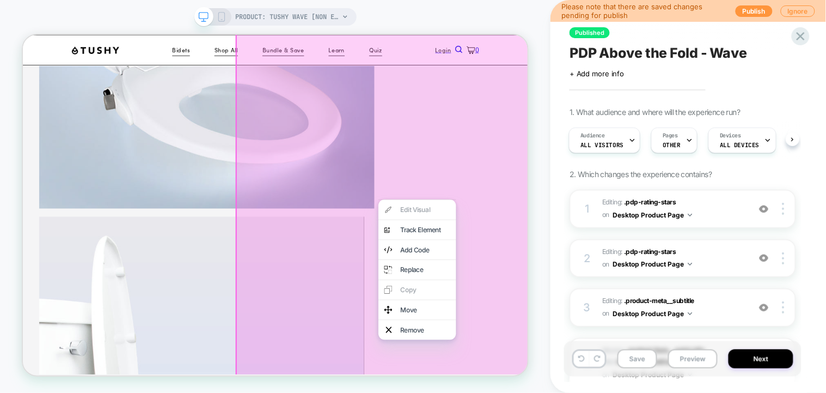
click at [469, 257] on div at bounding box center [503, 120] width 395 height 818
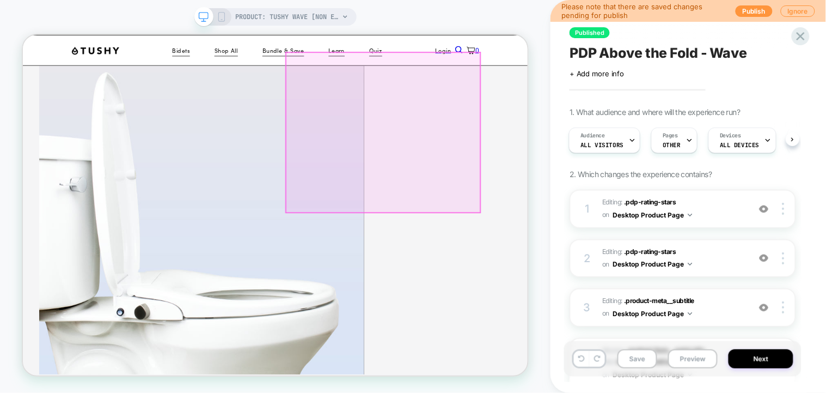
scroll to position [476, 0]
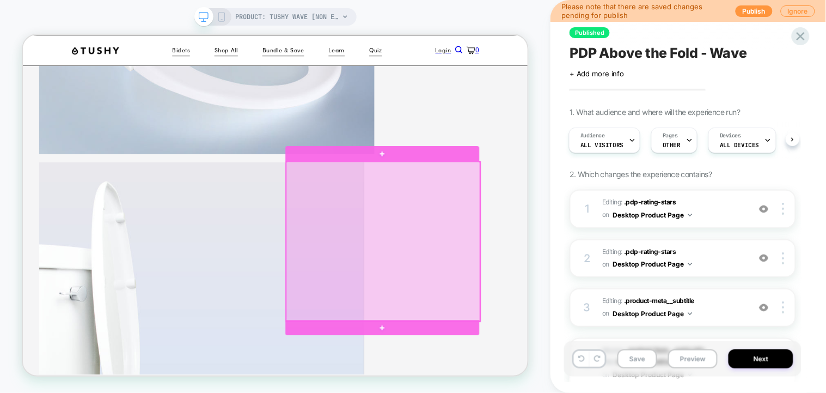
click at [625, 221] on div at bounding box center [503, 309] width 259 height 213
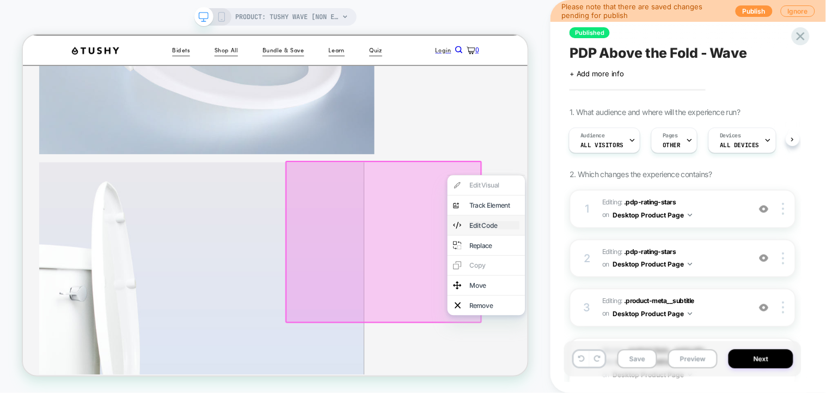
click at [643, 293] on div "Edit Code" at bounding box center [651, 288] width 66 height 11
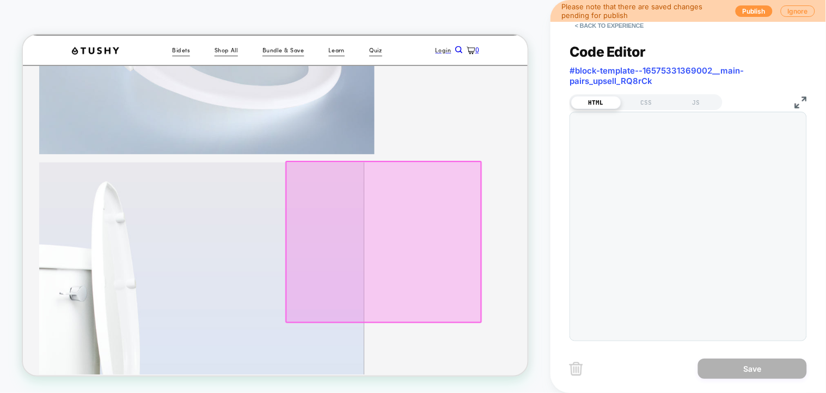
scroll to position [517, 3]
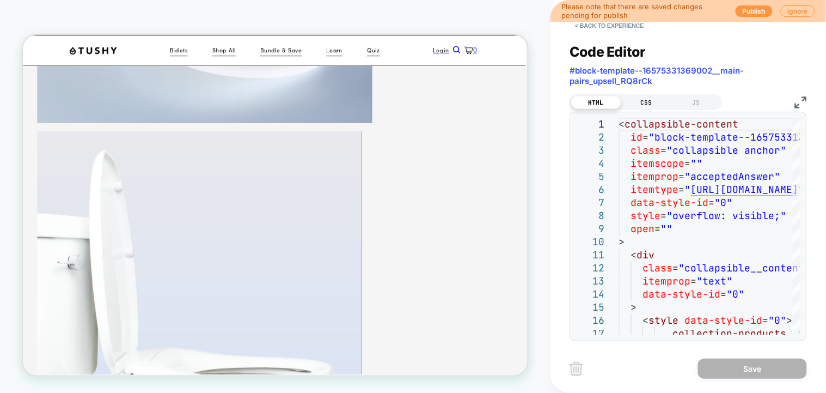
click at [653, 101] on div "CSS" at bounding box center [646, 102] width 50 height 13
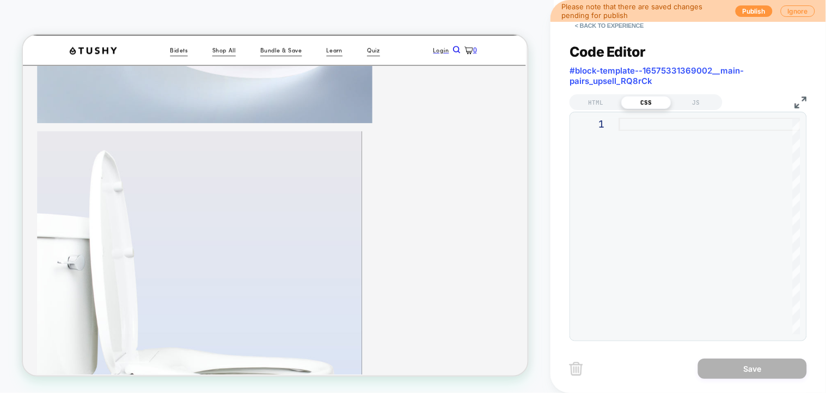
click at [651, 125] on div at bounding box center [709, 226] width 181 height 217
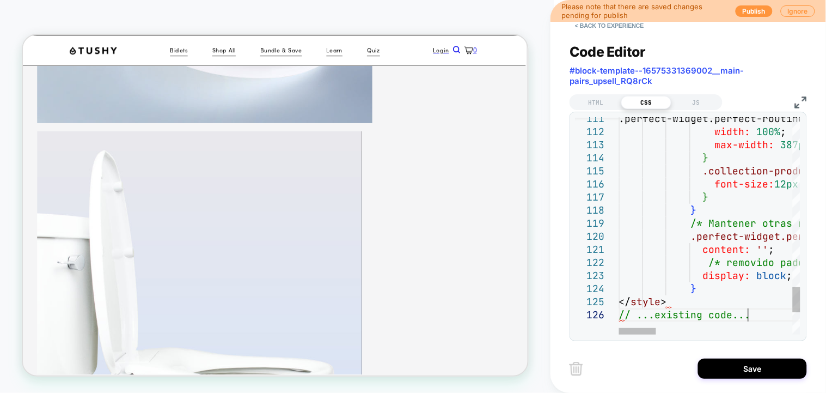
scroll to position [517, 0]
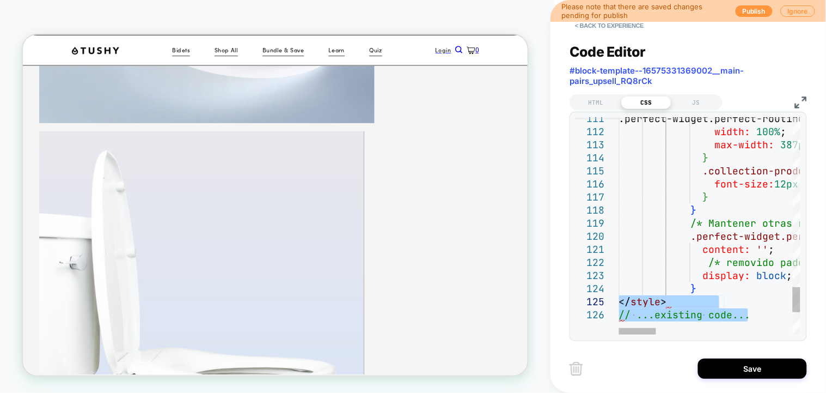
drag, startPoint x: 751, startPoint y: 317, endPoint x: 595, endPoint y: 306, distance: 157.2
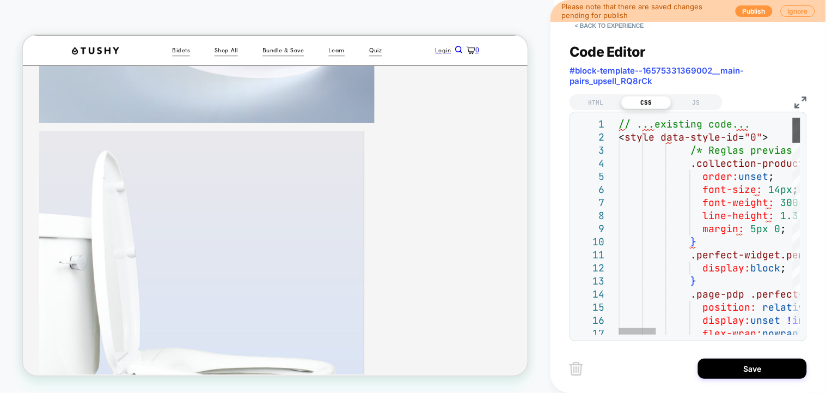
click at [800, 118] on div at bounding box center [797, 130] width 8 height 25
drag, startPoint x: 692, startPoint y: 139, endPoint x: 571, endPoint y: 123, distance: 122.0
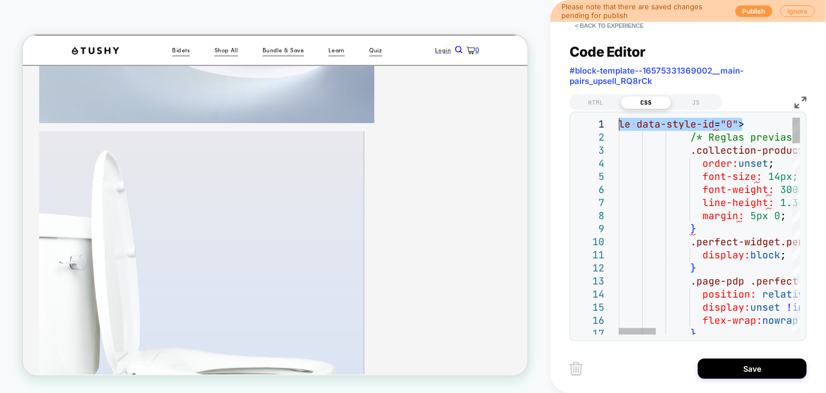
drag, startPoint x: 645, startPoint y: 121, endPoint x: 568, endPoint y: 123, distance: 77.3
type textarea "**********"
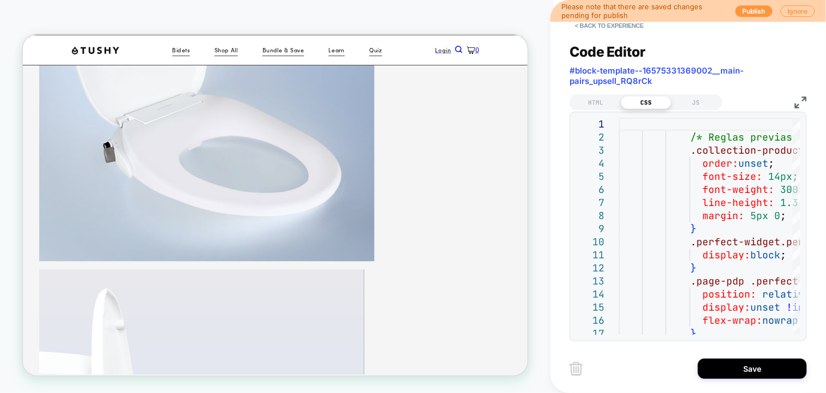
scroll to position [299, 0]
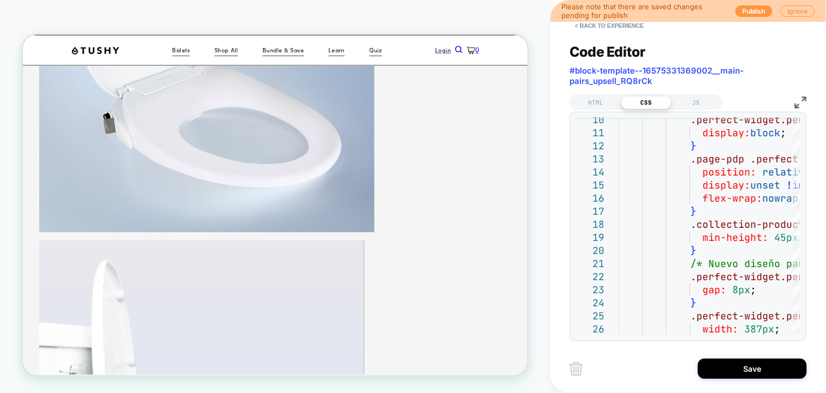
click at [802, 99] on img at bounding box center [801, 102] width 12 height 12
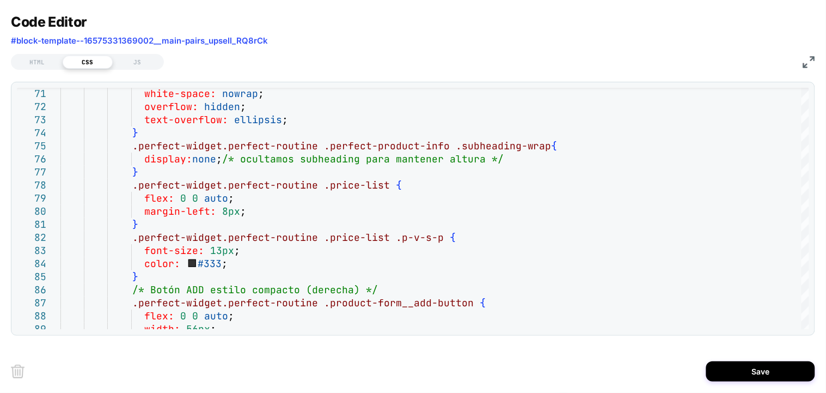
click at [816, 60] on div "Code Editor #block-template--16575331369002__main-pairs_upsell_RQ8rCk HTML CSS …" at bounding box center [413, 196] width 826 height 393
click at [809, 56] on img at bounding box center [809, 62] width 12 height 12
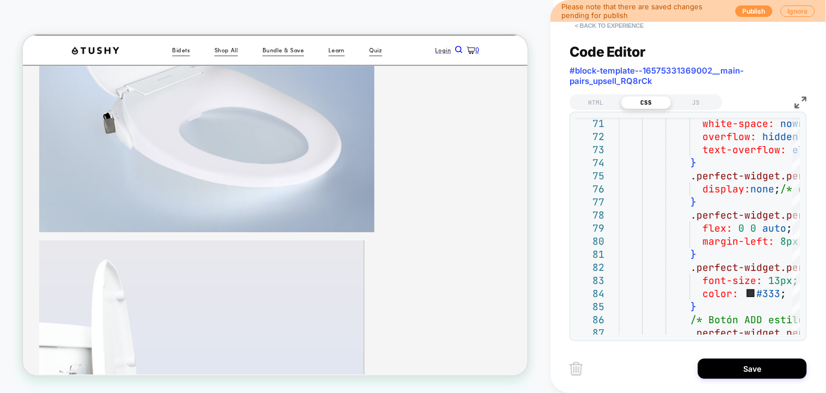
click at [593, 24] on button "< Back to experience" at bounding box center [609, 25] width 79 height 17
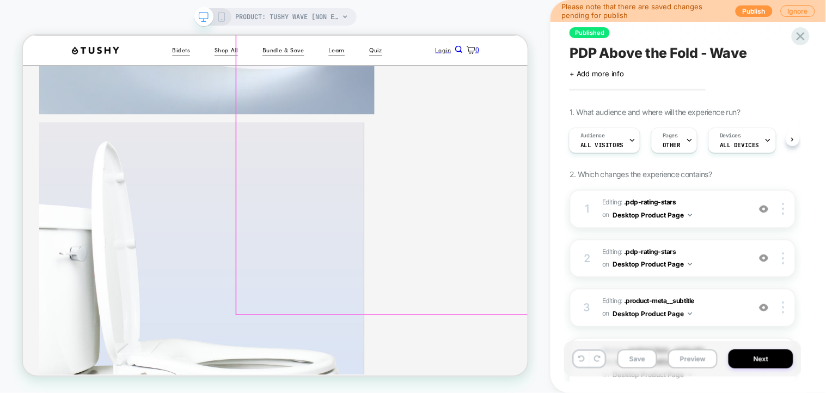
scroll to position [517, 0]
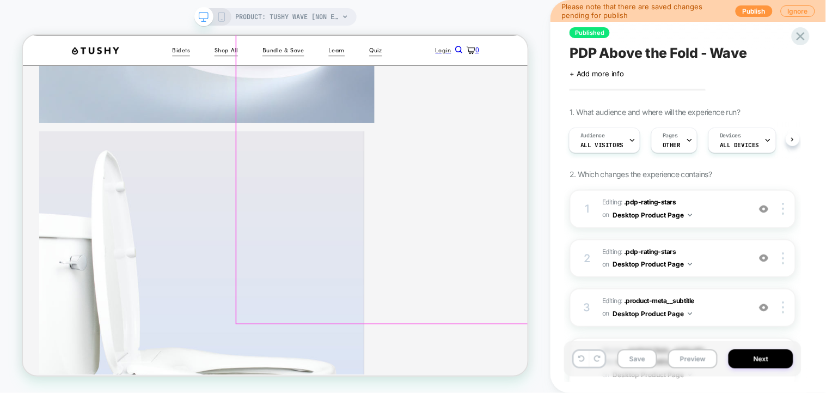
scroll to position [372, 0]
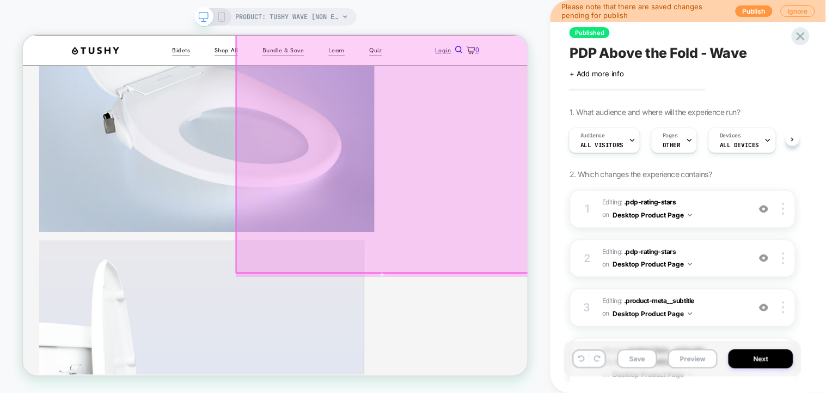
click at [525, 330] on div at bounding box center [503, 47] width 392 height 607
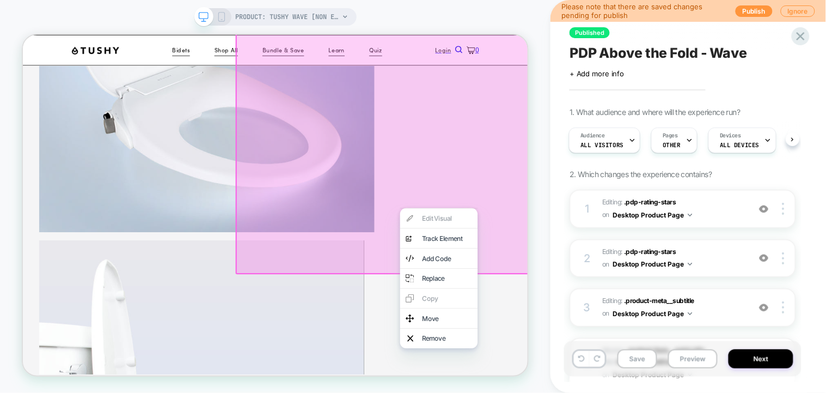
click at [448, 301] on div at bounding box center [503, 48] width 395 height 610
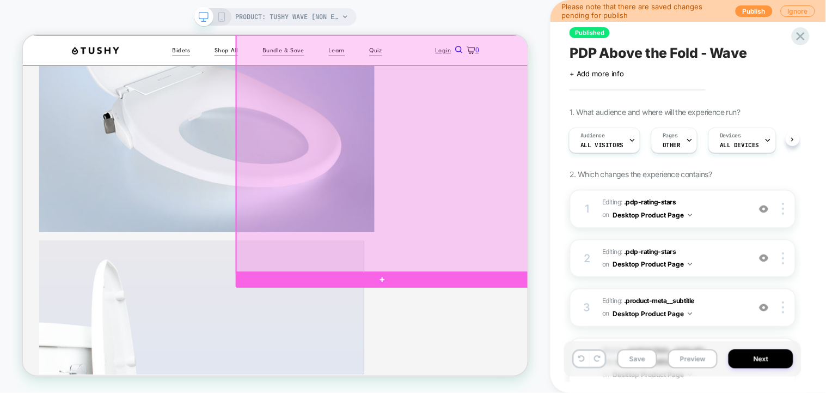
click at [628, 210] on div at bounding box center [503, 47] width 392 height 607
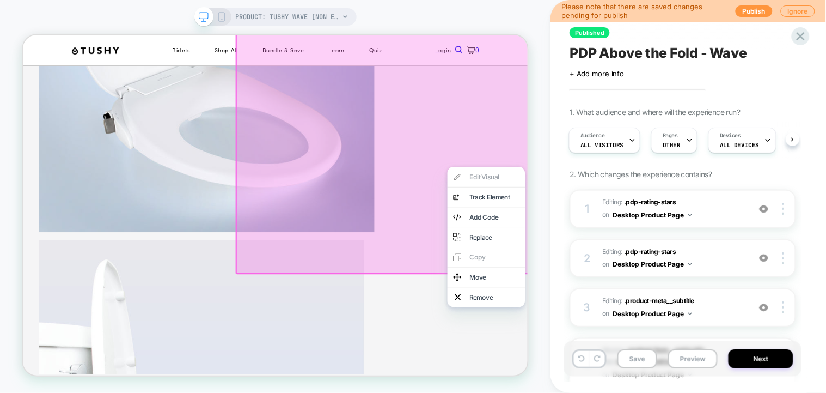
click at [504, 183] on div at bounding box center [503, 48] width 395 height 610
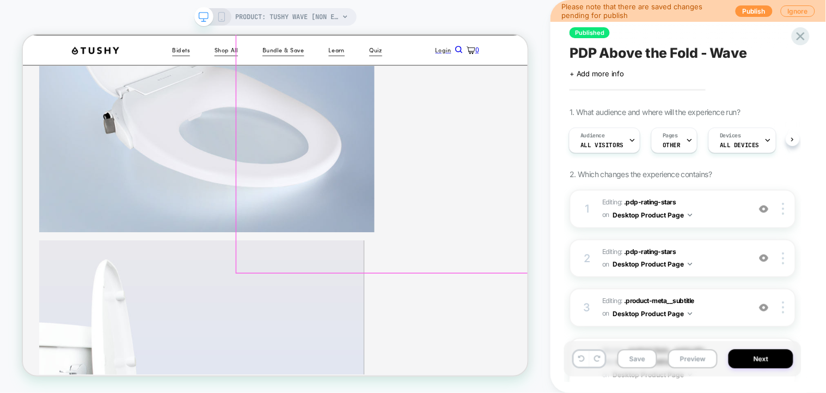
click at [489, 197] on div at bounding box center [503, 47] width 392 height 607
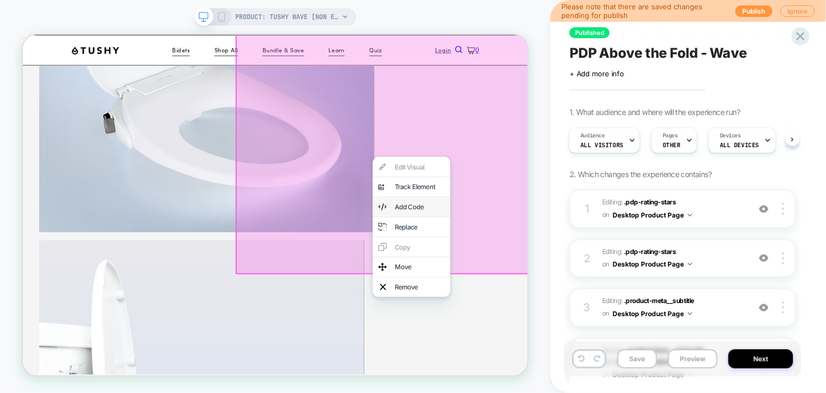
click at [511, 267] on div "Add Code" at bounding box center [540, 263] width 103 height 26
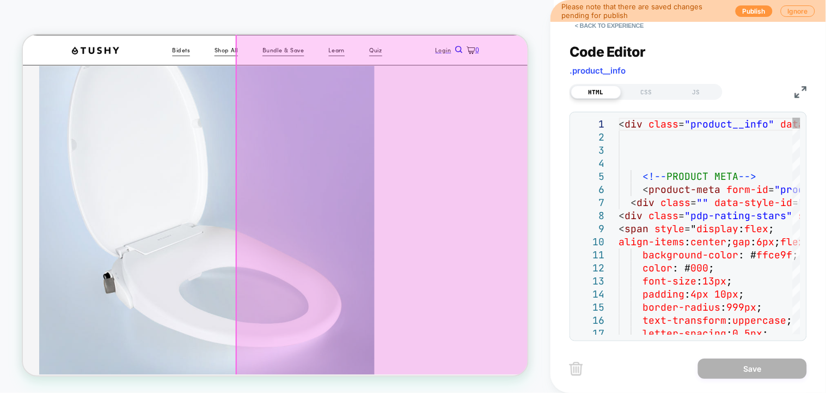
scroll to position [157, 0]
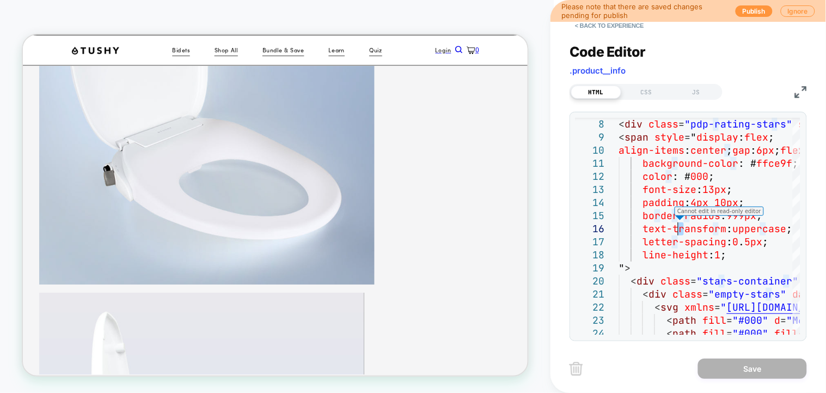
scroll to position [375, 0]
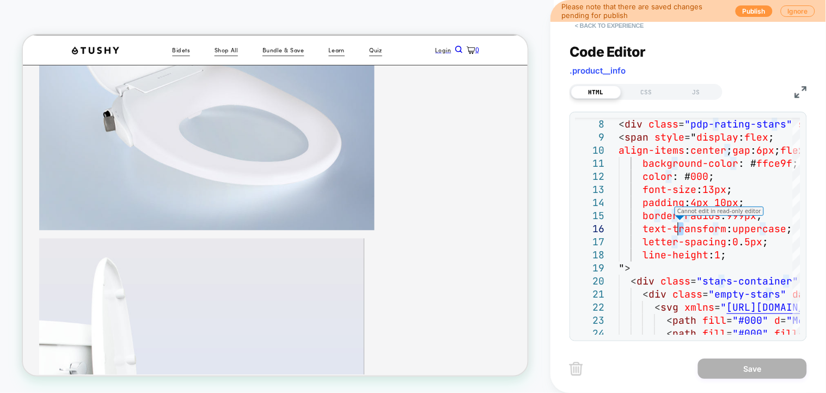
type textarea "**********"
click at [598, 28] on button "< Back to experience" at bounding box center [609, 25] width 79 height 17
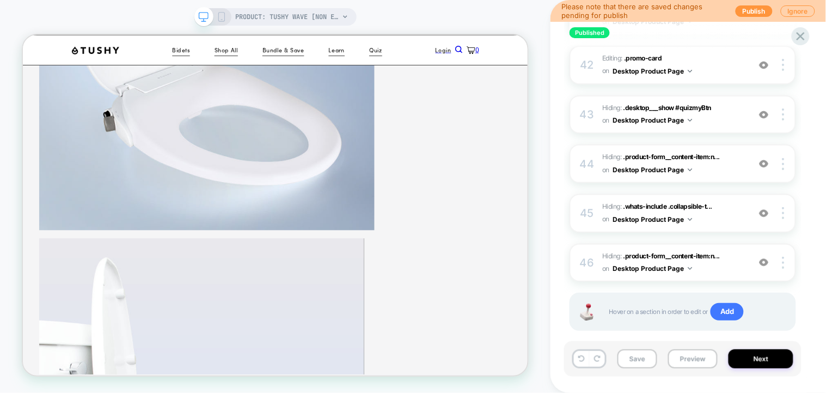
scroll to position [2203, 0]
click at [715, 302] on span "Add" at bounding box center [727, 310] width 33 height 17
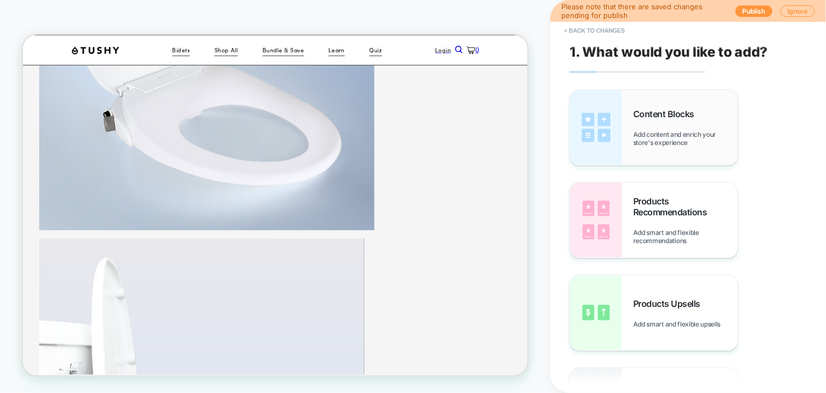
click at [713, 108] on div "Content Blocks Add content and enrich your store's experience" at bounding box center [685, 127] width 105 height 38
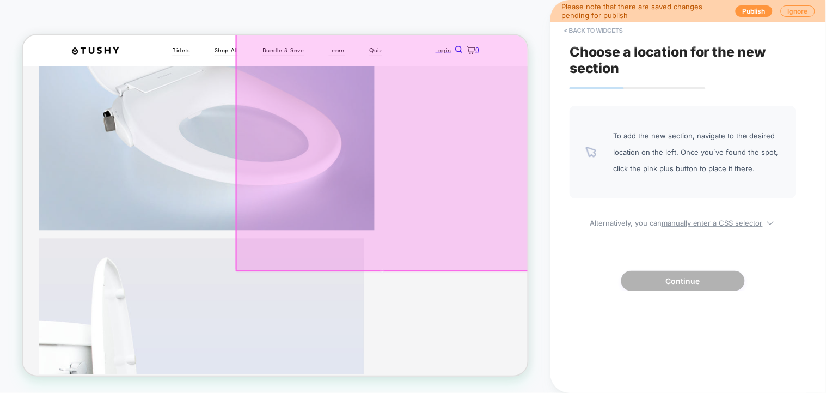
click at [481, 314] on div at bounding box center [503, 44] width 392 height 607
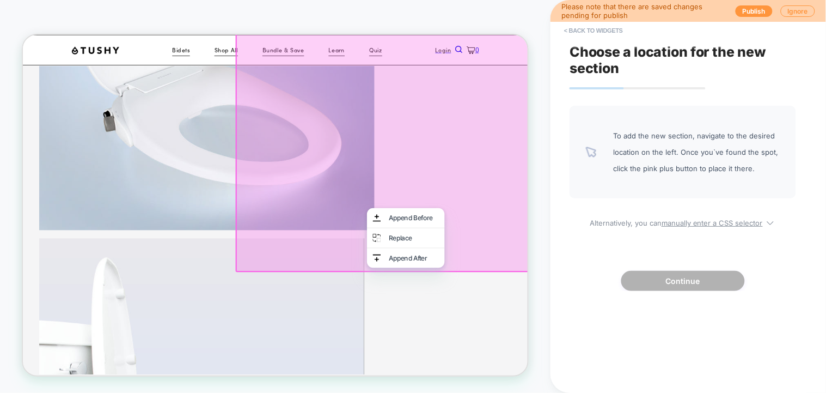
click at [452, 318] on div at bounding box center [502, 43] width 392 height 607
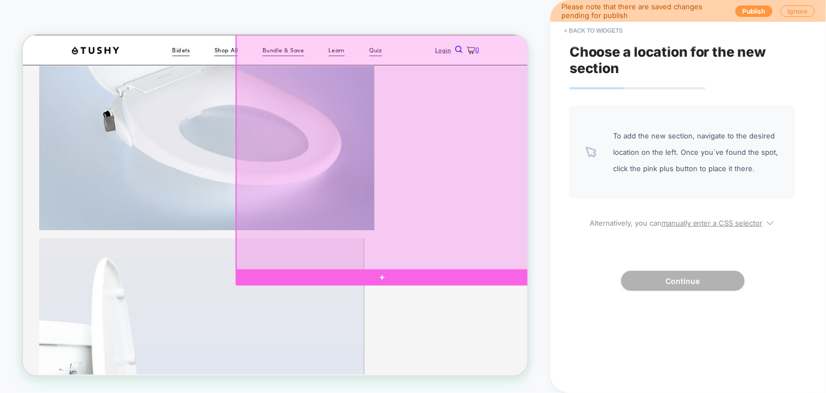
click at [619, 242] on div at bounding box center [503, 44] width 392 height 607
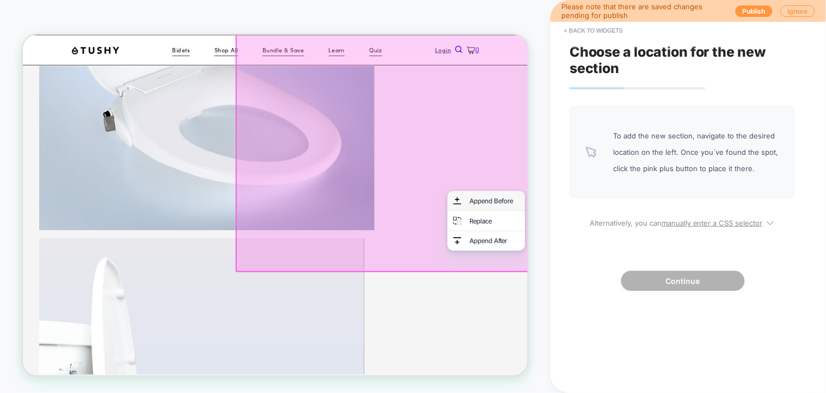
click at [607, 261] on div "Append Before" at bounding box center [640, 255] width 103 height 26
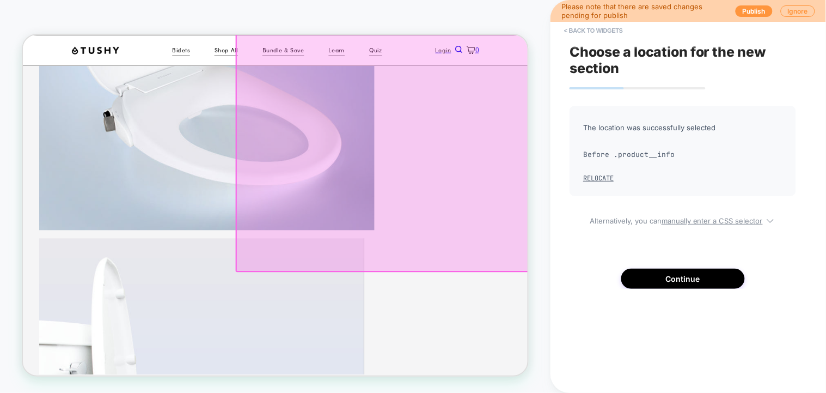
scroll to position [0, 0]
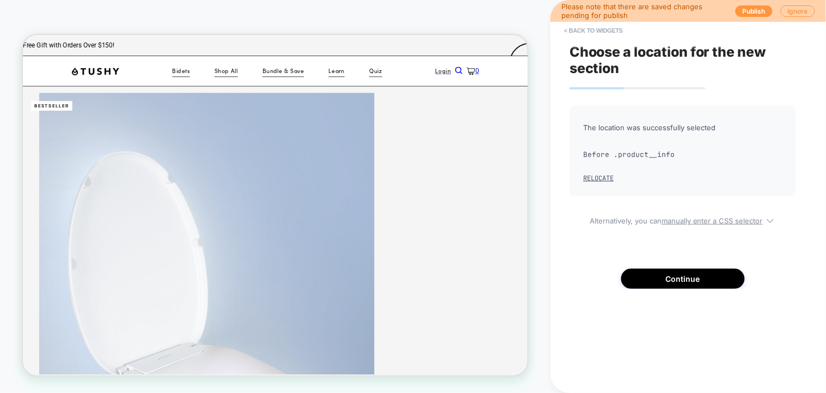
drag, startPoint x: 541, startPoint y: 134, endPoint x: 553, endPoint y: 200, distance: 67.1
click at [609, 181] on button "Relocate" at bounding box center [598, 178] width 30 height 9
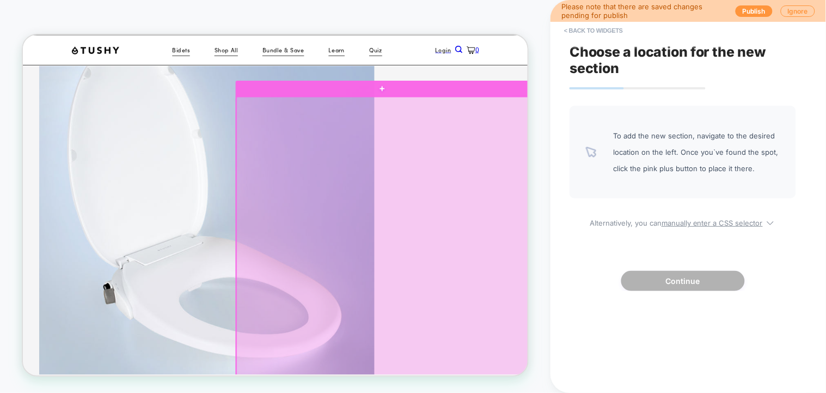
scroll to position [363, 0]
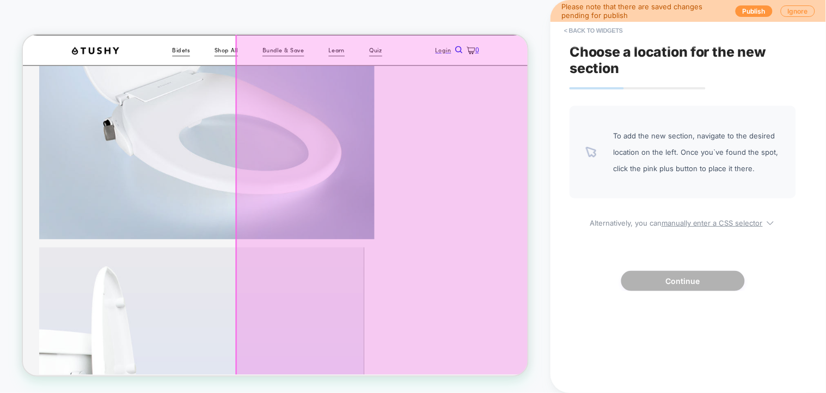
click at [543, 344] on div at bounding box center [503, 202] width 392 height 607
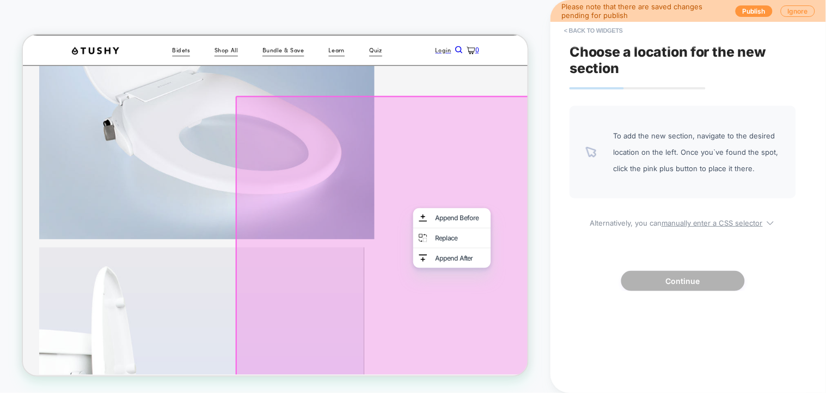
click at [558, 339] on img at bounding box center [555, 332] width 11 height 14
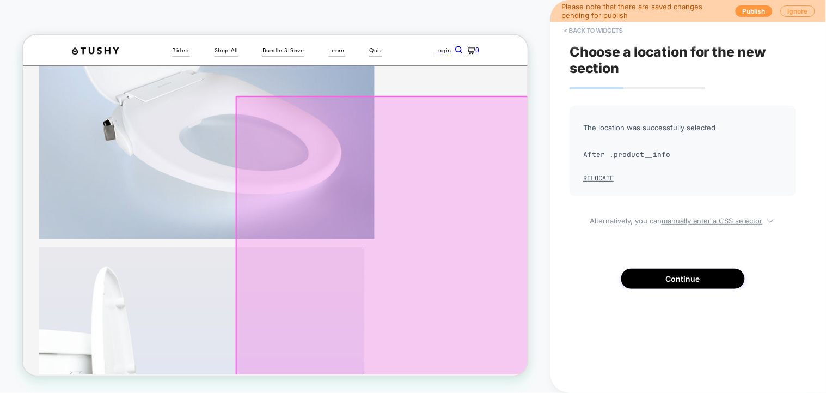
scroll to position [483, 0]
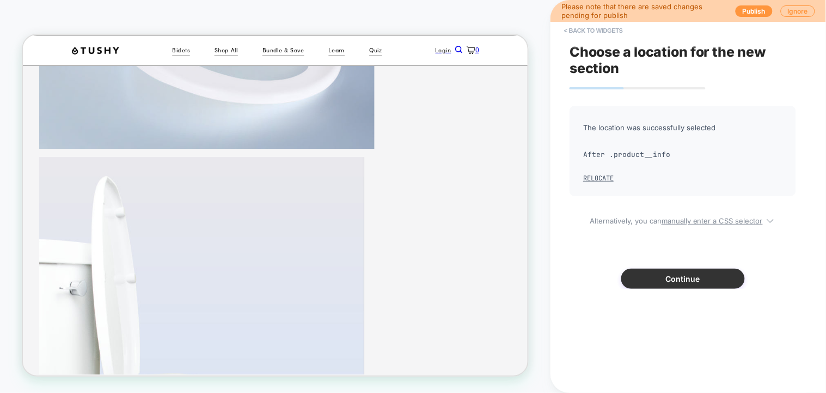
click at [664, 273] on button "Continue" at bounding box center [683, 278] width 124 height 20
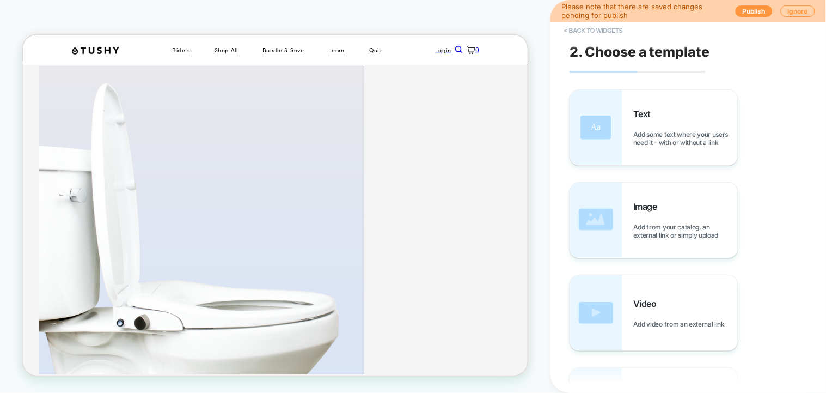
scroll to position [592, 0]
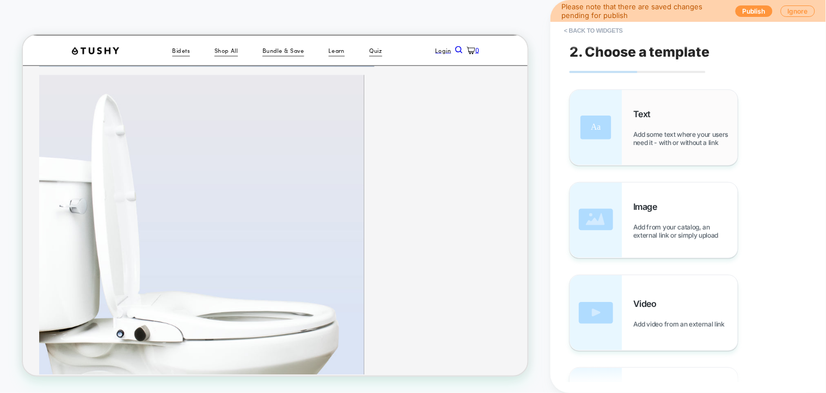
click at [674, 111] on div "Text Add some text where your users need it - with or without a link" at bounding box center [685, 127] width 105 height 38
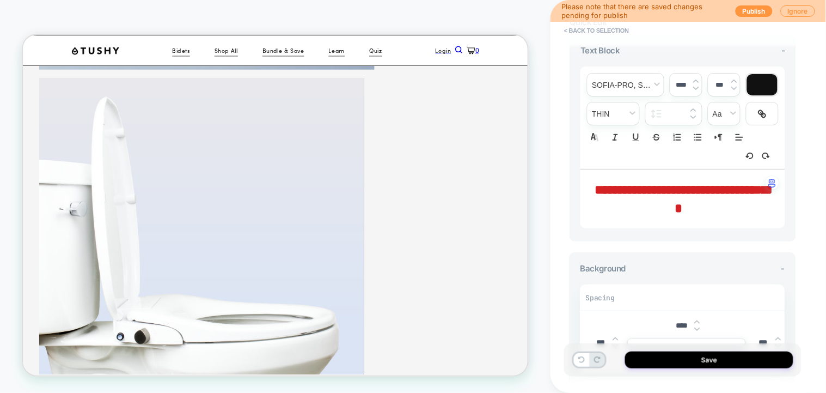
scroll to position [448, 0]
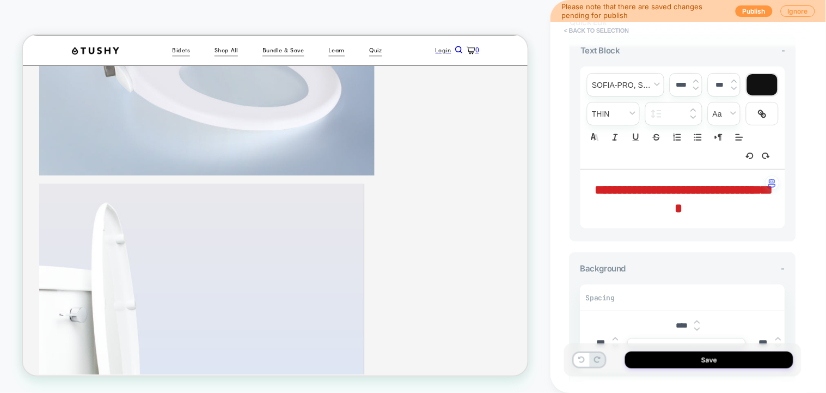
click at [588, 33] on button "< Back to selection" at bounding box center [597, 30] width 76 height 17
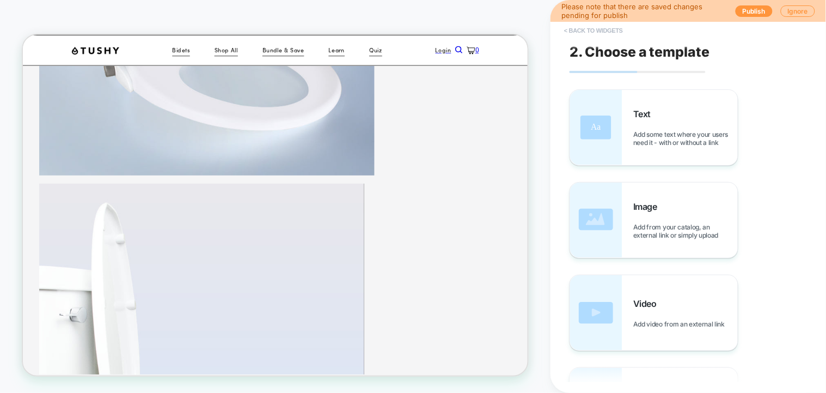
click at [582, 28] on button "< Back to widgets" at bounding box center [594, 30] width 70 height 17
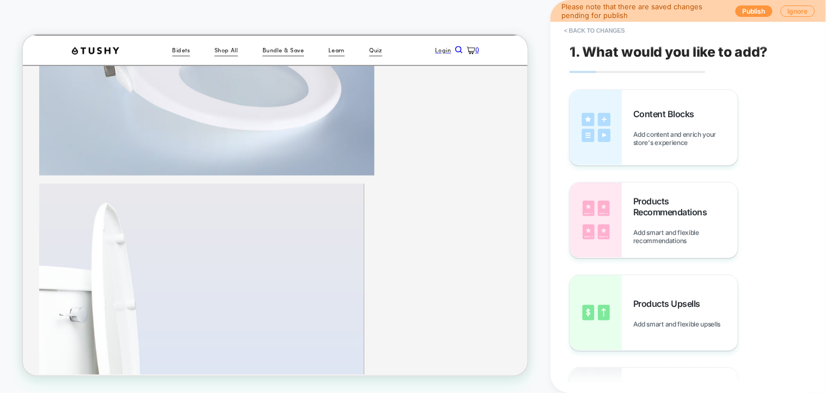
click at [582, 28] on button "< Back to changes" at bounding box center [595, 30] width 72 height 17
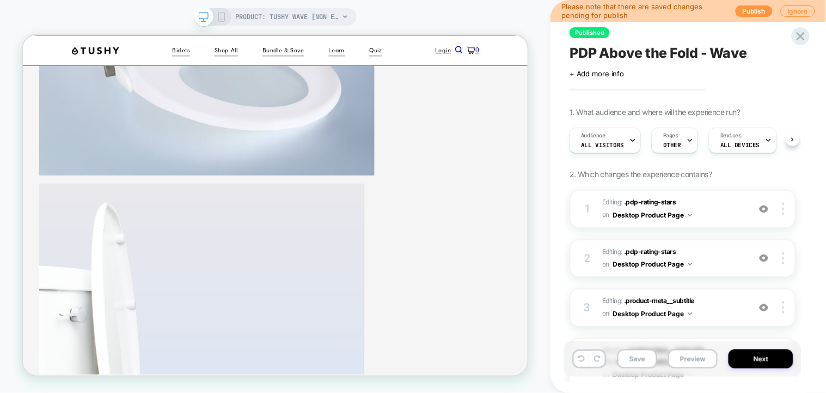
scroll to position [0, 1]
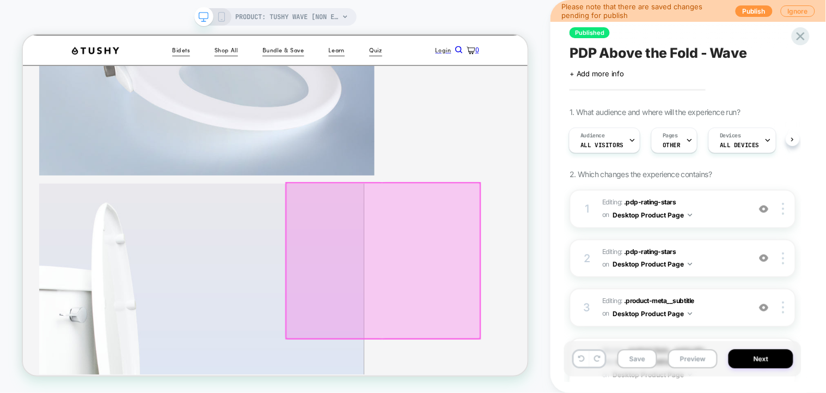
click at [626, 247] on div at bounding box center [503, 334] width 259 height 207
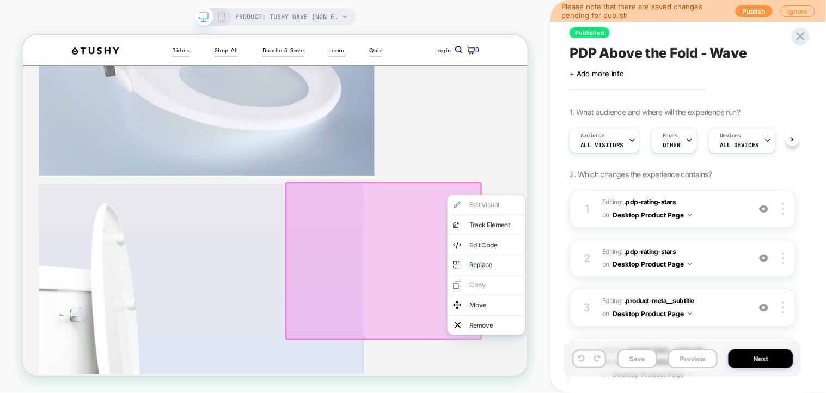
click at [647, 320] on div "Edit Code" at bounding box center [651, 314] width 66 height 11
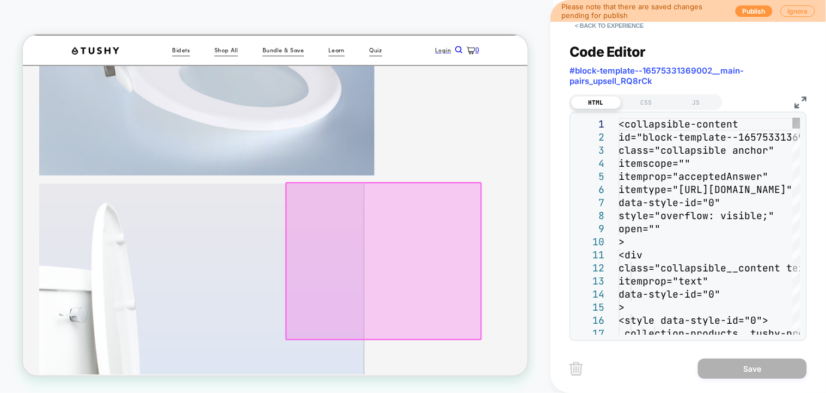
drag, startPoint x: 654, startPoint y: 102, endPoint x: 655, endPoint y: 109, distance: 7.1
click at [654, 102] on div "CSS" at bounding box center [646, 102] width 50 height 13
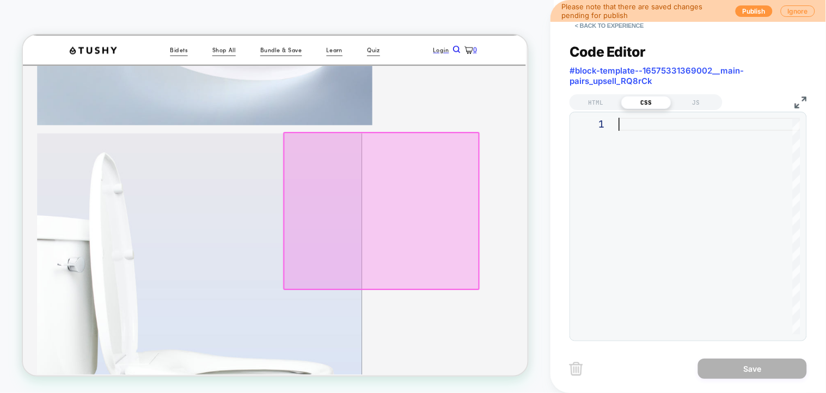
click at [644, 132] on div at bounding box center [709, 226] width 181 height 217
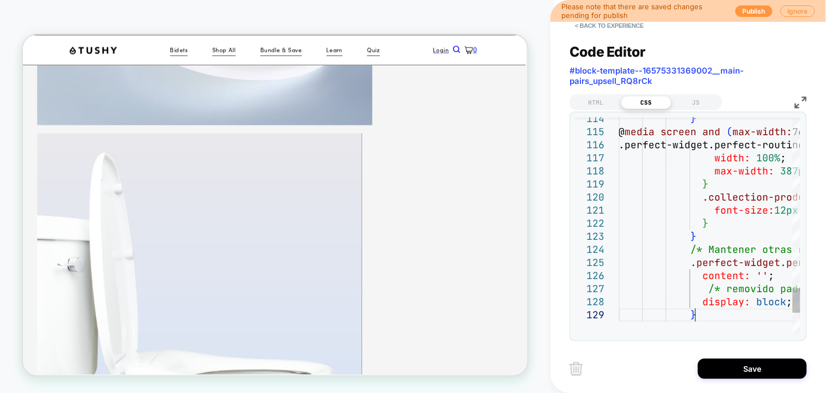
type textarea "**********"
click at [694, 105] on div "JS" at bounding box center [696, 102] width 50 height 13
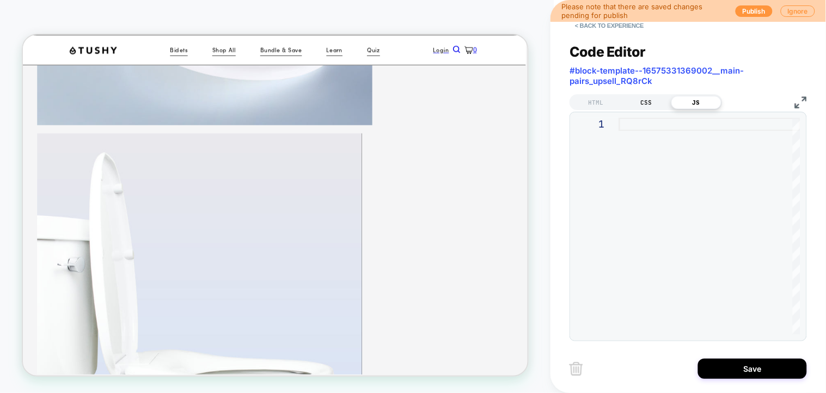
click at [649, 103] on div "CSS" at bounding box center [646, 102] width 50 height 13
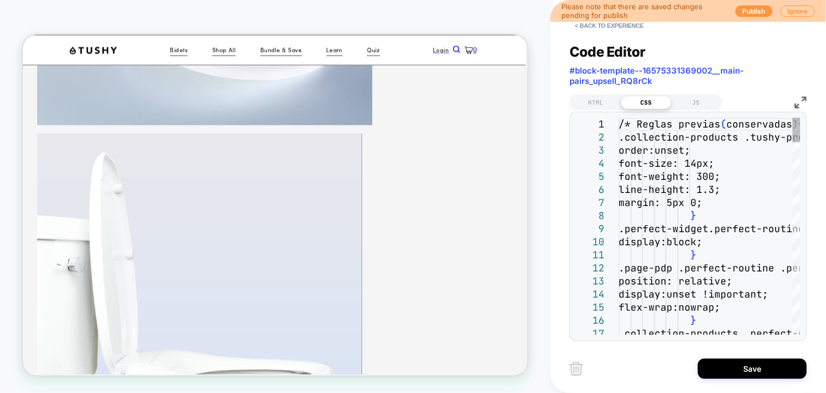
scroll to position [515, 0]
click at [605, 98] on div "HTML" at bounding box center [596, 102] width 50 height 13
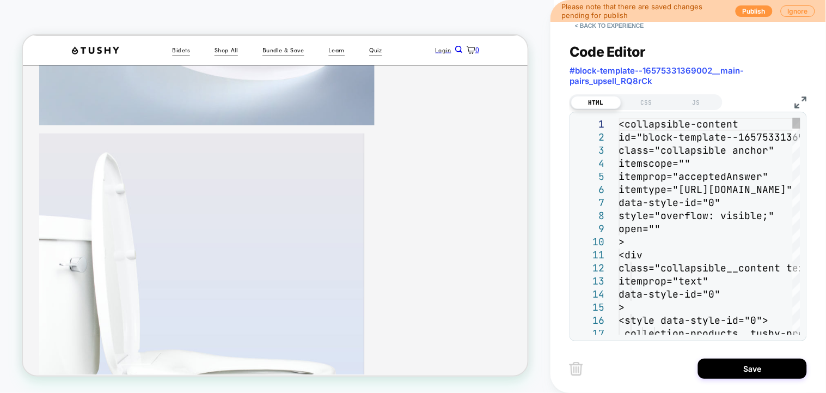
type textarea "**********"
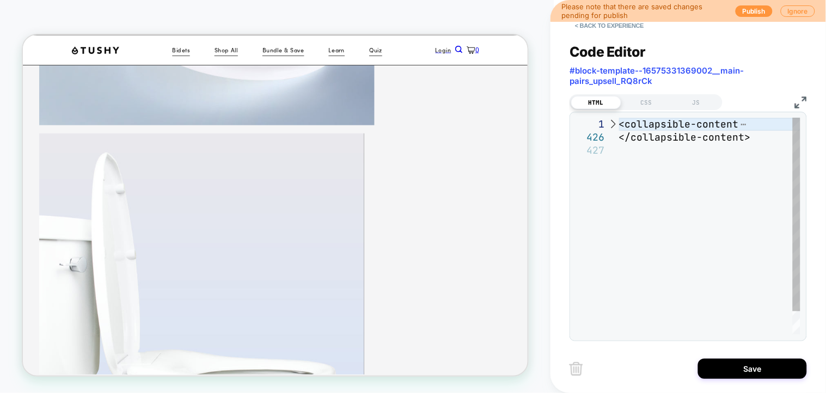
click at [715, 158] on div "<collapsible-content </collapsible-content>" at bounding box center [709, 239] width 181 height 243
type textarea "**********"
drag, startPoint x: 659, startPoint y: 131, endPoint x: 609, endPoint y: 124, distance: 51.1
click at [619, 124] on div "<collapsible-content </collapsible-content>" at bounding box center [709, 239] width 181 height 243
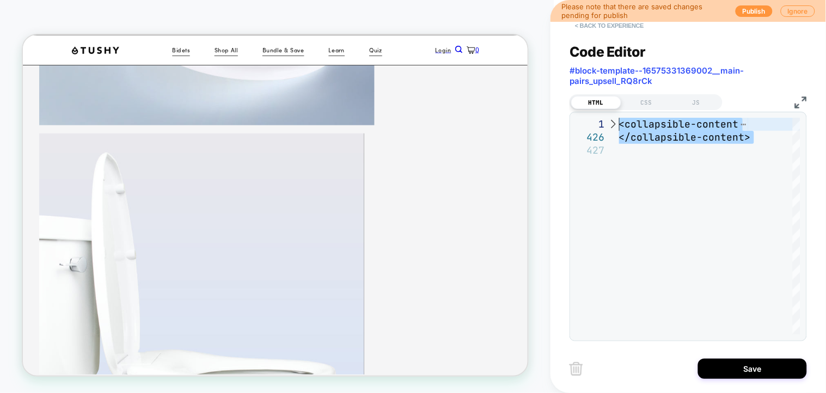
click at [588, 29] on button "< Back to experience" at bounding box center [609, 25] width 79 height 17
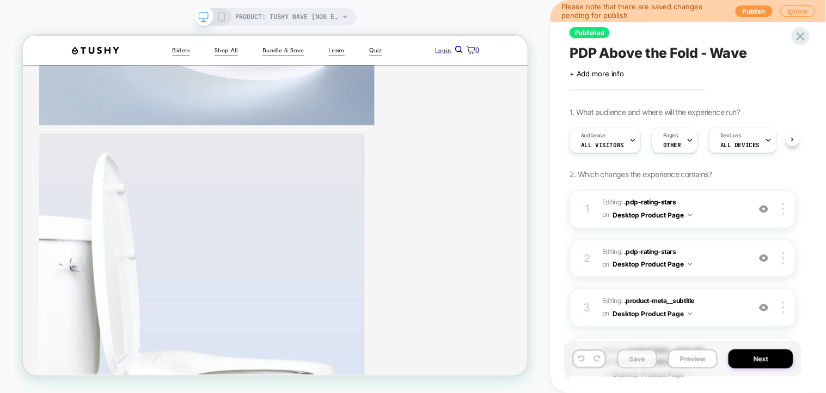
click at [632, 365] on button "Save" at bounding box center [637, 358] width 40 height 19
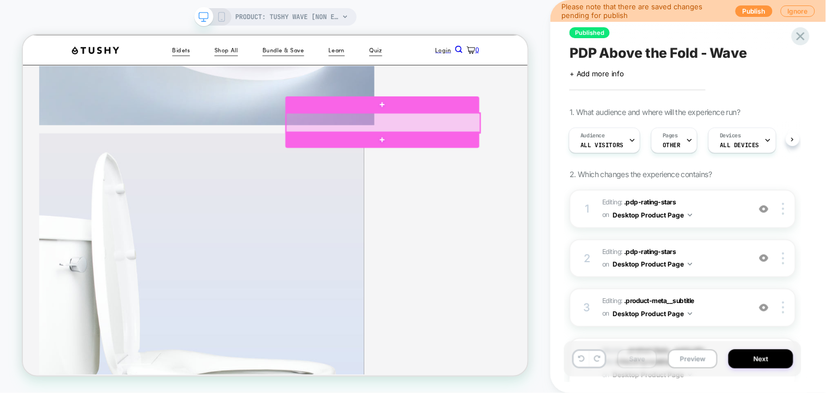
click at [560, 150] on div at bounding box center [503, 151] width 259 height 26
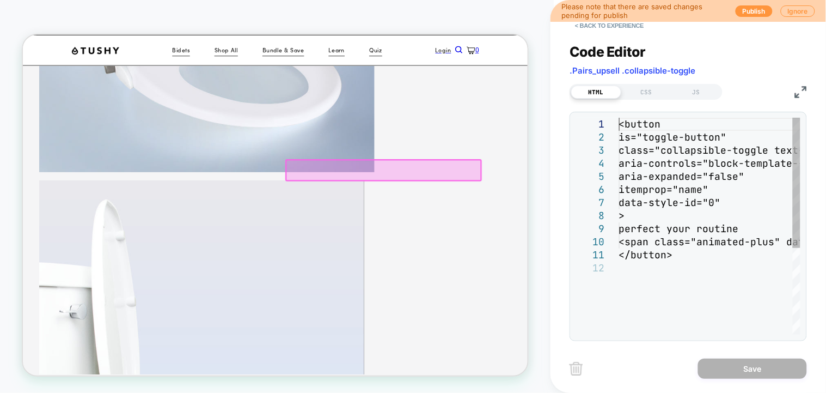
scroll to position [403, 0]
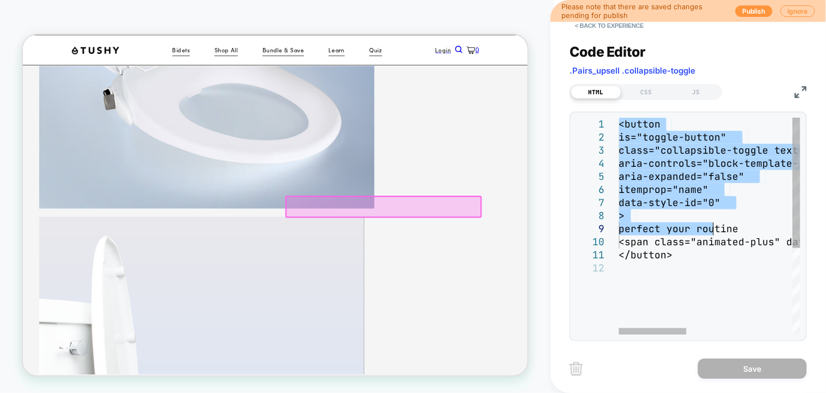
type textarea "**********"
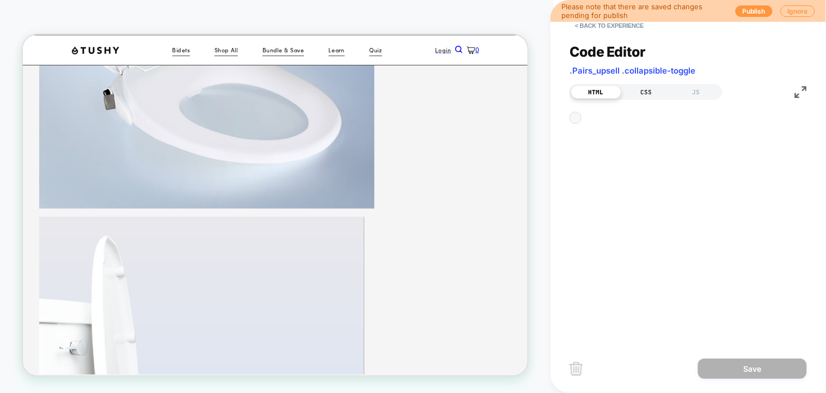
click at [636, 93] on div "CSS" at bounding box center [646, 91] width 50 height 13
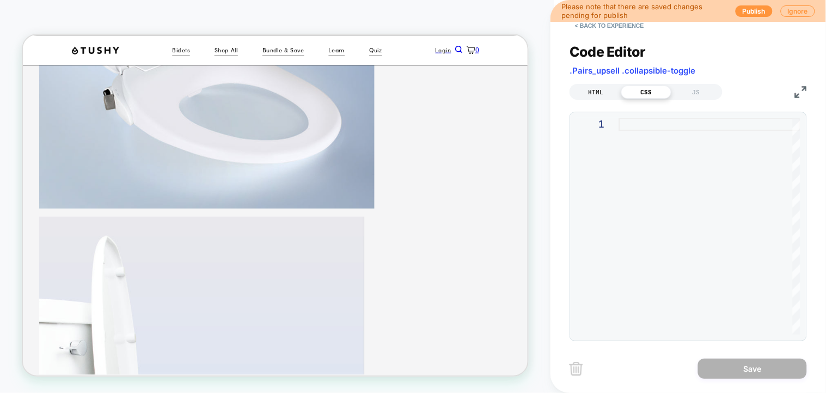
click at [607, 93] on div "HTML" at bounding box center [596, 91] width 50 height 13
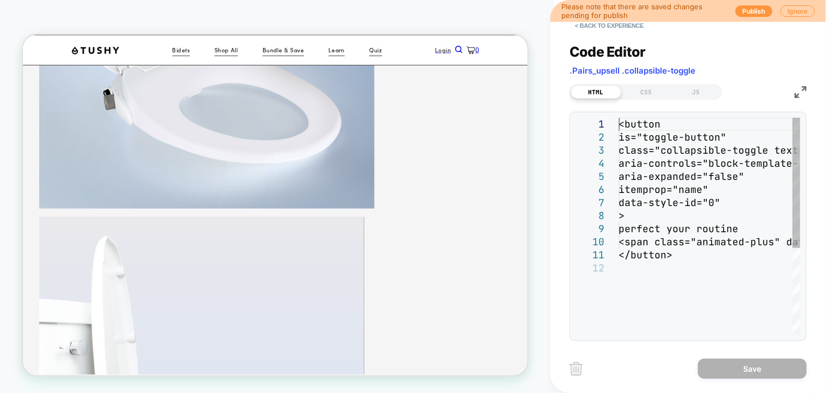
type textarea "**********"
click at [619, 118] on div "<button is="toggle-button" class="collapsible-toggle text--strong" aria-control…" at bounding box center [709, 298] width 181 height 360
